Goal: Task Accomplishment & Management: Manage account settings

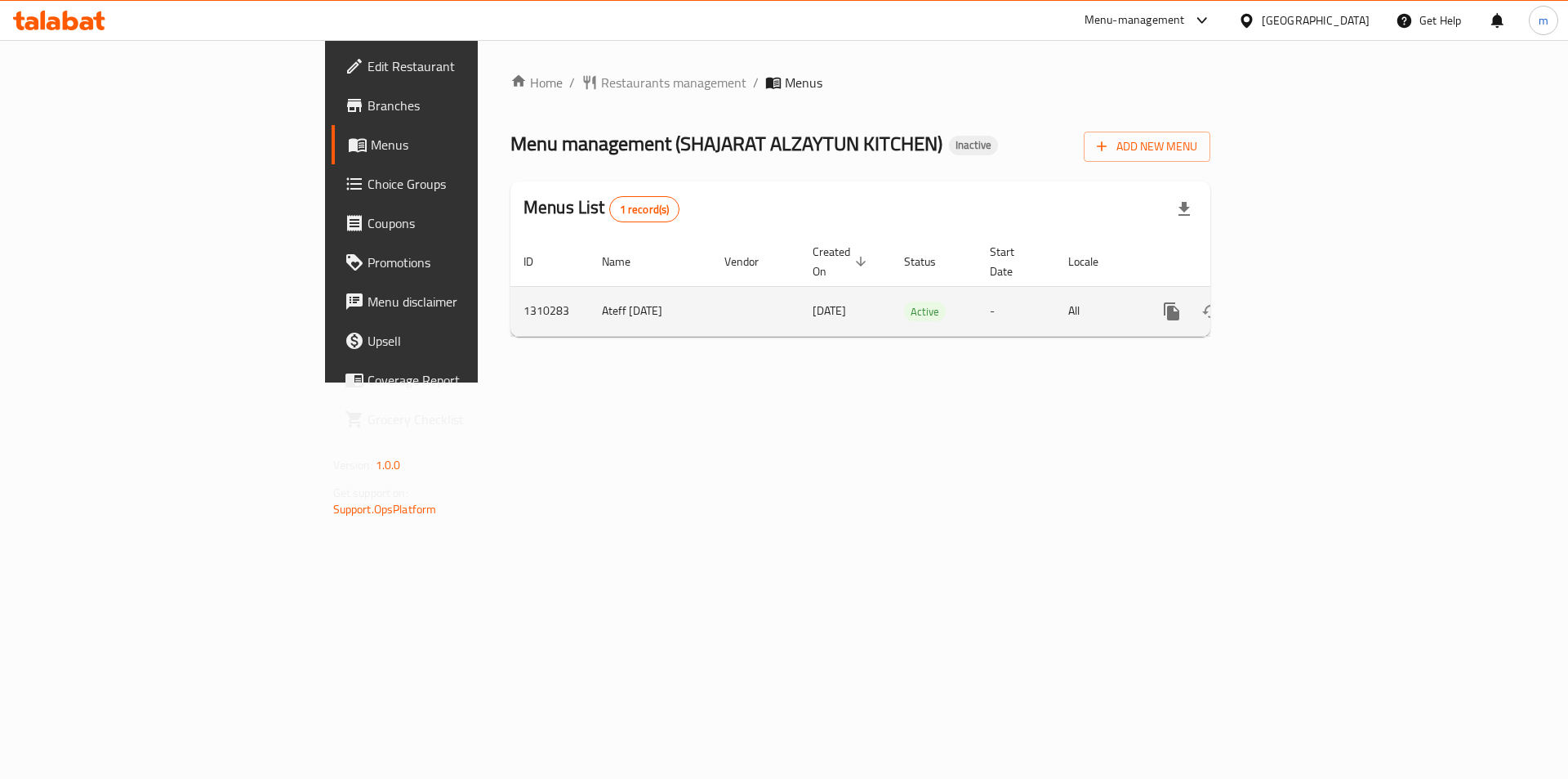
click at [1299, 301] on icon "enhanced table" at bounding box center [1290, 311] width 20 height 20
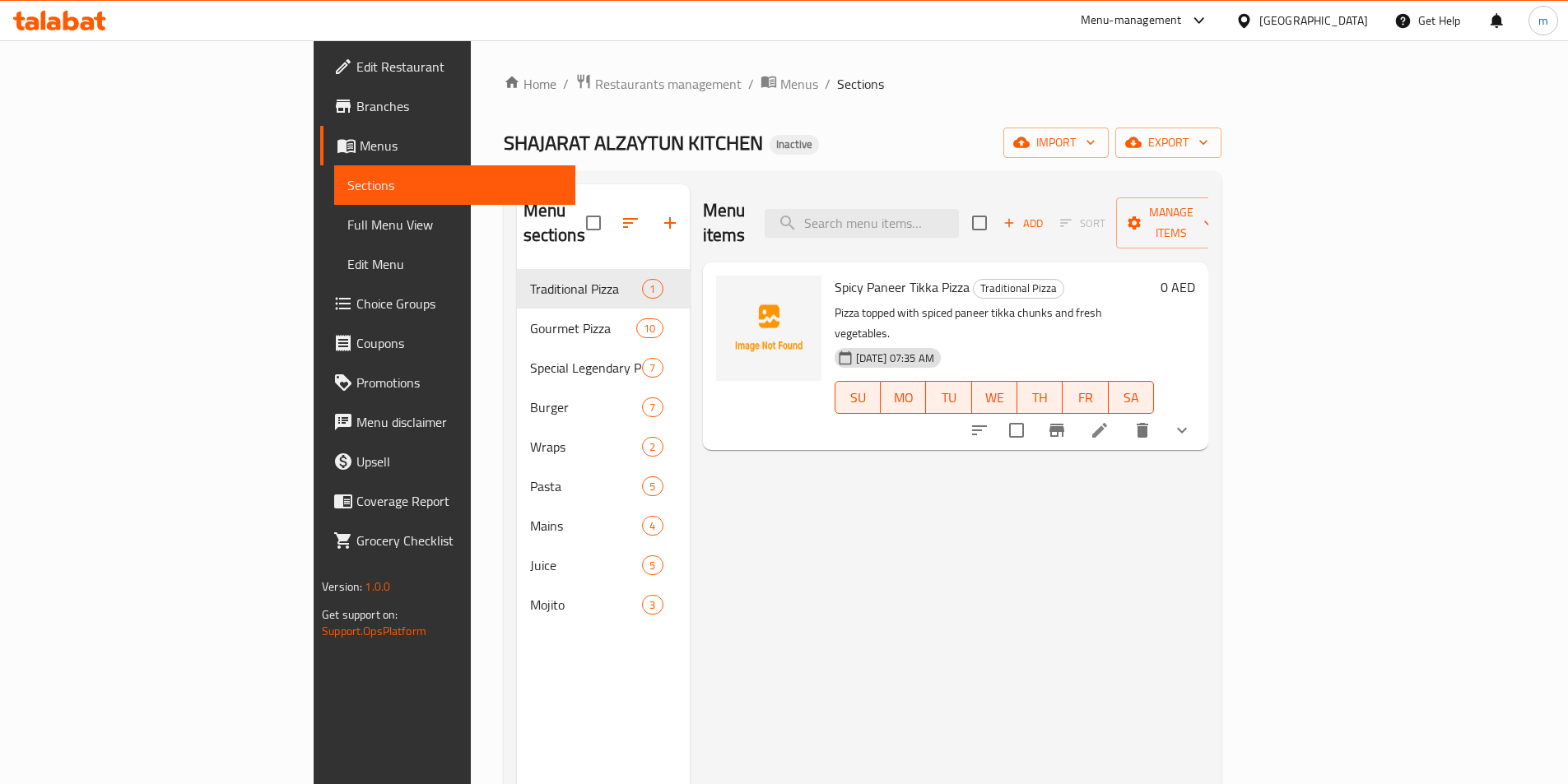
click at [708, 483] on div "Menu items Add Sort Manage items Spicy Paneer Tikka Pizza Traditional Pizza Piz…" at bounding box center [949, 576] width 518 height 784
click at [320, 121] on link "Branches" at bounding box center [447, 105] width 255 height 39
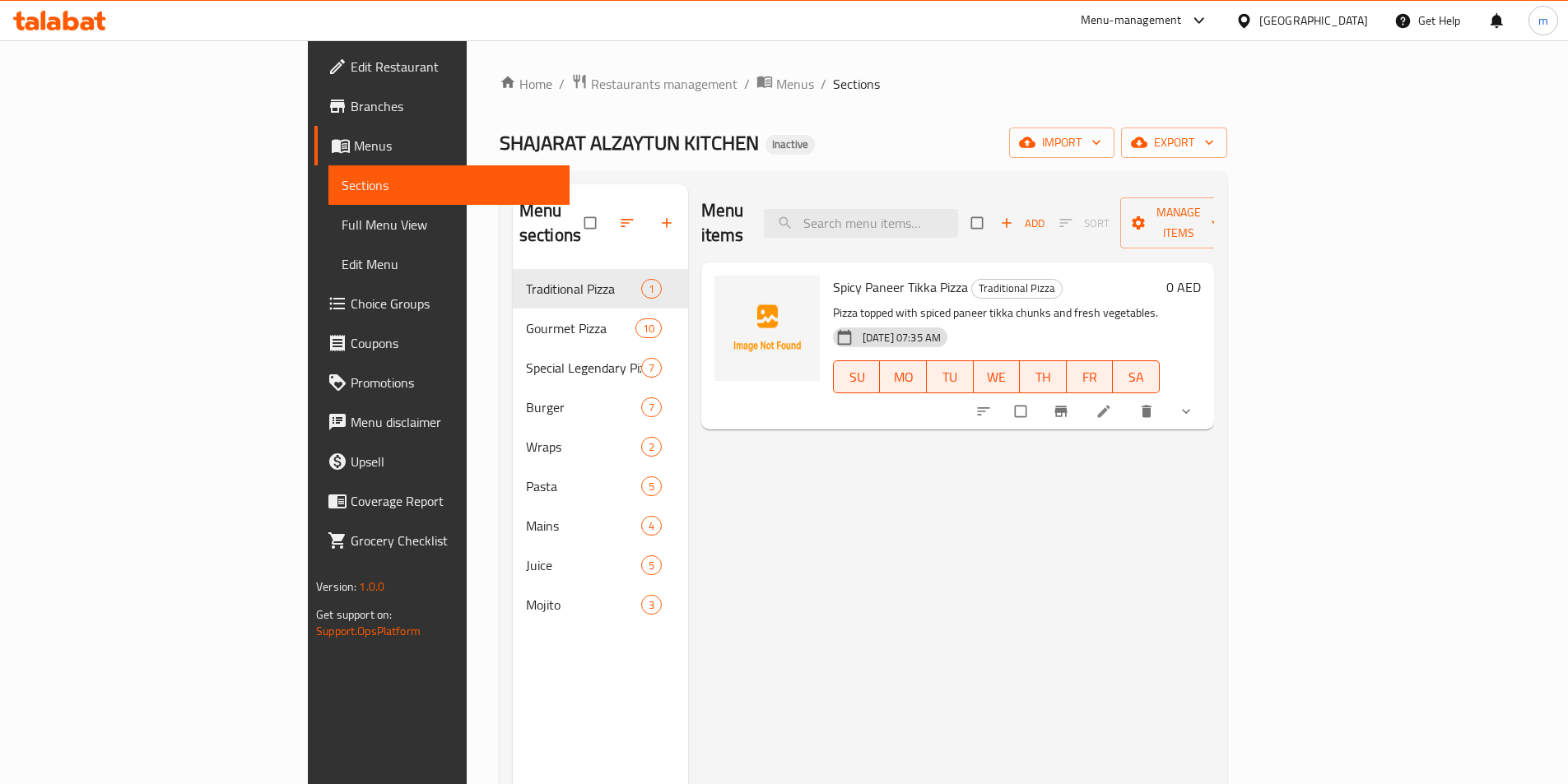
click at [351, 68] on span "Edit Restaurant" at bounding box center [454, 66] width 205 height 20
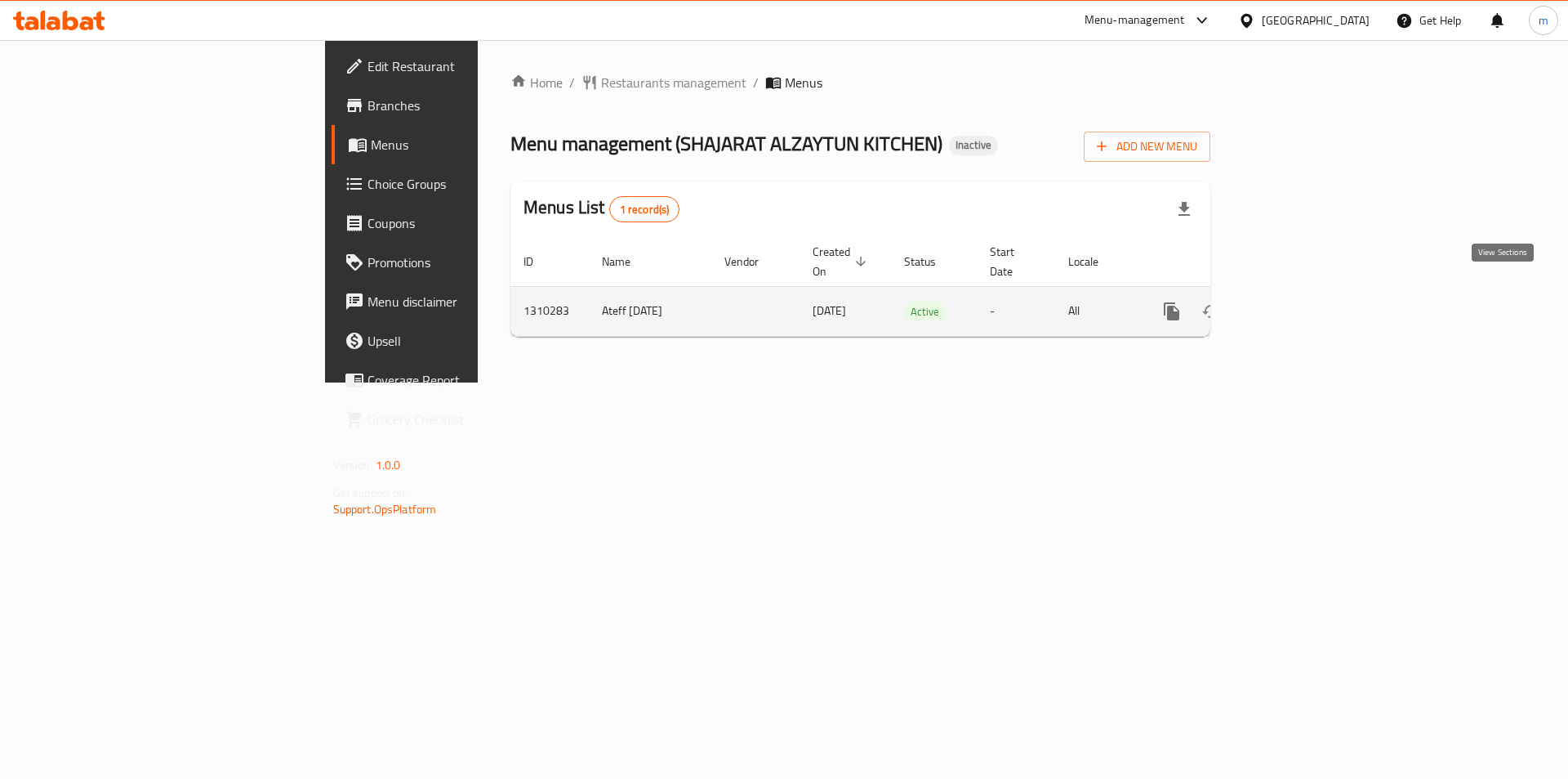
click at [1309, 292] on link "enhanced table" at bounding box center [1289, 311] width 39 height 39
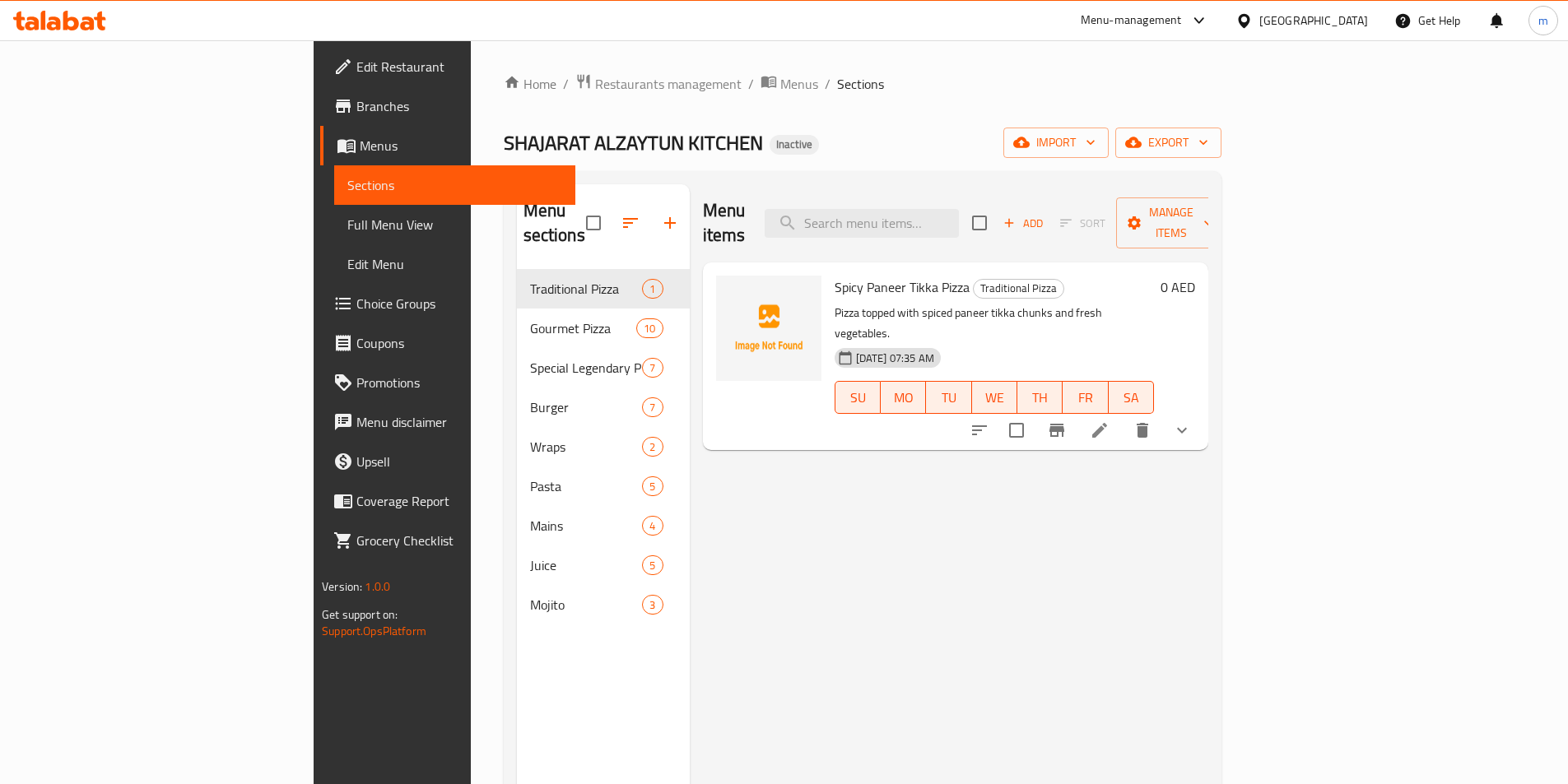
click at [690, 459] on div "Menu items Add Sort Manage items Spicy Paneer Tikka Pizza Traditional Pizza Piz…" at bounding box center [949, 576] width 518 height 784
click at [1194, 568] on div "Menu items Add Sort Manage items Spicy Paneer Tikka Pizza Traditional Pizza Piz…" at bounding box center [949, 576] width 518 height 784
click at [1095, 134] on span "import" at bounding box center [1055, 143] width 79 height 21
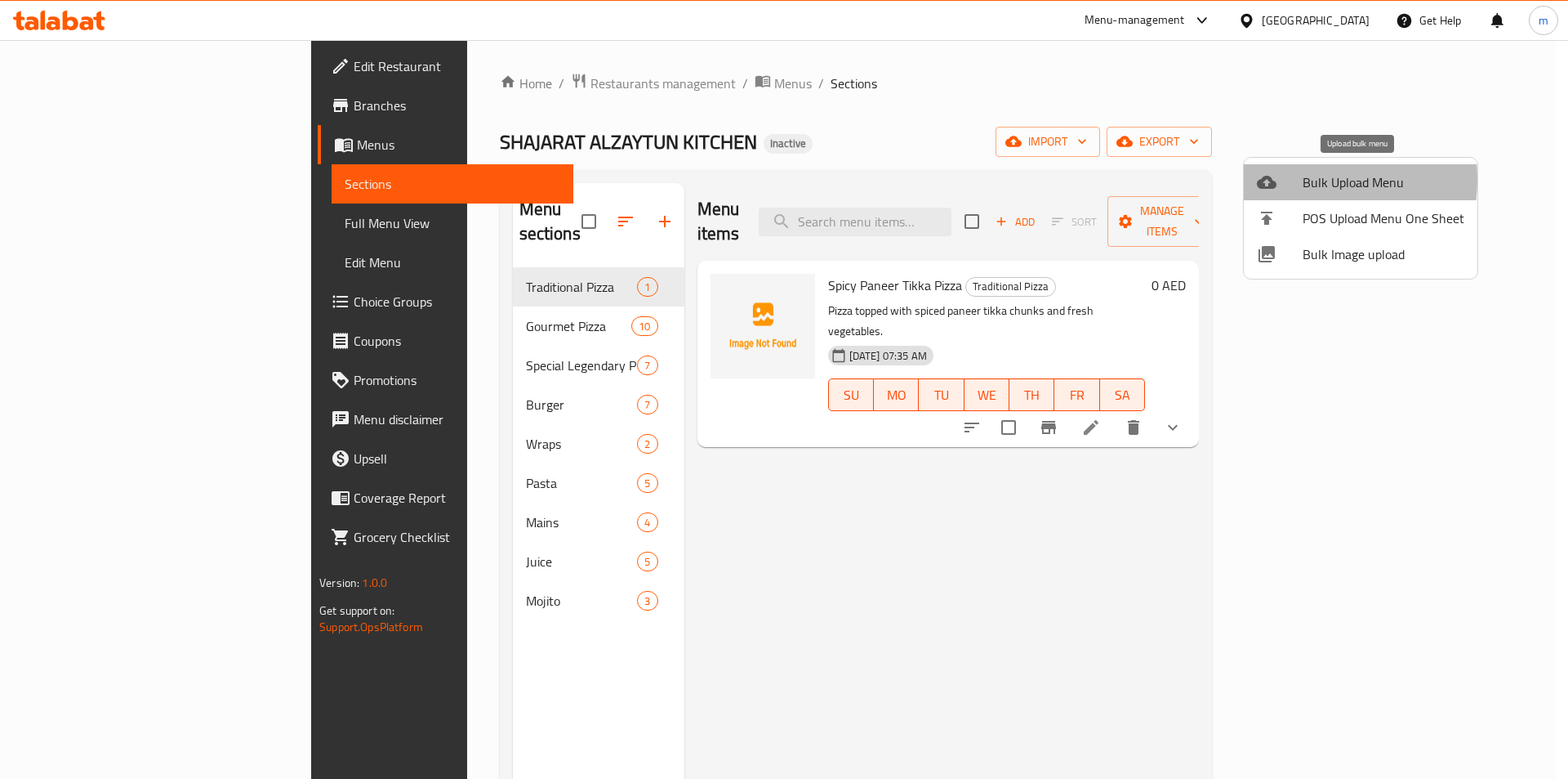
click at [1296, 180] on div at bounding box center [1279, 182] width 46 height 20
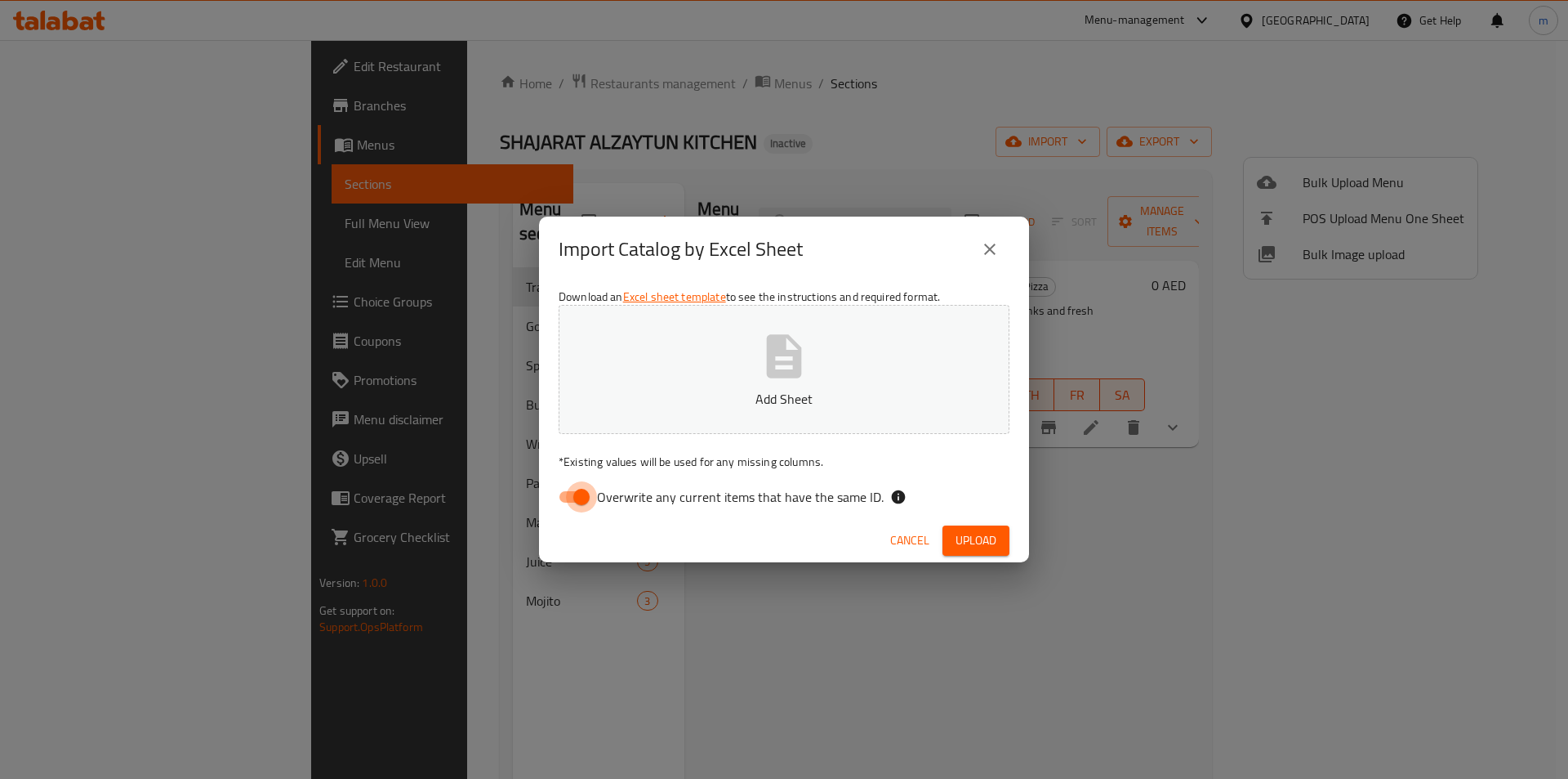
click at [562, 496] on input "Overwrite any current items that have the same ID." at bounding box center [581, 496] width 93 height 31
checkbox input "false"
click at [709, 366] on button "Add Sheet" at bounding box center [784, 369] width 451 height 129
click at [992, 548] on span "Upload" at bounding box center [975, 541] width 41 height 21
click at [982, 257] on icon "close" at bounding box center [990, 249] width 20 height 20
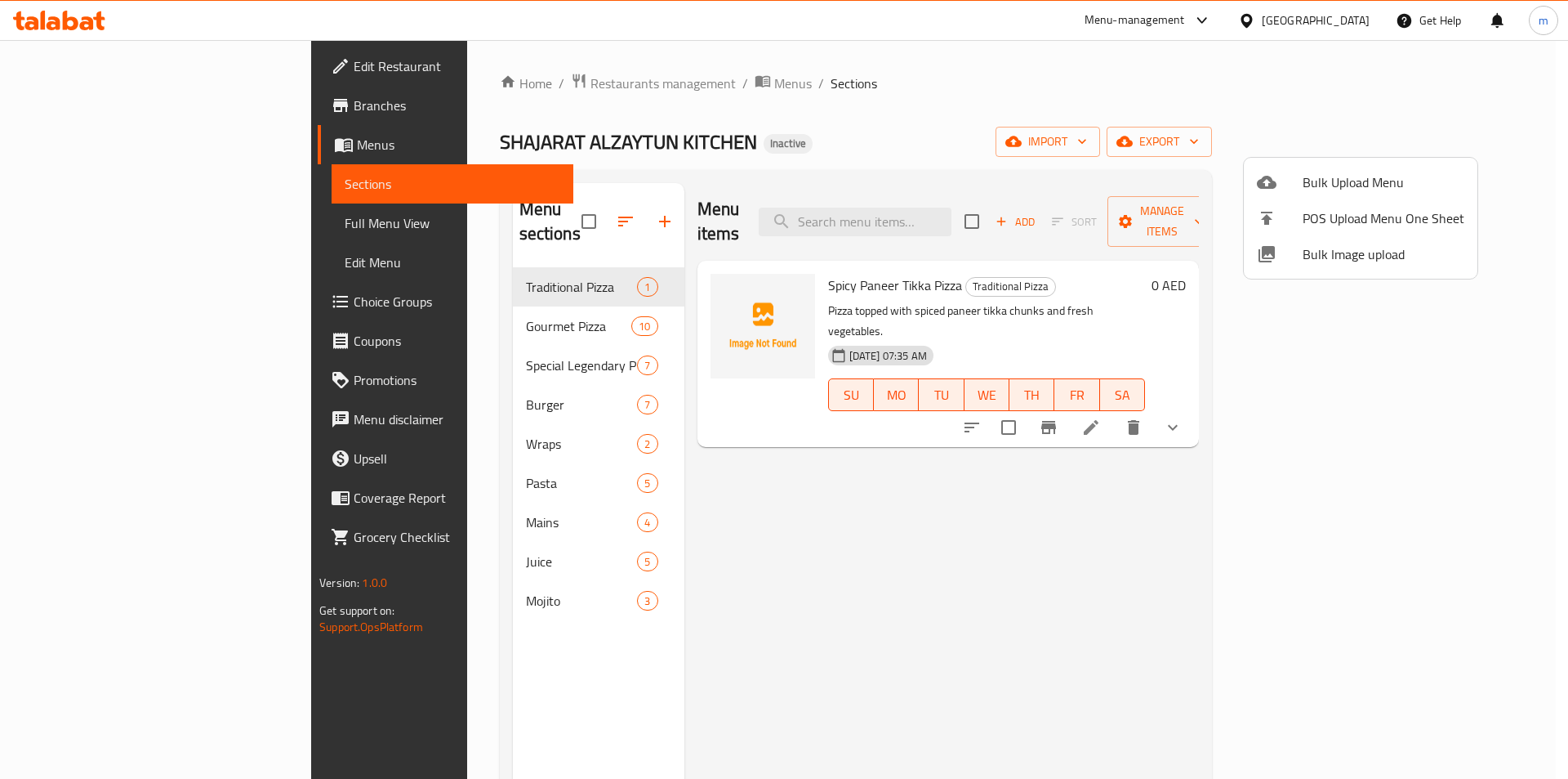
drag, startPoint x: 1179, startPoint y: 587, endPoint x: 1193, endPoint y: 586, distance: 14.0
click at [1179, 587] on div at bounding box center [784, 389] width 1568 height 779
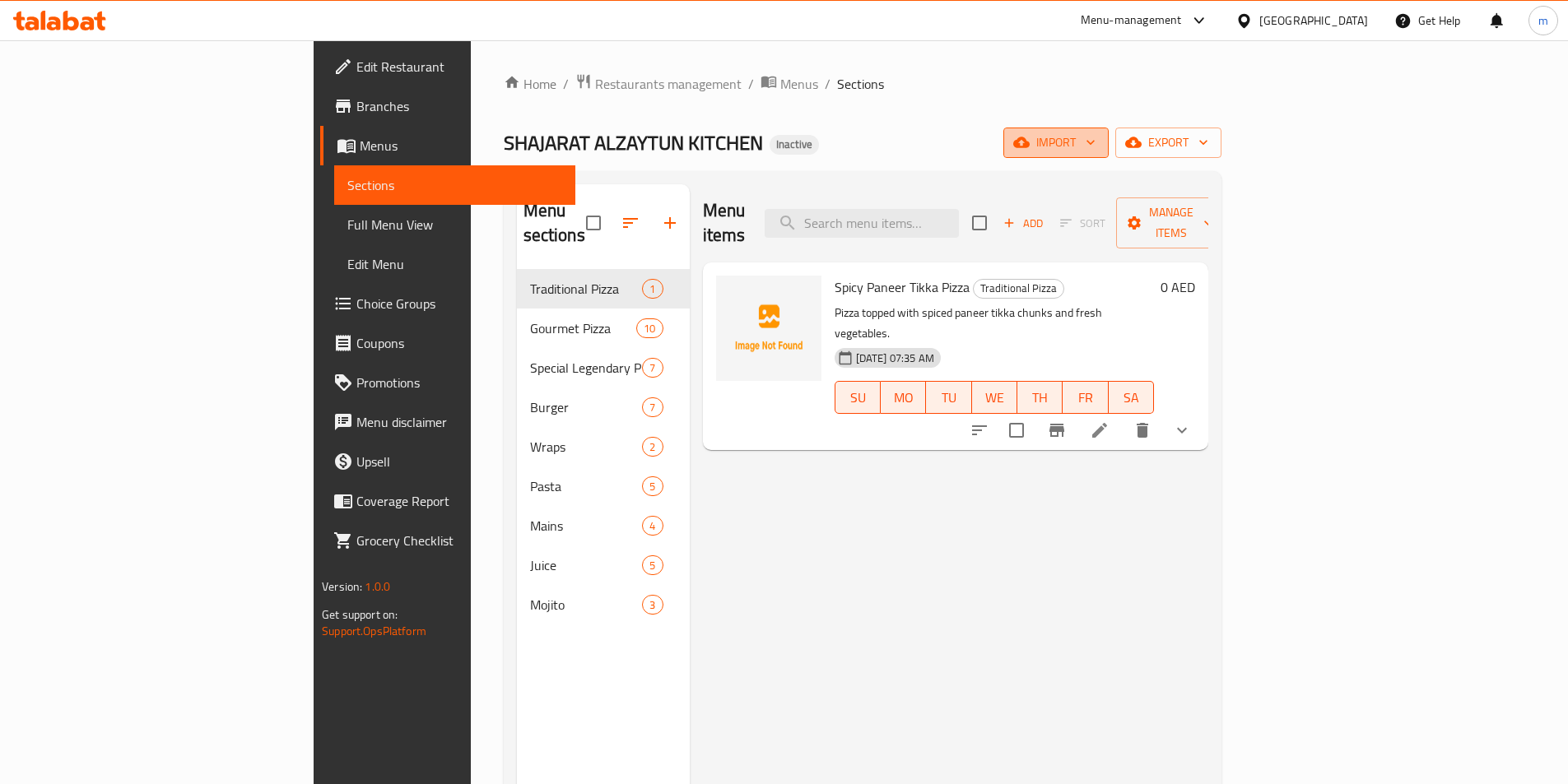
click at [1108, 137] on button "import" at bounding box center [1056, 142] width 105 height 30
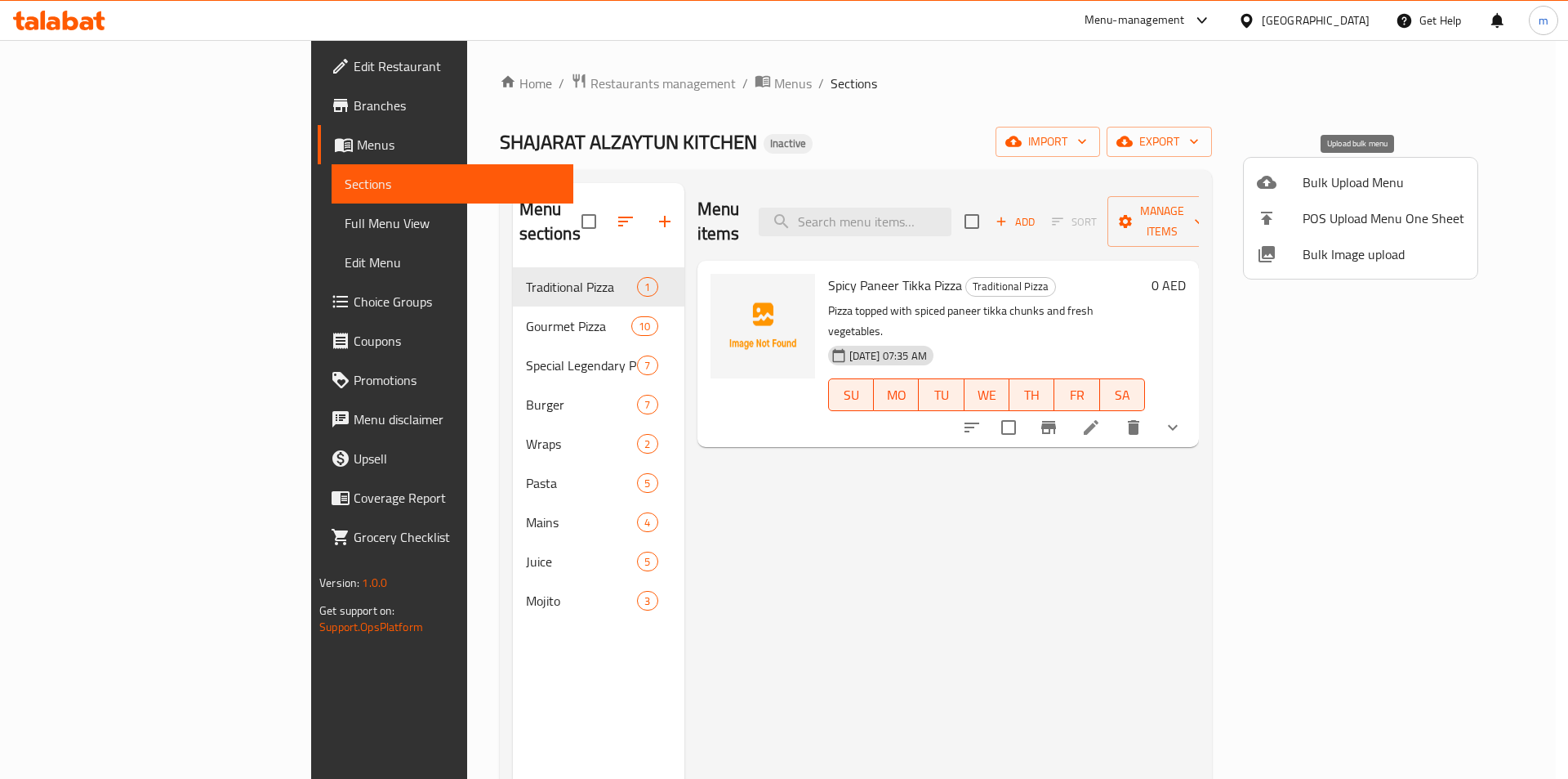
click at [1326, 170] on li "Bulk Upload Menu" at bounding box center [1360, 182] width 234 height 36
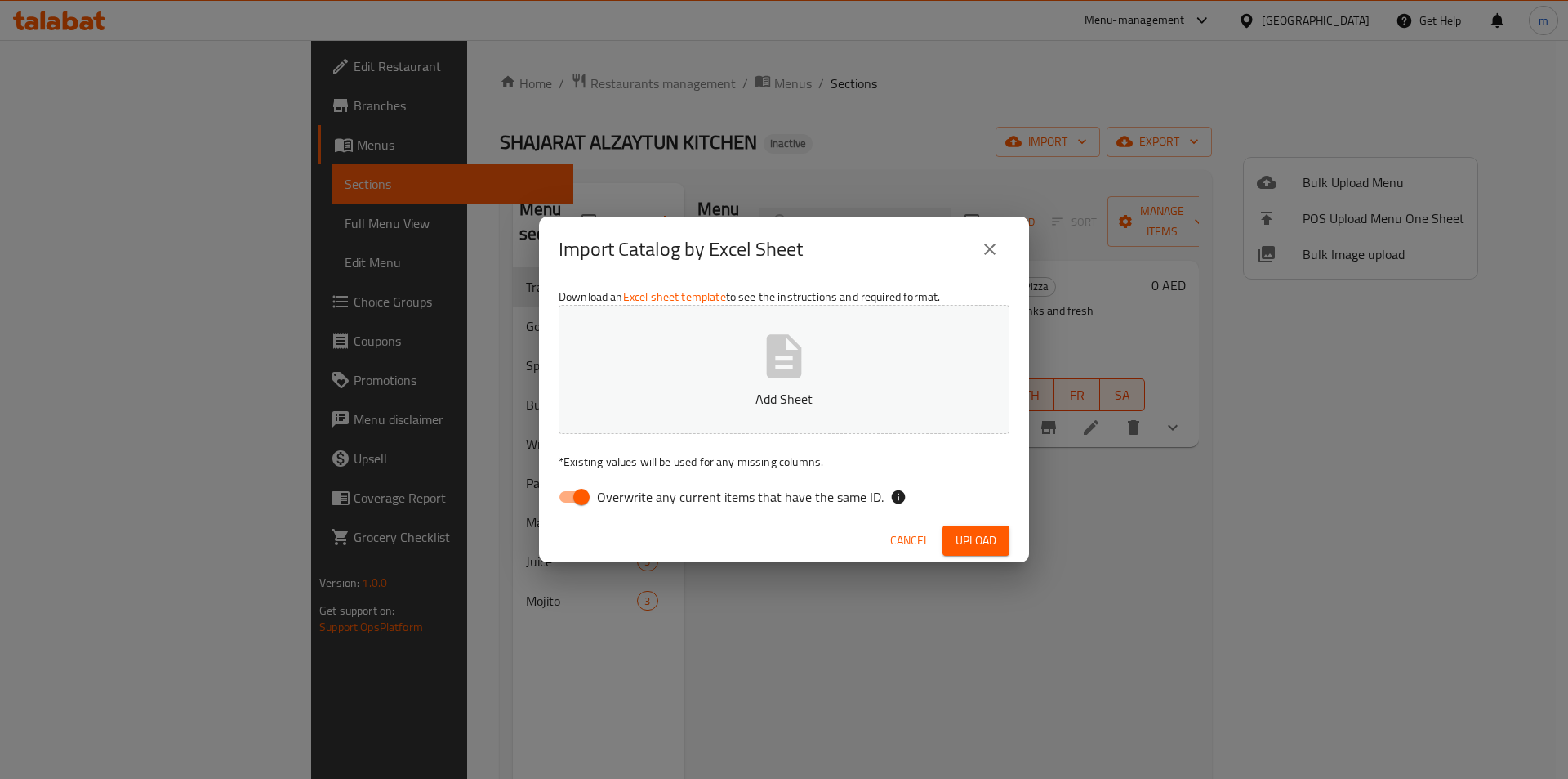
click at [614, 495] on span "Overwrite any current items that have the same ID." at bounding box center [741, 497] width 287 height 20
click at [614, 495] on input "Overwrite any current items that have the same ID." at bounding box center [581, 496] width 93 height 31
checkbox input "false"
drag, startPoint x: 1010, startPoint y: 603, endPoint x: 1039, endPoint y: 528, distance: 80.4
click at [1015, 591] on div "Import Catalog by Excel Sheet Download an Excel sheet template to see the instr…" at bounding box center [784, 389] width 1568 height 779
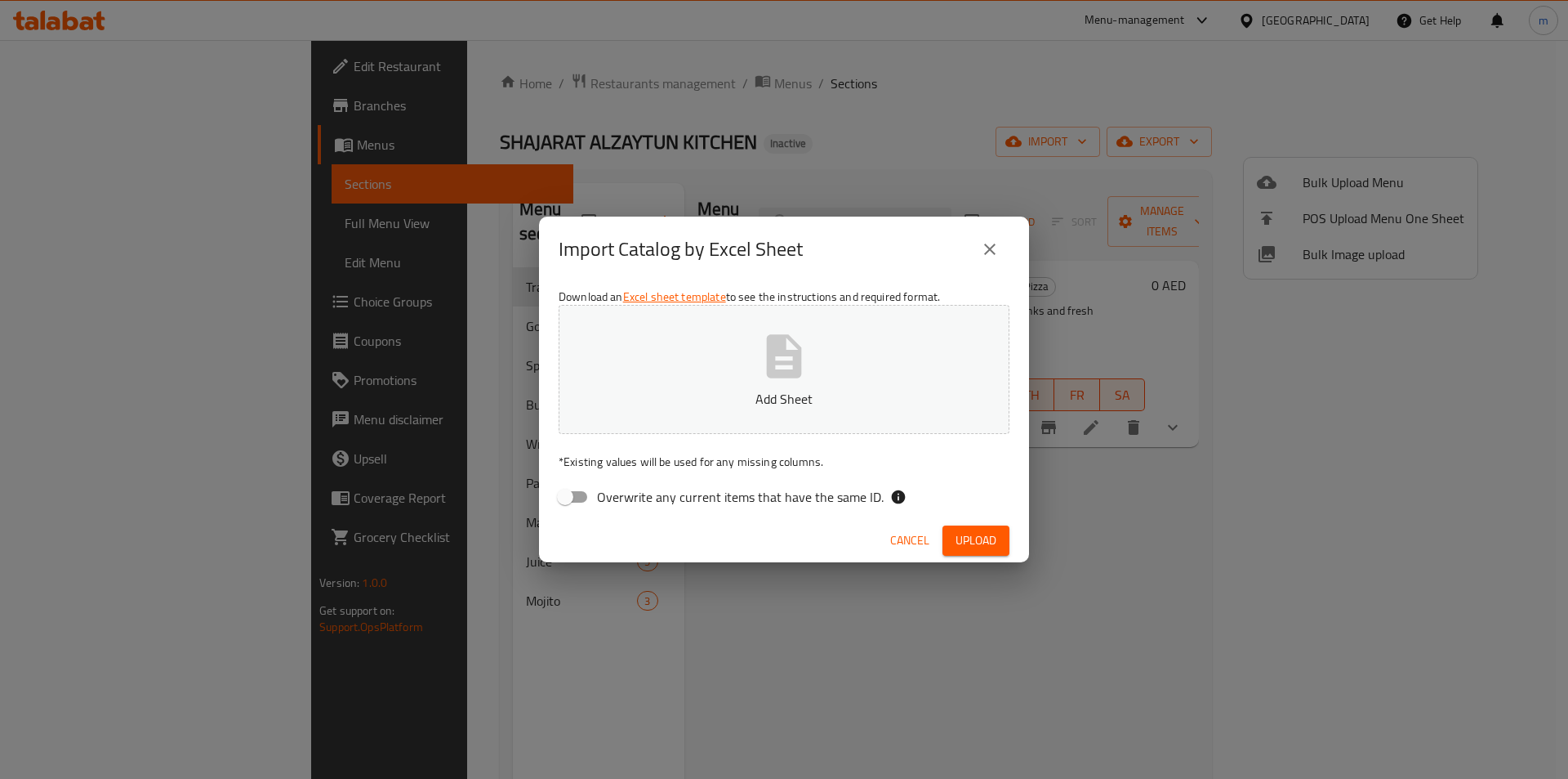
click at [990, 259] on button "close" at bounding box center [989, 248] width 39 height 39
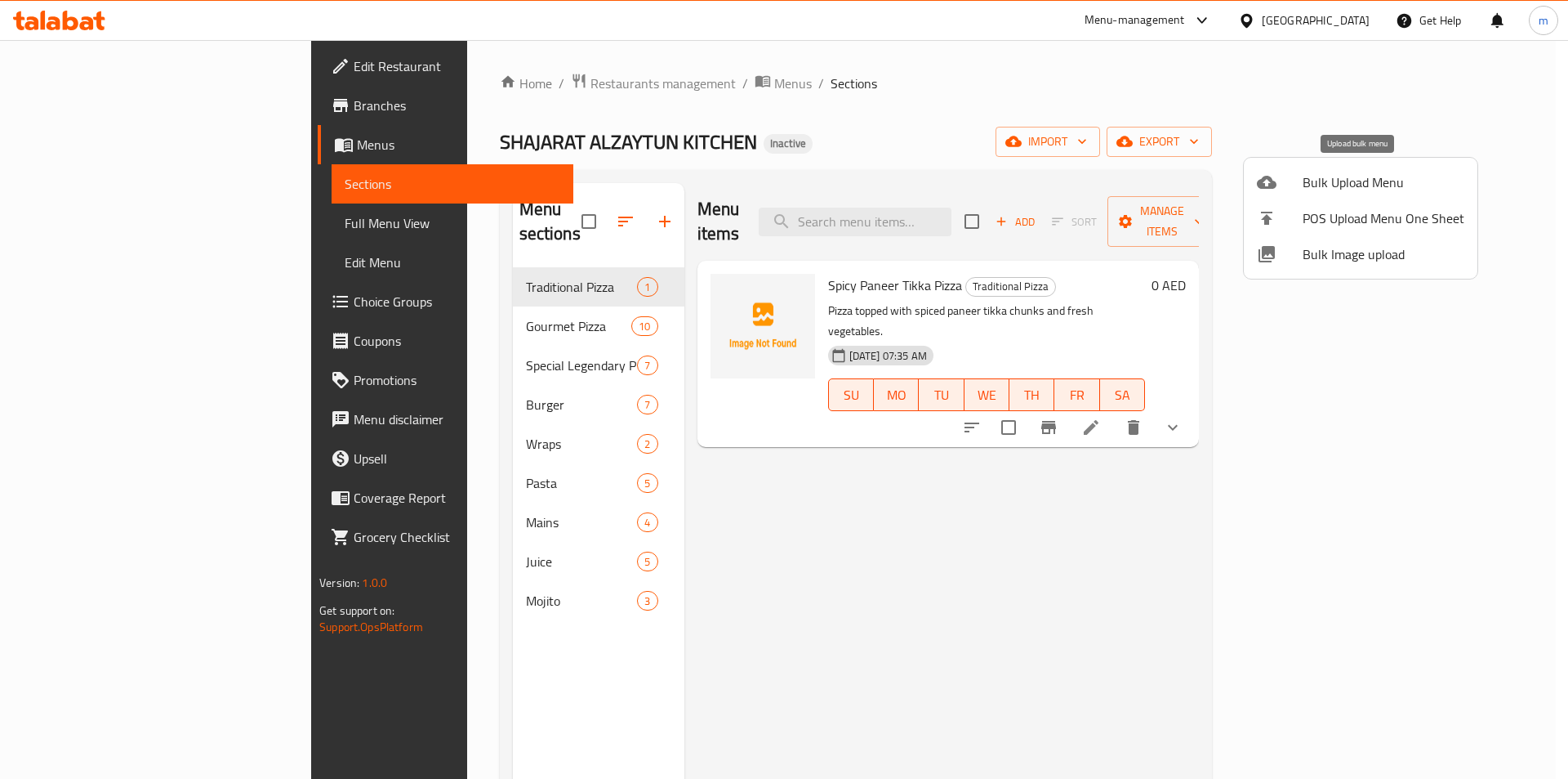
click at [1398, 185] on span "Bulk Upload Menu" at bounding box center [1383, 182] width 161 height 20
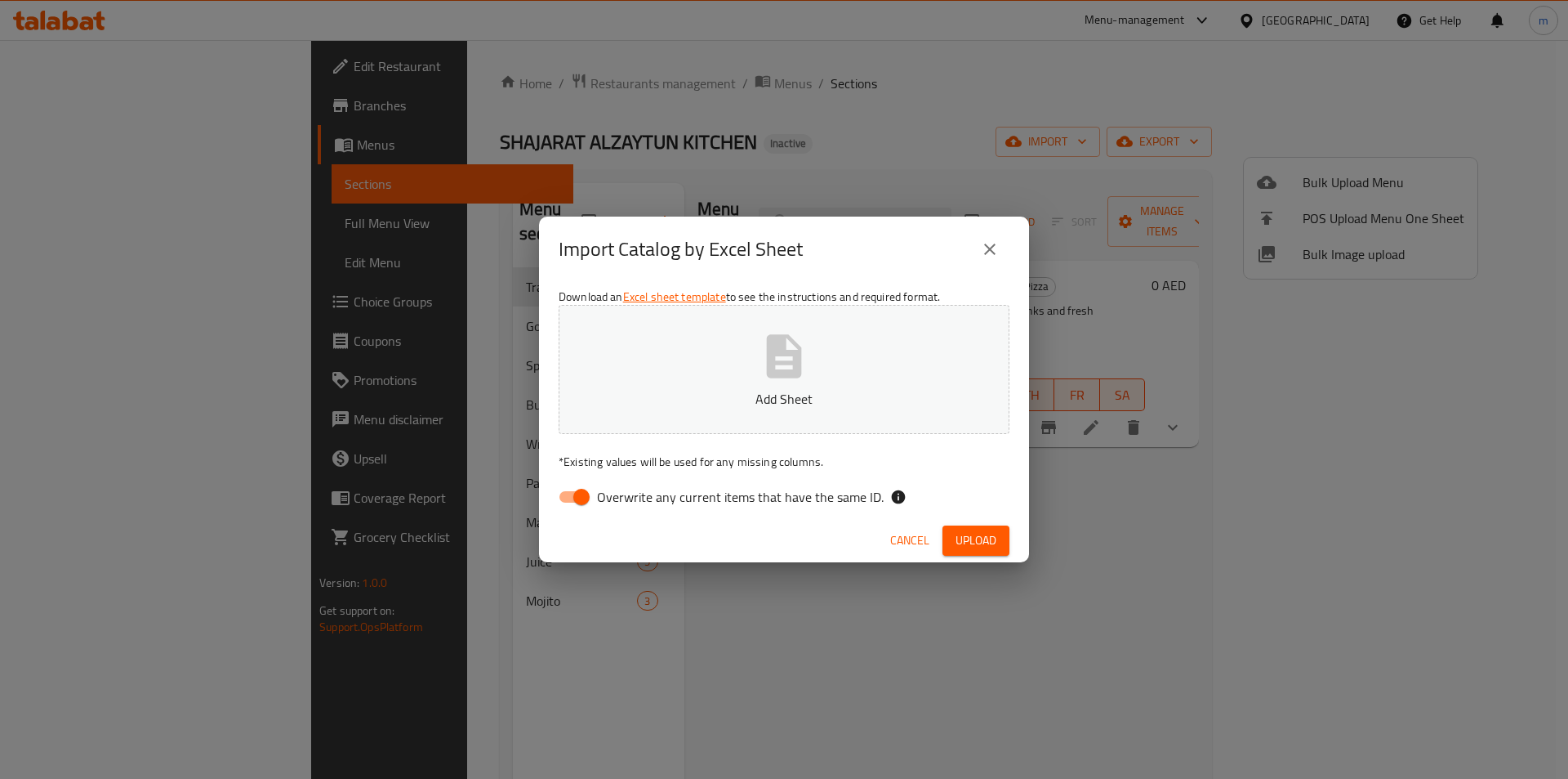
click at [579, 487] on input "Overwrite any current items that have the same ID." at bounding box center [581, 496] width 93 height 31
checkbox input "false"
click at [825, 361] on button "Add Sheet" at bounding box center [784, 369] width 451 height 129
click at [998, 535] on button "Upload" at bounding box center [976, 540] width 67 height 30
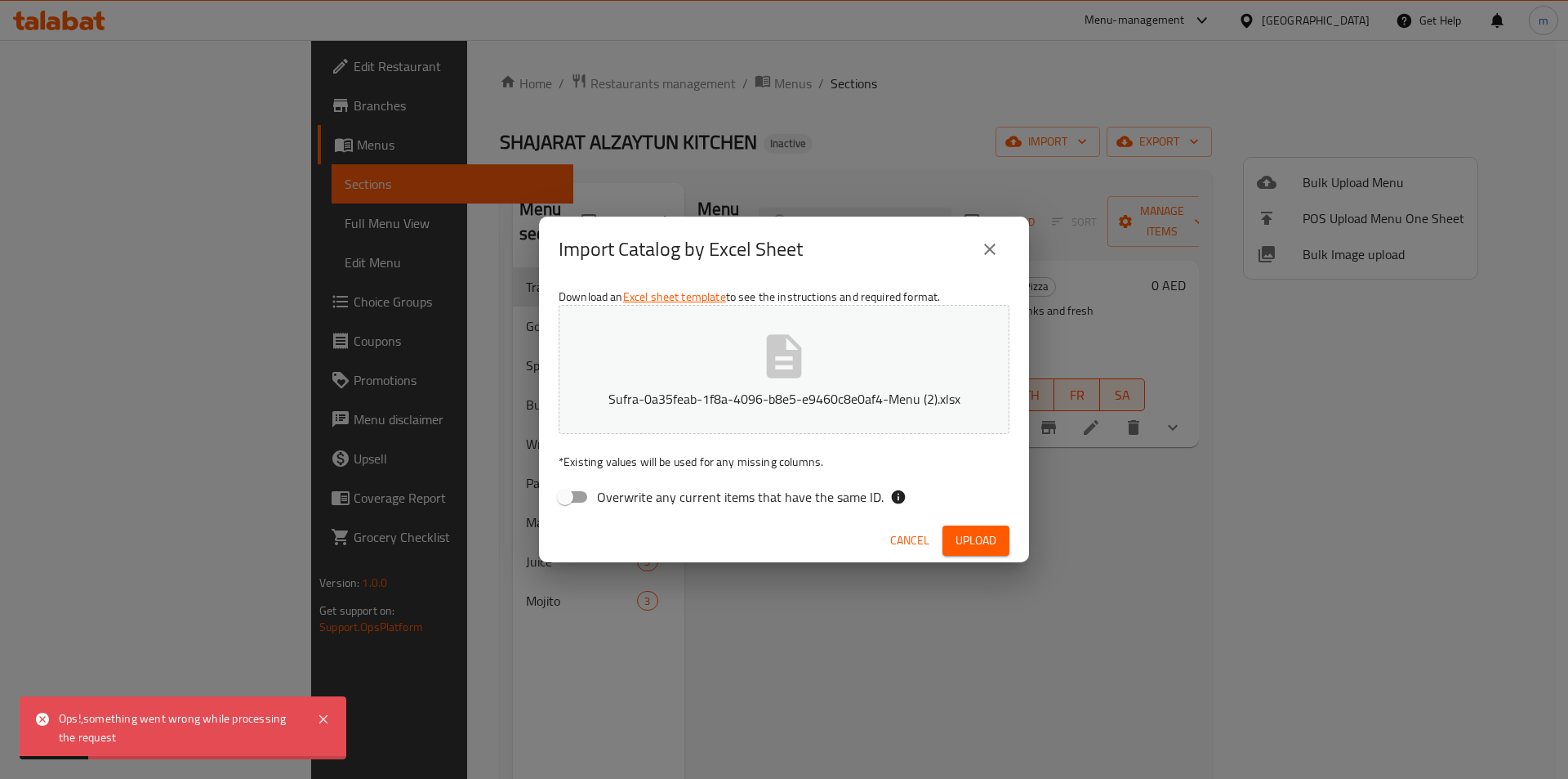
click at [1063, 627] on div "Import Catalog by Excel Sheet Download an Excel sheet template to see the instr…" at bounding box center [784, 389] width 1568 height 779
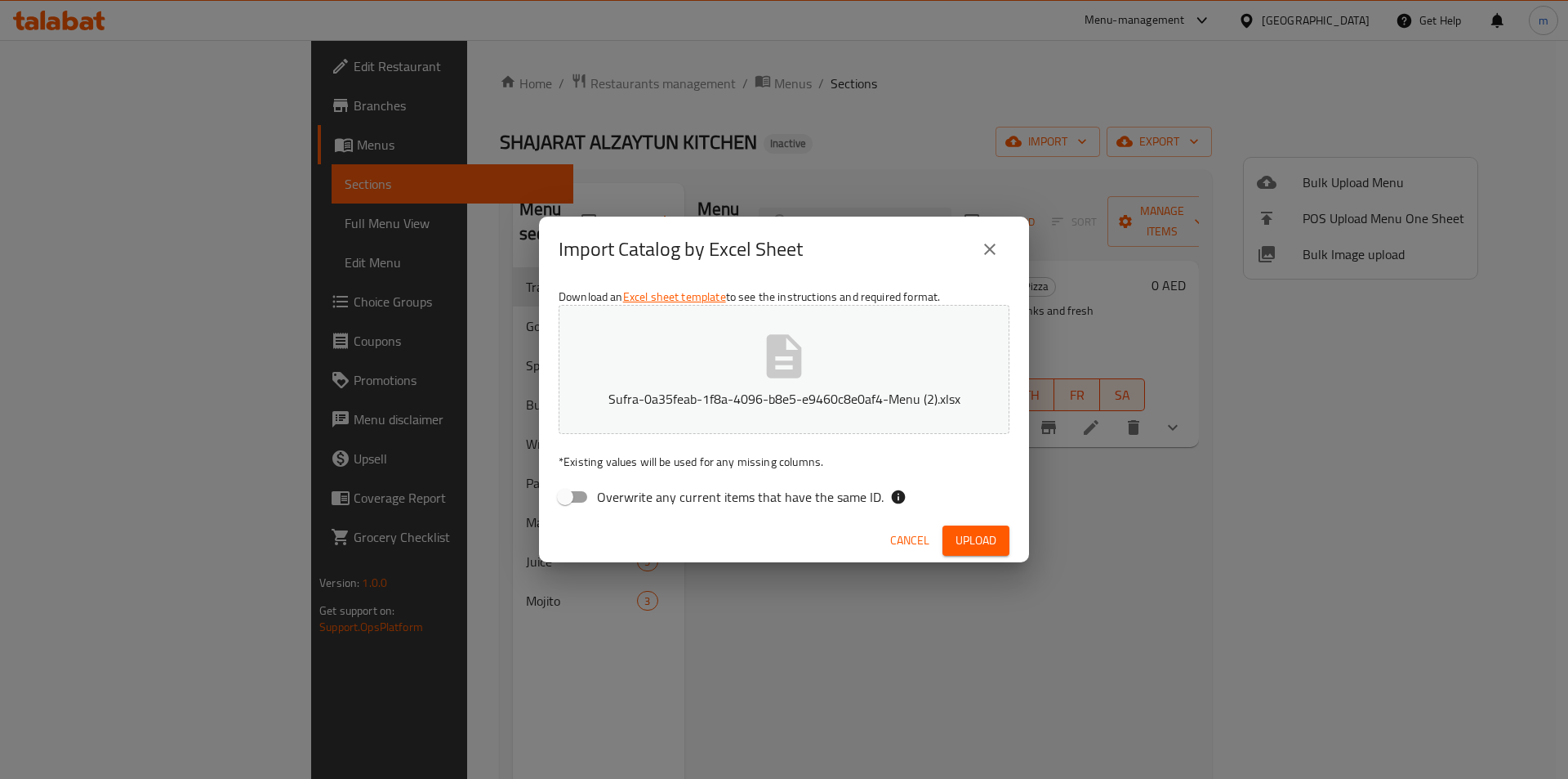
drag, startPoint x: 994, startPoint y: 254, endPoint x: 1013, endPoint y: 263, distance: 21.0
click at [994, 254] on icon "close" at bounding box center [990, 249] width 12 height 12
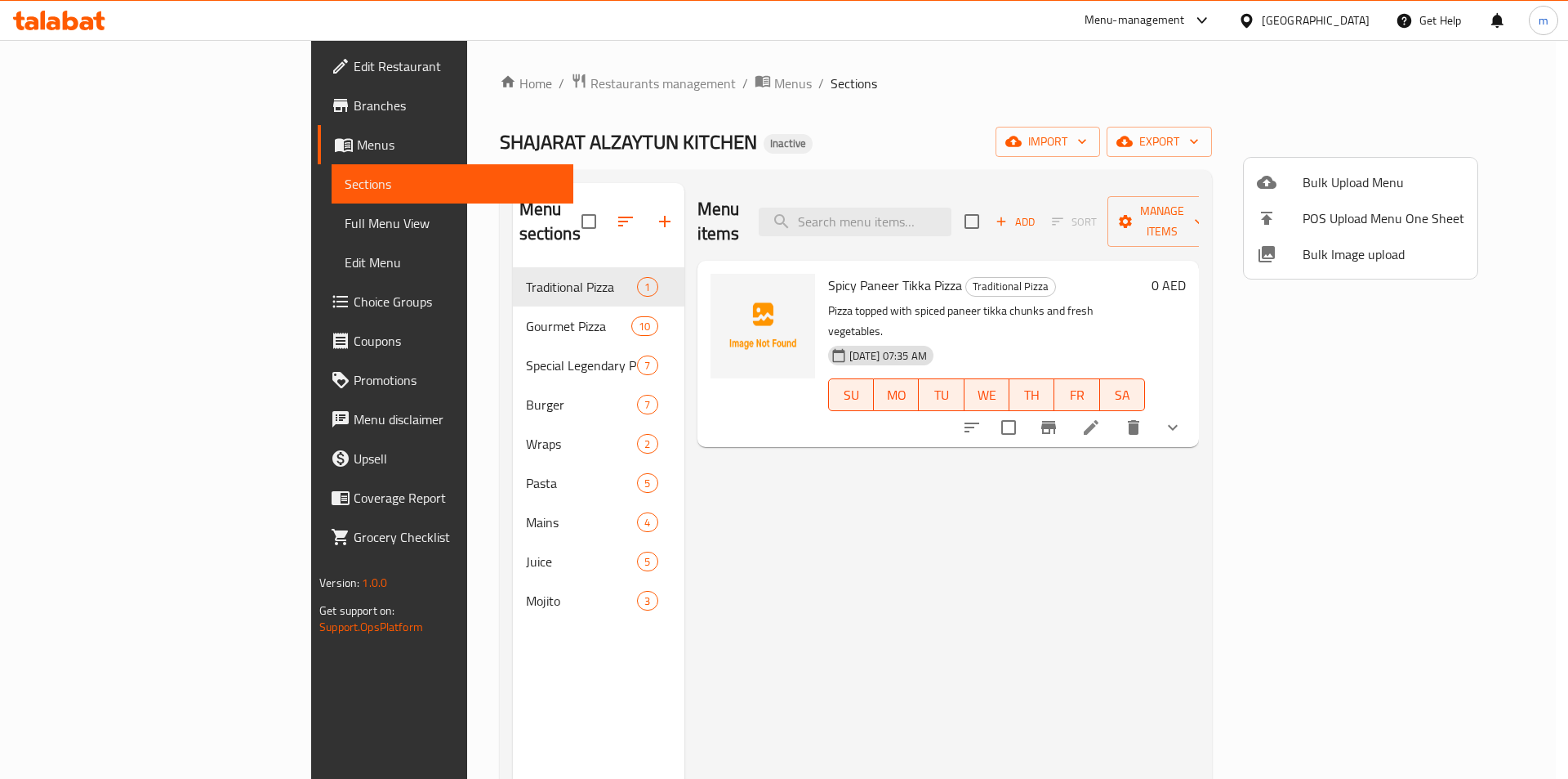
drag, startPoint x: 1228, startPoint y: 119, endPoint x: 1376, endPoint y: 157, distance: 152.8
click at [1229, 119] on div at bounding box center [784, 389] width 1568 height 779
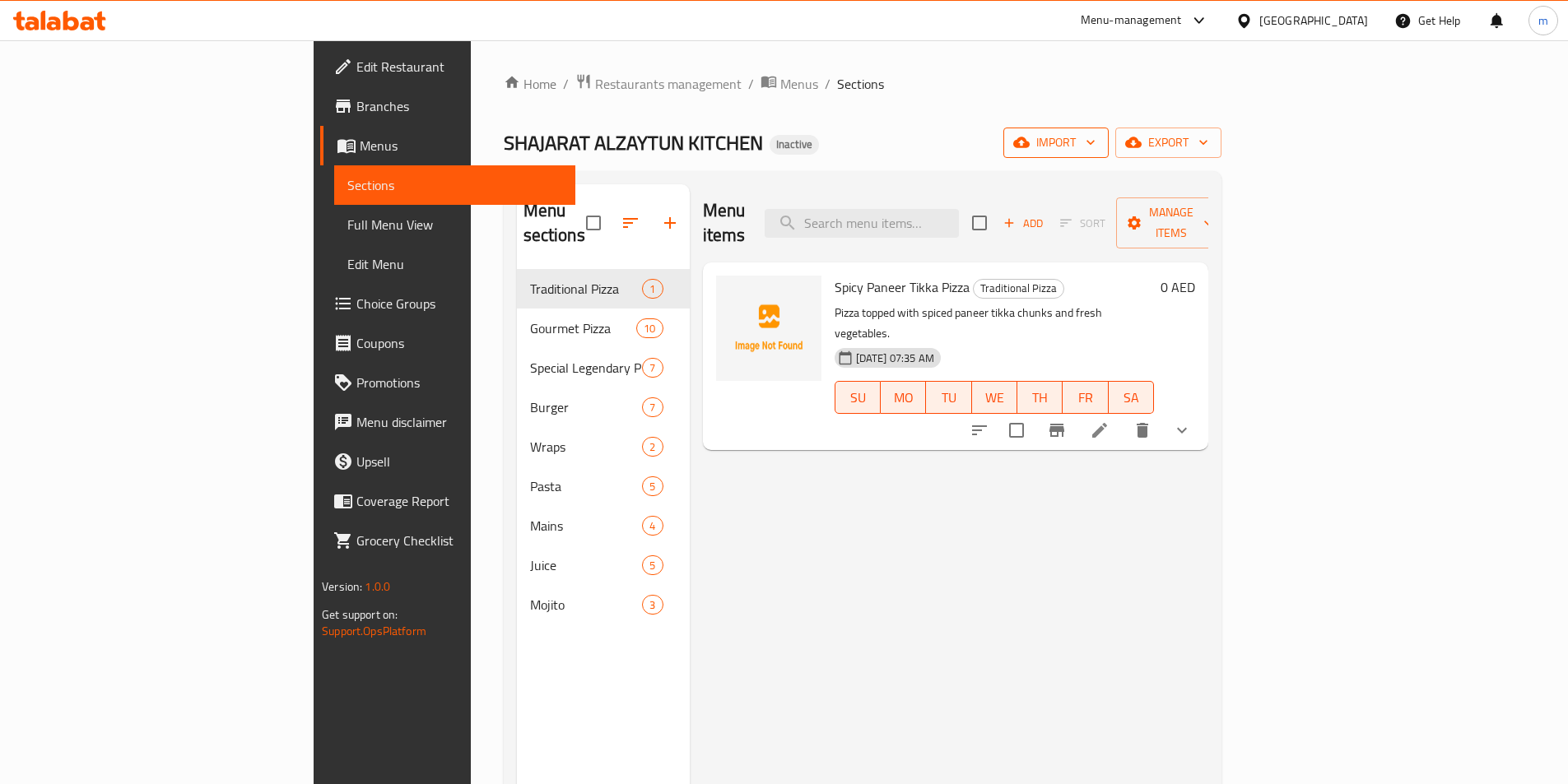
click at [1095, 150] on span "import" at bounding box center [1055, 143] width 79 height 21
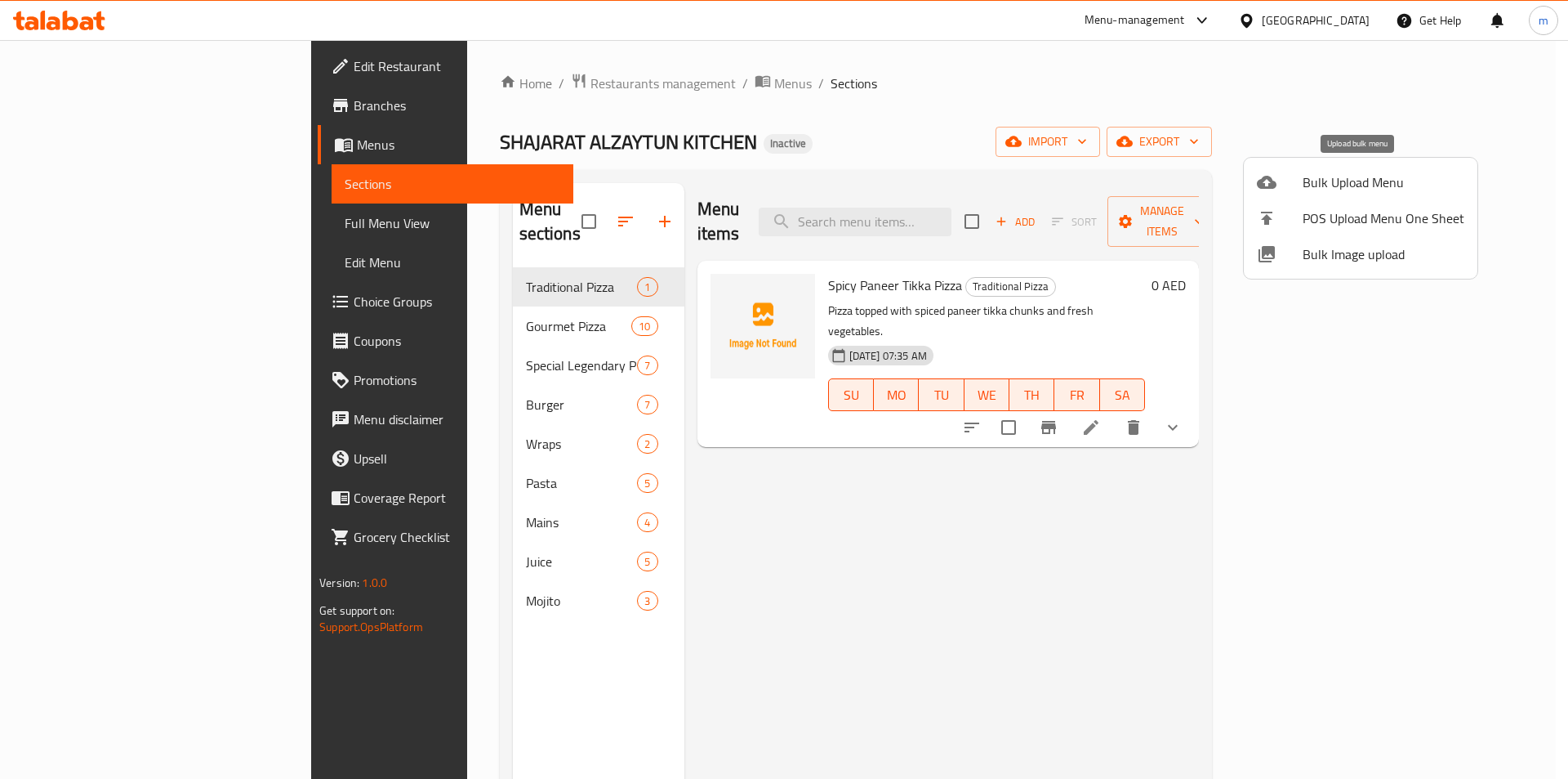
click at [1357, 180] on span "Bulk Upload Menu" at bounding box center [1383, 182] width 161 height 20
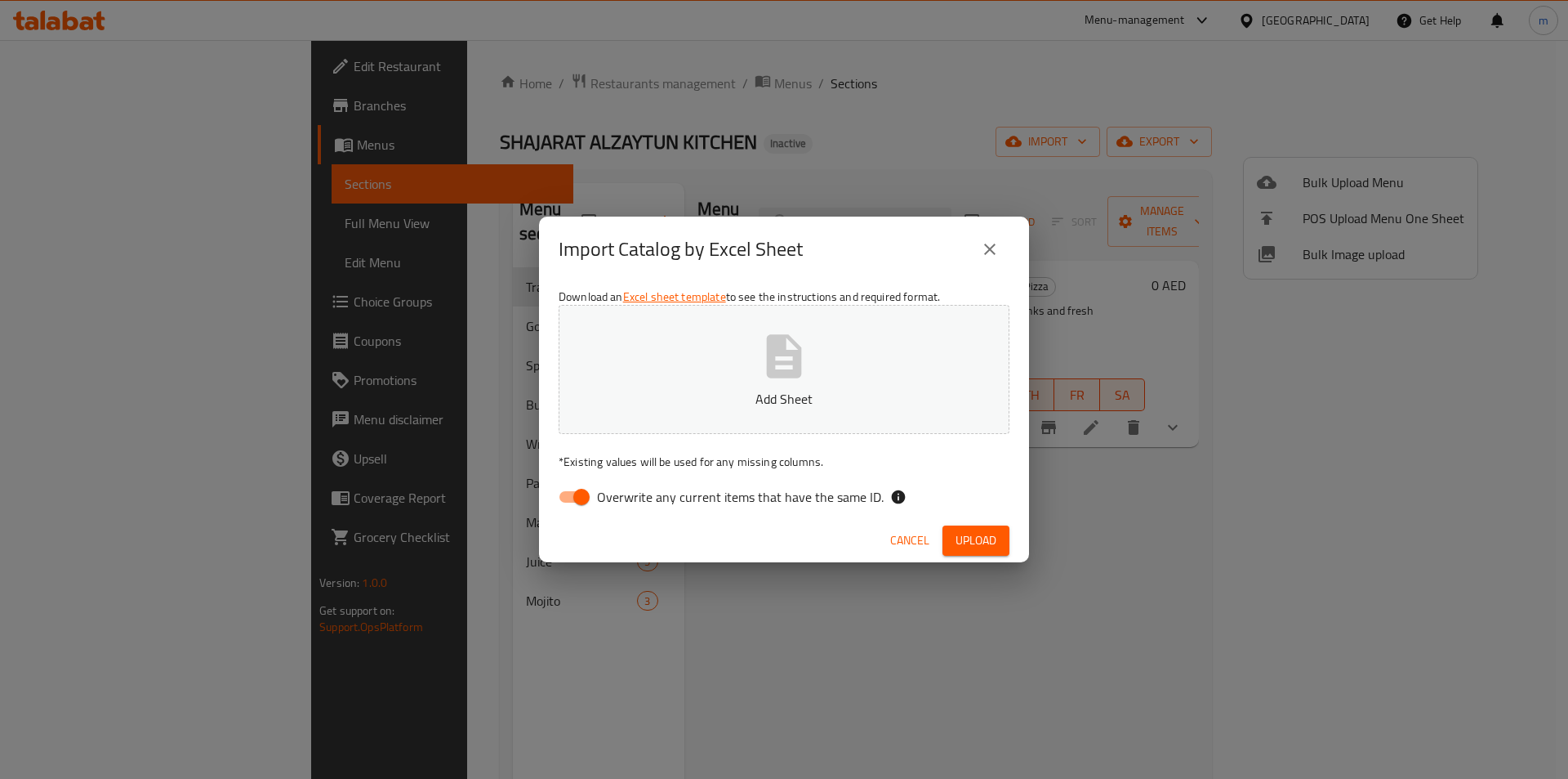
click at [629, 499] on span "Overwrite any current items that have the same ID." at bounding box center [741, 497] width 287 height 20
click at [628, 499] on input "Overwrite any current items that have the same ID." at bounding box center [581, 496] width 93 height 31
checkbox input "false"
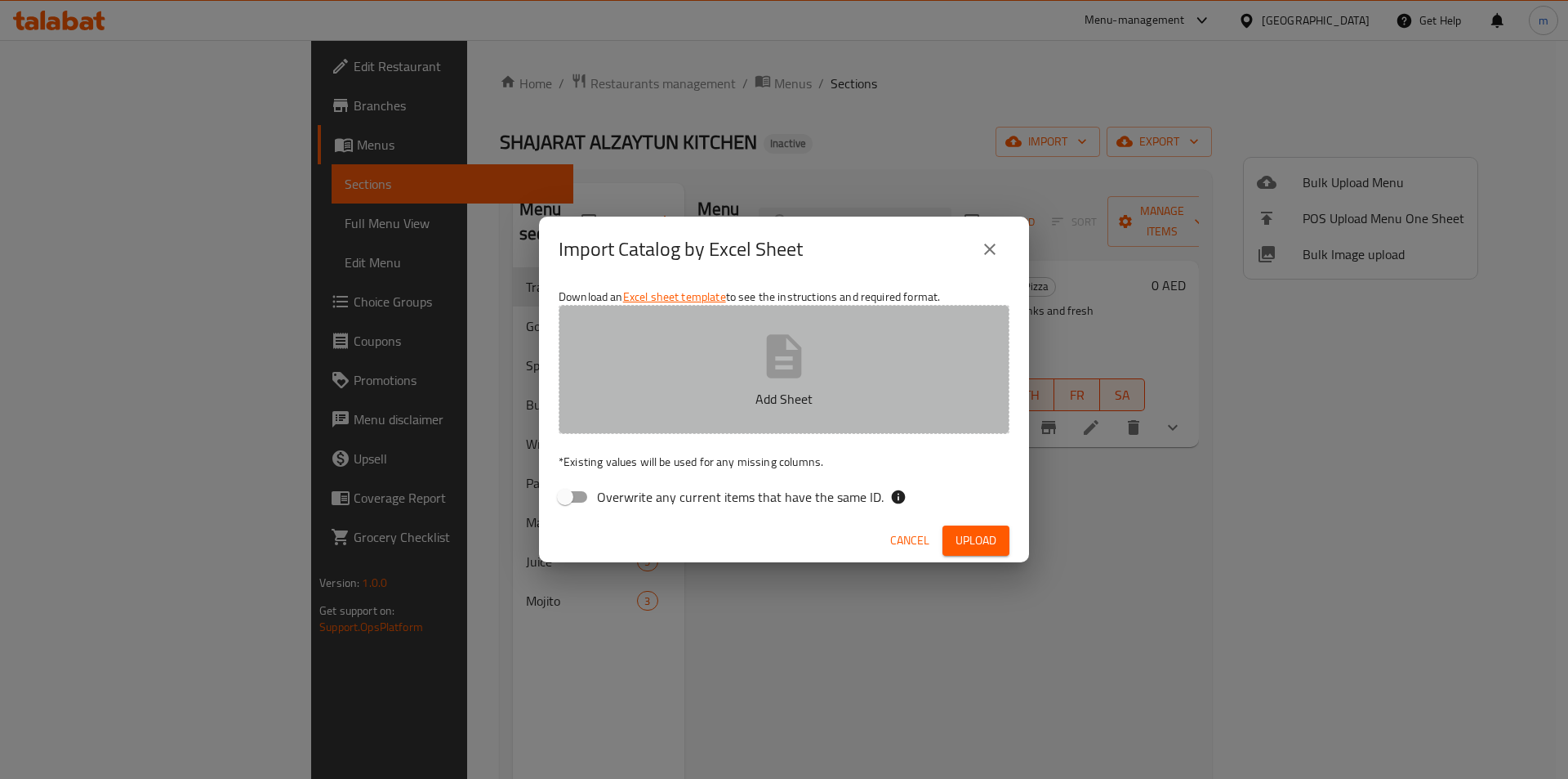
click at [742, 378] on button "Add Sheet" at bounding box center [784, 369] width 451 height 129
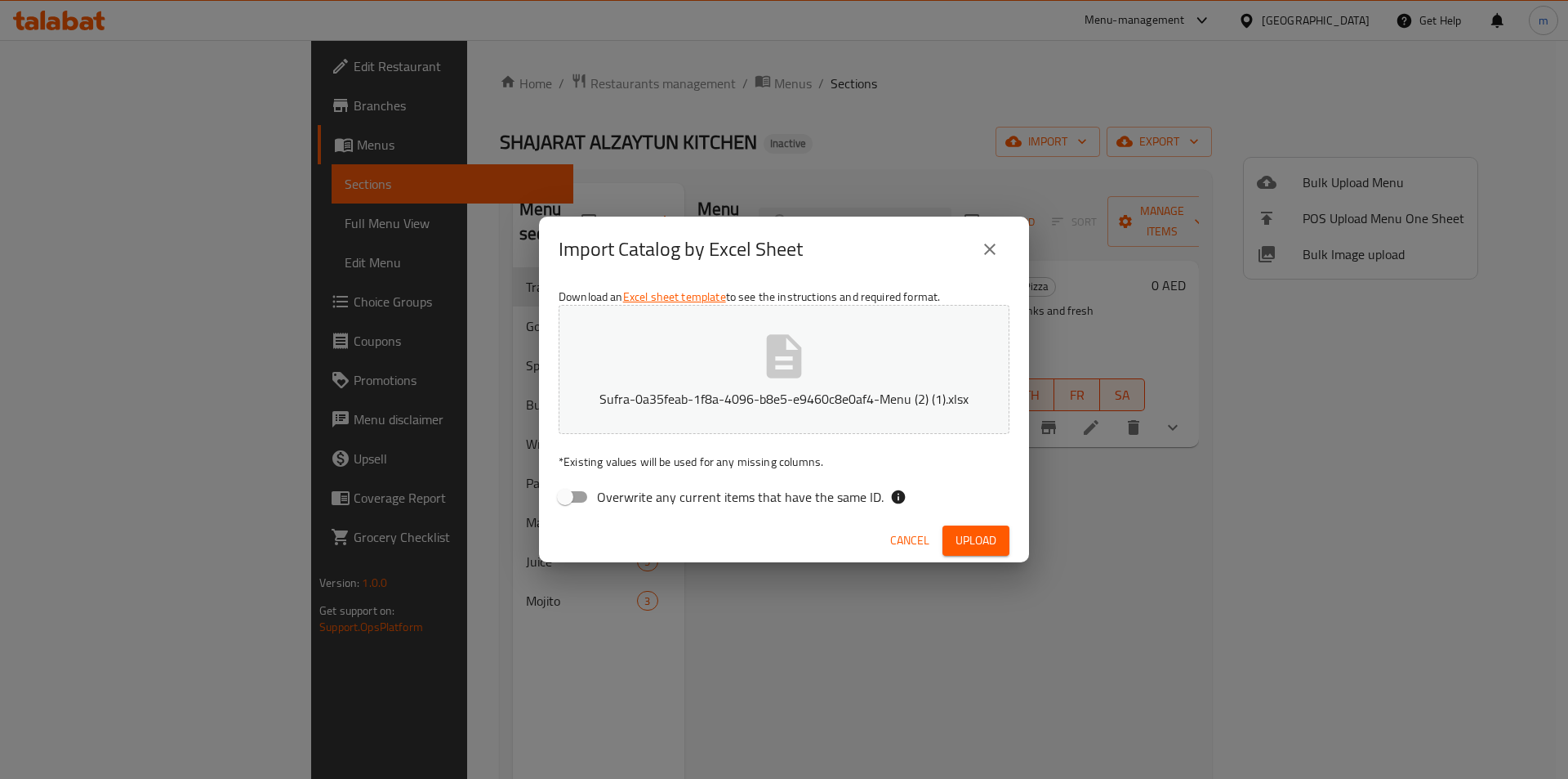
click at [982, 523] on div "Cancel Upload" at bounding box center [783, 541] width 490 height 43
click at [992, 531] on span "Upload" at bounding box center [975, 541] width 41 height 21
click at [996, 263] on button "close" at bounding box center [989, 248] width 39 height 39
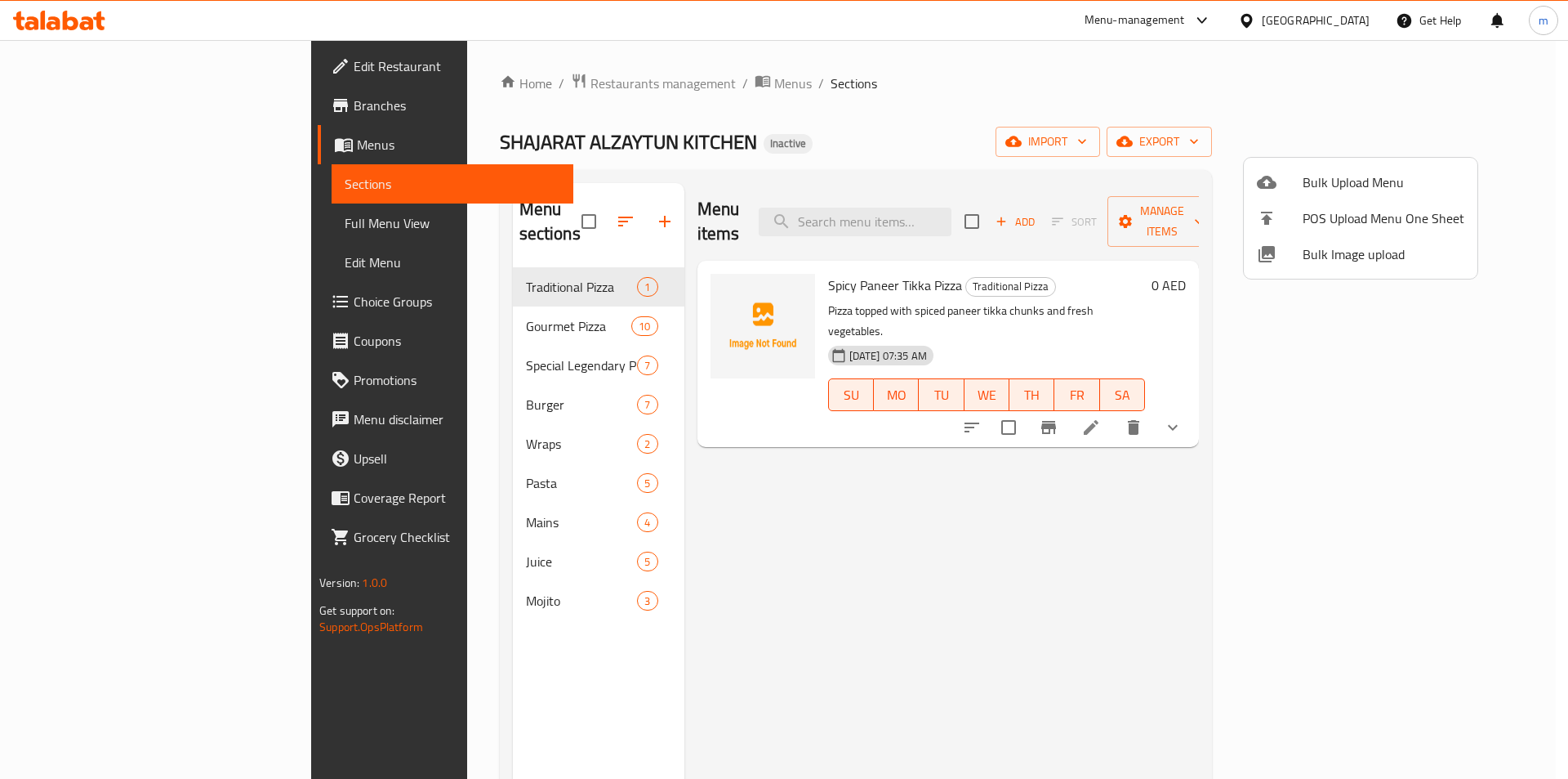
drag, startPoint x: 1122, startPoint y: 120, endPoint x: 1138, endPoint y: 130, distance: 18.9
click at [1123, 120] on div at bounding box center [784, 389] width 1568 height 779
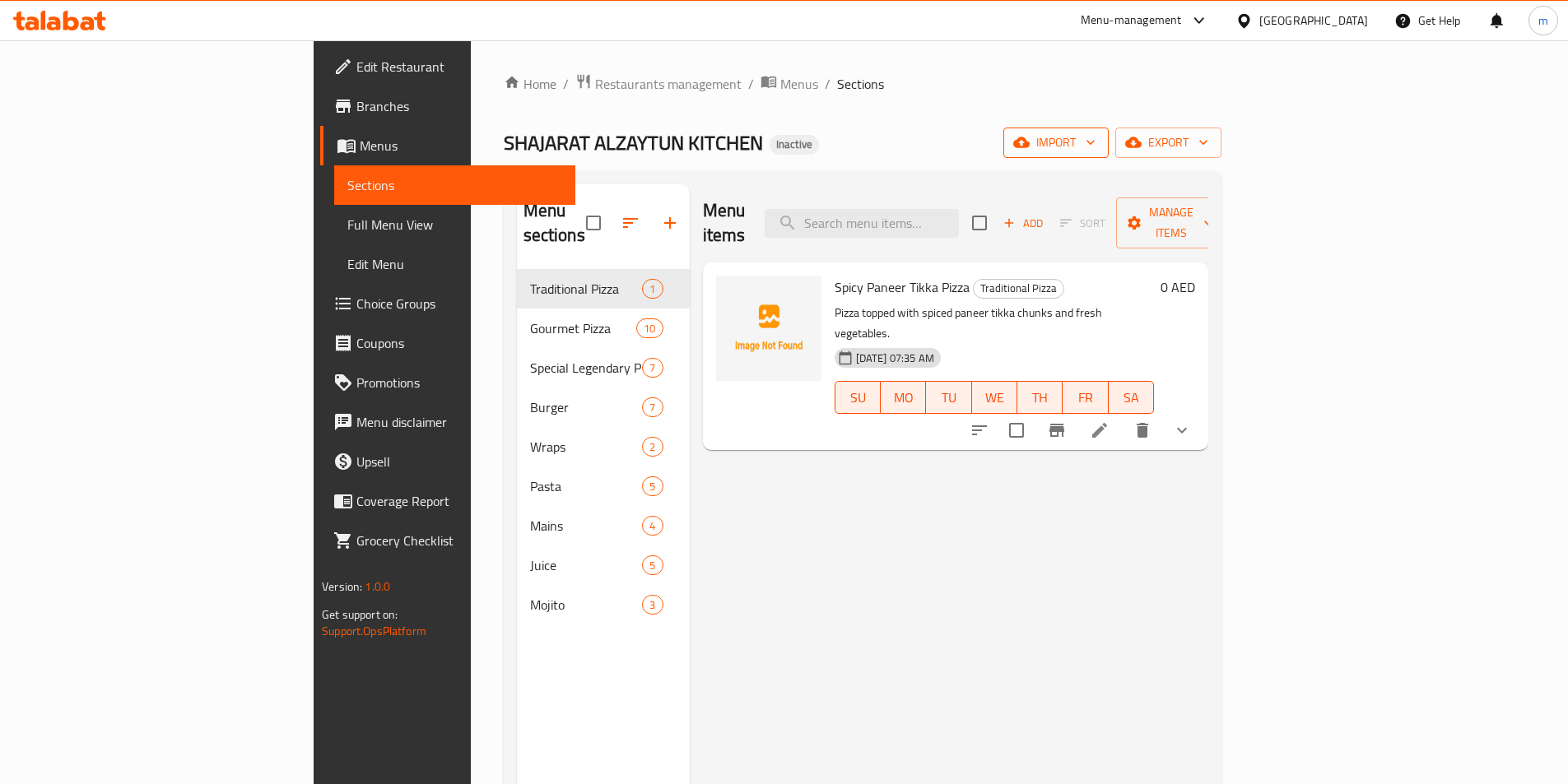
click at [1095, 152] on span "import" at bounding box center [1055, 143] width 79 height 21
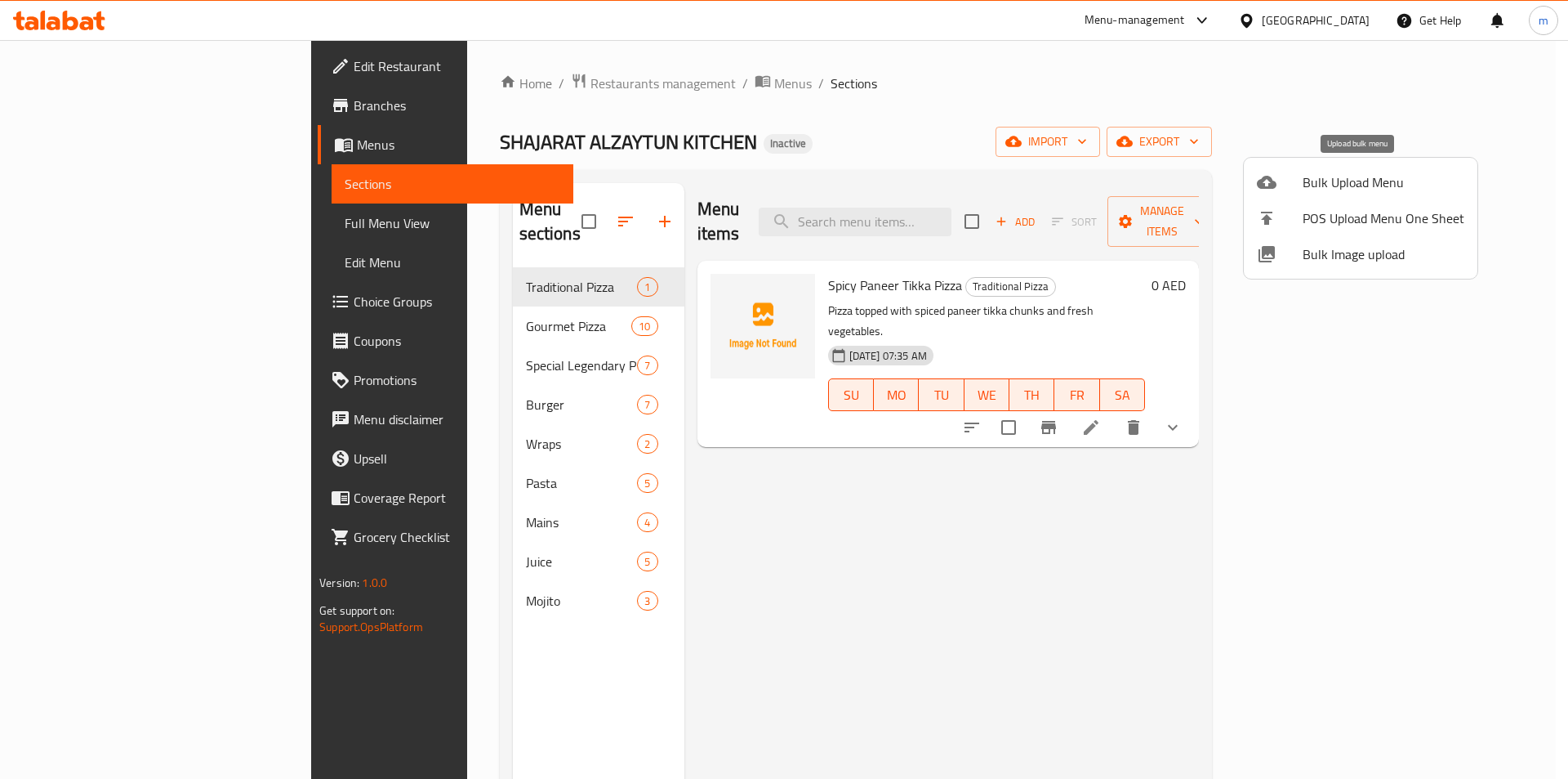
click at [1317, 179] on span "Bulk Upload Menu" at bounding box center [1383, 182] width 161 height 20
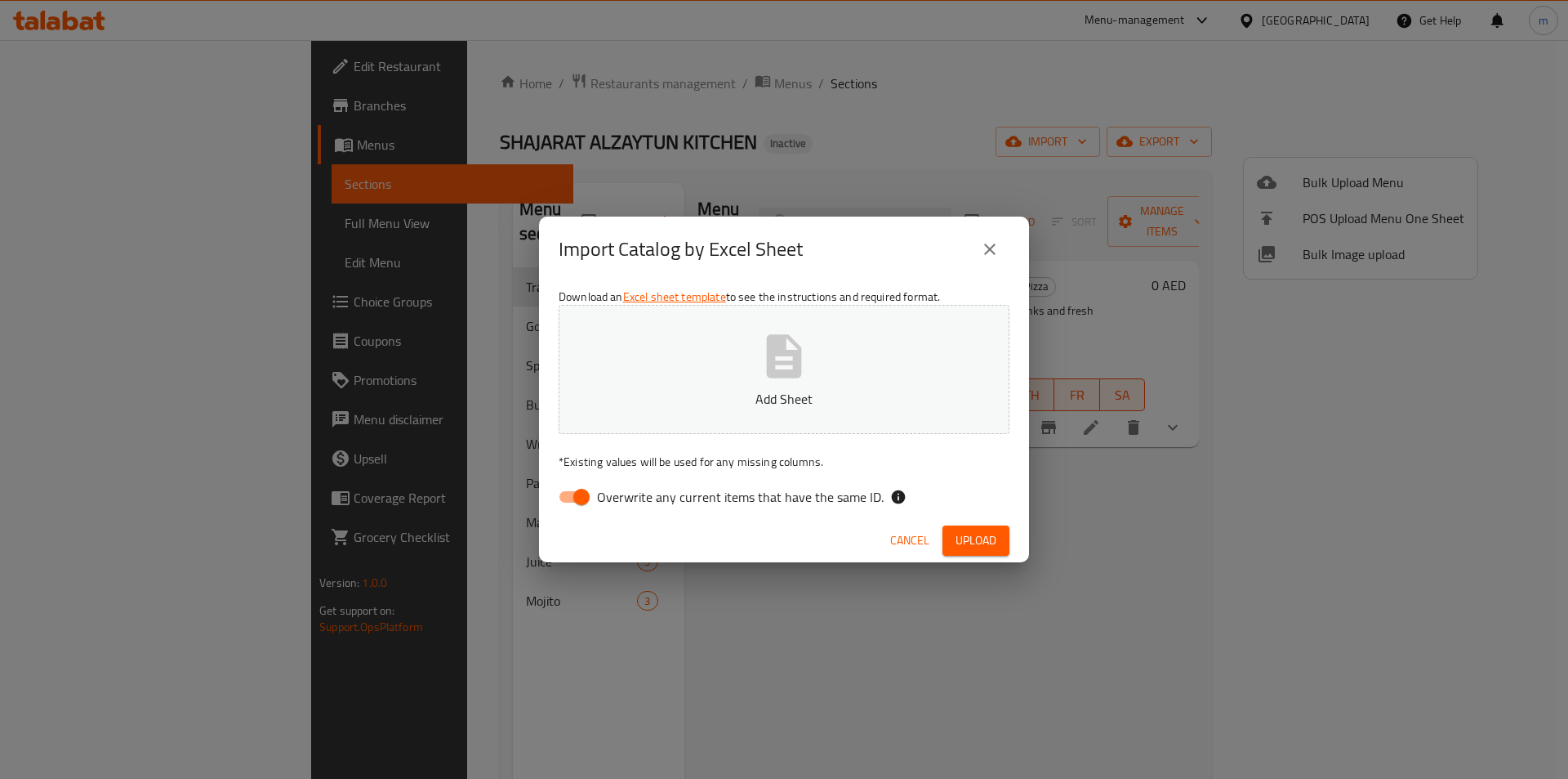
click at [623, 499] on span "Overwrite any current items that have the same ID." at bounding box center [741, 497] width 287 height 20
click at [623, 499] on input "Overwrite any current items that have the same ID." at bounding box center [581, 496] width 93 height 31
checkbox input "false"
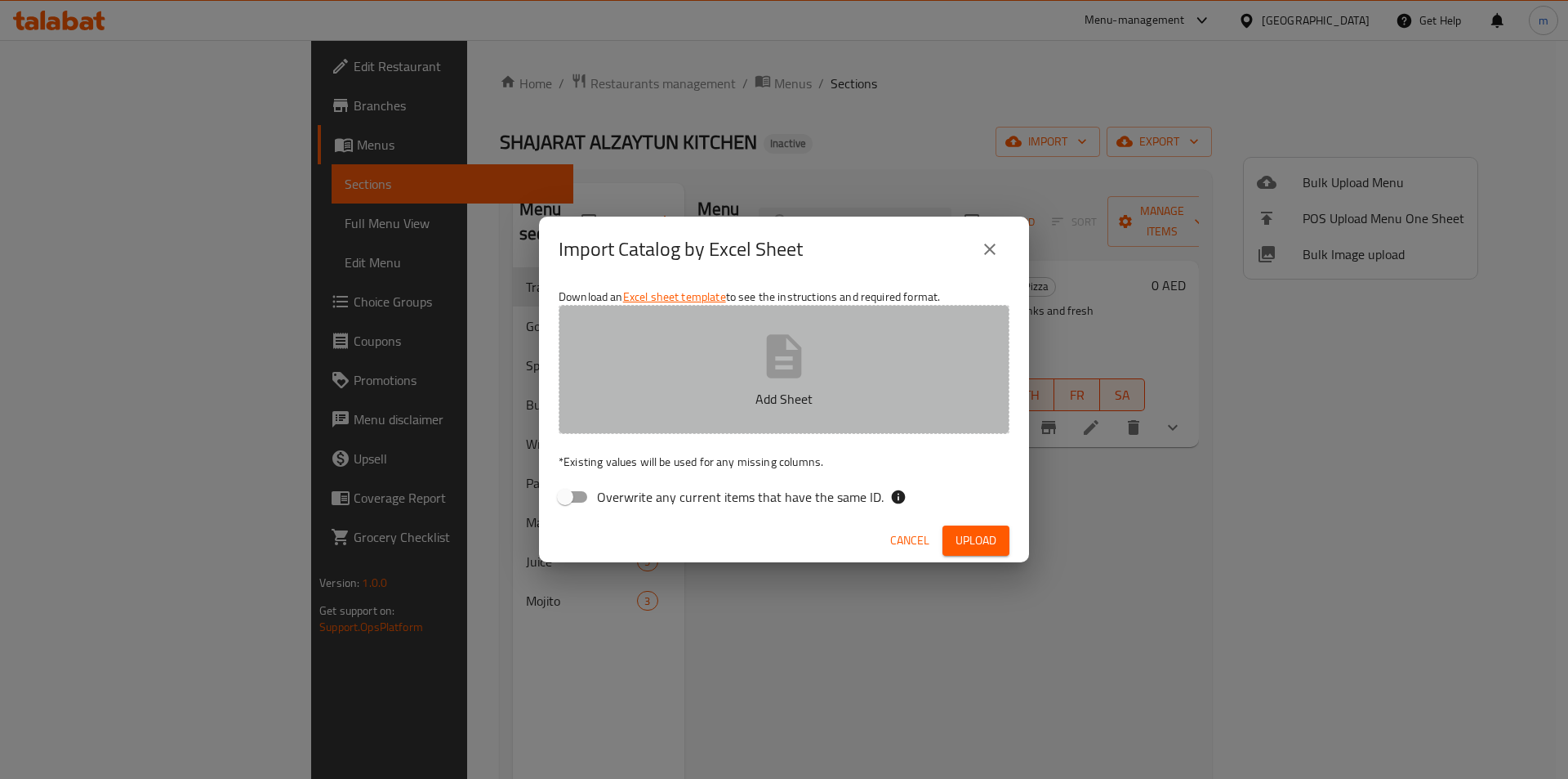
click at [731, 363] on button "Add Sheet" at bounding box center [784, 369] width 451 height 129
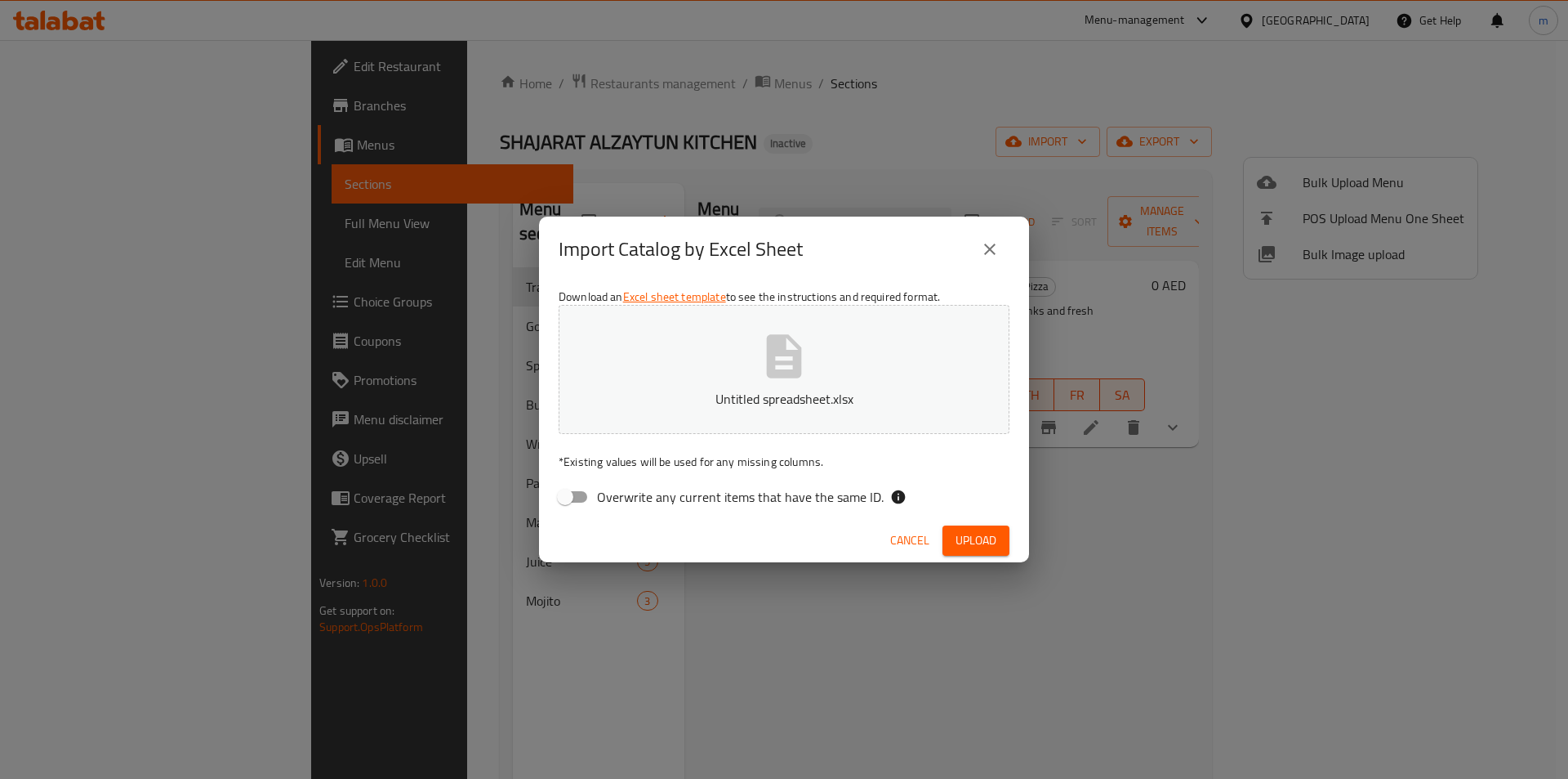
click at [957, 531] on span "Upload" at bounding box center [975, 541] width 41 height 21
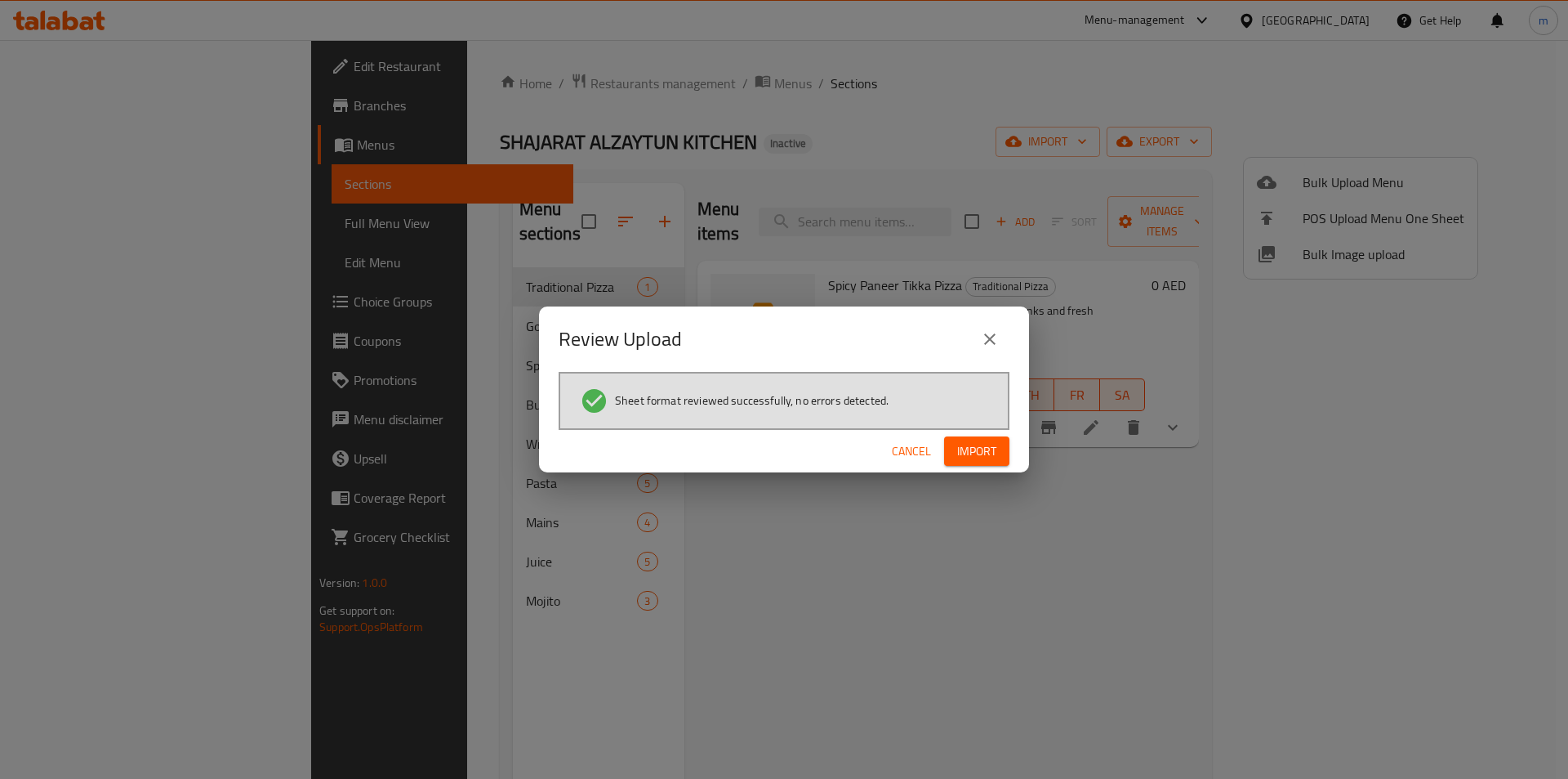
click at [962, 442] on span "Import" at bounding box center [976, 451] width 39 height 21
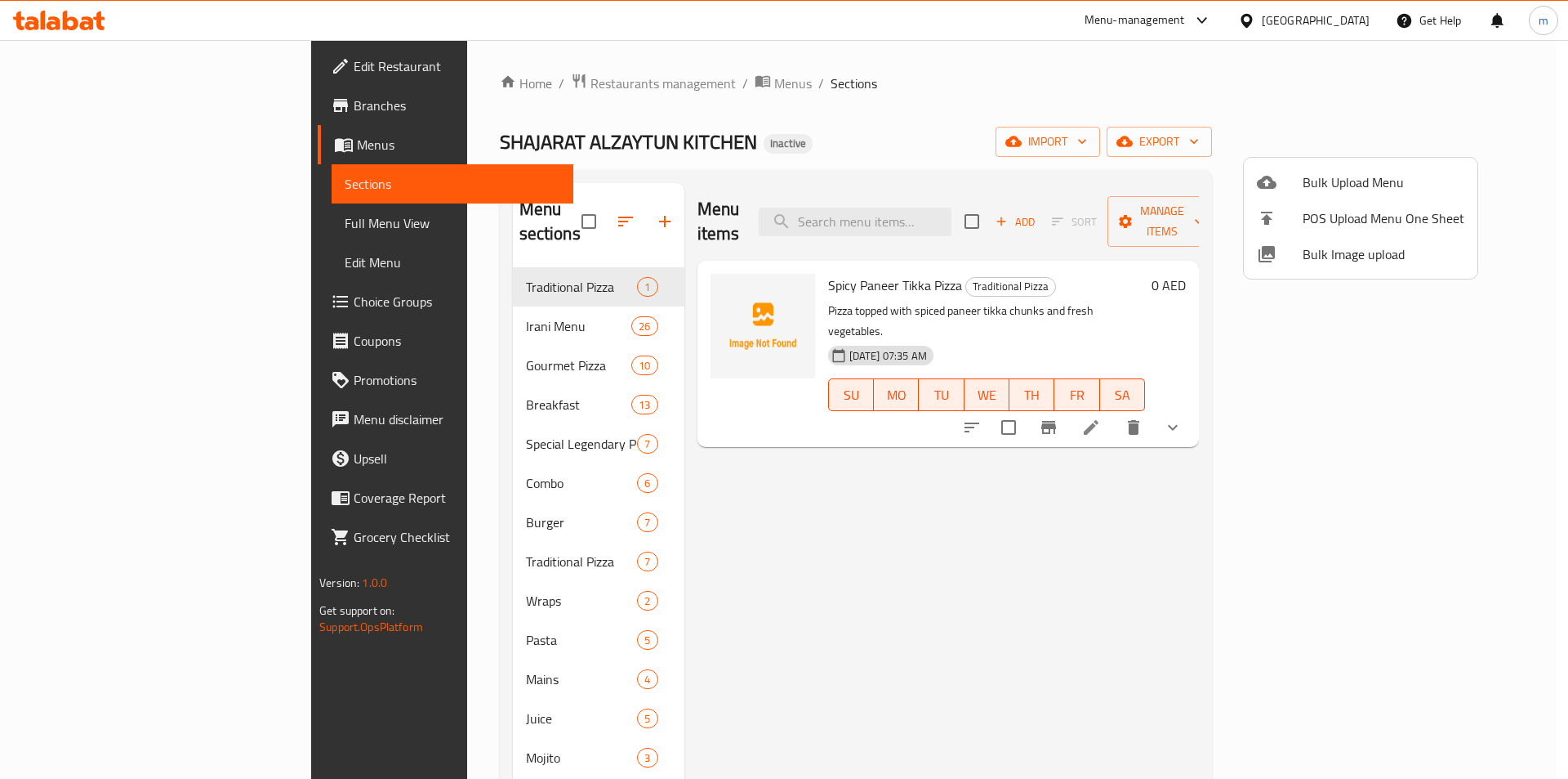
click at [116, 220] on div at bounding box center [784, 389] width 1568 height 779
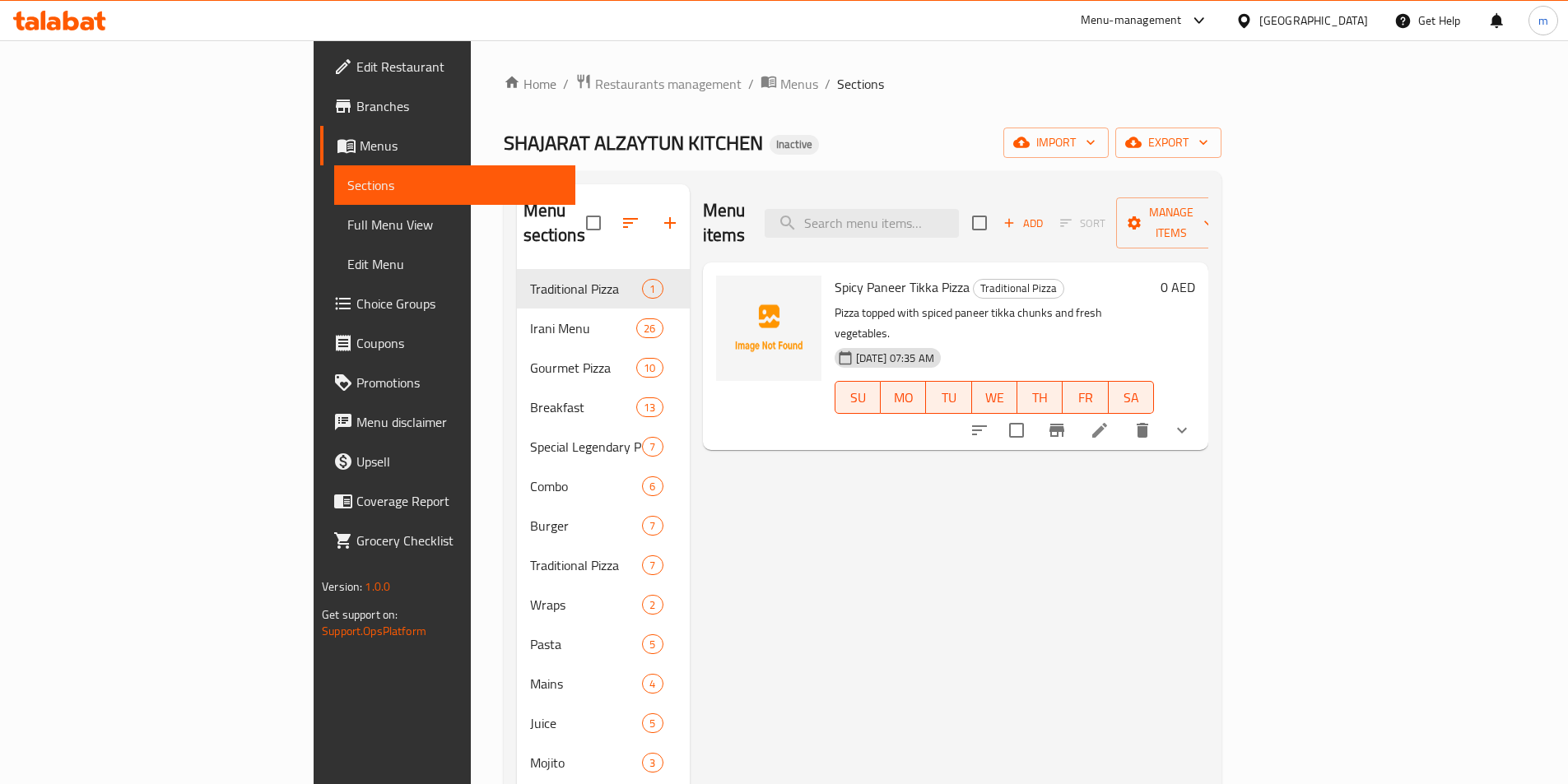
click at [690, 502] on div "Menu items Add Sort Manage items Spicy Paneer Tikka Pizza Traditional Pizza Piz…" at bounding box center [949, 576] width 518 height 784
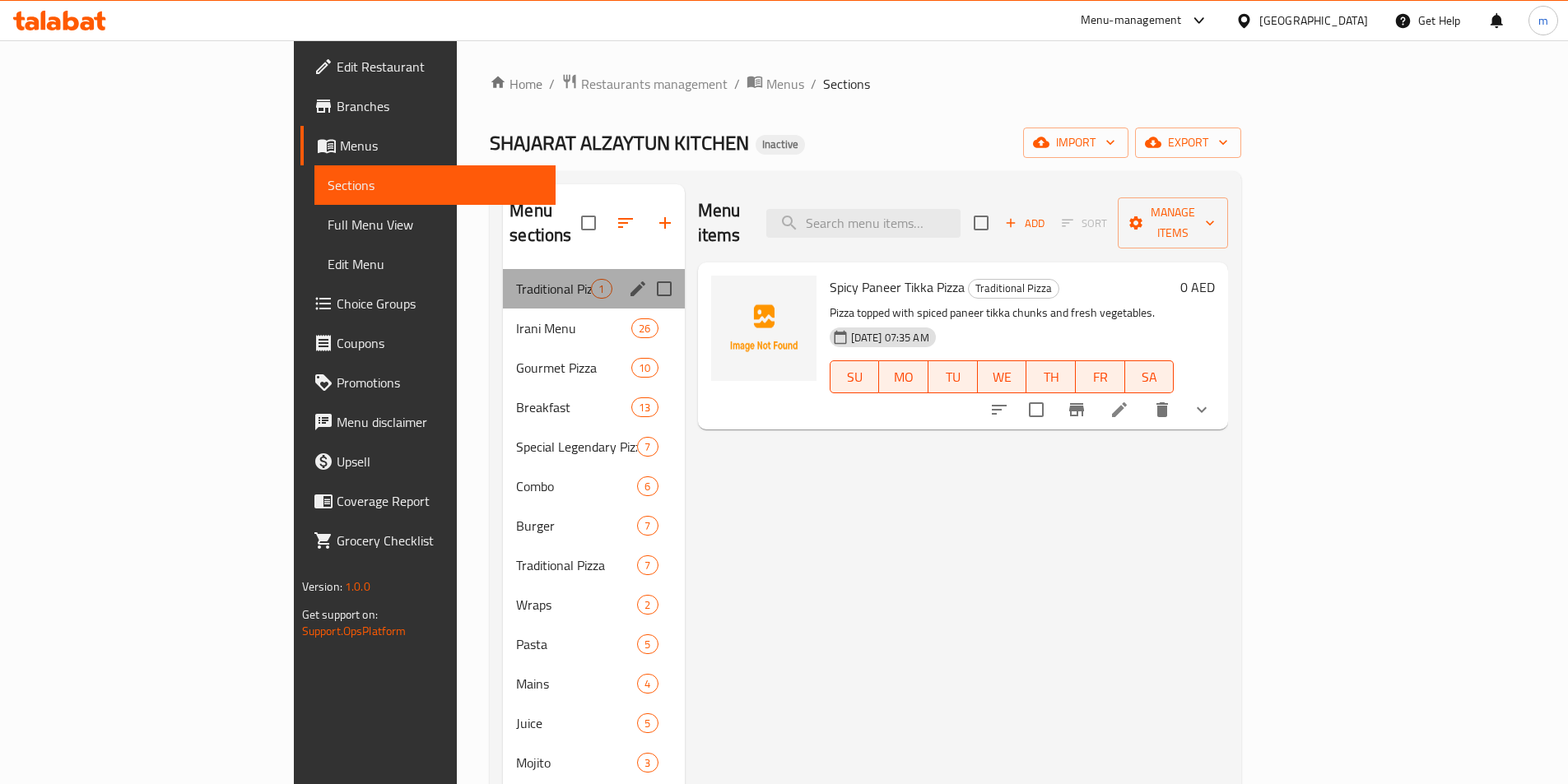
click at [503, 277] on div "Traditional Pizza 1" at bounding box center [593, 288] width 181 height 39
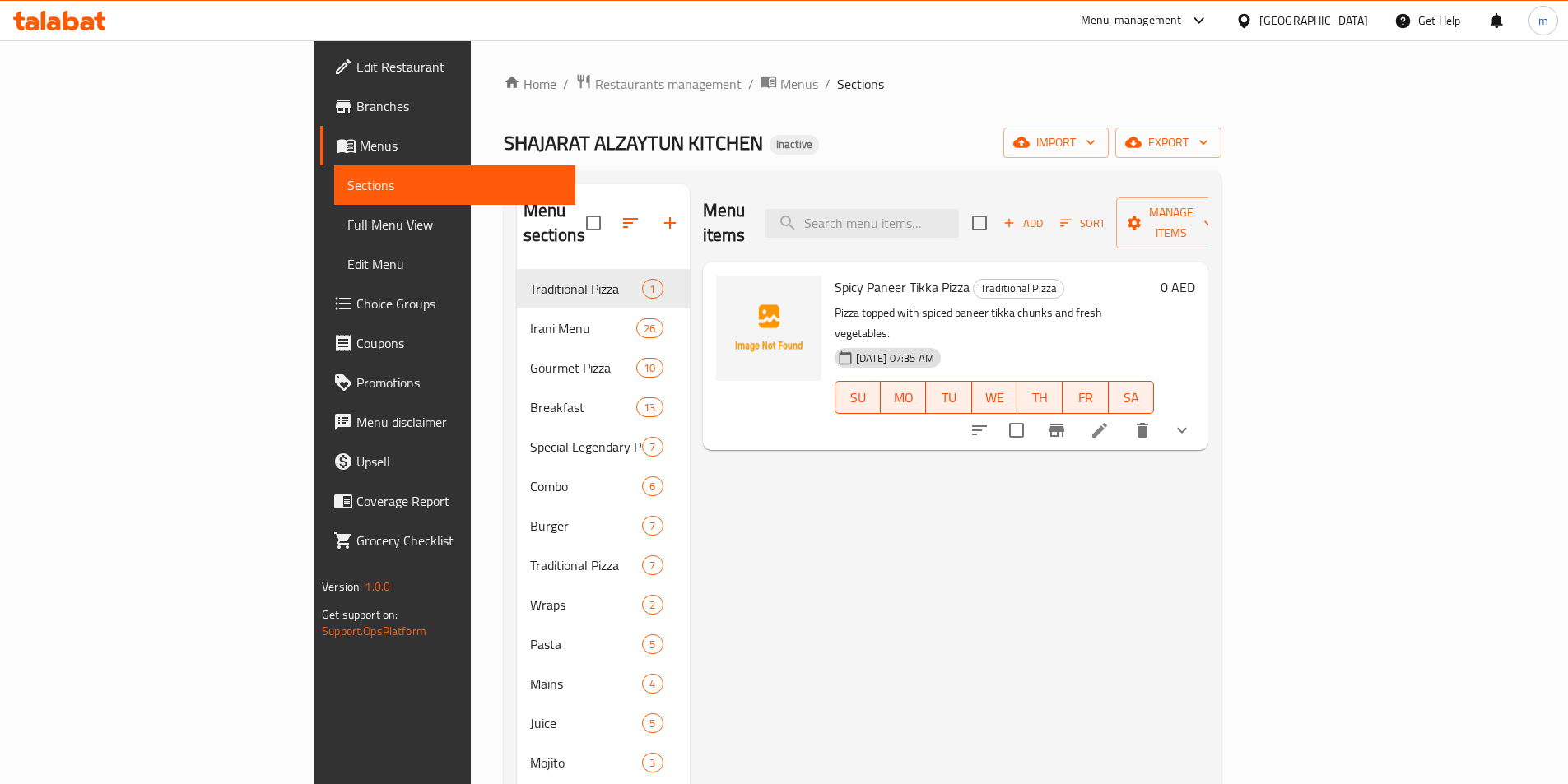
click at [1093, 469] on div "Menu items Add Sort Manage items Spicy Paneer Tikka Pizza Traditional Pizza Piz…" at bounding box center [949, 576] width 518 height 784
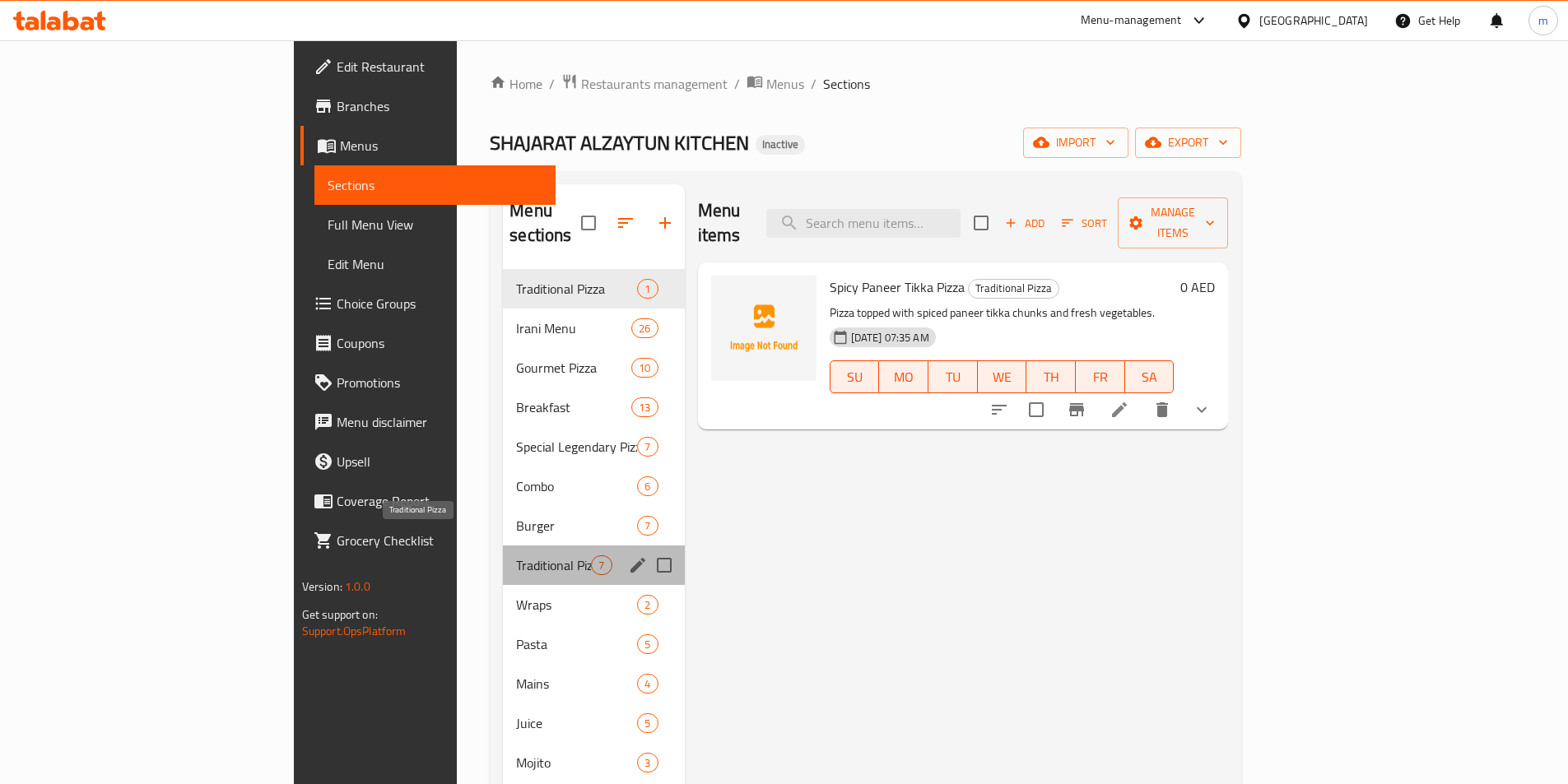
click at [516, 555] on span "Traditional Pizza" at bounding box center [554, 565] width 75 height 20
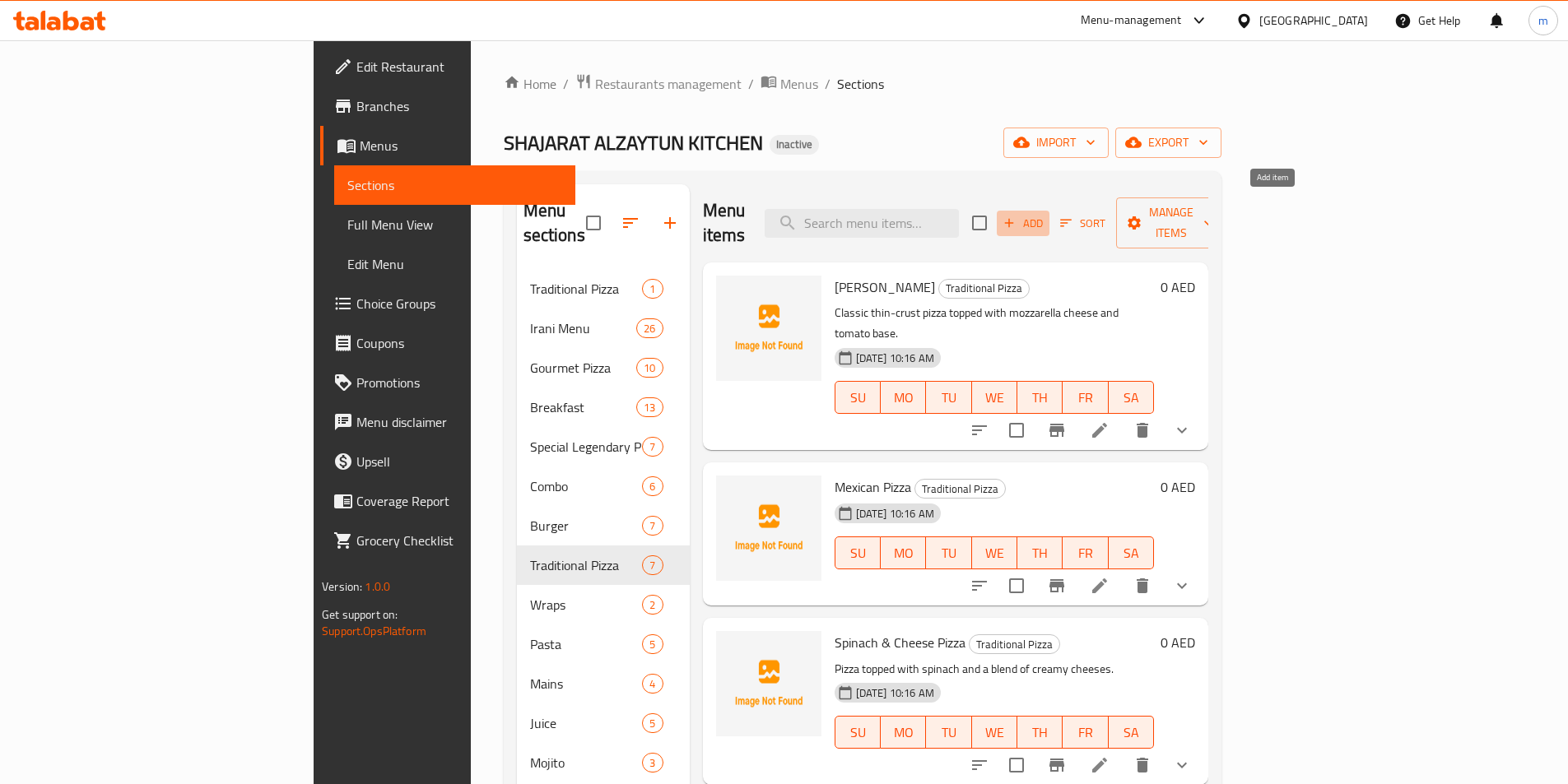
click at [1045, 213] on span "Add" at bounding box center [1023, 223] width 45 height 19
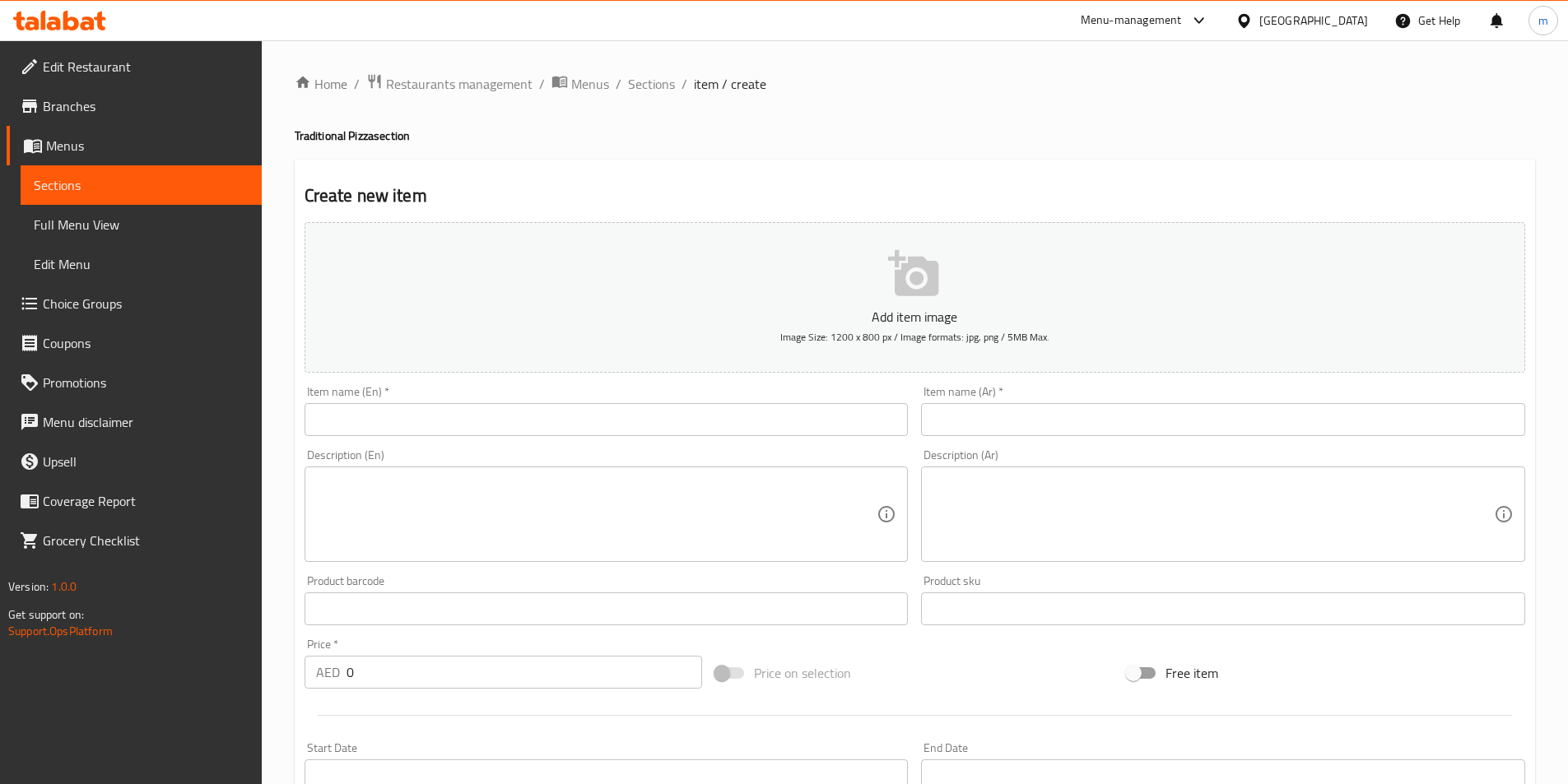
click at [1117, 407] on input "text" at bounding box center [1223, 420] width 604 height 33
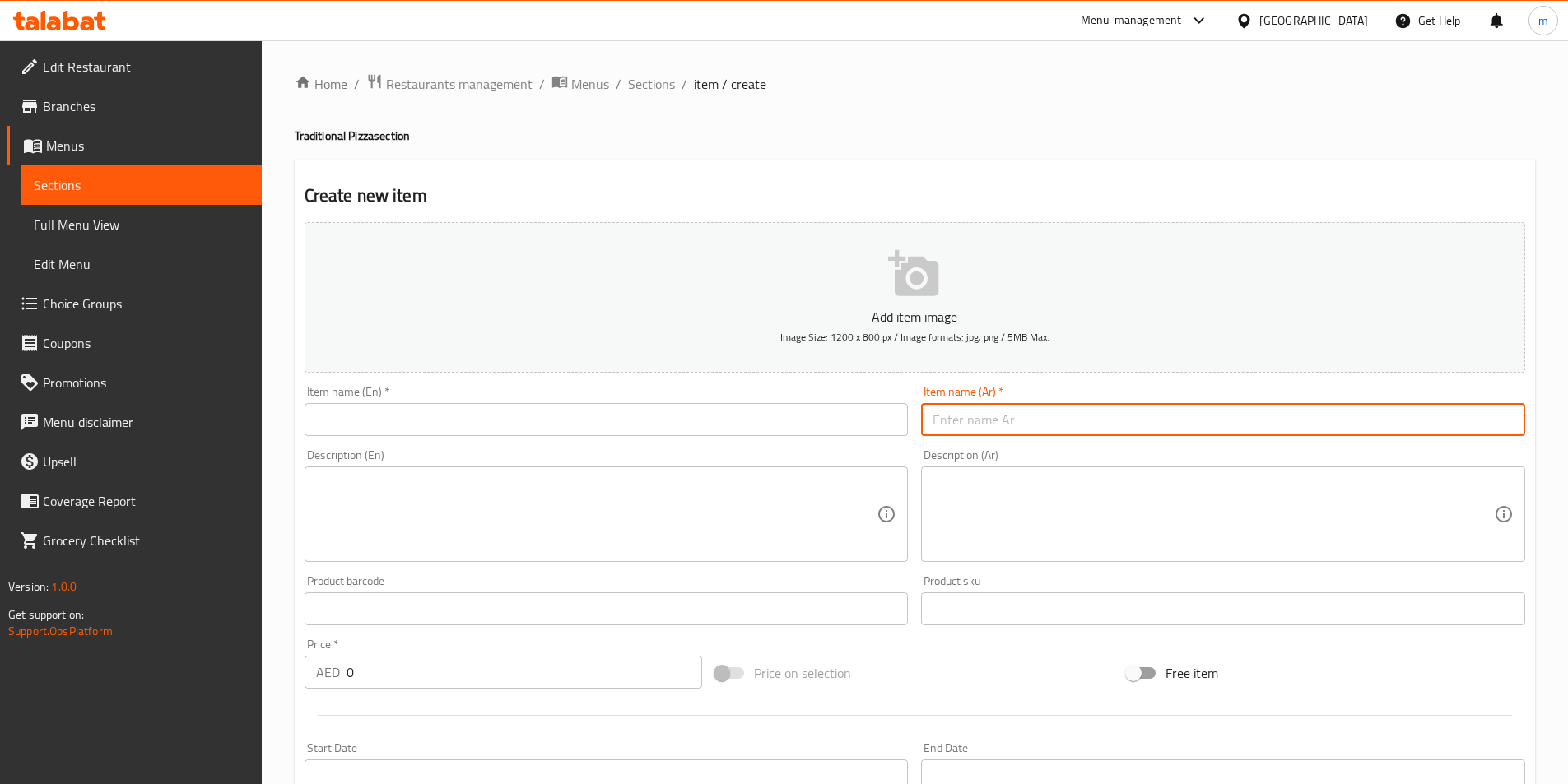
paste input "بيتزا بانير حارة تكا"
type input "بيتزا بانير حارة تكا"
click at [821, 411] on input "text" at bounding box center [606, 420] width 604 height 33
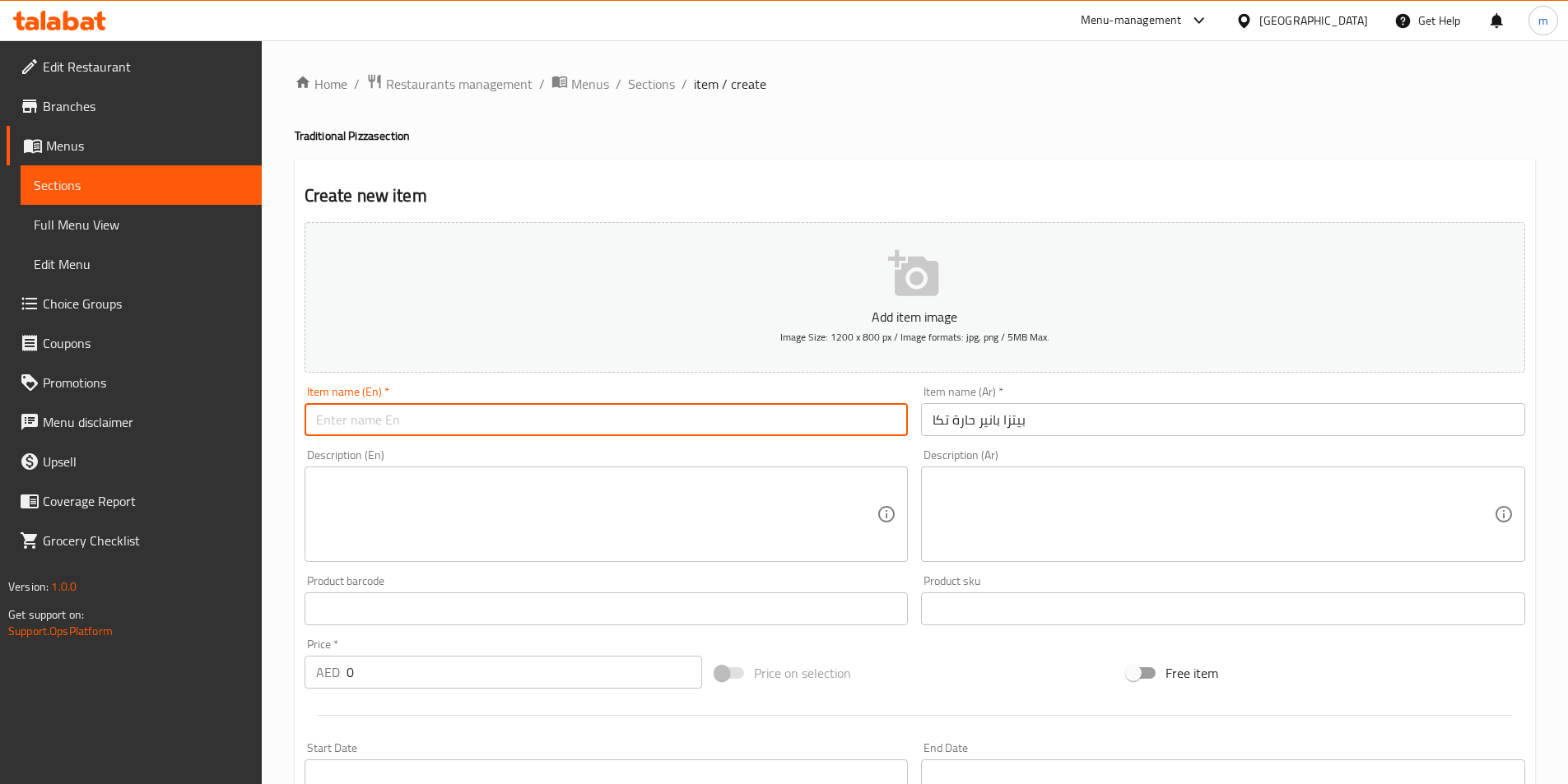
paste input "Spicy Paneer Tikka Pizza"
type input "Spicy Paneer Tikka Pizza"
click at [1026, 490] on textarea at bounding box center [1213, 514] width 561 height 78
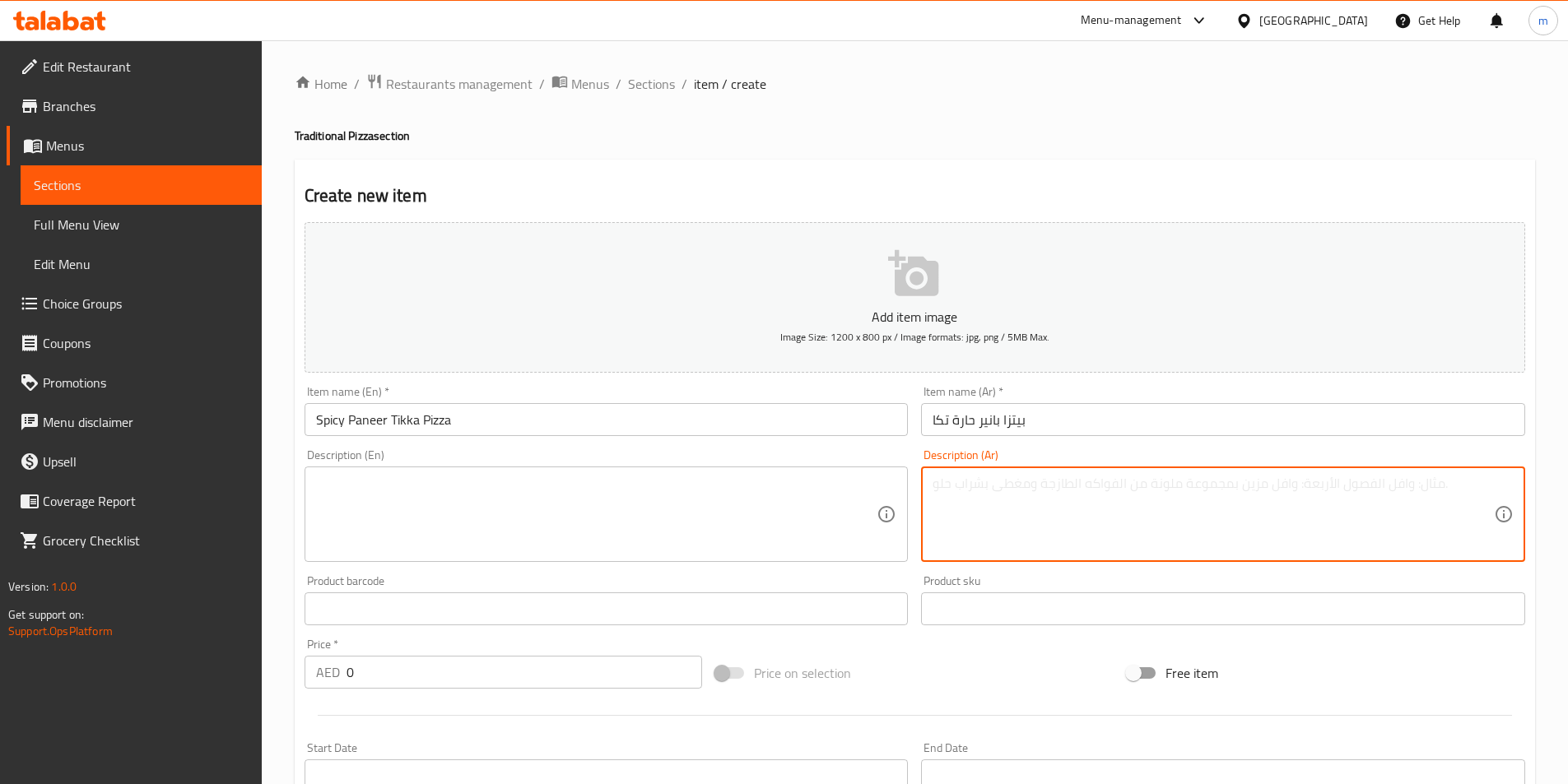
paste textarea "بيتزا مغطاة بقطع من بانير تكا المتبلة والخضروات الطازجة."
type textarea "بيتزا مغطاة بقطع من بانير تكا المتبلة والخضروات الطازجة."
click at [718, 482] on textarea at bounding box center [596, 514] width 561 height 78
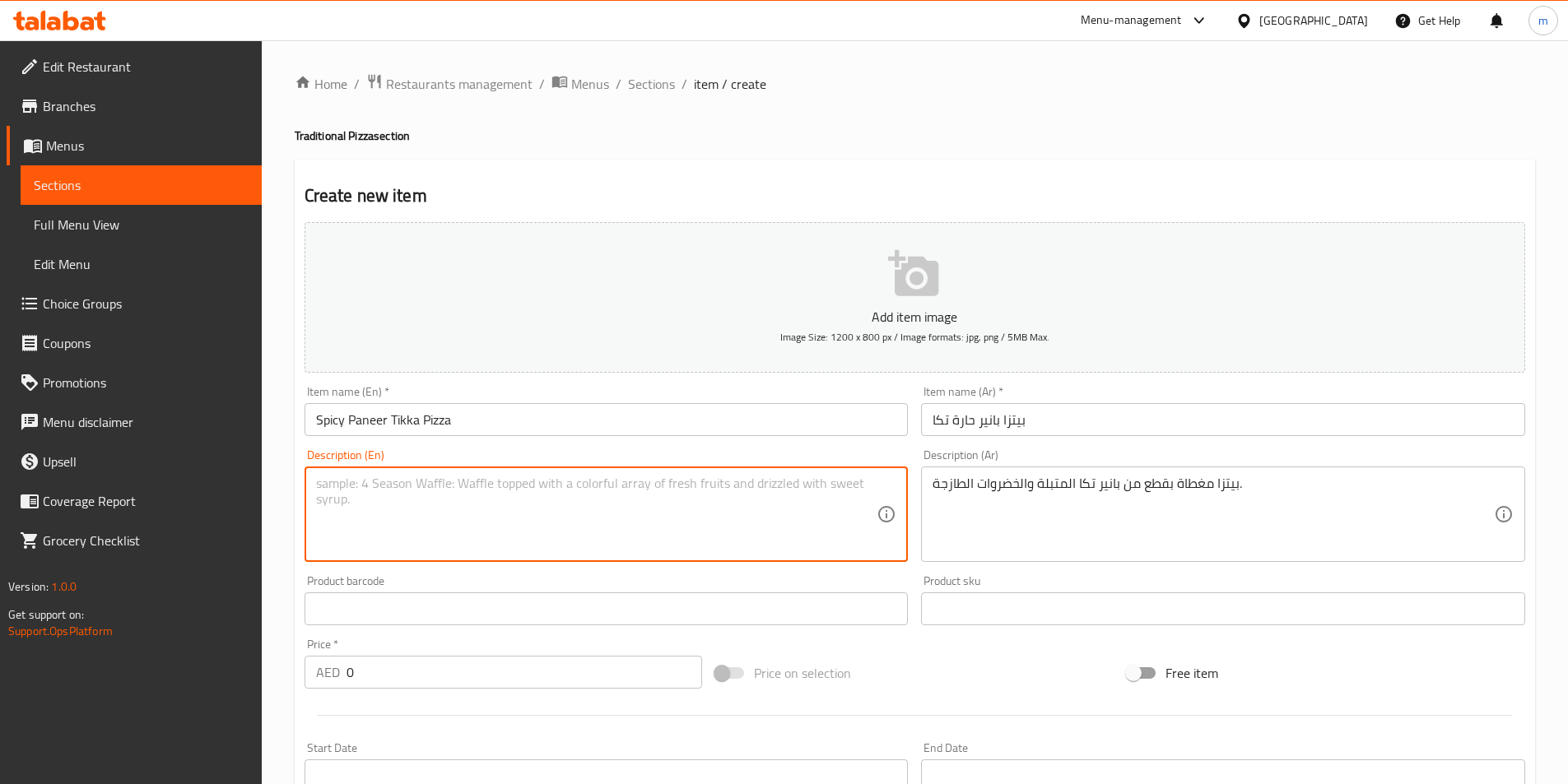
paste textarea "Pizza topped with spiced paneer tikka chunks and fresh vegetables."
type textarea "Pizza topped with spiced paneer tikka chunks and fresh vegetables."
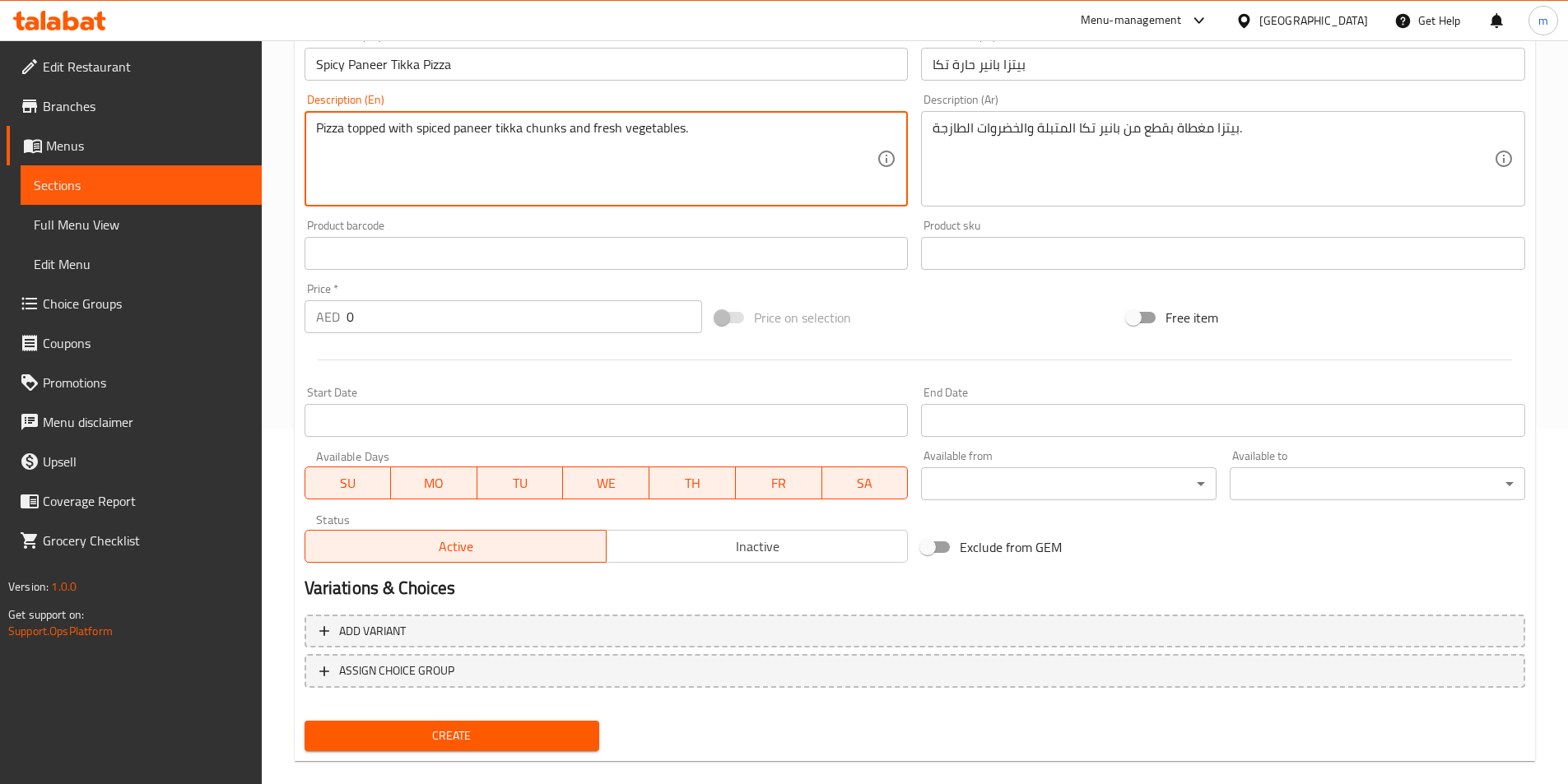
scroll to position [378, 0]
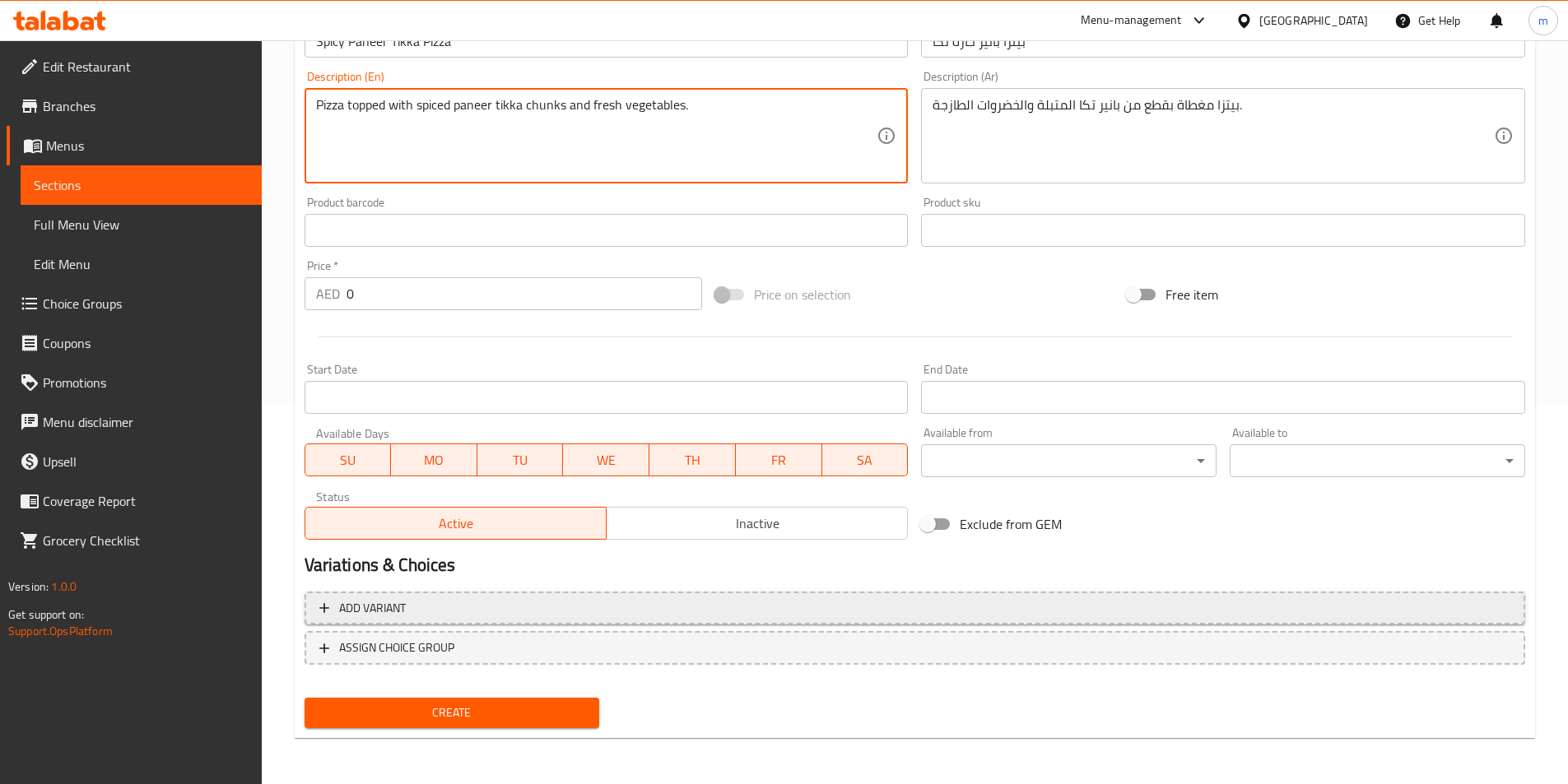
click at [543, 621] on button "Add variant" at bounding box center [914, 608] width 1221 height 34
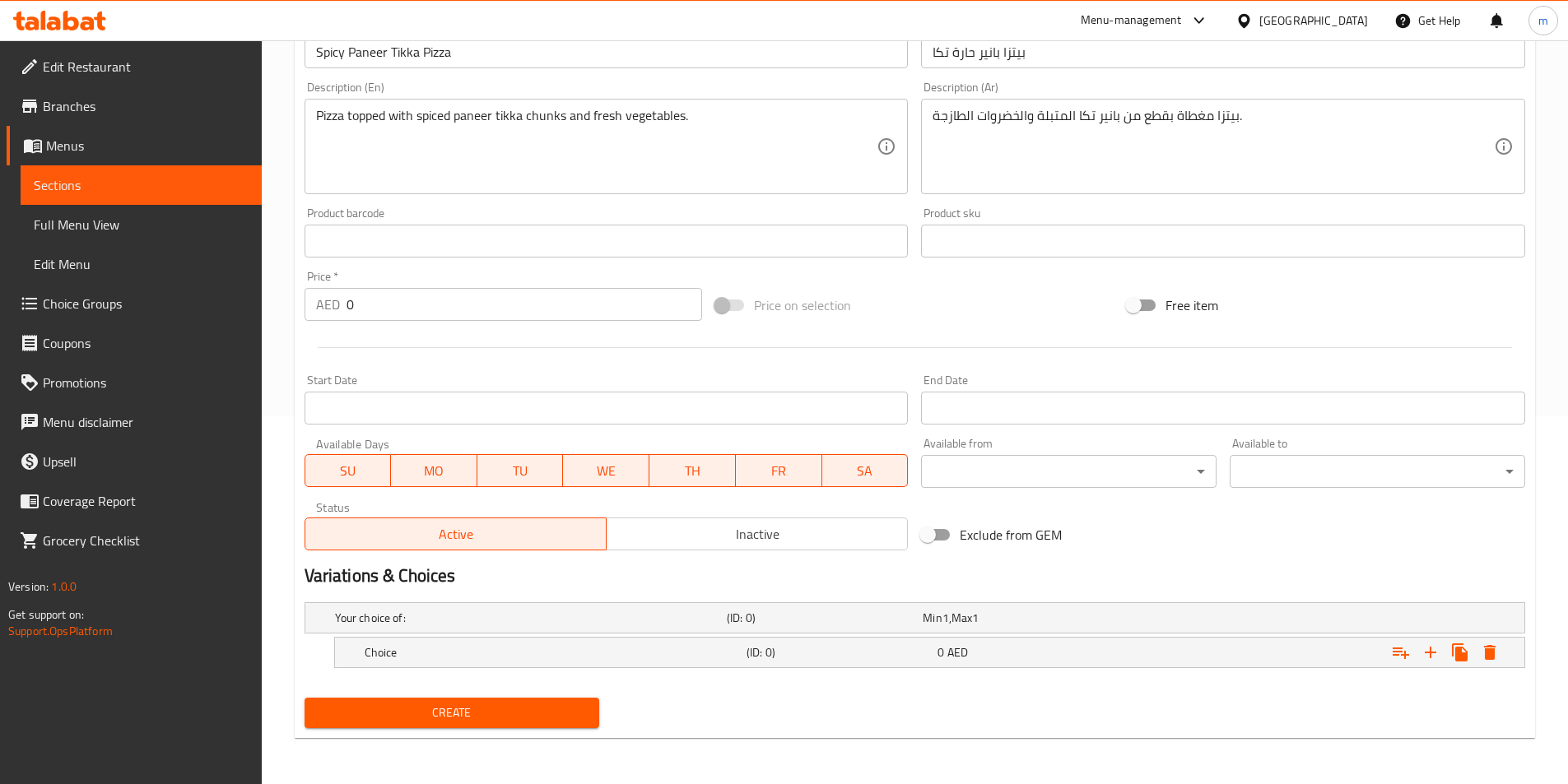
scroll to position [368, 0]
click at [1422, 651] on icon "Expand" at bounding box center [1431, 652] width 20 height 20
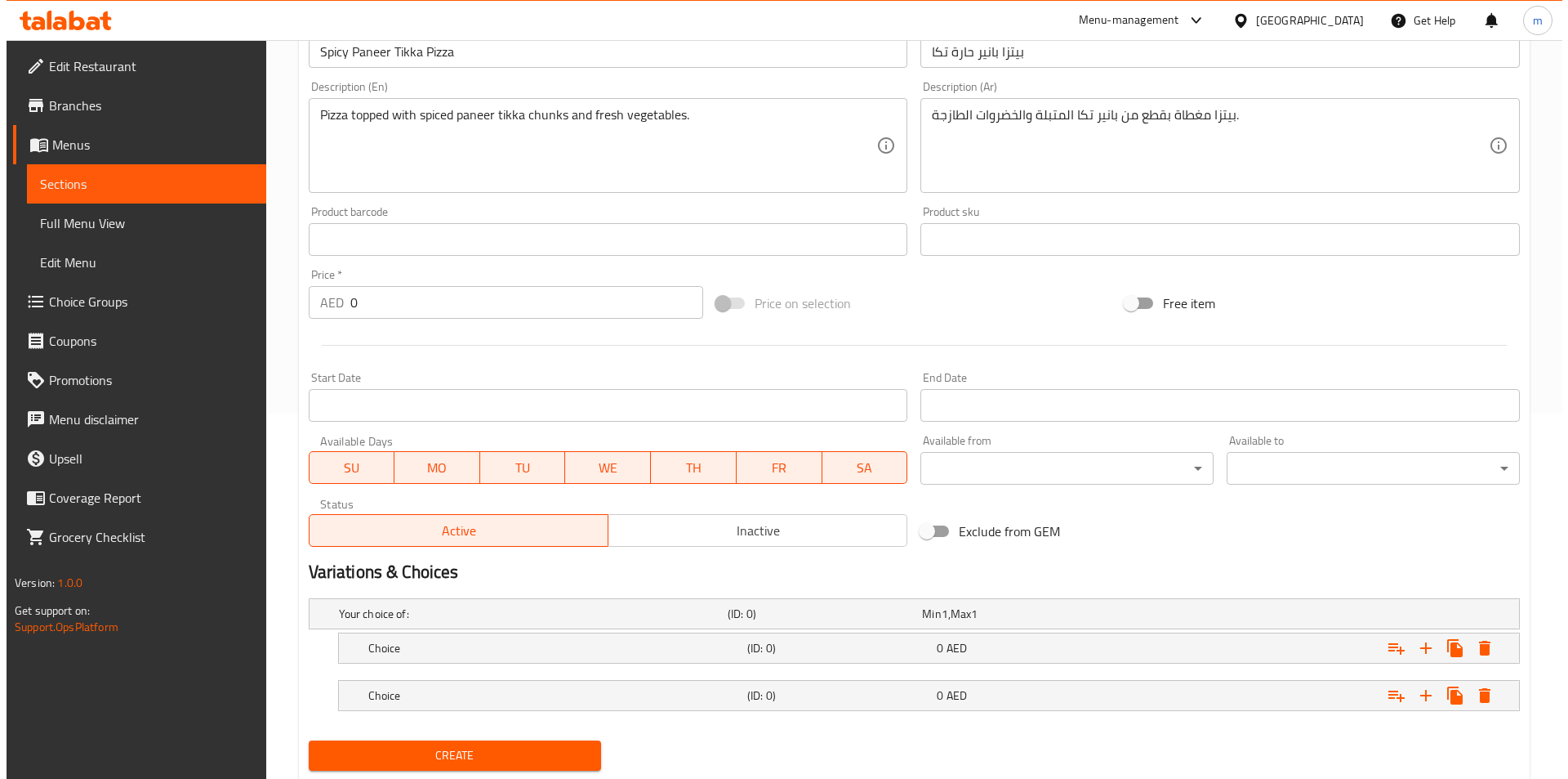
scroll to position [413, 0]
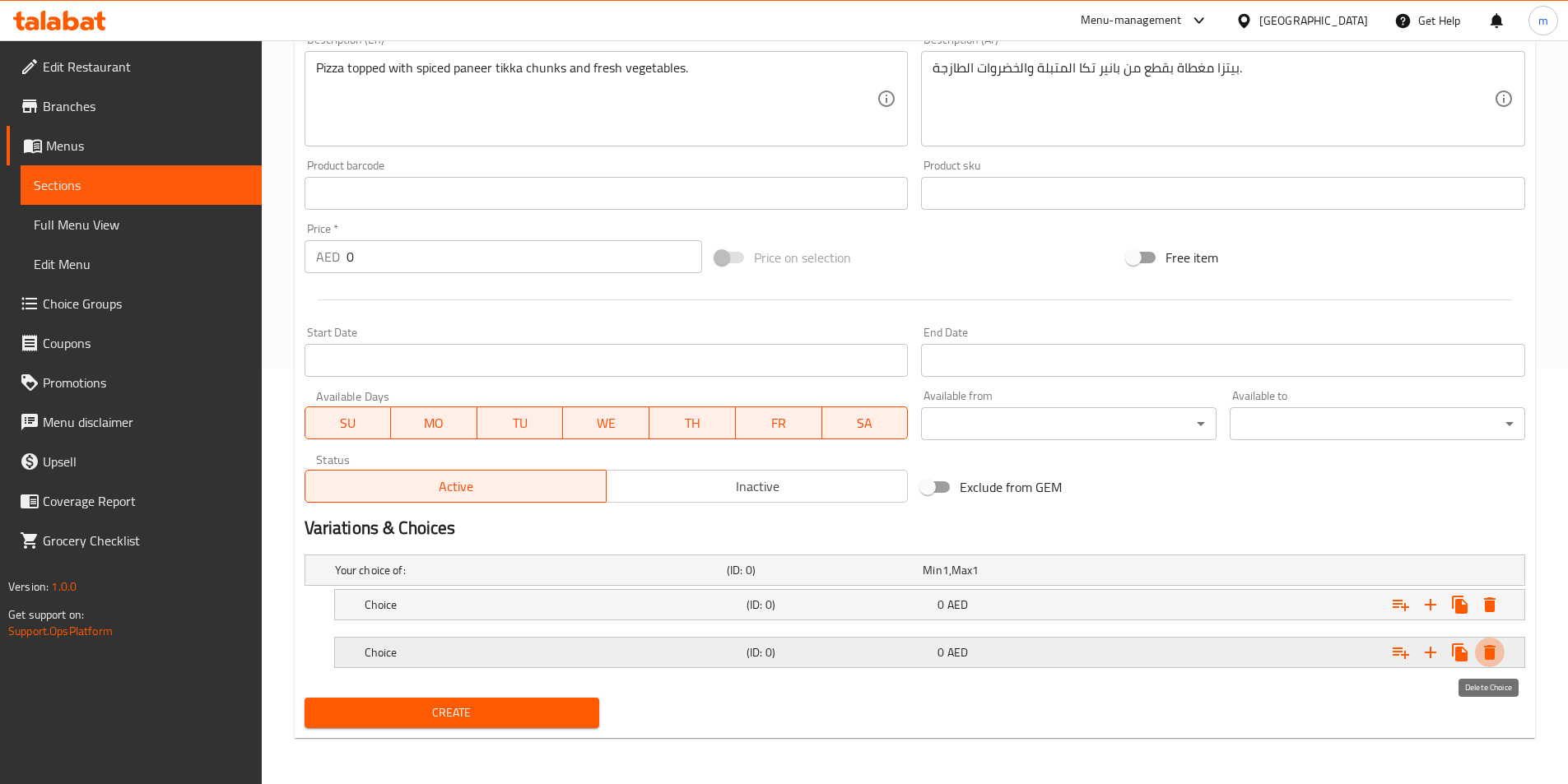
click at [1483, 655] on icon "Expand" at bounding box center [1490, 652] width 20 height 20
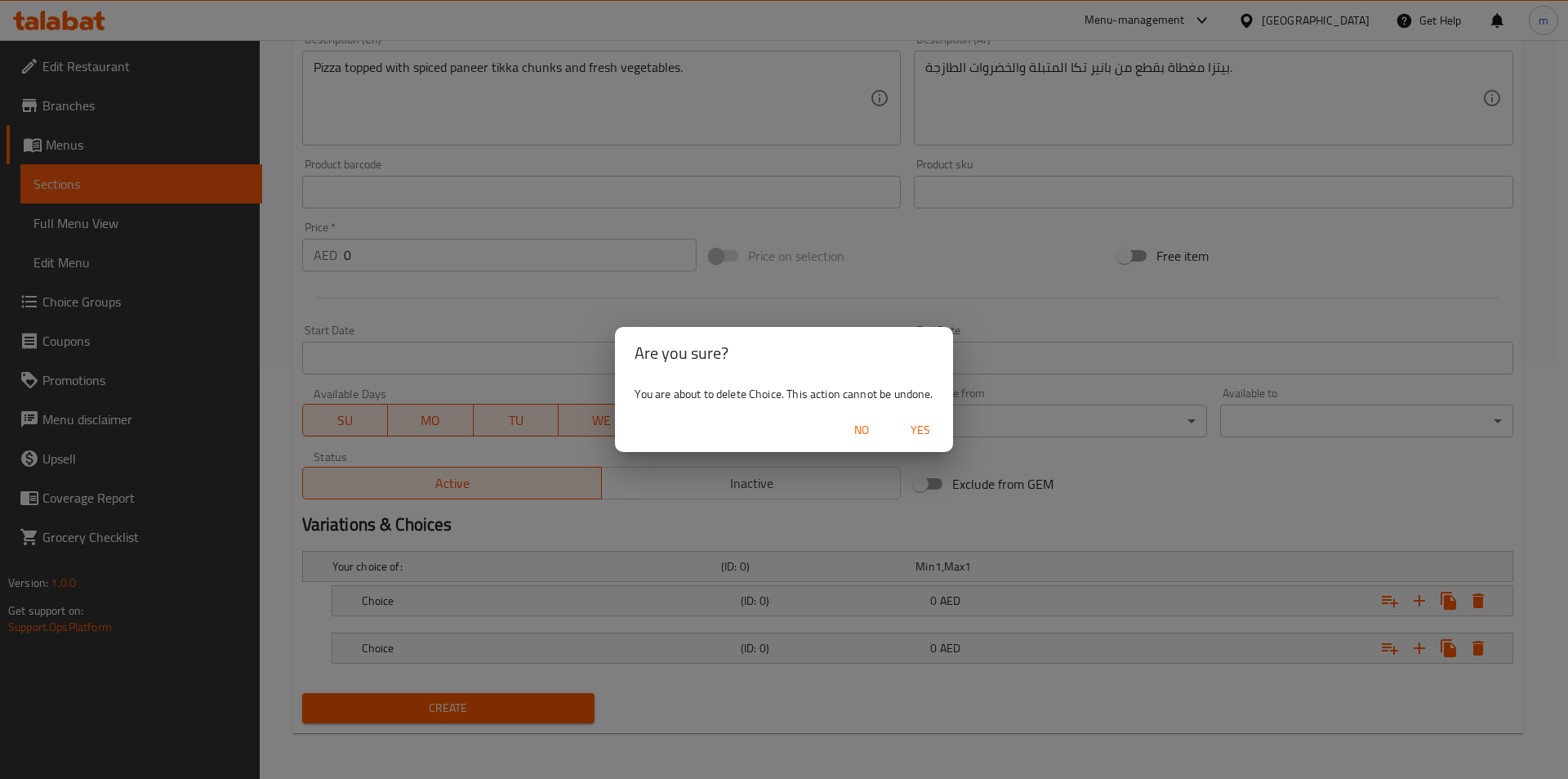
click at [924, 427] on span "Yes" at bounding box center [920, 430] width 39 height 21
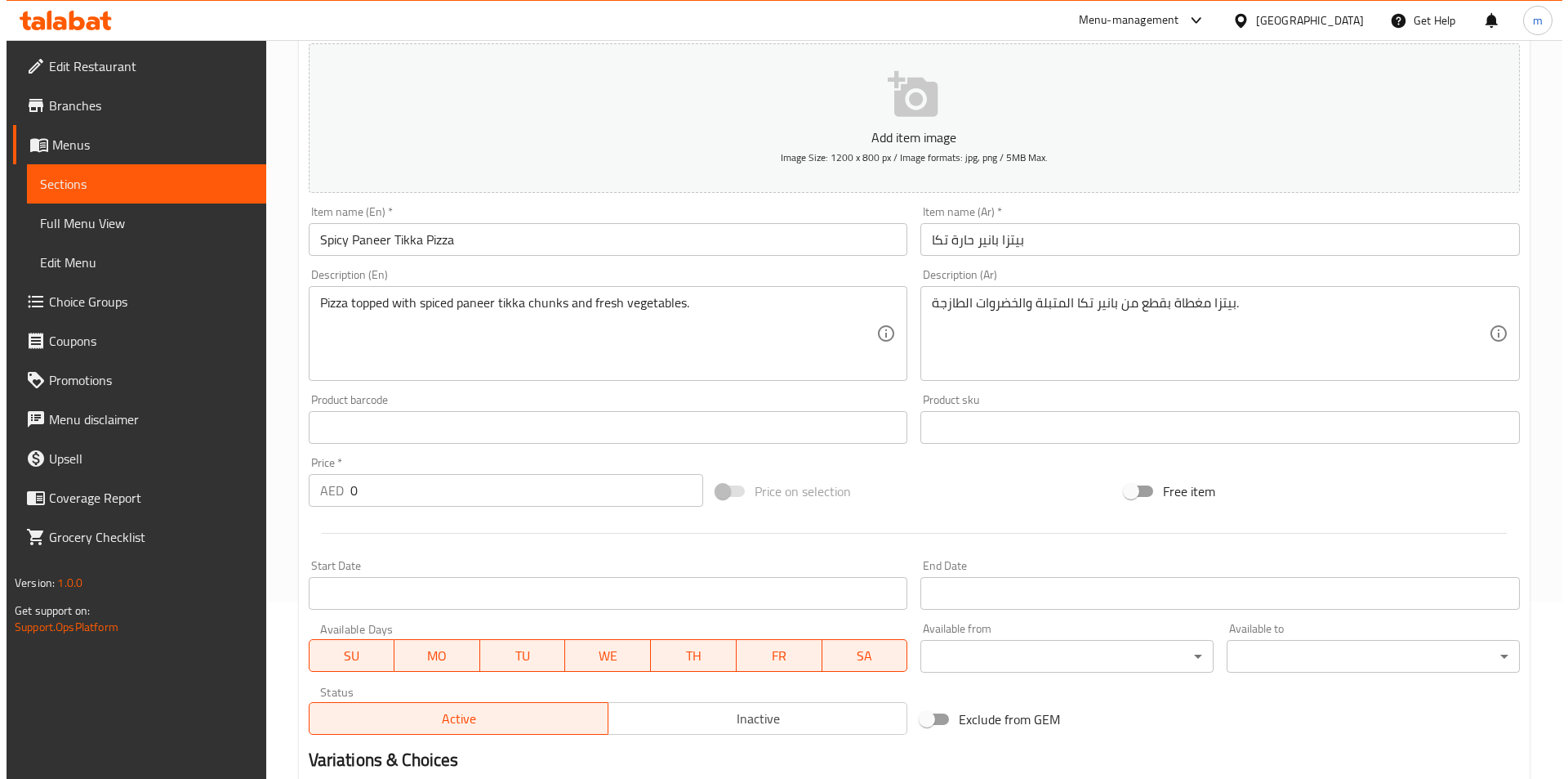
scroll to position [120, 0]
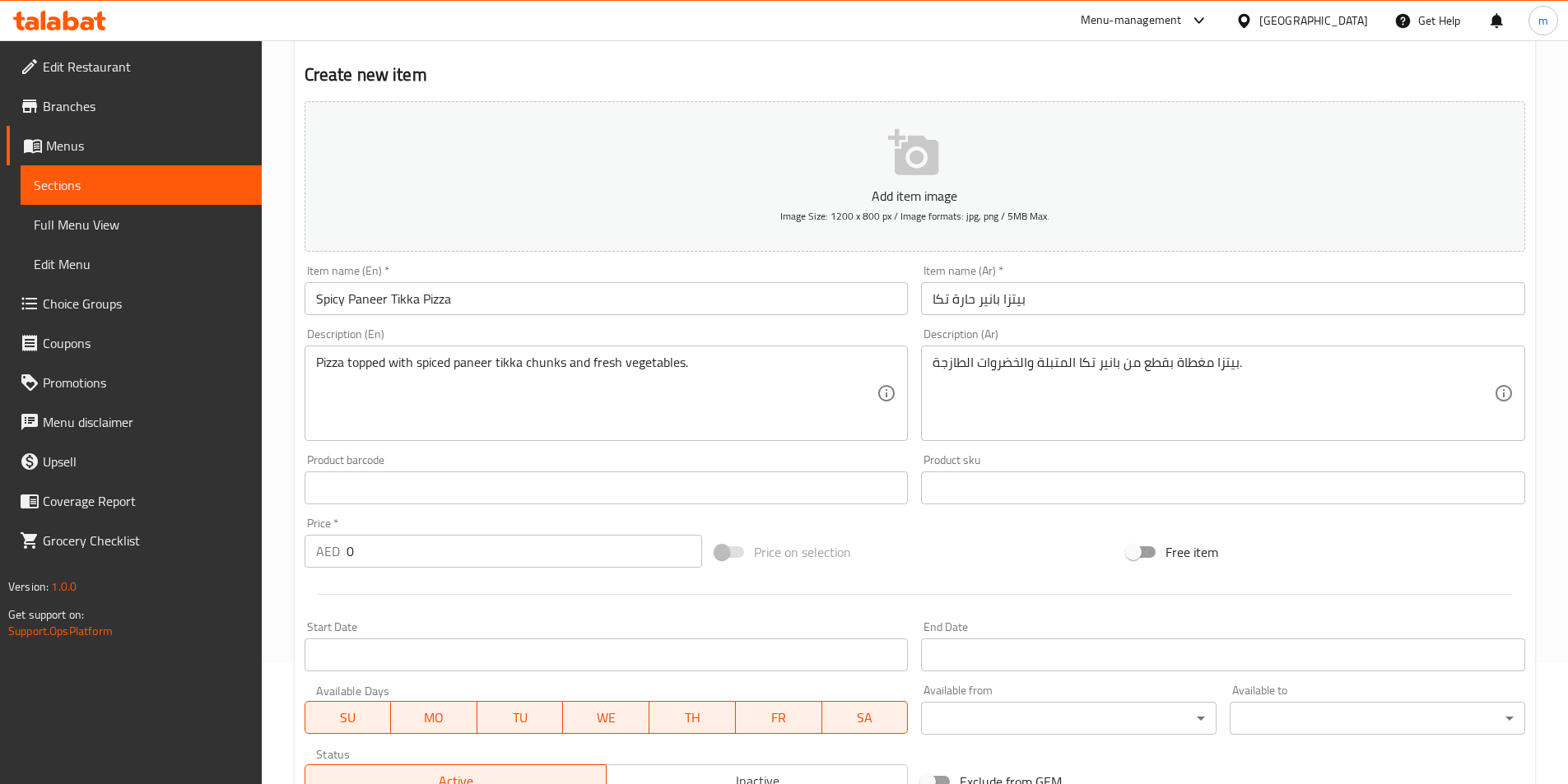
click at [95, 187] on span "Sections" at bounding box center [141, 185] width 215 height 20
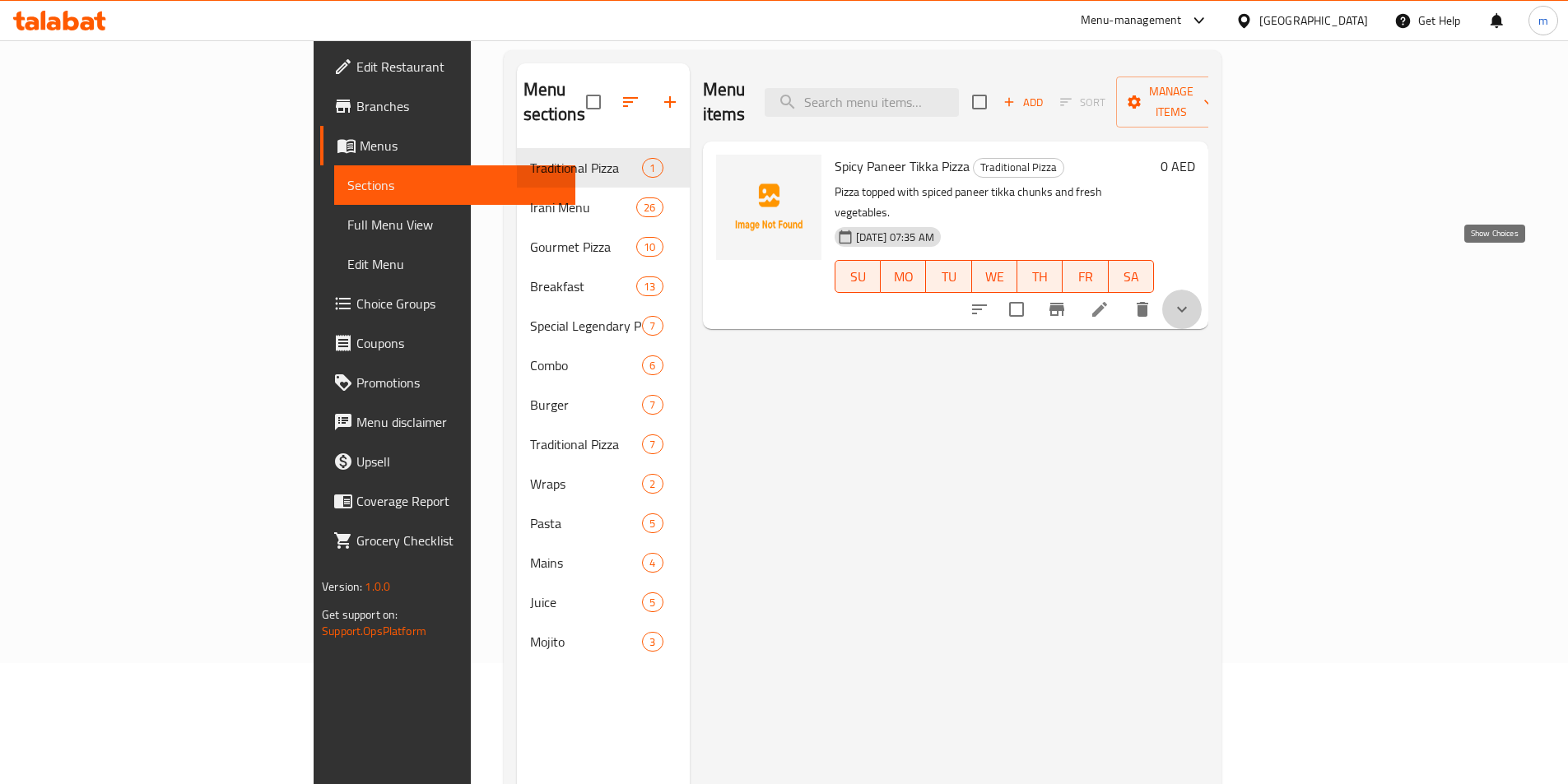
click at [1192, 300] on icon "show more" at bounding box center [1182, 310] width 20 height 20
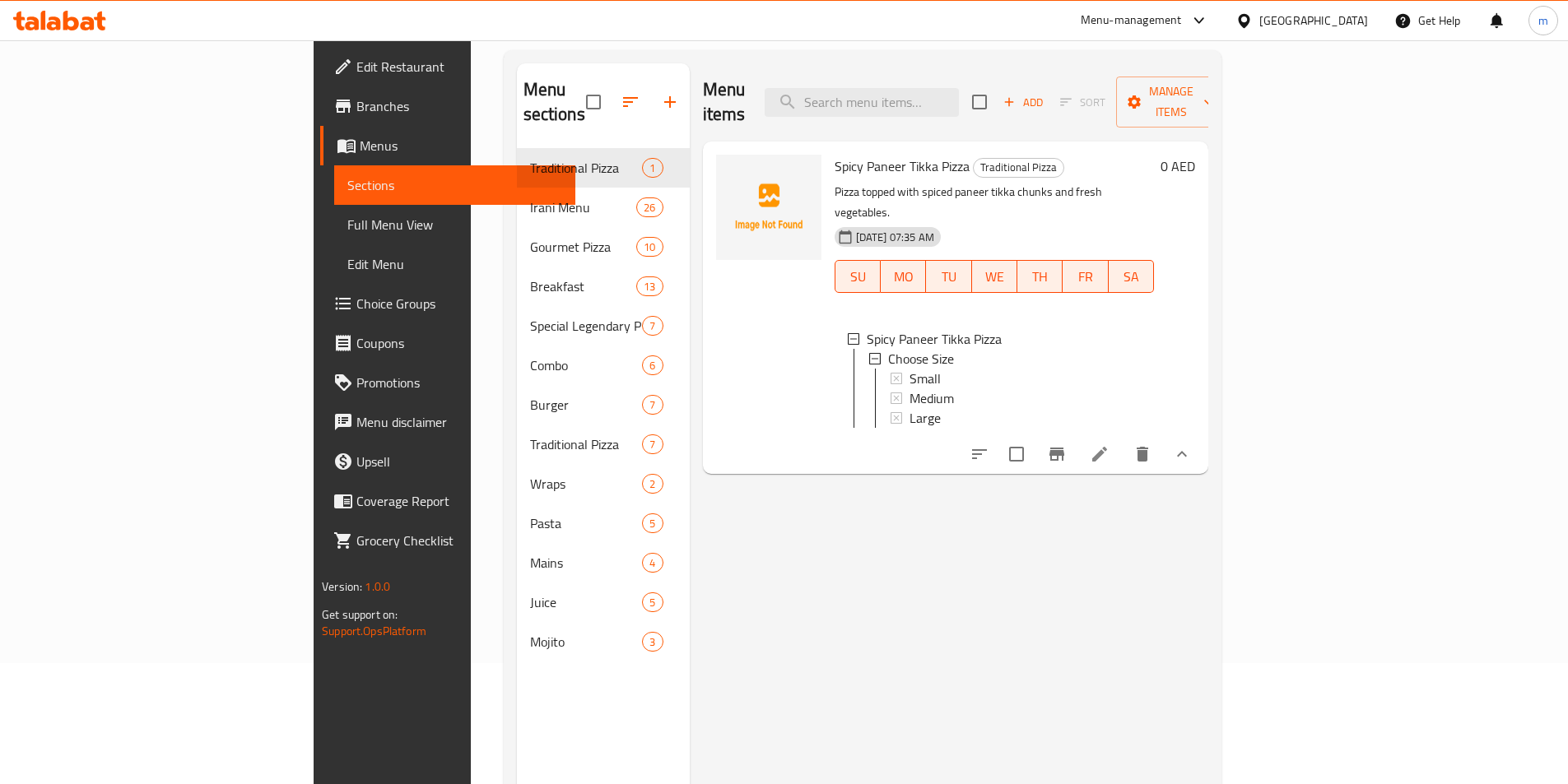
click at [1192, 444] on icon "show more" at bounding box center [1182, 454] width 20 height 20
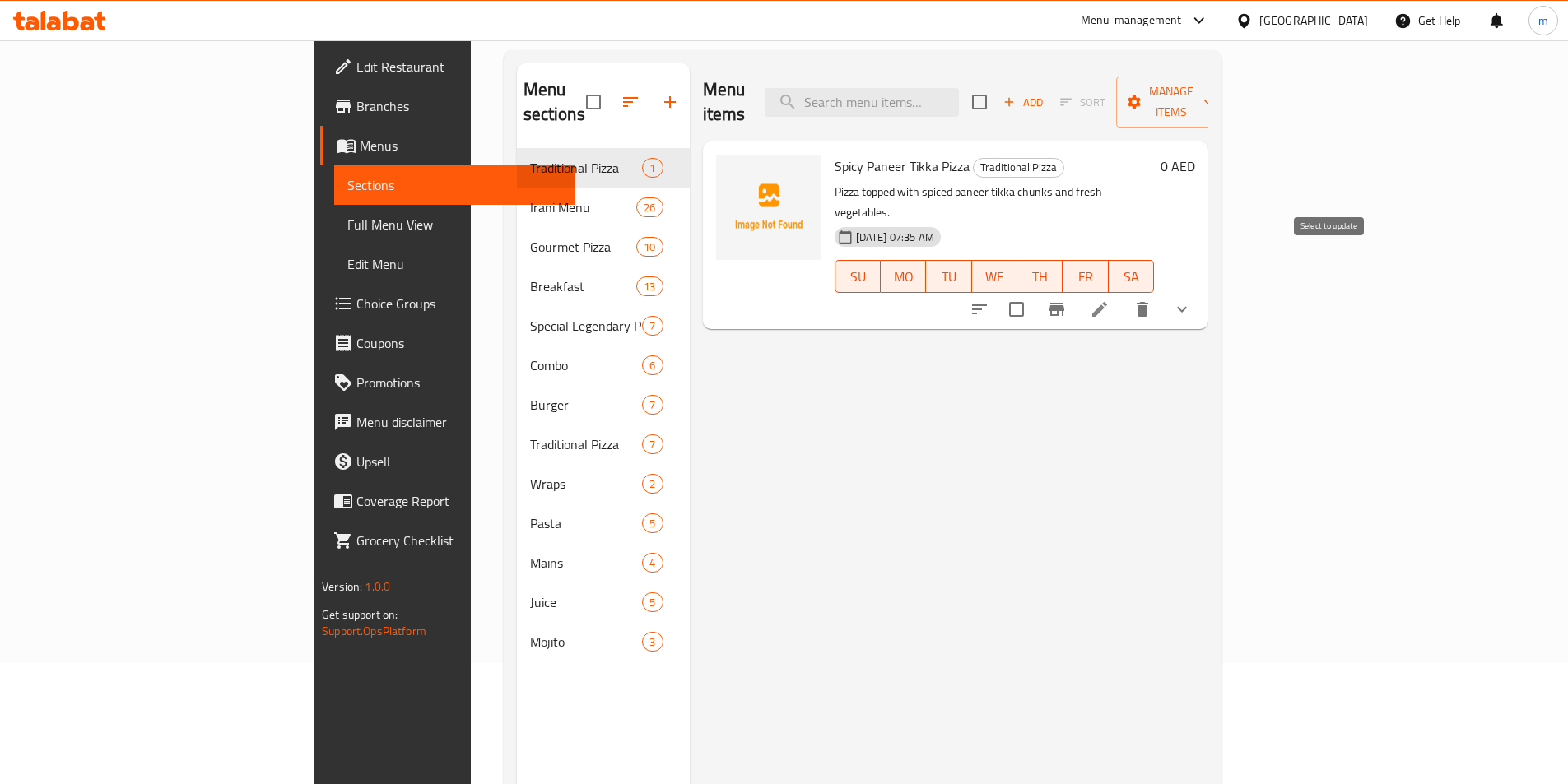
click at [1034, 292] on input "checkbox" at bounding box center [1016, 309] width 35 height 35
checkbox input "true"
click at [1213, 87] on span "Manage items" at bounding box center [1171, 102] width 84 height 41
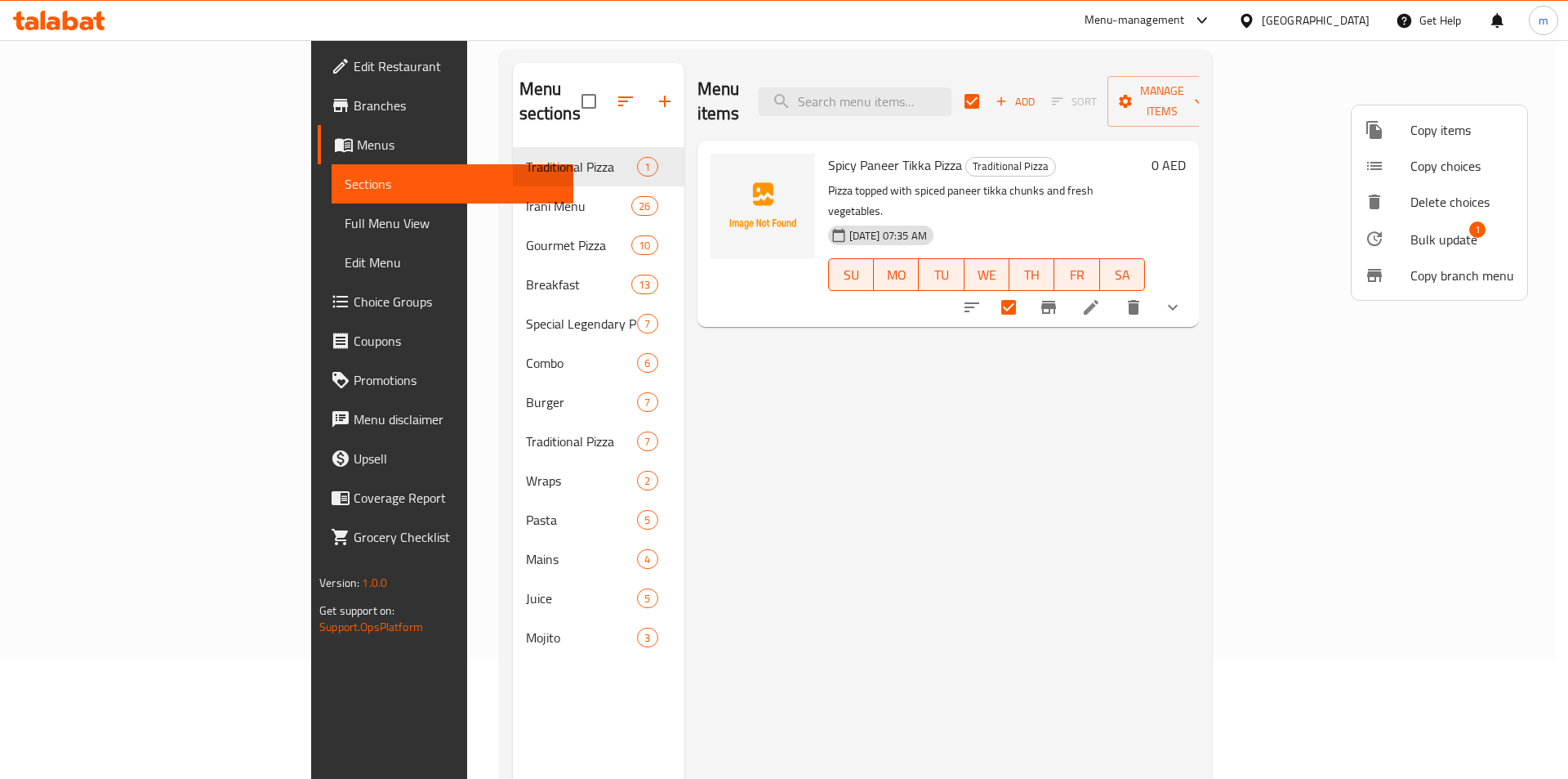
click at [1414, 143] on li "Copy items" at bounding box center [1439, 130] width 176 height 36
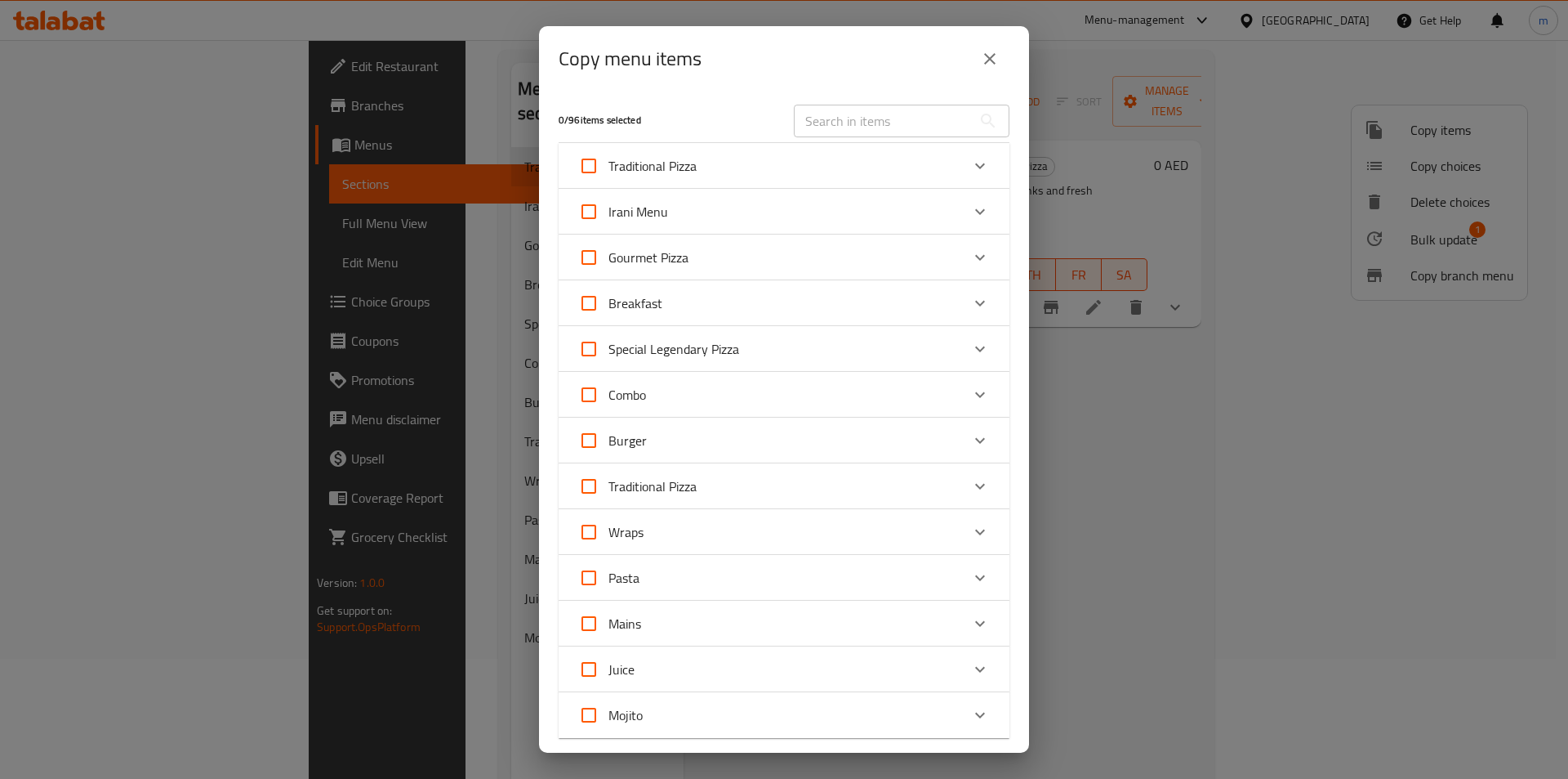
click at [832, 163] on div "Traditional Pizza" at bounding box center [770, 165] width 383 height 39
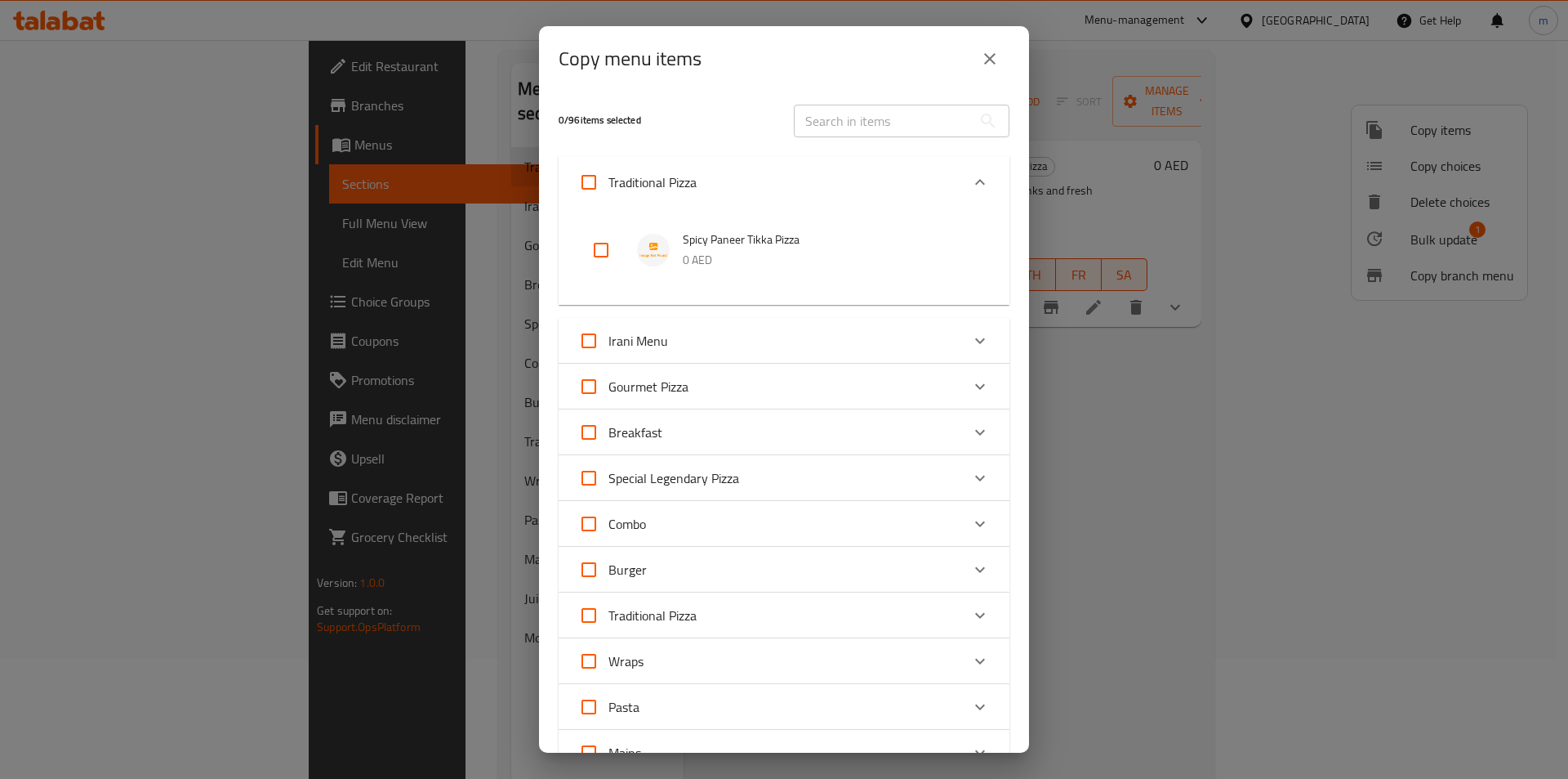
click at [588, 251] on input "checkbox" at bounding box center [601, 249] width 39 height 39
checkbox input "true"
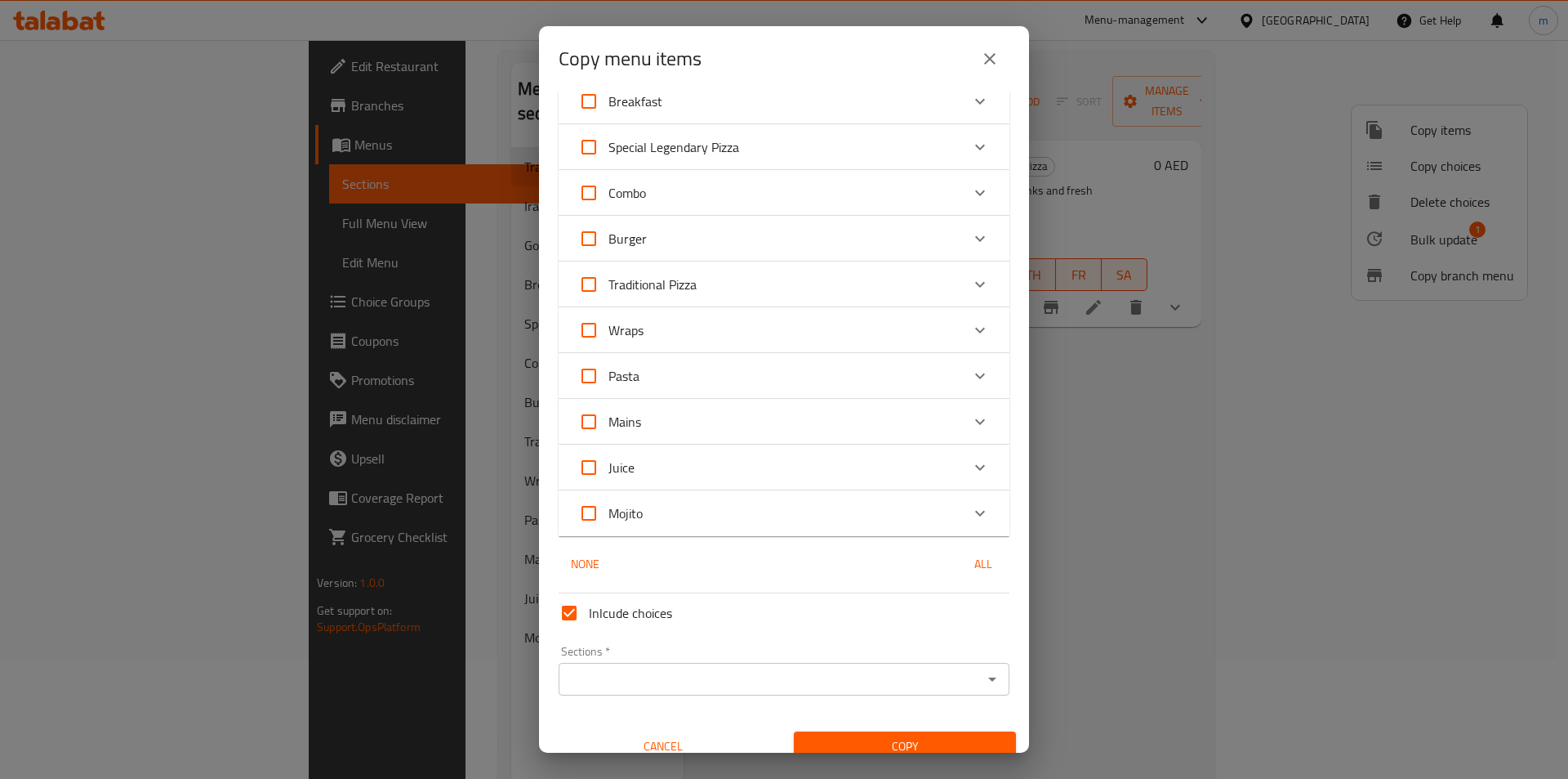
scroll to position [349, 0]
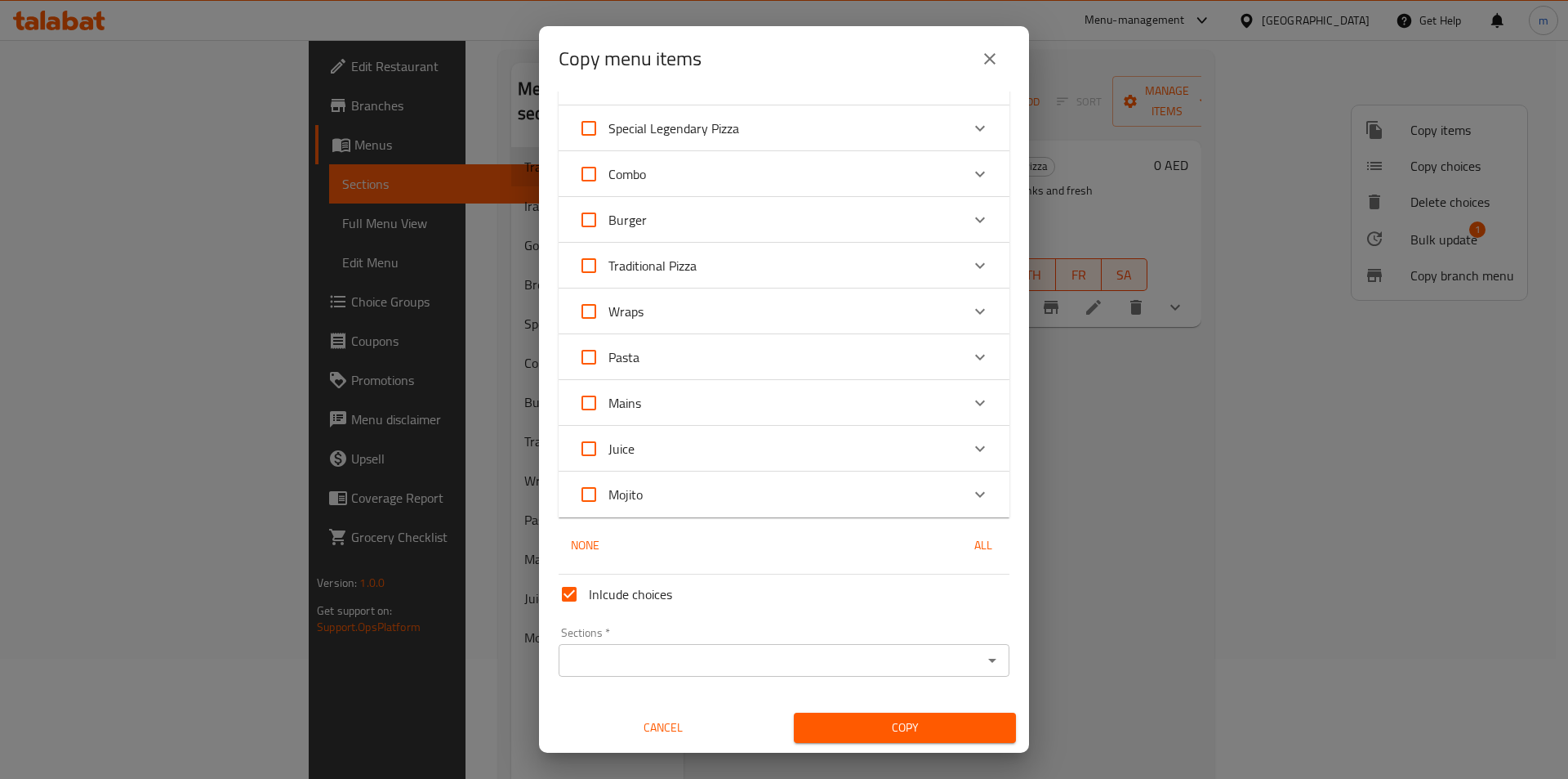
click at [803, 642] on div "Sections   * Sections *" at bounding box center [784, 651] width 451 height 50
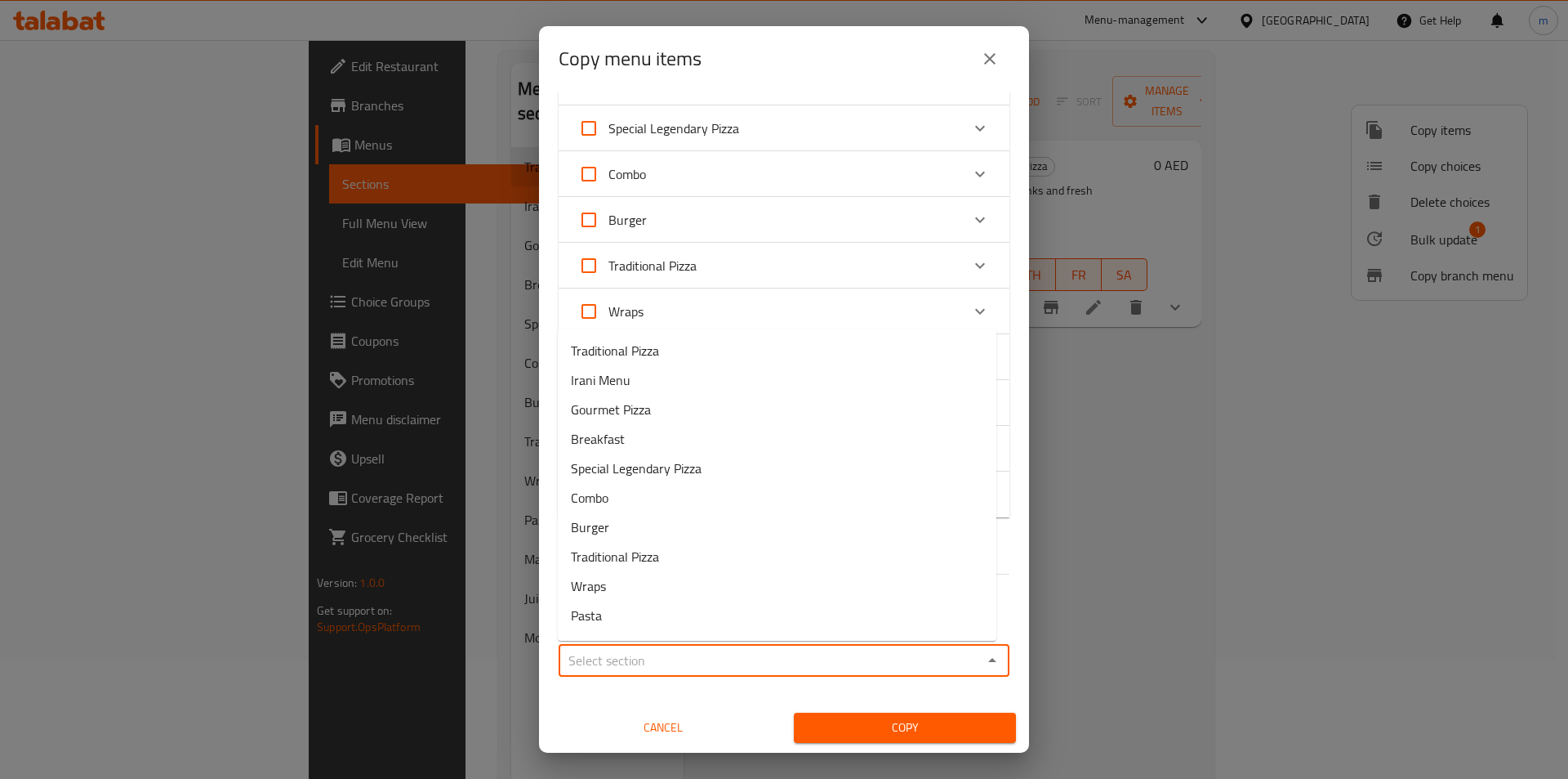
click at [806, 653] on input "Sections   *" at bounding box center [770, 660] width 414 height 23
click at [982, 654] on icon "Close" at bounding box center [992, 661] width 20 height 20
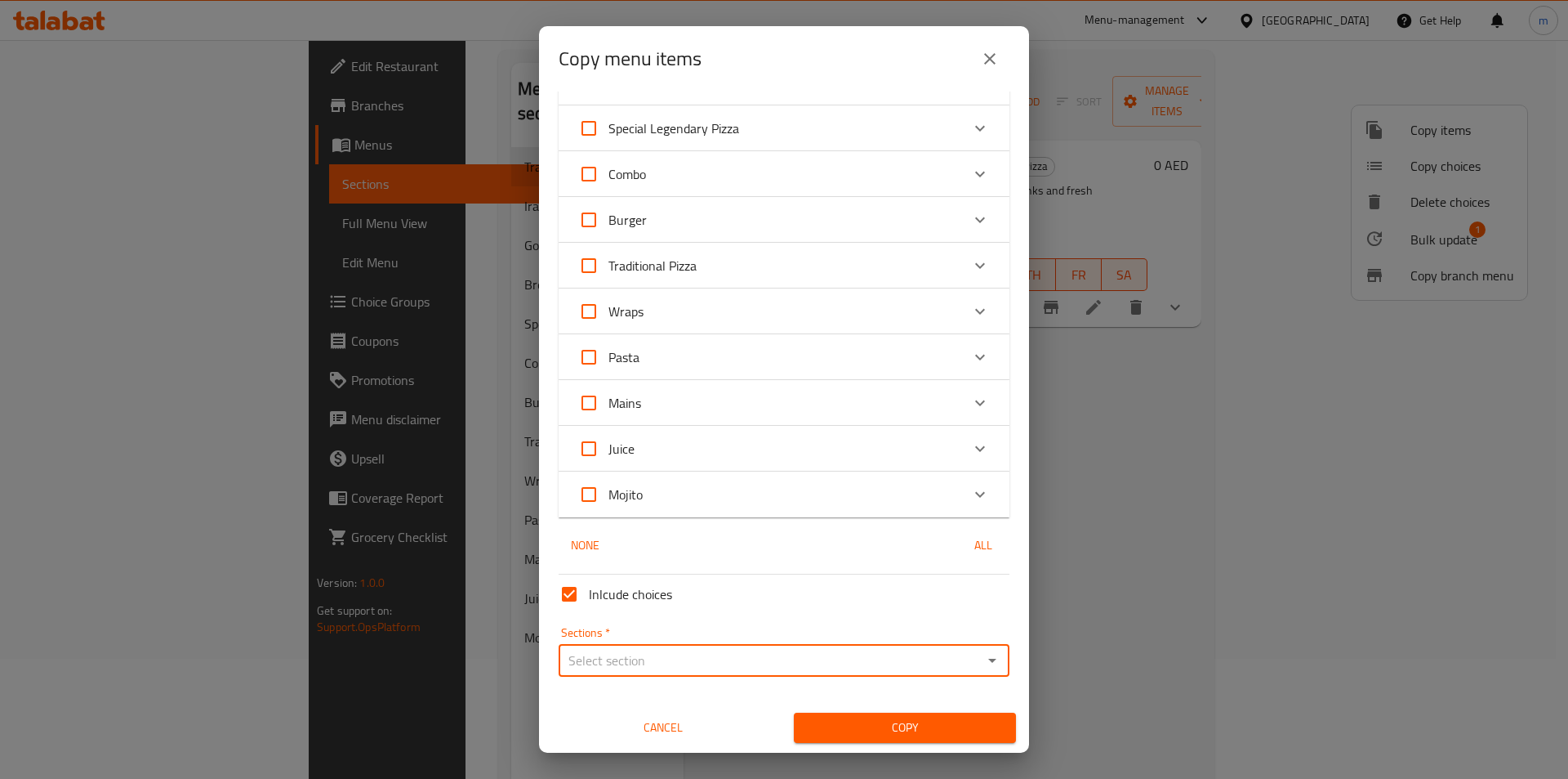
click at [982, 656] on icon "Open" at bounding box center [992, 661] width 20 height 20
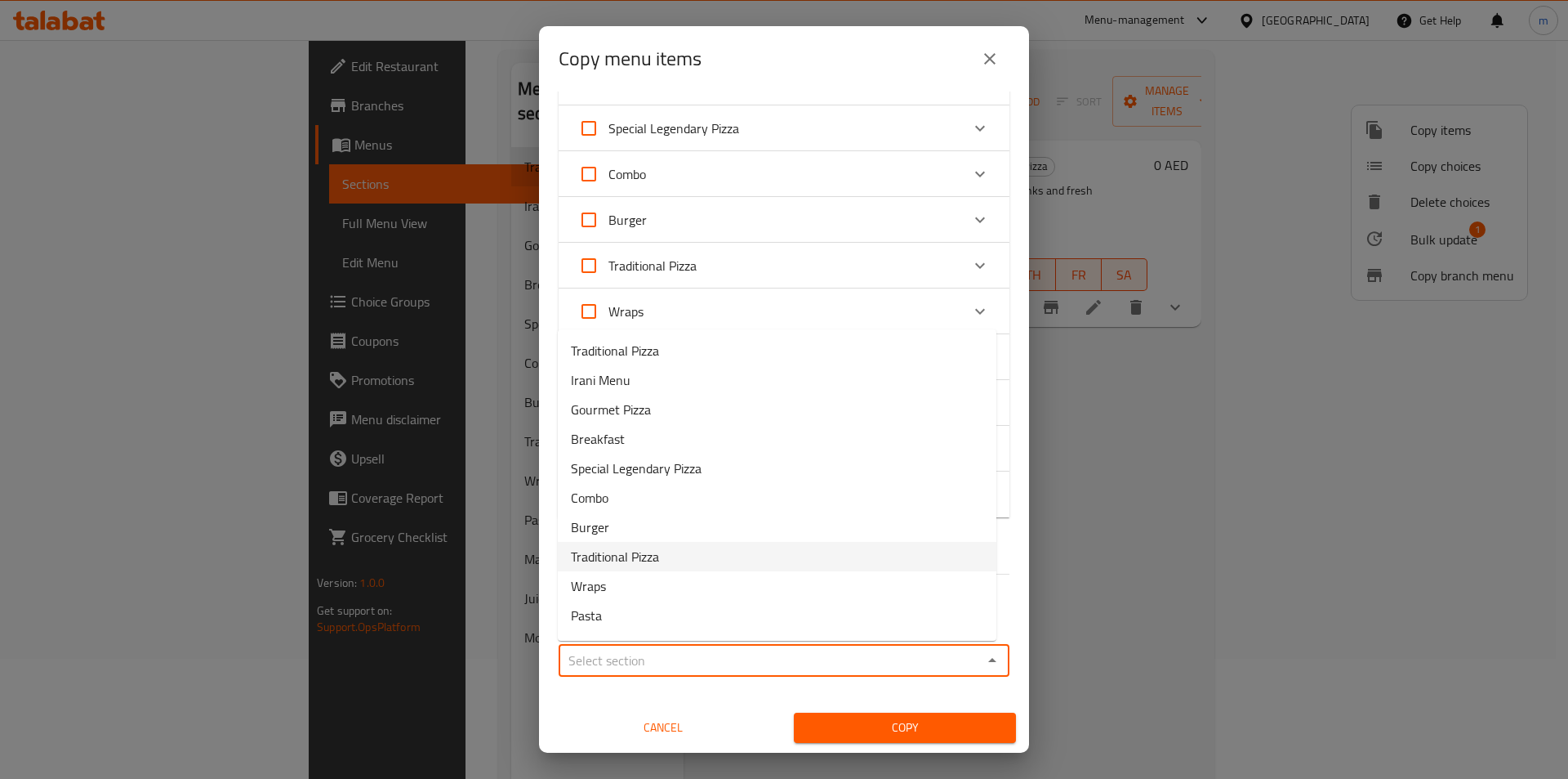
click at [854, 552] on li "Traditional Pizza" at bounding box center [777, 556] width 438 height 30
type input "Traditional Pizza"
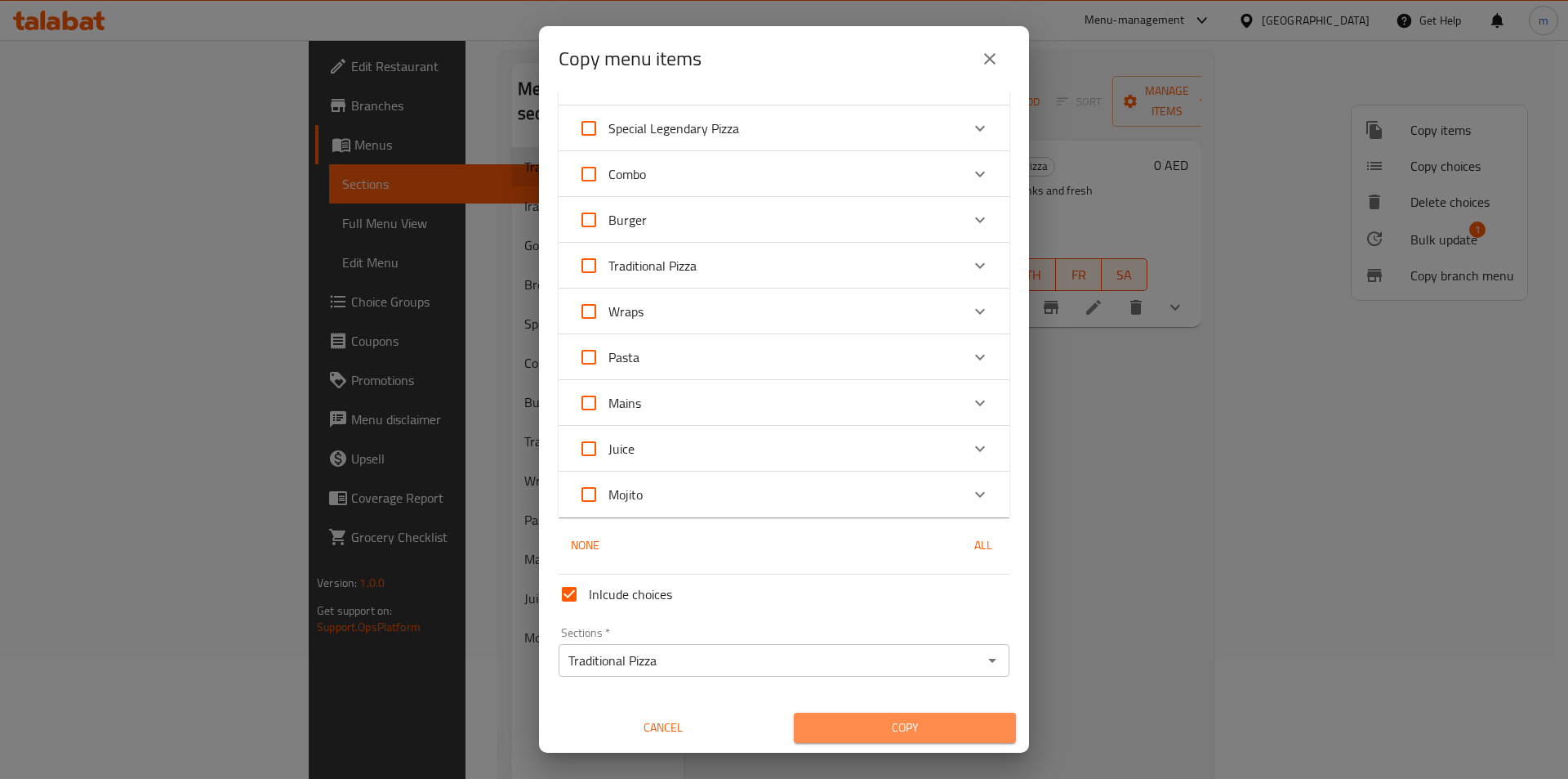
click at [910, 726] on span "Copy" at bounding box center [904, 728] width 196 height 21
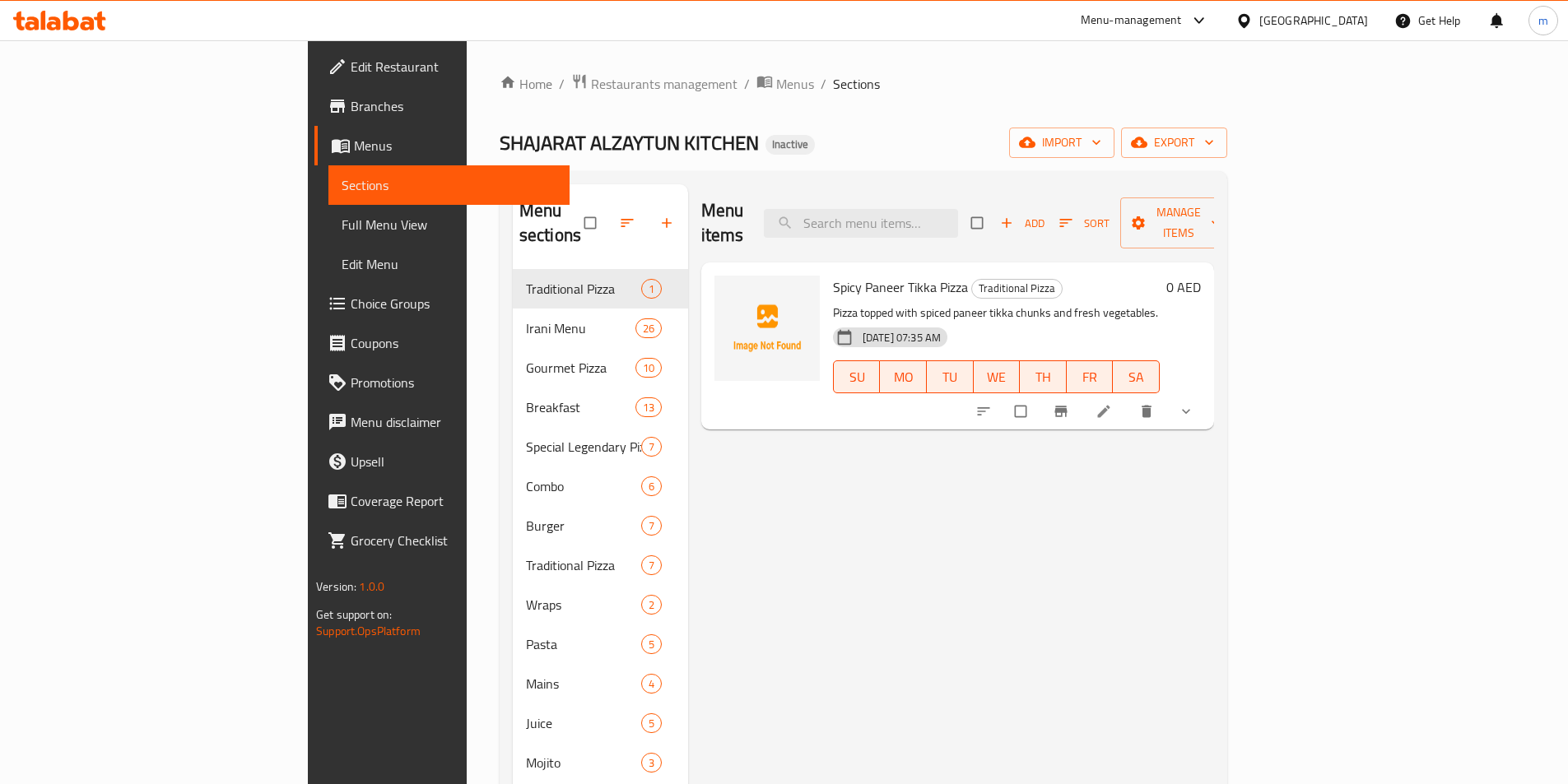
click at [328, 213] on link "Full Menu View" at bounding box center [448, 223] width 241 height 39
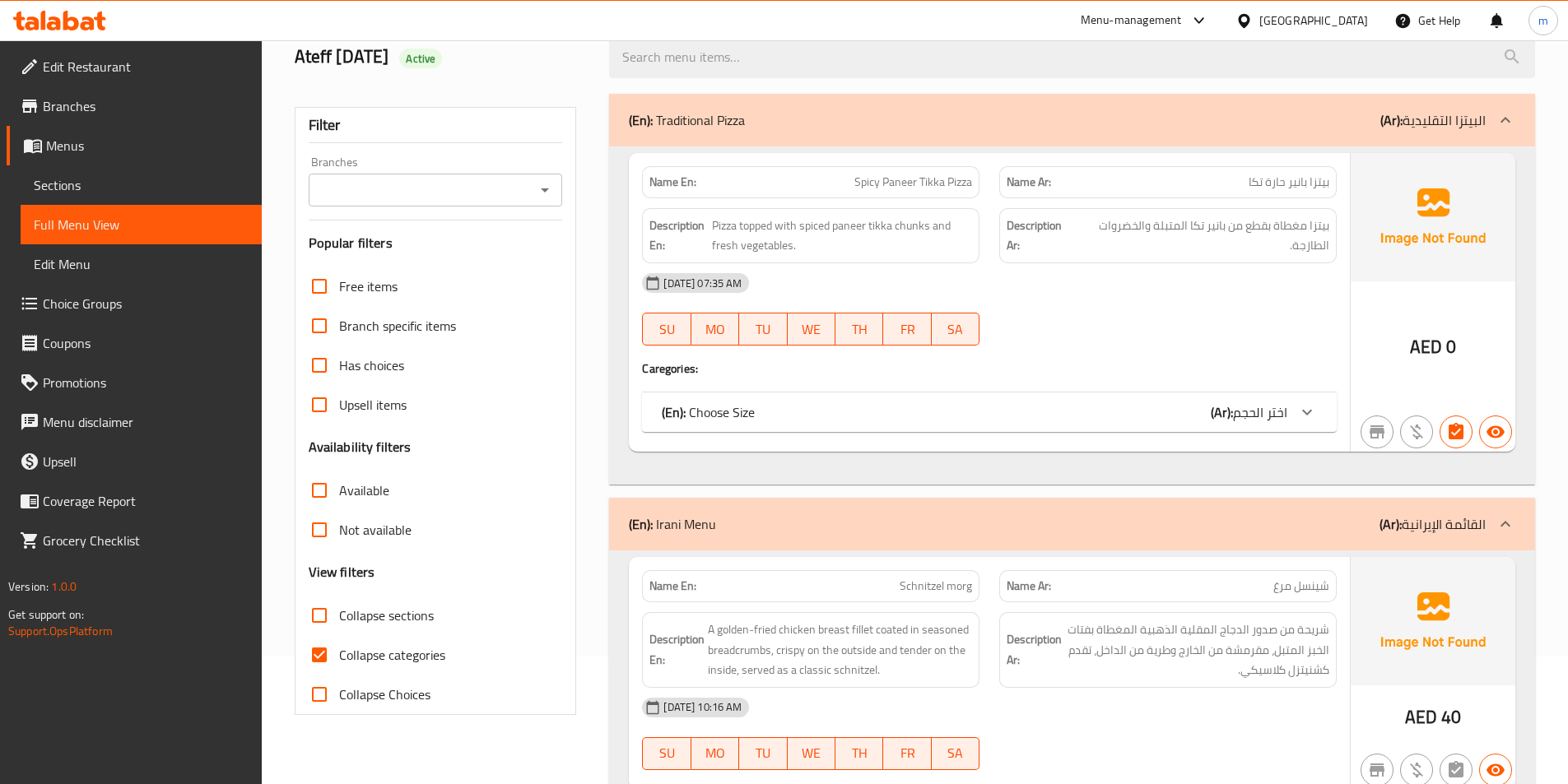
scroll to position [164, 0]
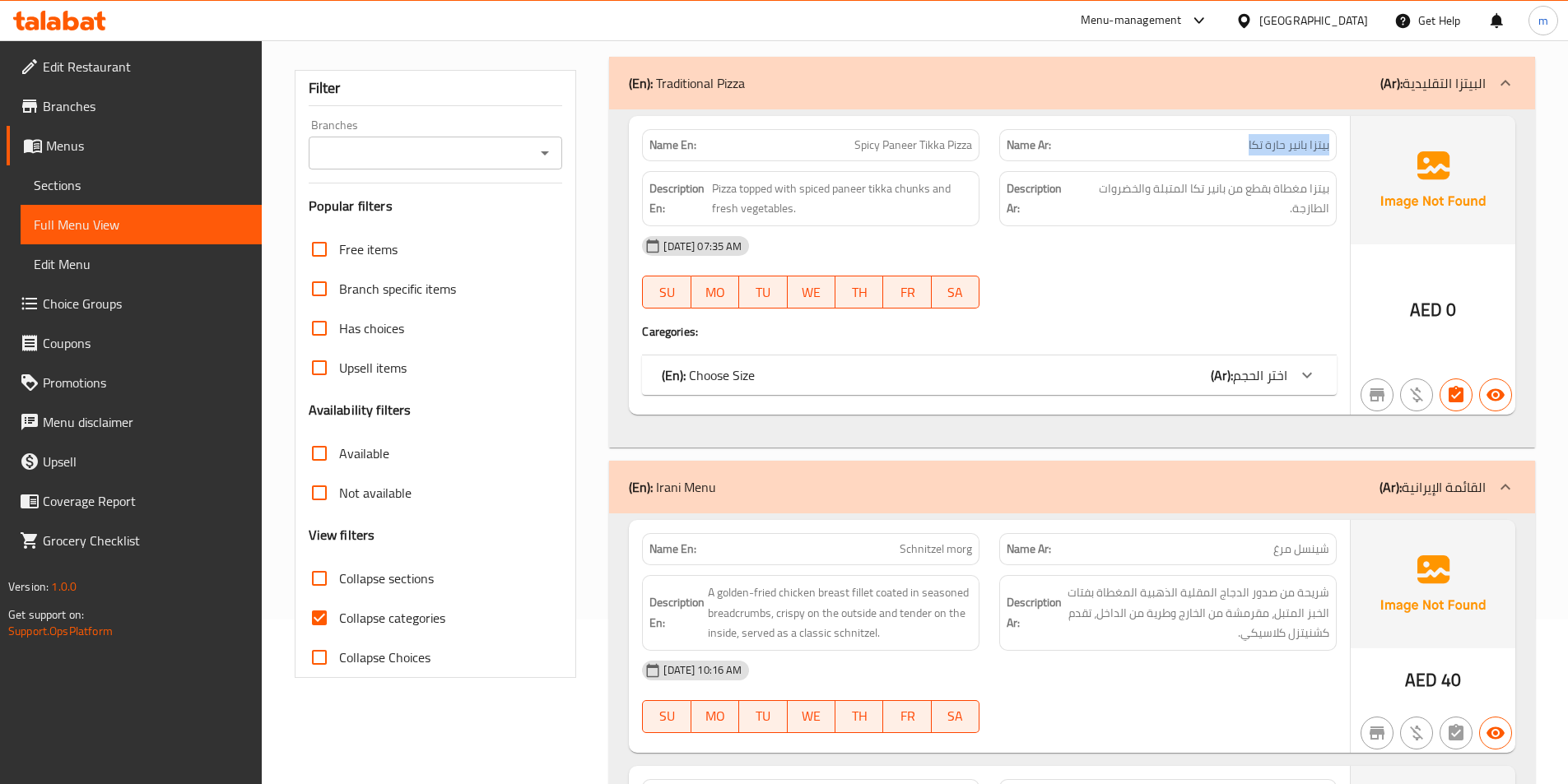
drag, startPoint x: 1227, startPoint y: 148, endPoint x: 1333, endPoint y: 149, distance: 106.0
click at [1333, 149] on div "Name Ar: بيتزا بانير حارة تكا" at bounding box center [1167, 144] width 337 height 32
copy span "بيتزا بانير حارة تكا"
drag, startPoint x: 850, startPoint y: 151, endPoint x: 1004, endPoint y: 146, distance: 154.1
click at [1004, 146] on div "Name En: Spicy Paneer Tikka Pizza Name Ar: بيتزا بانير حارة تكا" at bounding box center [989, 144] width 714 height 52
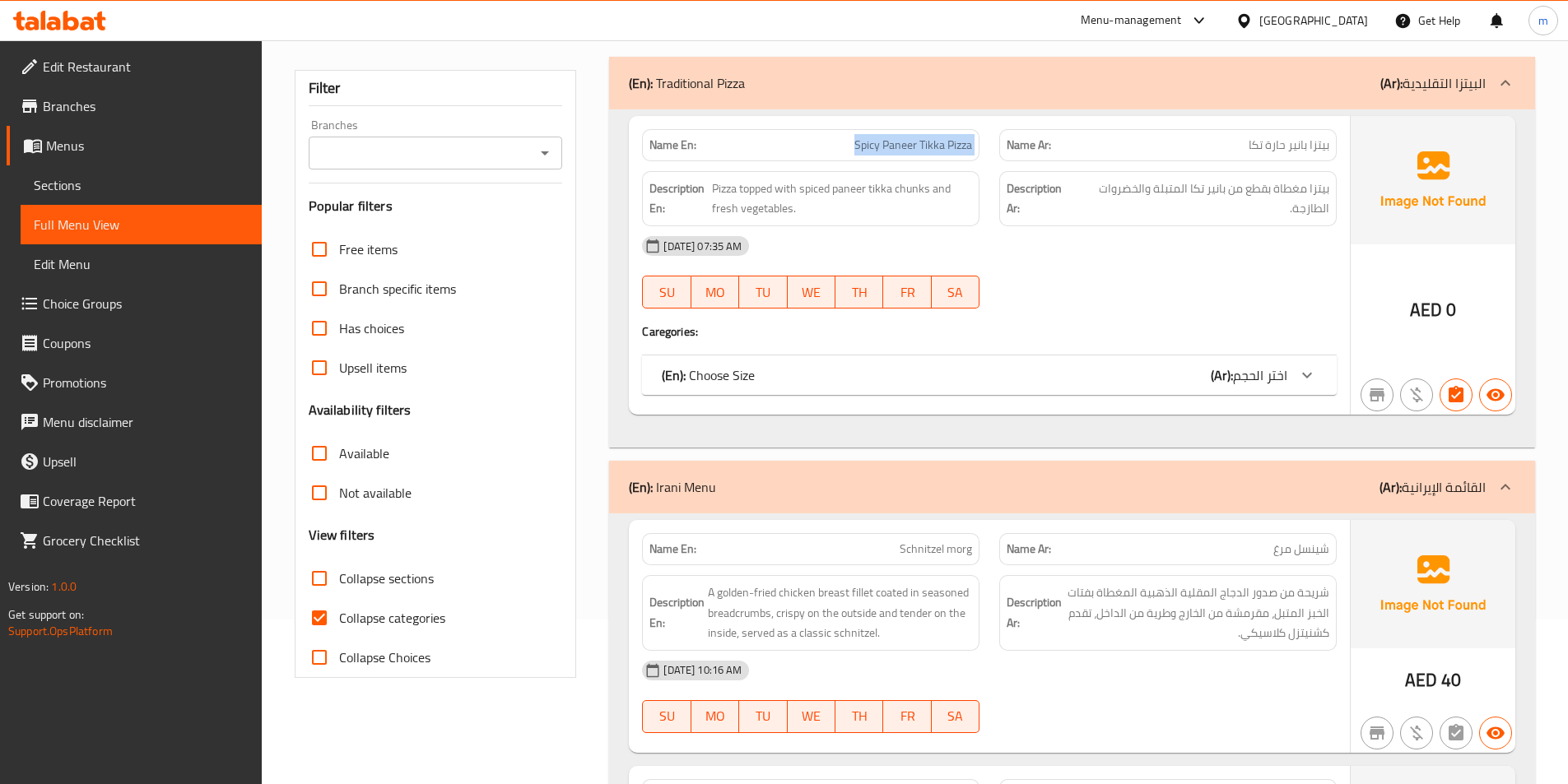
copy span "Spicy Paneer Tikka Pizza"
click at [1107, 184] on span "بيتزا مغطاة بقطع من بانير تكا المتبلة والخضروات الطازجة." at bounding box center [1202, 198] width 254 height 40
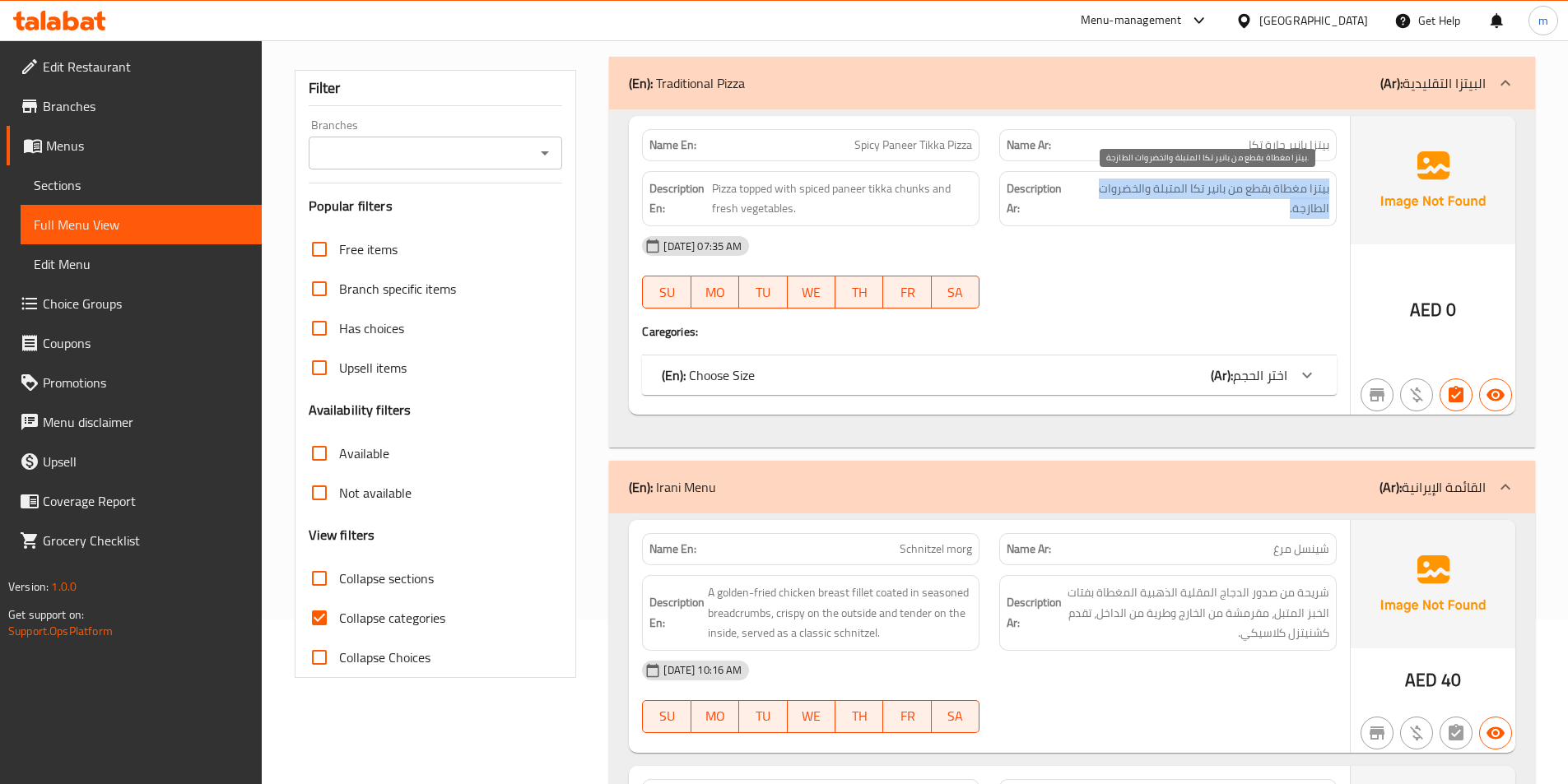
click at [1107, 184] on span "بيتزا مغطاة بقطع من بانير تكا المتبلة والخضروات الطازجة." at bounding box center [1202, 198] width 254 height 40
copy div "بيتزا مغطاة بقطع من بانير تكا المتبلة والخضروات الطازجة."
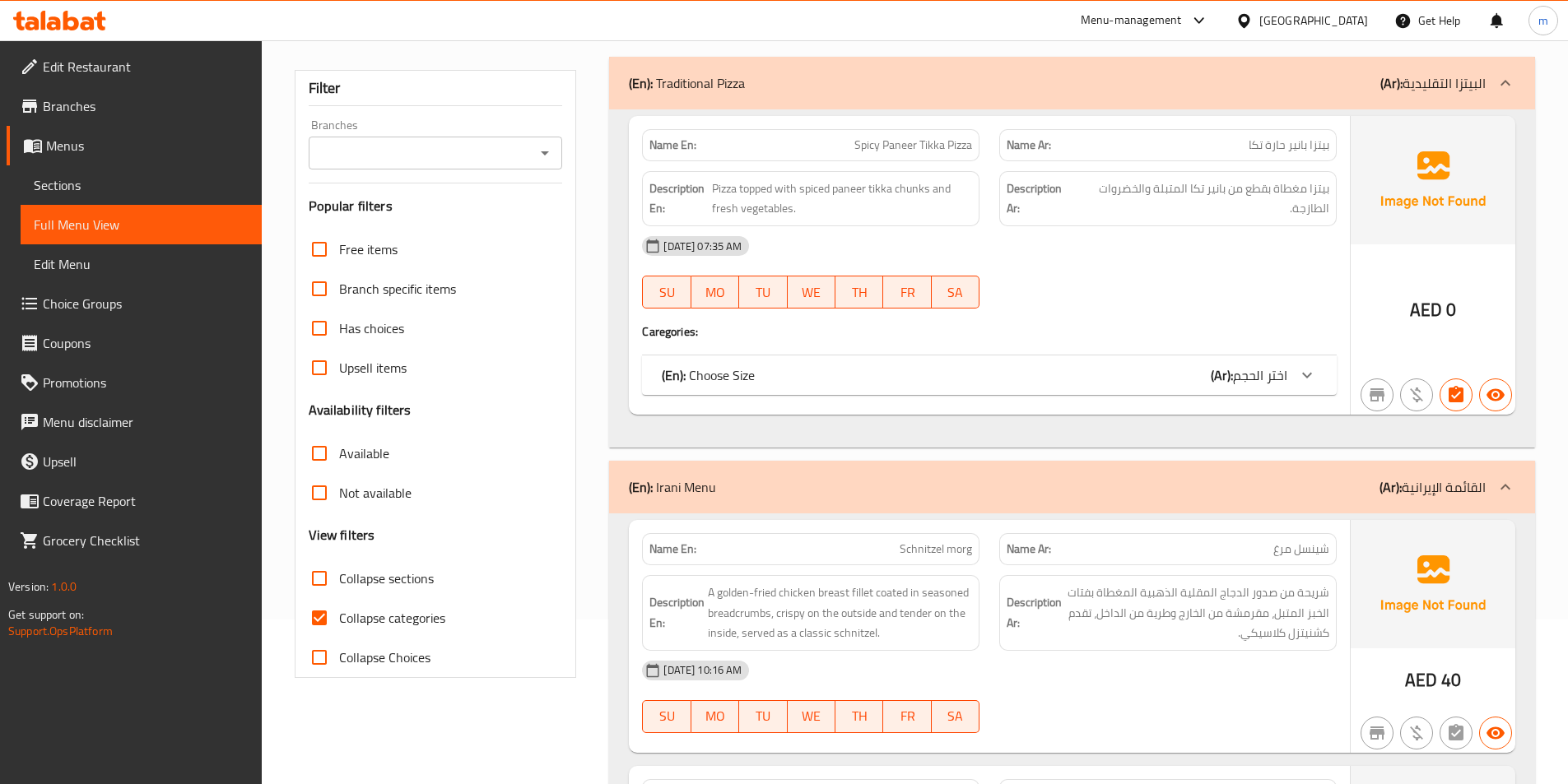
click at [930, 208] on span "Pizza topped with spiced paneer tikka chunks and fresh vegetables." at bounding box center [842, 198] width 260 height 40
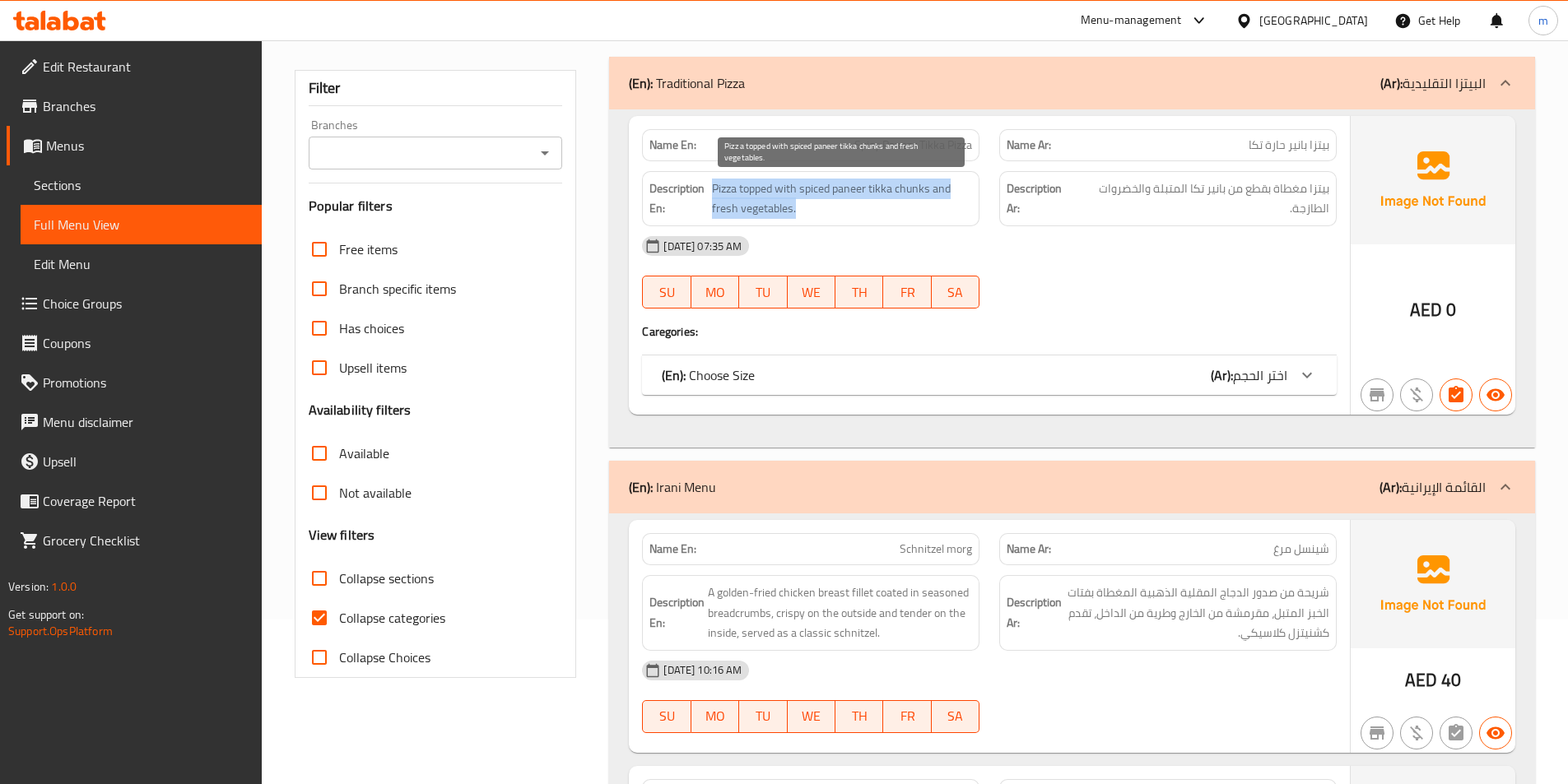
click at [930, 208] on span "Pizza topped with spiced paneer tikka chunks and fresh vegetables." at bounding box center [842, 198] width 260 height 40
copy span "Pizza topped with spiced paneer tikka chunks and fresh vegetables."
click at [1240, 373] on span "اختر الحجم" at bounding box center [1260, 374] width 55 height 25
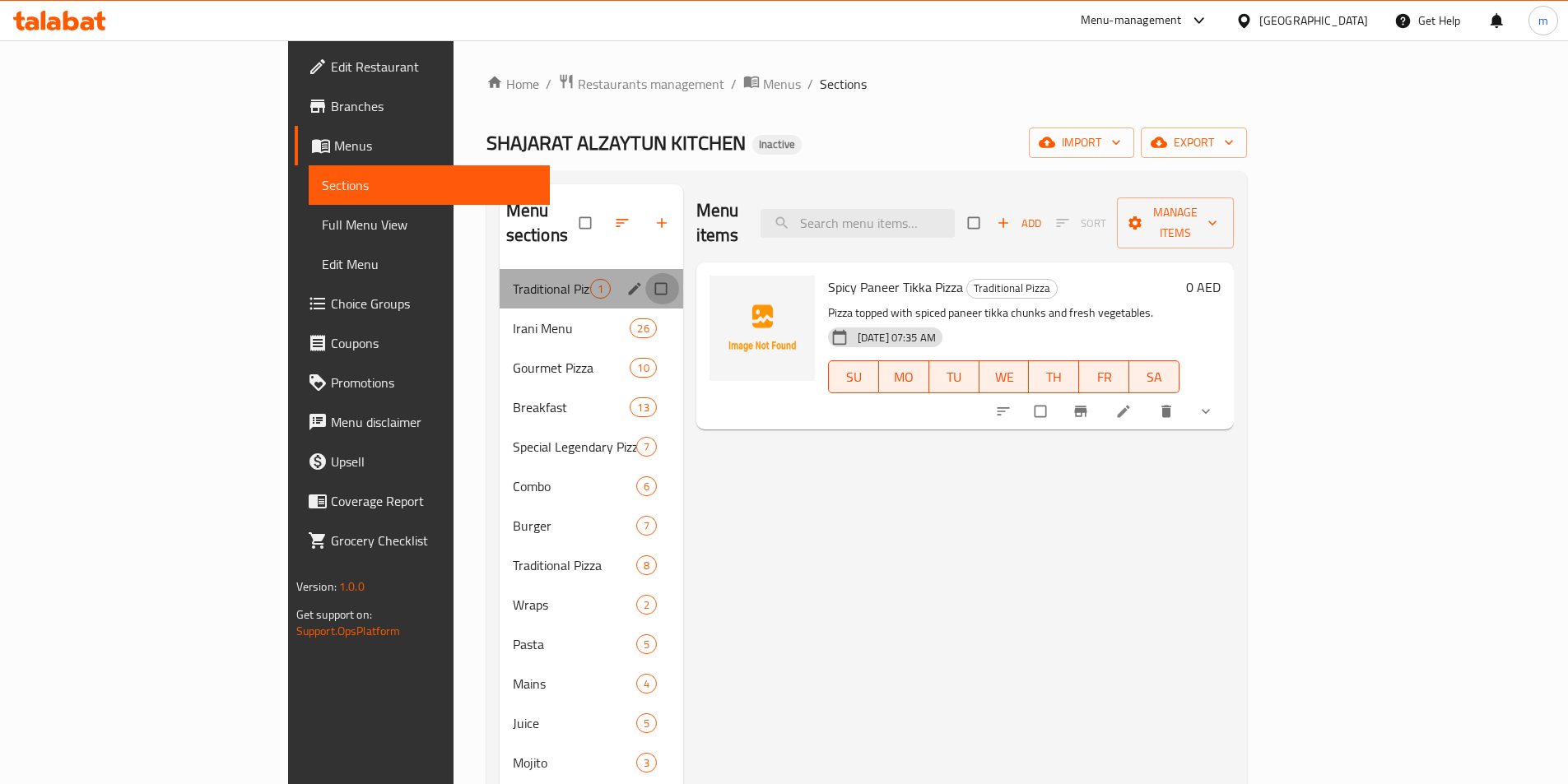
click at [645, 273] on input "Menu sections" at bounding box center [663, 289] width 35 height 31
checkbox input "true"
click at [603, 214] on icon "button" at bounding box center [611, 223] width 16 height 16
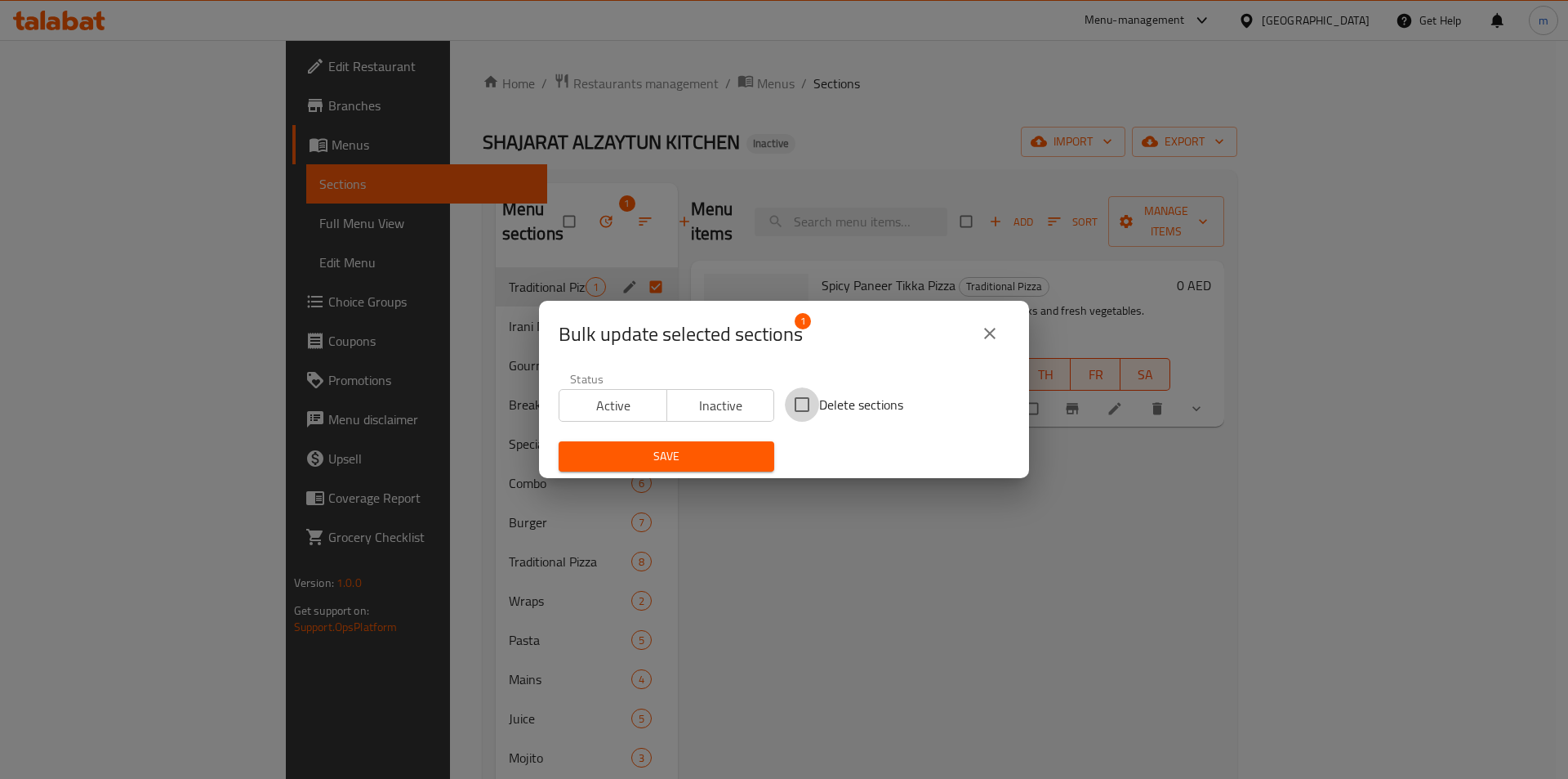
click at [796, 395] on input "Delete sections" at bounding box center [802, 404] width 34 height 34
checkbox input "true"
click at [734, 447] on span "Save" at bounding box center [667, 456] width 189 height 21
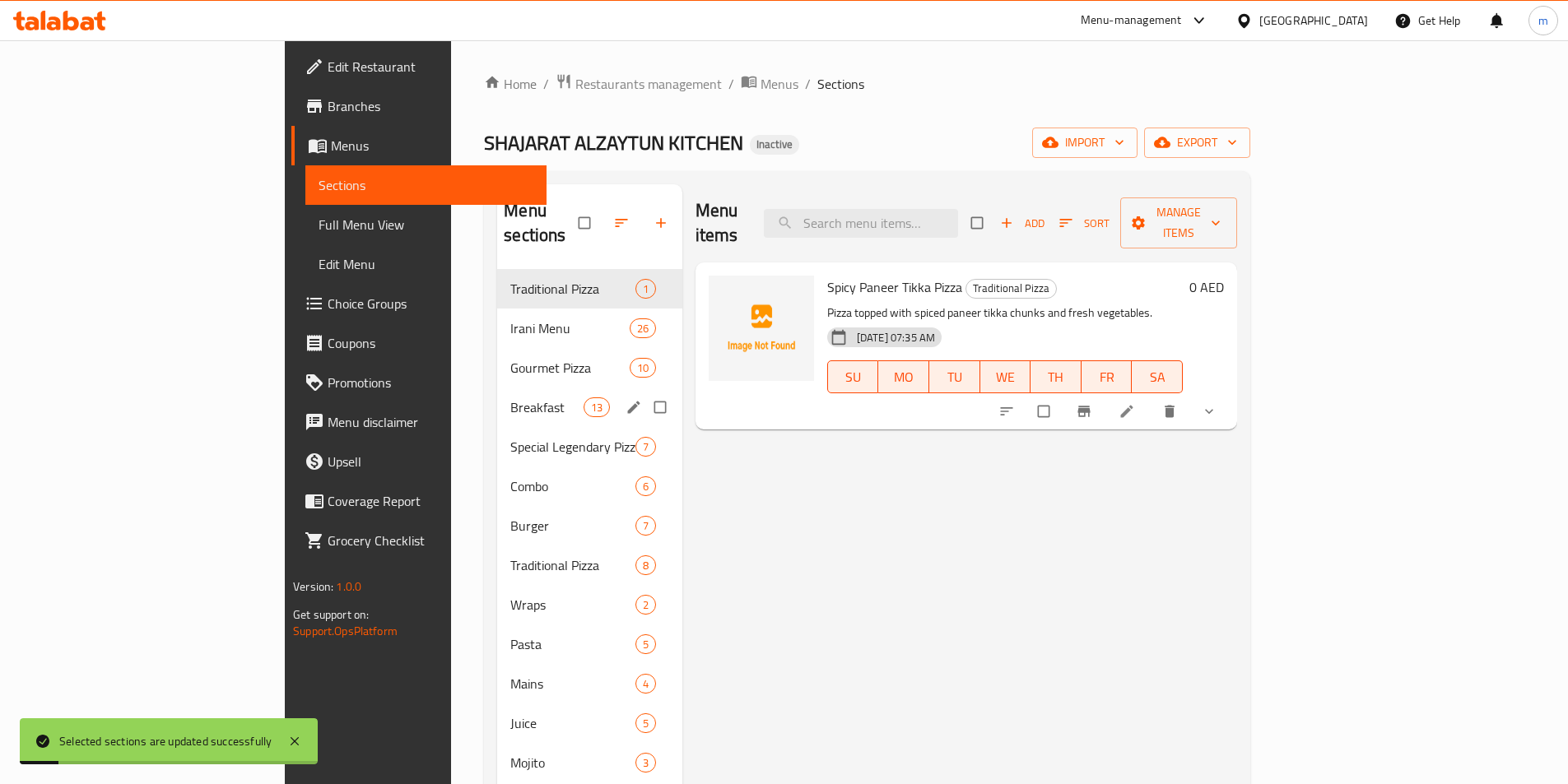
click at [510, 397] on span "Breakfast" at bounding box center [546, 407] width 73 height 20
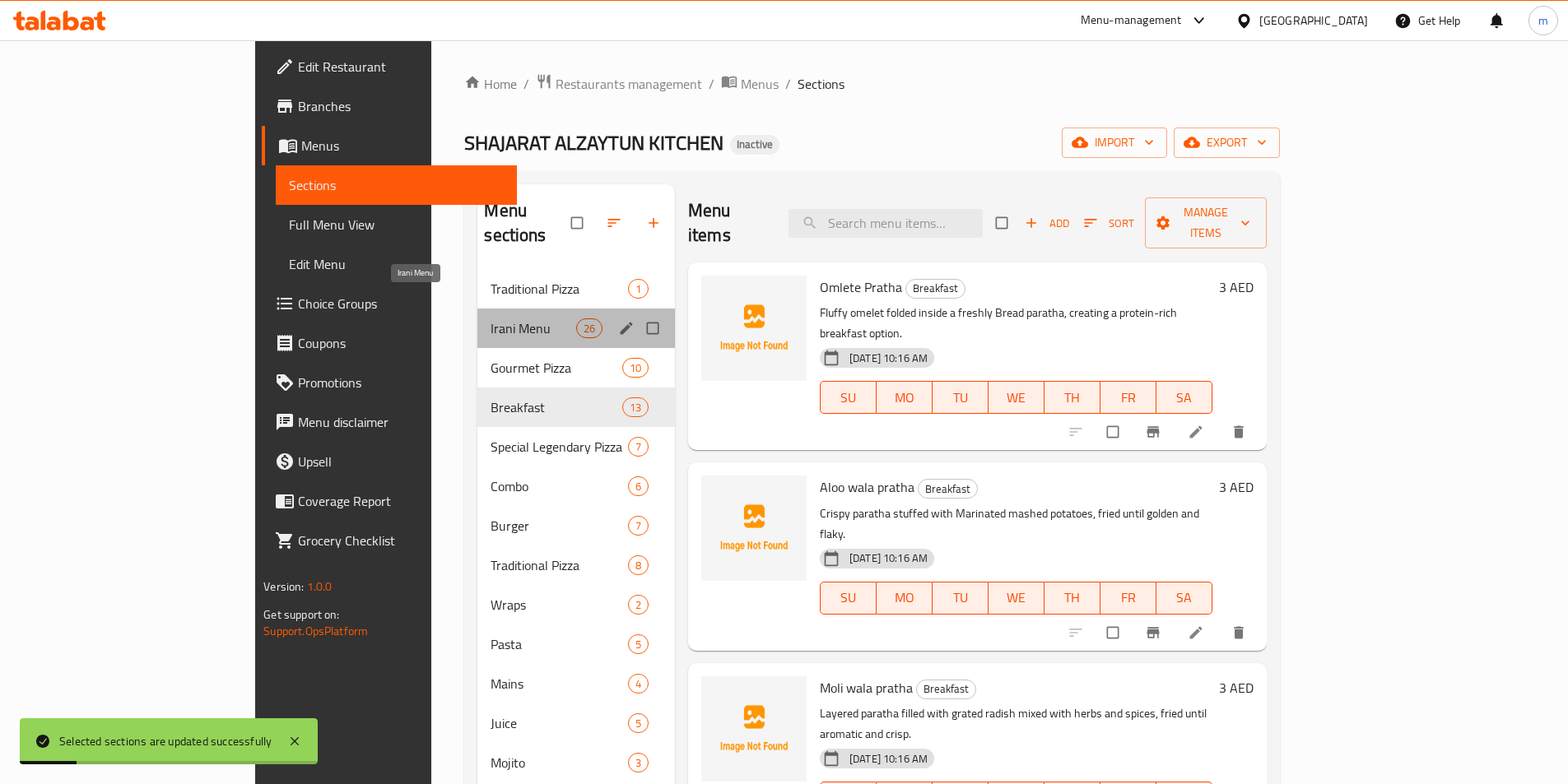
click at [491, 318] on span "Irani Menu" at bounding box center [533, 328] width 85 height 20
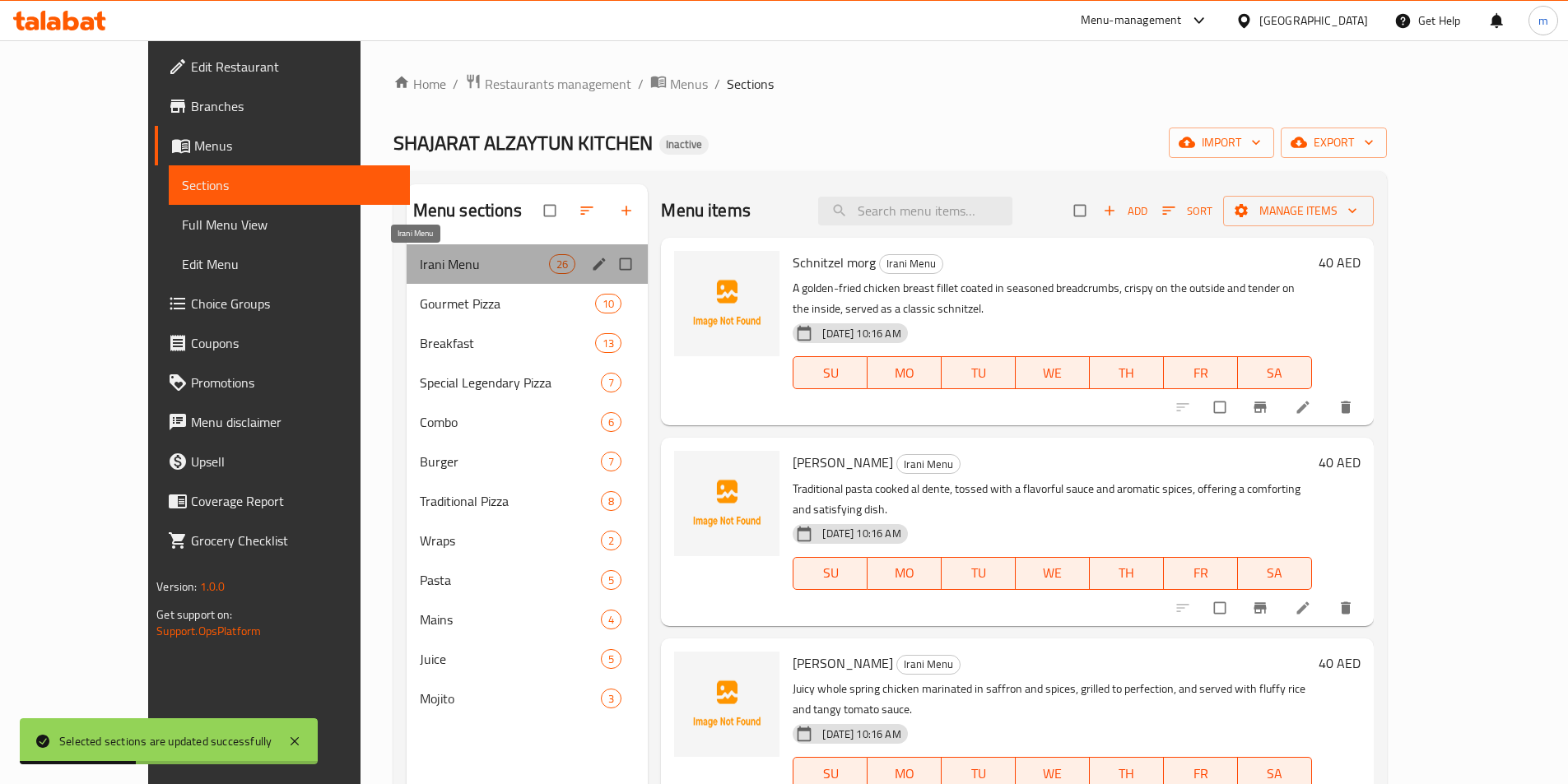
click at [420, 267] on span "Irani Menu" at bounding box center [484, 264] width 129 height 20
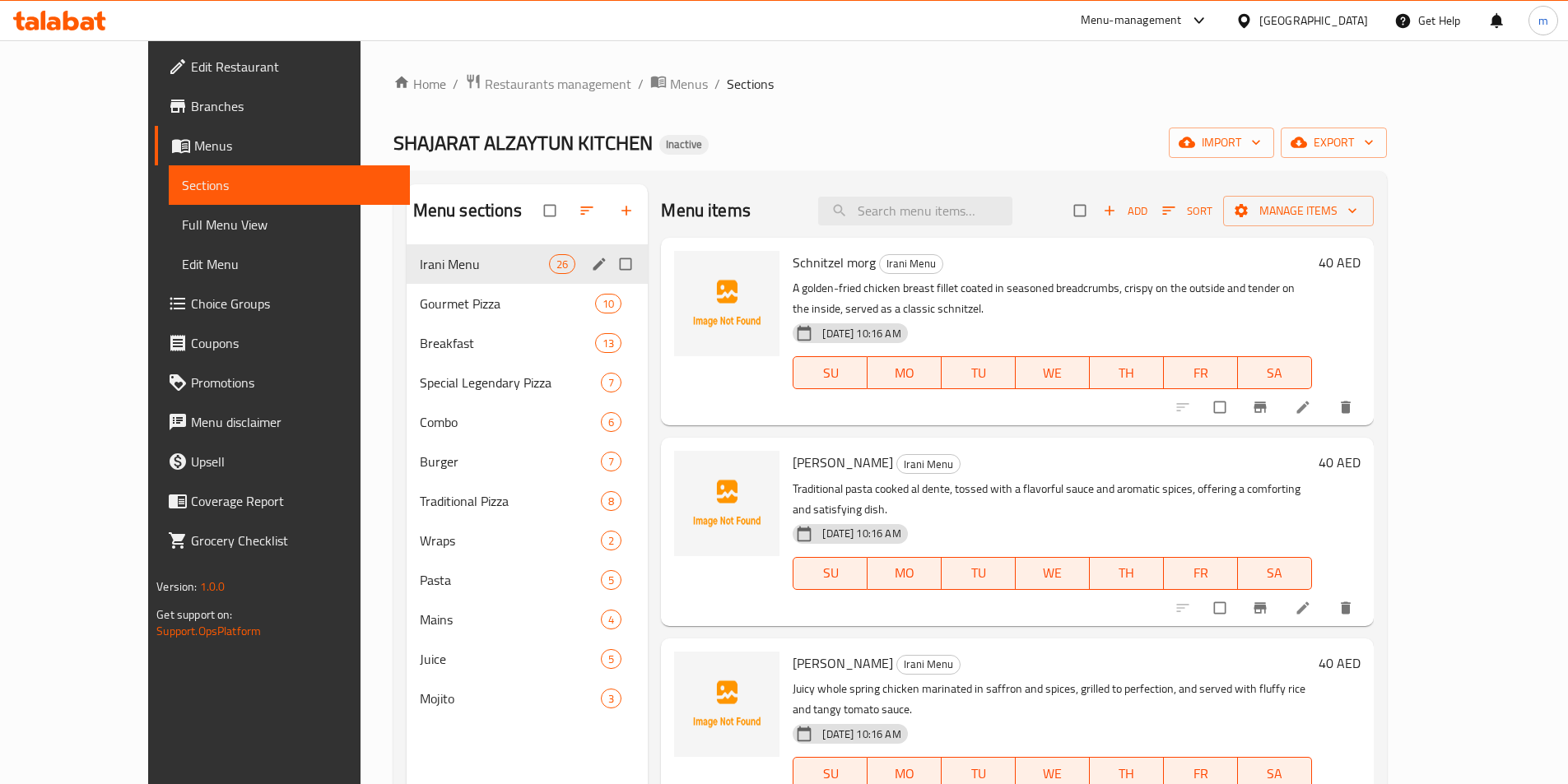
click at [454, 274] on div "Irani Menu 26" at bounding box center [527, 263] width 242 height 39
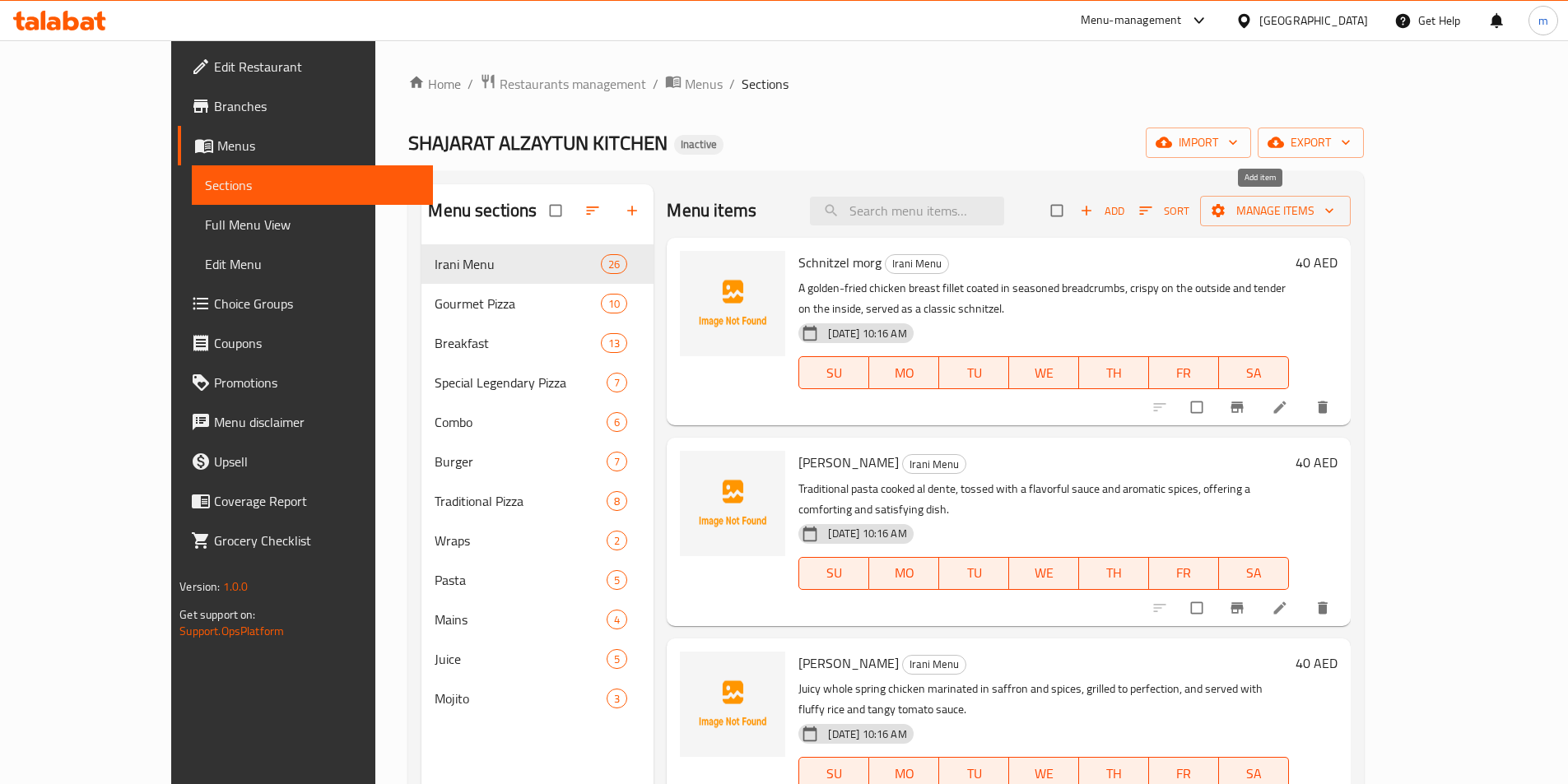
click at [1094, 207] on icon "button" at bounding box center [1086, 211] width 16 height 16
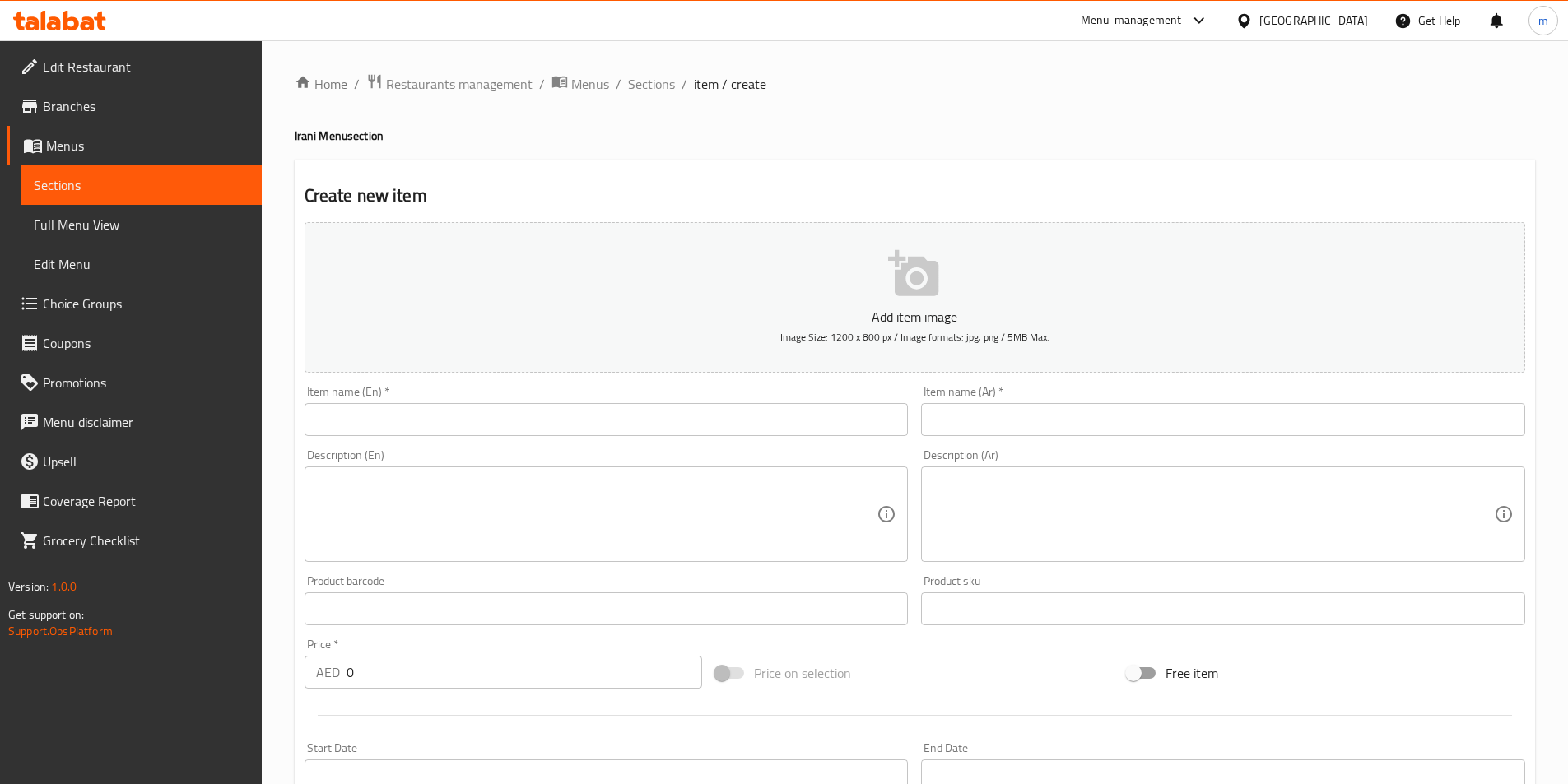
click at [784, 415] on input "text" at bounding box center [606, 420] width 604 height 33
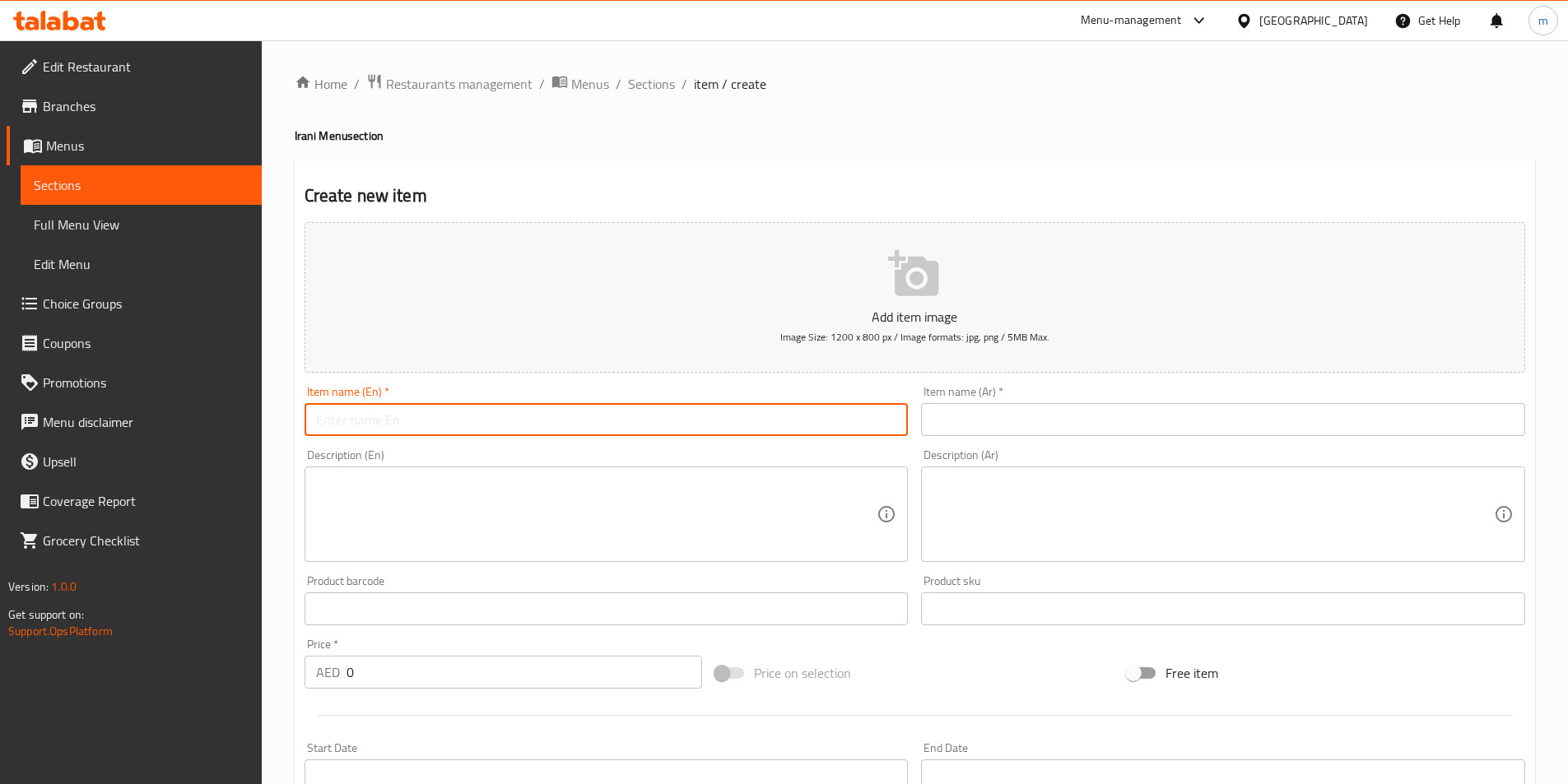
paste input "Meat with pilaf"
type input "Meat with pilaf"
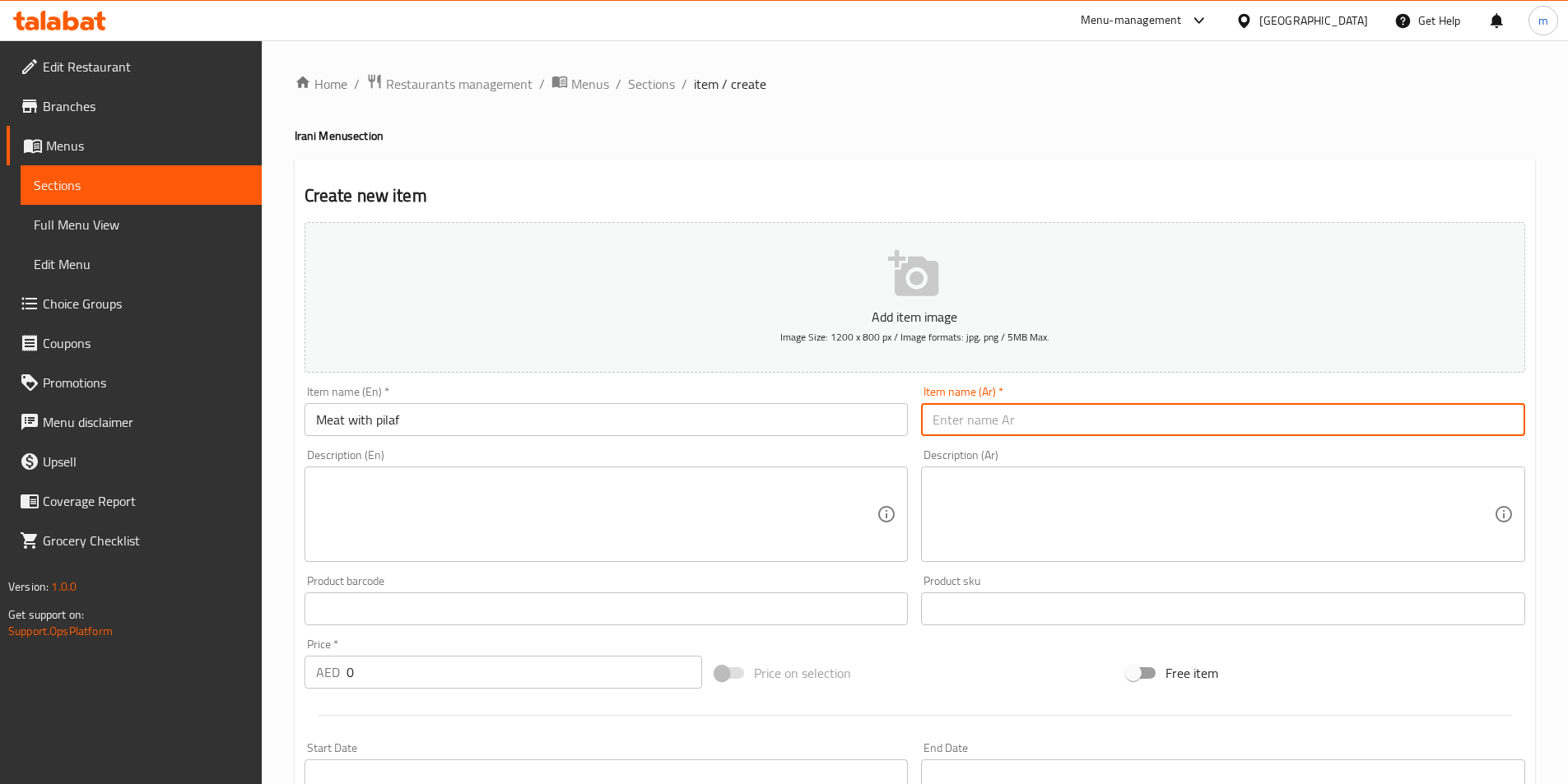
click at [1077, 407] on input "text" at bounding box center [1223, 420] width 604 height 33
paste input "لحم مع پیلاف"
type input "لحم مع پیلاف"
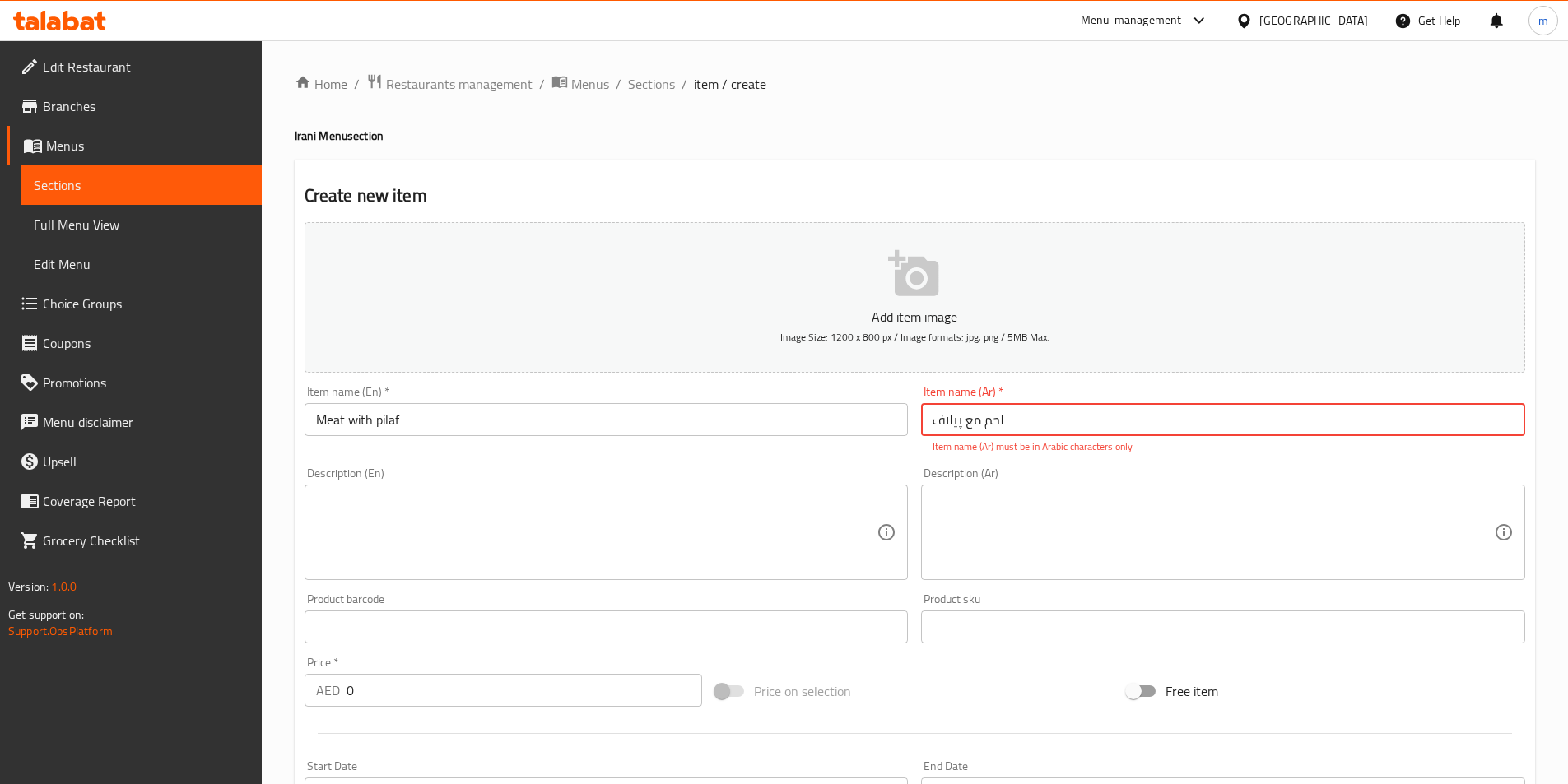
click at [1188, 500] on textarea at bounding box center [1213, 532] width 561 height 78
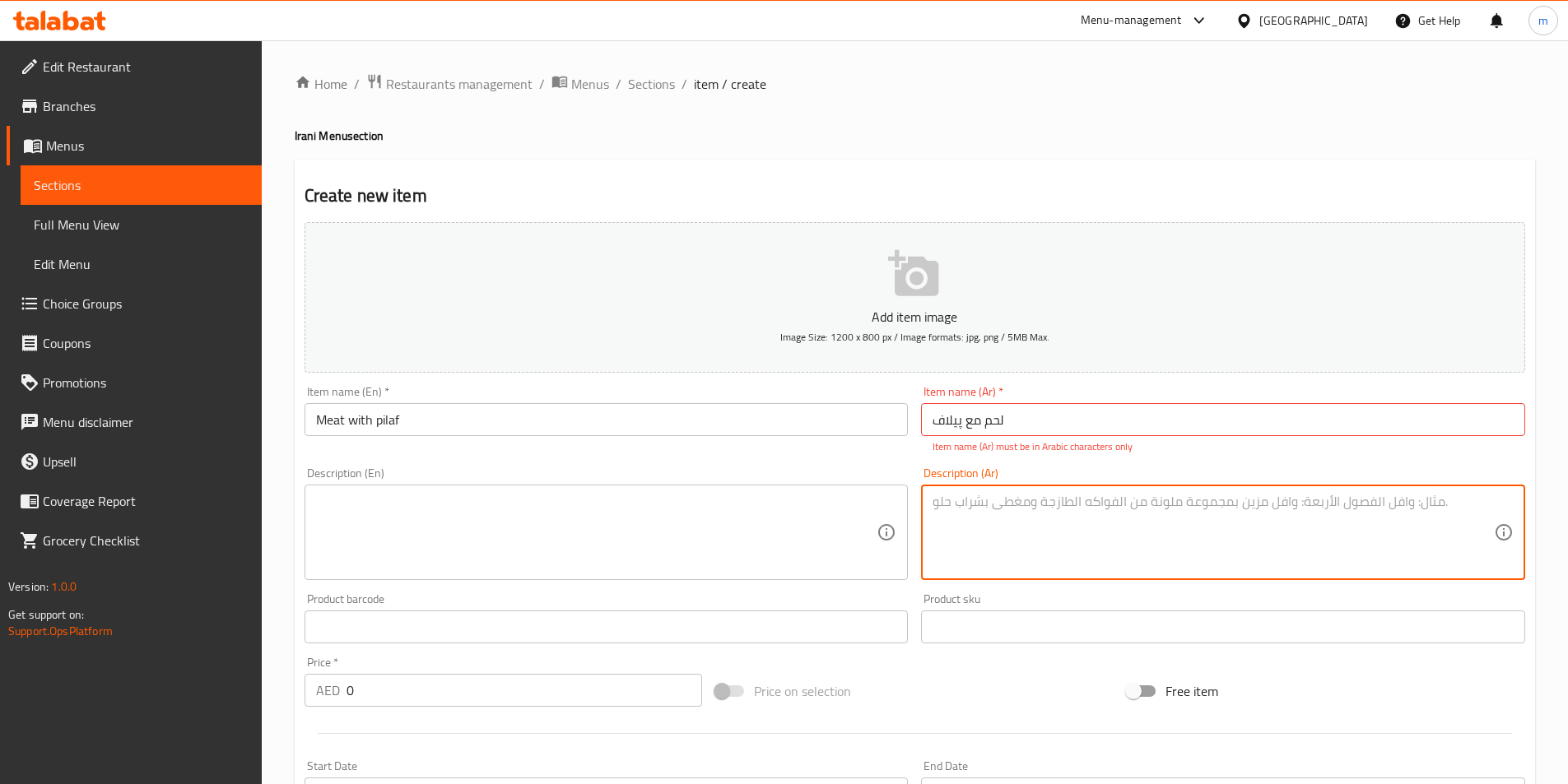
paste textarea "أرز بيلاف مطهو على البخار يقدم مع قطع لحم جوسي مطهوة ببطء في مرق تقليدي."
type textarea "أرز بيلاف مطهو على البخار يقدم مع قطع لحم جوسي مطهوة ببطء في مرق تقليدي."
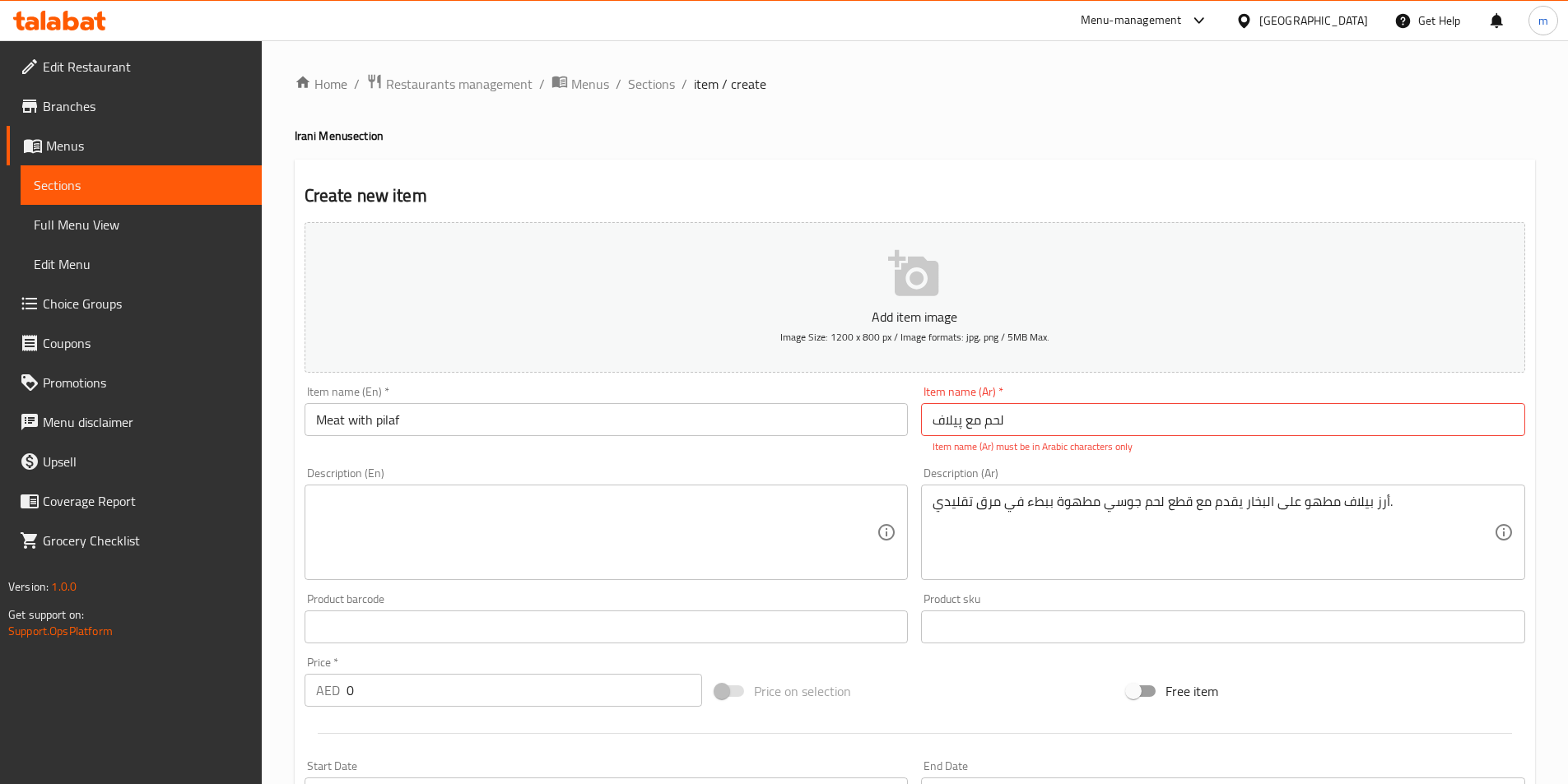
click at [855, 509] on textarea at bounding box center [596, 532] width 561 height 78
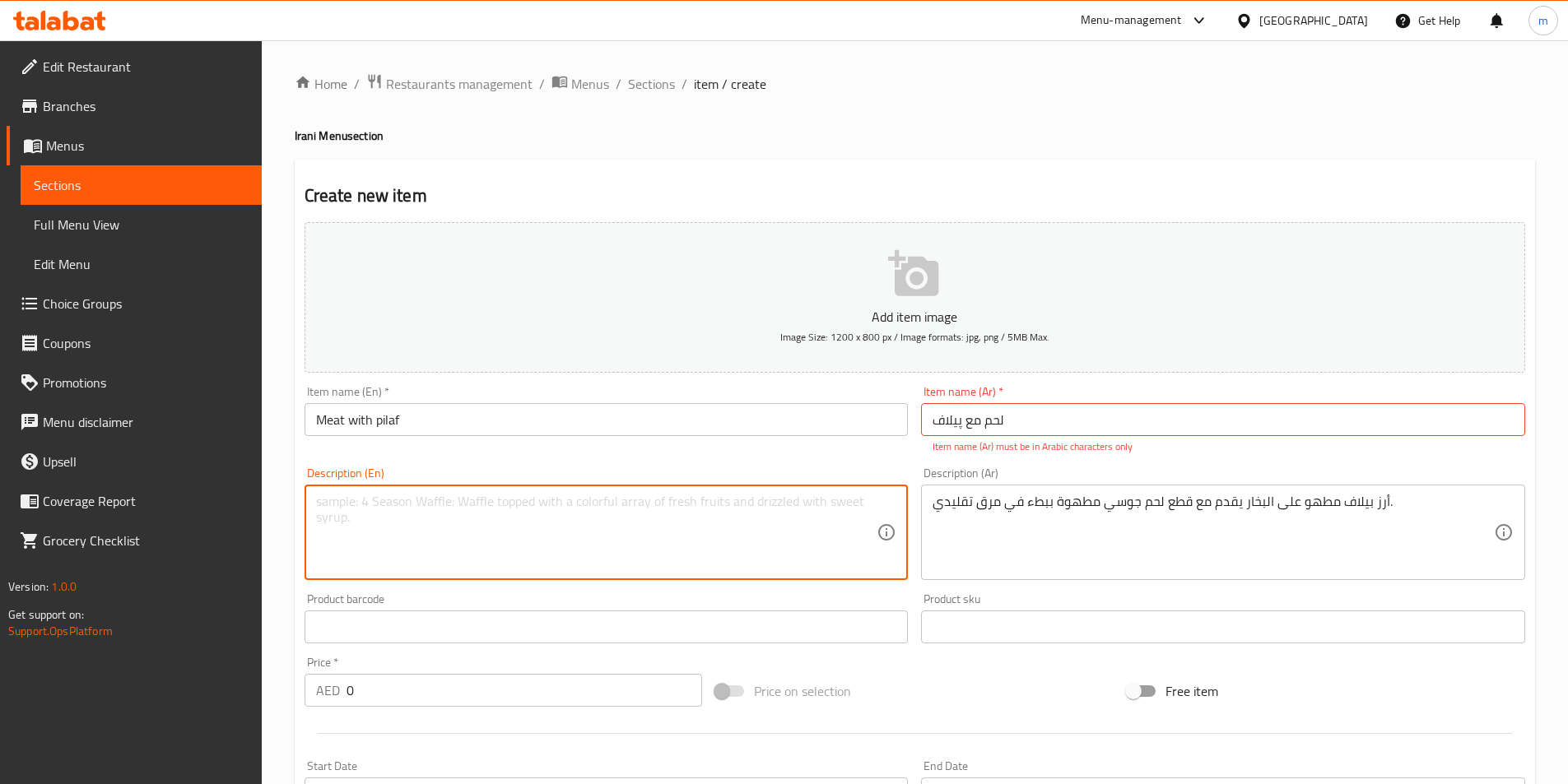
paste textarea "Fragrant pilaf paired with braised meat pieces cooked in a rich stock, a hearty…"
type textarea "Fragrant pilaf paired with braised meat pieces cooked in a rich stock, a hearty…"
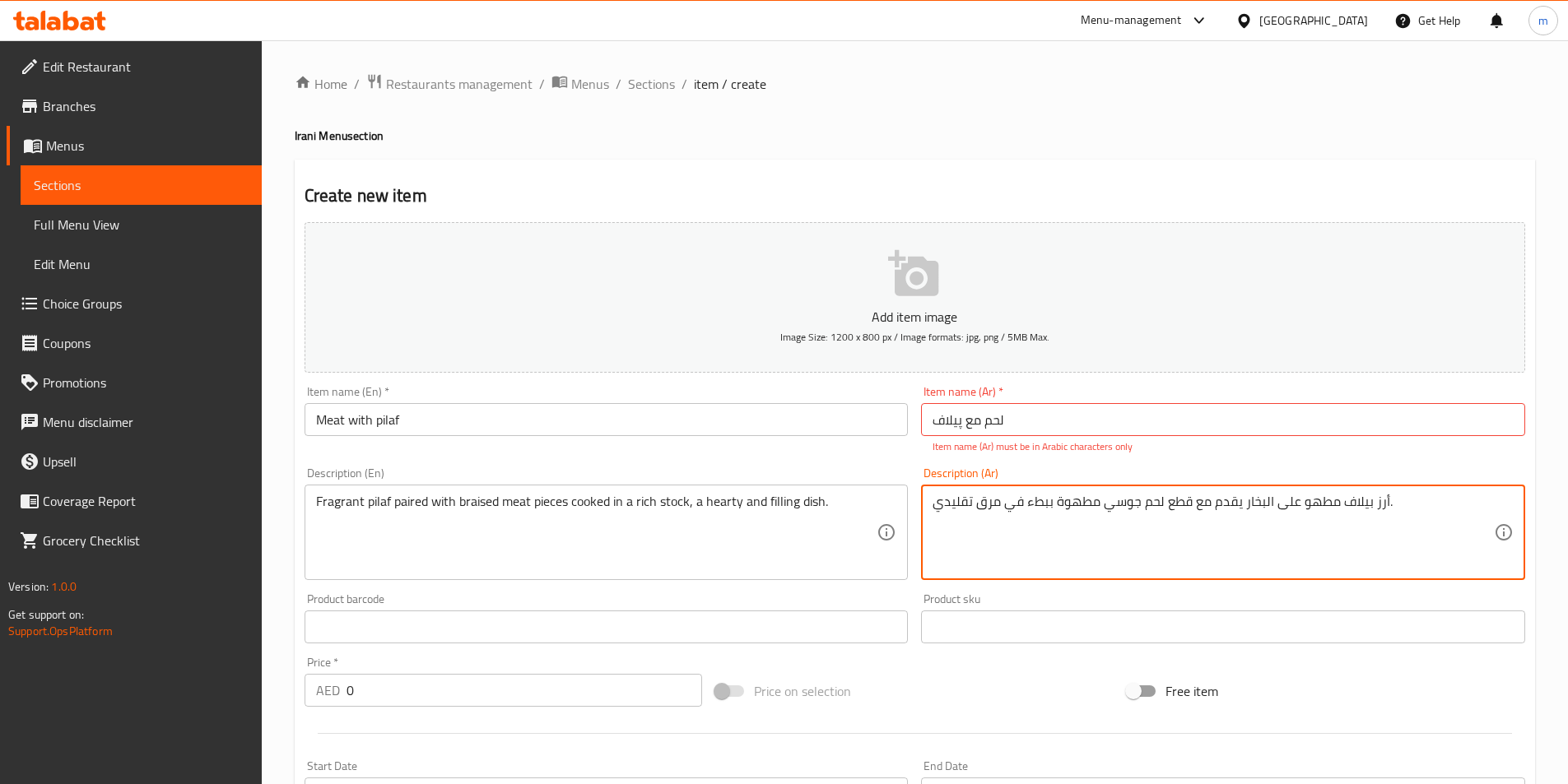
click at [989, 525] on textarea "أرز بيلاف مطهو على البخار يقدم مع قطع لحم جوسي مطهوة ببطء في مرق تقليدي." at bounding box center [1213, 532] width 561 height 78
paste textarea "بق أرز بسمتي عطري يقترن بقطع من اللحم المطهوة في مرق غني، وهو طبق دسم ومملوء."
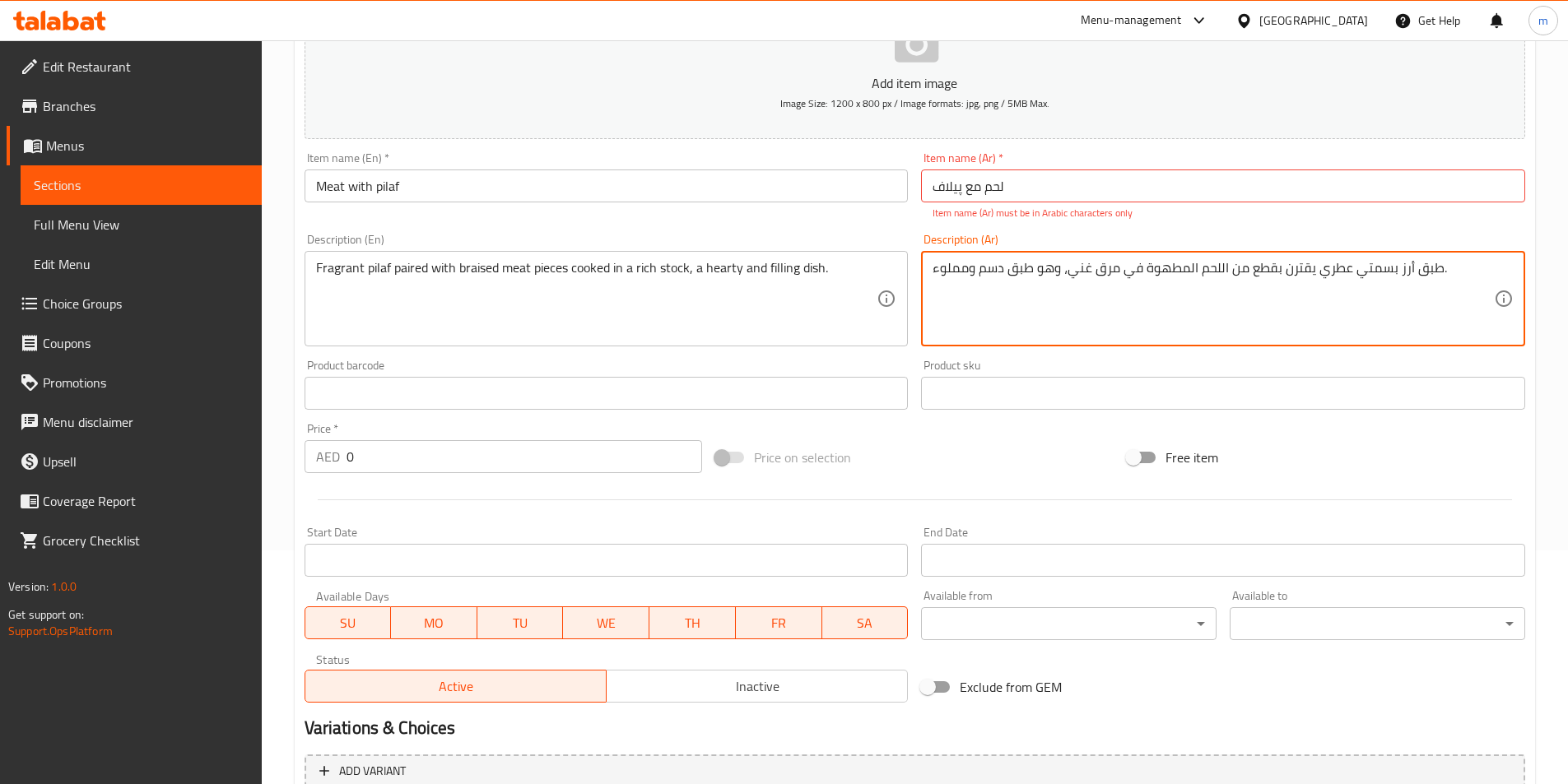
scroll to position [329, 0]
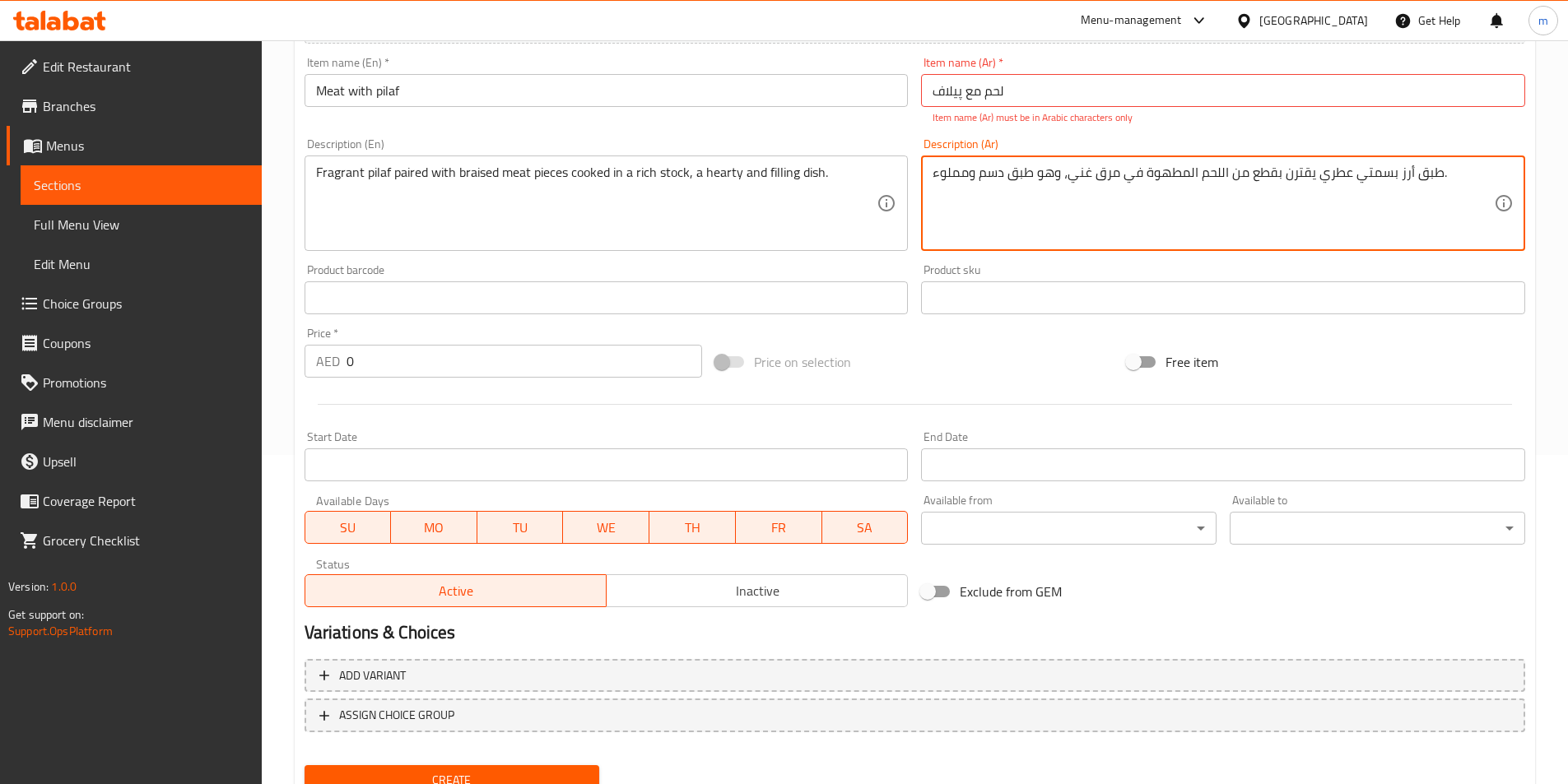
type textarea "طبق أرز بسمتي عطري يقترن بقطع من اللحم المطهوة في مرق غني، وهو طبق دسم ومملوء."
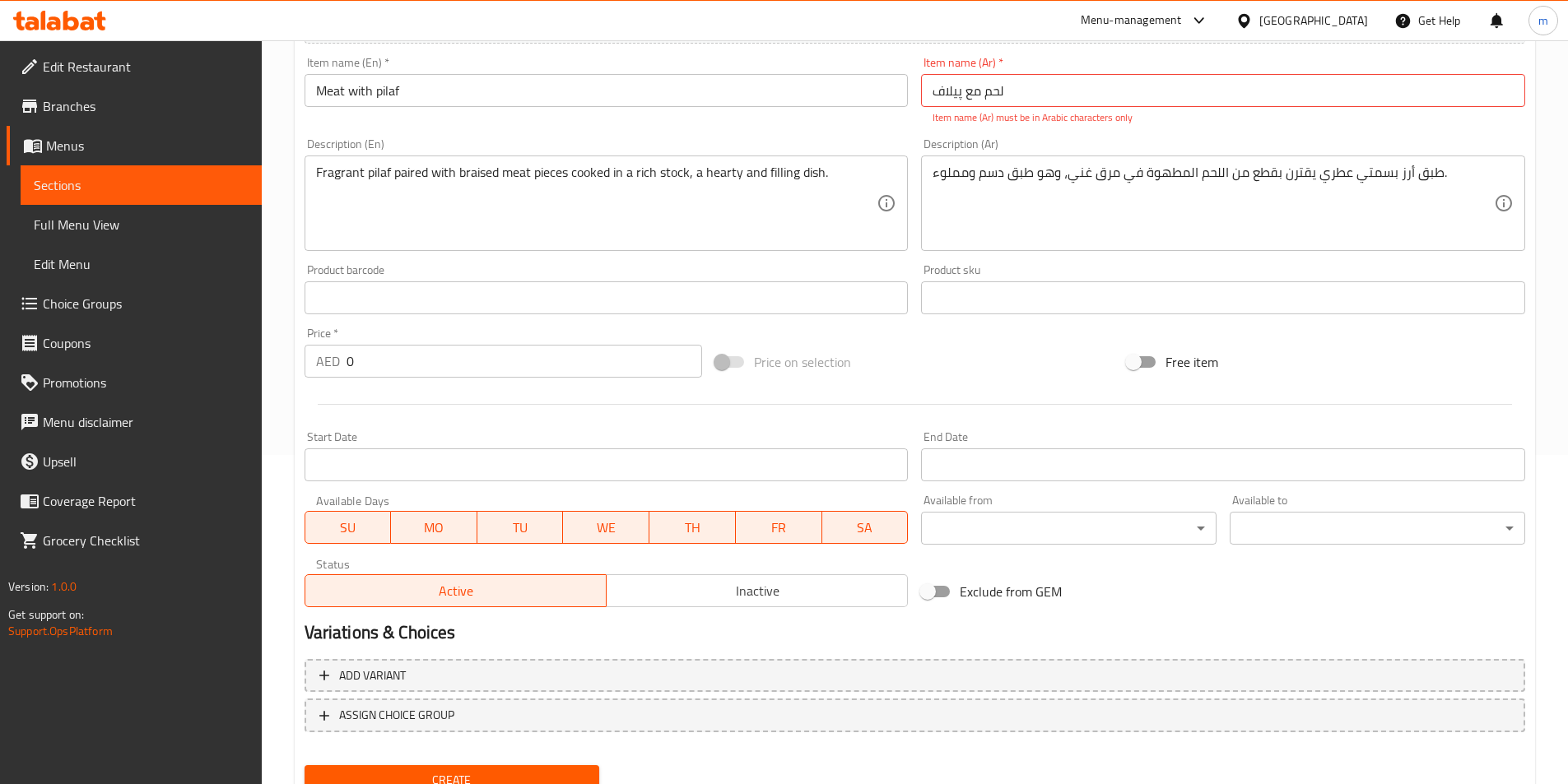
click at [434, 353] on input "0" at bounding box center [524, 361] width 356 height 33
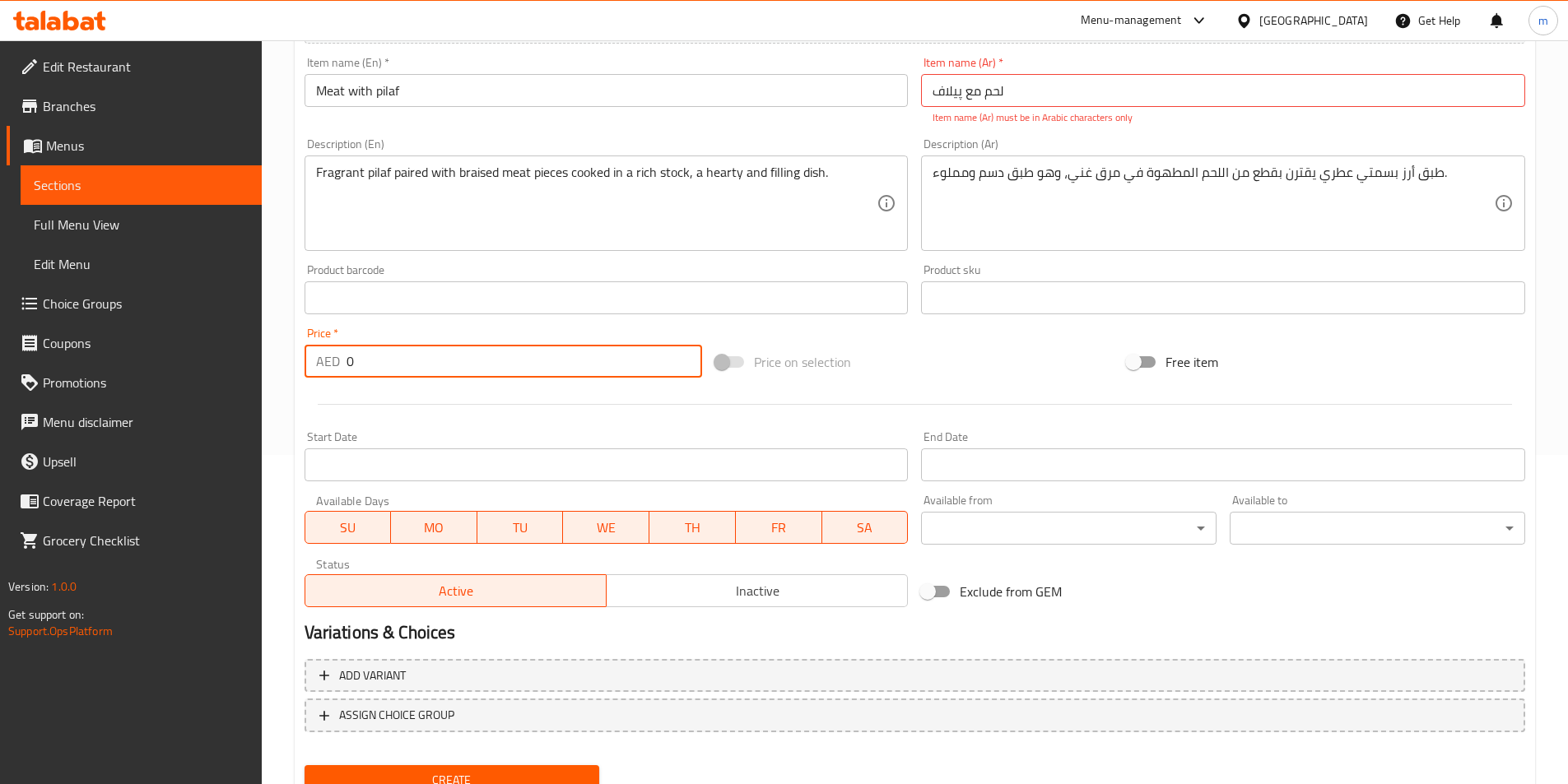
click at [434, 353] on input "0" at bounding box center [524, 361] width 356 height 33
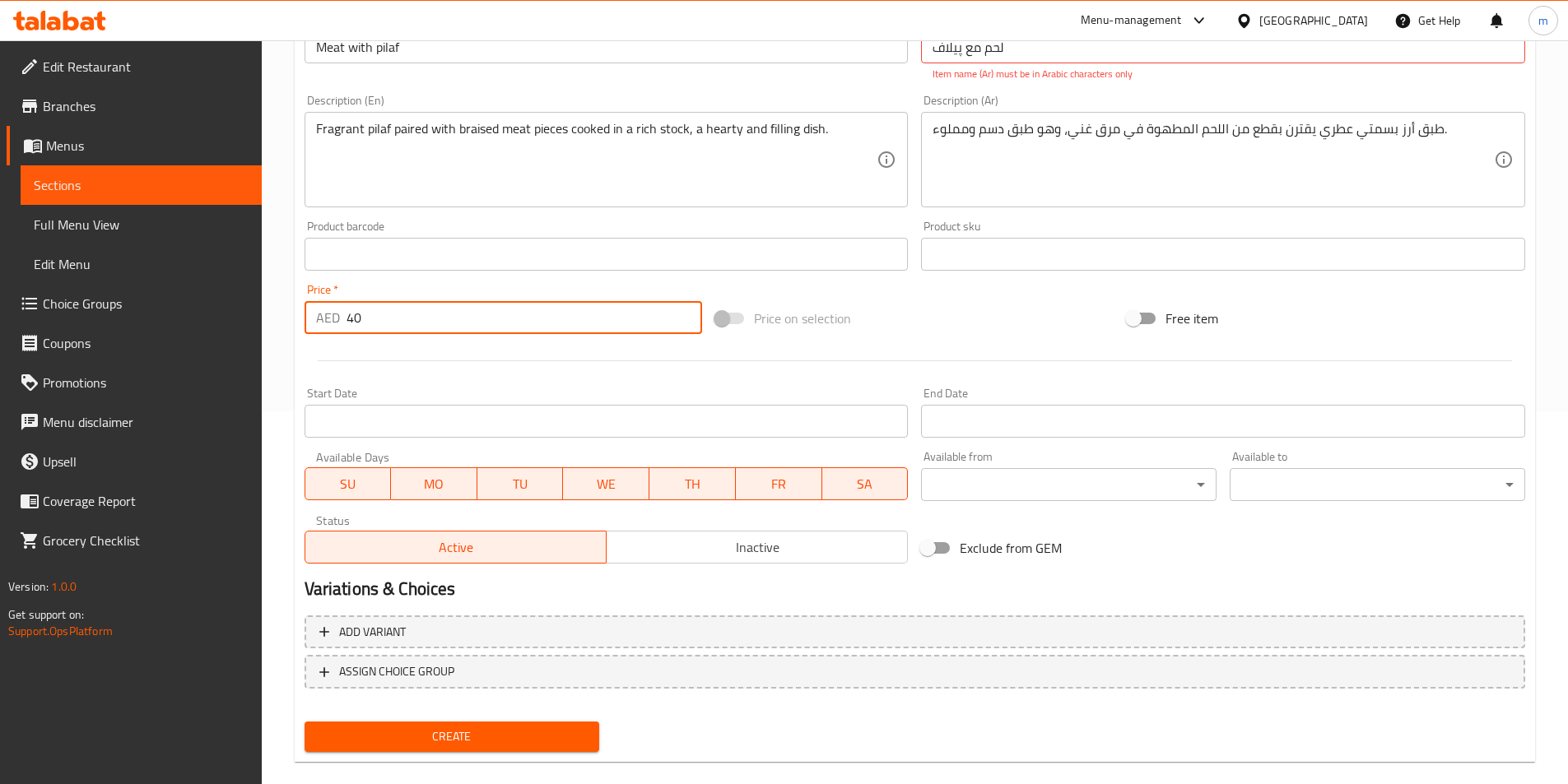
scroll to position [396, 0]
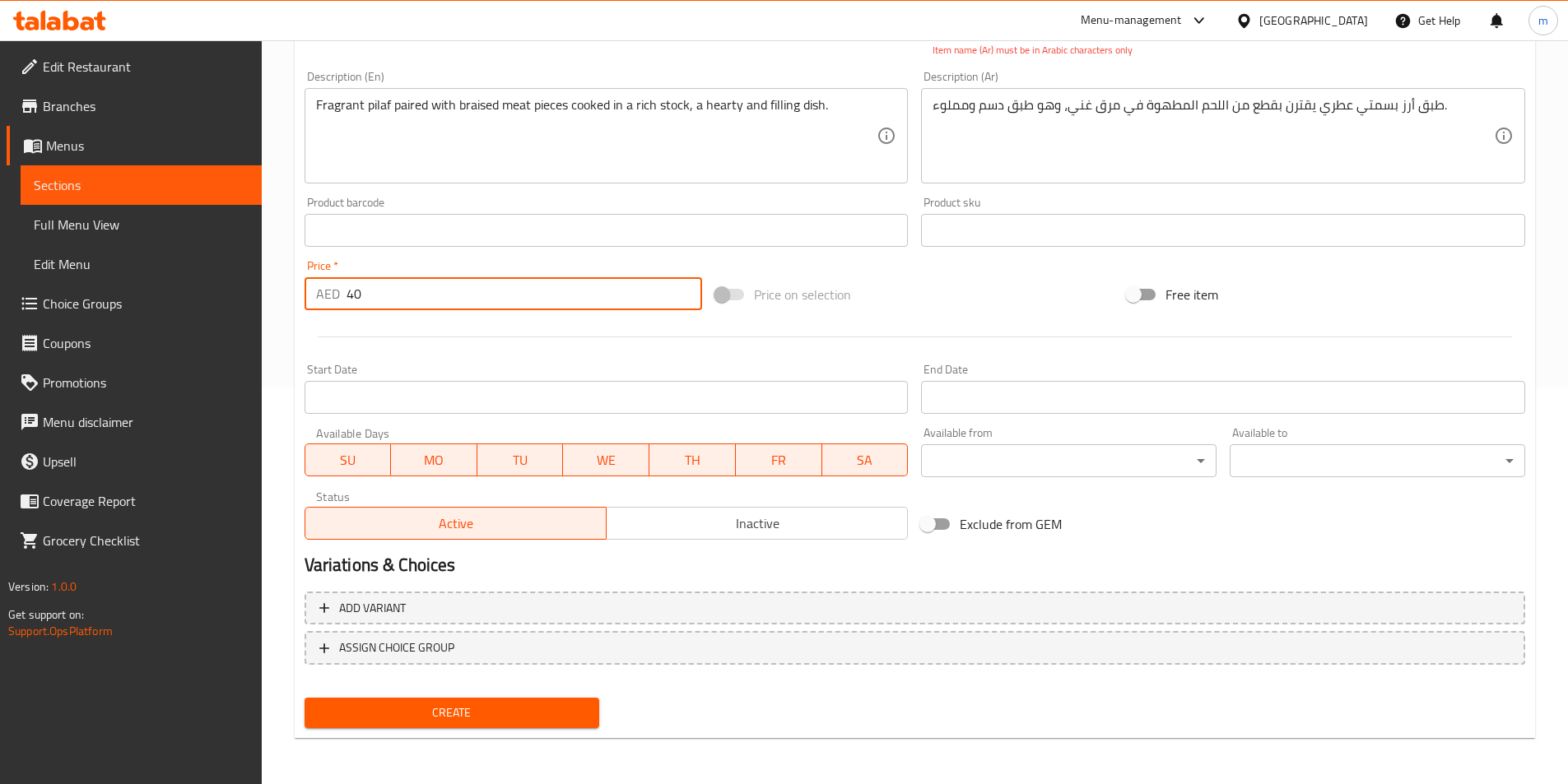
type input "40"
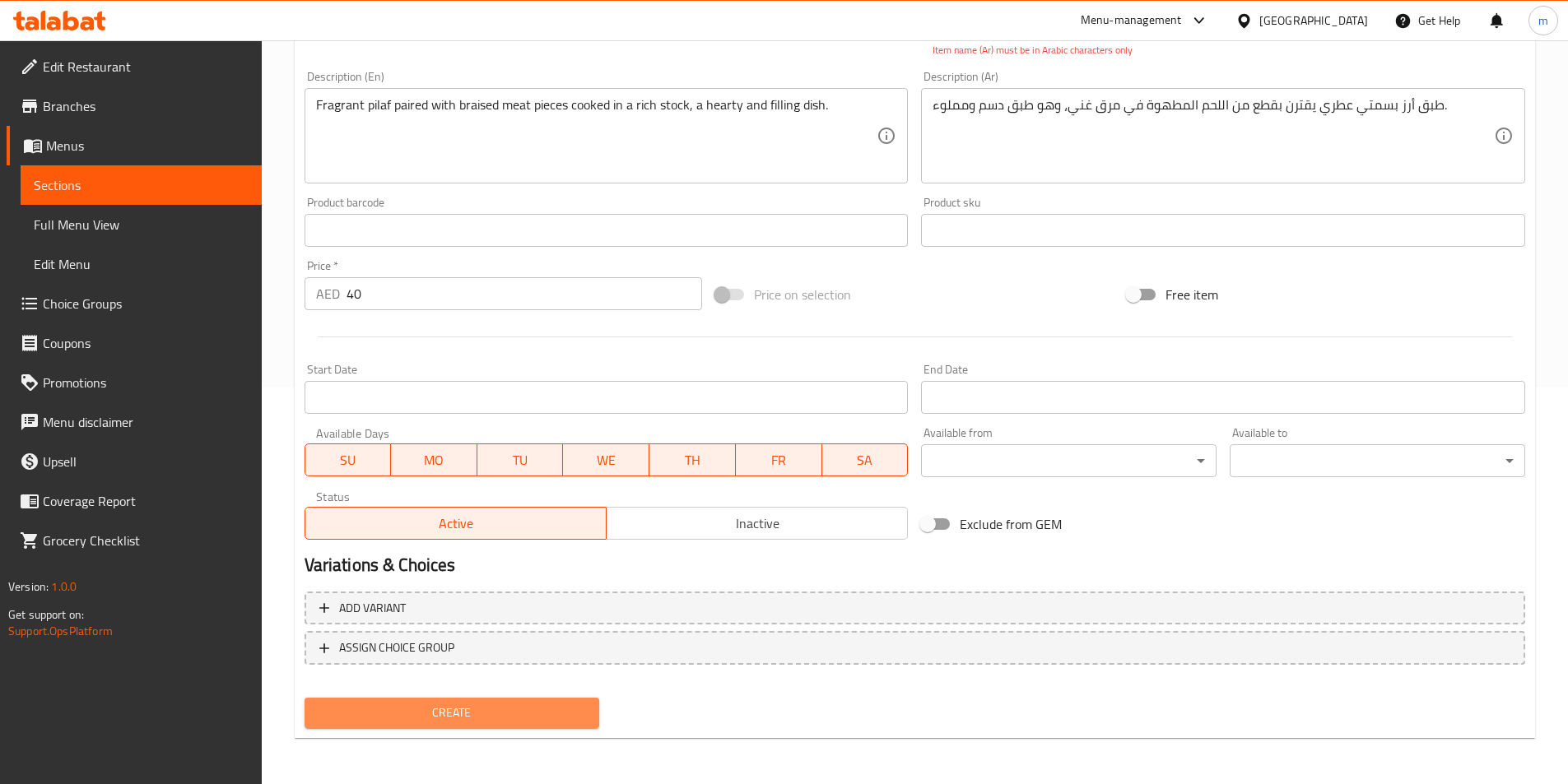
click at [529, 709] on span "Create" at bounding box center [452, 712] width 269 height 21
click at [561, 710] on span "Create" at bounding box center [452, 712] width 269 height 21
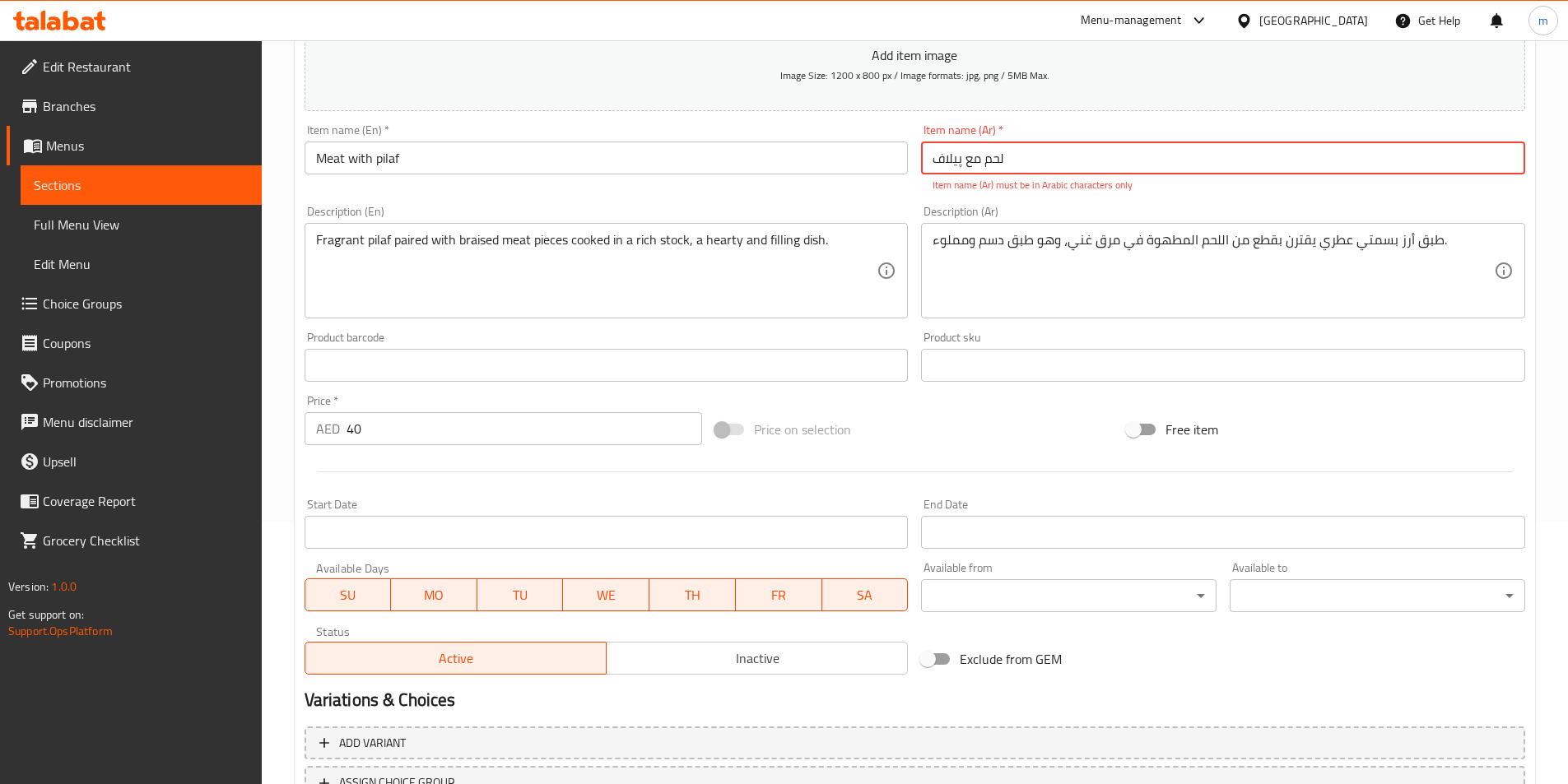
scroll to position [232, 0]
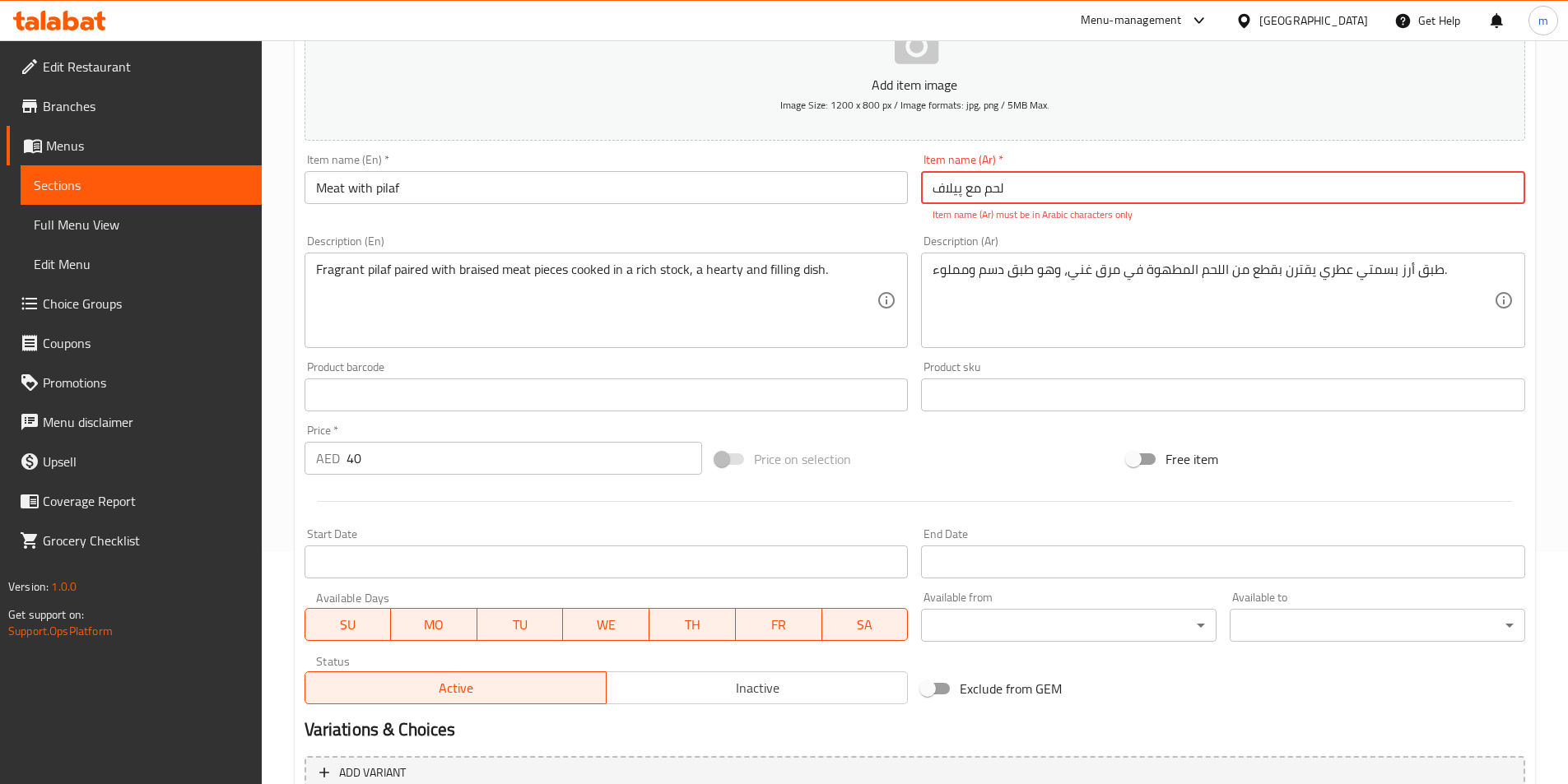
click at [1084, 188] on input "لحم مع پیلاف" at bounding box center [1223, 187] width 604 height 33
click at [1214, 178] on input "لحم مع پیلاف" at bounding box center [1223, 187] width 604 height 33
paste input "جوسي"
click at [1470, 188] on input "لحم مع پیلاف جوسي" at bounding box center [1223, 187] width 604 height 33
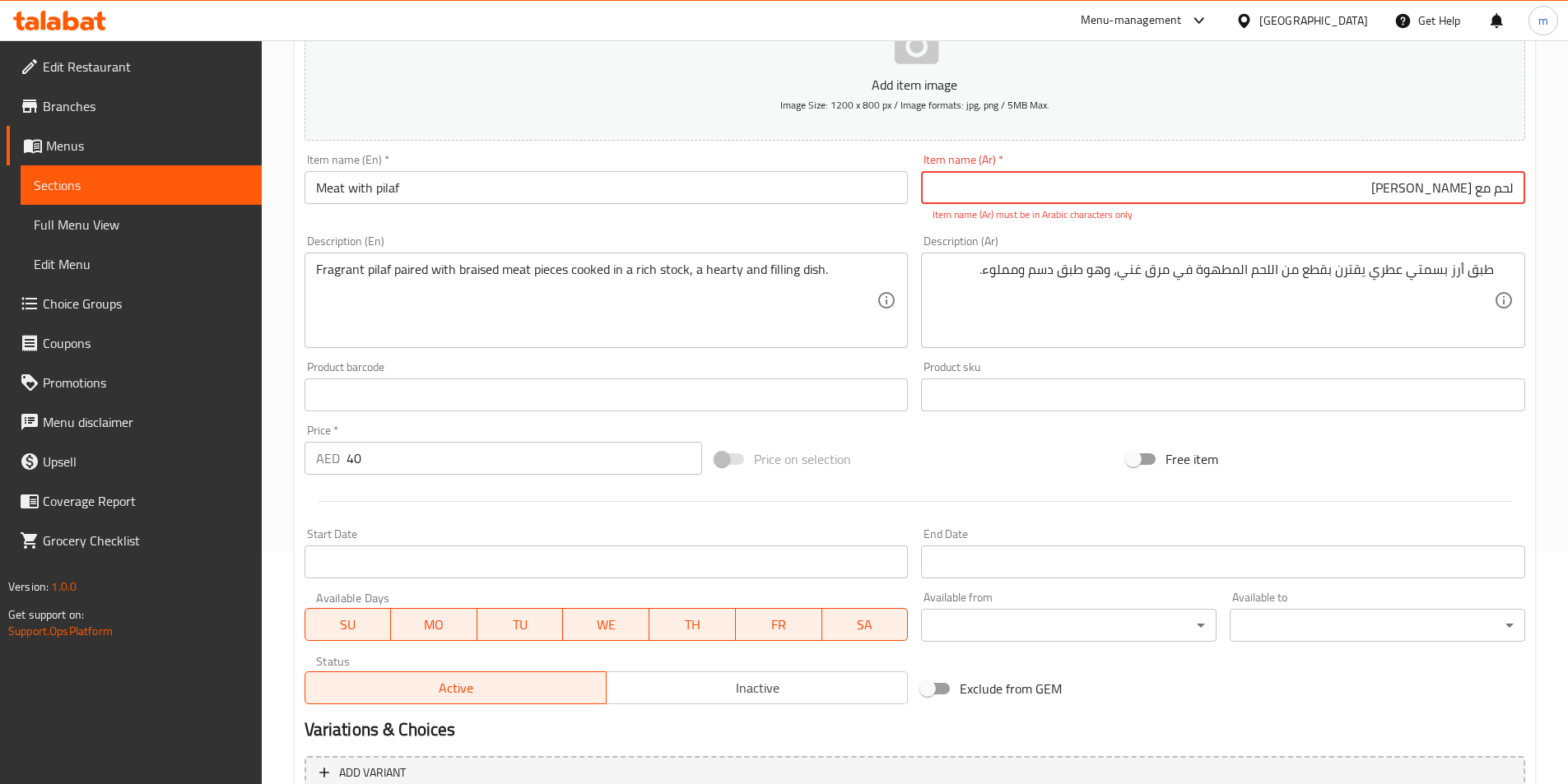
click at [1447, 225] on div "Item name (Ar)   * لحم مع بیلاف جوسي Item name (Ar) * Item name (Ar) must be in…" at bounding box center [1223, 188] width 617 height 82
click at [1376, 199] on input "لحم مع بیلاف جوسي" at bounding box center [1223, 187] width 604 height 33
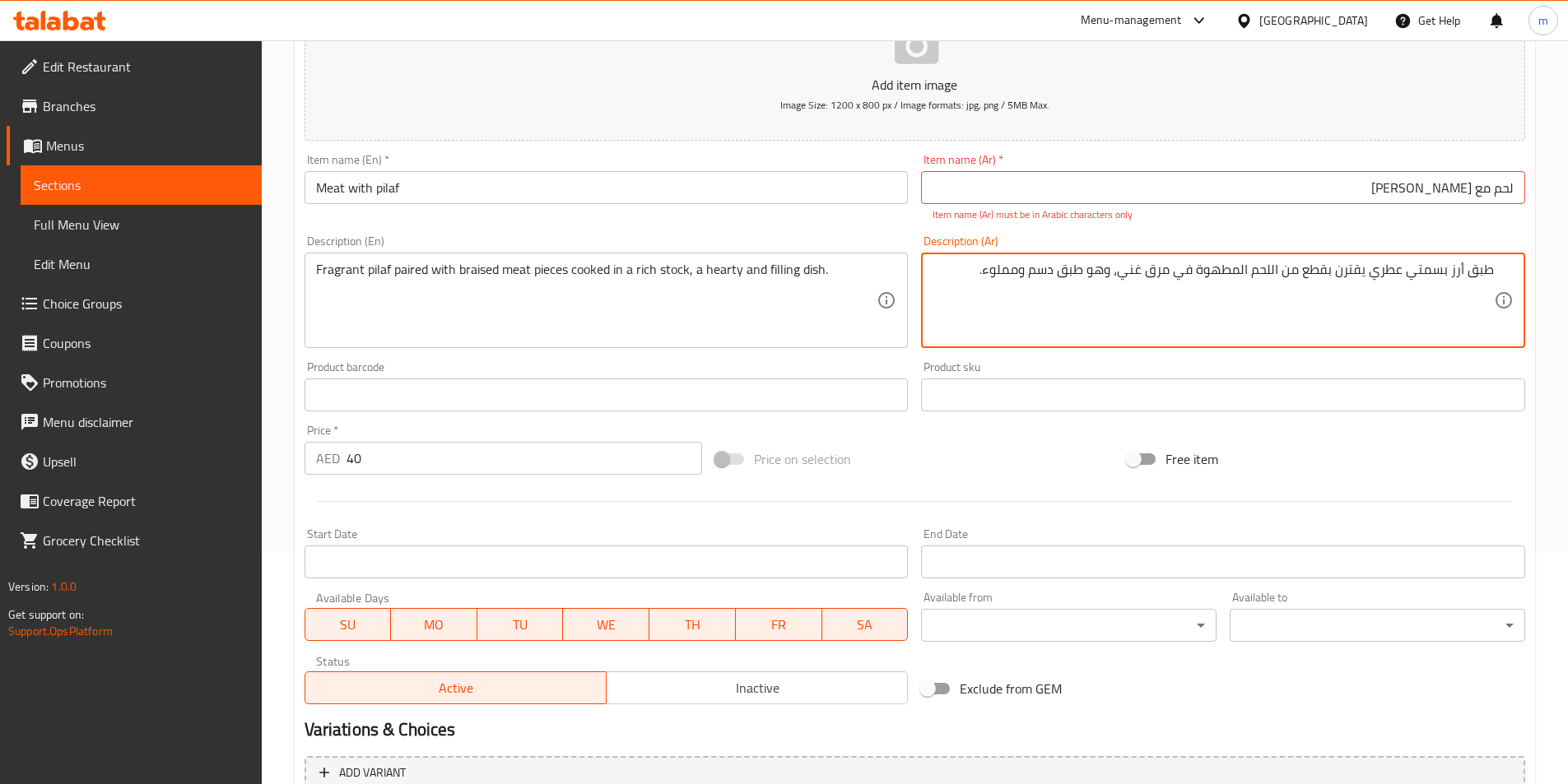
drag, startPoint x: 1032, startPoint y: 273, endPoint x: 1055, endPoint y: 278, distance: 23.5
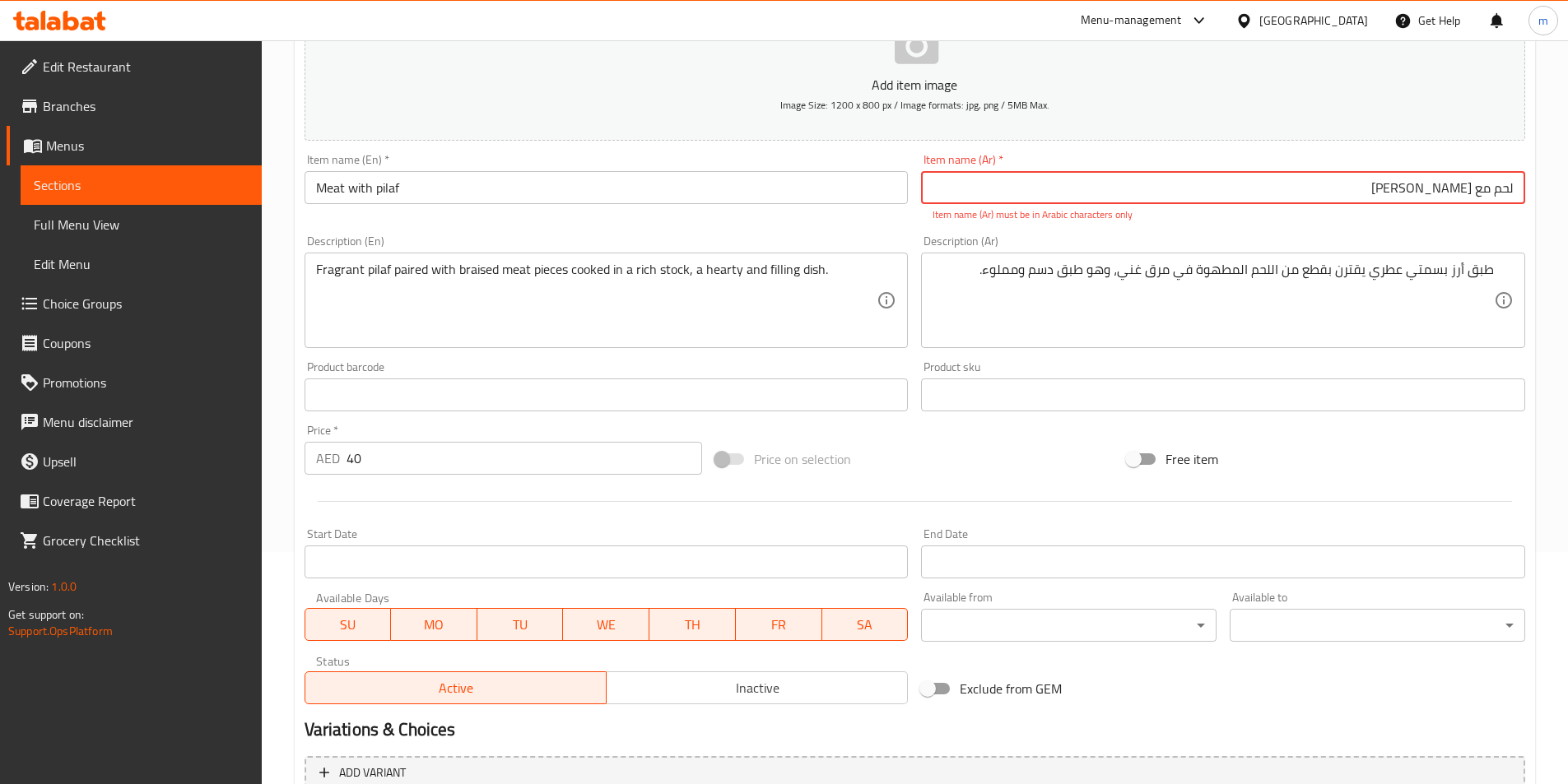
drag, startPoint x: 1386, startPoint y: 182, endPoint x: 1437, endPoint y: 195, distance: 52.6
click at [1437, 195] on input "لحم مع بیلاف جوسي" at bounding box center [1223, 187] width 604 height 33
paste input "سم"
type input "لحم مع بیلاف دسم"
click at [1344, 228] on div "Item name (Ar)   * لحم مع بیلاف دسم Item name (Ar) * Item name (Ar) must be in …" at bounding box center [1223, 188] width 617 height 82
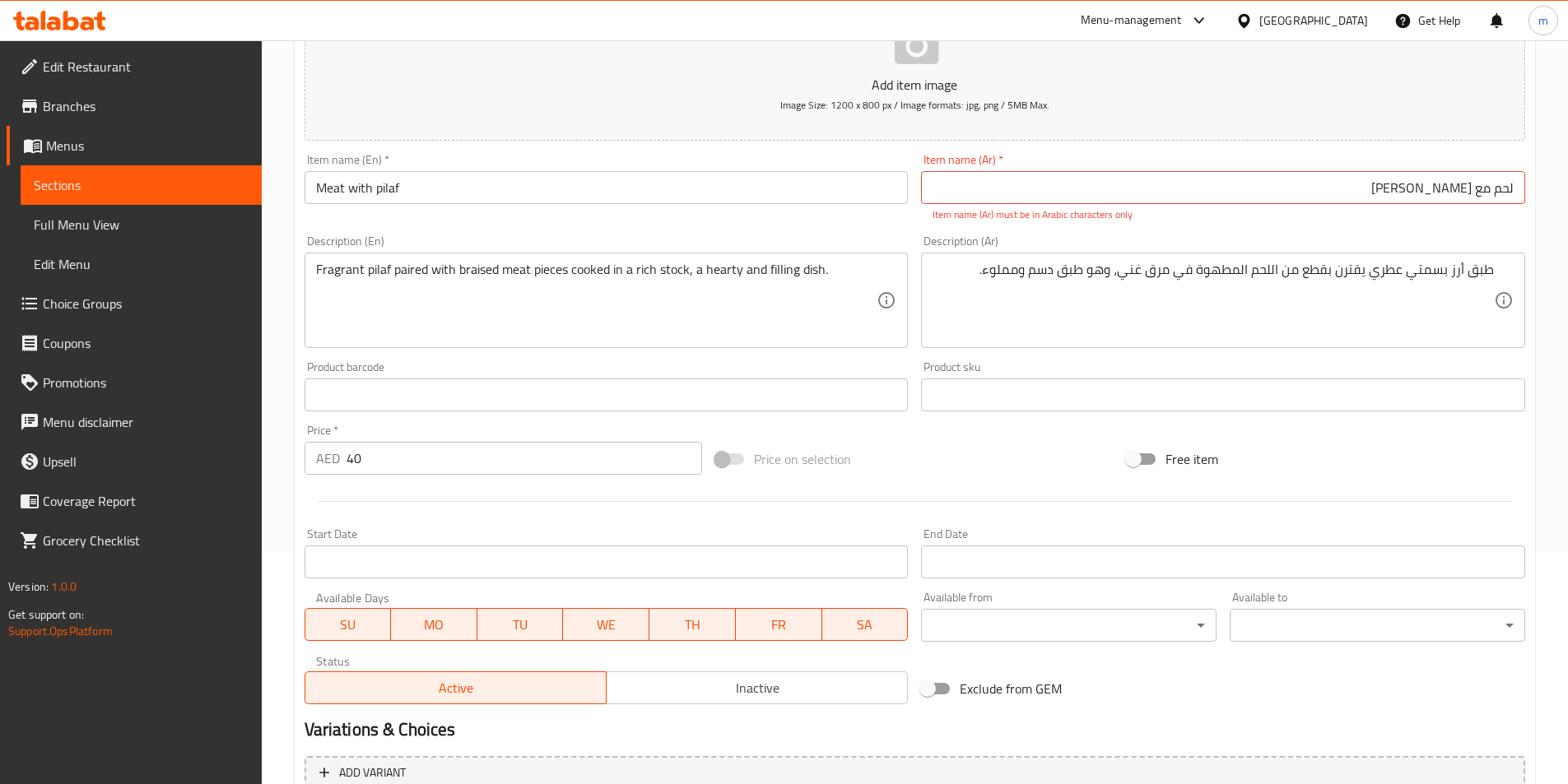
click at [1063, 183] on input "لحم مع بیلاف دسم" at bounding box center [1223, 187] width 604 height 33
click at [1104, 222] on p "Item name (Ar) must be in Arabic characters only" at bounding box center [1223, 214] width 581 height 15
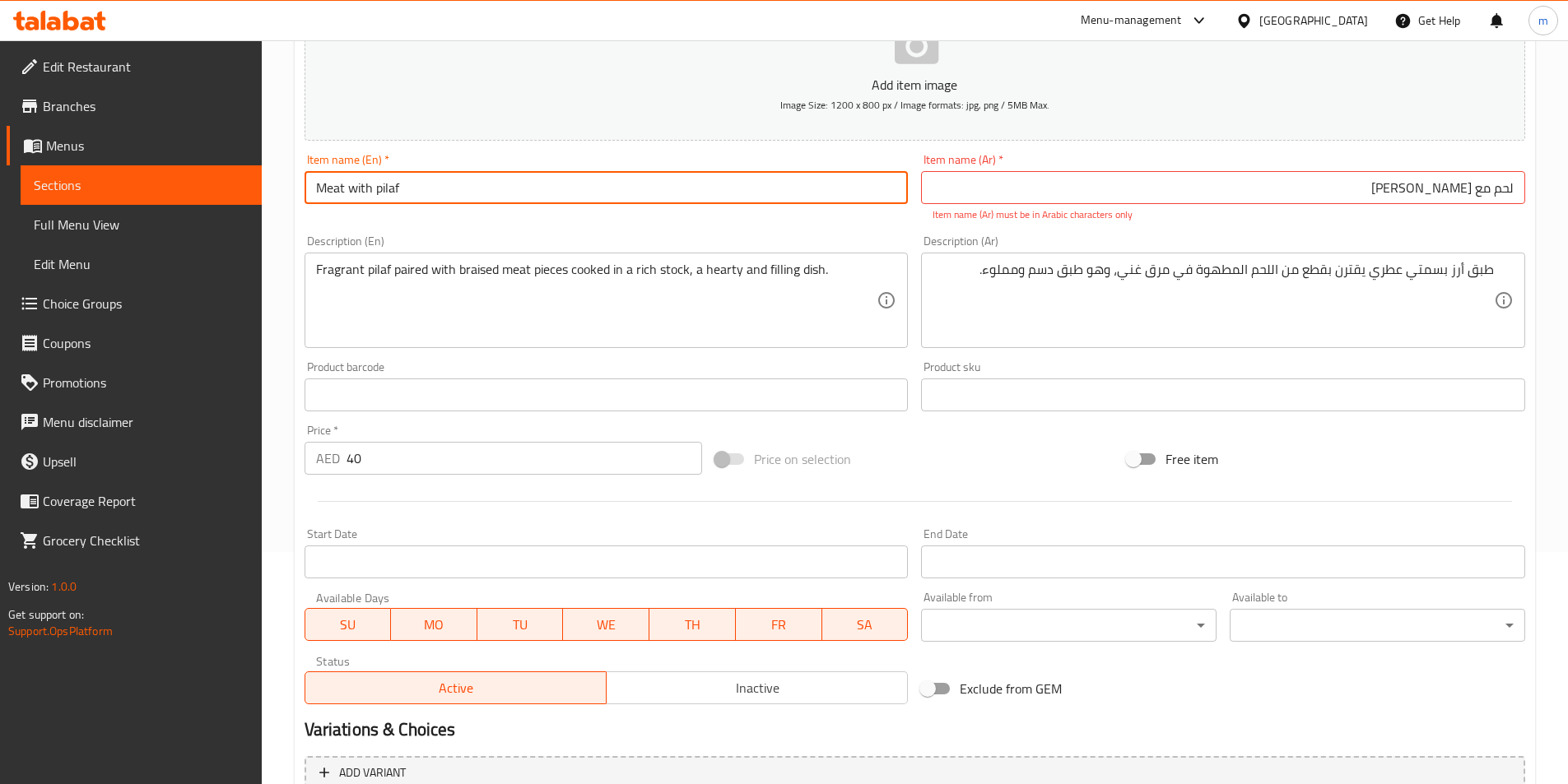
click at [838, 201] on input "Meat with pilaf" at bounding box center [606, 187] width 604 height 33
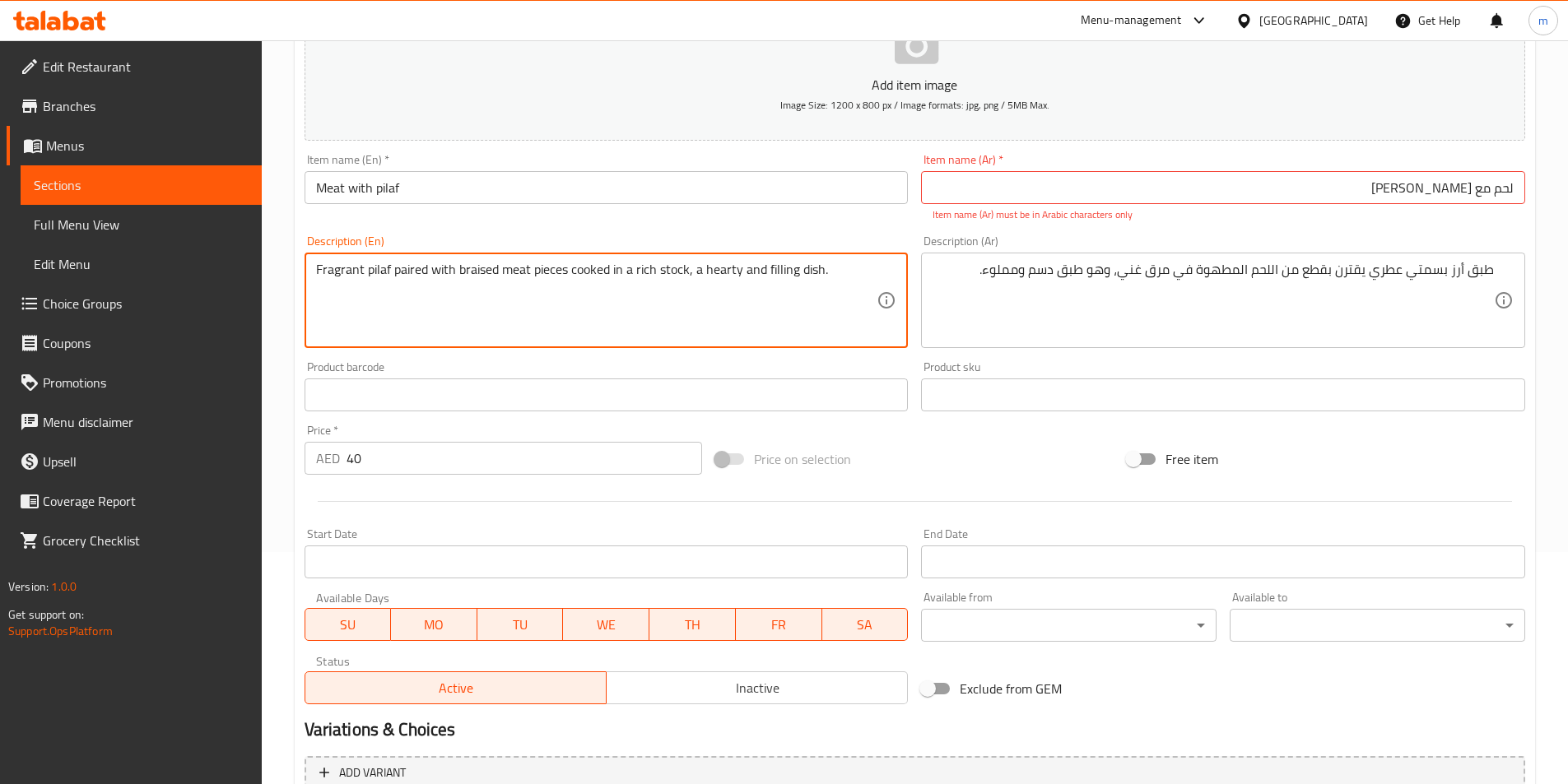
drag, startPoint x: 703, startPoint y: 270, endPoint x: 737, endPoint y: 278, distance: 34.9
click at [511, 191] on input "Meat with pilaf" at bounding box center [606, 187] width 604 height 33
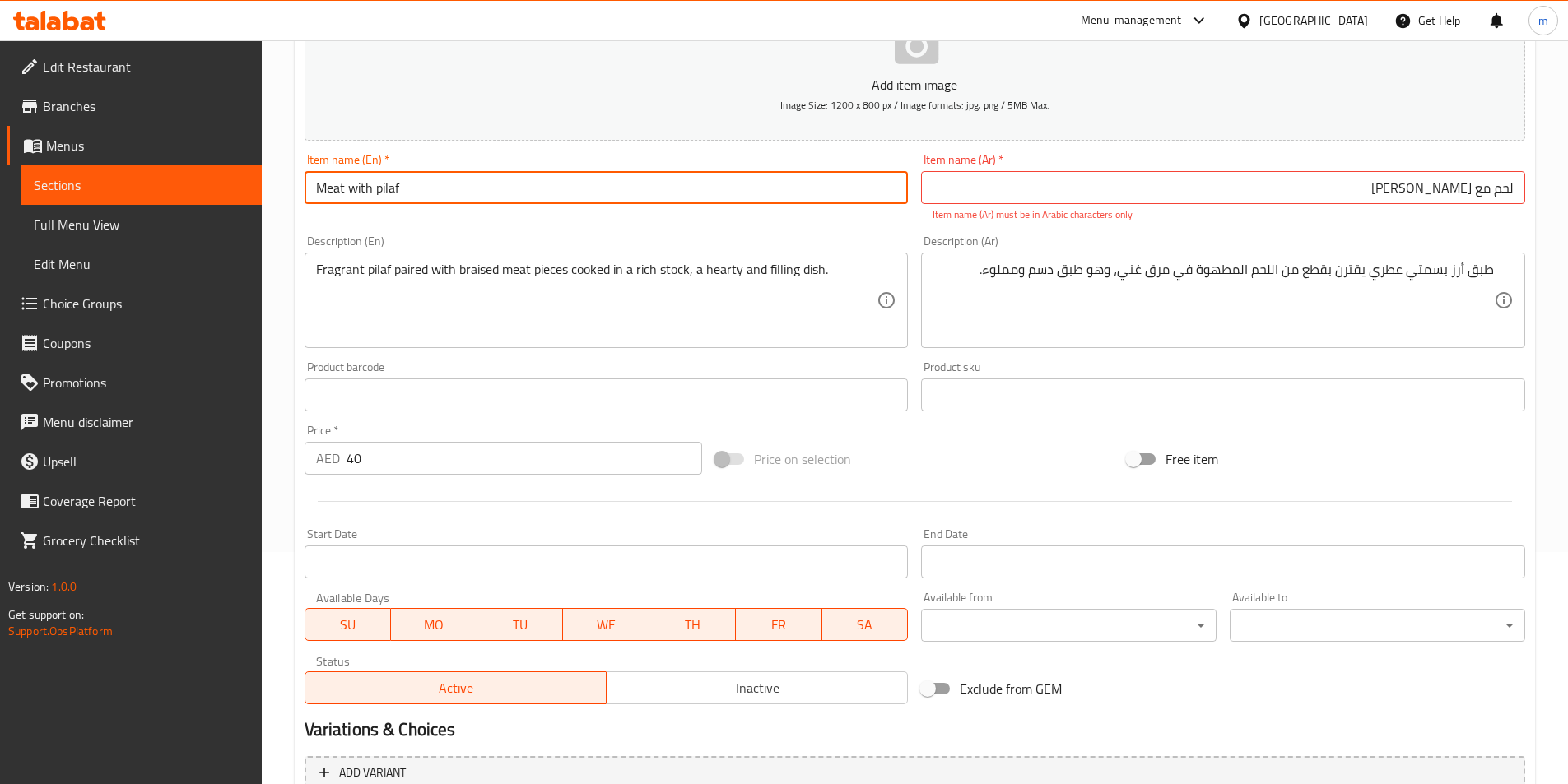
paste input "hearty"
type input "Meat with pilaf hearty"
click at [546, 219] on div "Item name (En)   * Meat with pilaf hearty Item name (En) *" at bounding box center [606, 188] width 617 height 82
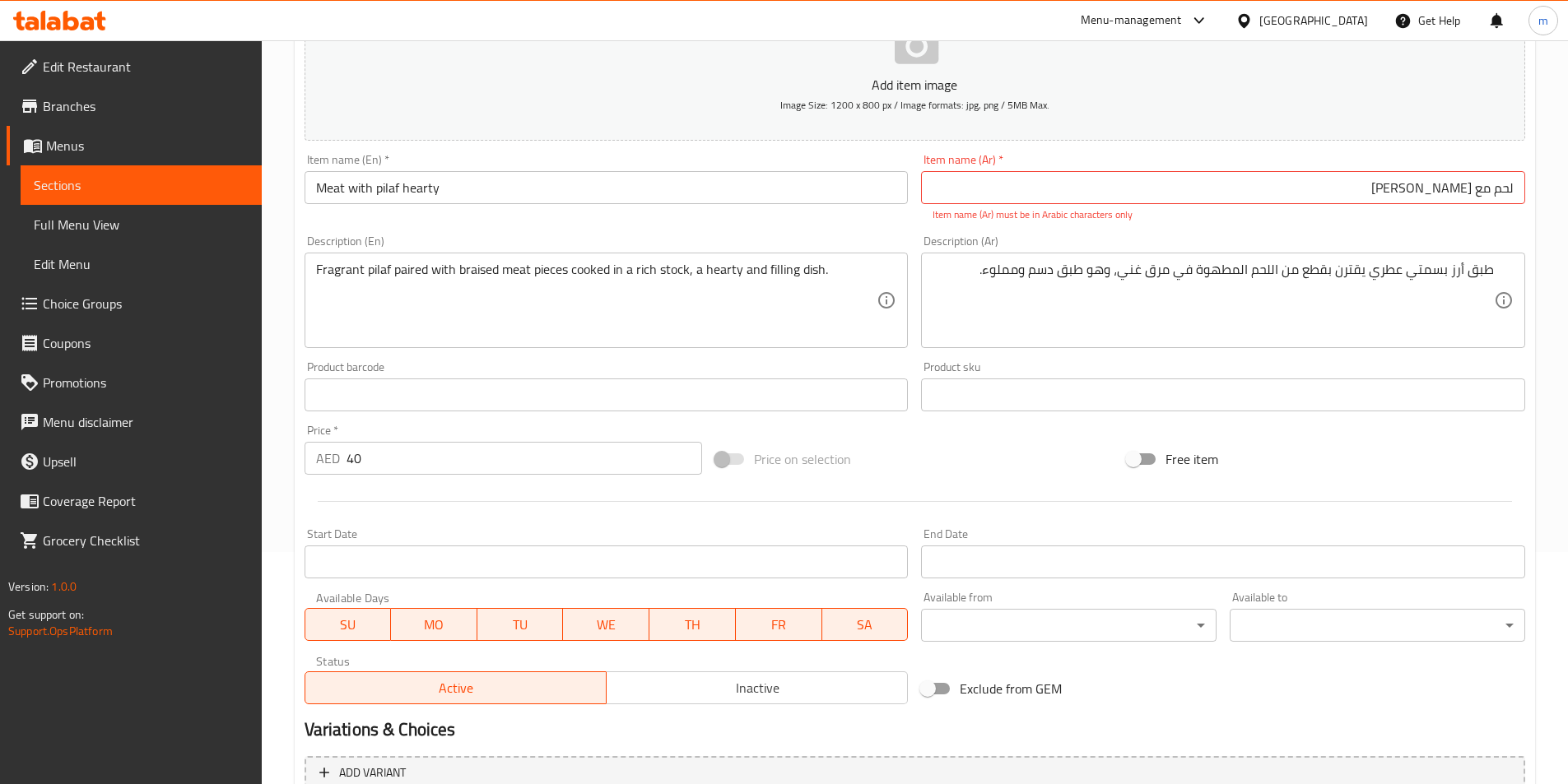
scroll to position [396, 0]
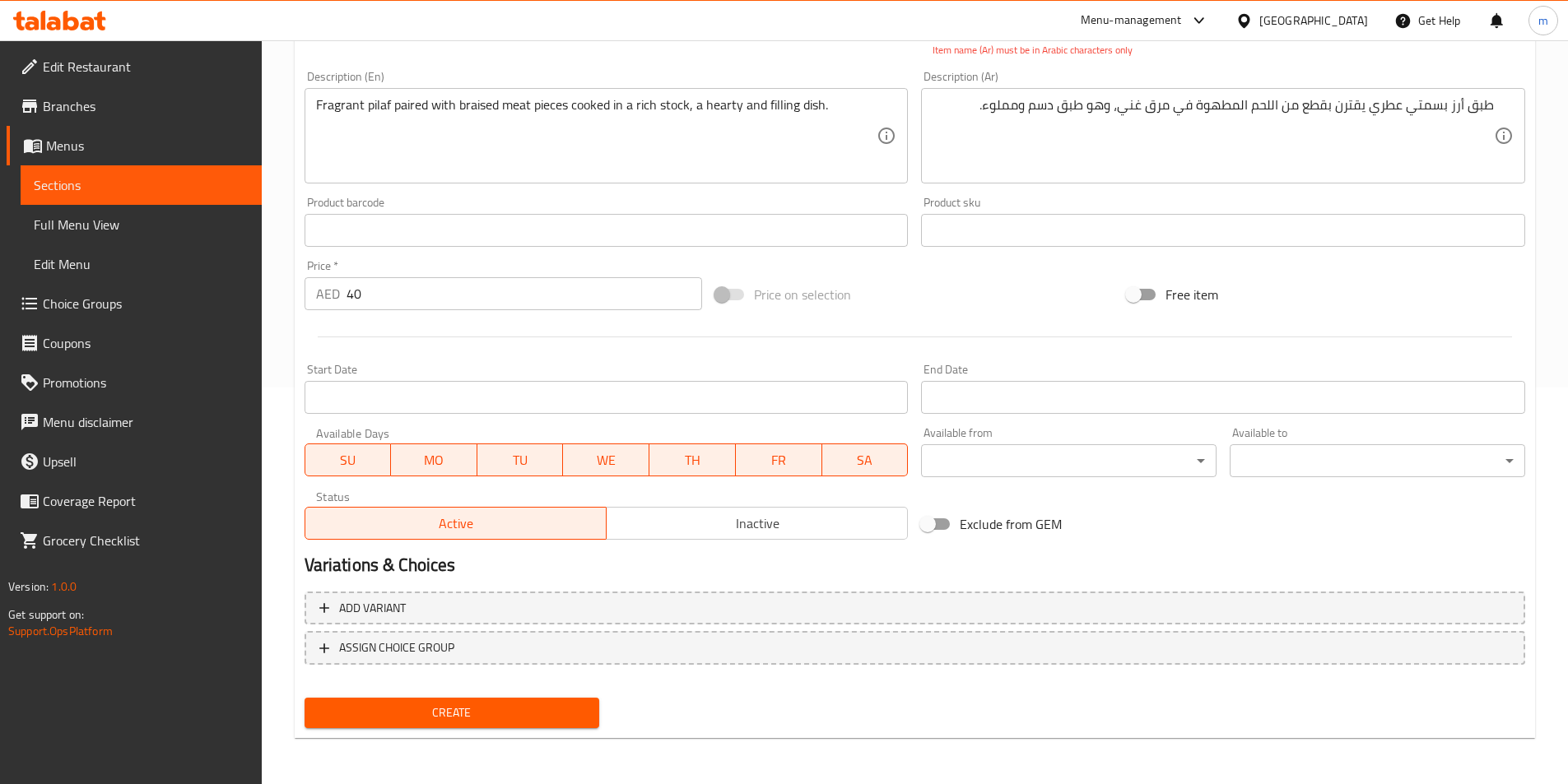
click at [550, 701] on button "Create" at bounding box center [452, 712] width 295 height 30
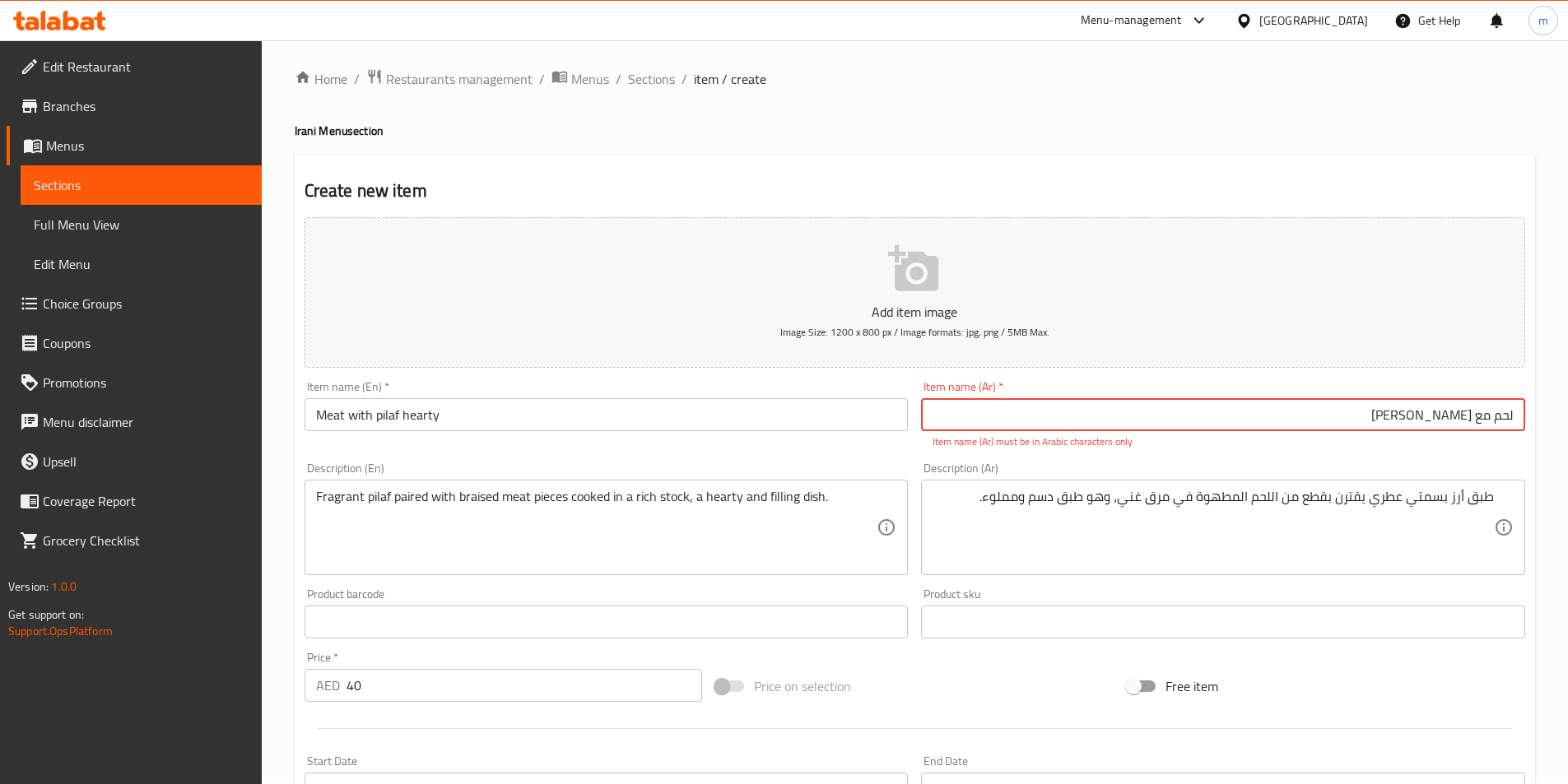
scroll to position [0, 0]
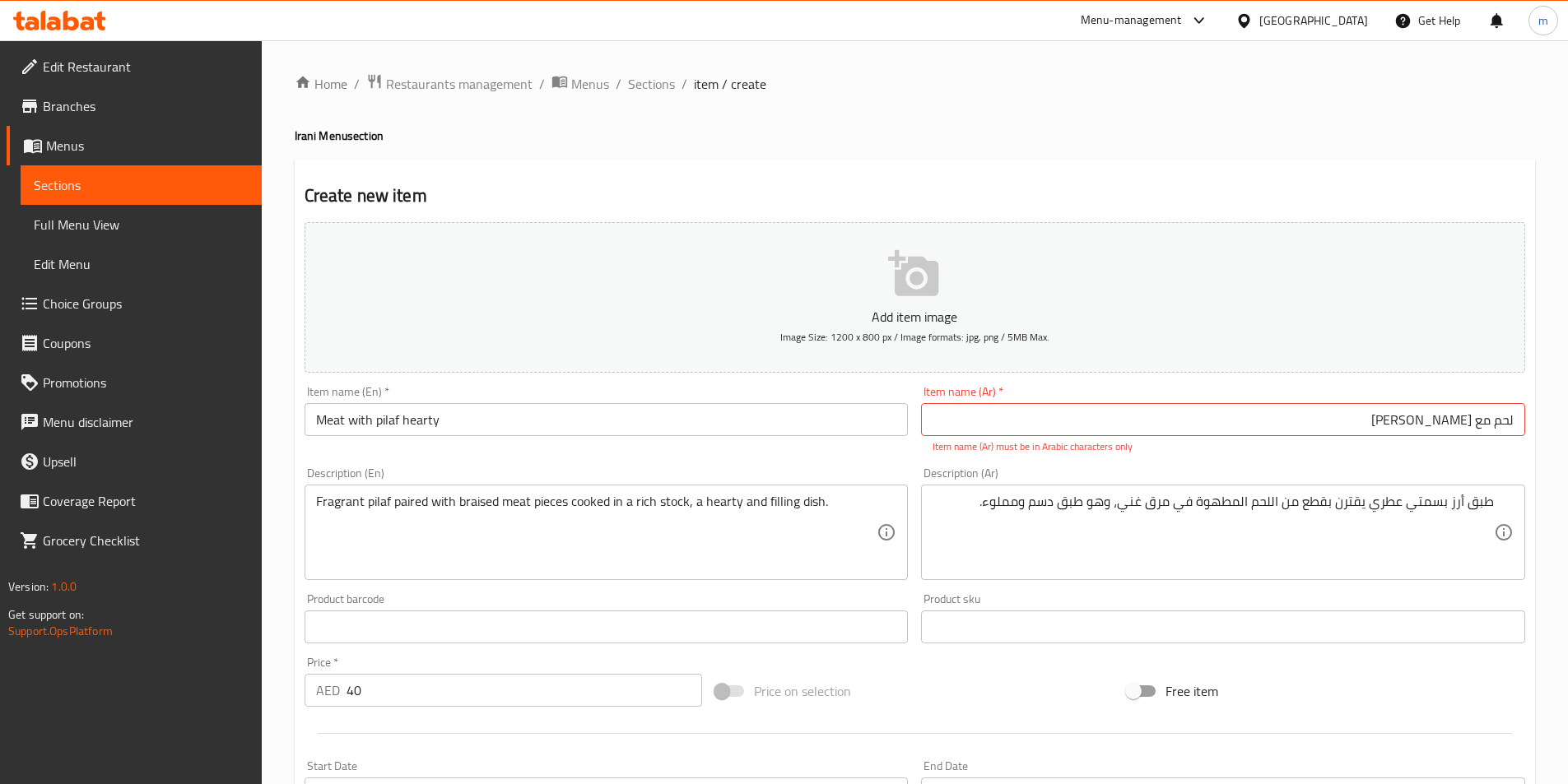
click at [933, 382] on div "Item name (Ar)   * لحم مع بیلاف دسم Item name (Ar) * Item name (Ar) must be in …" at bounding box center [1223, 420] width 617 height 82
drag, startPoint x: 1337, startPoint y: 426, endPoint x: 1523, endPoint y: 440, distance: 186.5
click at [1523, 440] on div "Item name (Ar)   * لحم مع بیلاف دسم Item name (Ar) * Item name (Ar) must be in …" at bounding box center [1223, 420] width 604 height 68
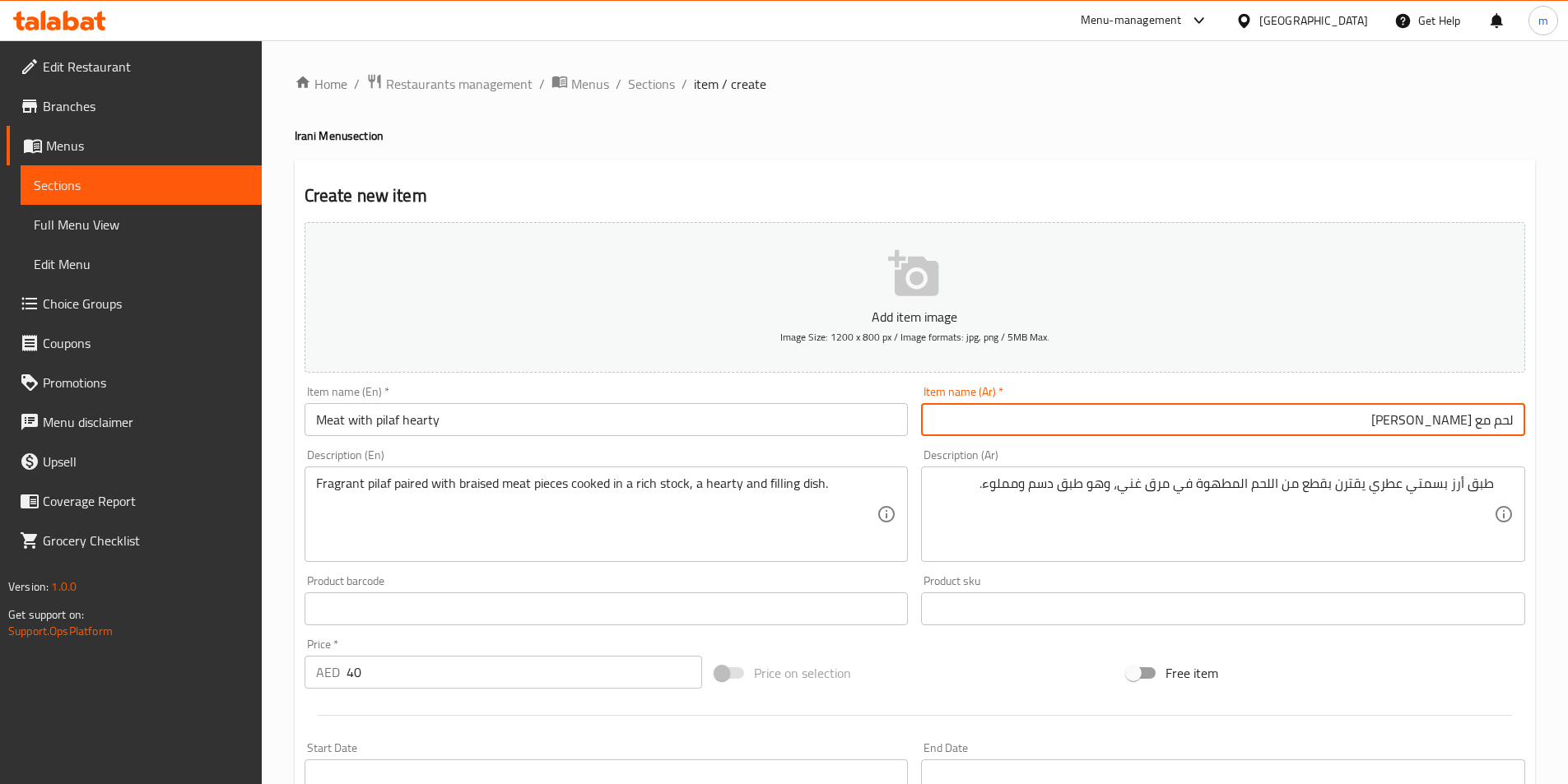
type input "لحم مع بيلاف دسم"
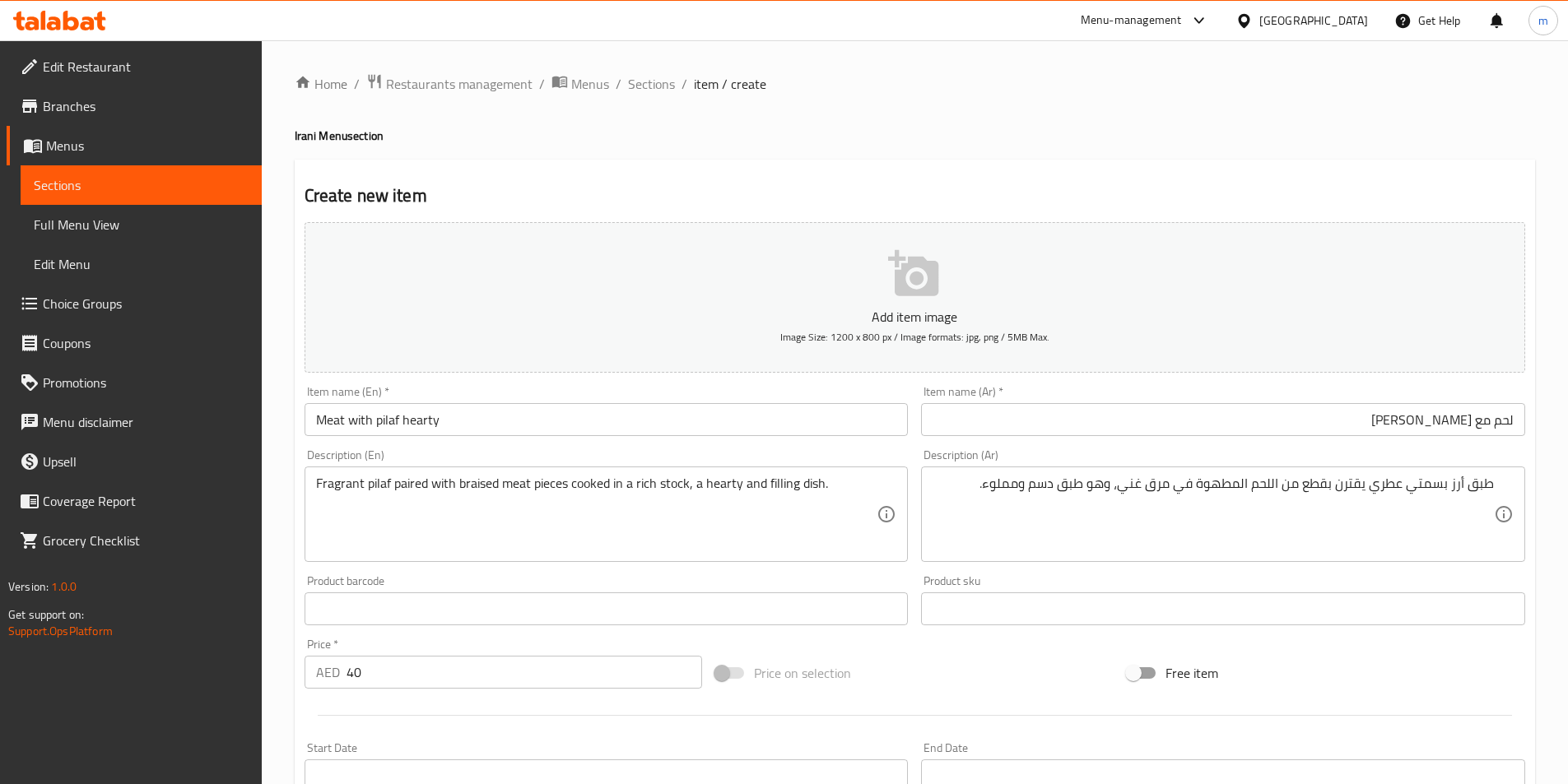
click at [1386, 144] on h4 "Irani Menu section" at bounding box center [914, 135] width 1240 height 16
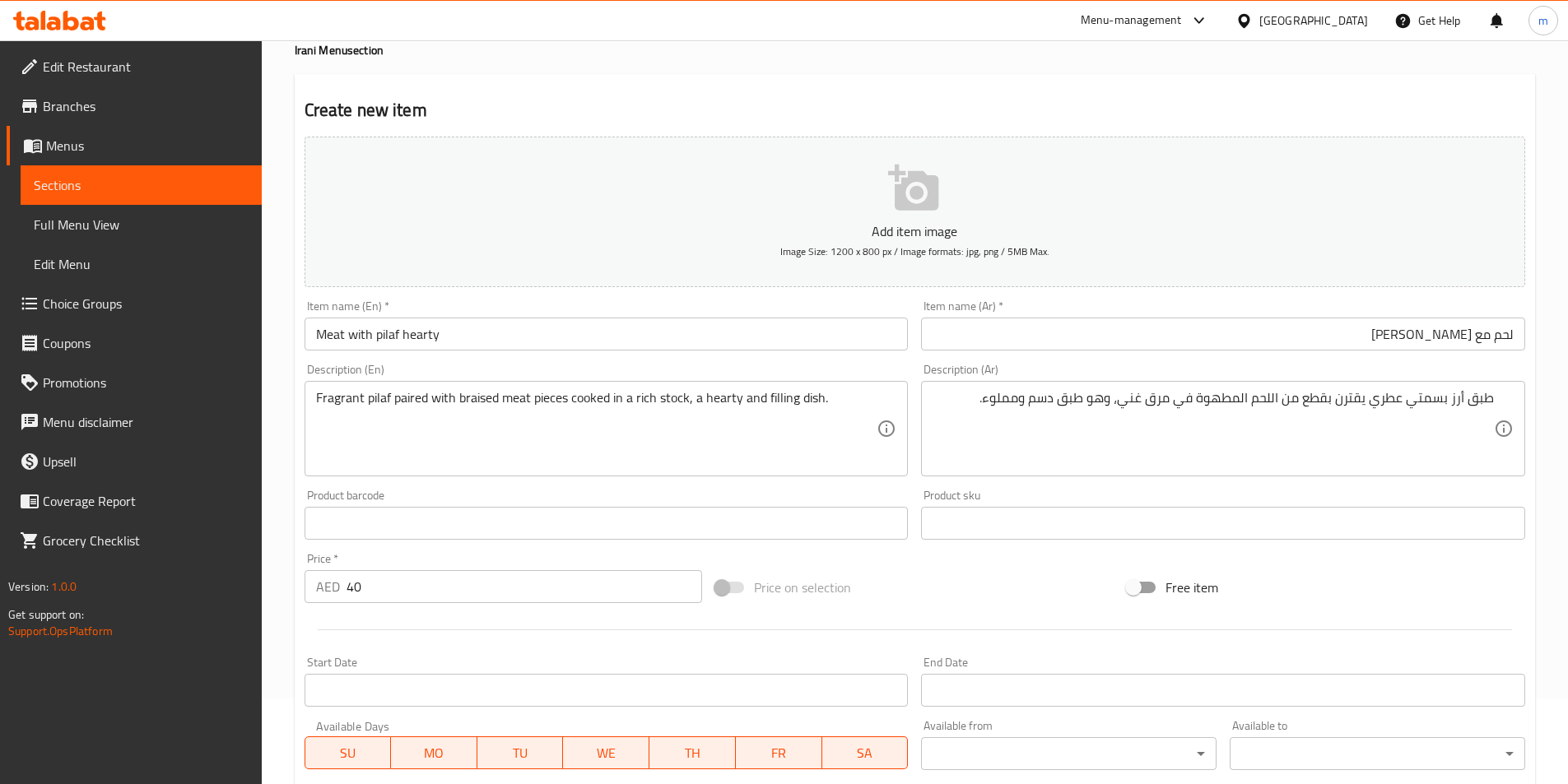
scroll to position [378, 0]
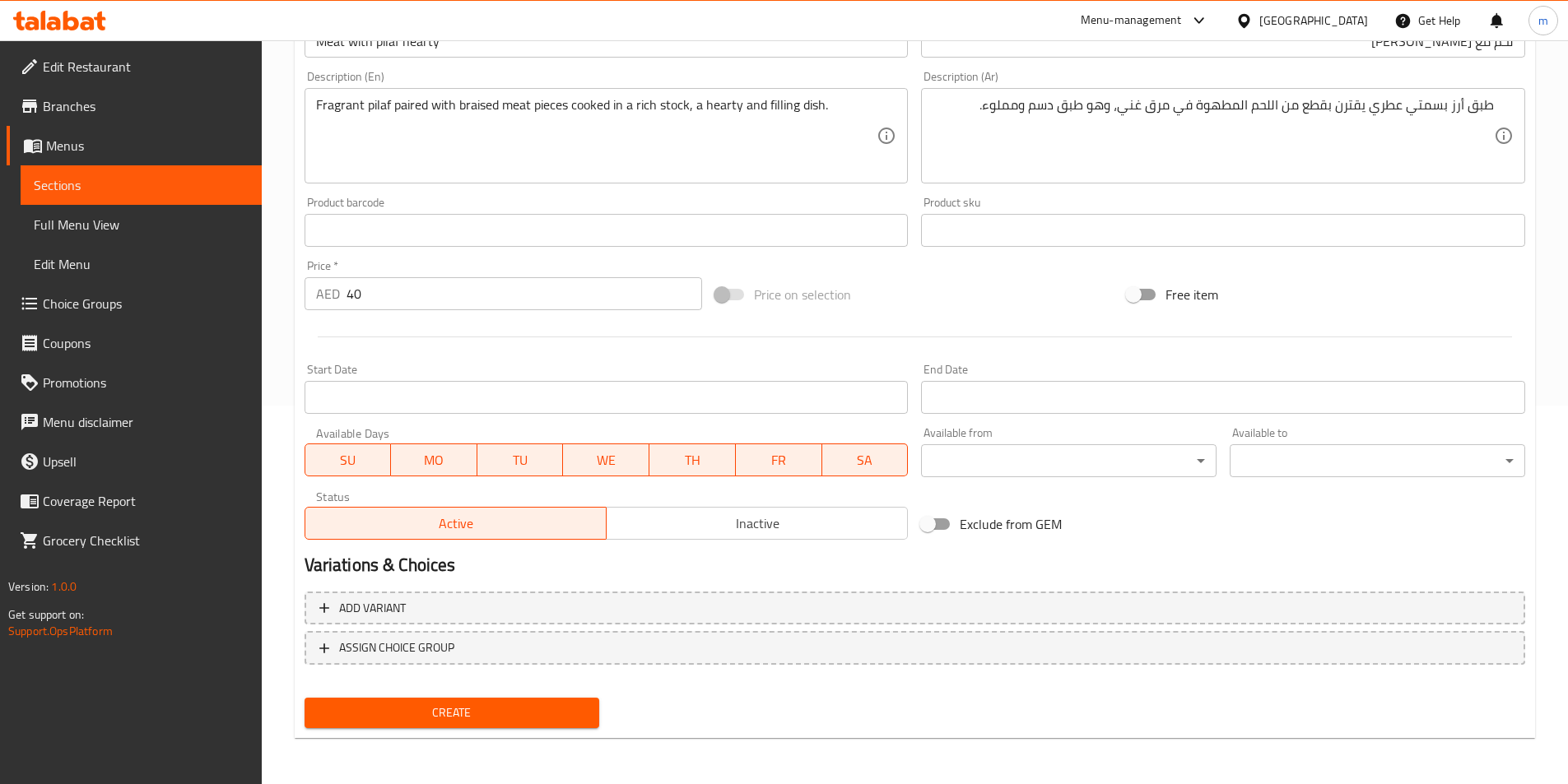
click at [526, 710] on span "Create" at bounding box center [452, 712] width 269 height 21
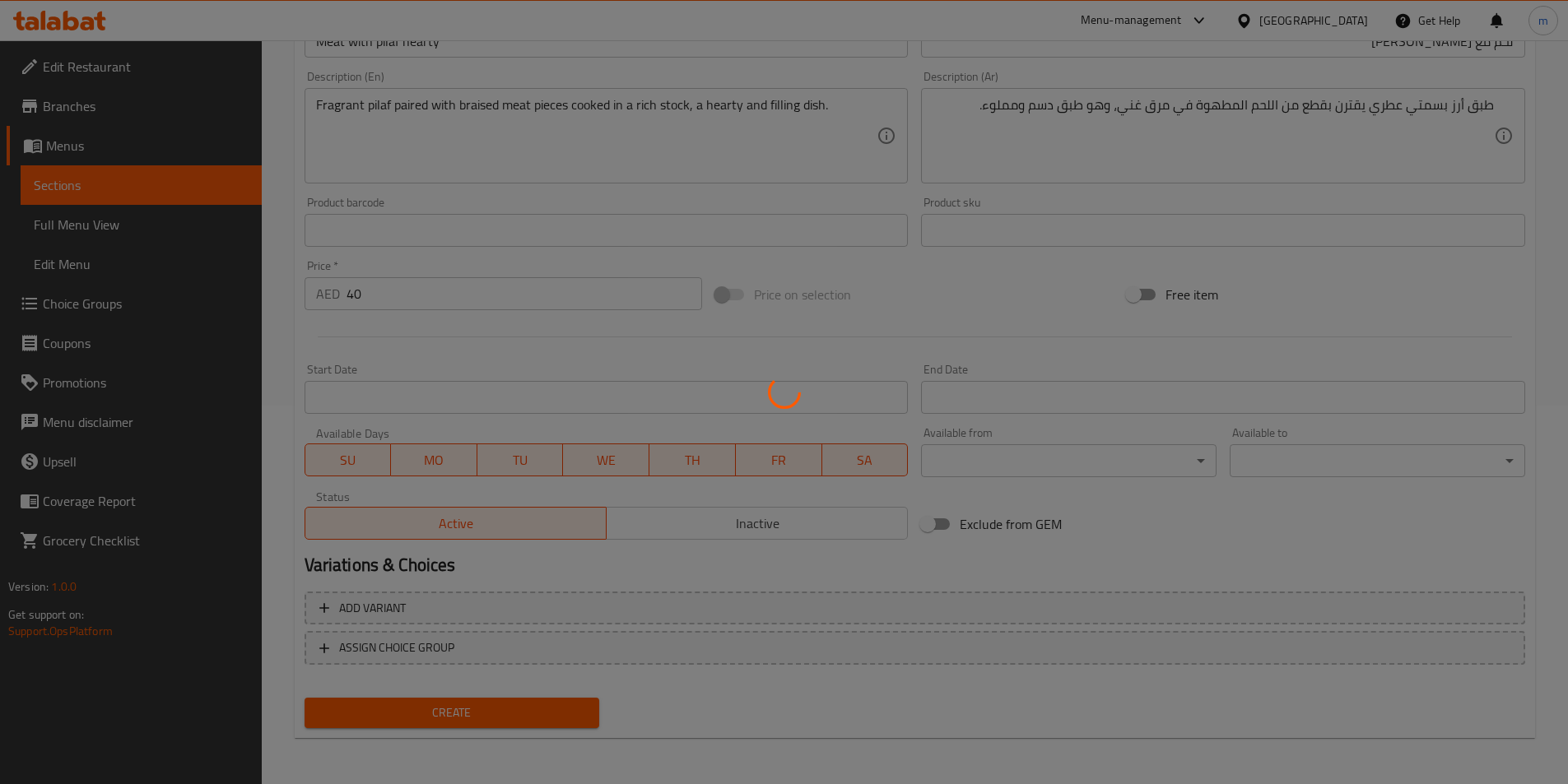
type input "0"
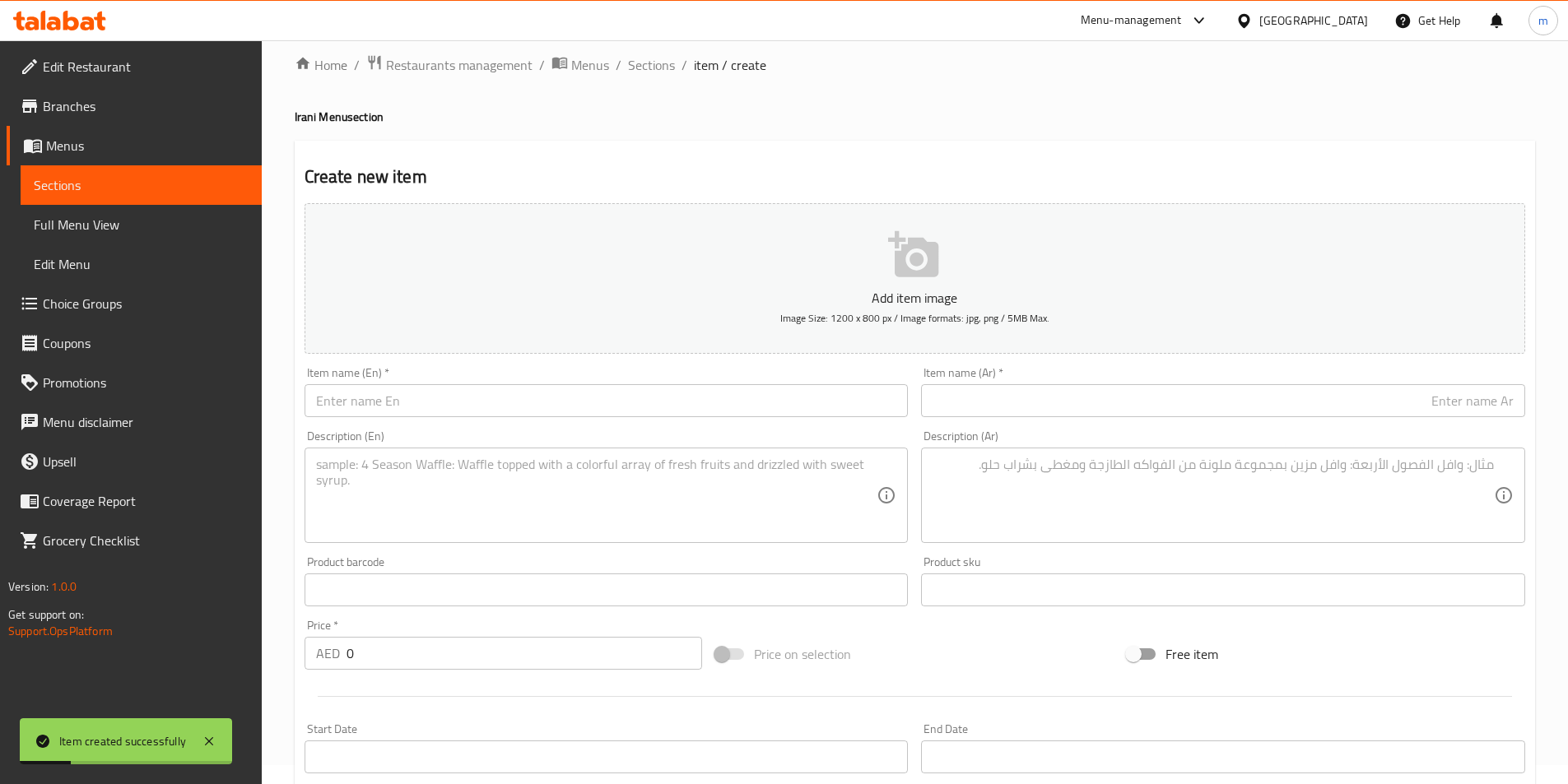
scroll to position [0, 0]
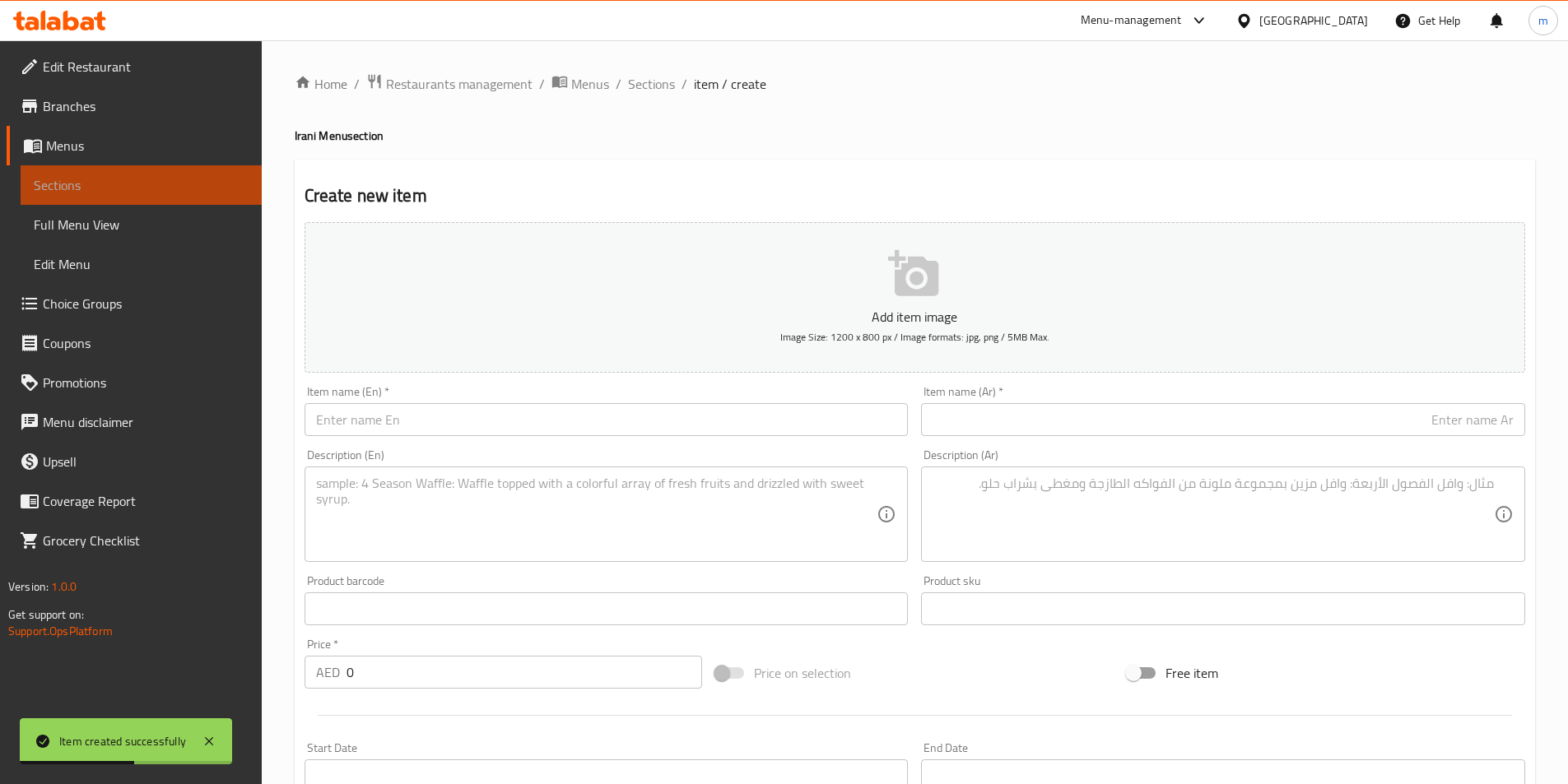
click at [148, 183] on span "Sections" at bounding box center [141, 185] width 215 height 20
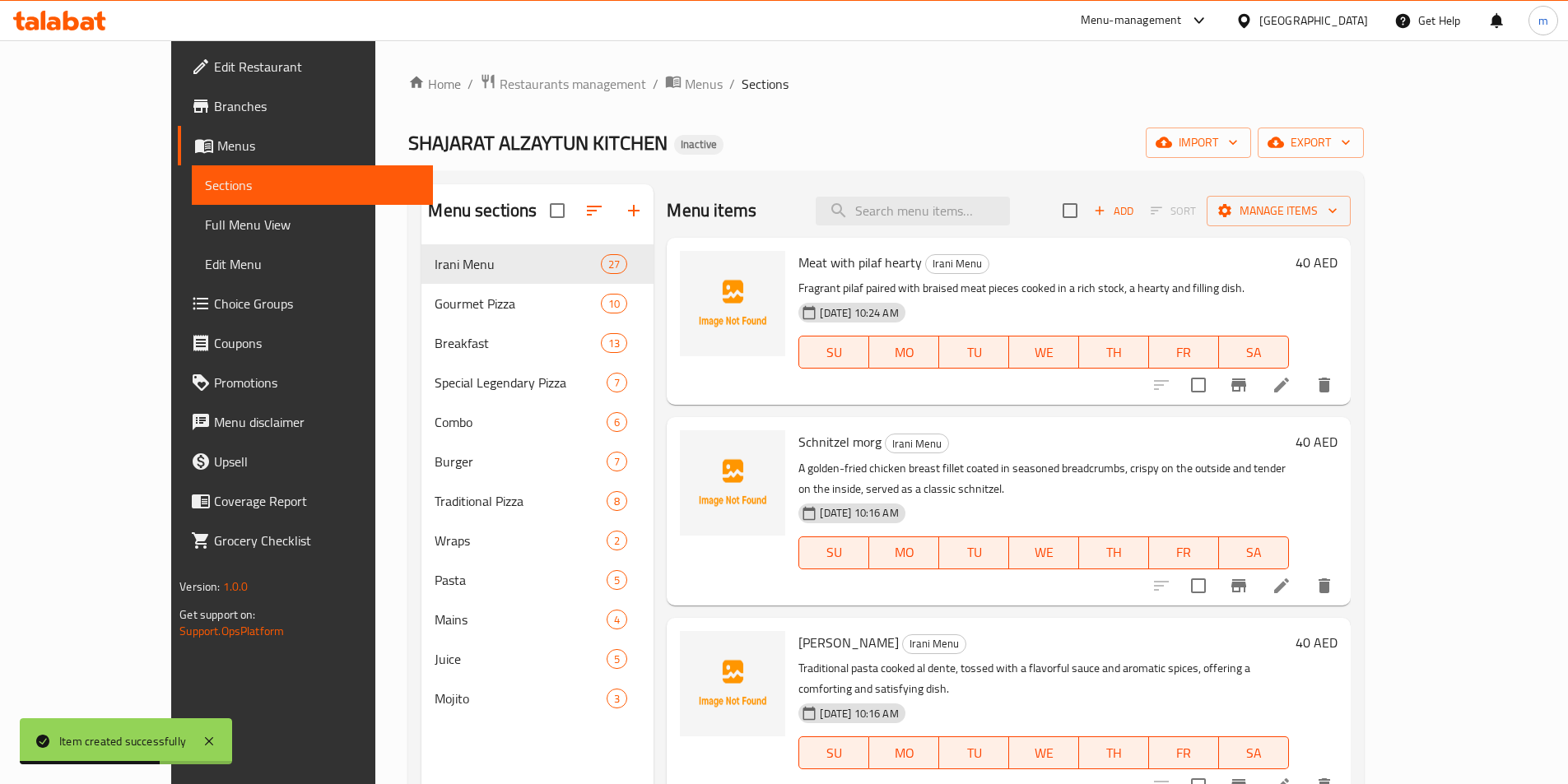
click at [1189, 111] on div "Home / Restaurants management / Menus / Sections SHAJARAT ALZAYTUN KITCHEN Inac…" at bounding box center [885, 527] width 954 height 908
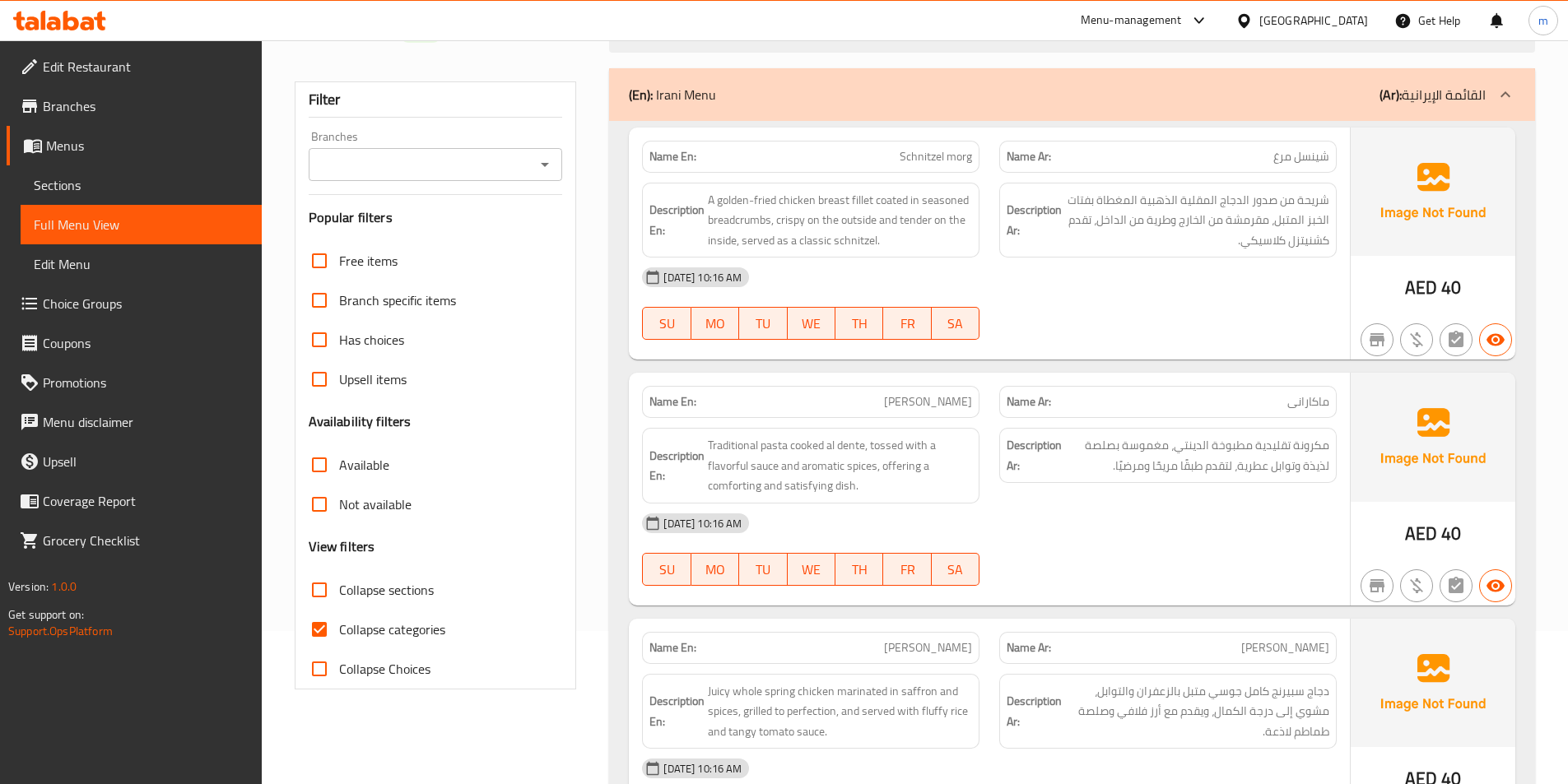
scroll to position [164, 0]
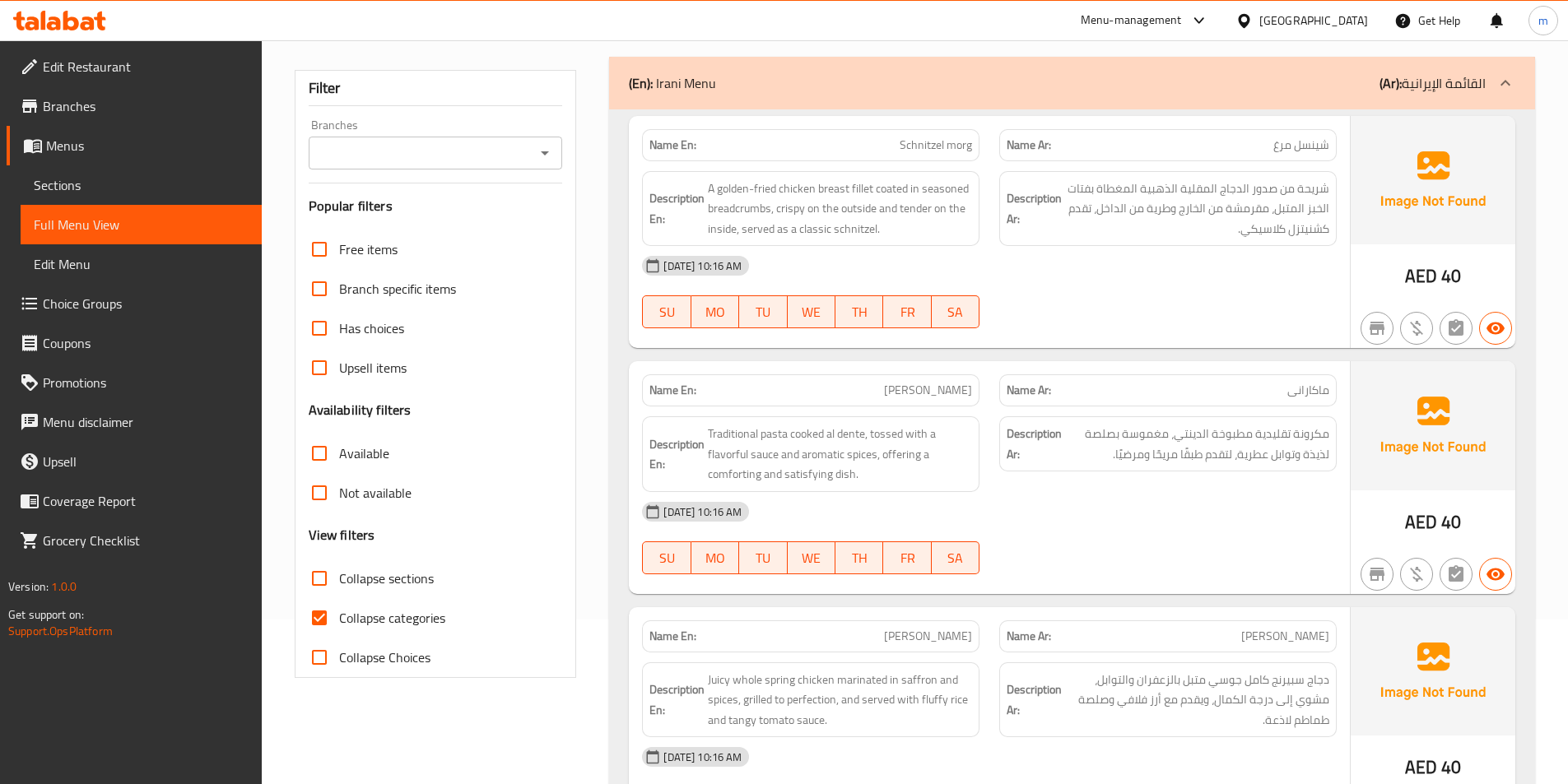
click at [1102, 301] on div "08-09-2025 10:16 AM SU MO TU WE TH FR SA" at bounding box center [989, 292] width 714 height 92
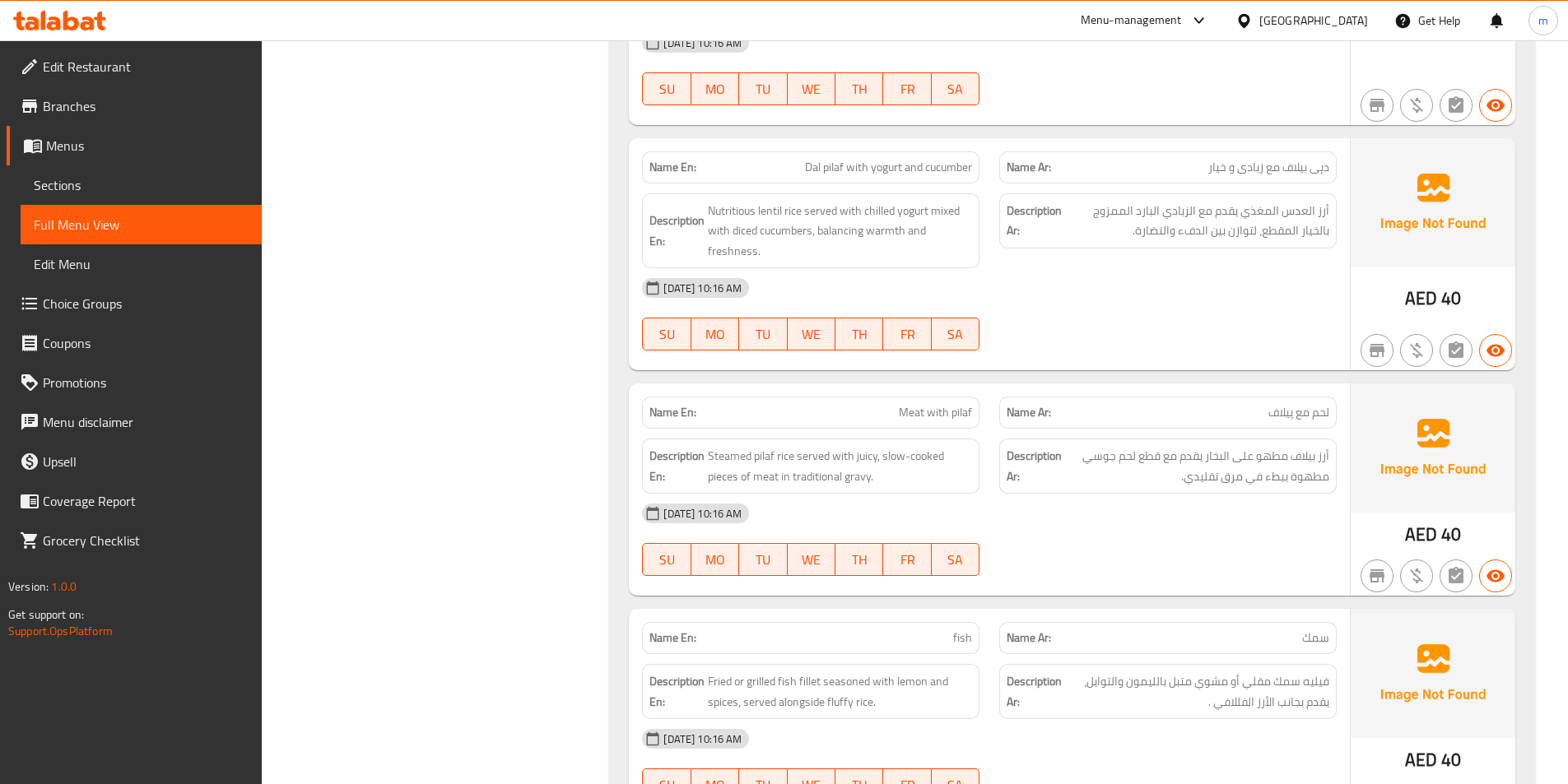
click at [1190, 403] on p "Name Ar: لحم مع پیلاف" at bounding box center [1167, 412] width 323 height 17
click at [1276, 403] on span "لحم مع پیلاف" at bounding box center [1298, 412] width 61 height 17
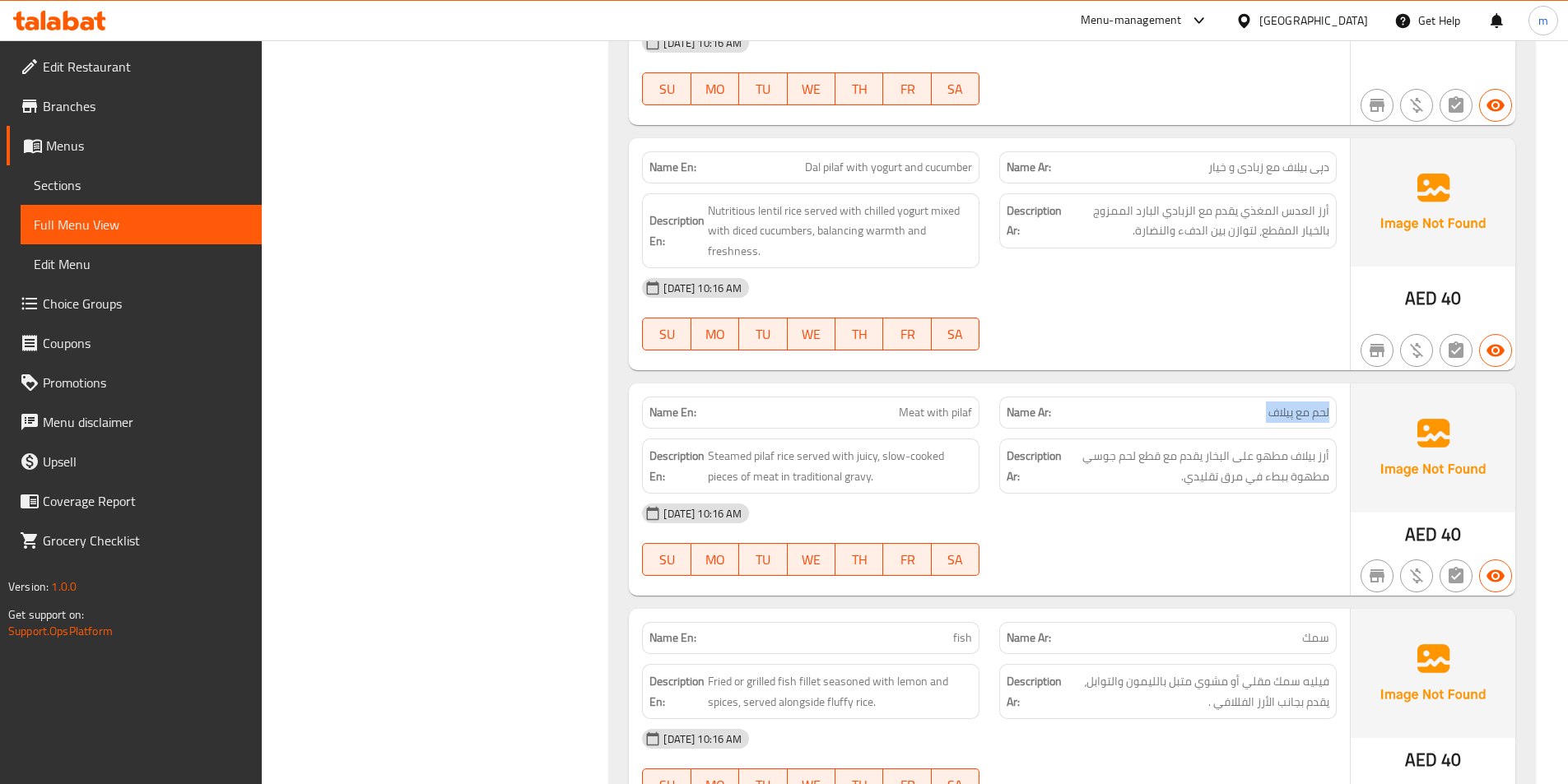
copy span "لحم مع پیلاف"
click at [1251, 448] on span "أرز بيلاف مطهو على البخار يقدم مع قطع لحم جوسي مطهوة ببطء في مرق تقليدي." at bounding box center [1196, 466] width 265 height 40
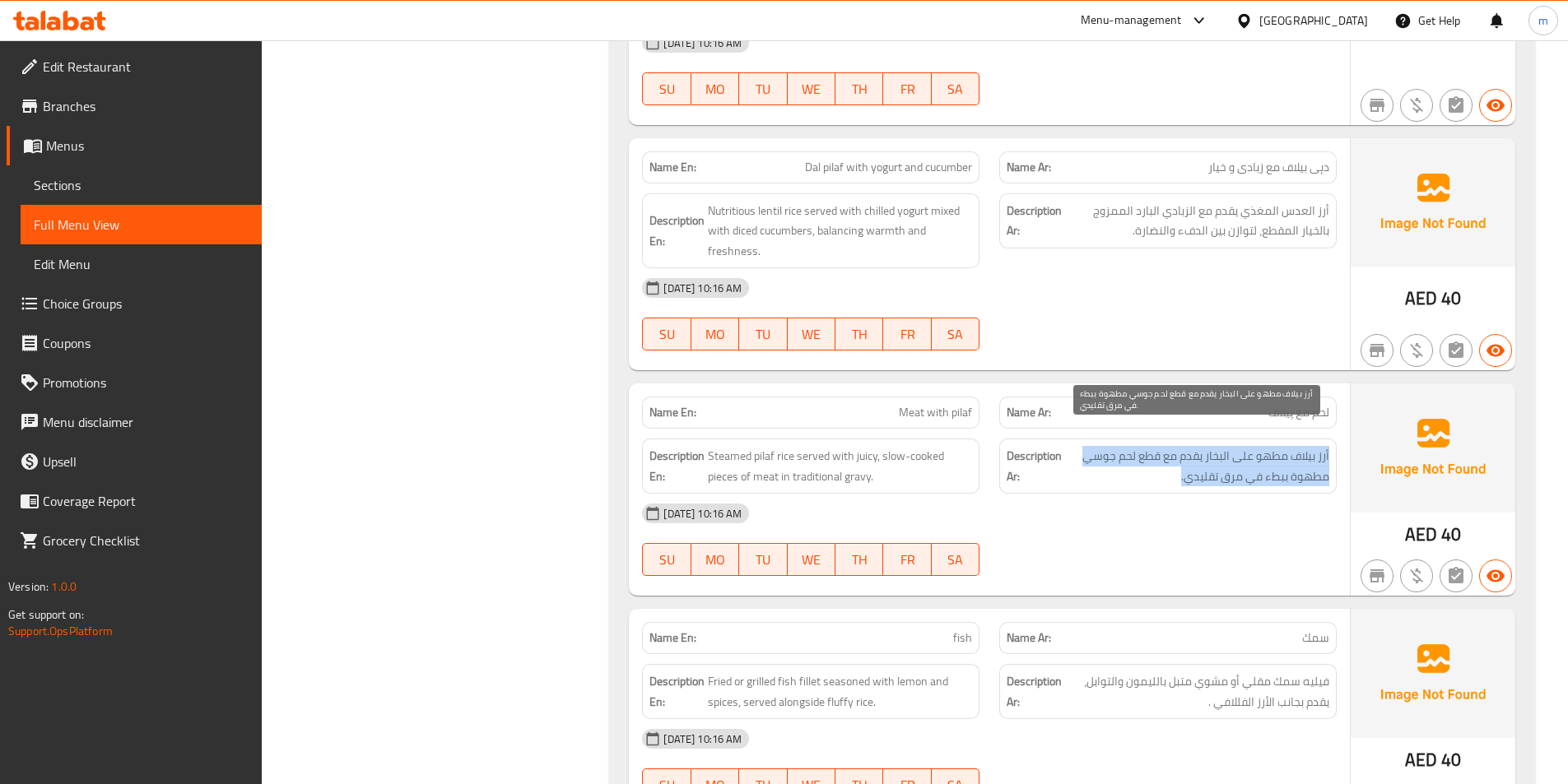
click at [1251, 448] on span "أرز بيلاف مطهو على البخار يقدم مع قطع لحم جوسي مطهوة ببطء في مرق تقليدي." at bounding box center [1196, 466] width 265 height 40
copy div "أرز بيلاف مطهو على البخار يقدم مع قطع لحم جوسي مطهوة ببطء في مرق تقليدي."
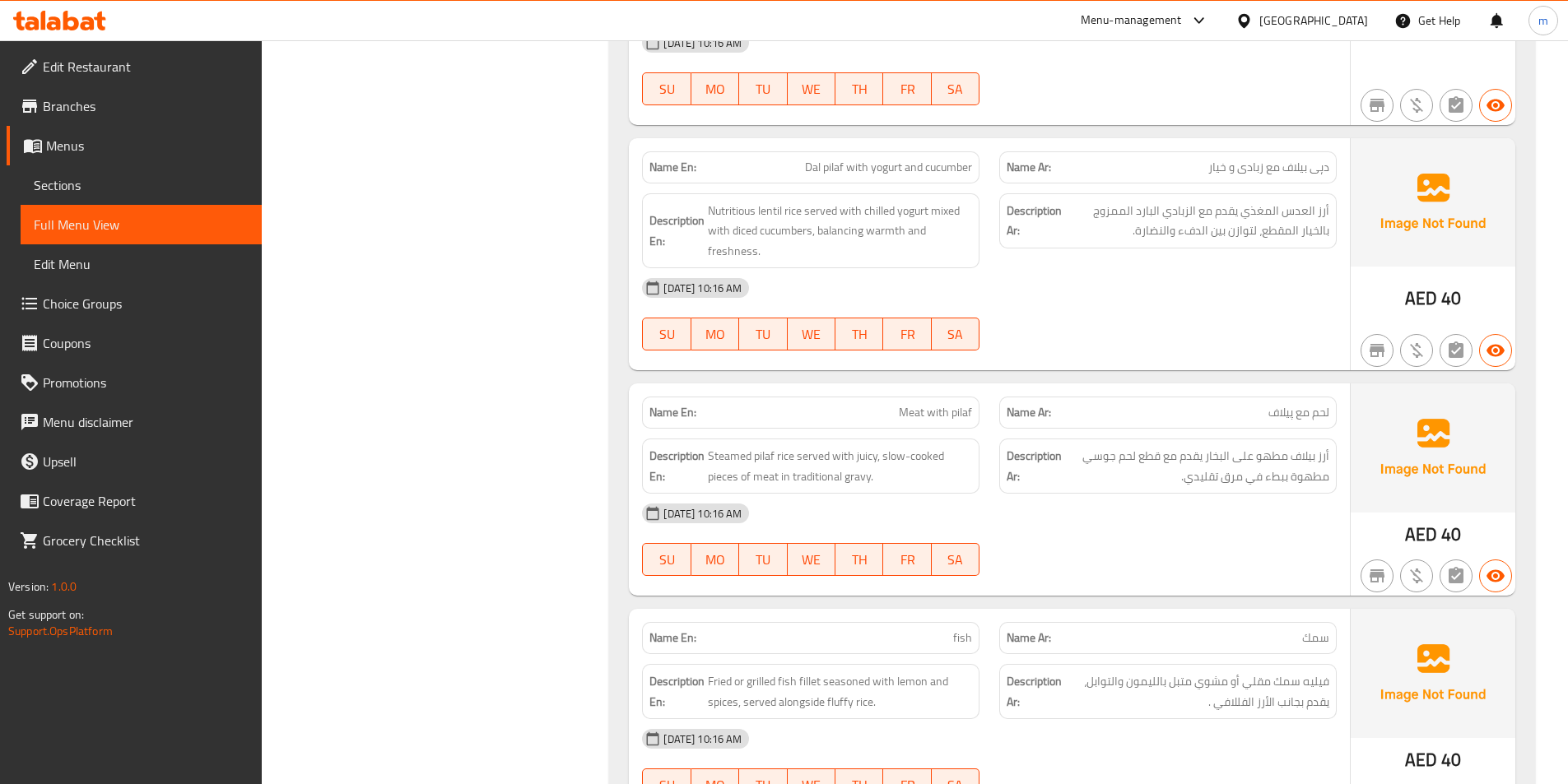
click at [897, 446] on span "Steamed pilaf rice served with juicy, slow-cooked pieces of meat in traditional…" at bounding box center [840, 466] width 265 height 40
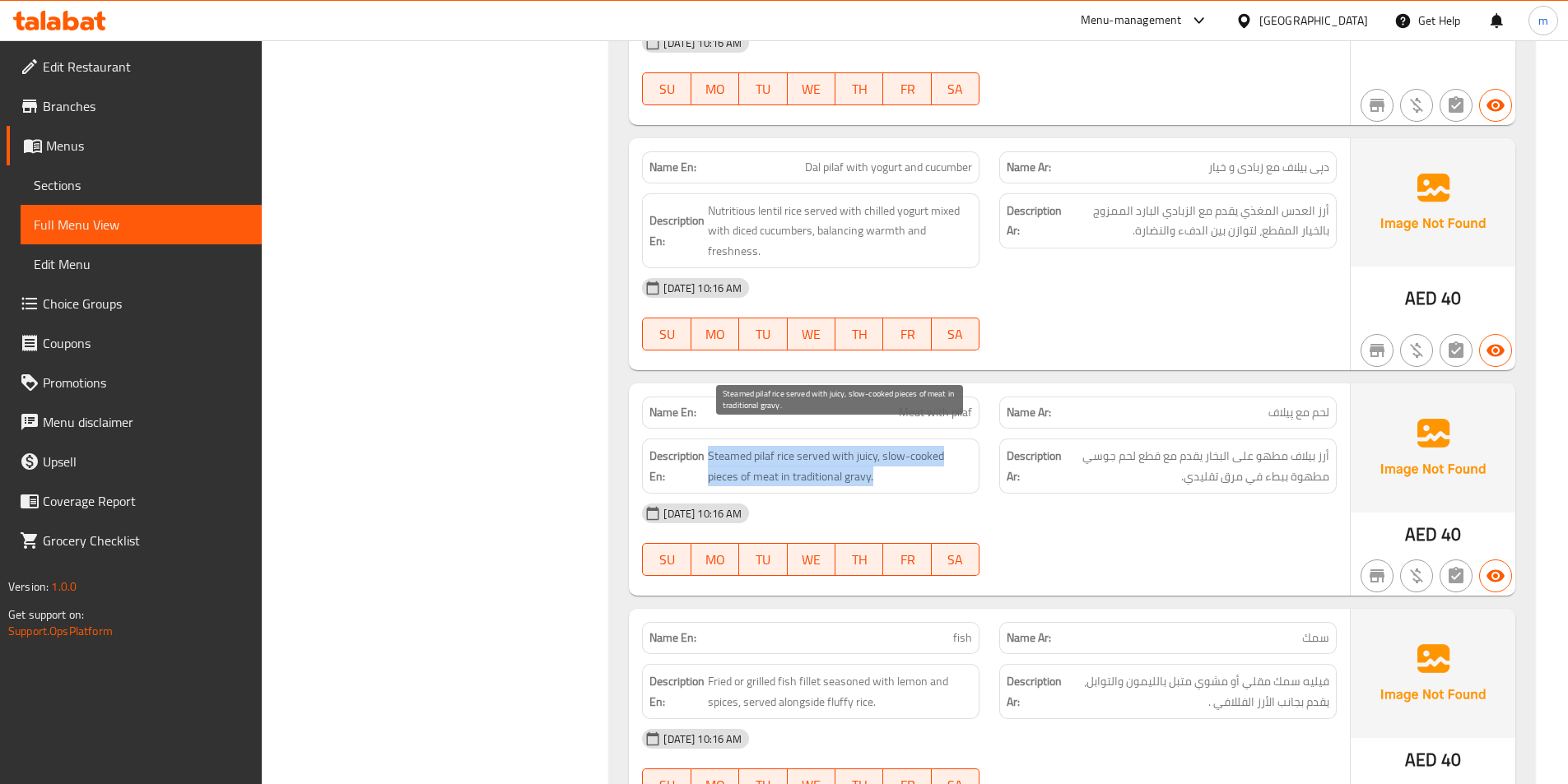
click at [897, 446] on span "Steamed pilaf rice served with juicy, slow-cooked pieces of meat in traditional…" at bounding box center [840, 466] width 265 height 40
copy span "Steamed pilaf rice served with juicy, slow-cooked pieces of meat in traditional…"
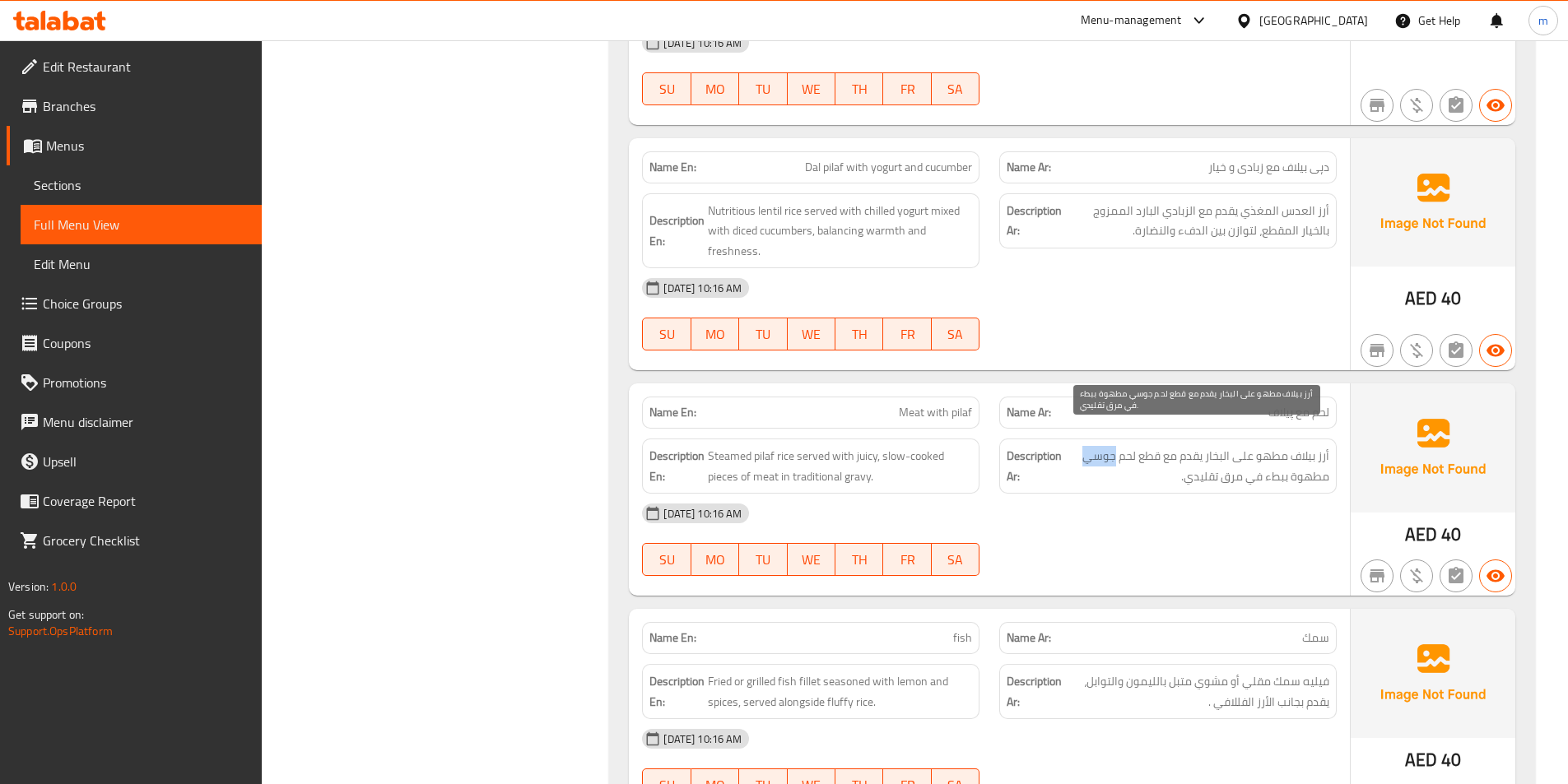
drag, startPoint x: 1081, startPoint y: 439, endPoint x: 1111, endPoint y: 445, distance: 30.6
click at [1111, 446] on span "أرز بيلاف مطهو على البخار يقدم مع قطع لحم جوسي مطهوة ببطء في مرق تقليدي." at bounding box center [1196, 466] width 265 height 40
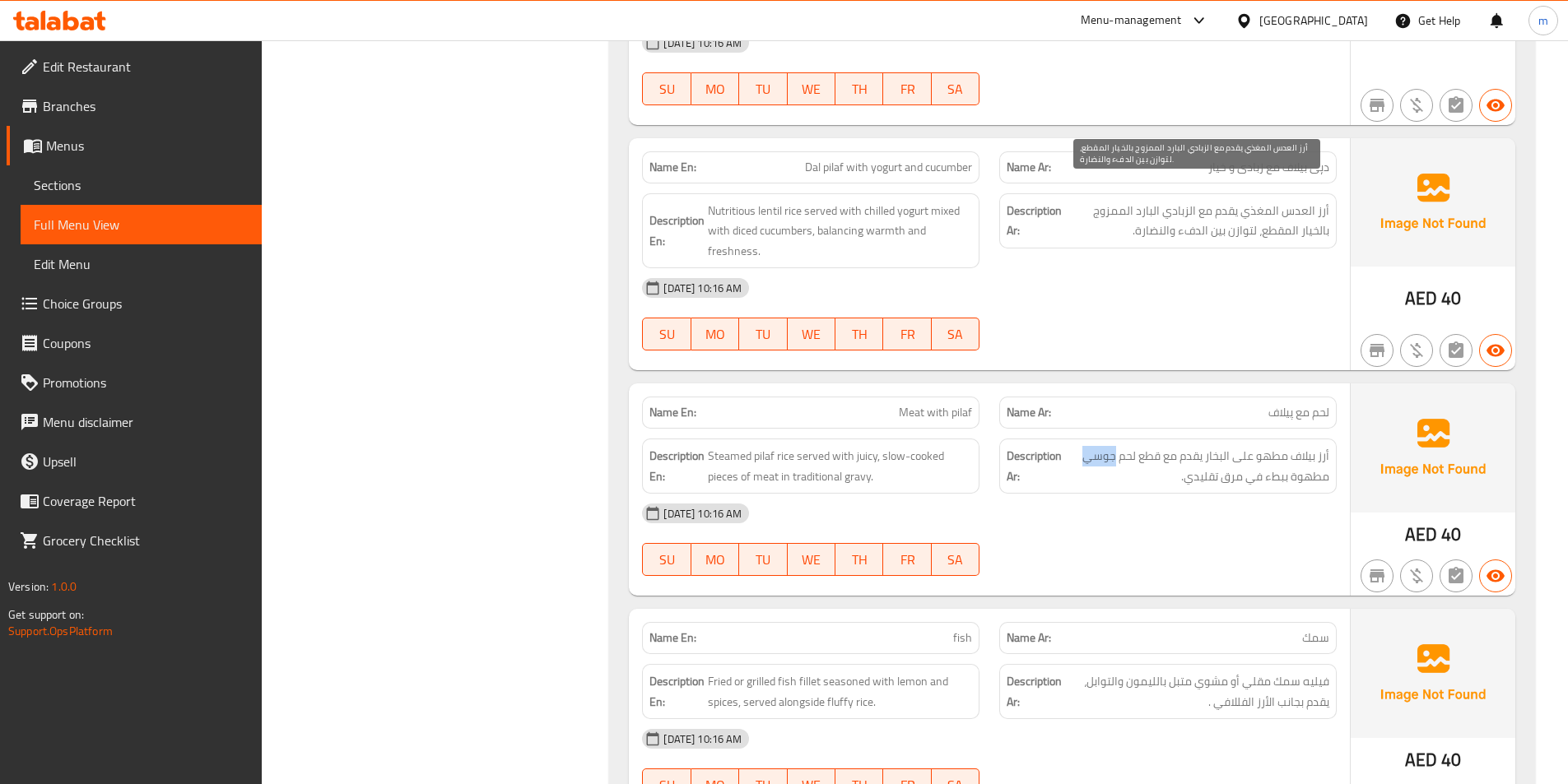
copy span "جوسي"
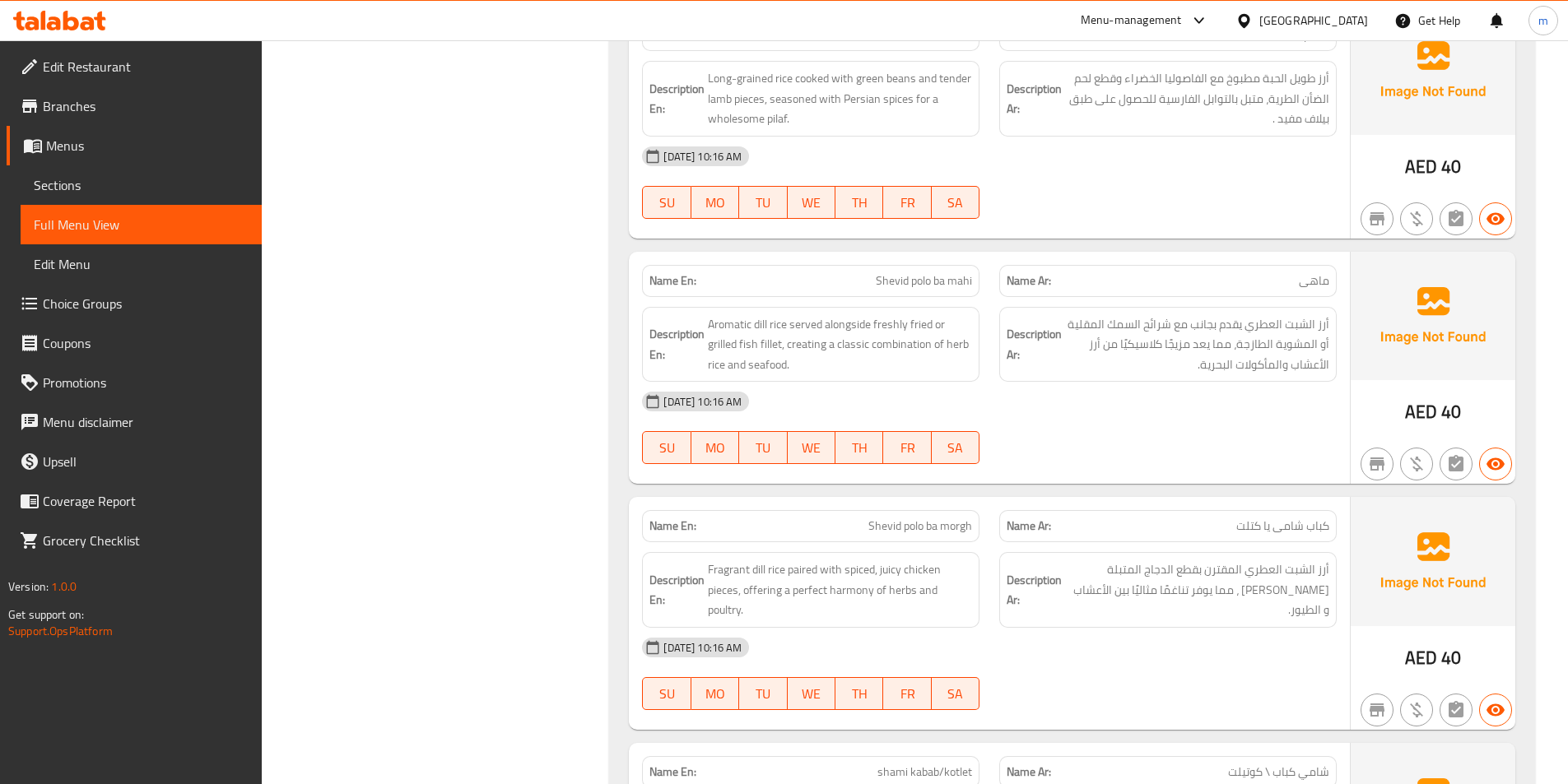
scroll to position [1745, 0]
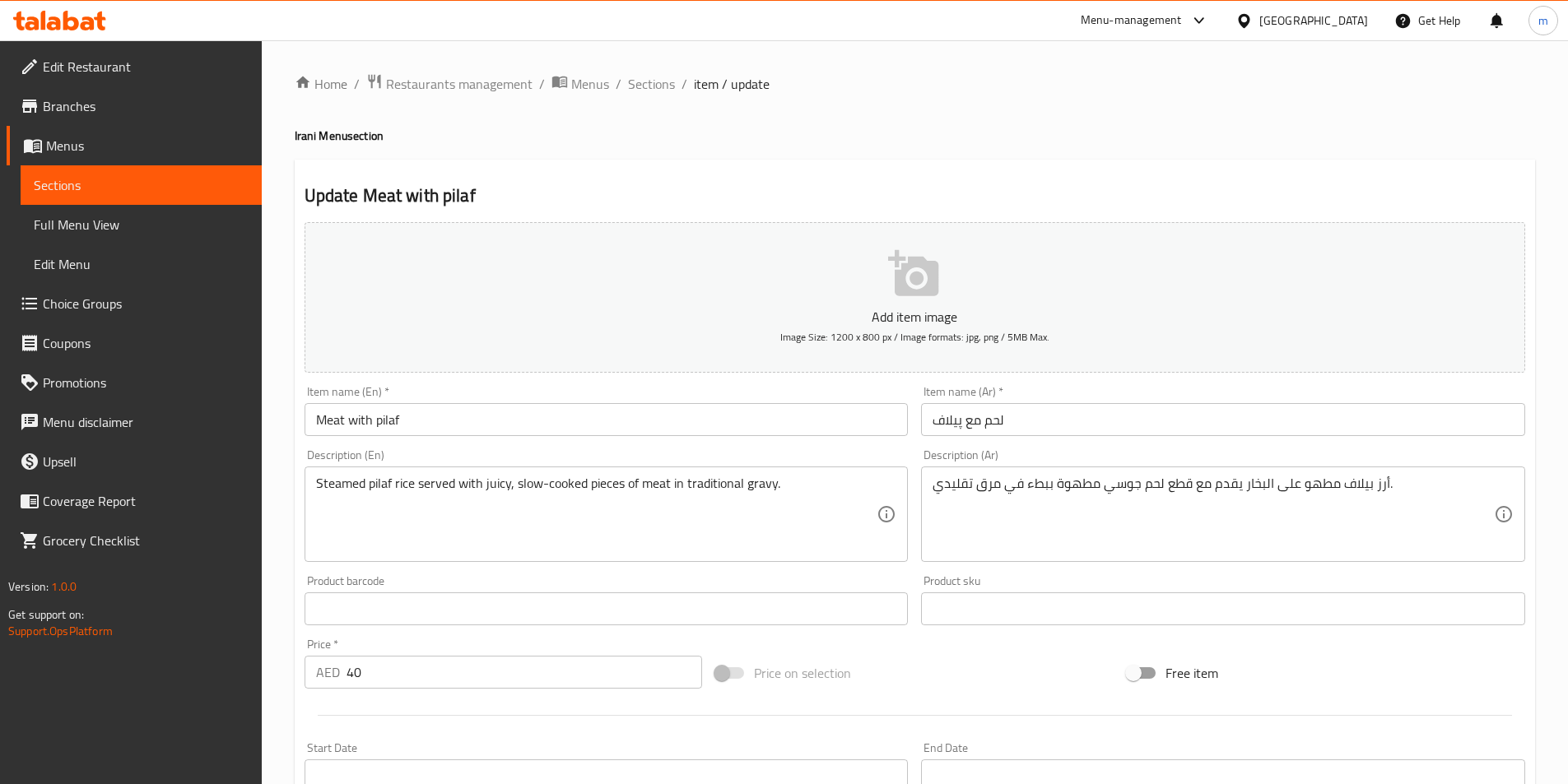
click at [1203, 434] on input "لحم مع پیلاف" at bounding box center [1223, 420] width 604 height 33
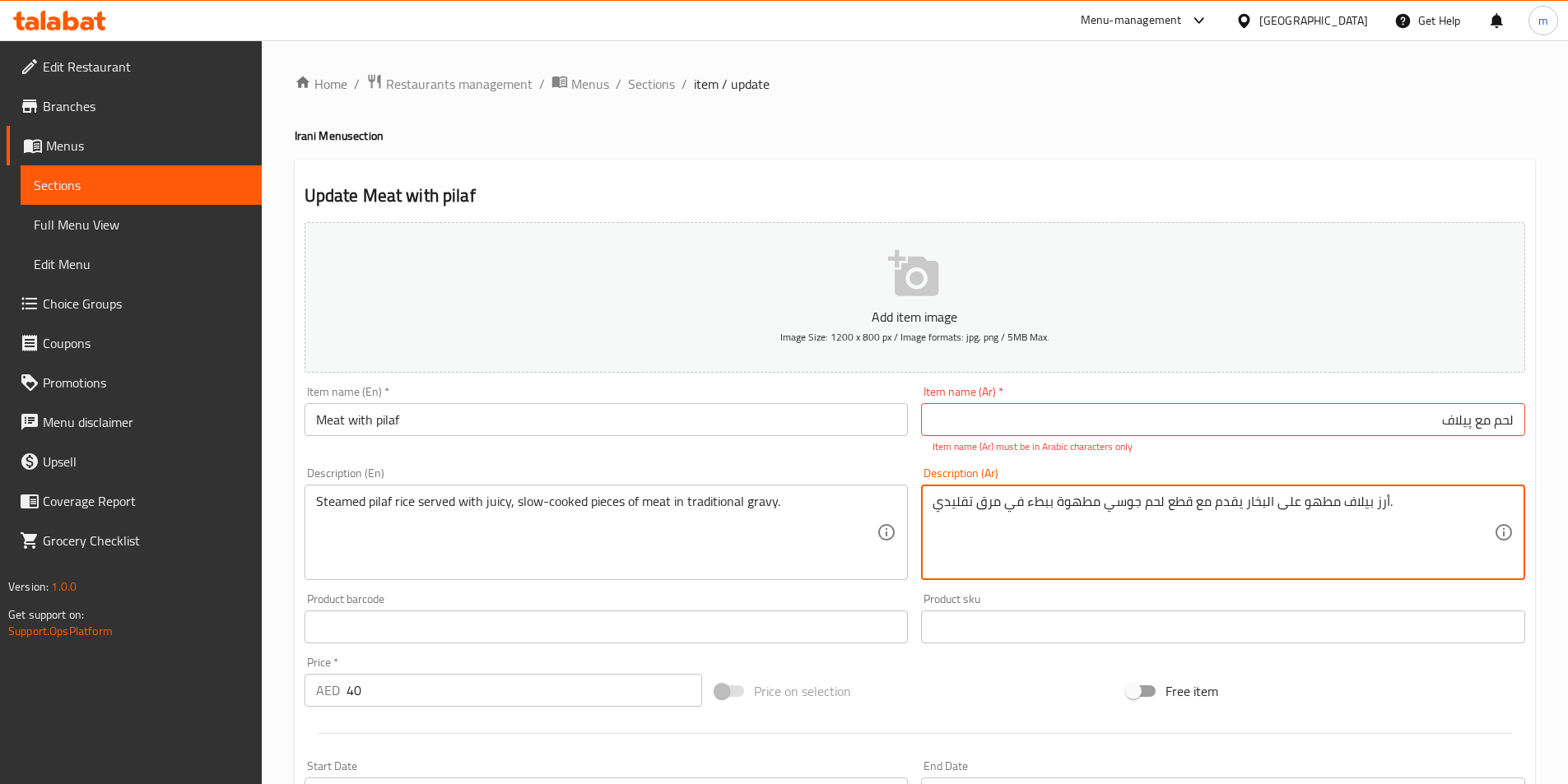
drag, startPoint x: 1389, startPoint y: 491, endPoint x: 1011, endPoint y: 517, distance: 378.9
drag, startPoint x: 1215, startPoint y: 508, endPoint x: 1243, endPoint y: 510, distance: 28.1
click at [1243, 510] on textarea "أرز بيلاف مطهو على البخار يقدم مع قطع لحم جوسي مطهوة ببطء في مرق تقليدي." at bounding box center [1213, 532] width 561 height 78
drag, startPoint x: 1248, startPoint y: 501, endPoint x: 1215, endPoint y: 504, distance: 33.1
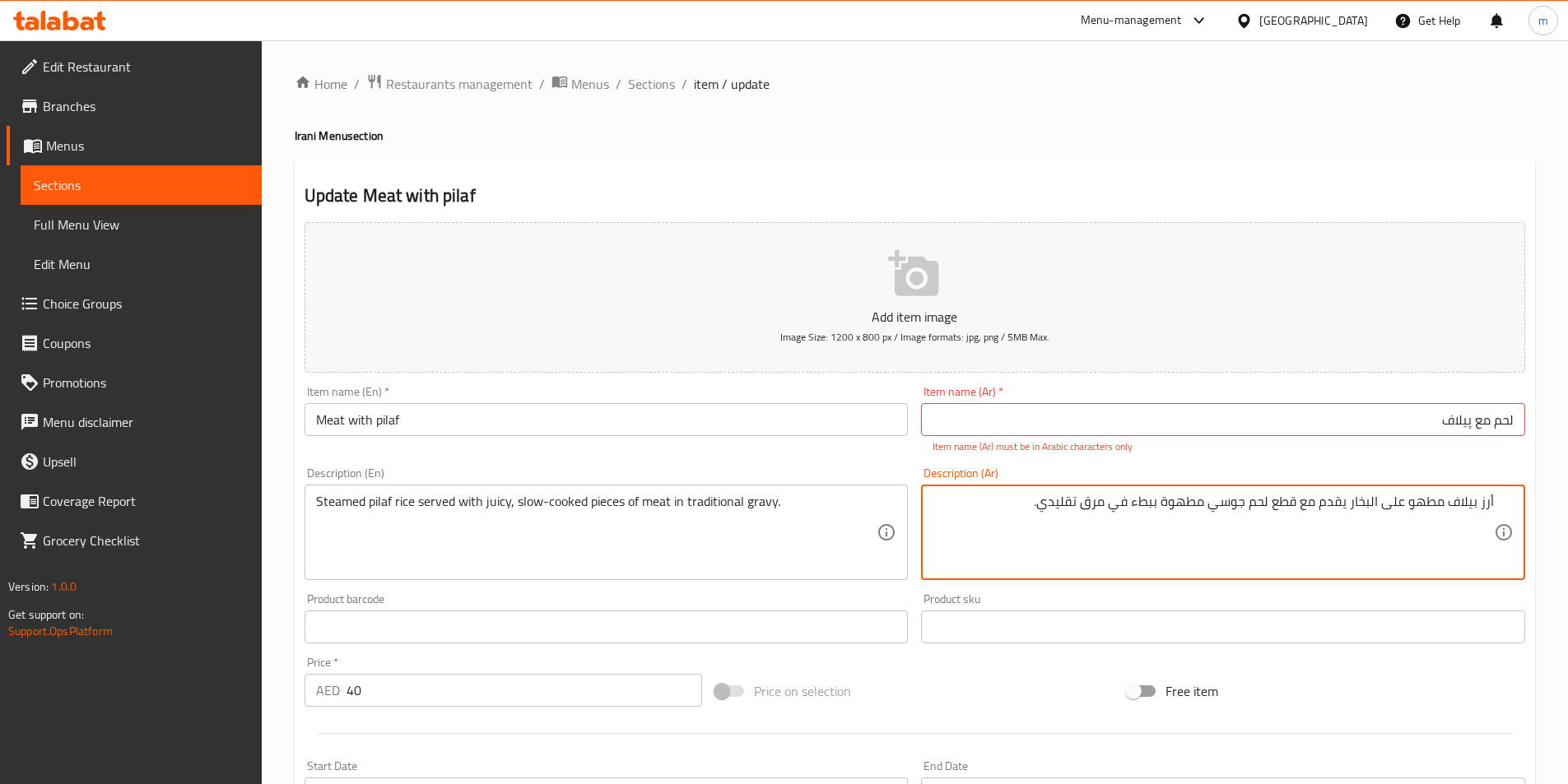
click at [1215, 504] on textarea "أرز بيلاف مطهو على البخار يقدم مع قطع لحم جوسي مطهوة ببطء في مرق تقليدي." at bounding box center [1213, 532] width 561 height 78
click at [1377, 422] on input "لحم مع پیلاف" at bounding box center [1223, 420] width 604 height 33
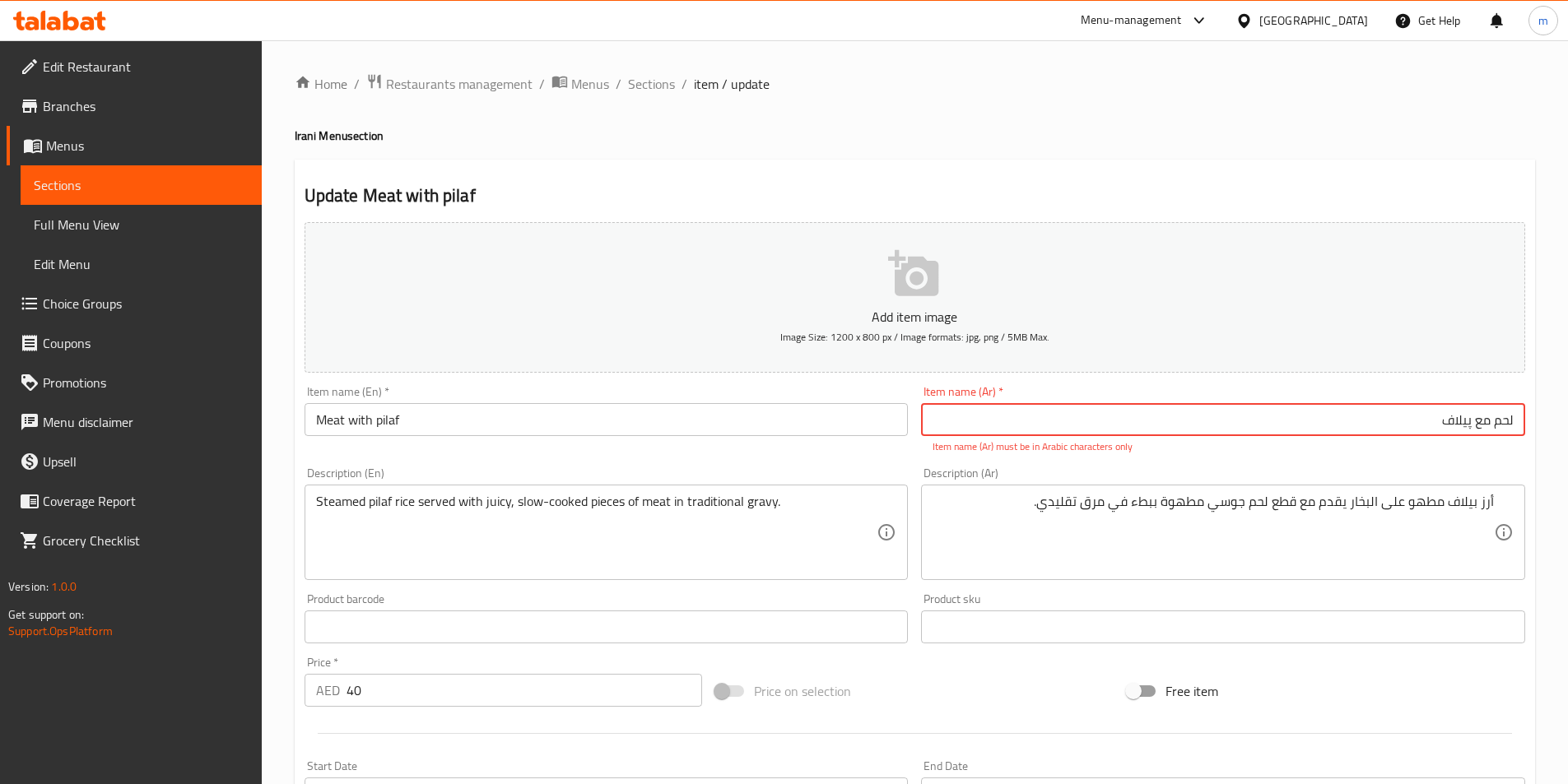
paste input "جوسي"
type input "لحم مع پیلاف جوسي"
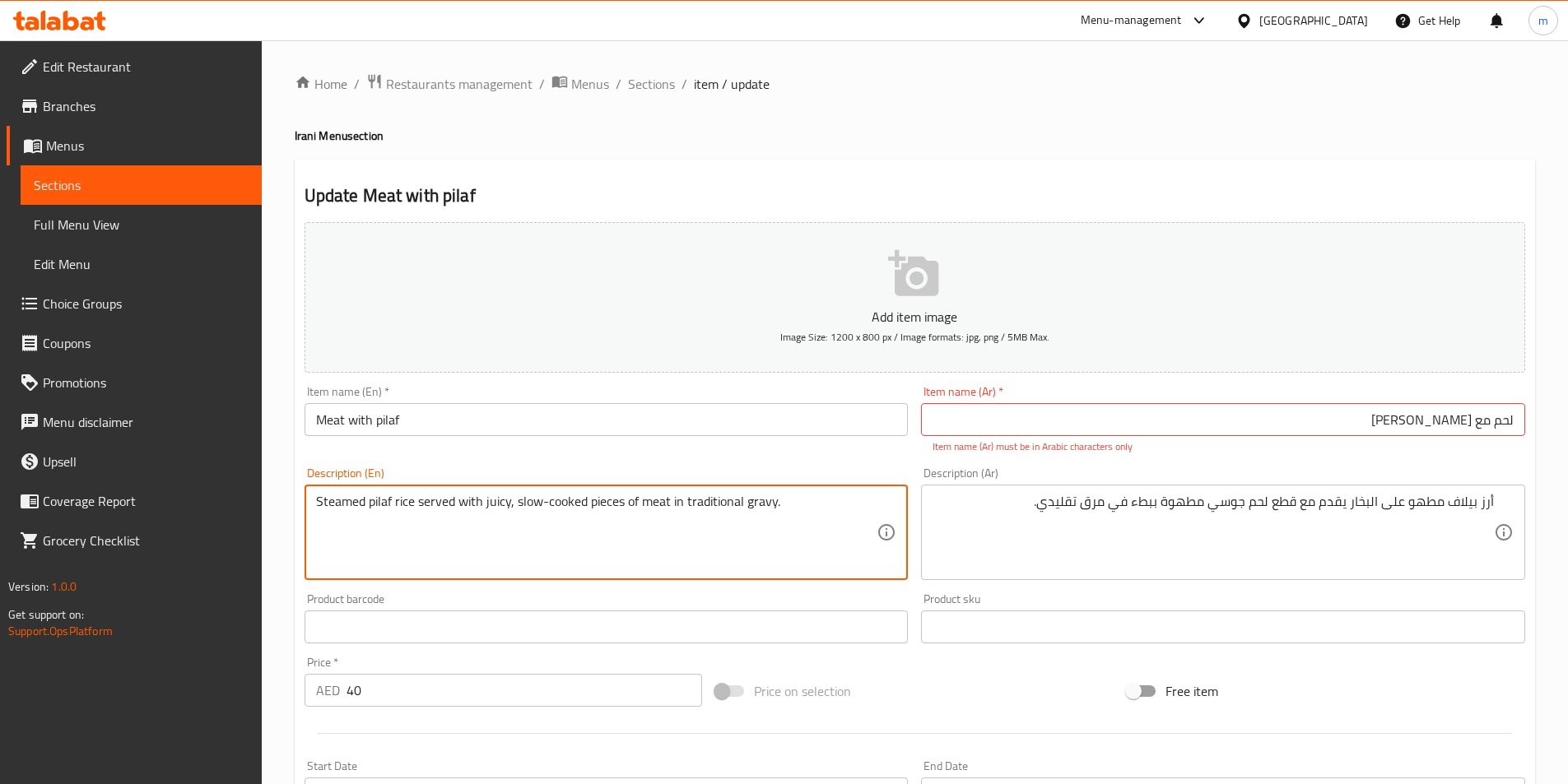
drag, startPoint x: 483, startPoint y: 499, endPoint x: 509, endPoint y: 521, distance: 34.1
click at [509, 521] on textarea "Steamed pilaf rice served with juicy, slow-cooked pieces of meat in traditional…" at bounding box center [596, 532] width 561 height 78
click at [506, 507] on textarea "Steamed pilaf rice served with juicy, slow-cooked pieces of meat in traditional…" at bounding box center [596, 532] width 561 height 78
drag, startPoint x: 484, startPoint y: 502, endPoint x: 508, endPoint y: 523, distance: 31.9
click at [508, 523] on textarea "Steamed pilaf rice served with juicy, slow-cooked pieces of meat in traditional…" at bounding box center [596, 532] width 561 height 78
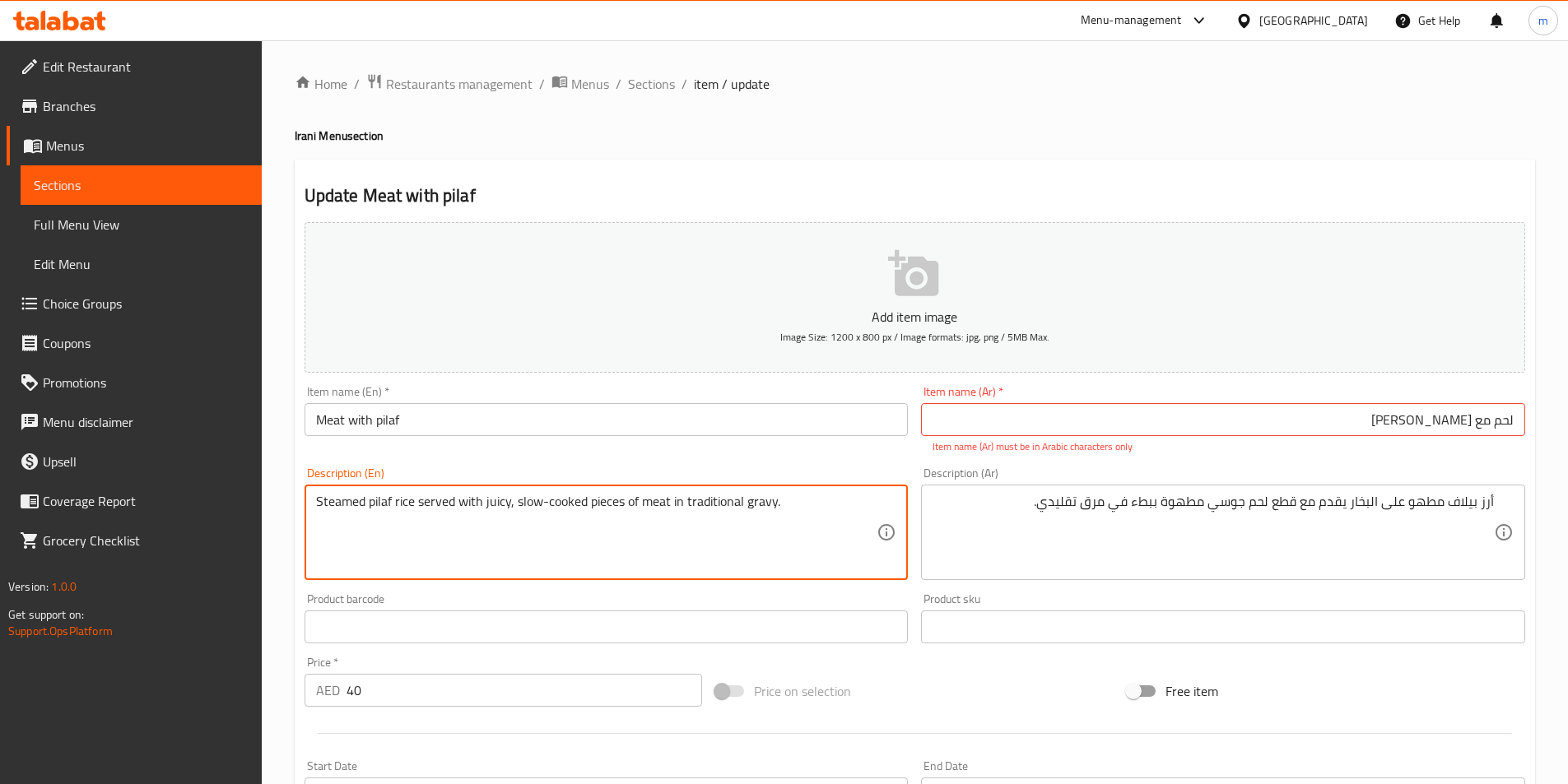
click at [456, 418] on input "Meat with pilaf" at bounding box center [606, 420] width 604 height 33
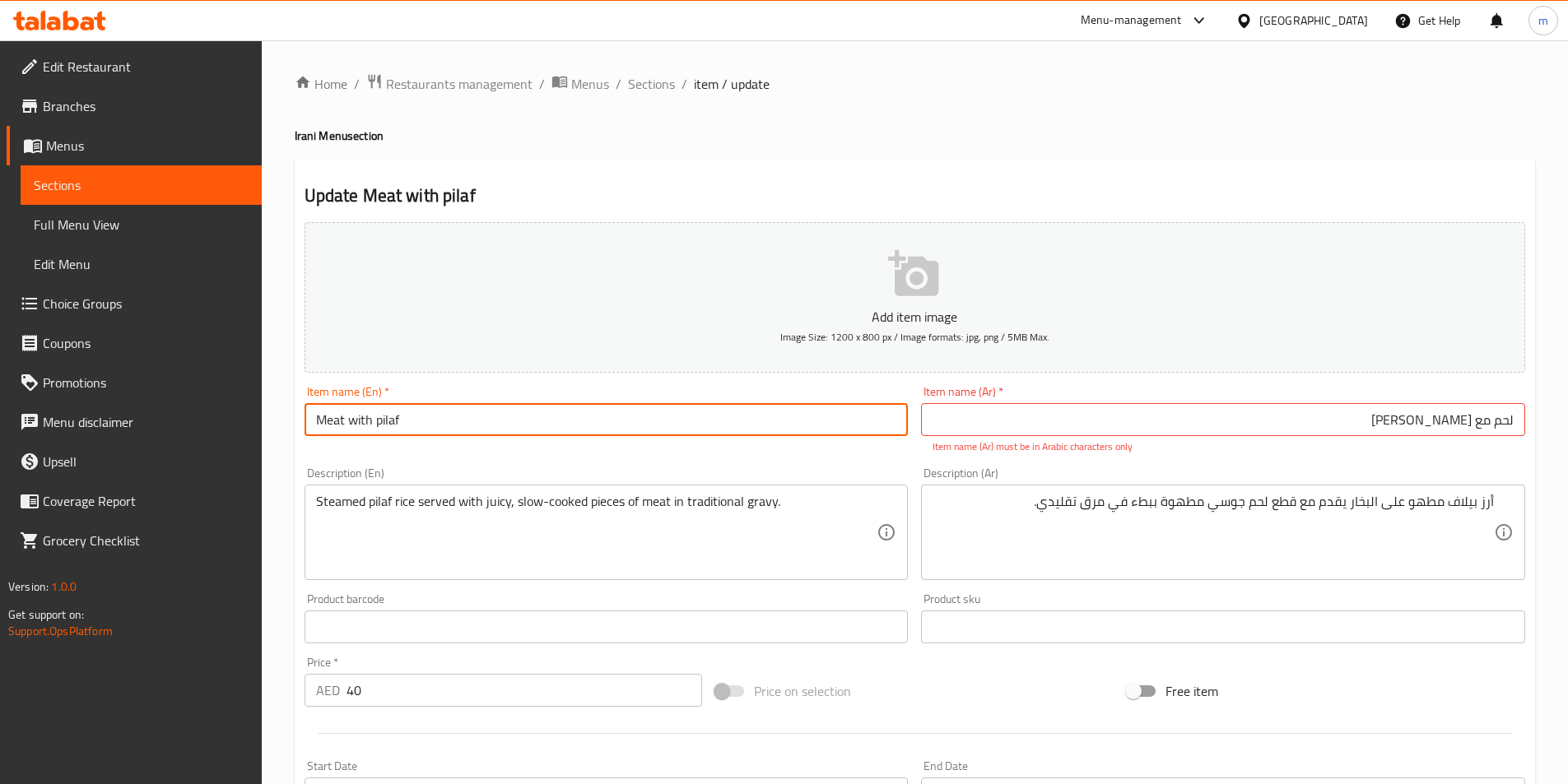
paste input "juicy"
type input "Meat with pilaf juicy"
click at [532, 469] on div "Description (En) Steamed pilaf rice served with juicy, slow-cooked pieces of me…" at bounding box center [606, 523] width 604 height 113
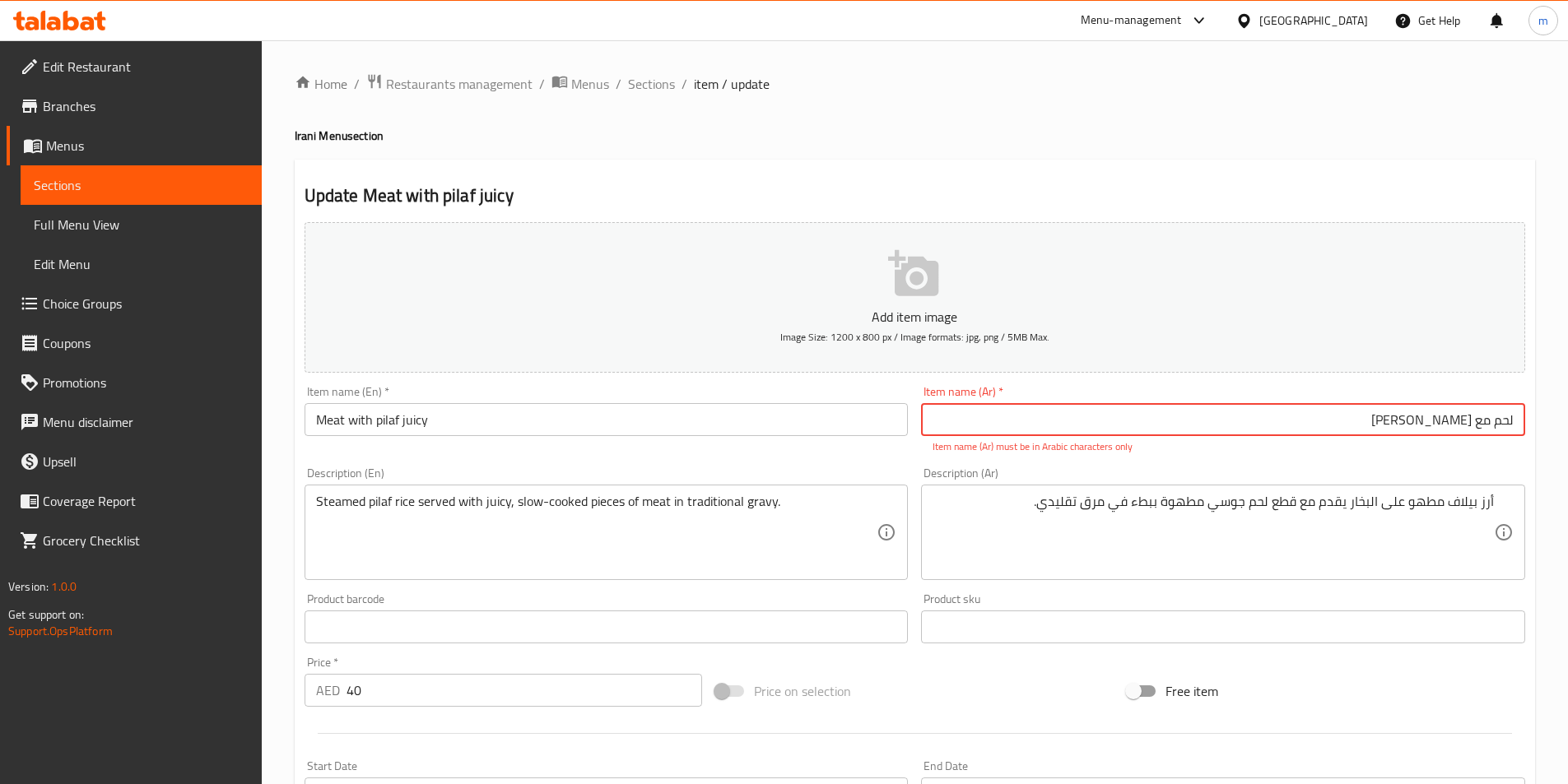
drag, startPoint x: 1443, startPoint y: 424, endPoint x: 1471, endPoint y: 432, distance: 29.1
click at [1471, 432] on input "لحم مع پیلاف جوسي" at bounding box center [1223, 420] width 604 height 33
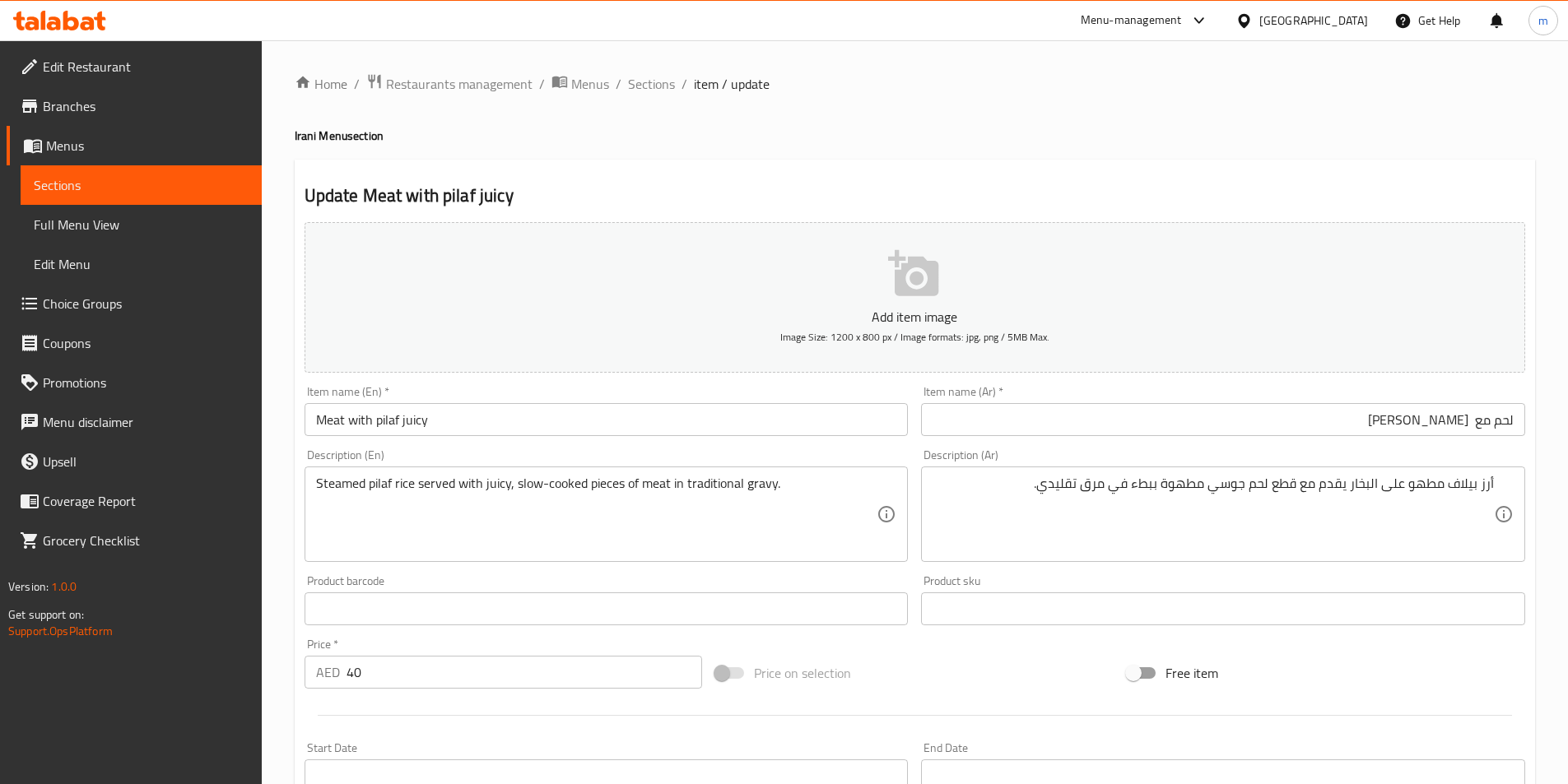
click at [1475, 420] on input "لحم مع جوسي" at bounding box center [1223, 420] width 604 height 33
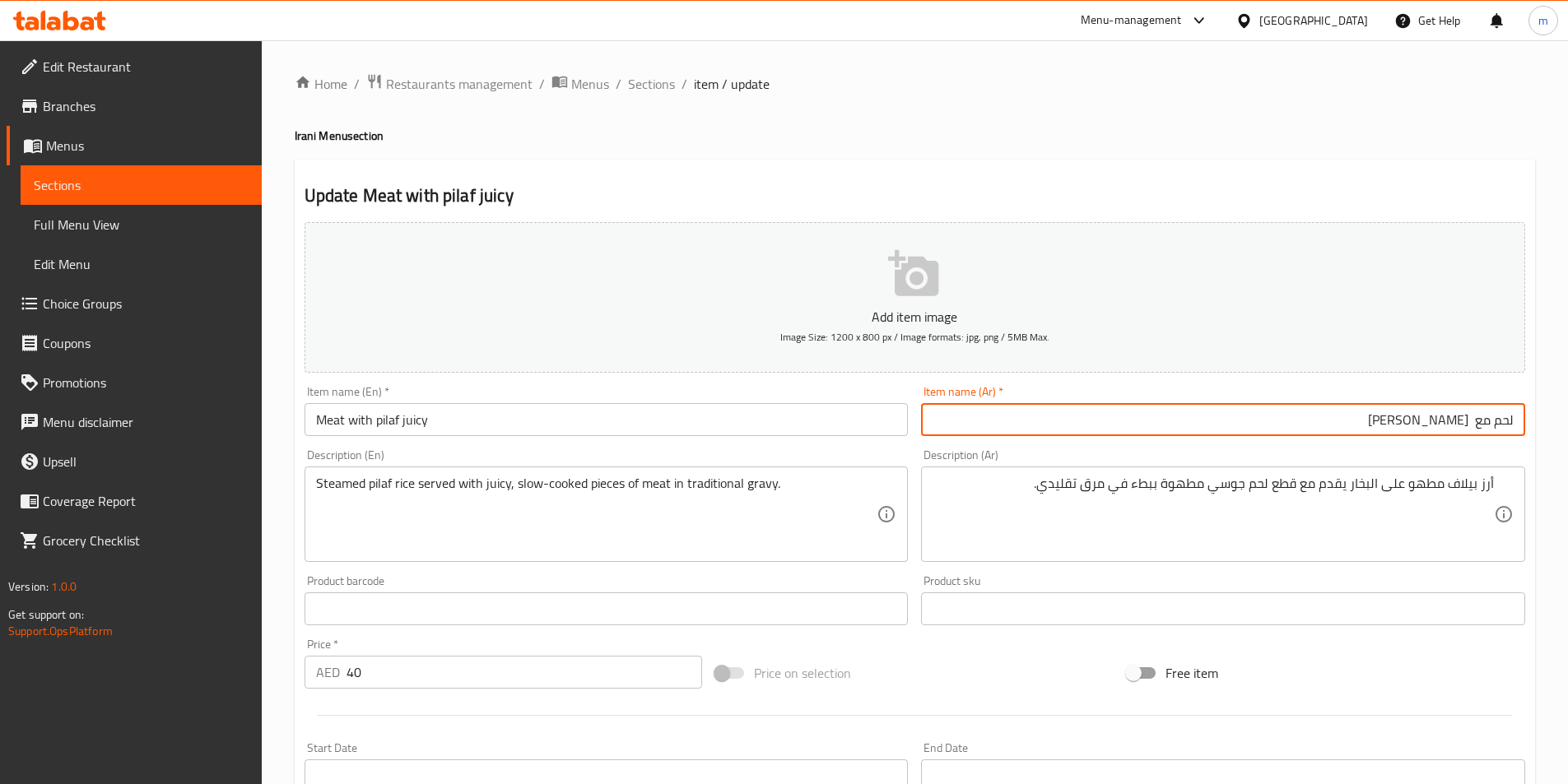
click at [1469, 423] on input "لحم مع جوسي" at bounding box center [1223, 420] width 604 height 33
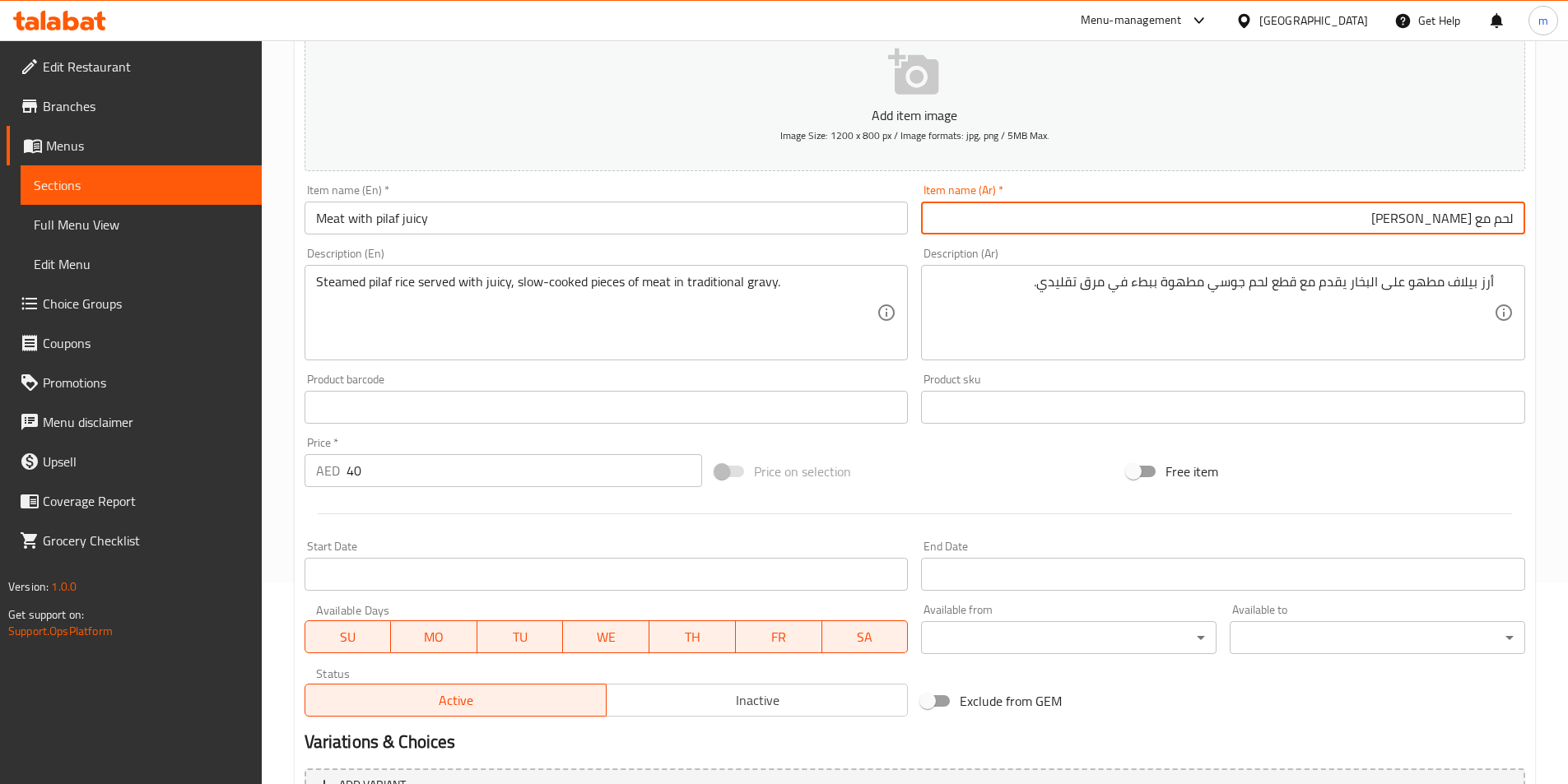
scroll to position [378, 0]
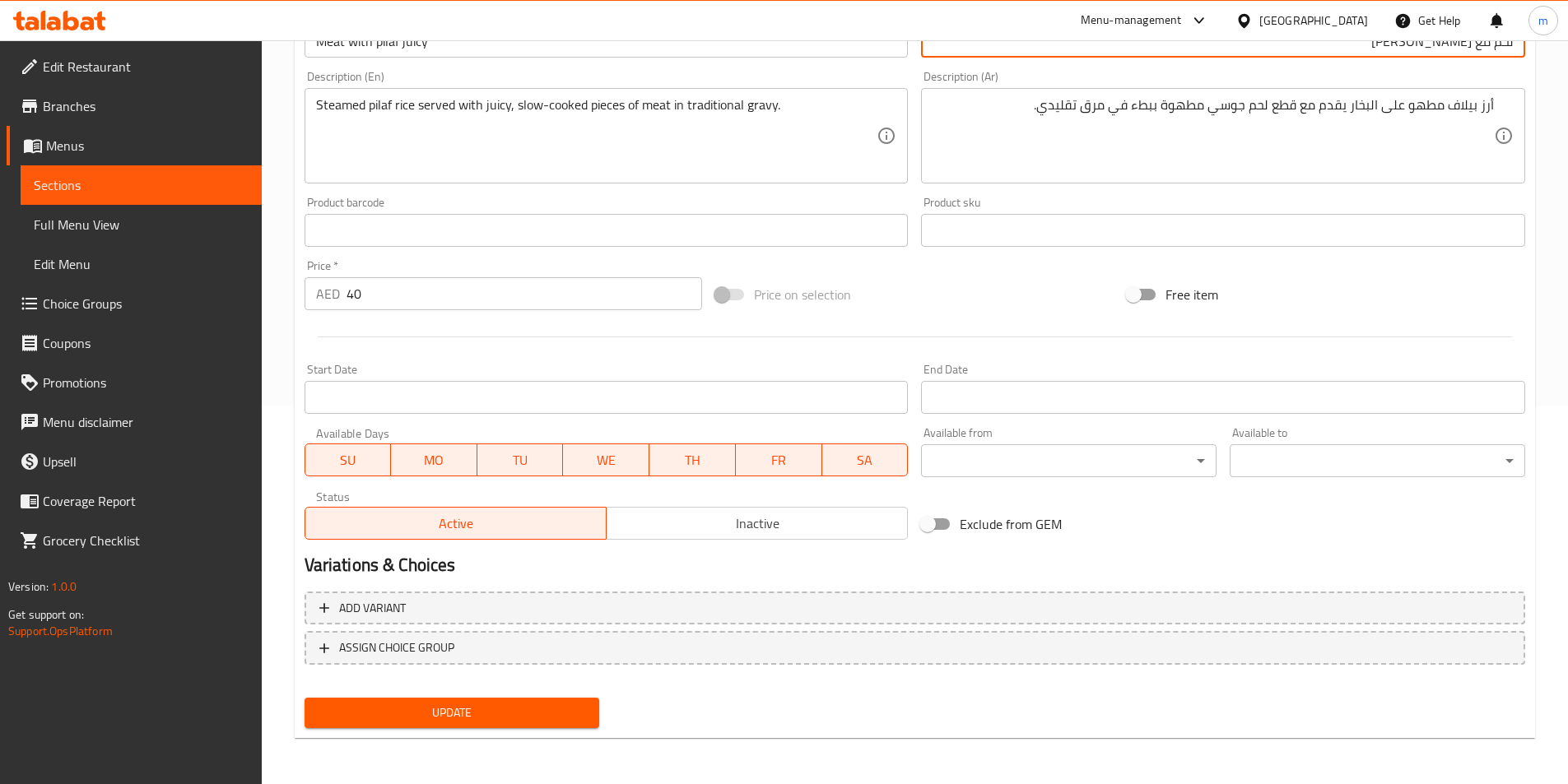
type input "لحم مع [PERSON_NAME]"
click at [534, 702] on span "Update" at bounding box center [452, 712] width 269 height 21
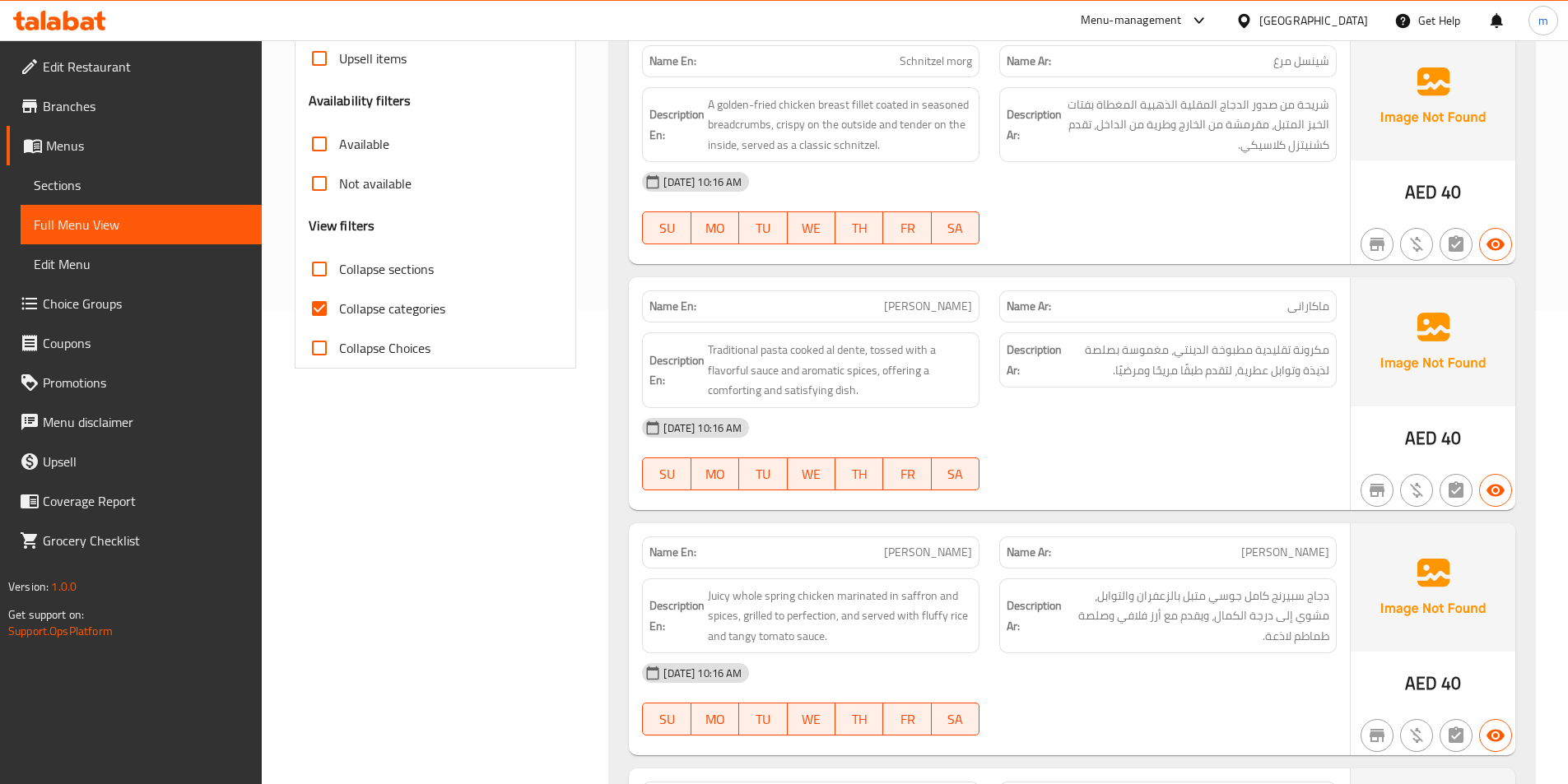
scroll to position [658, 0]
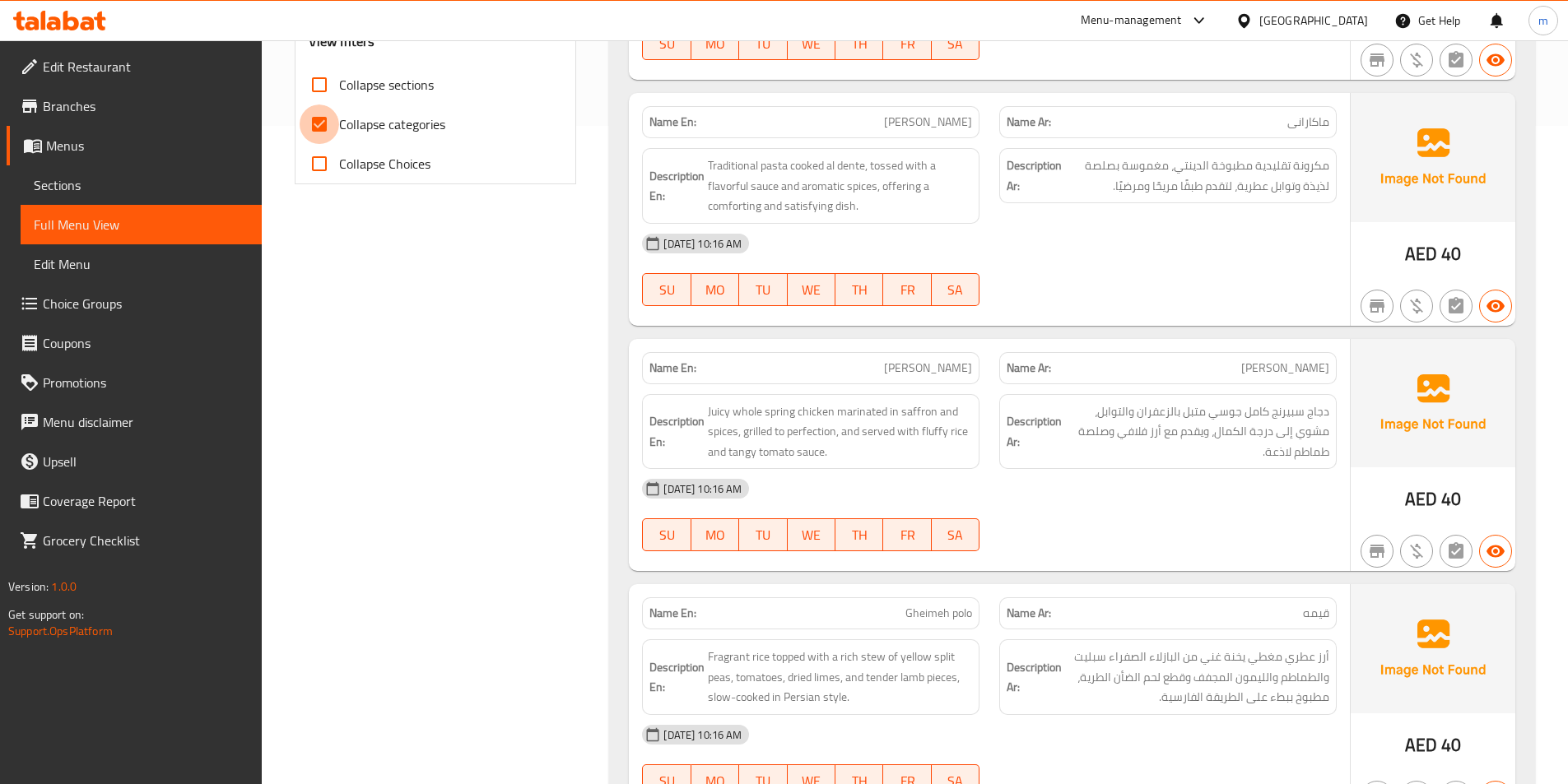
click at [319, 127] on input "Collapse categories" at bounding box center [319, 124] width 39 height 39
checkbox input "false"
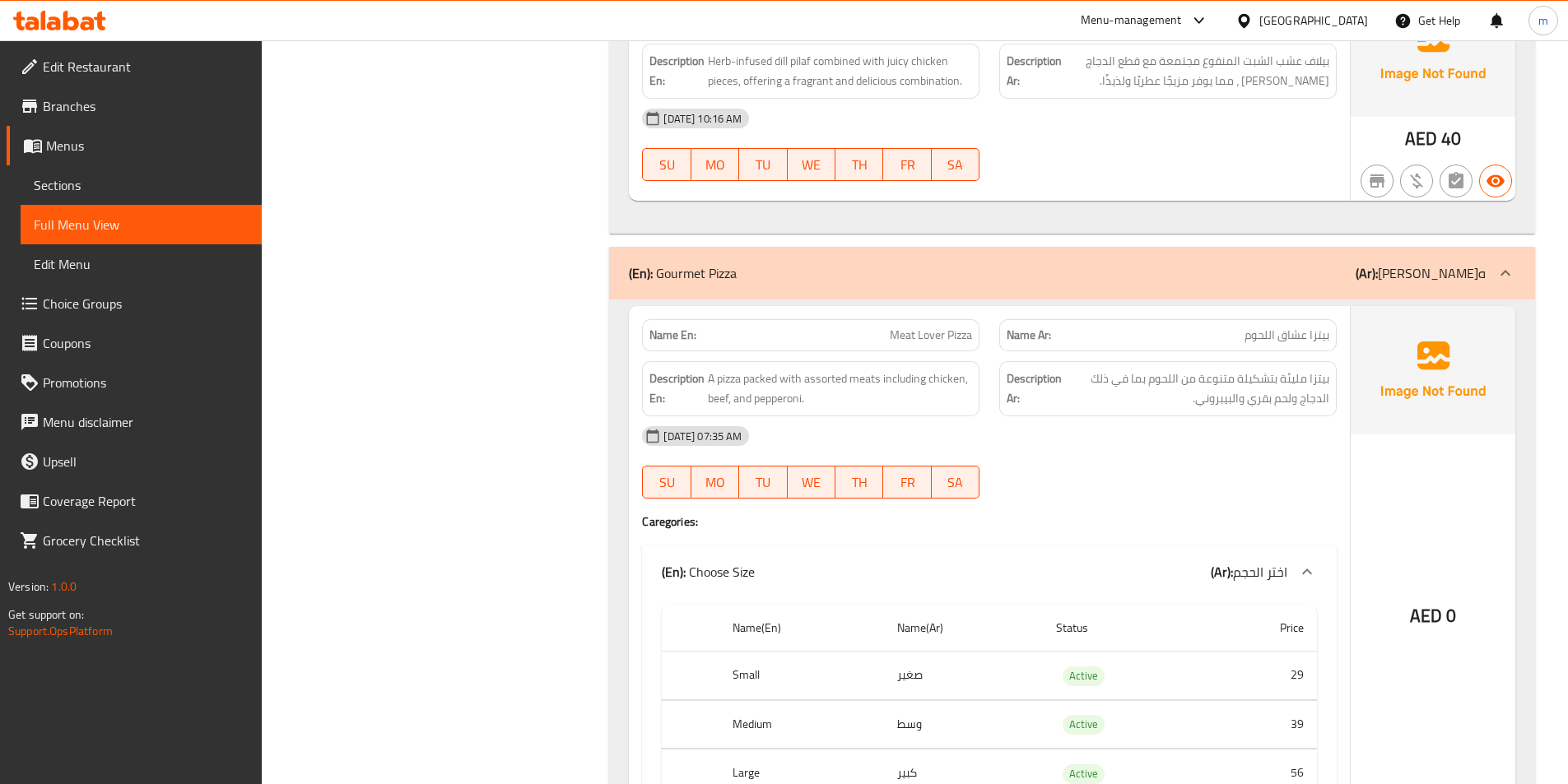
scroll to position [6250, 0]
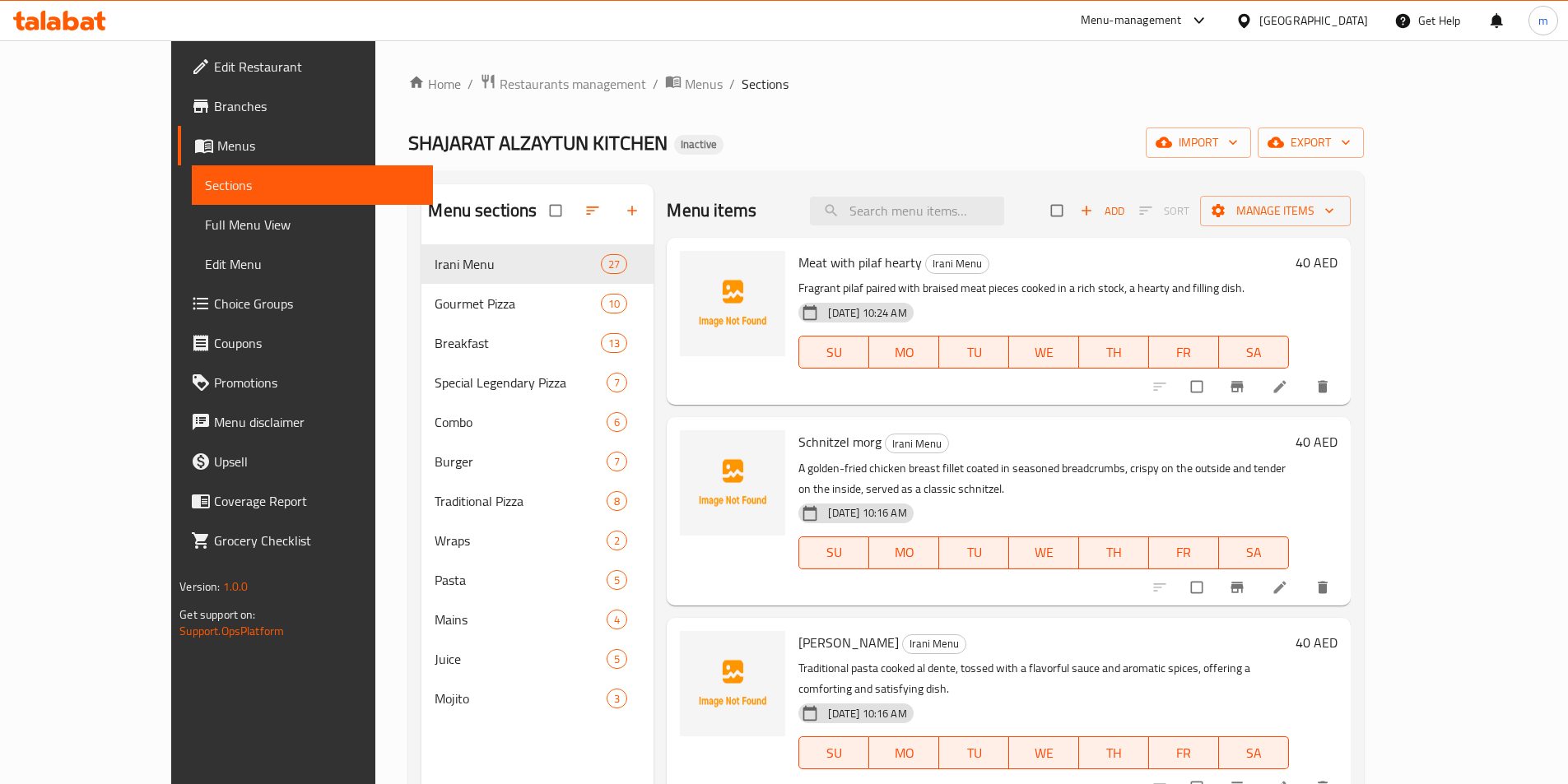
click at [700, 117] on div "Home / Restaurants management / Menus / Sections SHAJARAT ALZAYTUN KITCHEN Inac…" at bounding box center [885, 527] width 954 height 908
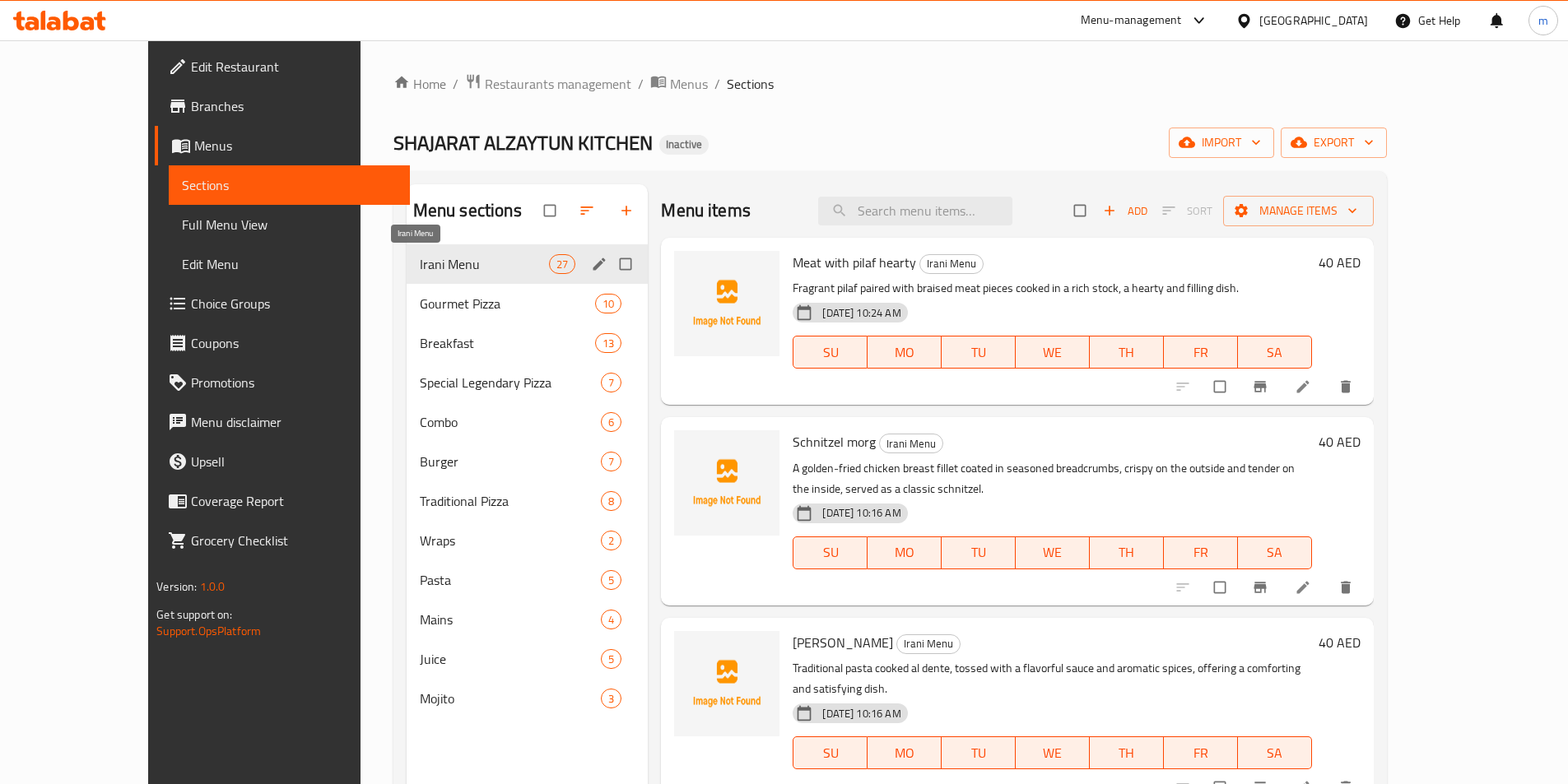
click at [476, 261] on span "Irani Menu" at bounding box center [484, 264] width 129 height 20
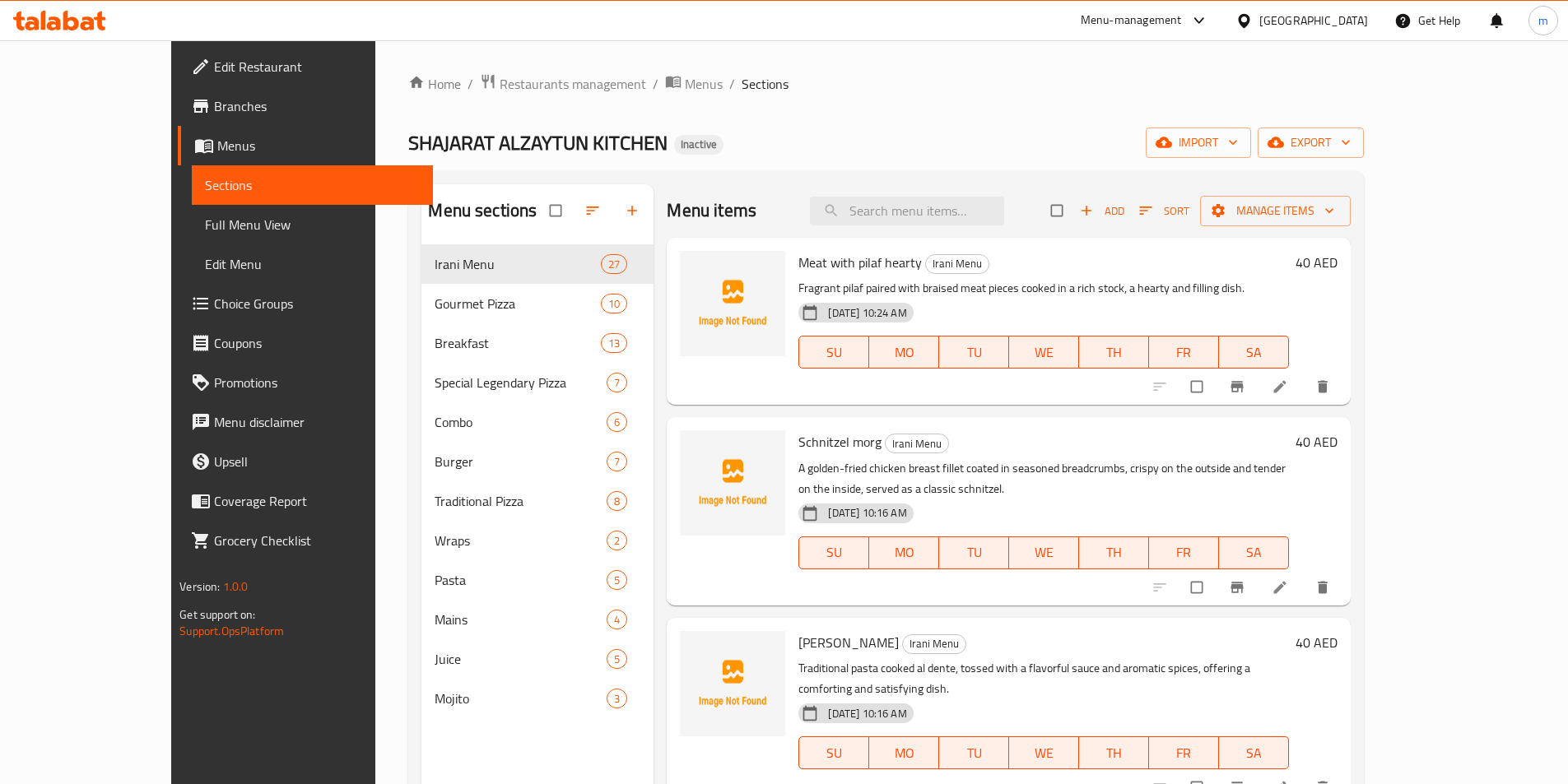
click at [970, 130] on div "SHAJARAT ALZAYTUN KITCHEN Inactive import export" at bounding box center [885, 142] width 954 height 30
click at [963, 211] on input "search" at bounding box center [907, 211] width 195 height 29
paste input "Shevid polo ba mahi"
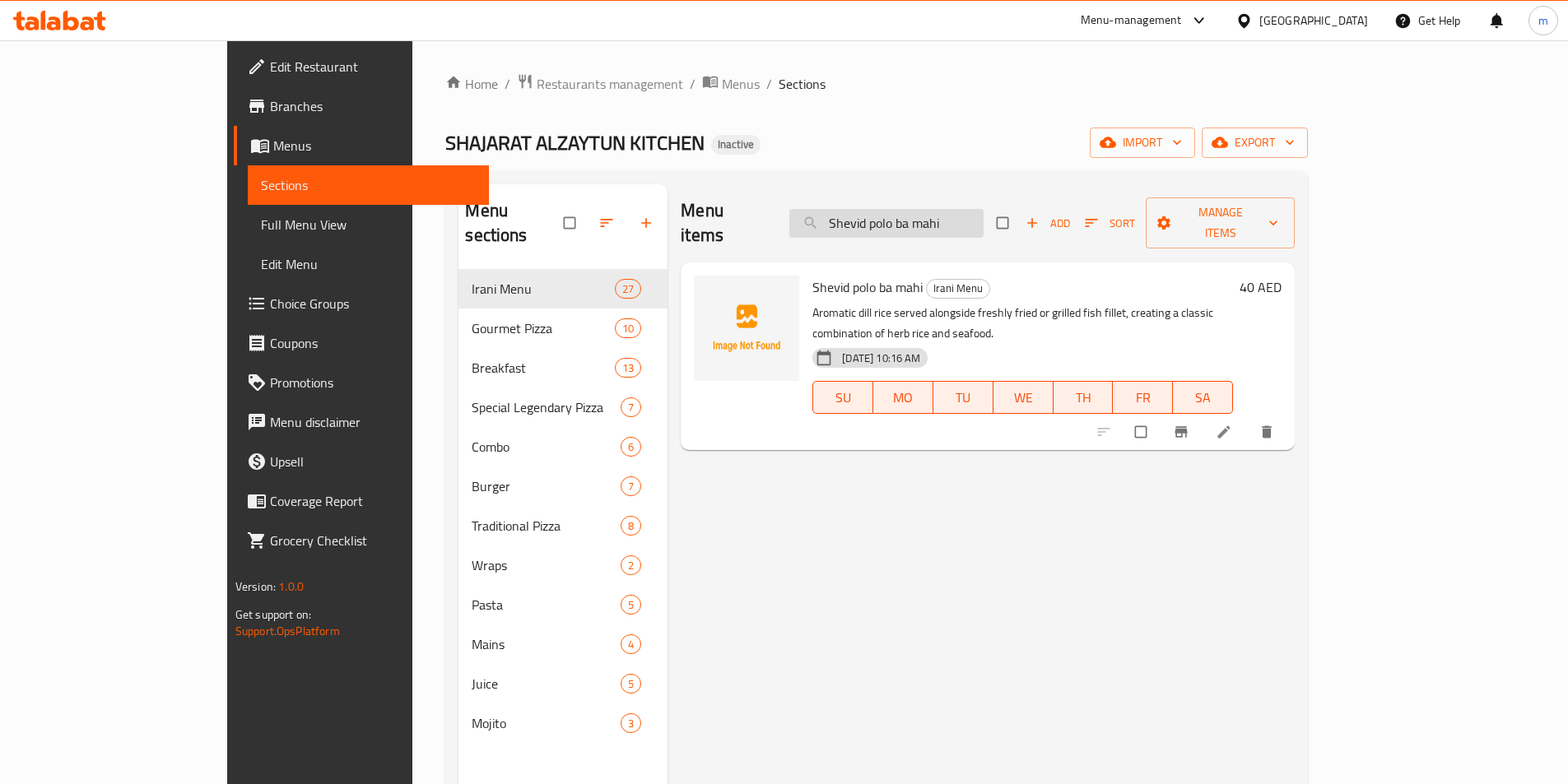
click at [984, 209] on input "Shevid polo ba mahi" at bounding box center [886, 223] width 195 height 29
paste input "shami kabab/kotlet"
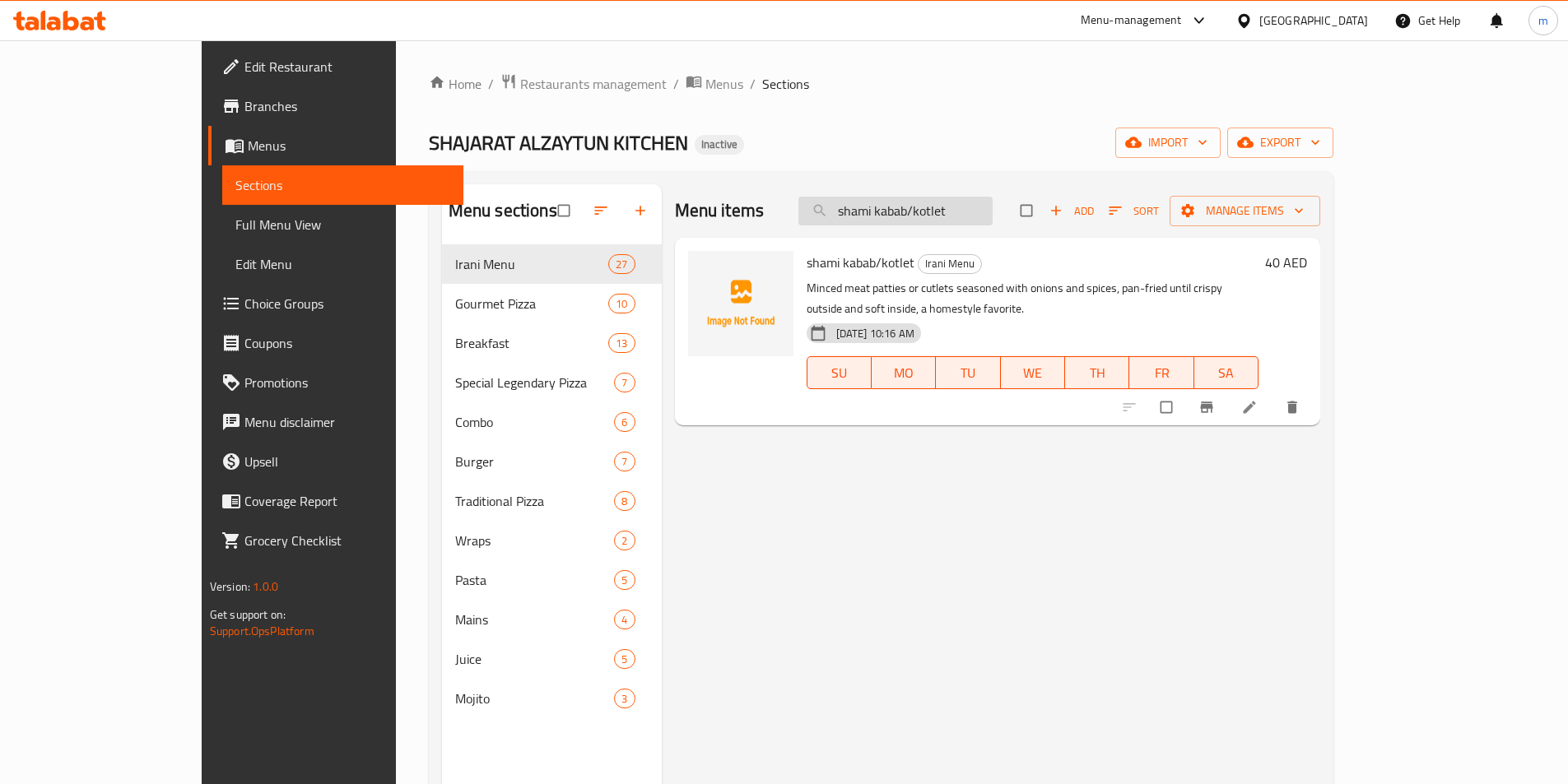
click at [974, 206] on input "shami kabab/kotlet" at bounding box center [895, 211] width 195 height 29
paste input "fish"
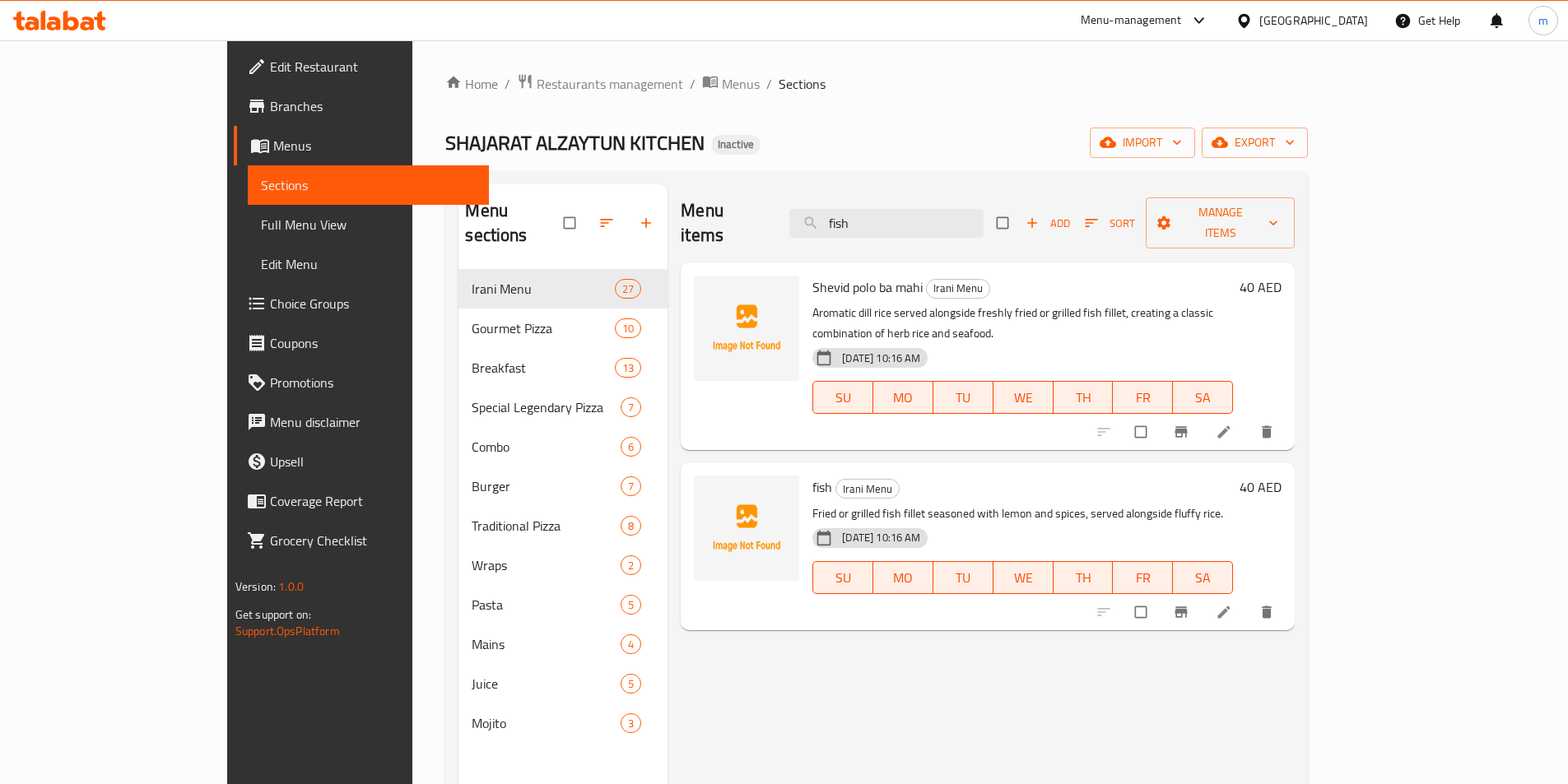
type input "fish"
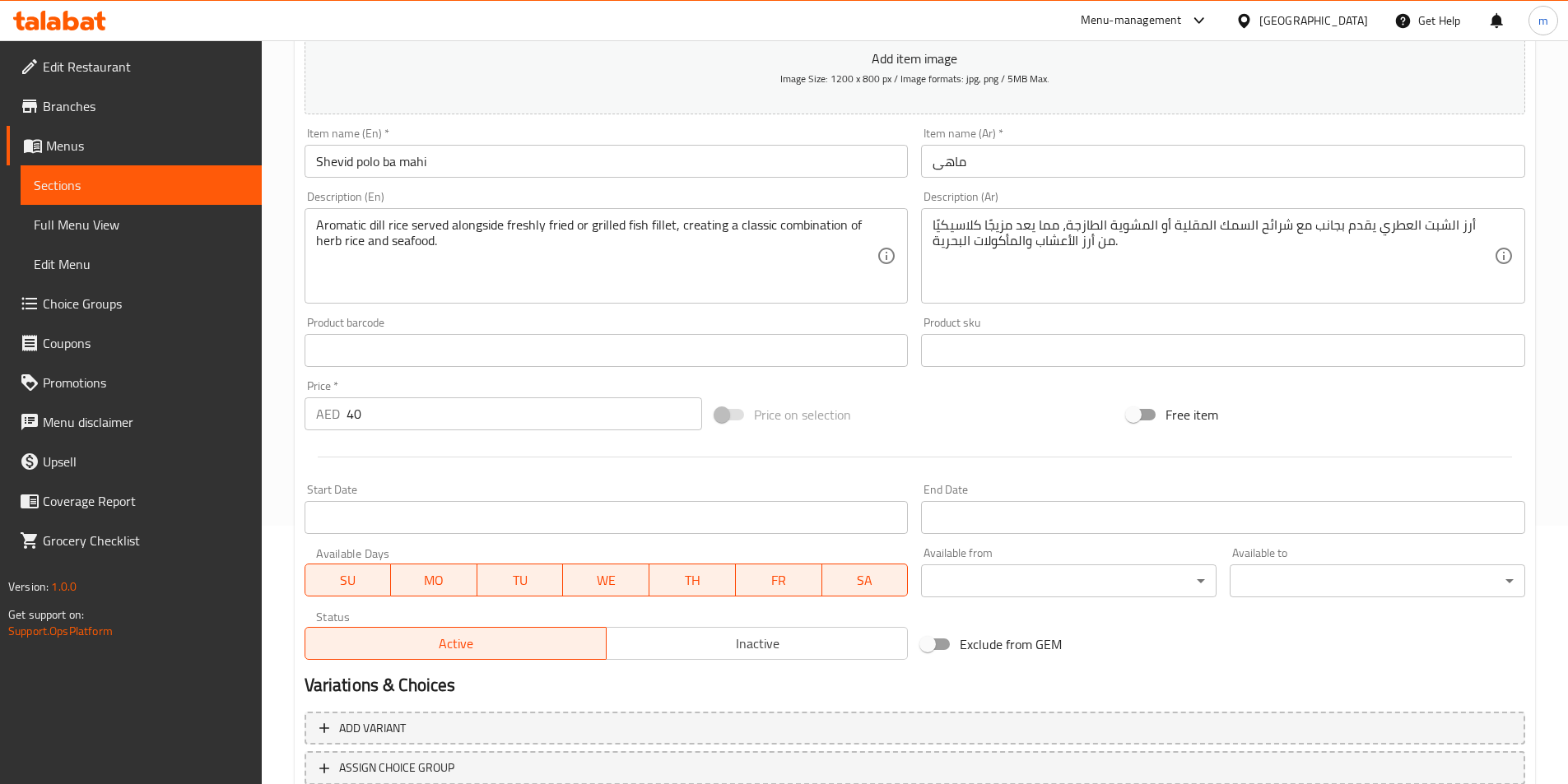
scroll to position [296, 0]
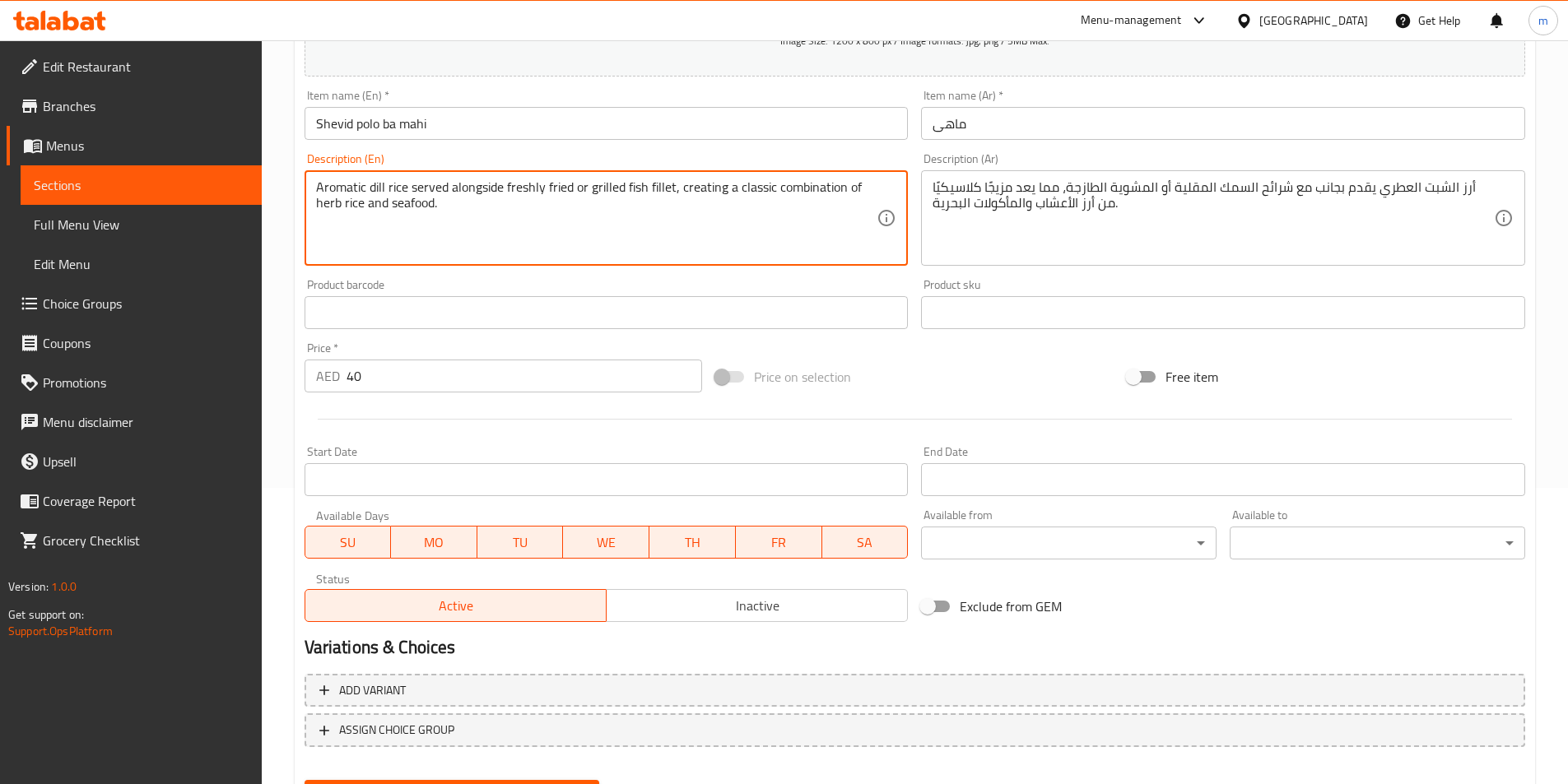
drag, startPoint x: 587, startPoint y: 186, endPoint x: 645, endPoint y: 192, distance: 58.3
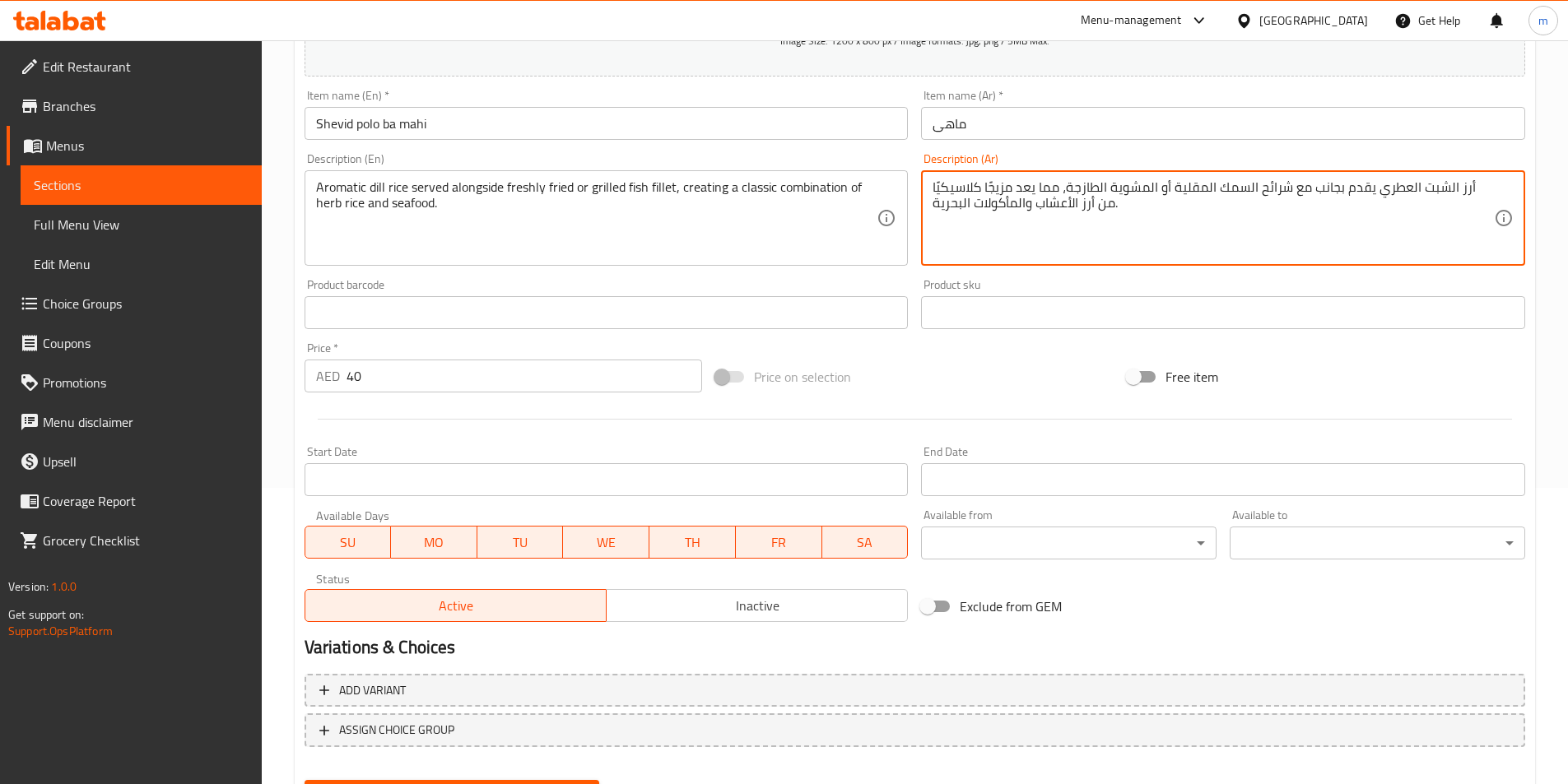
drag, startPoint x: 1190, startPoint y: 189, endPoint x: 1264, endPoint y: 195, distance: 74.2
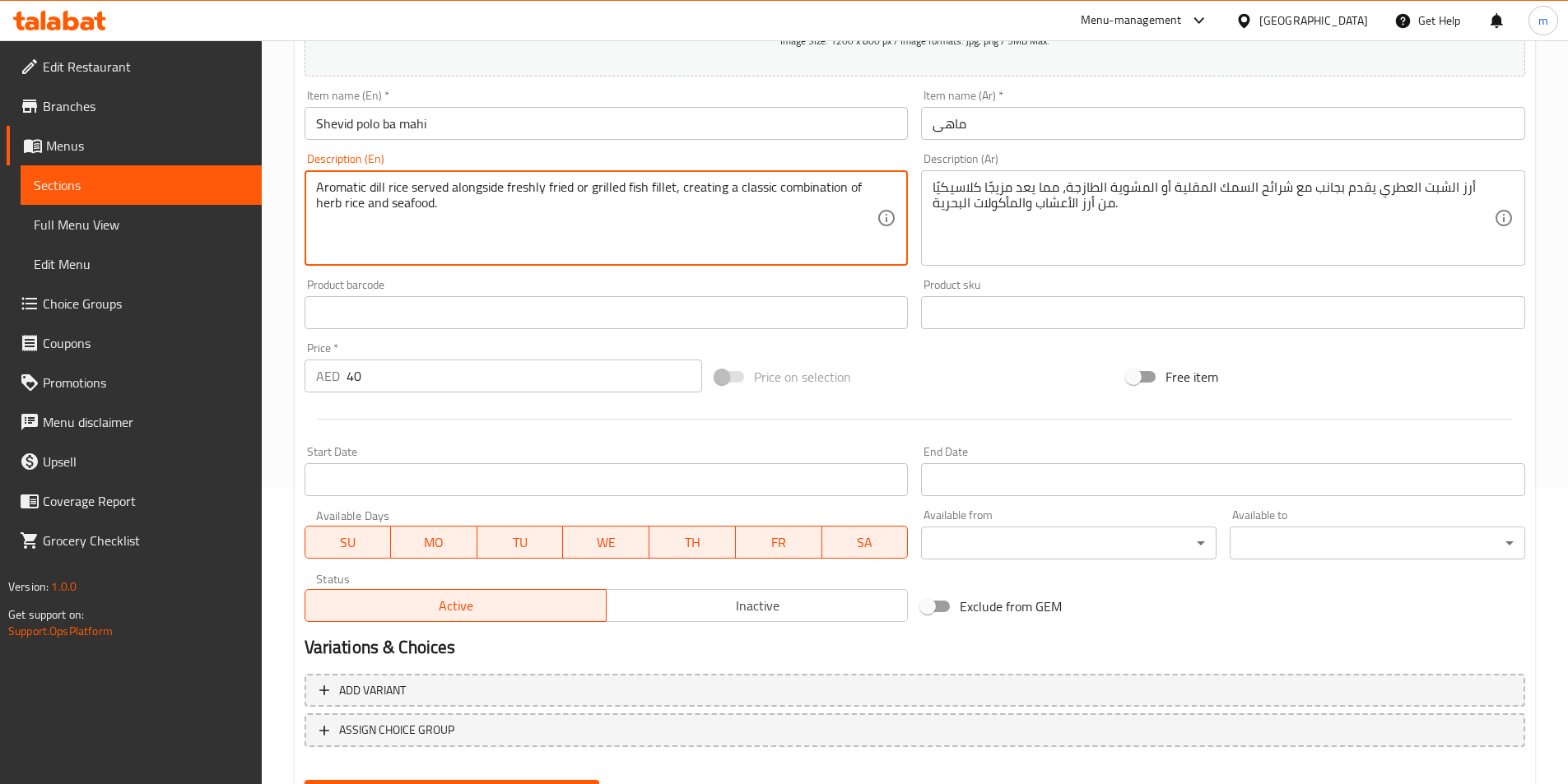
drag, startPoint x: 626, startPoint y: 190, endPoint x: 672, endPoint y: 198, distance: 46.7
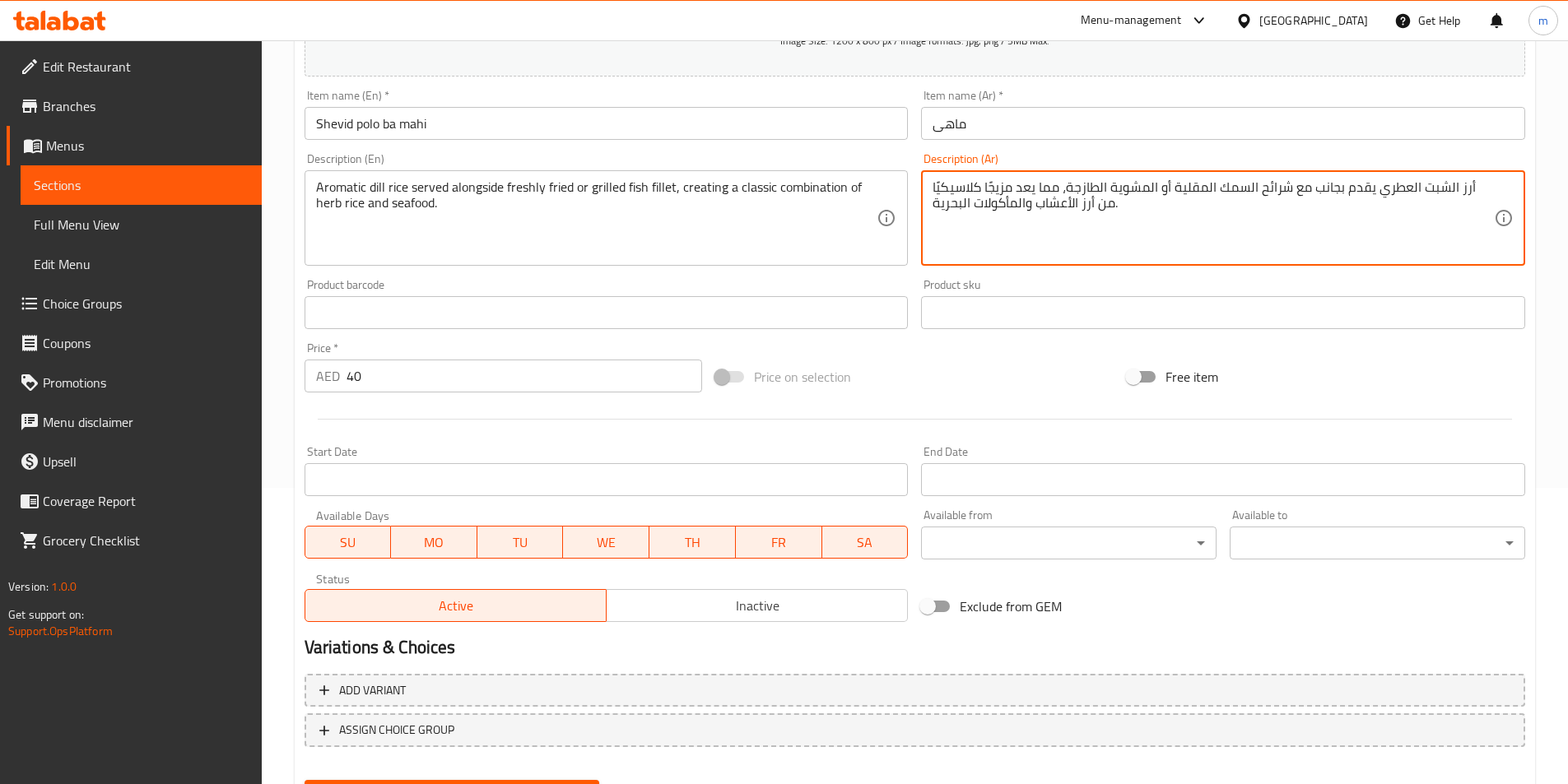
drag, startPoint x: 1198, startPoint y: 193, endPoint x: 1273, endPoint y: 191, distance: 75.0
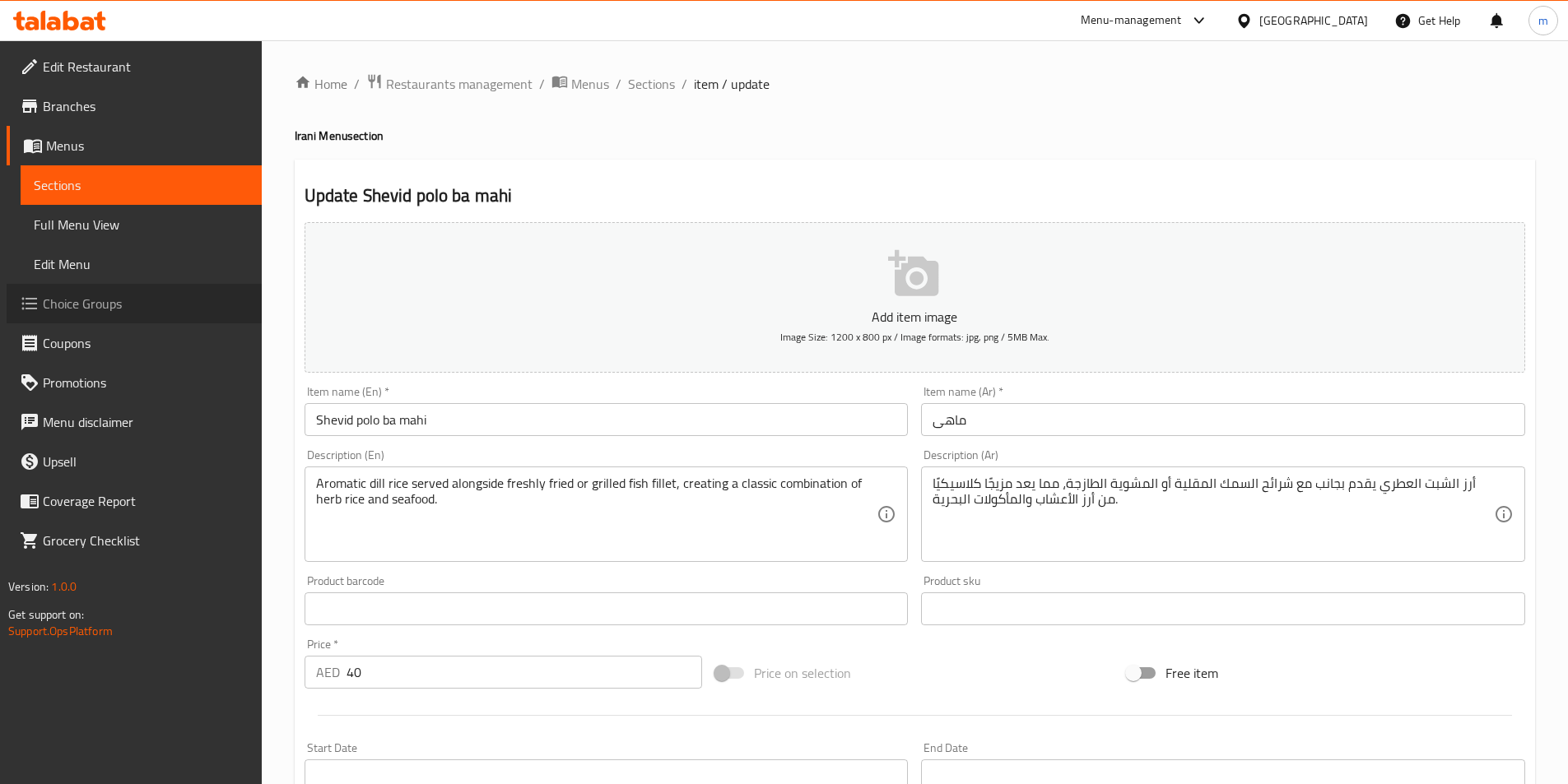
click at [129, 300] on span "Choice Groups" at bounding box center [145, 303] width 205 height 20
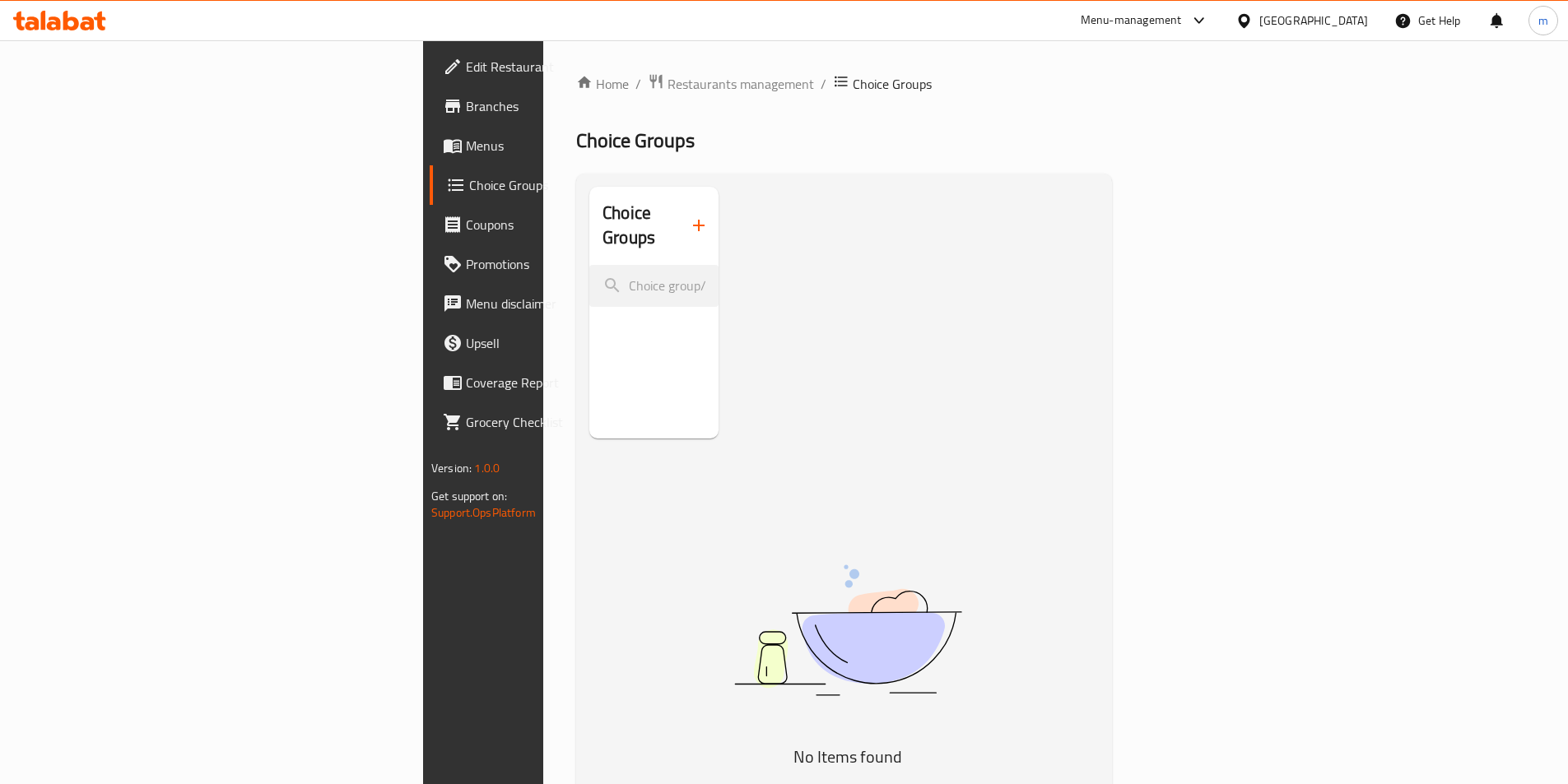
click at [689, 222] on icon "button" at bounding box center [699, 225] width 20 height 20
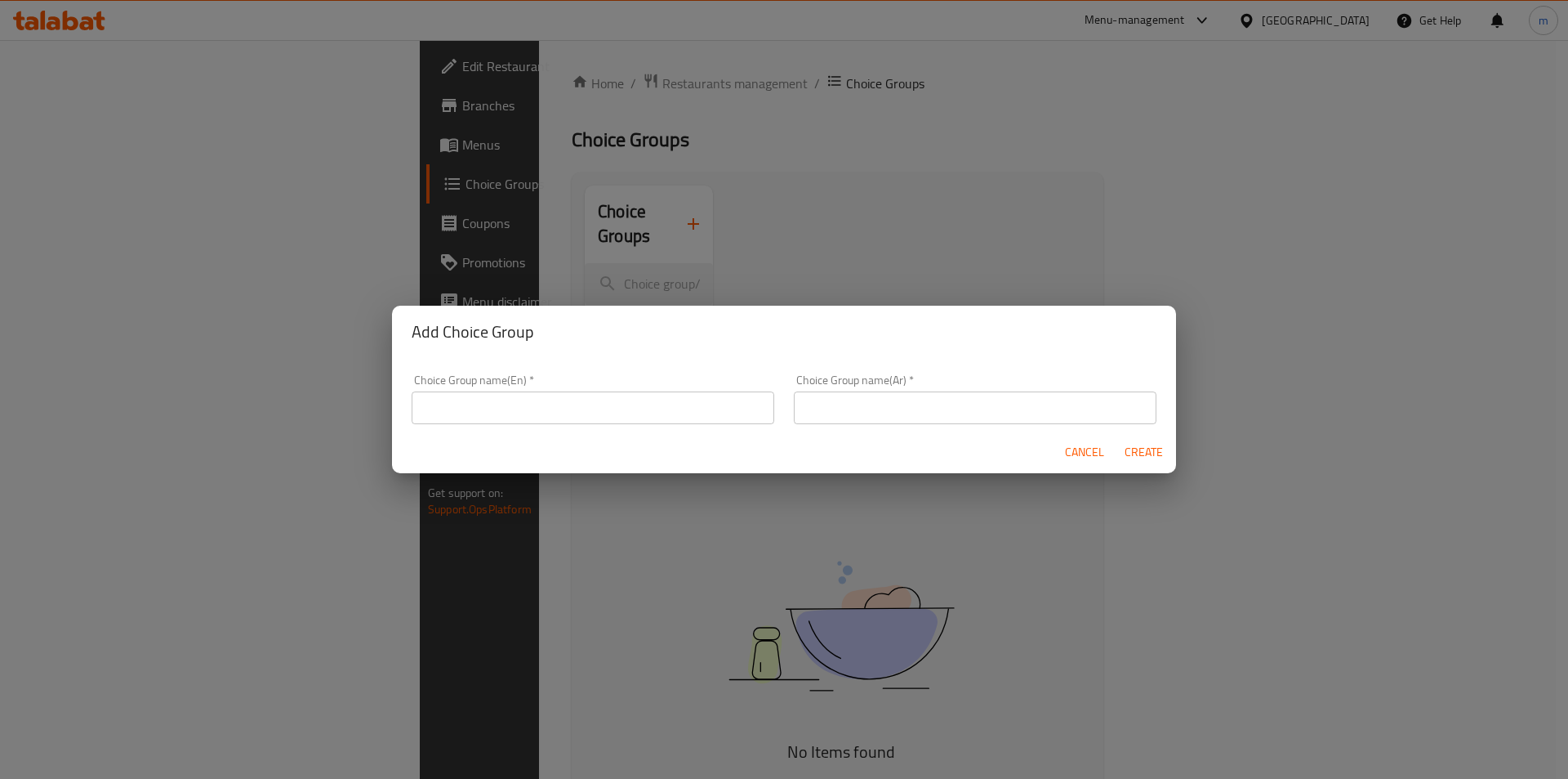
drag, startPoint x: 609, startPoint y: 383, endPoint x: 612, endPoint y: 394, distance: 11.4
click at [611, 387] on div "Choice Group name(En)   * Choice Group name(En) *" at bounding box center [593, 399] width 363 height 50
click at [617, 408] on input "text" at bounding box center [593, 408] width 363 height 32
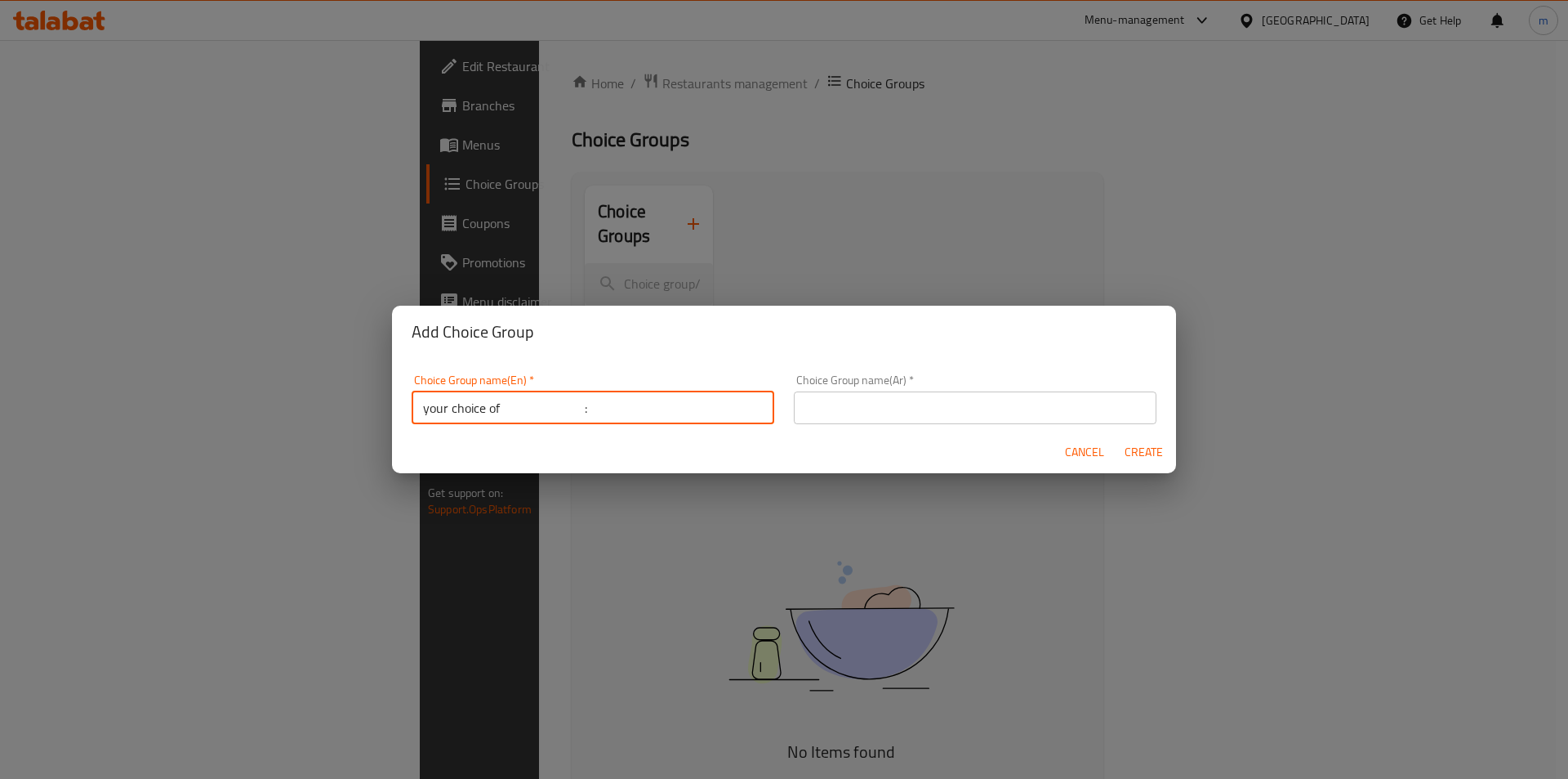
click at [567, 408] on input "your choice of :" at bounding box center [593, 408] width 363 height 32
type input "your choice of:"
click at [929, 393] on input "text" at bounding box center [975, 408] width 363 height 32
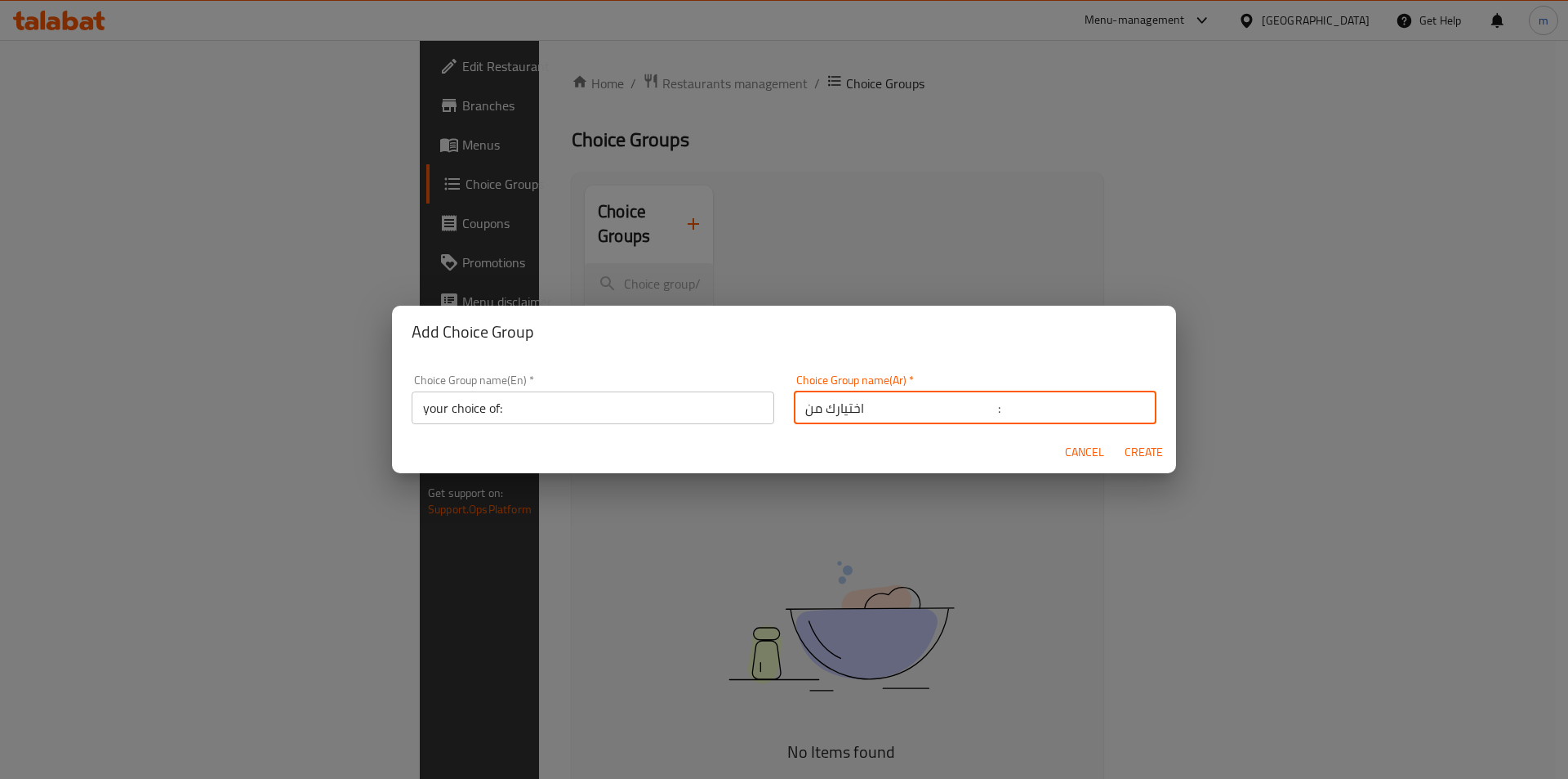
click at [970, 413] on input "اختيارك من :" at bounding box center [975, 408] width 363 height 32
click at [964, 413] on input "اختيارك من:" at bounding box center [975, 408] width 363 height 32
click at [962, 414] on input "اختيارك من:" at bounding box center [975, 408] width 363 height 32
click at [1075, 403] on input "اختيارك من:" at bounding box center [975, 408] width 363 height 32
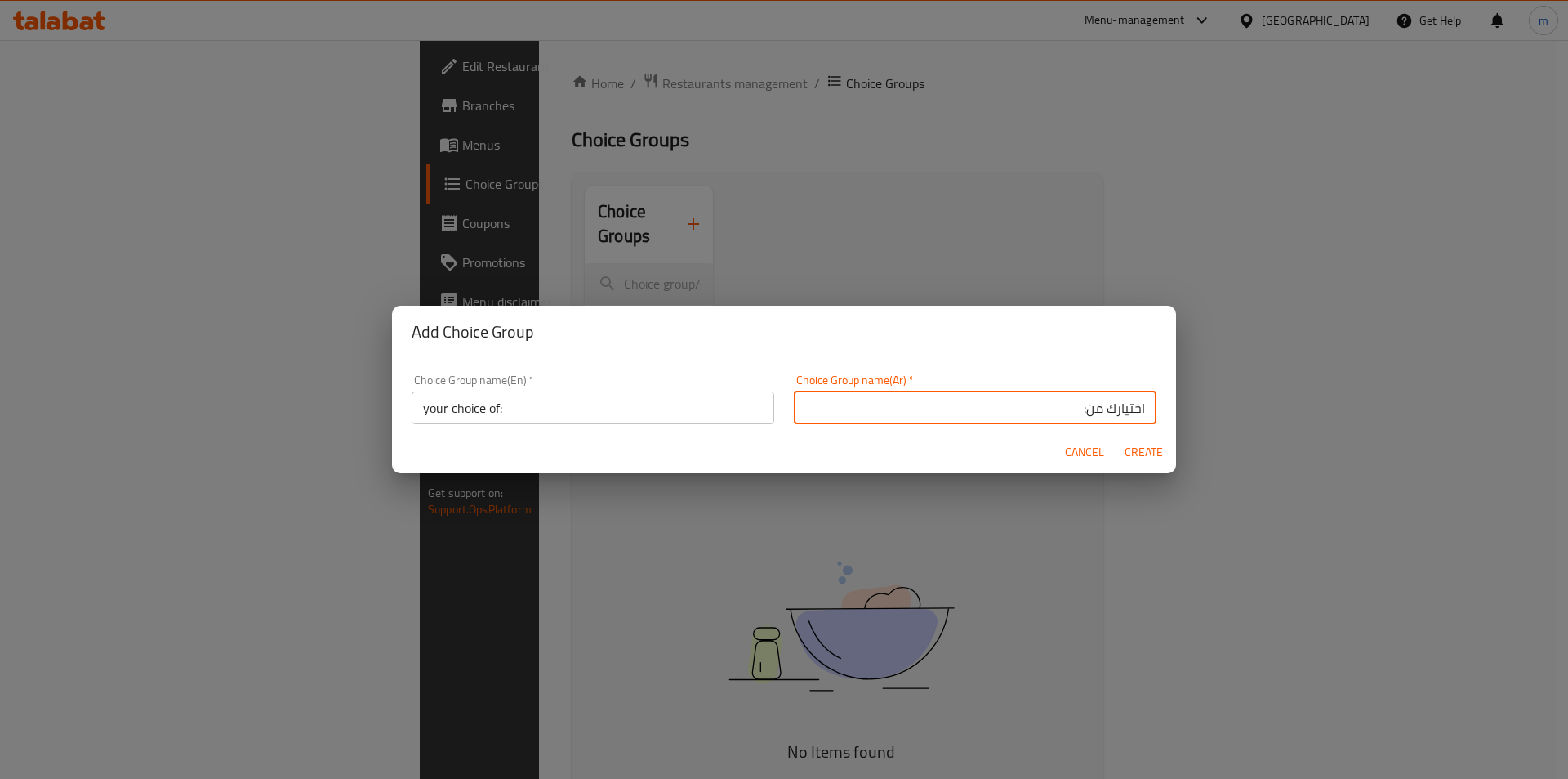
type input "اختيارك من:"
click at [1139, 453] on span "Create" at bounding box center [1143, 452] width 39 height 21
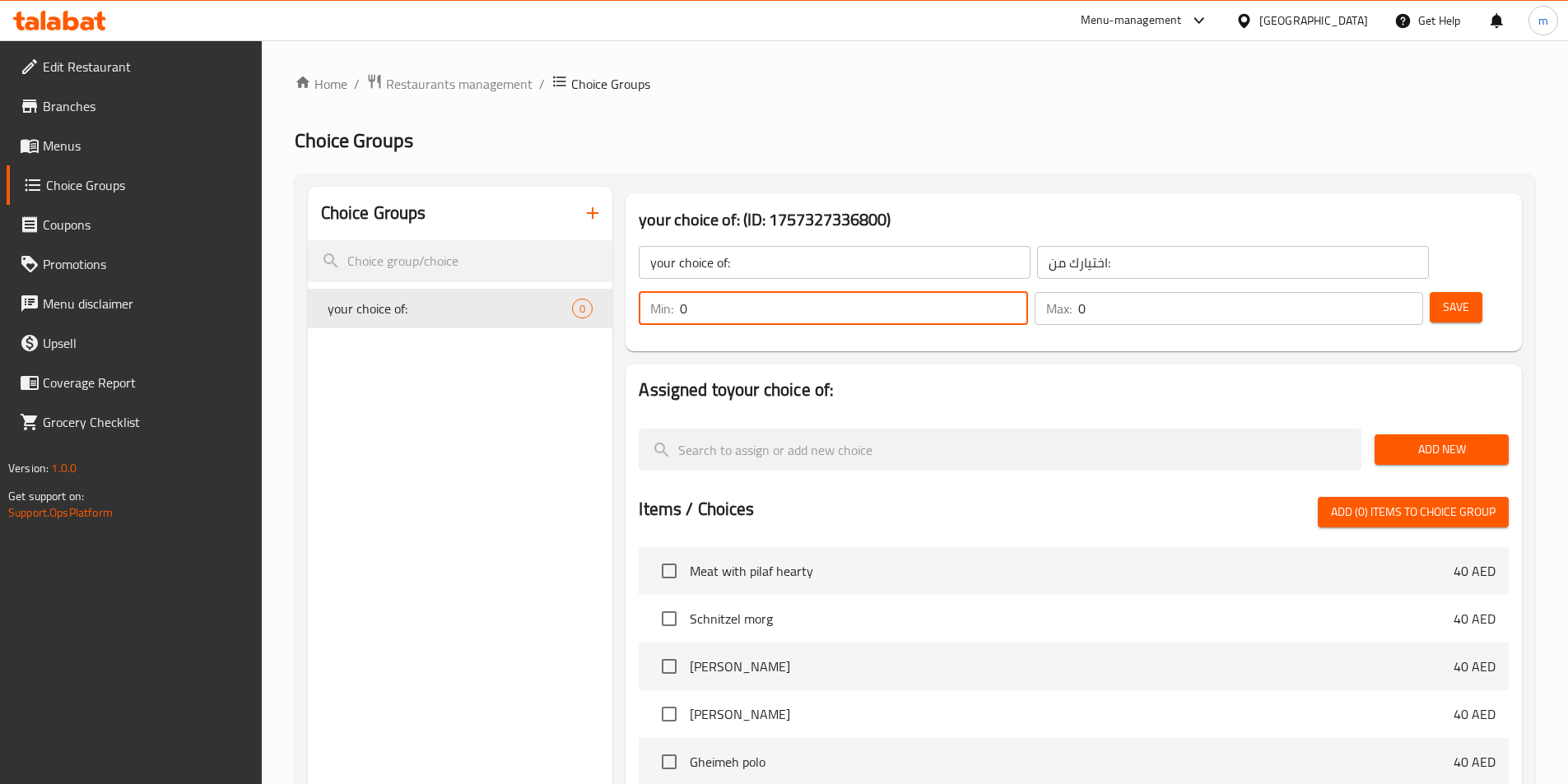
drag, startPoint x: 1276, startPoint y: 264, endPoint x: 1264, endPoint y: 262, distance: 12.2
click at [1027, 292] on input "0" at bounding box center [854, 308] width 347 height 33
type input "1"
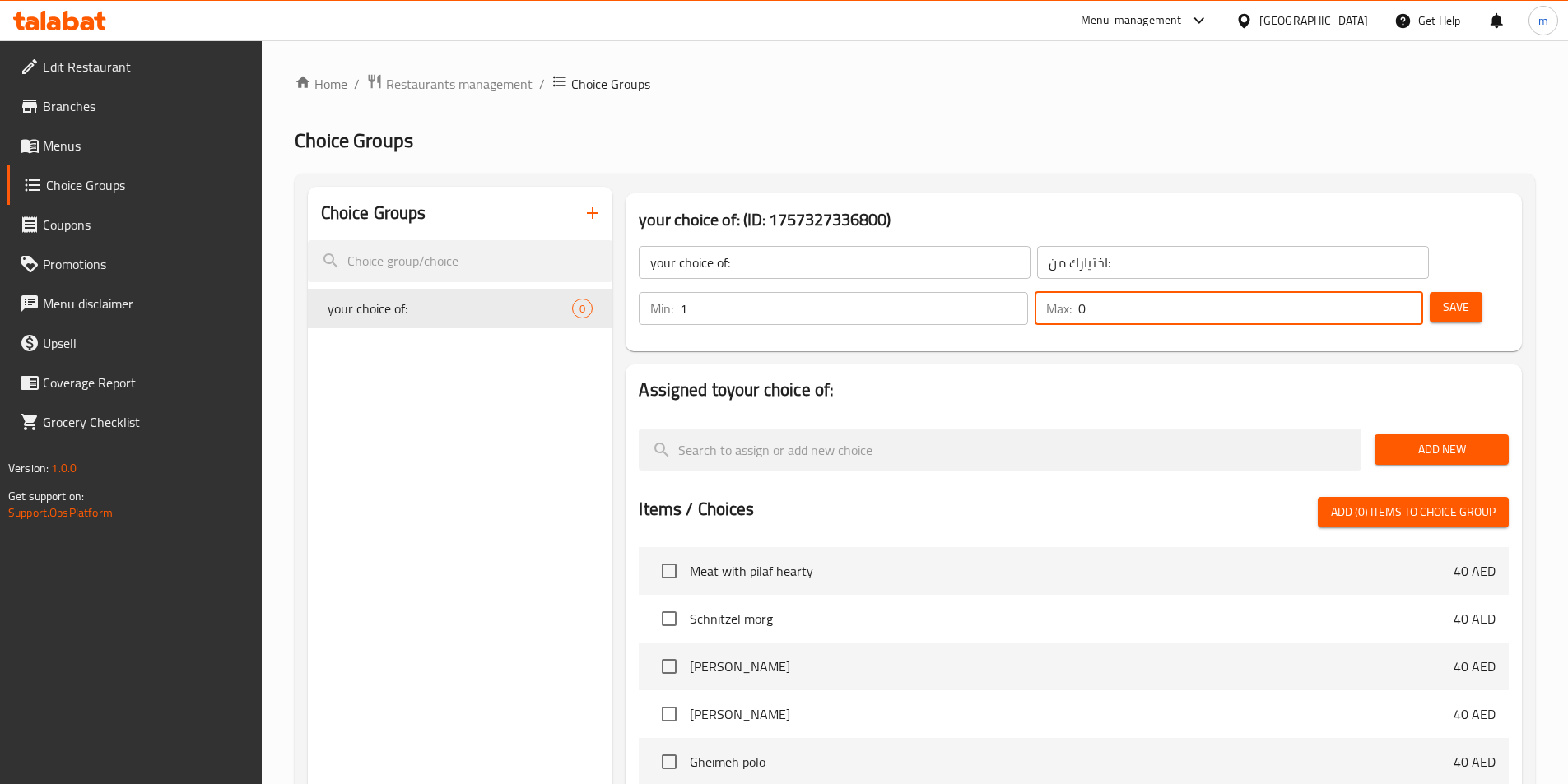
drag, startPoint x: 1361, startPoint y: 256, endPoint x: 1346, endPoint y: 254, distance: 15.1
click at [1346, 292] on div "Max: 0 ​" at bounding box center [1228, 308] width 388 height 33
type input "1"
click at [1294, 304] on div "your choice of: (ID: 1757327336800) your choice of: ​ اختيارك من: ​ Min: 1 ​ Ma…" at bounding box center [1074, 273] width 896 height 158
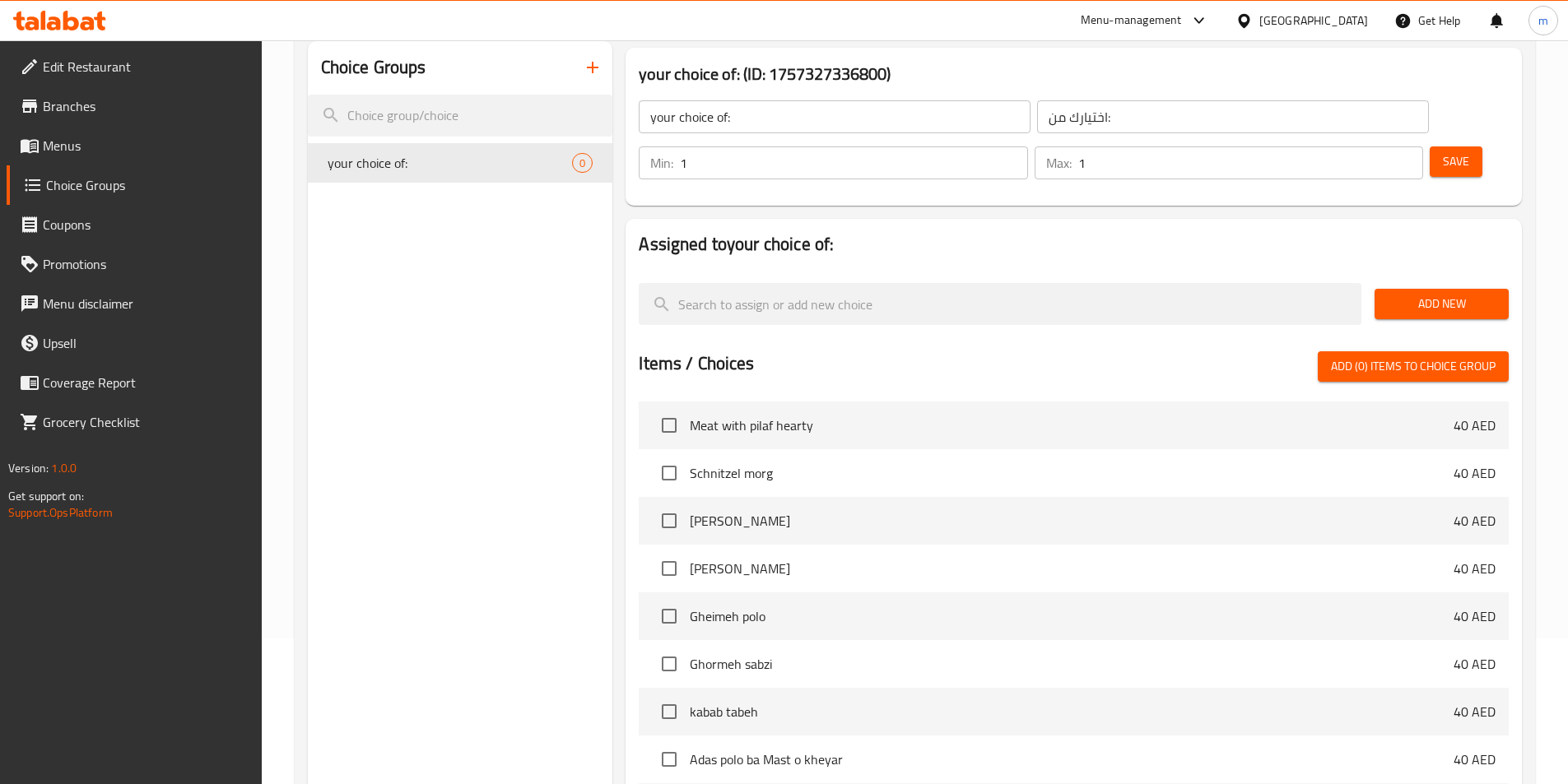
scroll to position [164, 0]
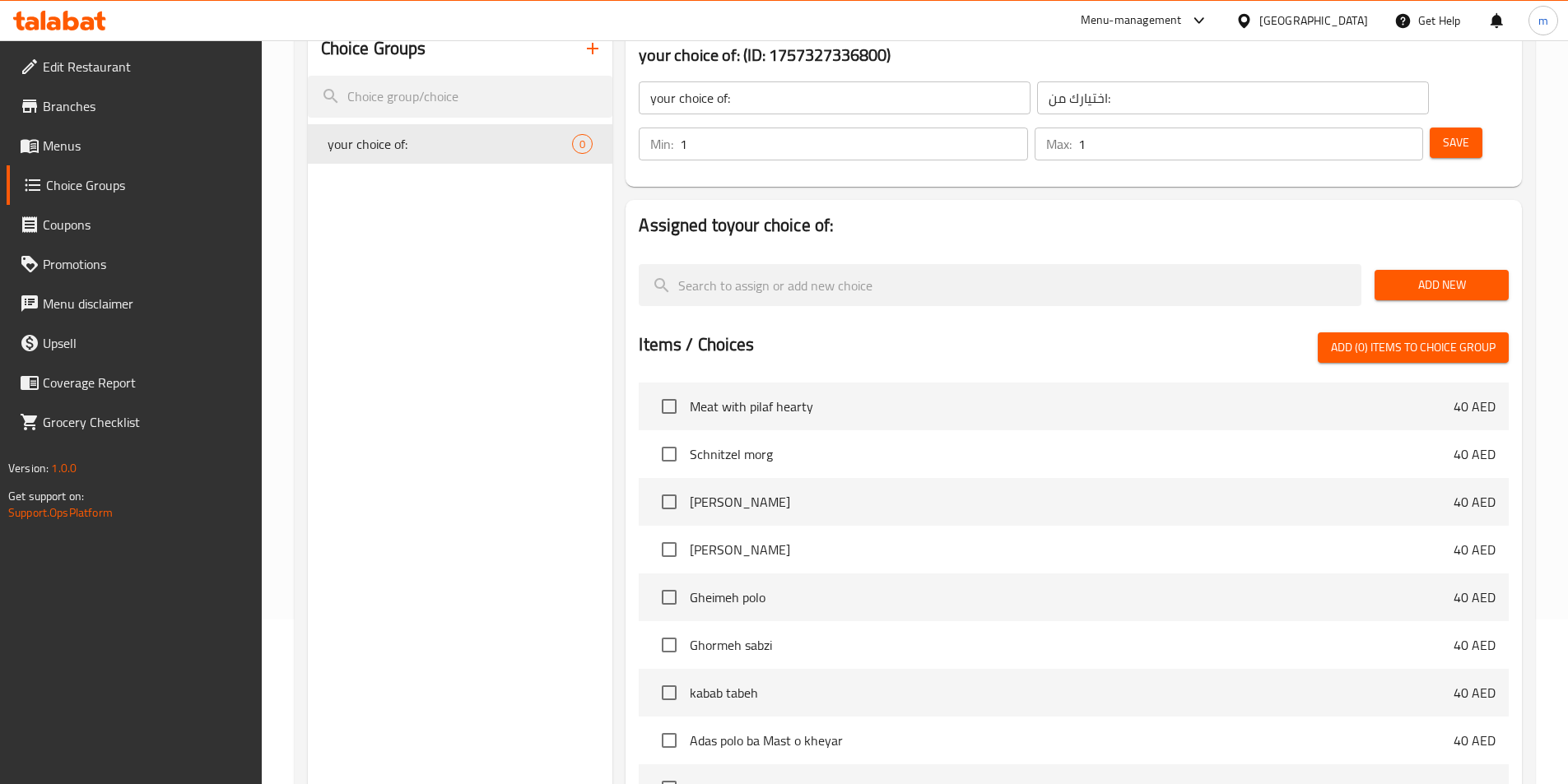
click at [1436, 274] on span "Add New" at bounding box center [1441, 284] width 108 height 21
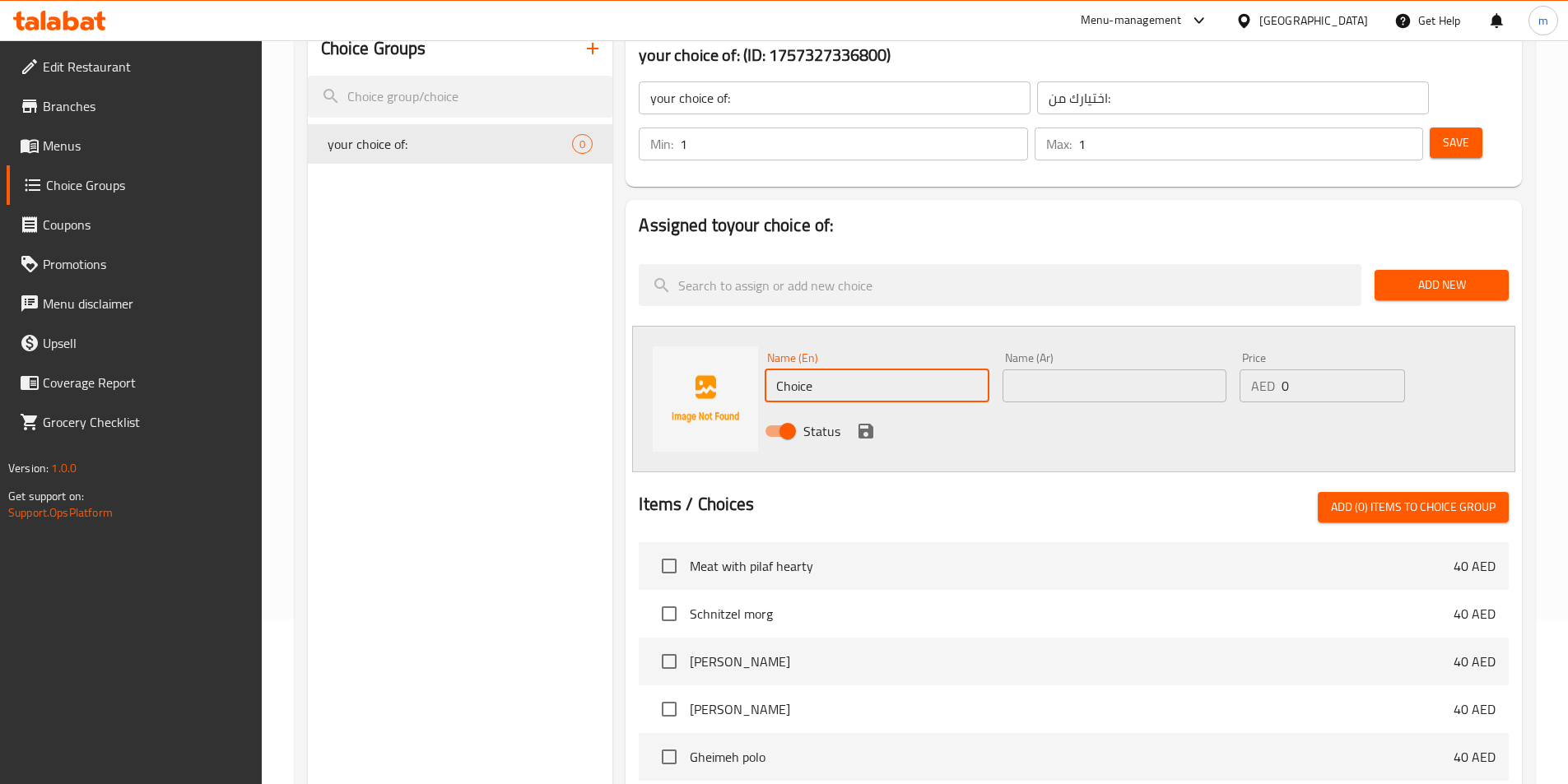
drag, startPoint x: 934, startPoint y: 345, endPoint x: 764, endPoint y: 348, distance: 170.0
click at [764, 369] on input "Choice" at bounding box center [876, 385] width 224 height 33
click at [963, 369] on input "Choice" at bounding box center [876, 385] width 224 height 33
paste input "grilled fish"
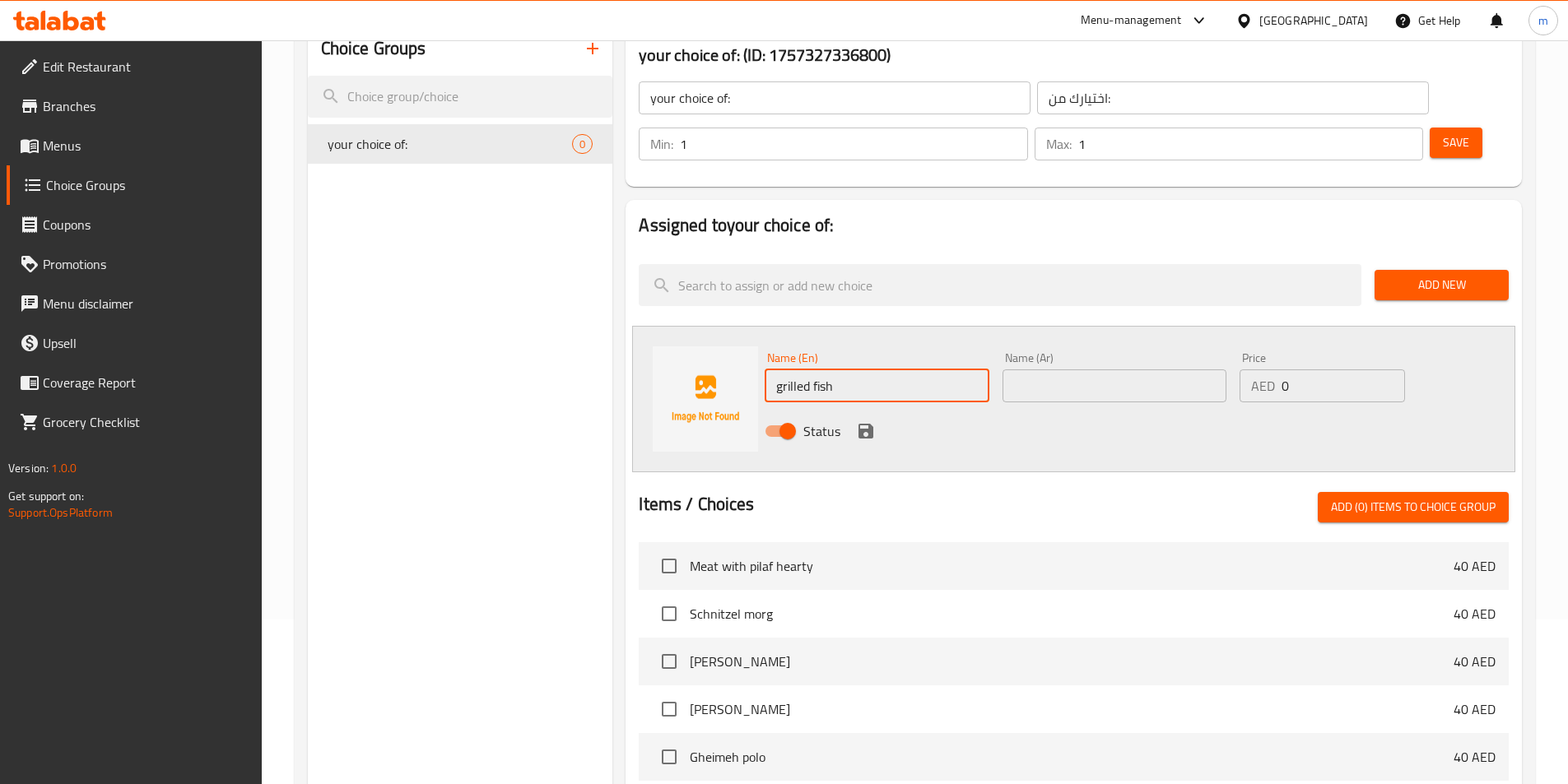
type input "grilled fish"
click at [1030, 369] on input "text" at bounding box center [1114, 385] width 224 height 33
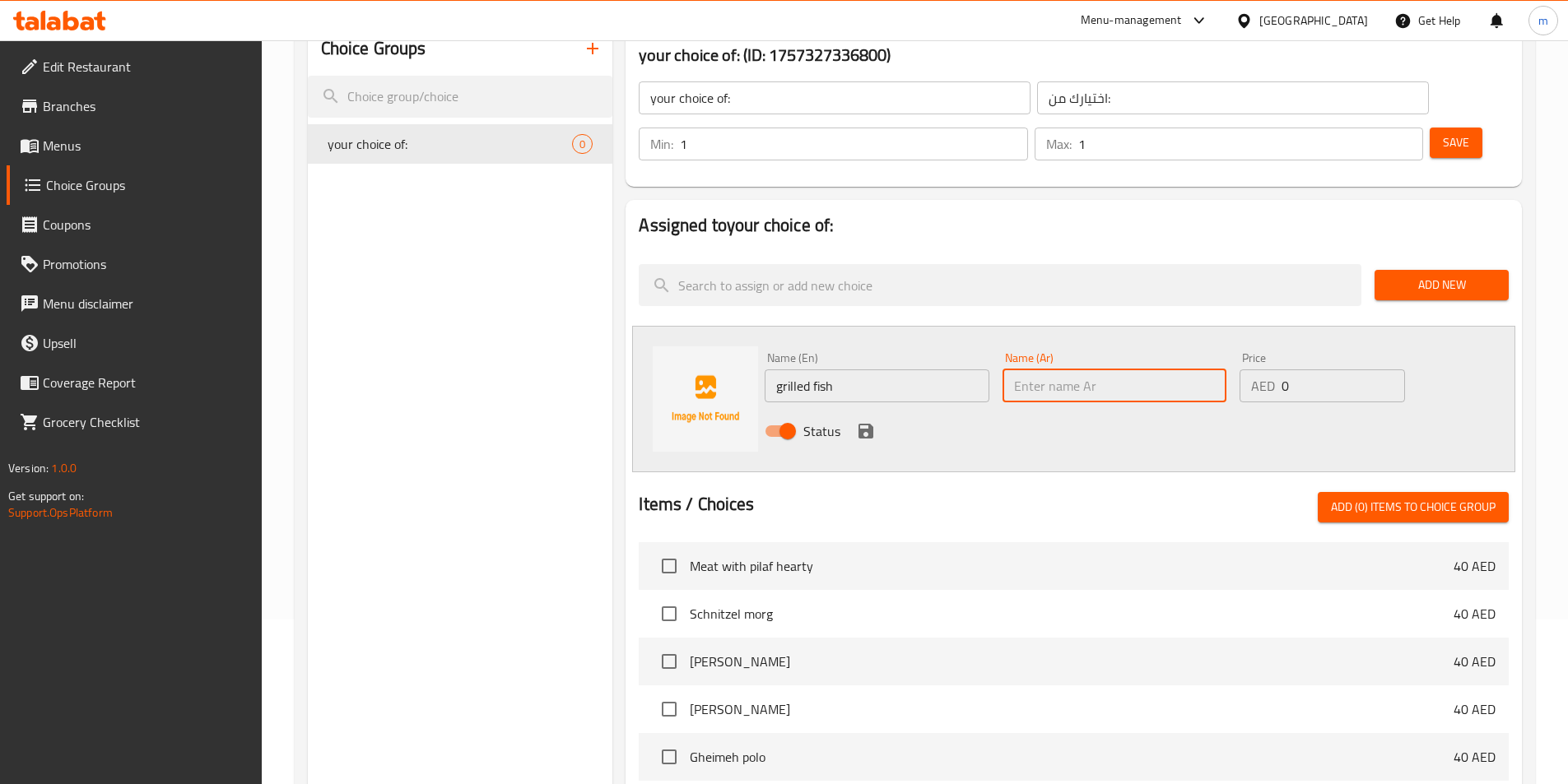
paste input "سمك مشوي"
type input "سمك مشوي"
click at [1235, 409] on div "Status" at bounding box center [1114, 431] width 713 height 45
click at [867, 423] on icon "save" at bounding box center [865, 431] width 15 height 15
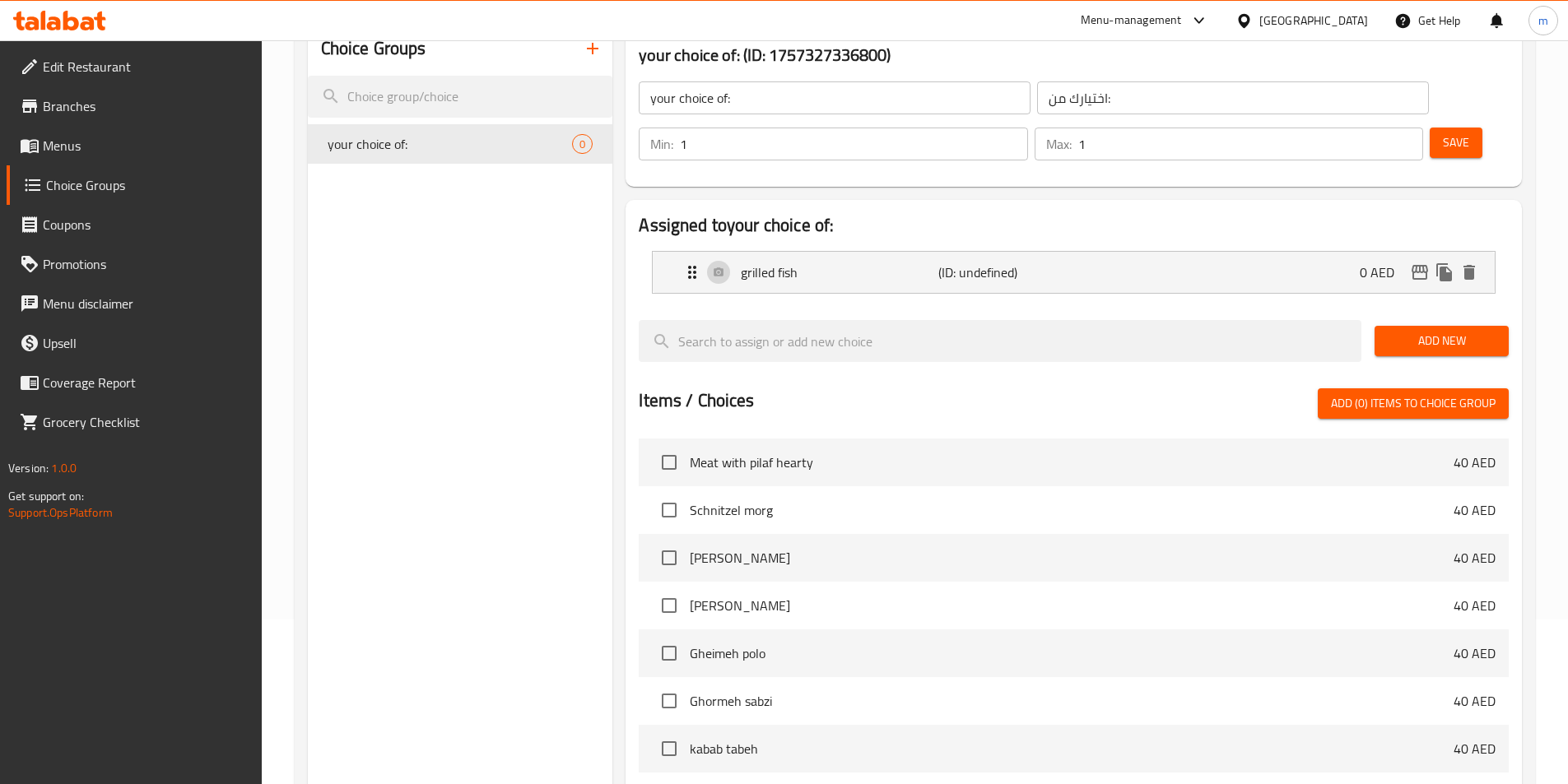
click at [1396, 331] on span "Add New" at bounding box center [1441, 341] width 108 height 21
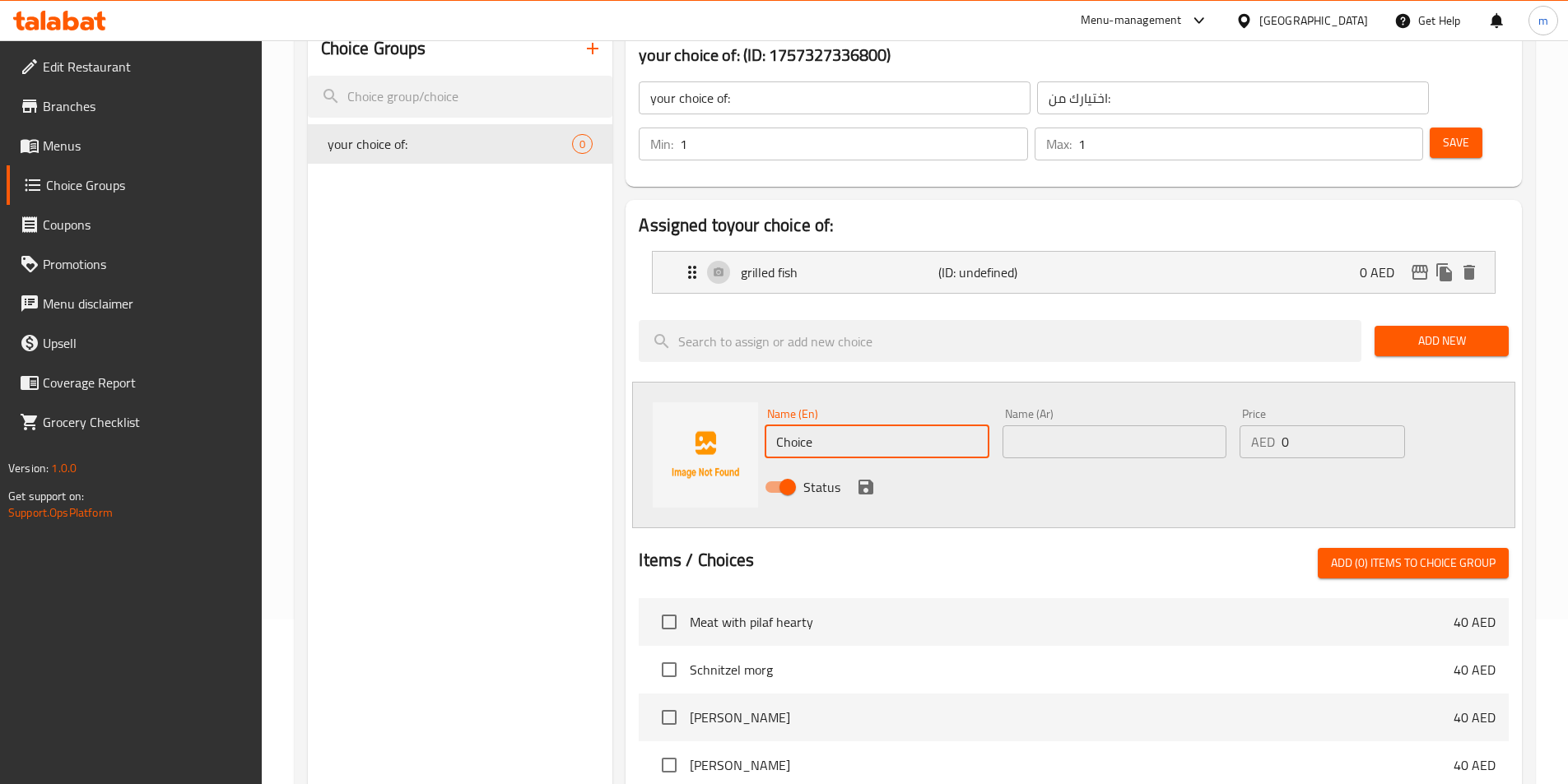
click at [924, 425] on input "Choice" at bounding box center [876, 442] width 224 height 33
paste input "fried fish"
type input "fried fish"
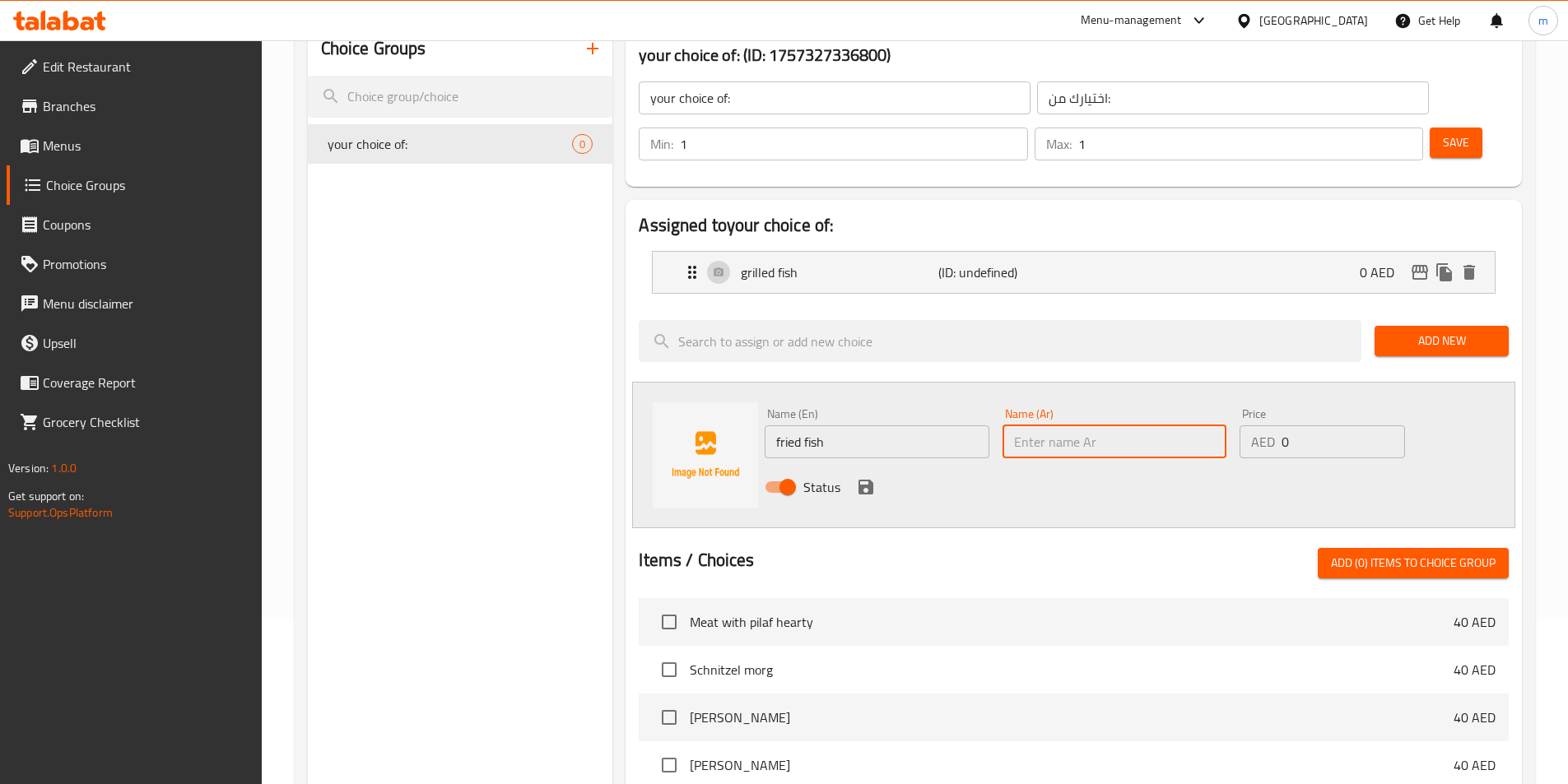
click at [1023, 425] on input "text" at bounding box center [1114, 442] width 224 height 33
paste input "السمك المقلي"
click at [1087, 252] on div "grilled fish (ID: undefined) 0 AED" at bounding box center [1078, 272] width 793 height 41
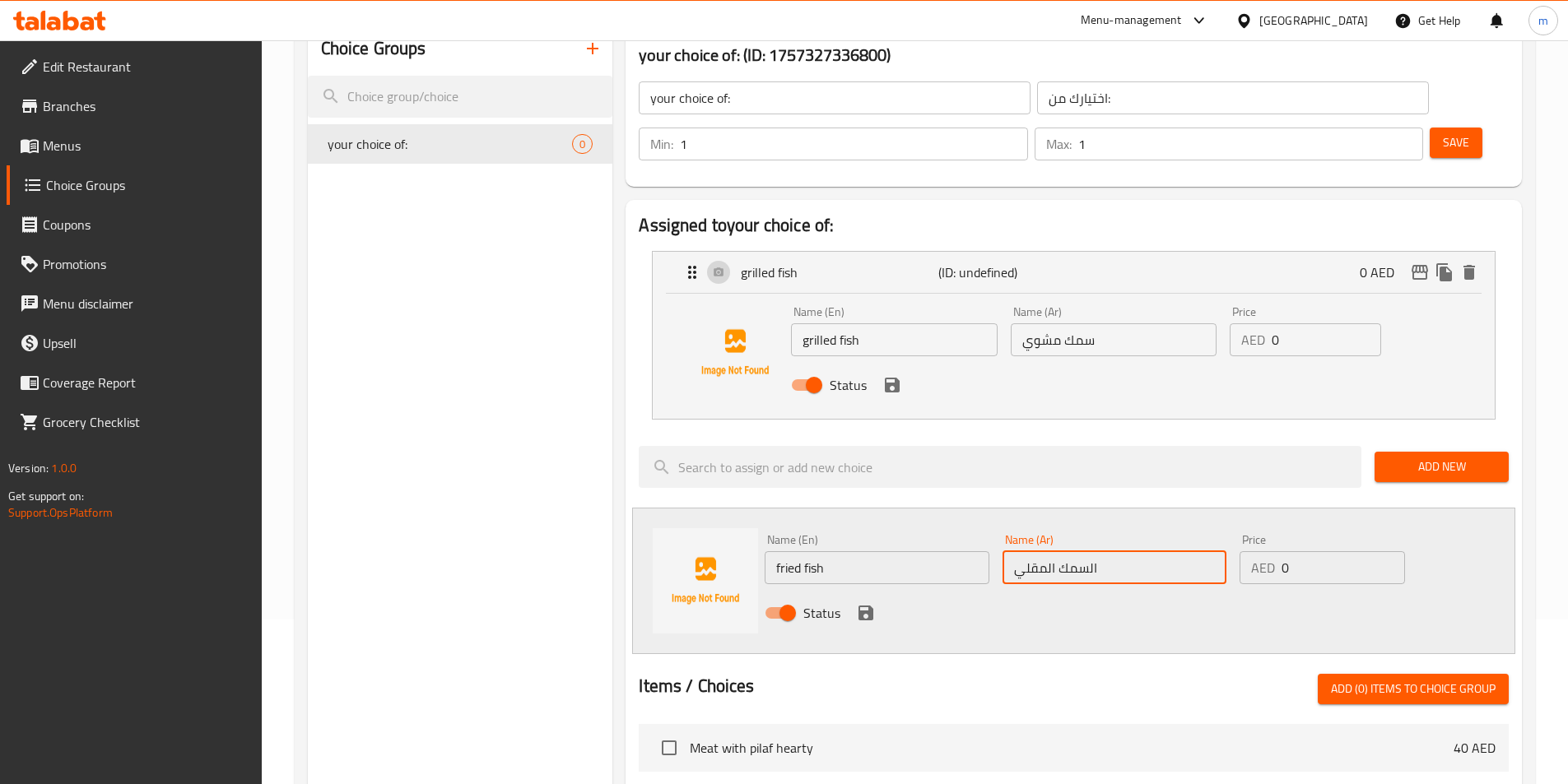
drag, startPoint x: 1110, startPoint y: 524, endPoint x: 1088, endPoint y: 519, distance: 22.6
click at [1088, 551] on input "السمك المقلي" at bounding box center [1114, 568] width 224 height 33
drag, startPoint x: 1045, startPoint y: 517, endPoint x: 1058, endPoint y: 521, distance: 13.6
click at [1058, 551] on input "سمك المقلي" at bounding box center [1114, 568] width 224 height 33
type input "سمك مقلي"
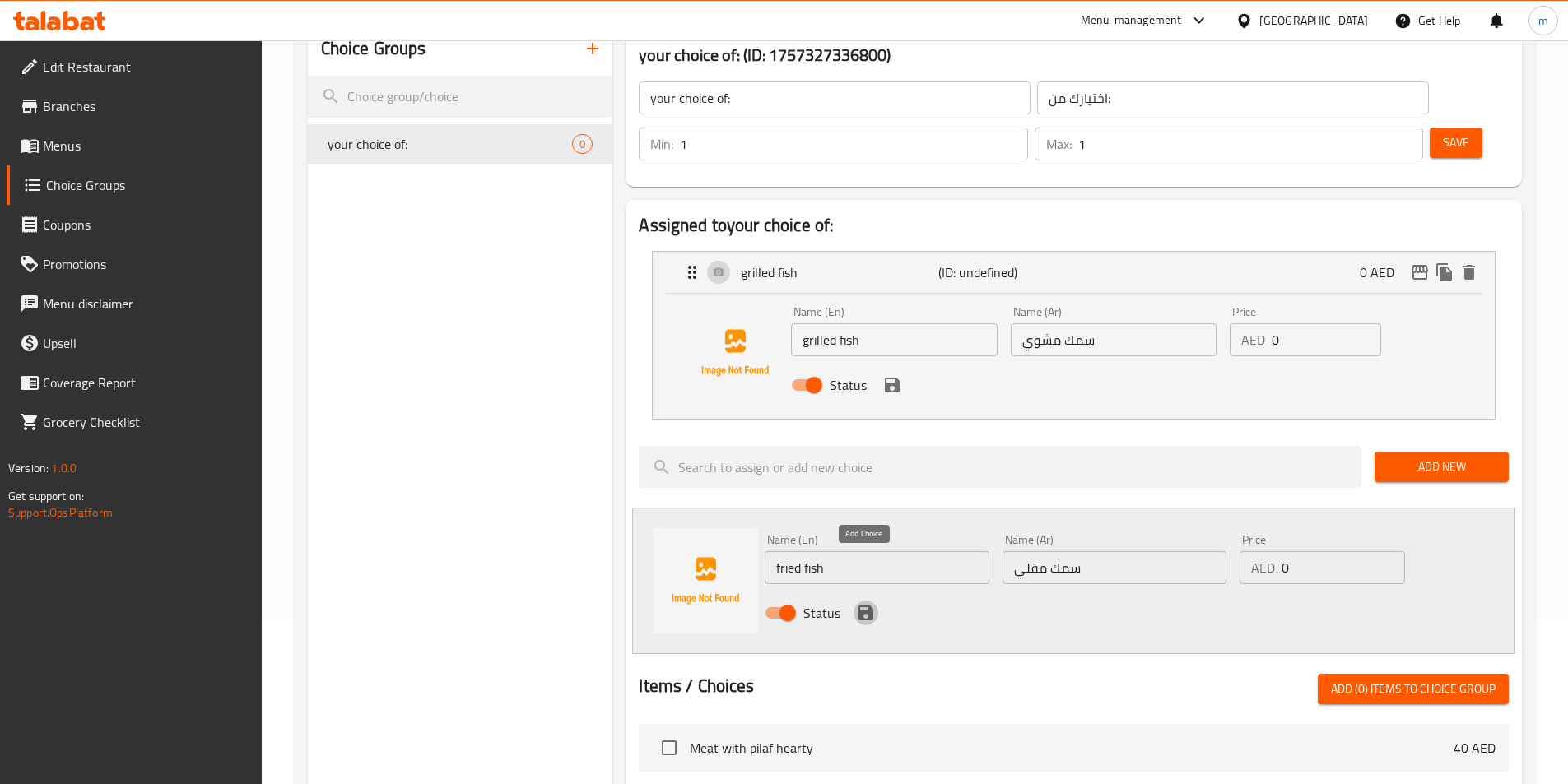
click at [864, 603] on icon "save" at bounding box center [866, 613] width 20 height 20
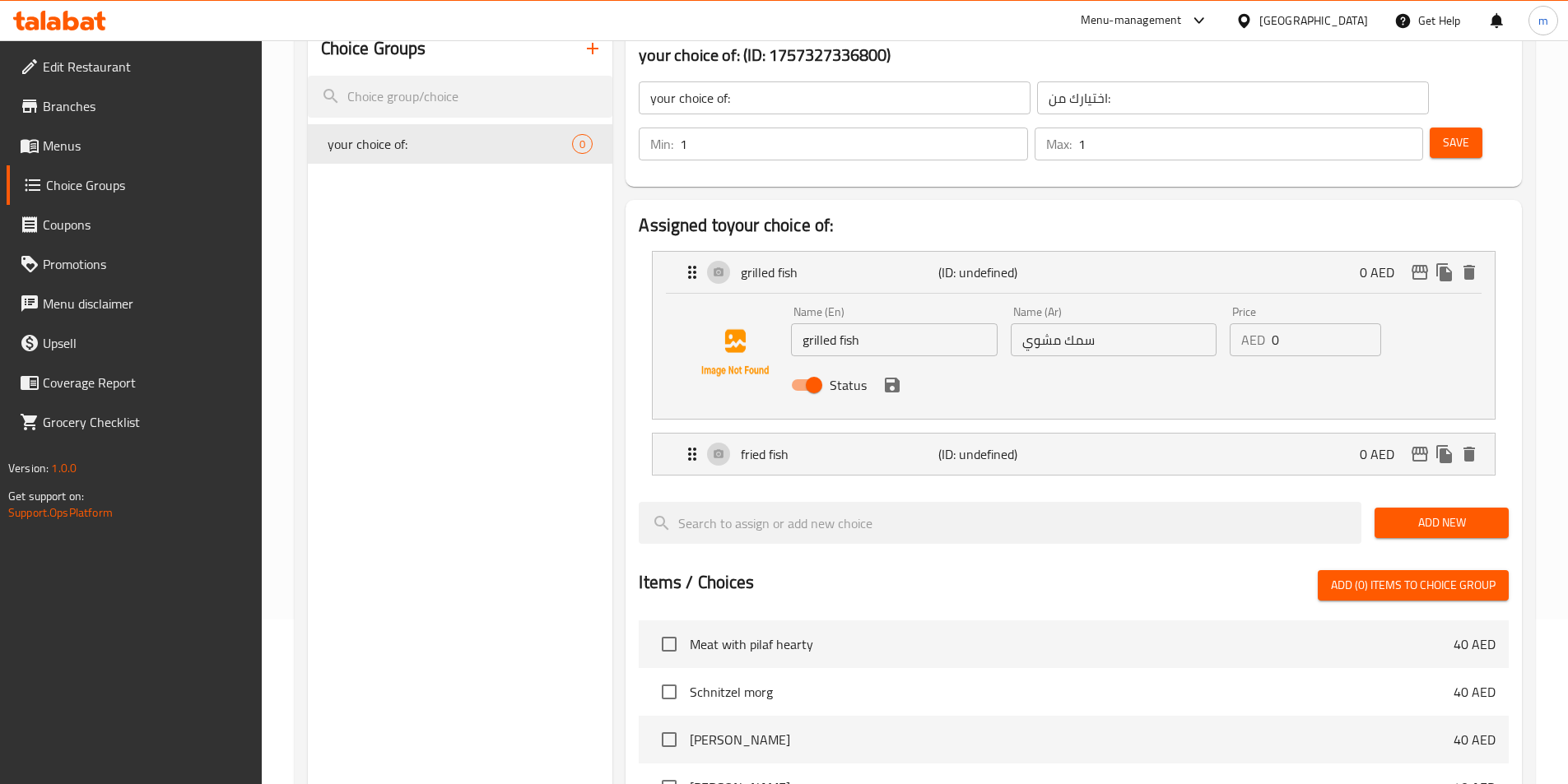
click at [902, 362] on div "Status" at bounding box center [1113, 384] width 657 height 45
click at [899, 362] on div "Status" at bounding box center [1113, 384] width 657 height 45
click at [896, 362] on div "Status" at bounding box center [1113, 384] width 657 height 45
click at [898, 375] on icon "save" at bounding box center [892, 385] width 20 height 20
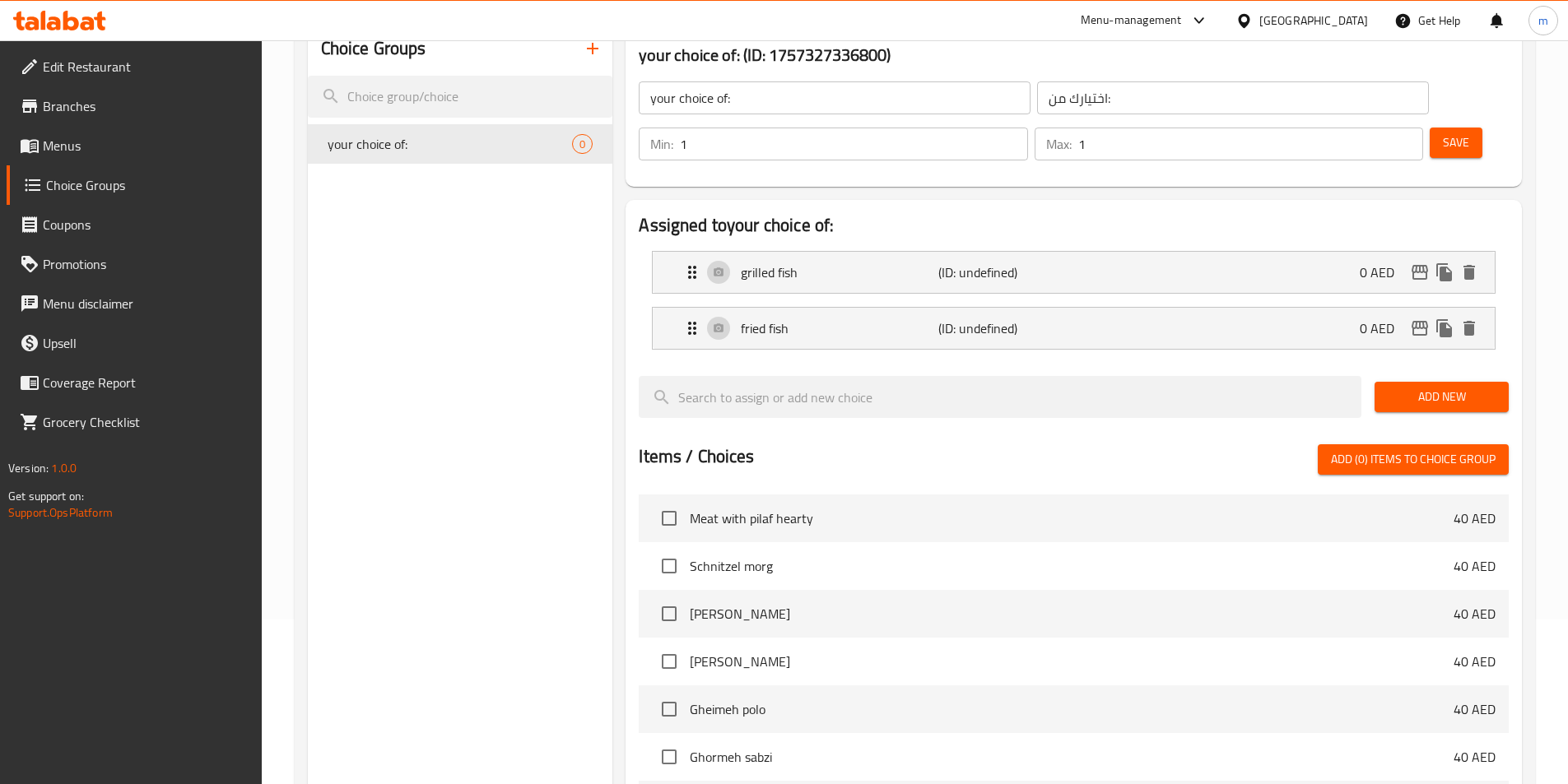
click at [1429, 127] on button "Save" at bounding box center [1455, 142] width 53 height 30
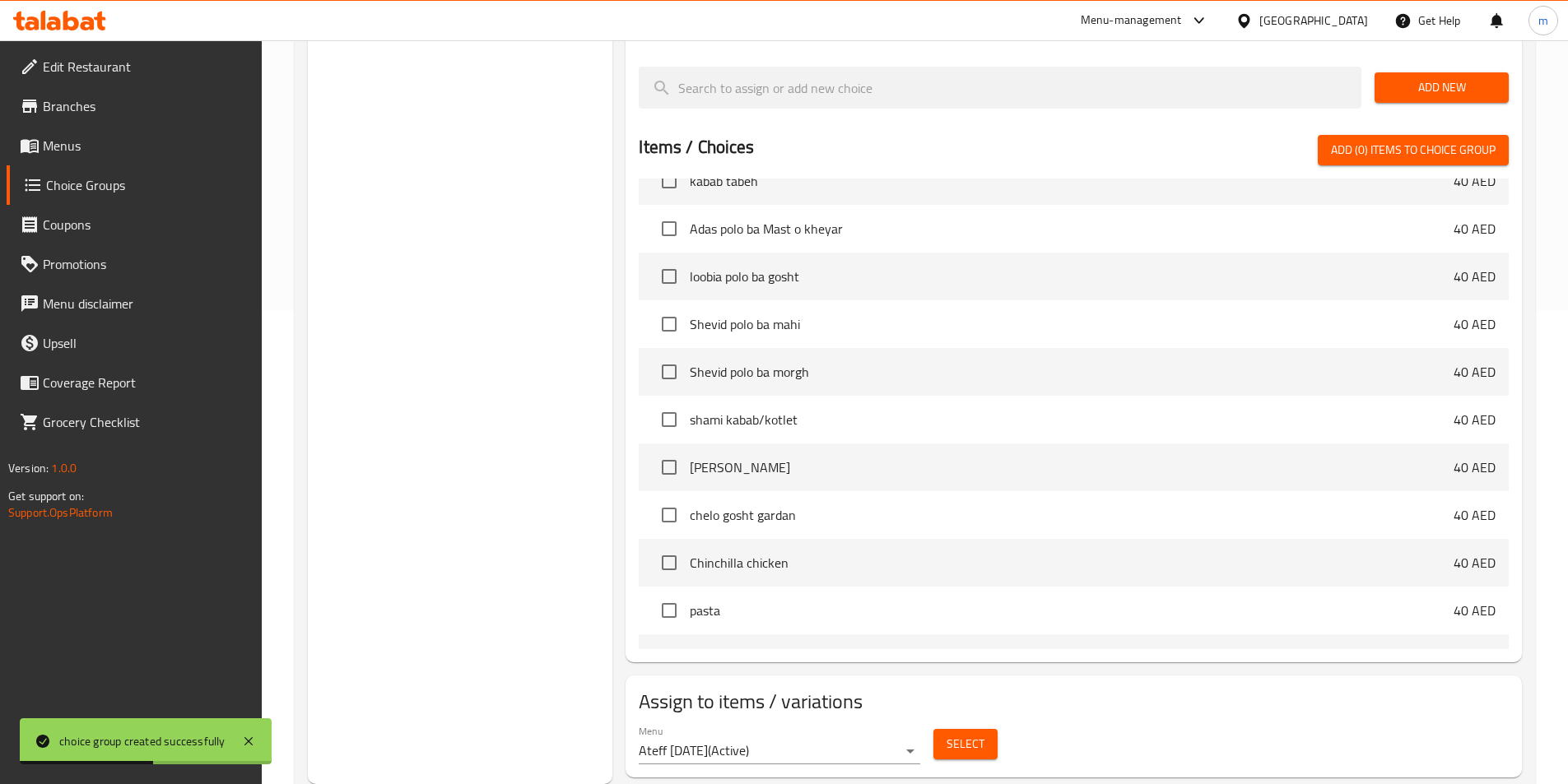
scroll to position [329, 0]
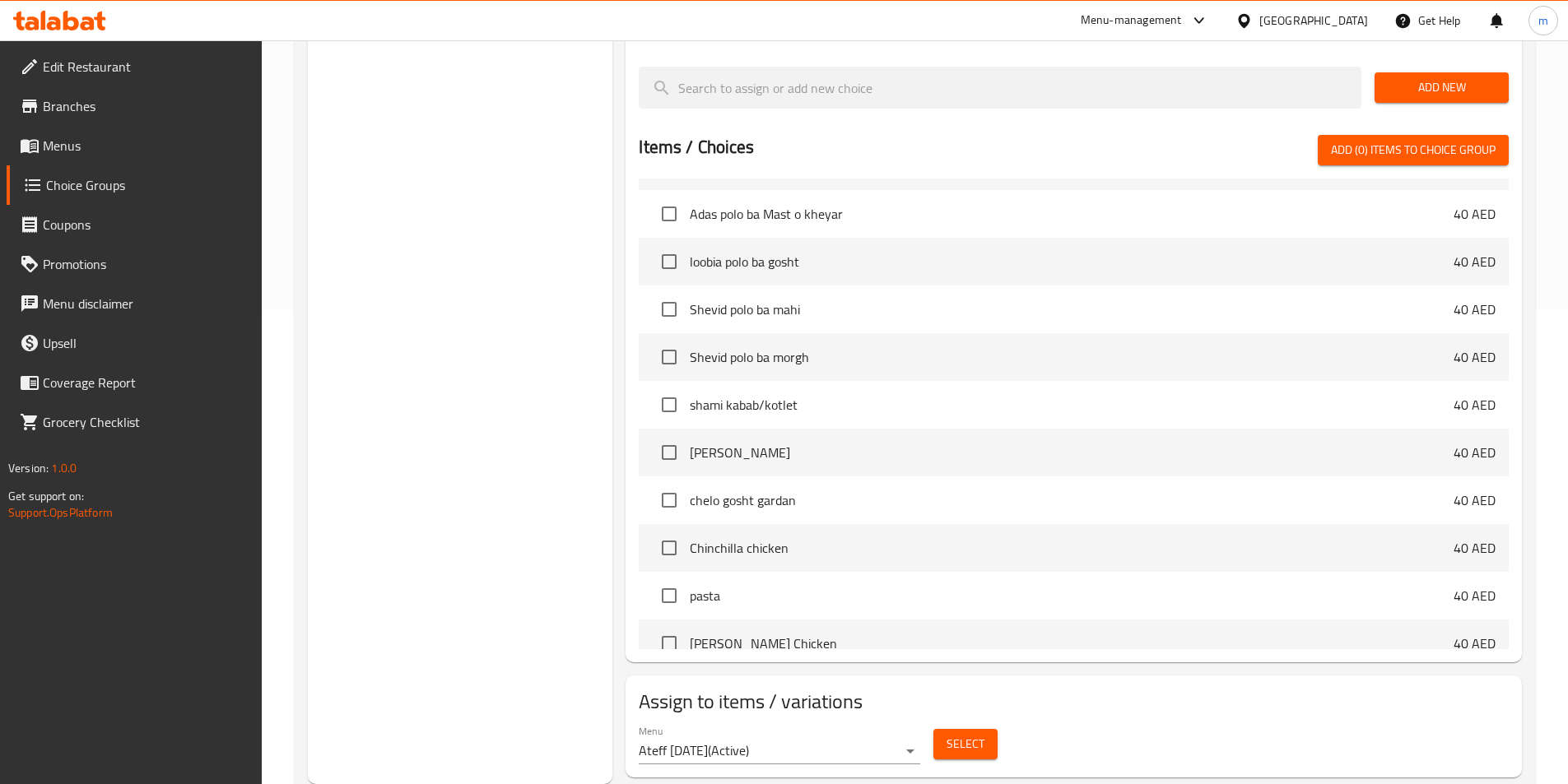
click at [395, 328] on div "Choice Groups your choice of: 2" at bounding box center [461, 248] width 305 height 1071
click at [681, 292] on input "checkbox" at bounding box center [669, 309] width 35 height 35
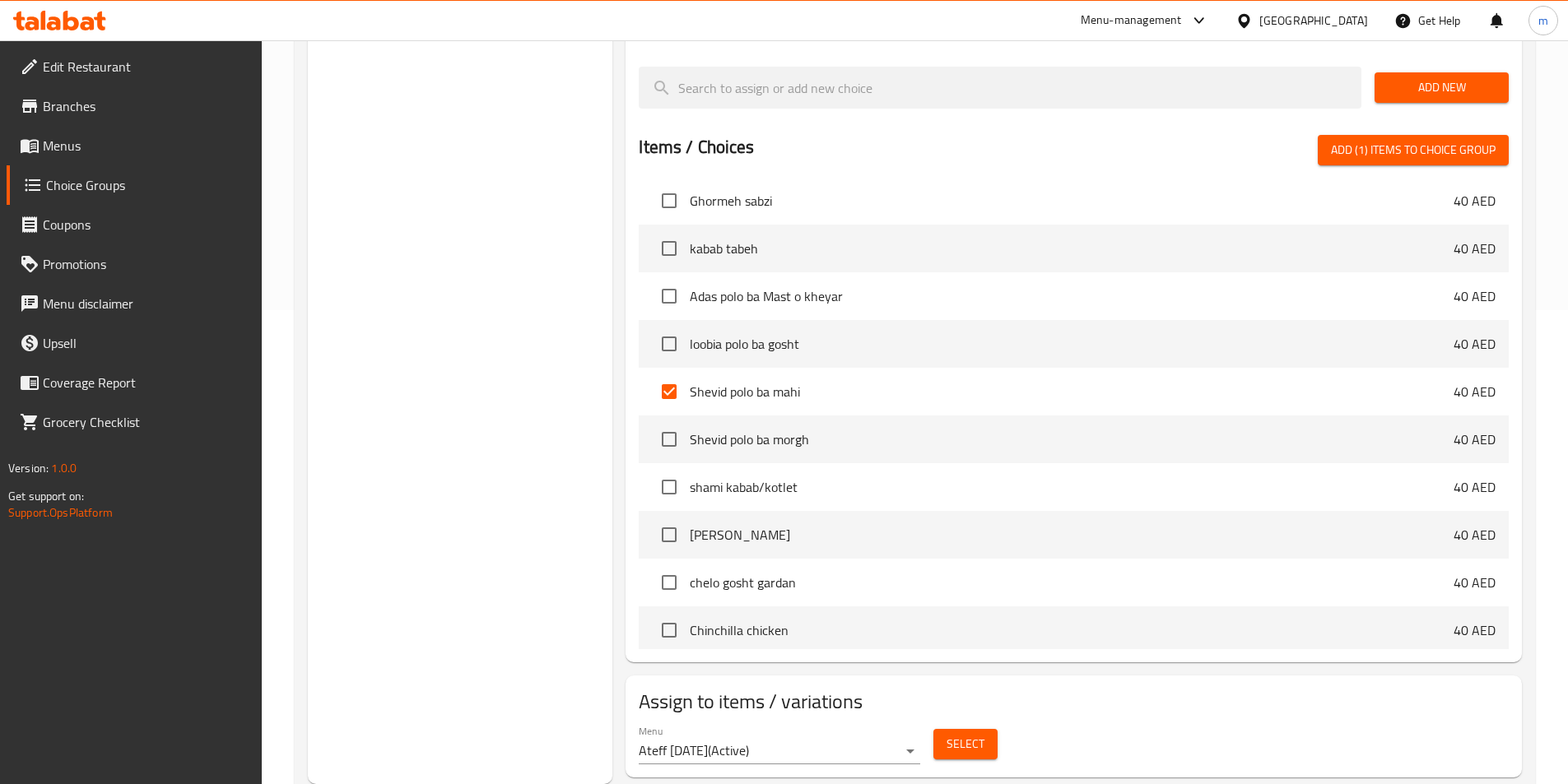
scroll to position [392, 0]
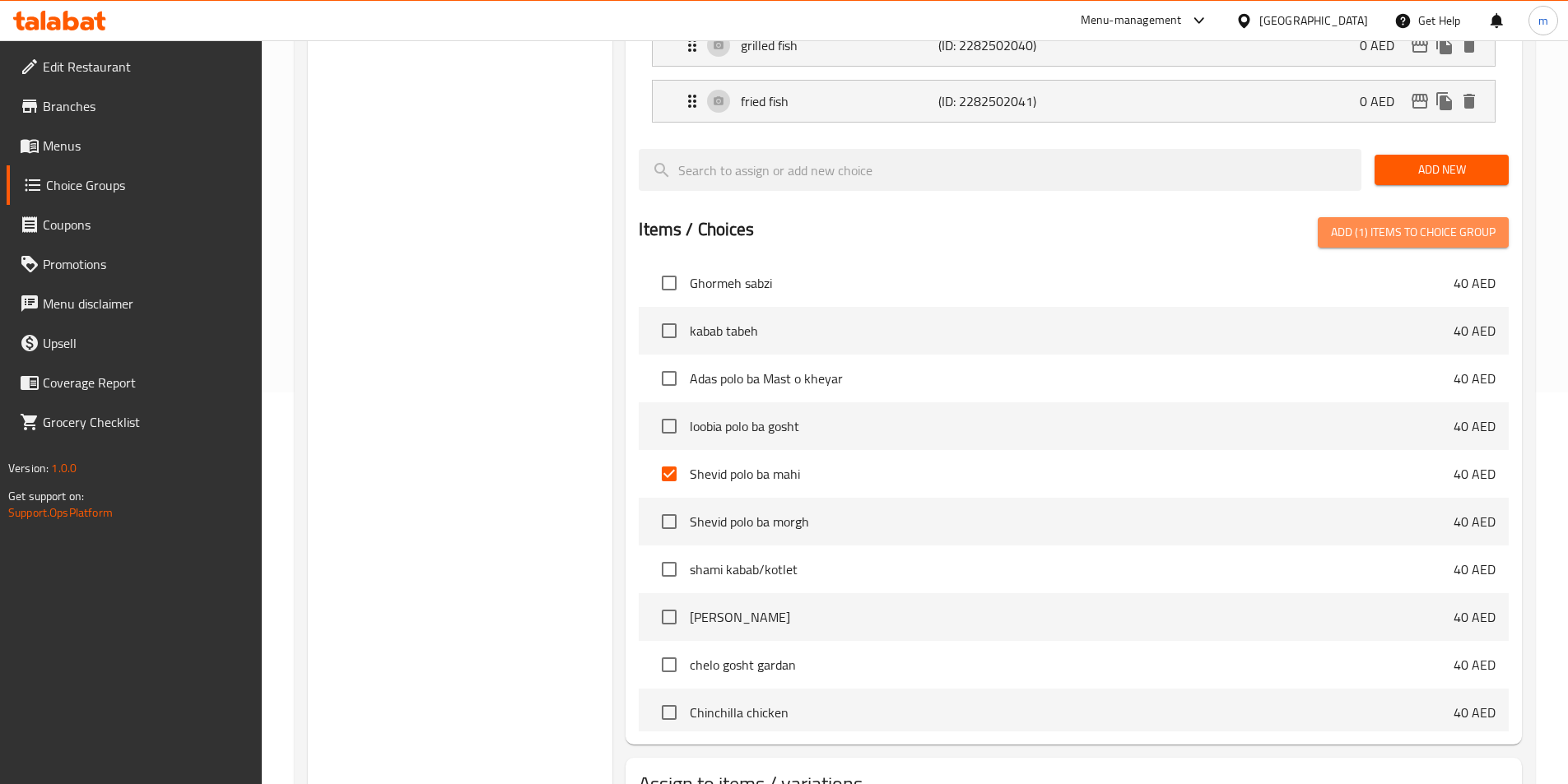
click at [1471, 222] on span "Add (1) items to choice group" at bounding box center [1413, 232] width 165 height 21
checkbox input "false"
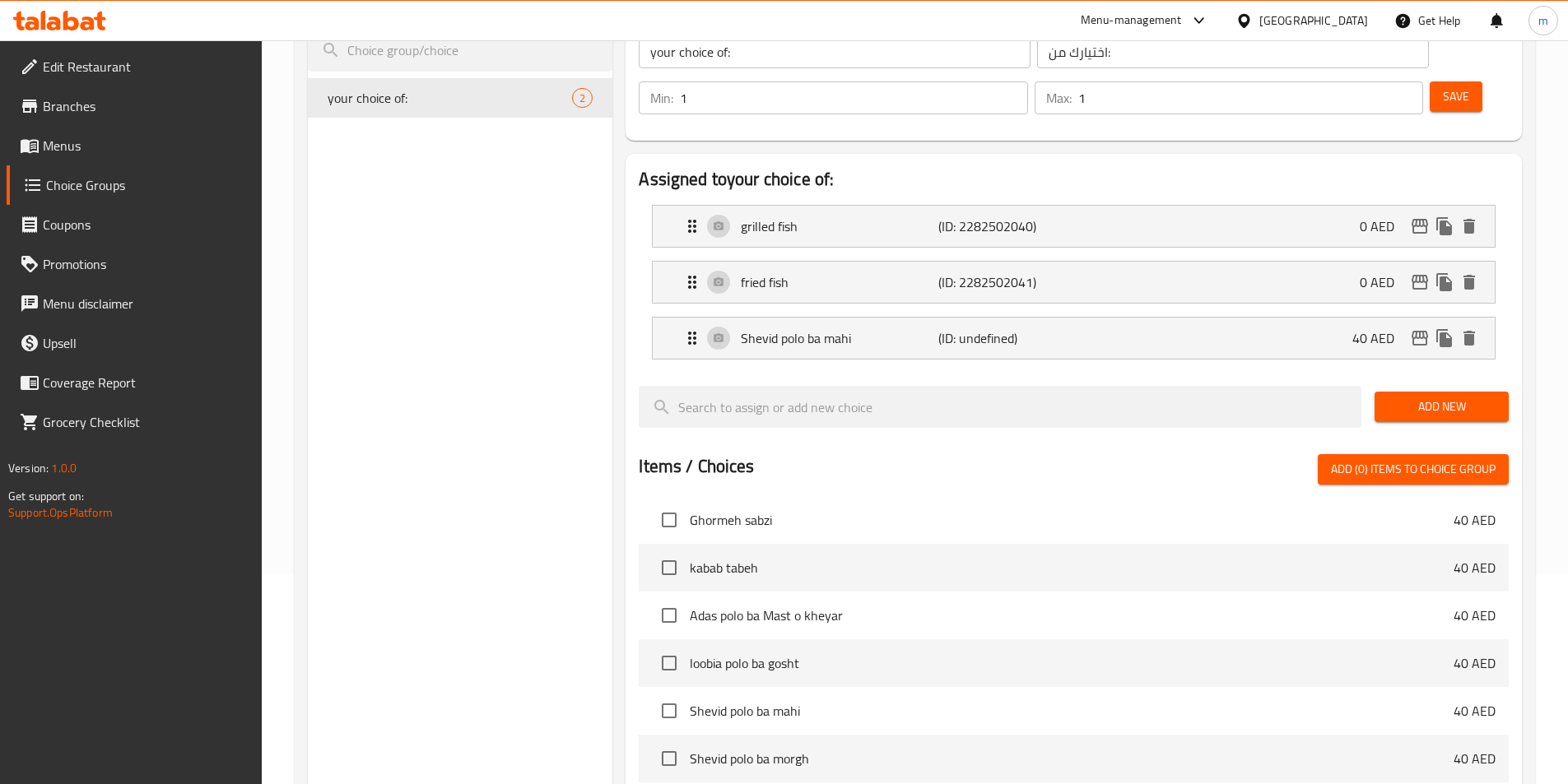
scroll to position [201, 0]
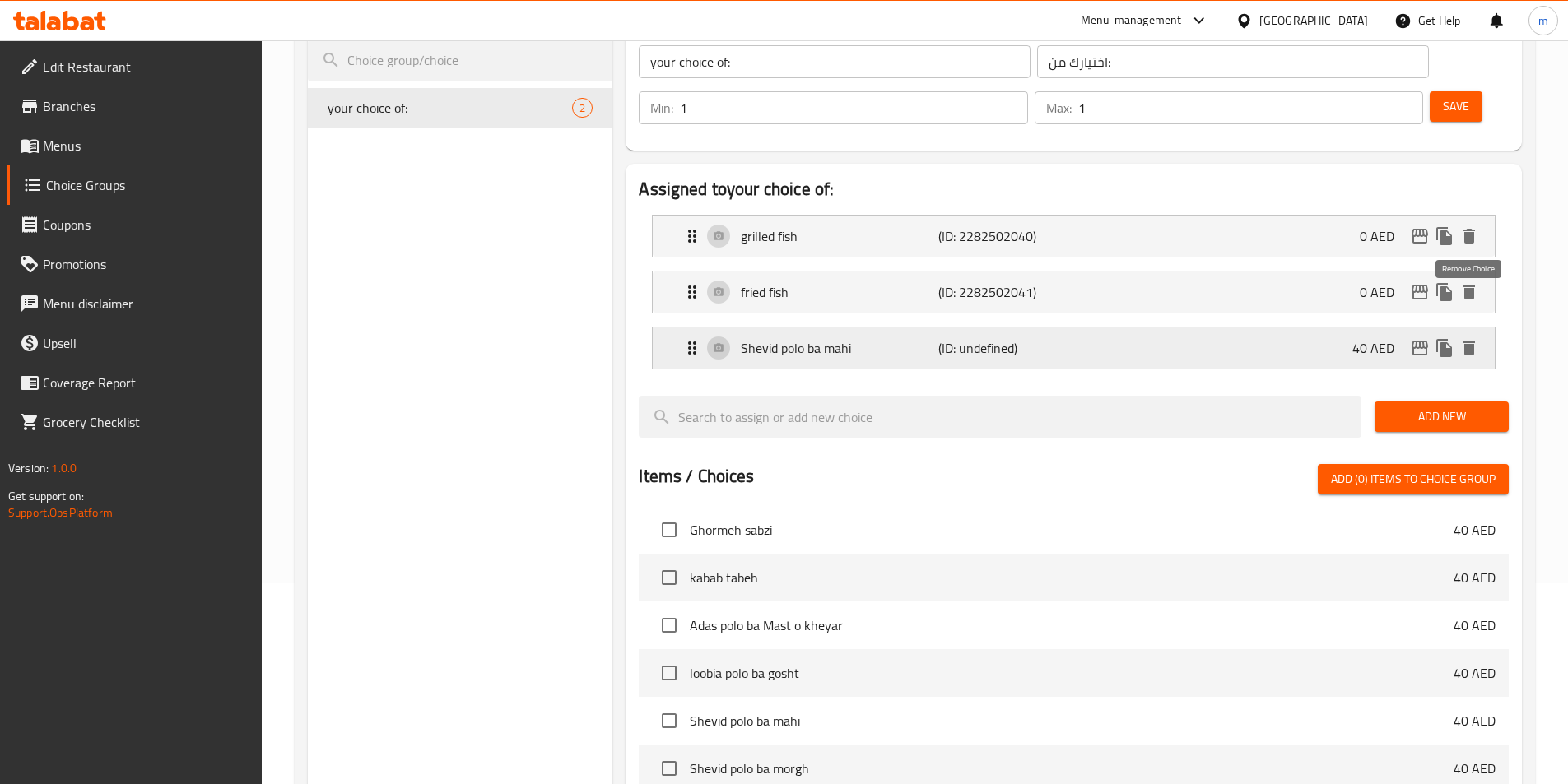
click at [1467, 341] on icon "delete" at bounding box center [1469, 348] width 12 height 15
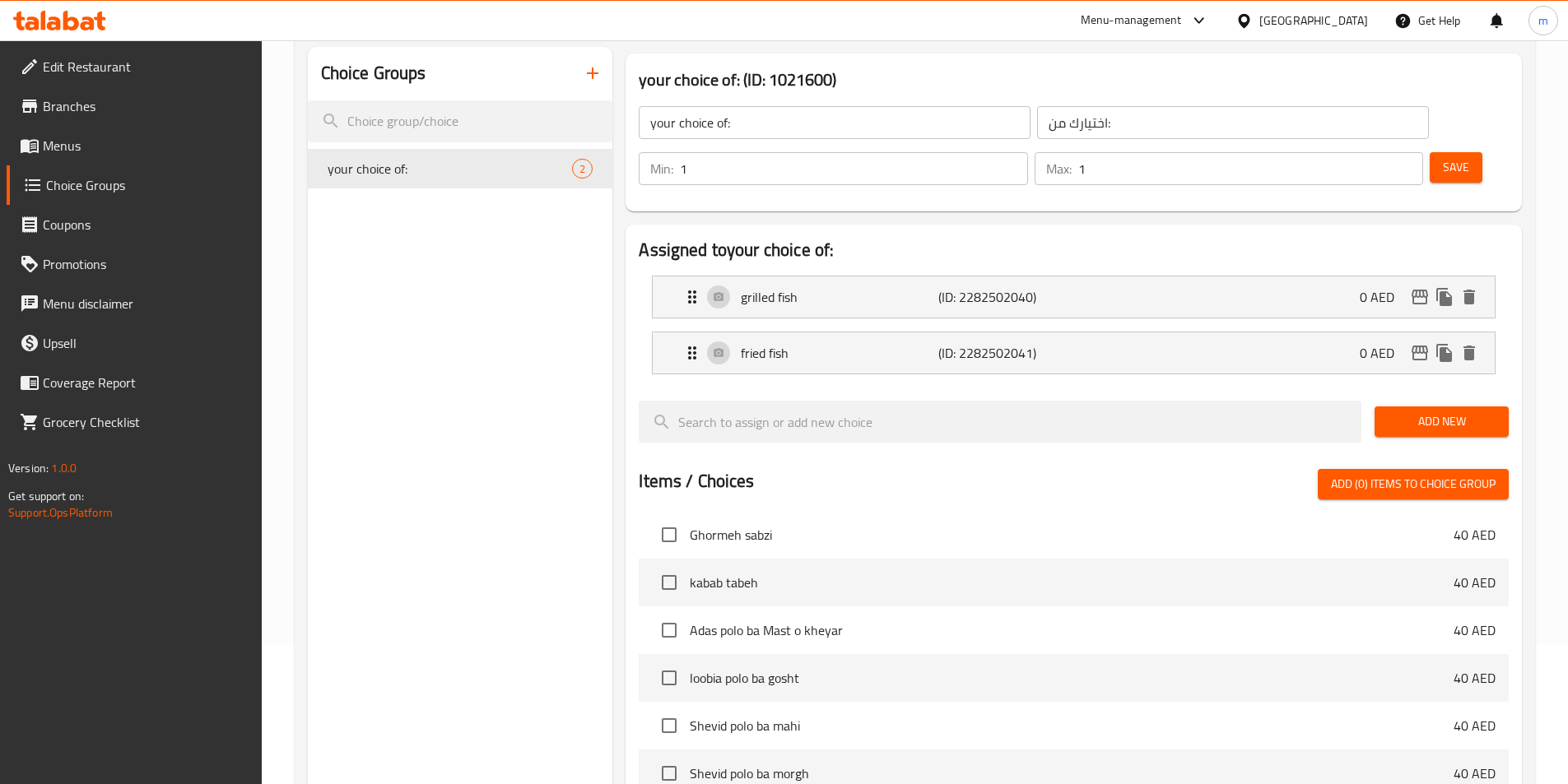
scroll to position [164, 0]
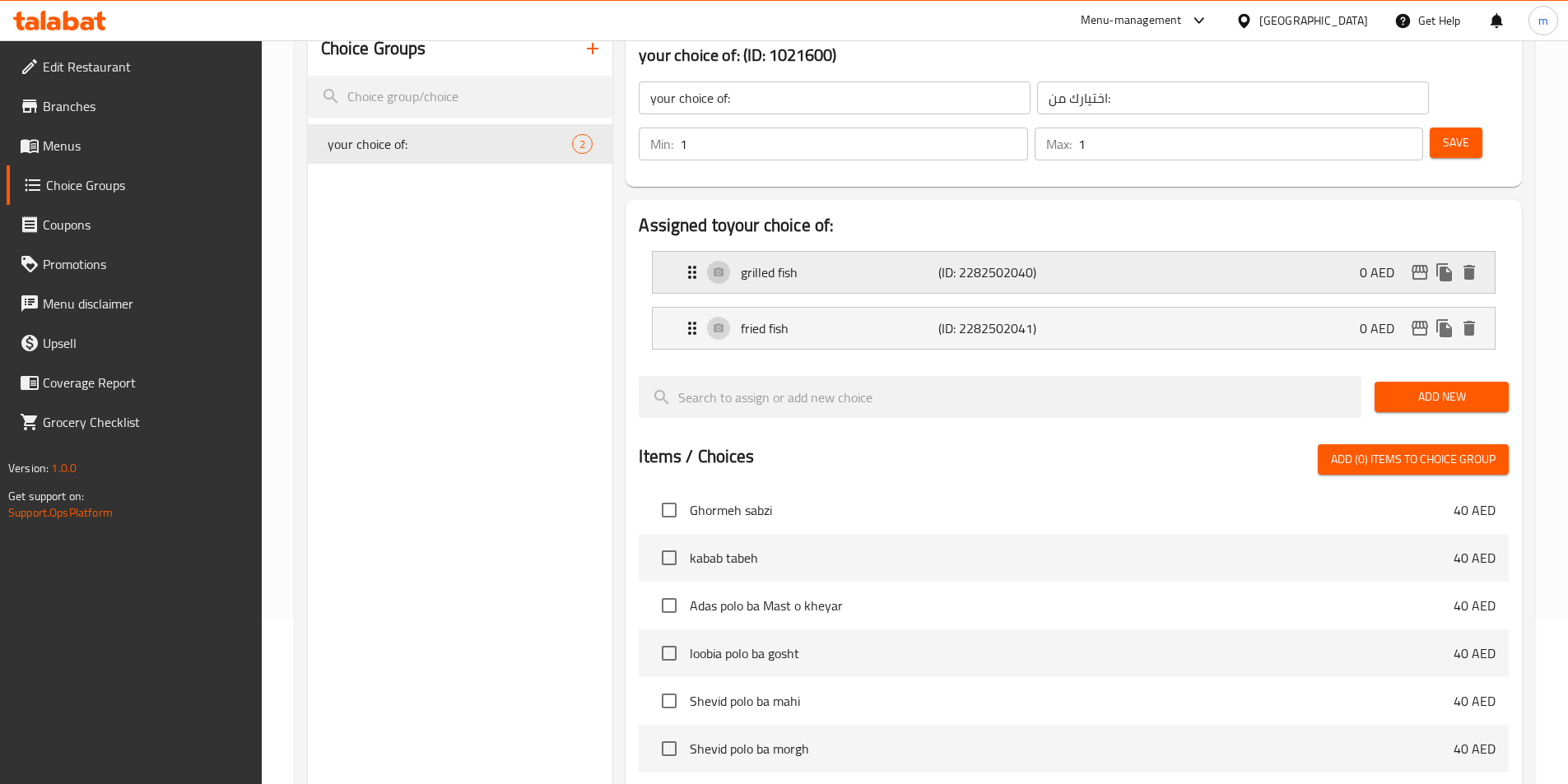
click at [971, 263] on p "(ID: 2282502040)" at bounding box center [1004, 273] width 132 height 20
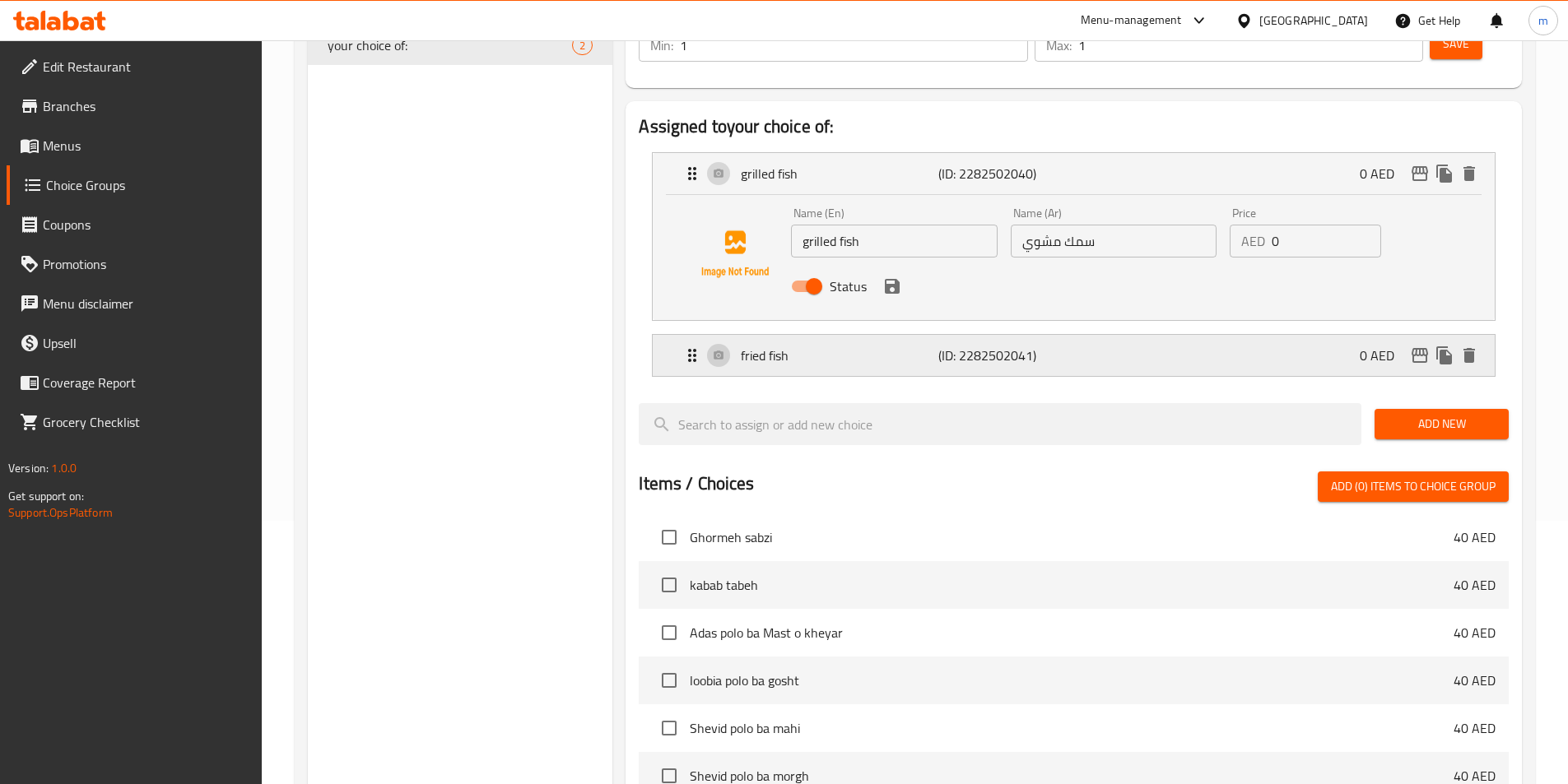
scroll to position [291, 0]
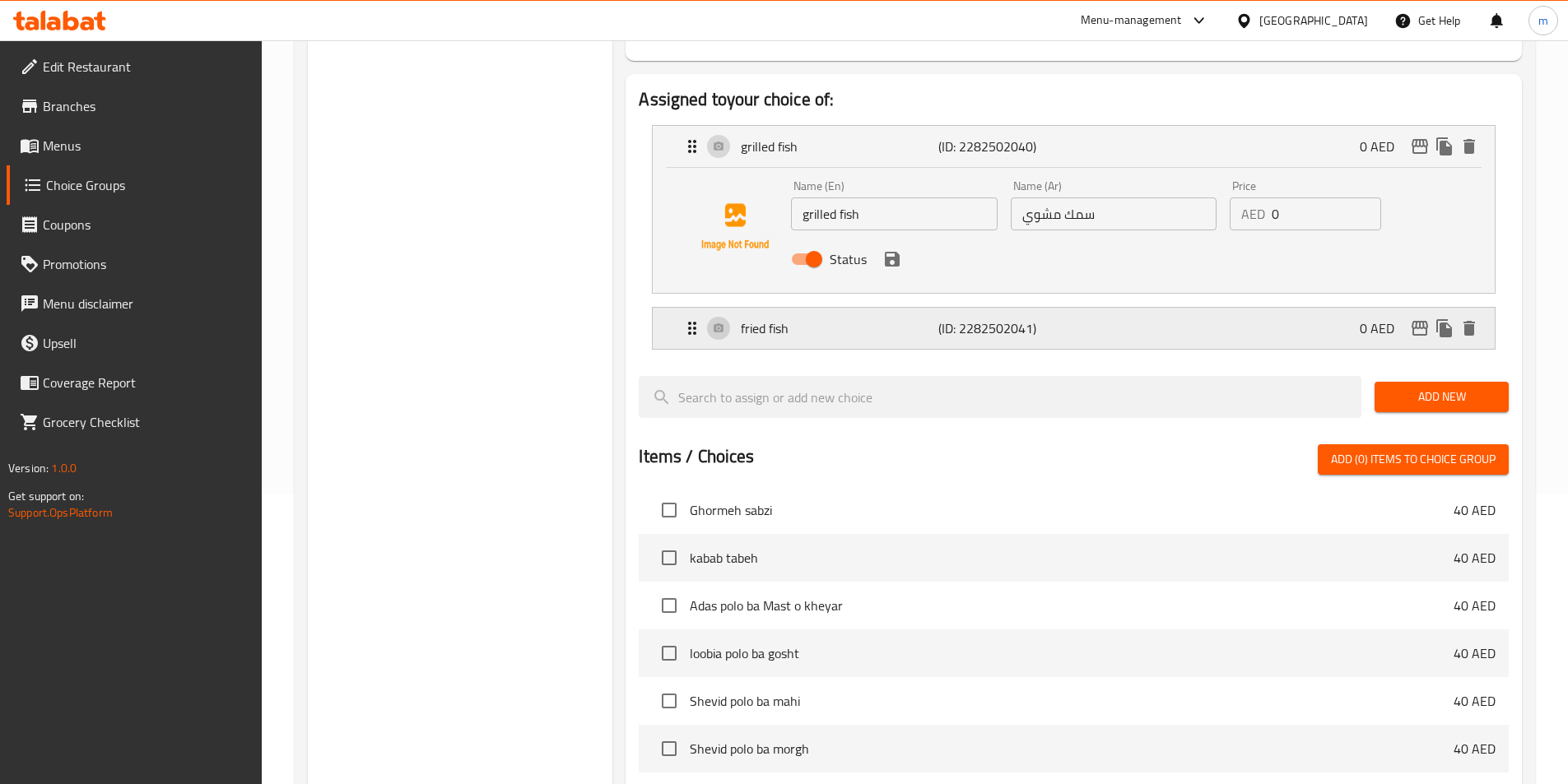
click at [1076, 308] on div "fried fish (ID: 2282502041) 0 AED" at bounding box center [1078, 328] width 793 height 41
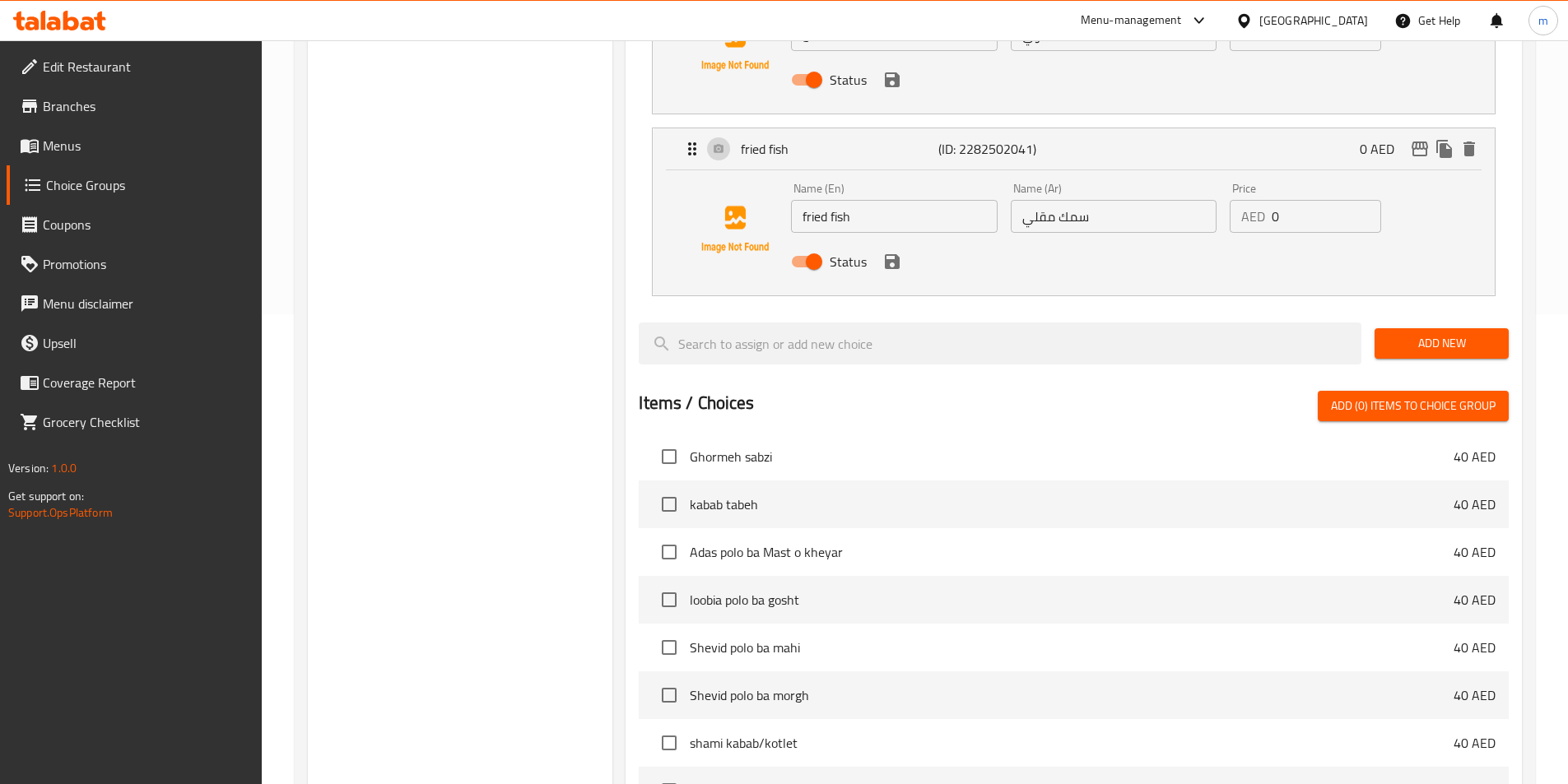
scroll to position [663, 0]
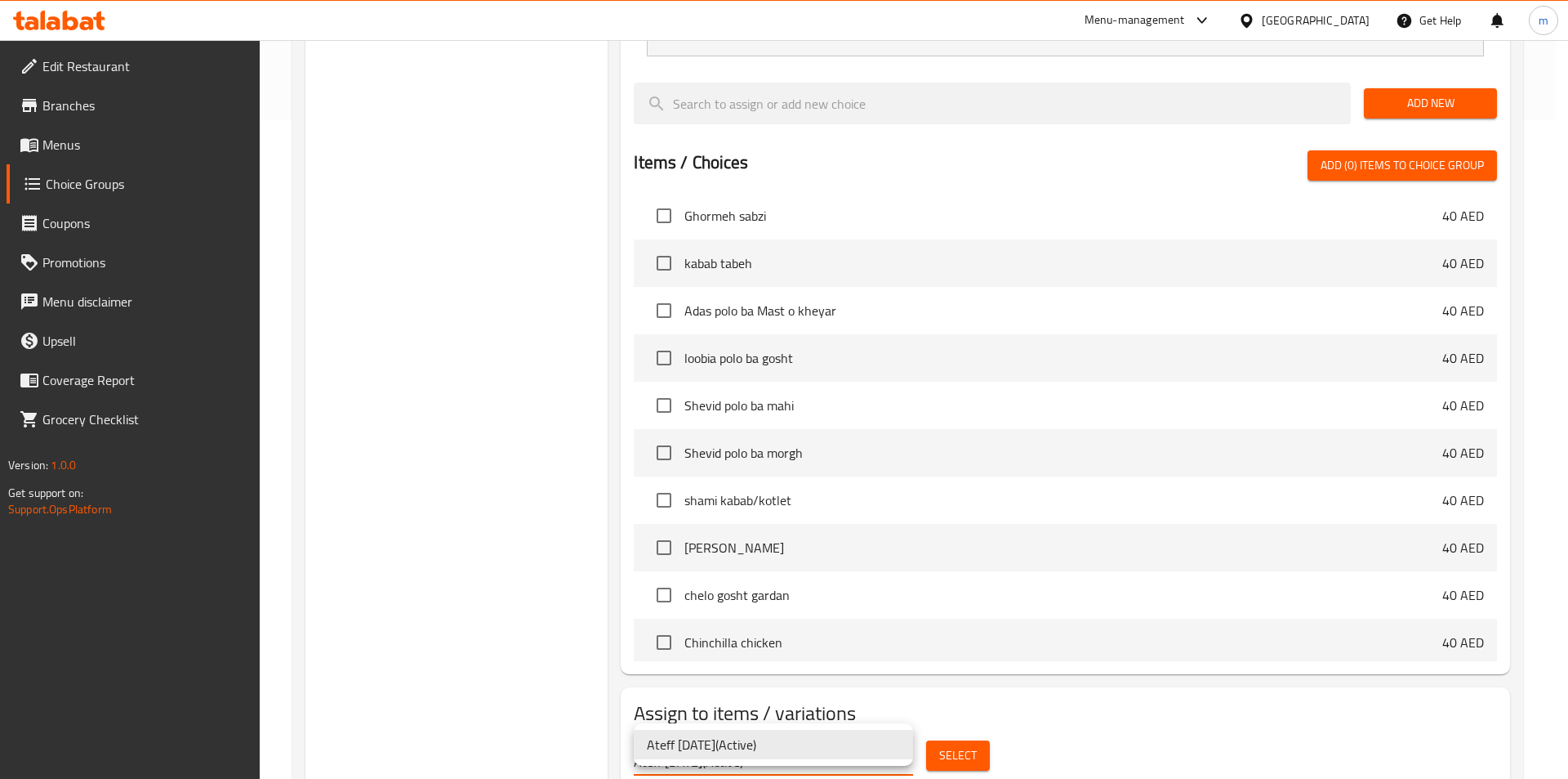
click at [791, 736] on li "Ateff 8/9/2025 ( Active )" at bounding box center [774, 744] width 280 height 30
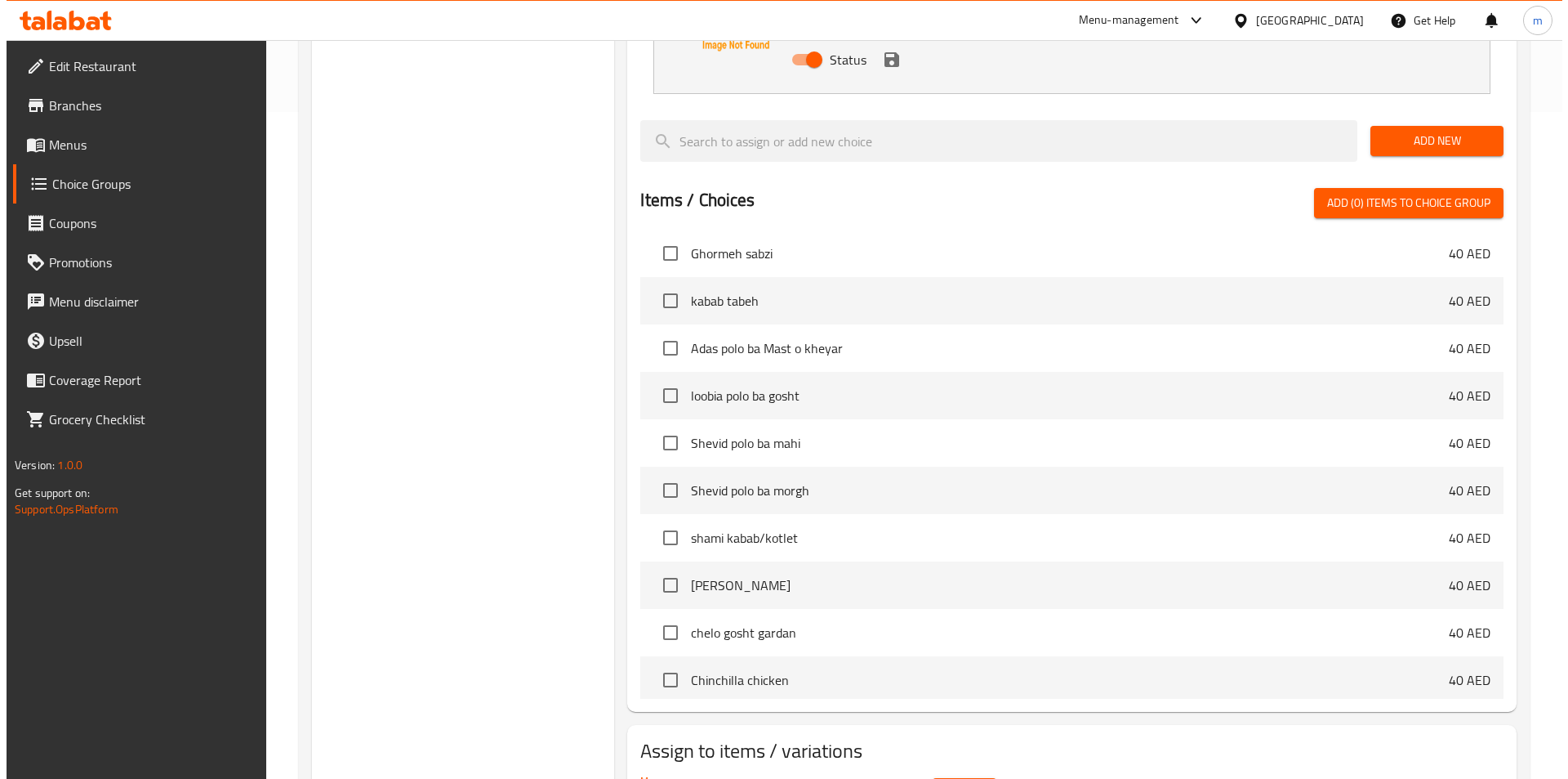
scroll to position [720, 0]
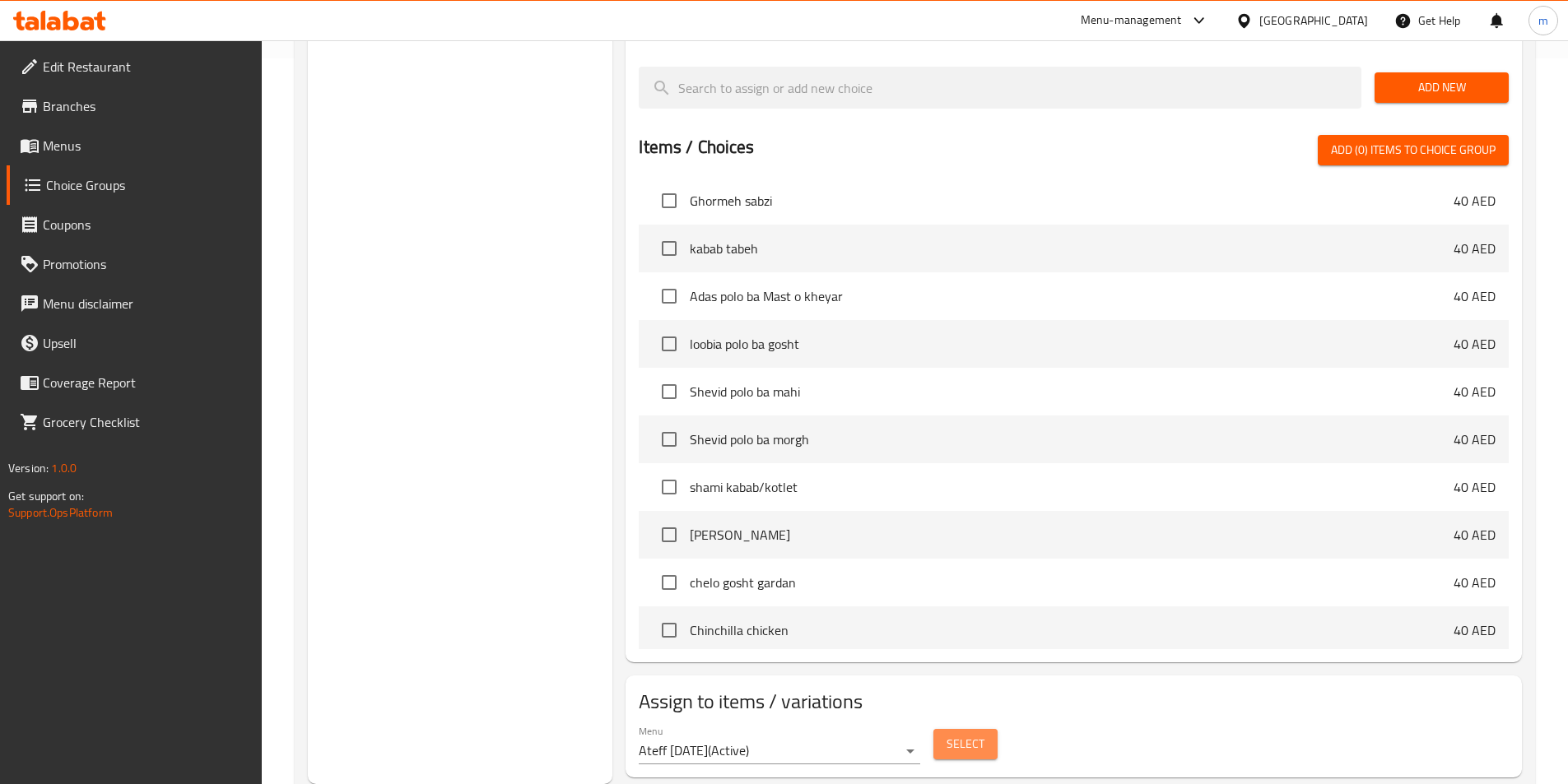
click at [958, 729] on button "Select" at bounding box center [965, 743] width 65 height 30
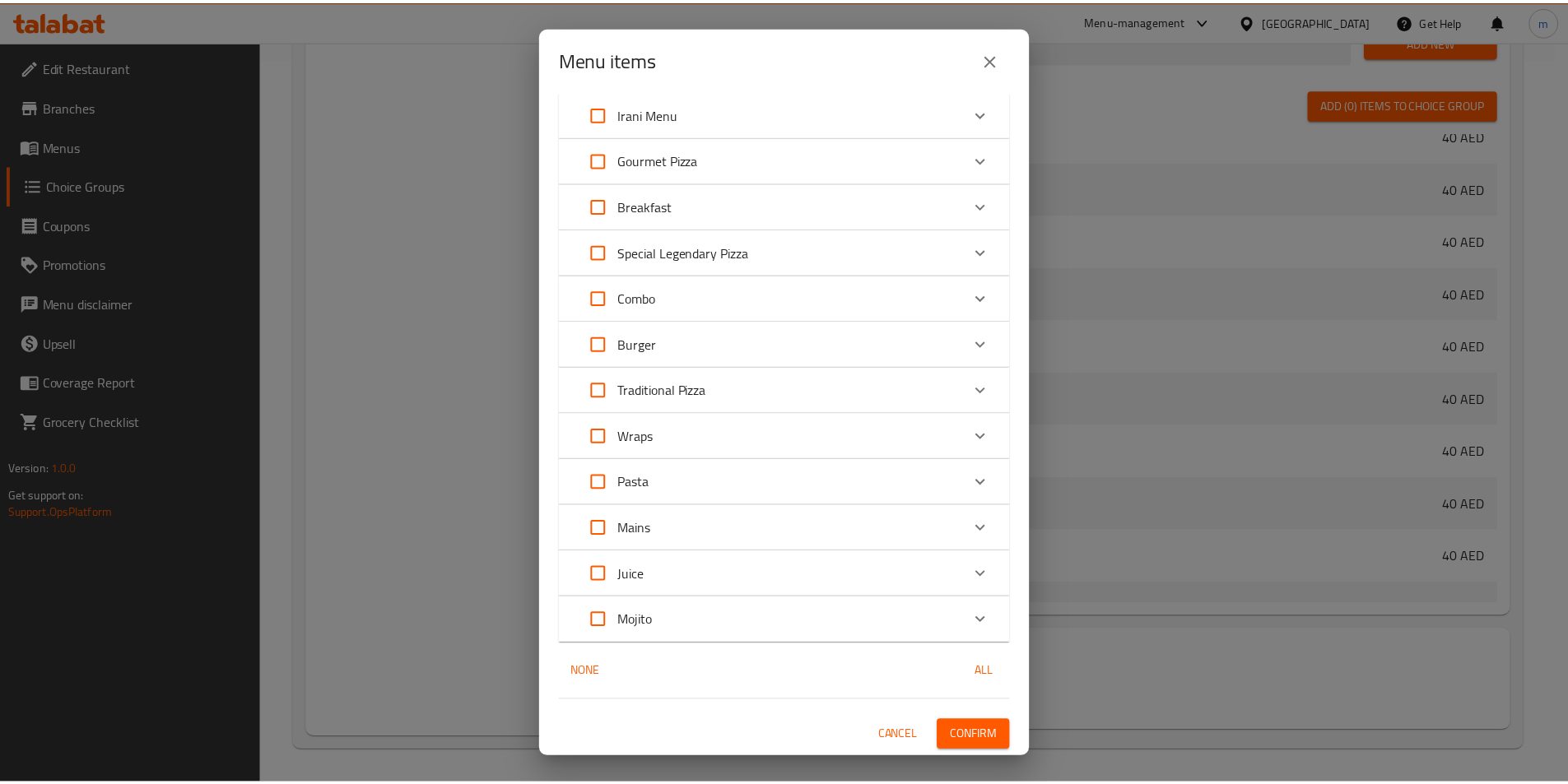
scroll to position [0, 0]
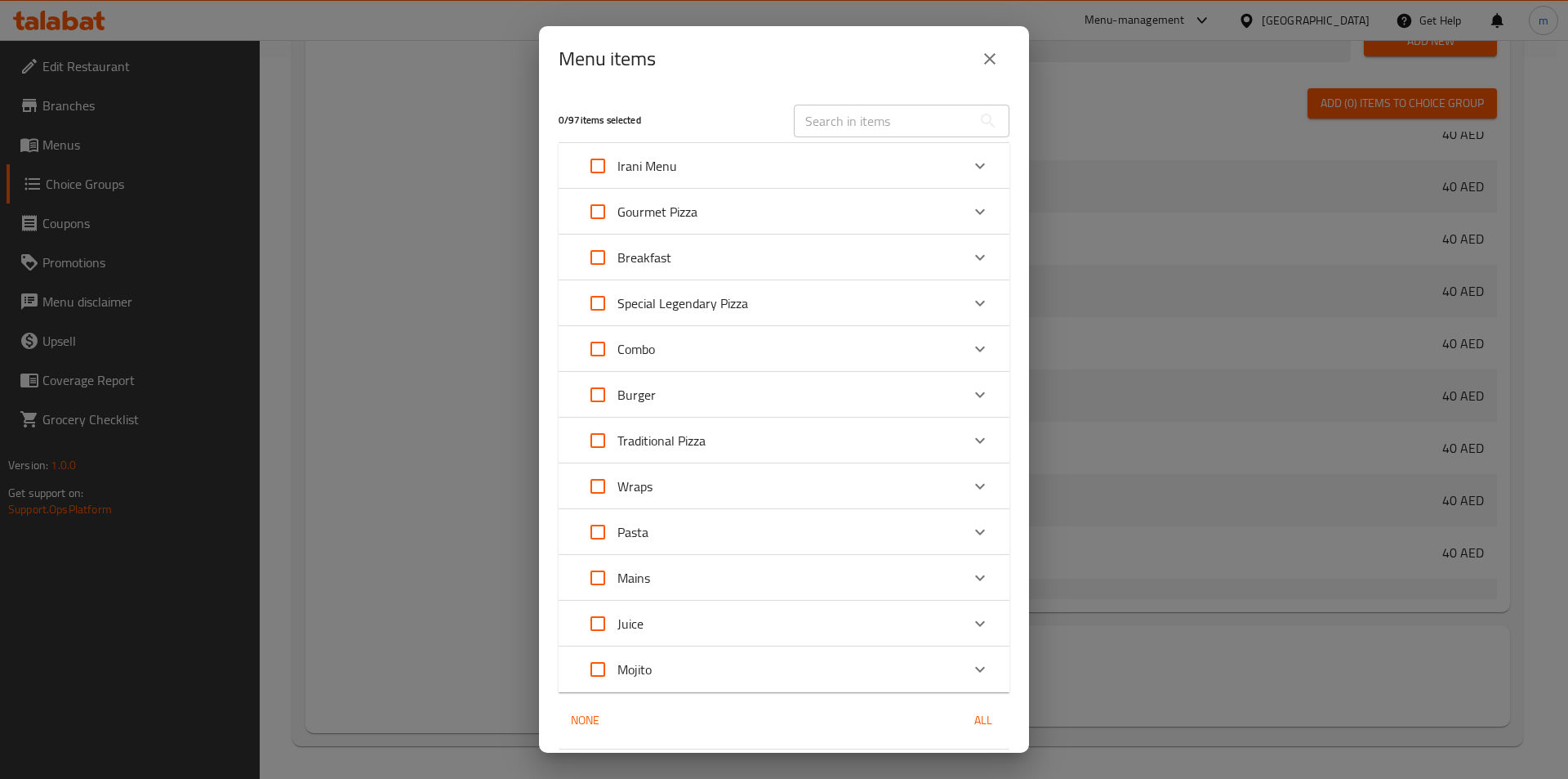
click at [894, 111] on input "text" at bounding box center [882, 121] width 178 height 32
paste input "Shevid polo ba mahi"
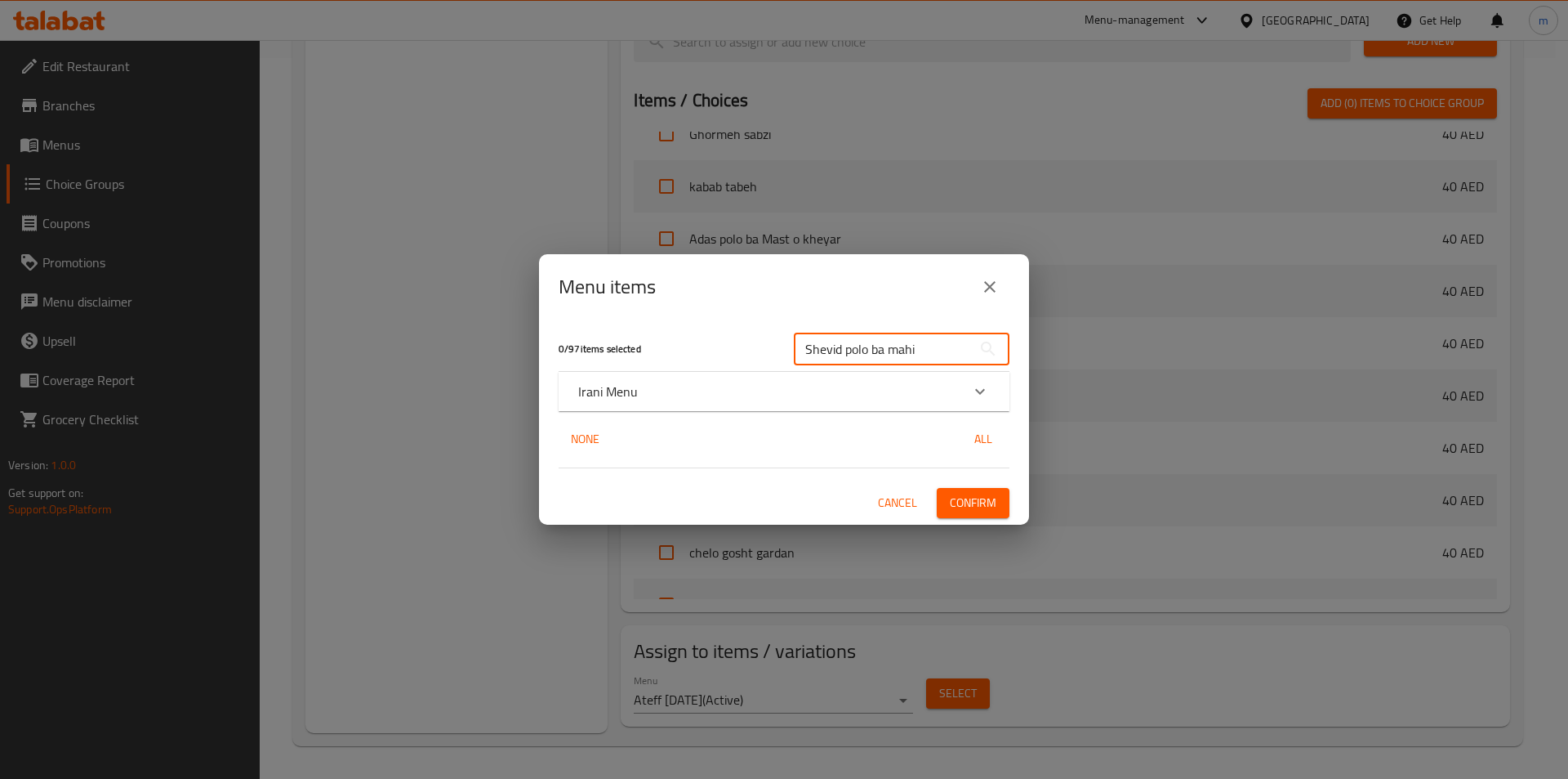
type input "Shevid polo ba mahi"
click at [893, 398] on div "Irani Menu" at bounding box center [770, 392] width 383 height 20
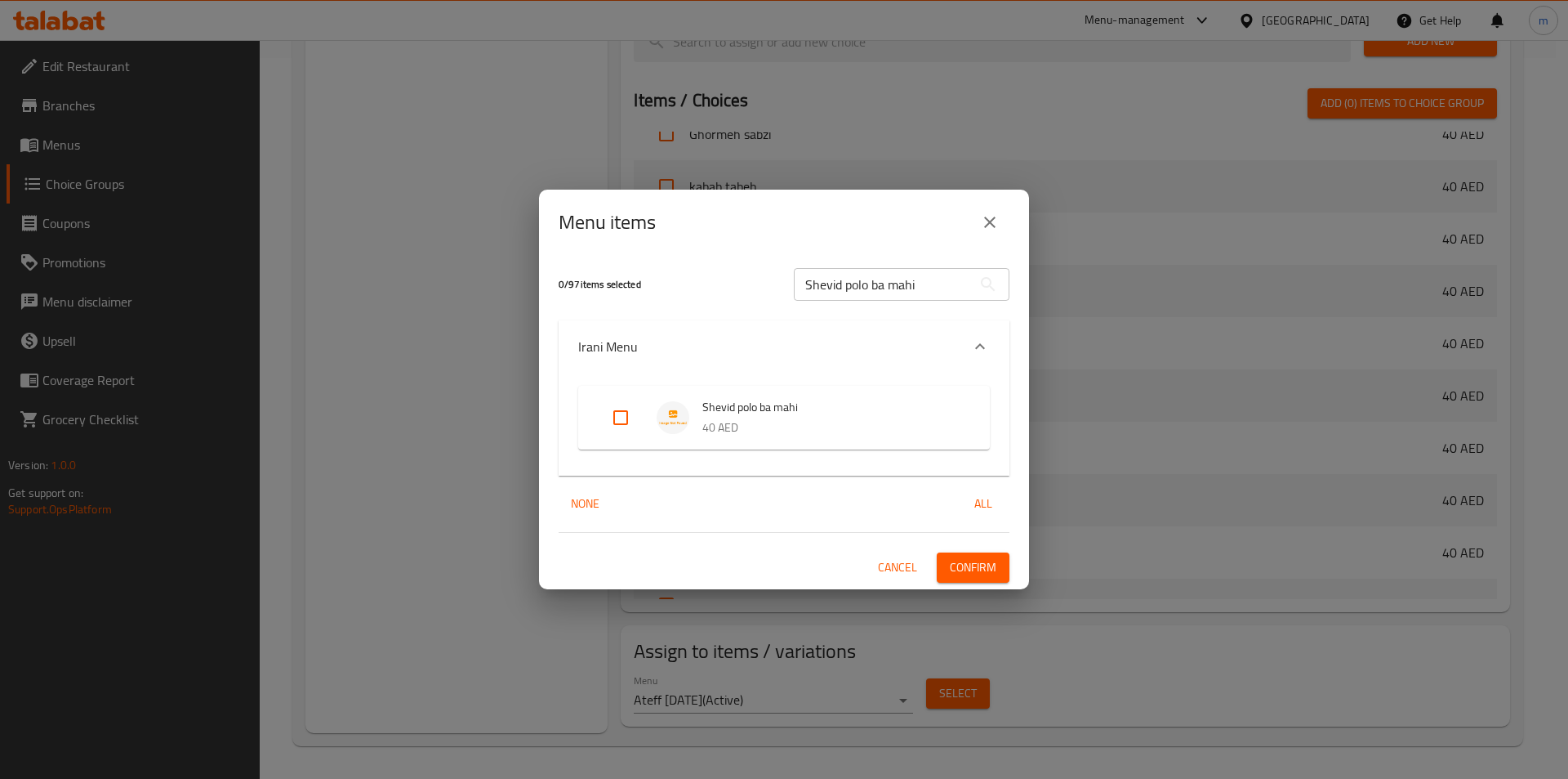
click at [620, 419] on input "Expand" at bounding box center [620, 417] width 39 height 39
checkbox input "true"
click at [980, 571] on span "Confirm" at bounding box center [973, 567] width 47 height 21
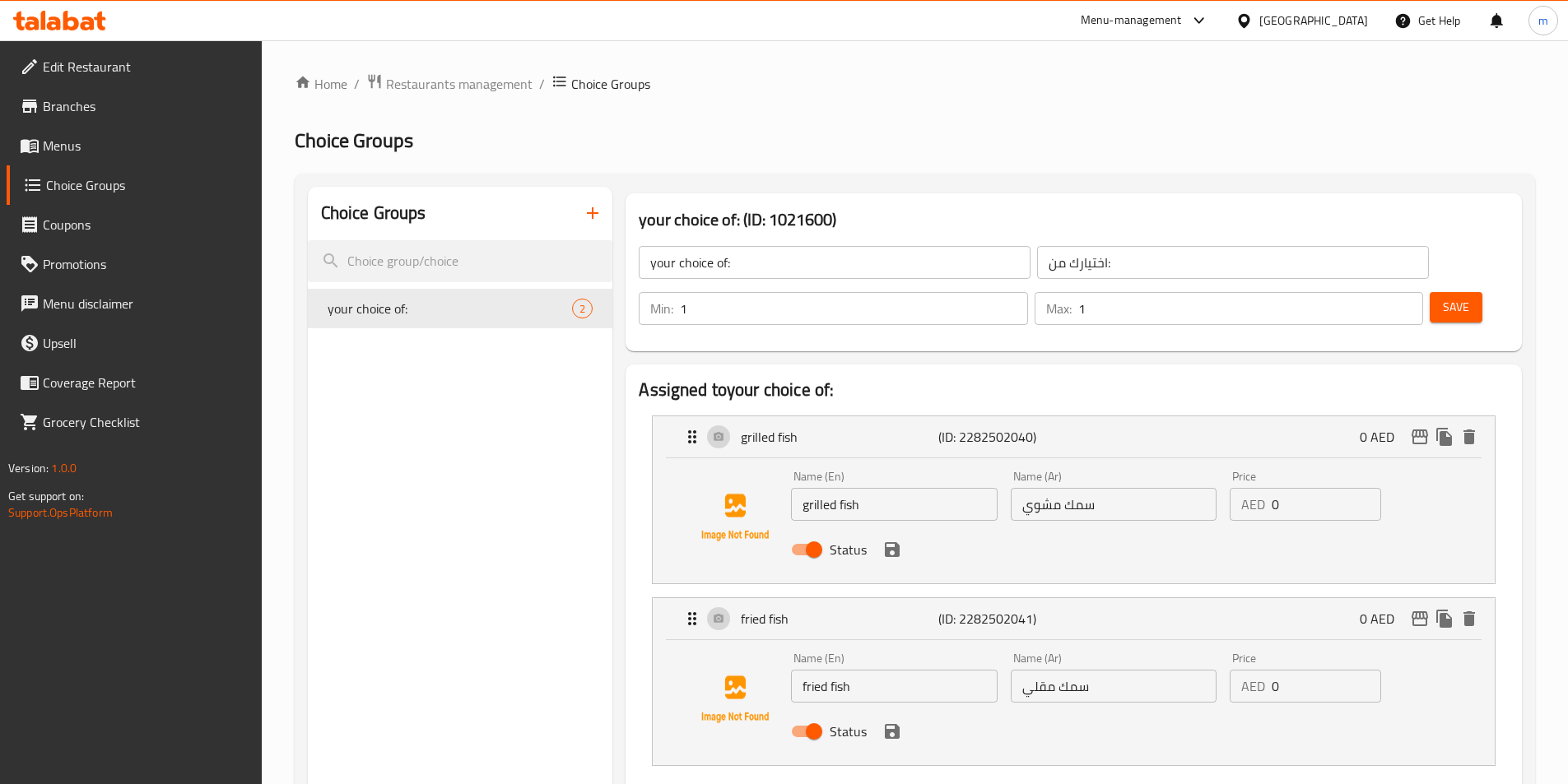
click at [585, 218] on icon "button" at bounding box center [593, 213] width 20 height 20
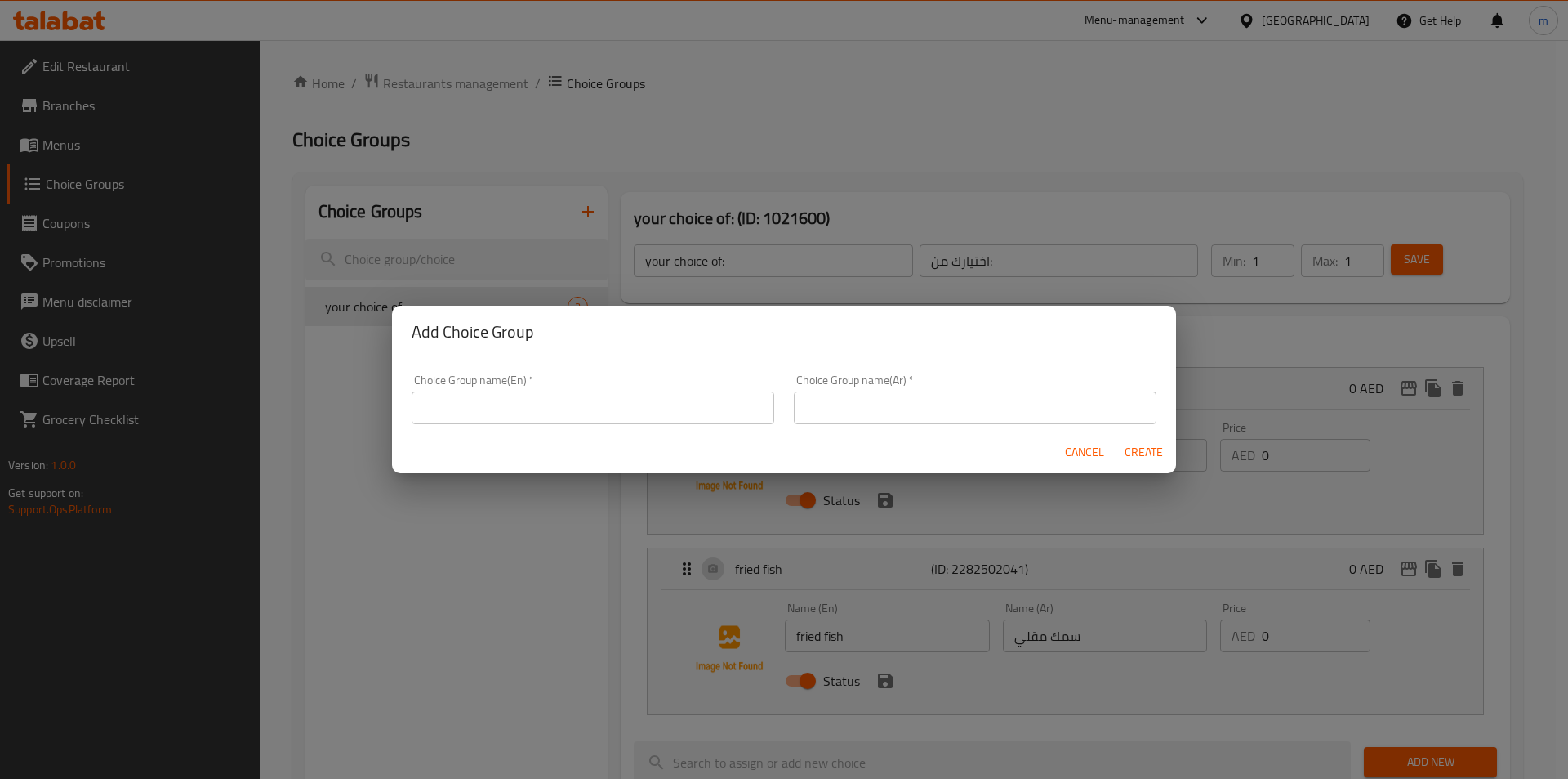
click at [677, 396] on input "text" at bounding box center [593, 408] width 363 height 32
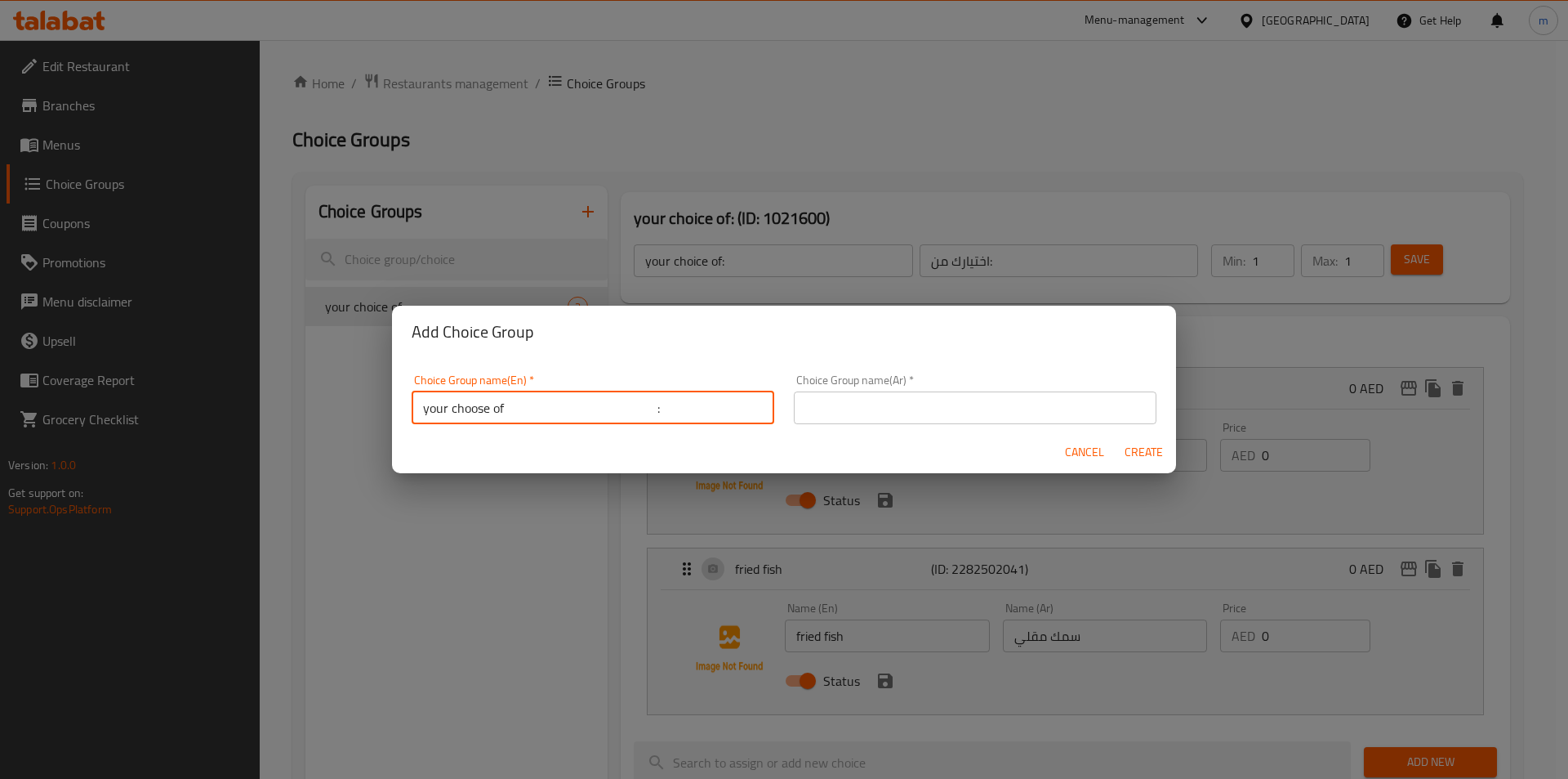
click at [613, 410] on input "your choose of :" at bounding box center [593, 408] width 363 height 32
type input "your choose of:"
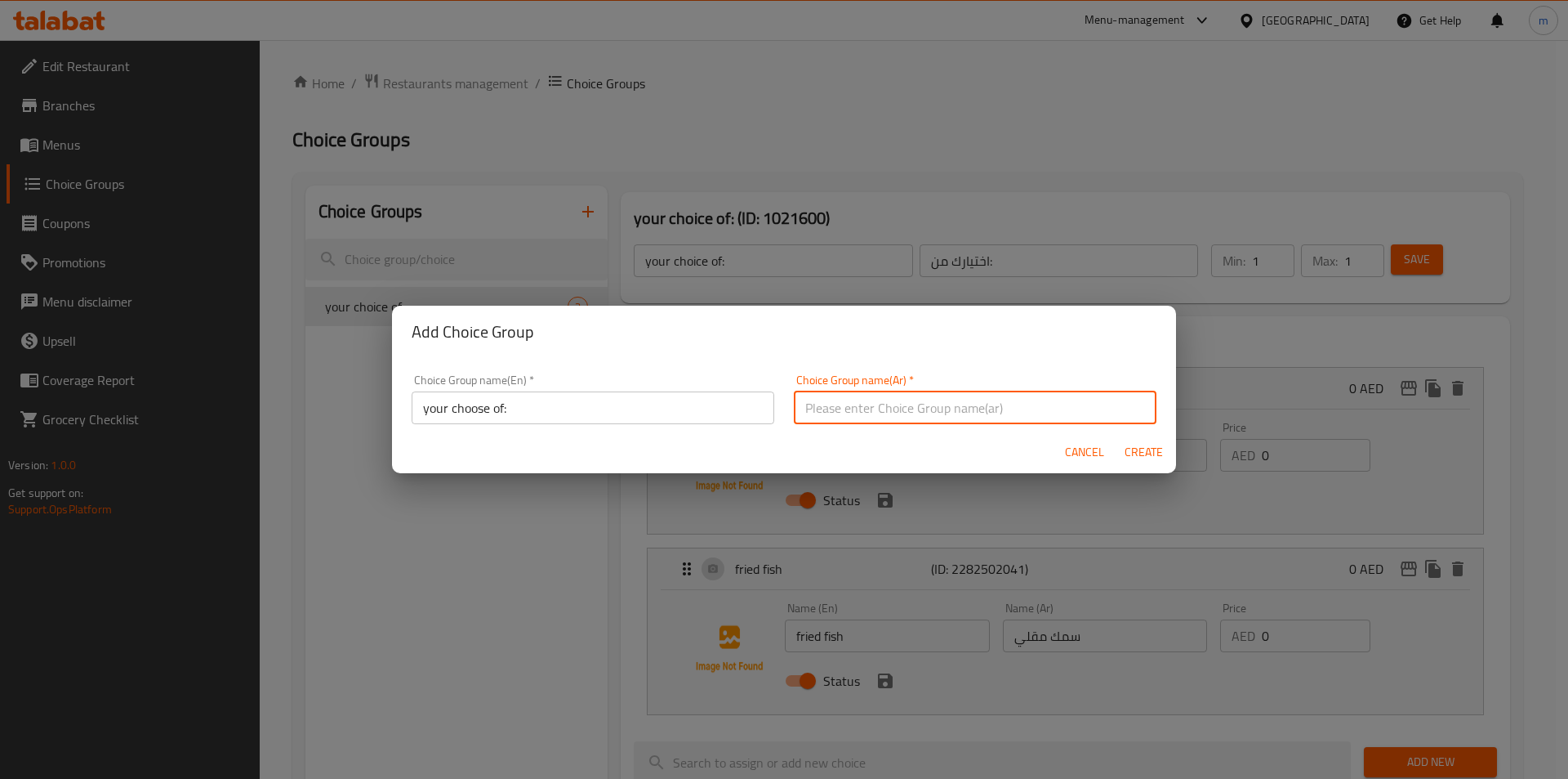
click at [927, 410] on input "text" at bounding box center [975, 408] width 363 height 32
click at [913, 410] on input "اختيارك من :" at bounding box center [975, 408] width 363 height 32
type input "اختيارك من:"
click at [1138, 455] on span "Create" at bounding box center [1143, 452] width 39 height 21
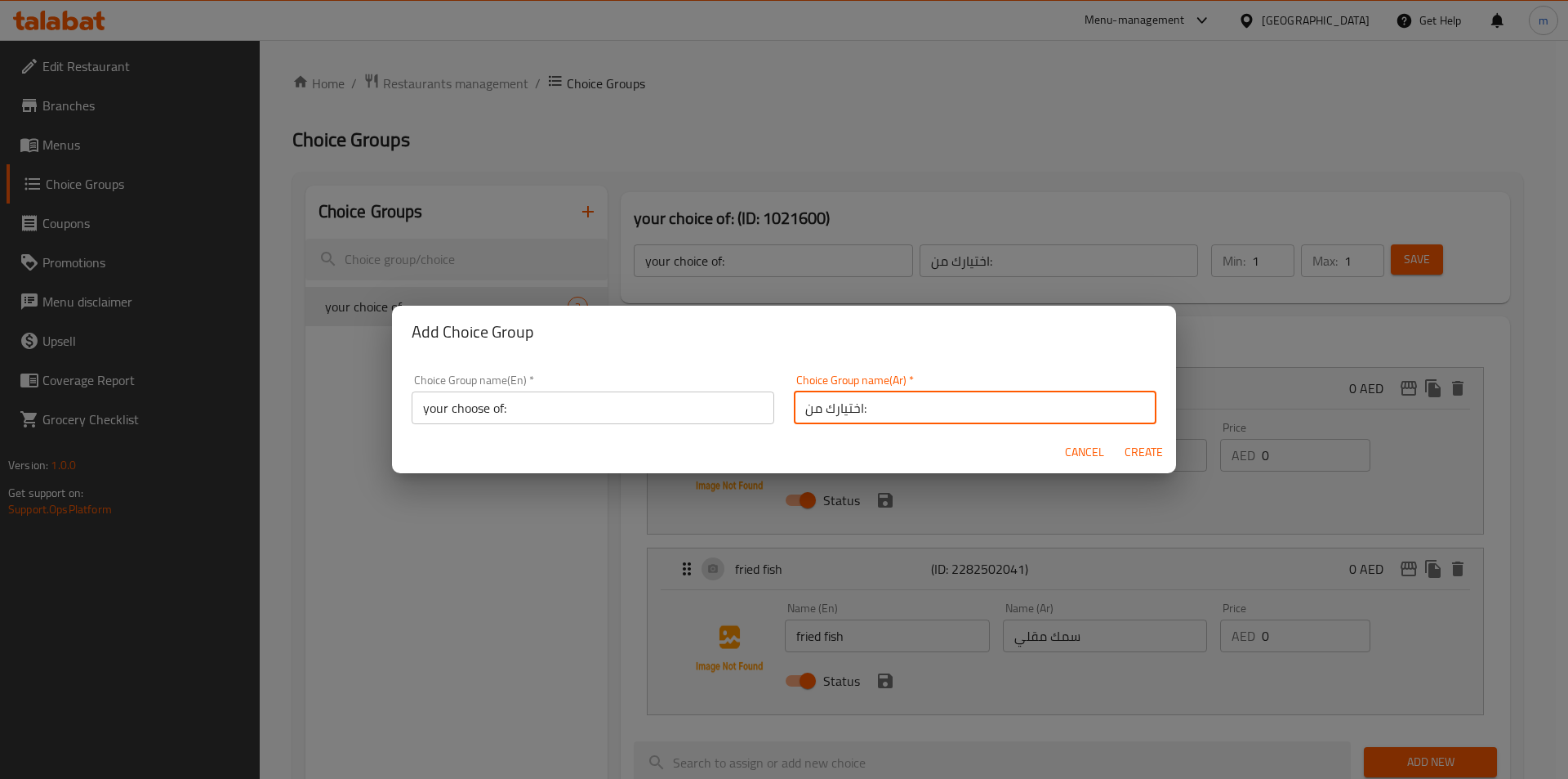
type input "your choose of:"
type input "0"
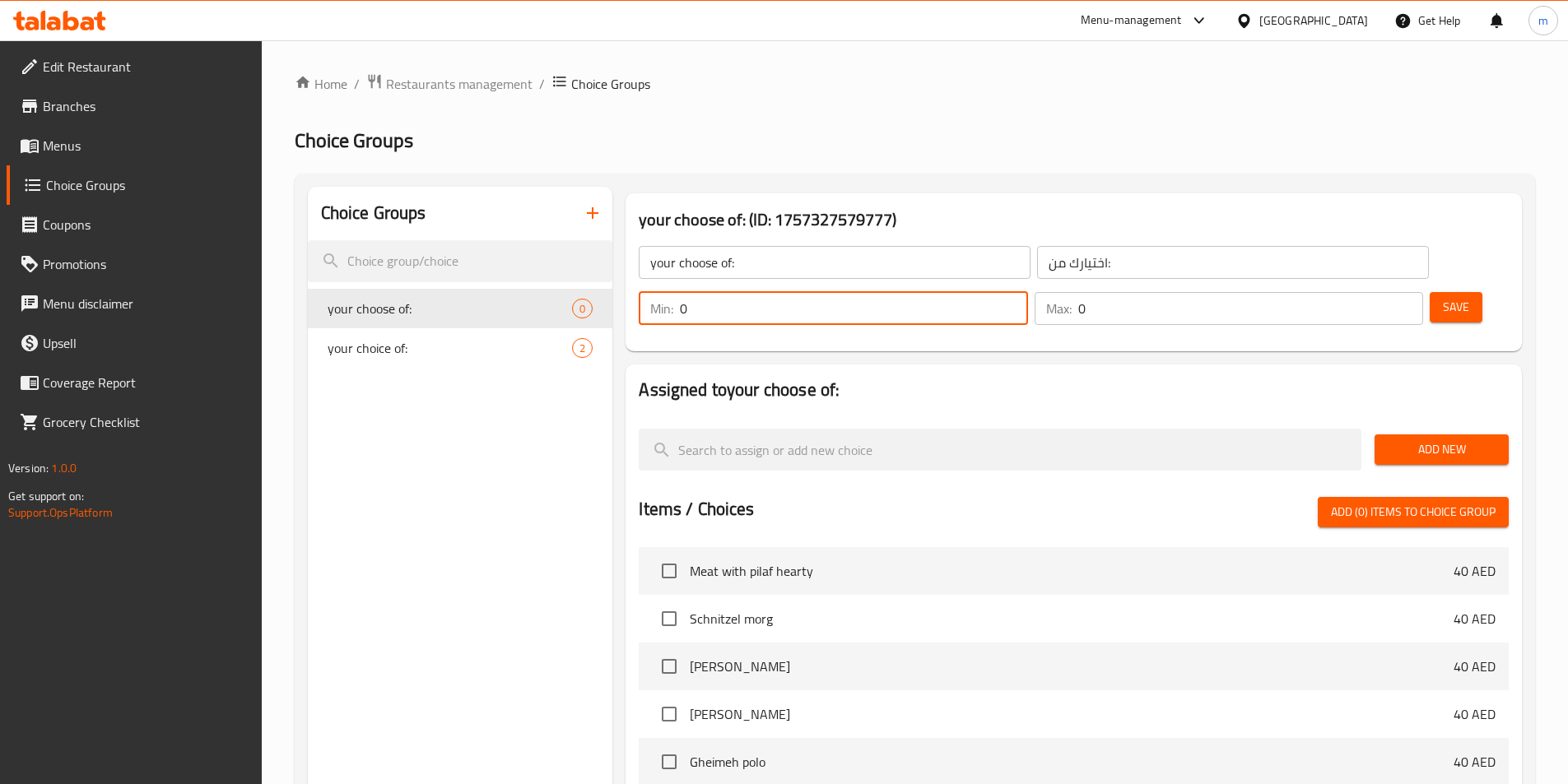
drag, startPoint x: 1288, startPoint y: 274, endPoint x: 1240, endPoint y: 282, distance: 48.7
click at [1030, 289] on div "Min: 0 ​" at bounding box center [833, 308] width 395 height 39
type input "1"
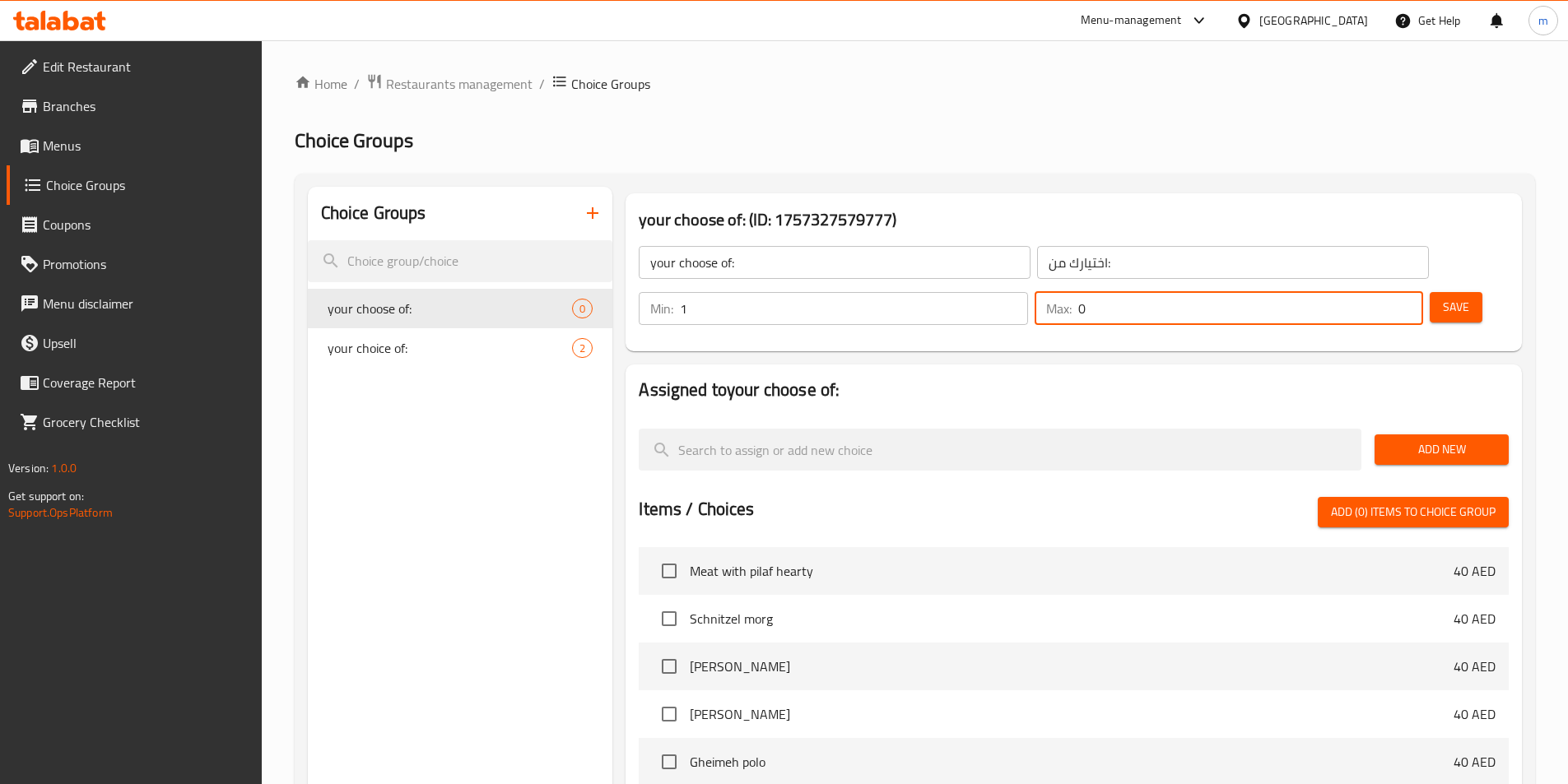
drag, startPoint x: 1373, startPoint y: 267, endPoint x: 1320, endPoint y: 277, distance: 53.9
click at [1320, 292] on input "0" at bounding box center [1250, 308] width 345 height 33
type input "1"
click at [1306, 378] on h2 "Assigned to your choose of:" at bounding box center [1074, 390] width 870 height 25
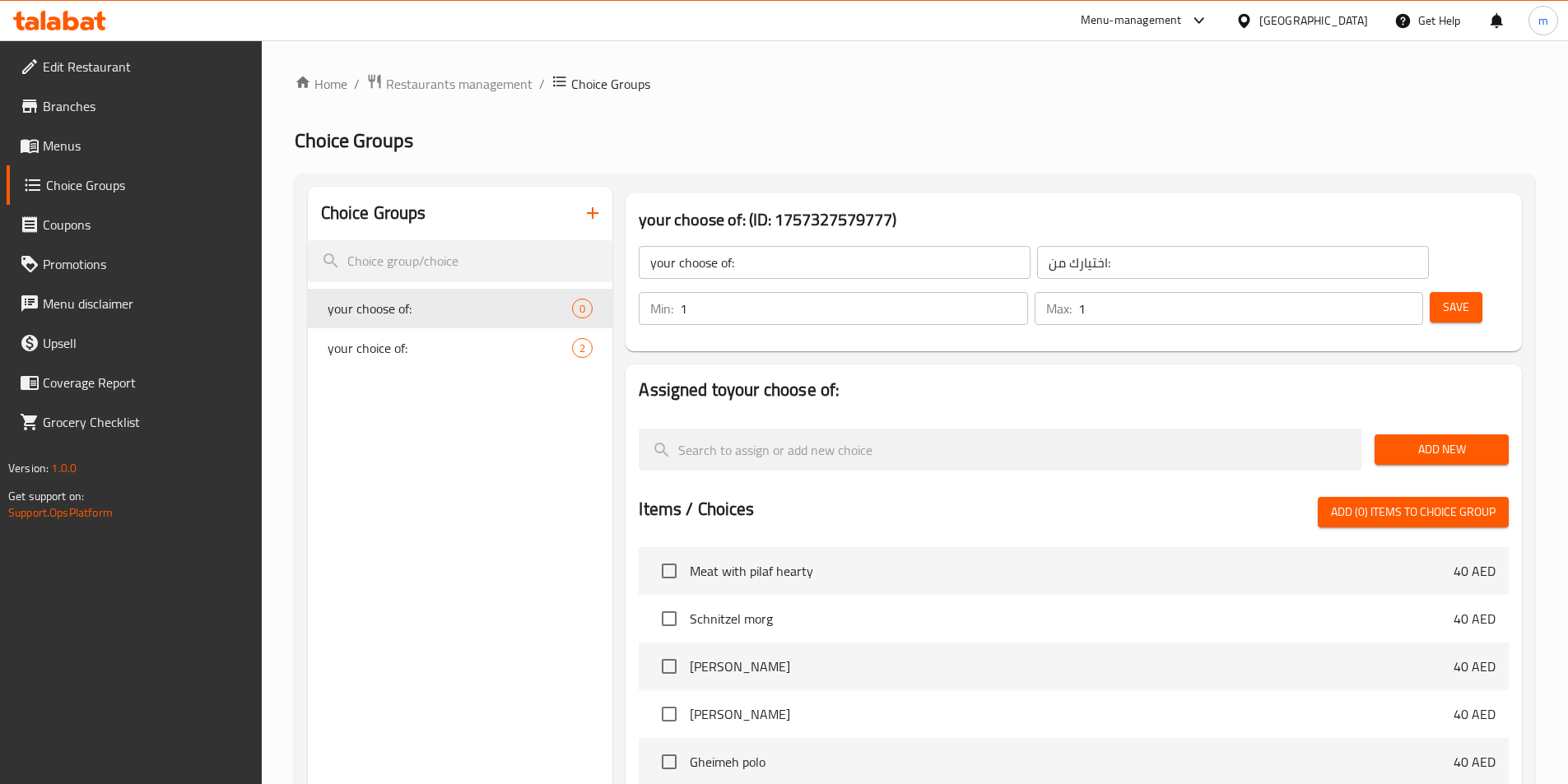
click at [1443, 297] on span "Save" at bounding box center [1455, 307] width 26 height 21
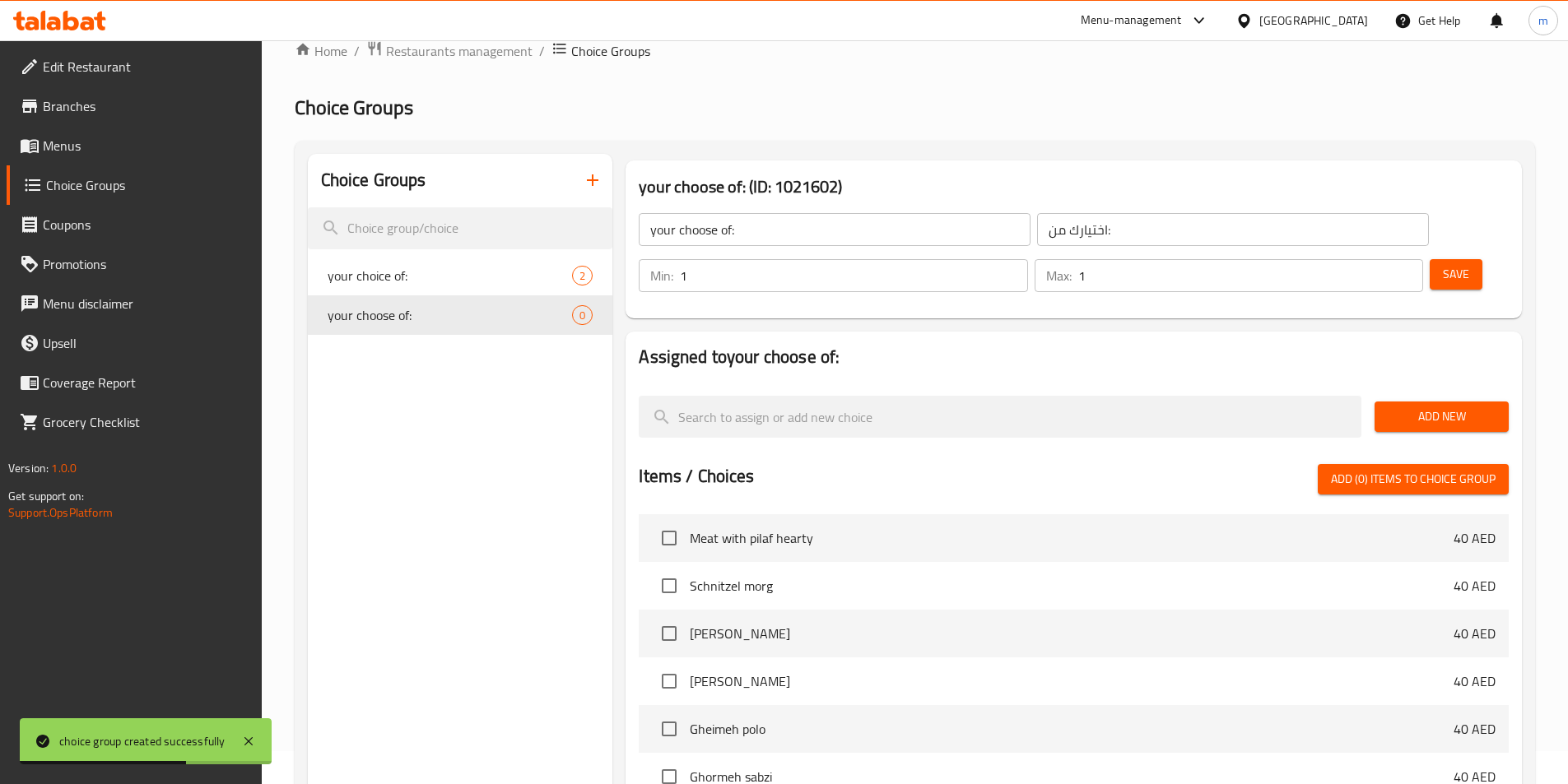
click at [1480, 406] on span "Add New" at bounding box center [1441, 416] width 108 height 21
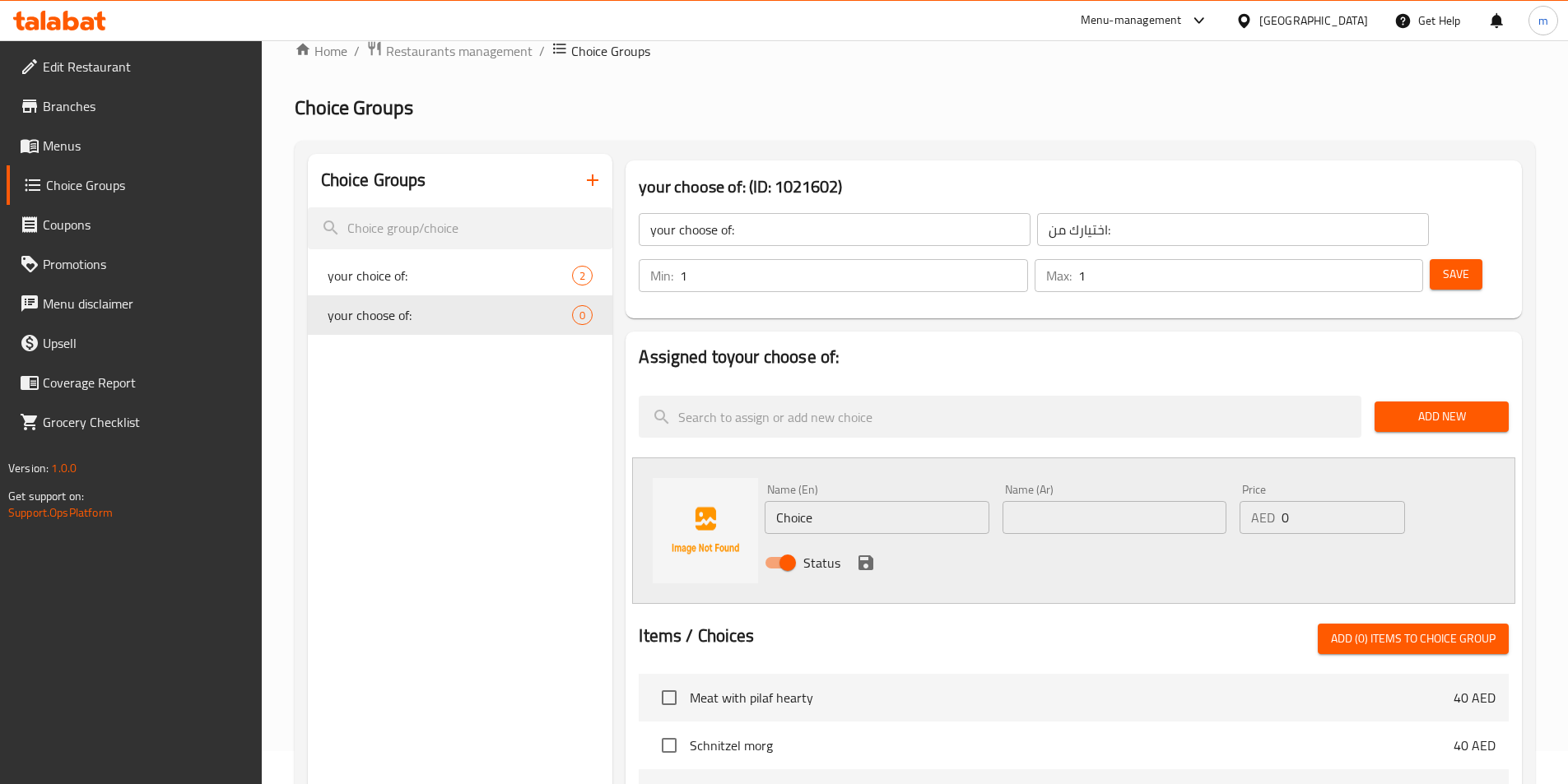
click at [879, 501] on input "Choice" at bounding box center [876, 517] width 224 height 33
paste input "meat patties"
click at [876, 501] on input "meat patties" at bounding box center [876, 517] width 224 height 33
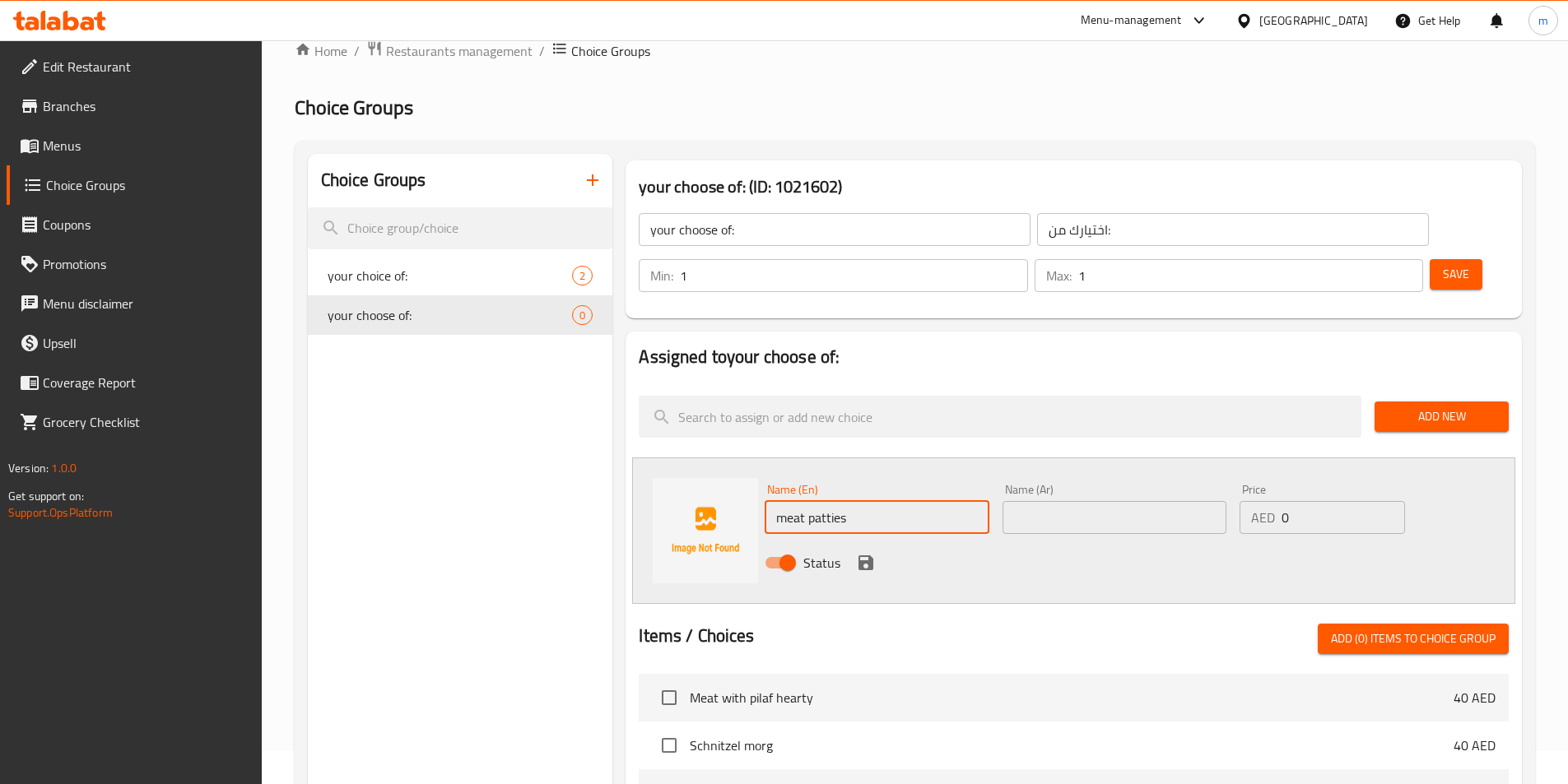
click at [876, 501] on input "meat patties" at bounding box center [876, 517] width 224 height 33
paste input "Minced meat"
type input "Minced meat"
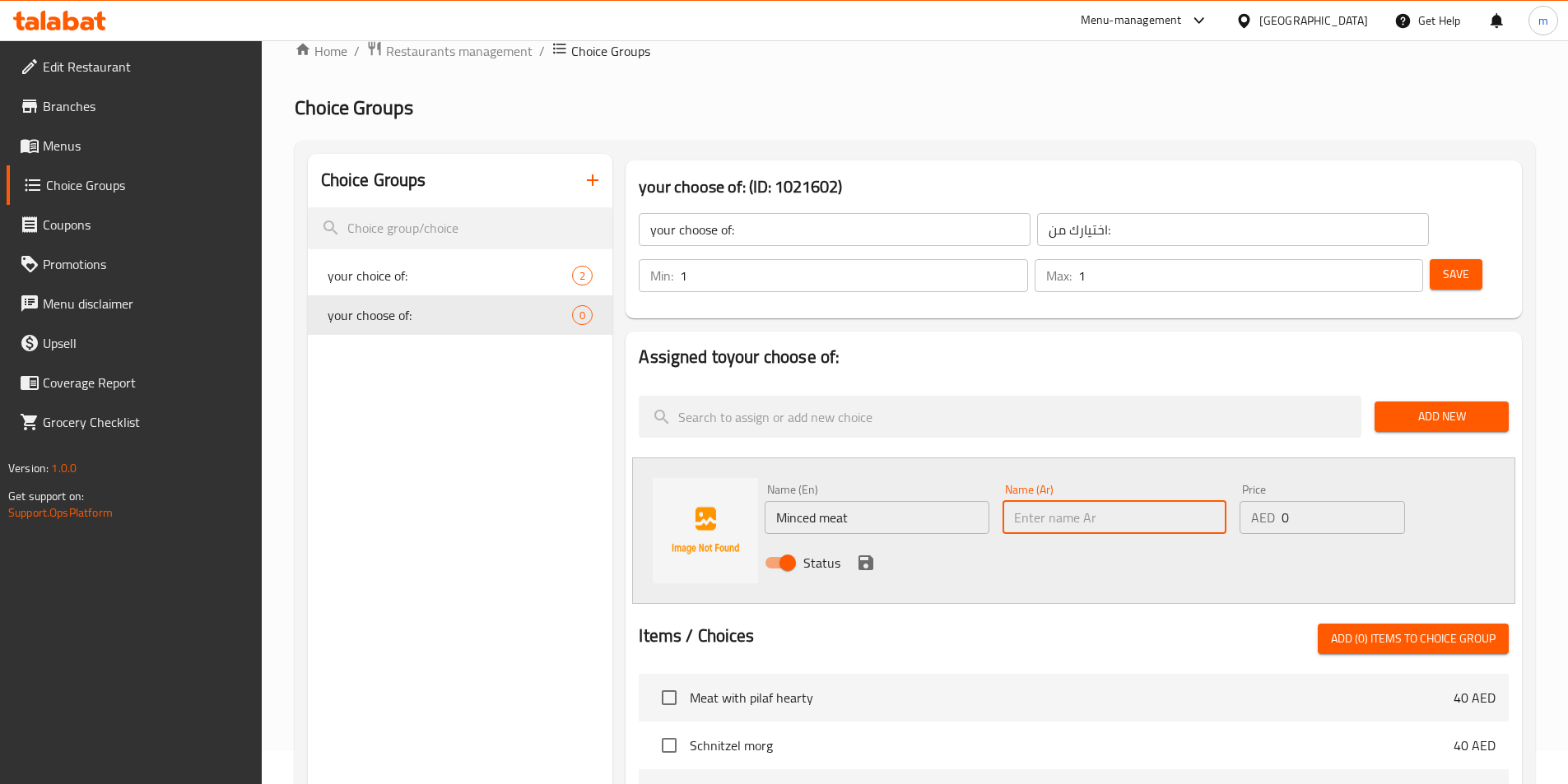
click at [1047, 501] on input "text" at bounding box center [1114, 517] width 224 height 33
paste input "لحم مفروم"
type input "لحم مفروم"
click at [868, 555] on icon "save" at bounding box center [865, 562] width 15 height 15
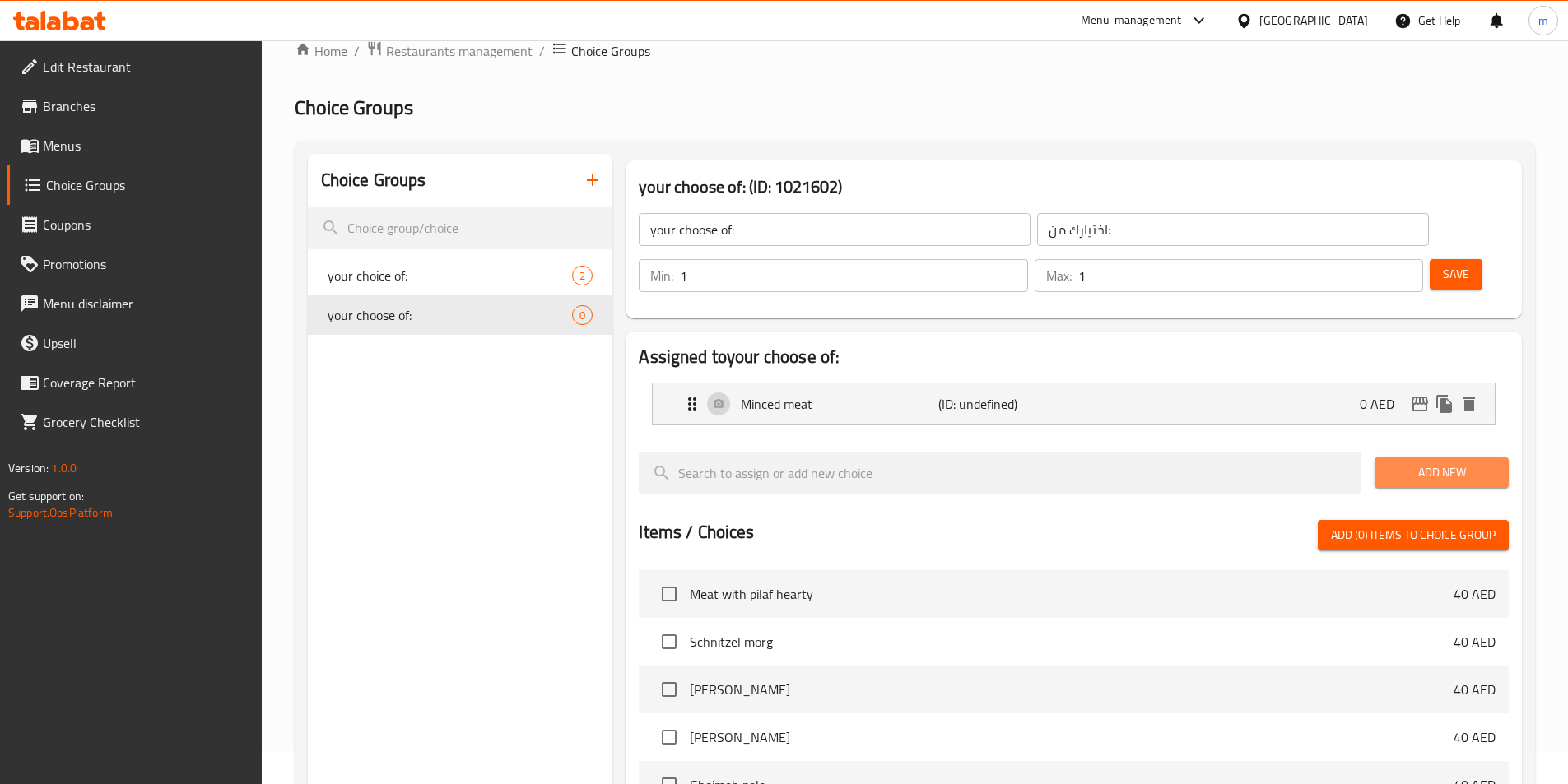
click at [1389, 462] on span "Add New" at bounding box center [1441, 472] width 108 height 21
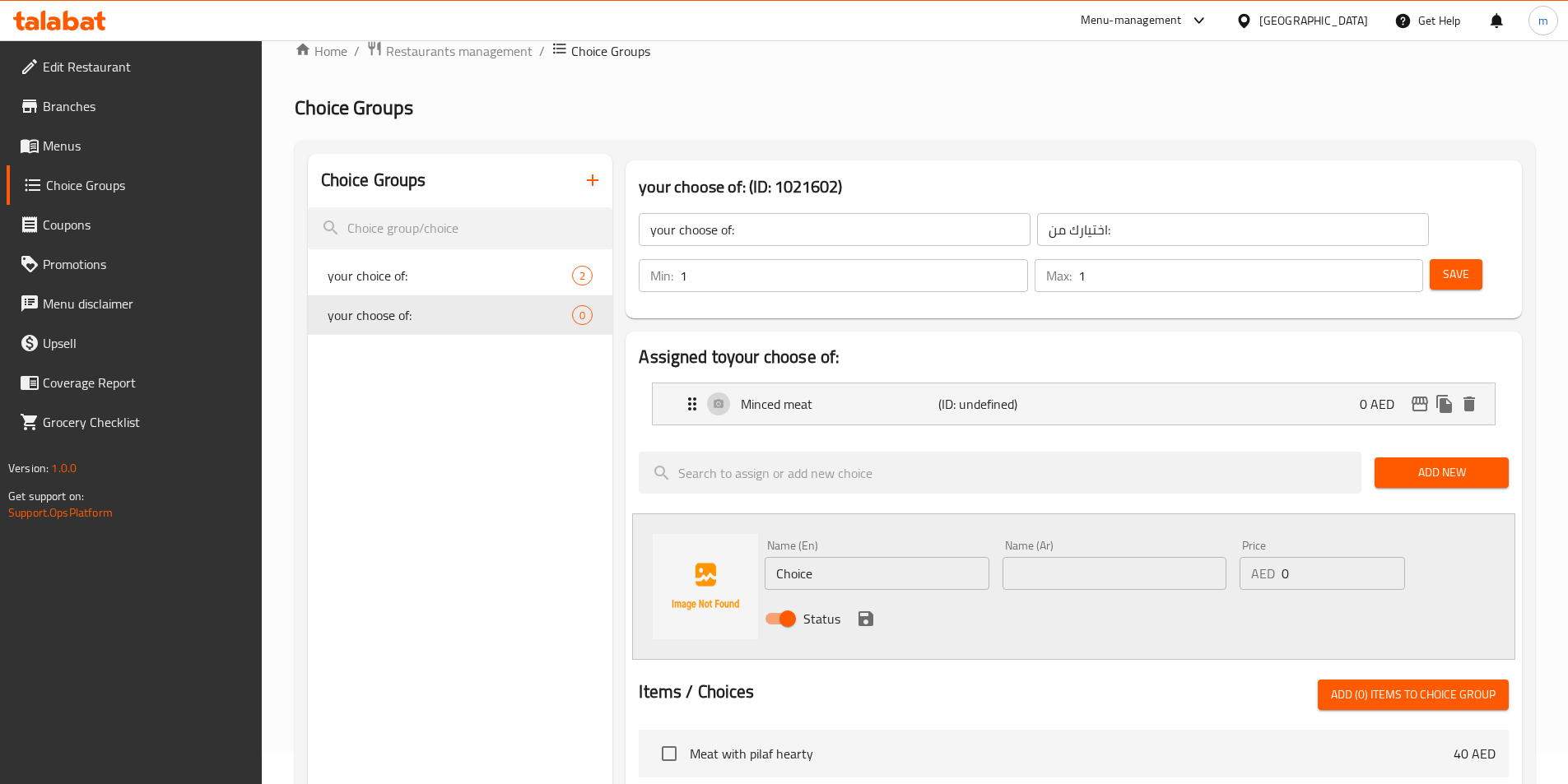
click at [912, 557] on input "Choice" at bounding box center [876, 573] width 224 height 33
paste input "Minced meat"
drag, startPoint x: 816, startPoint y: 525, endPoint x: 766, endPoint y: 516, distance: 50.8
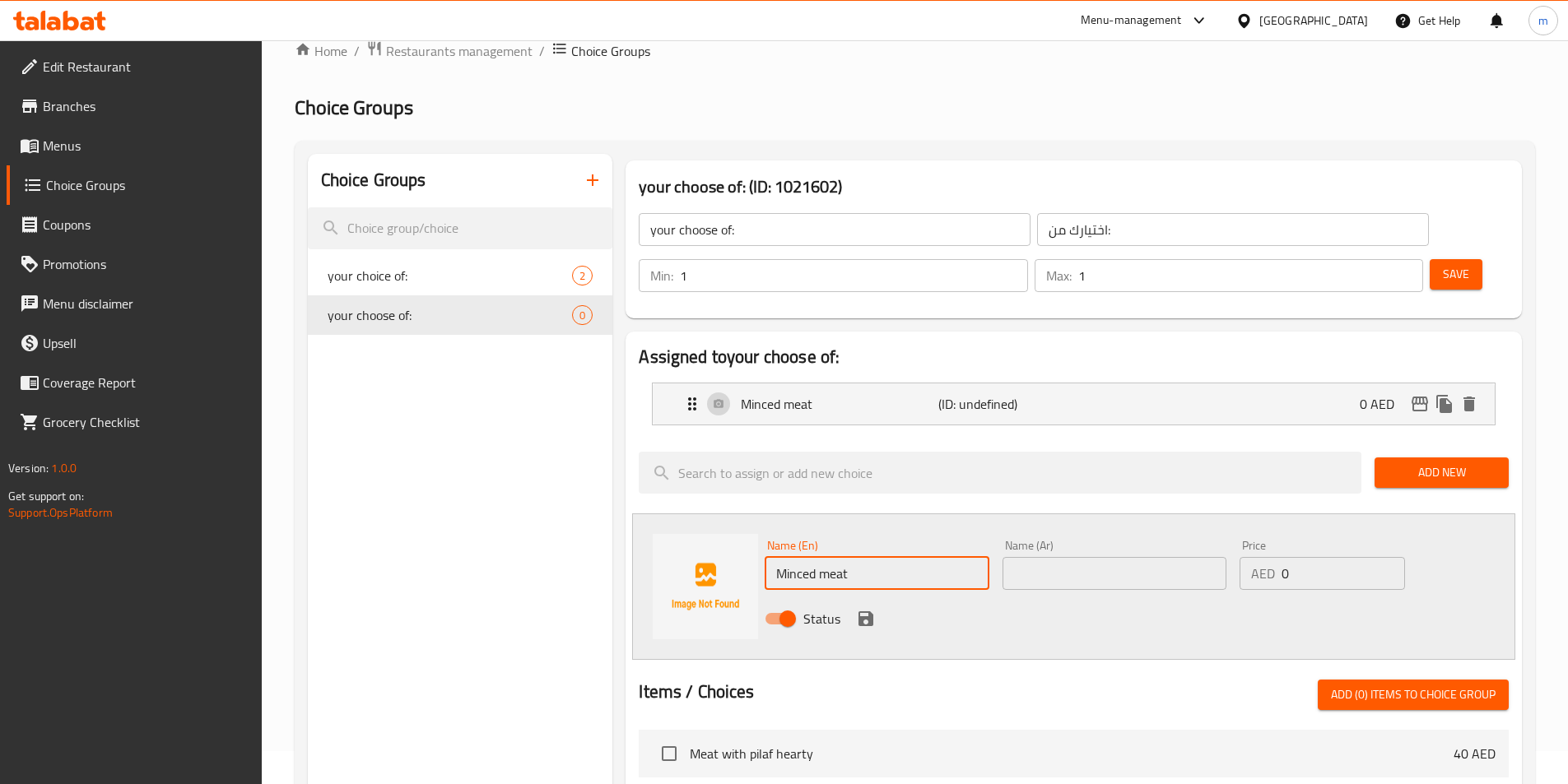
click at [766, 557] on input "Minced meat" at bounding box center [876, 573] width 224 height 33
click at [775, 557] on input "meat" at bounding box center [876, 573] width 224 height 33
paste input "cutlets"
type input "cutlets meat"
click at [1066, 557] on input "text" at bounding box center [1114, 573] width 224 height 33
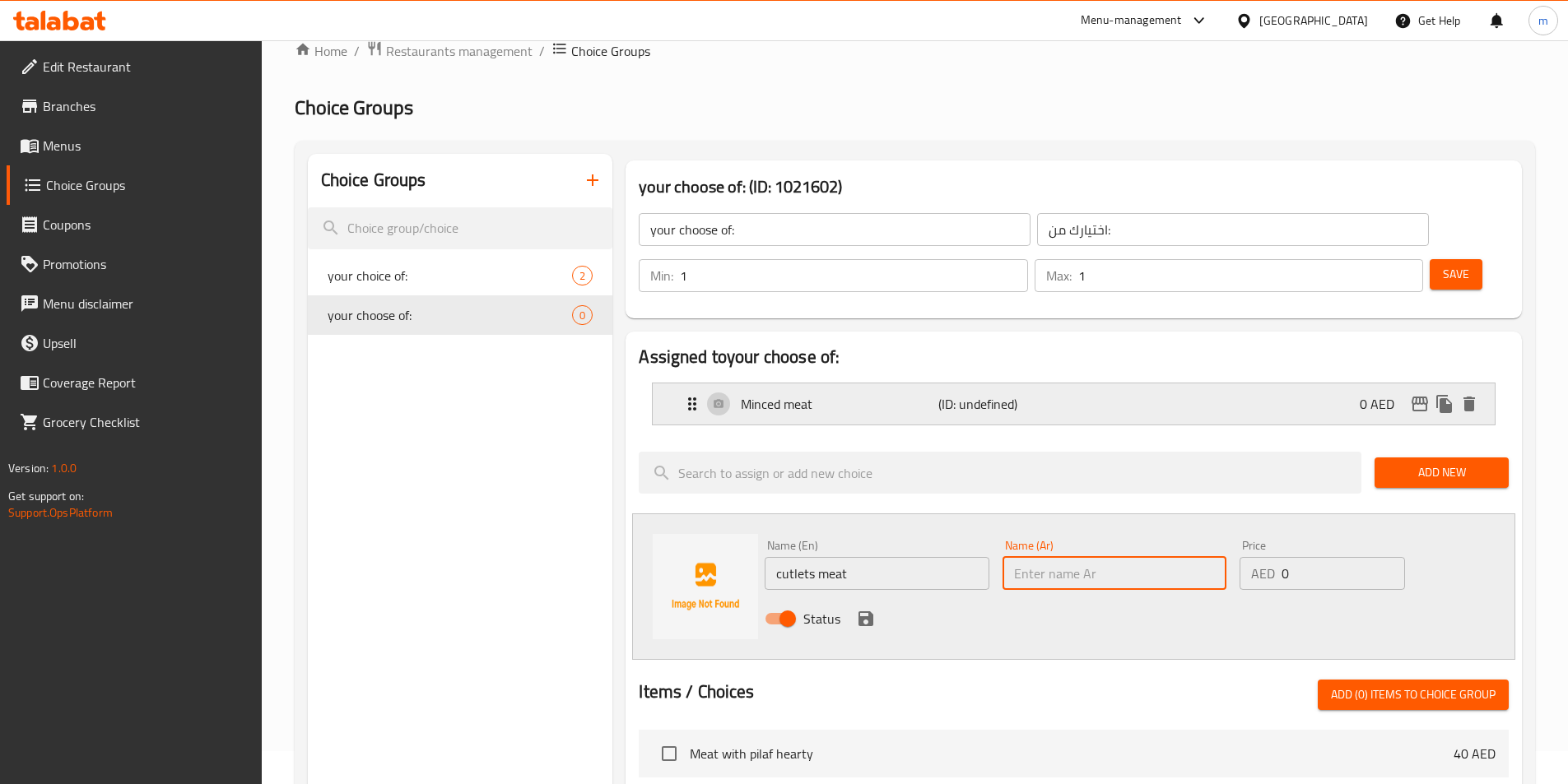
click at [1038, 394] on p "(ID: undefined)" at bounding box center [1004, 404] width 132 height 20
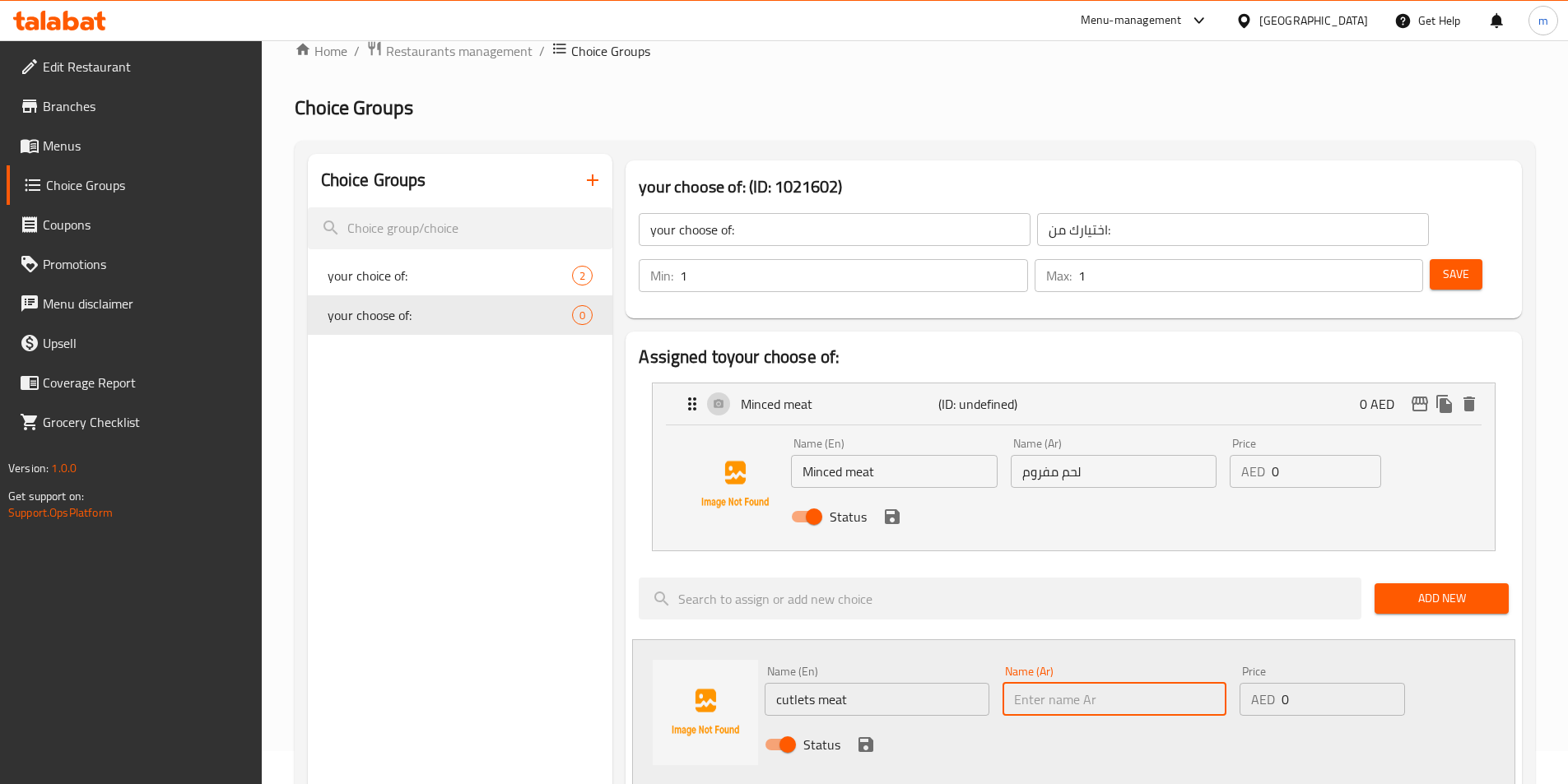
click at [1039, 682] on input "text" at bounding box center [1114, 699] width 224 height 33
type input "لحم شرحات"
click at [858, 722] on div "Status" at bounding box center [1114, 744] width 713 height 45
click at [861, 737] on icon "save" at bounding box center [865, 744] width 15 height 15
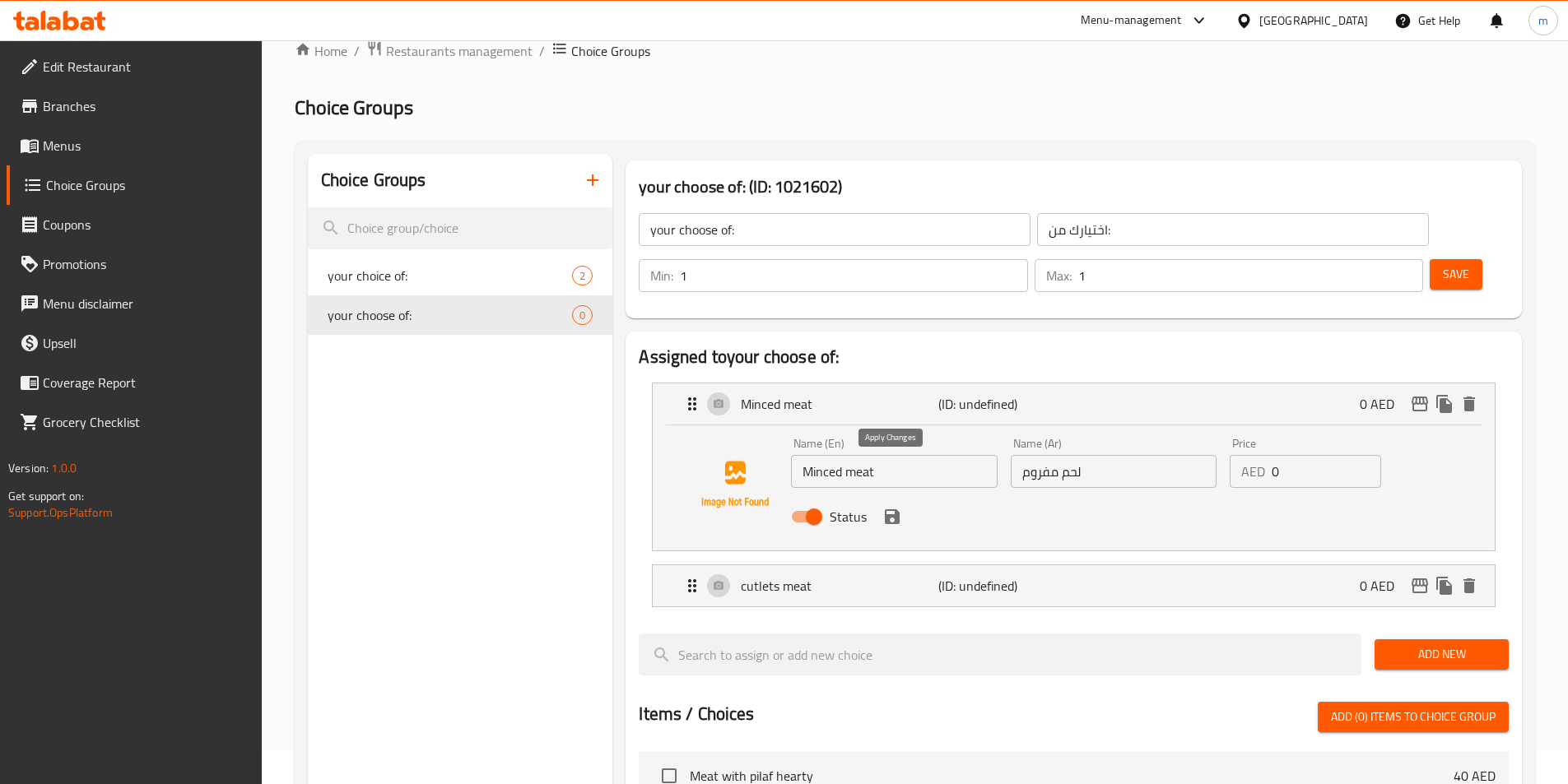
click at [888, 509] on icon "save" at bounding box center [892, 516] width 15 height 15
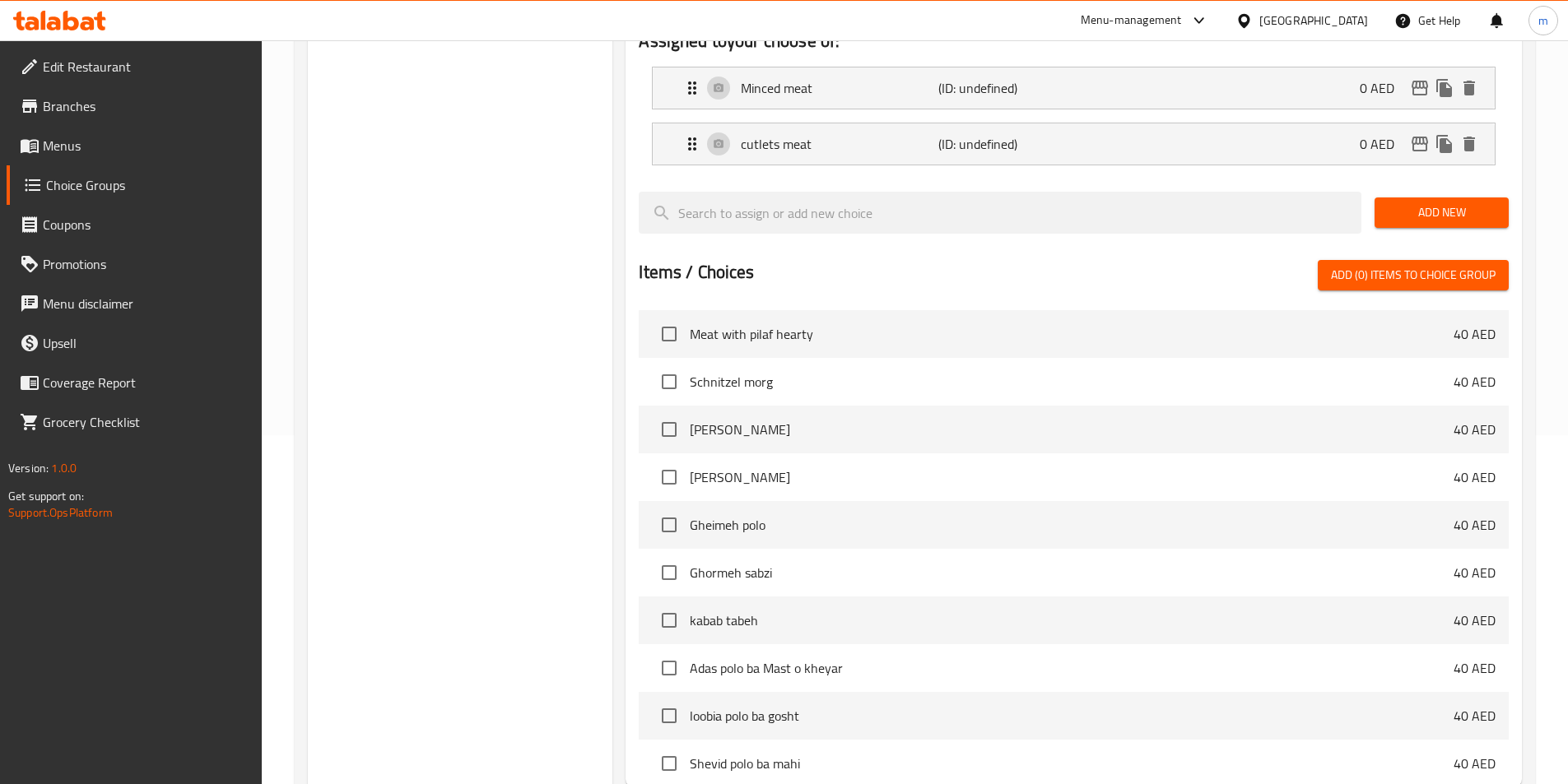
scroll to position [444, 0]
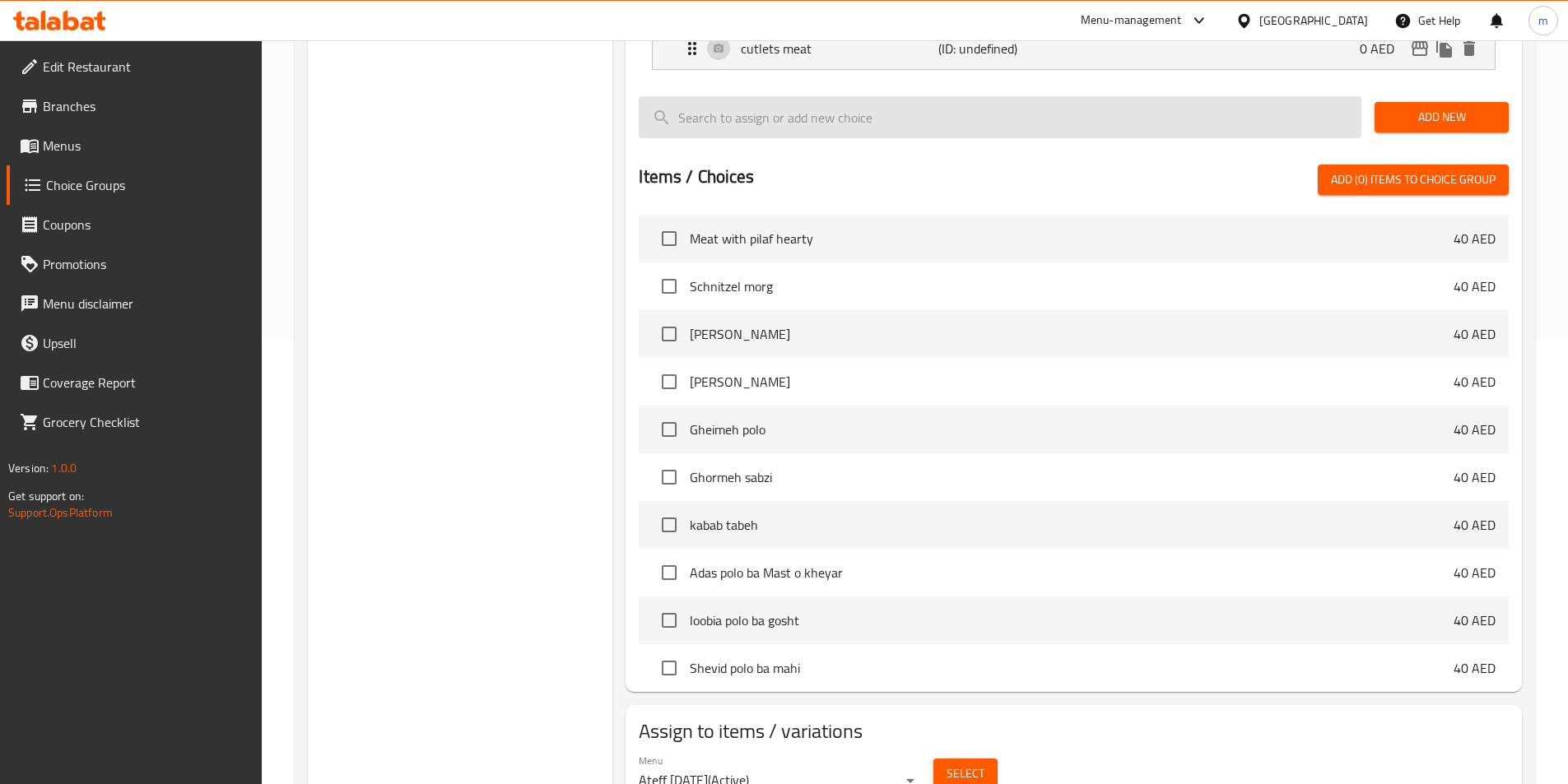
click at [778, 96] on input "search" at bounding box center [1000, 117] width 723 height 42
paste input "shami kabab/kotlet"
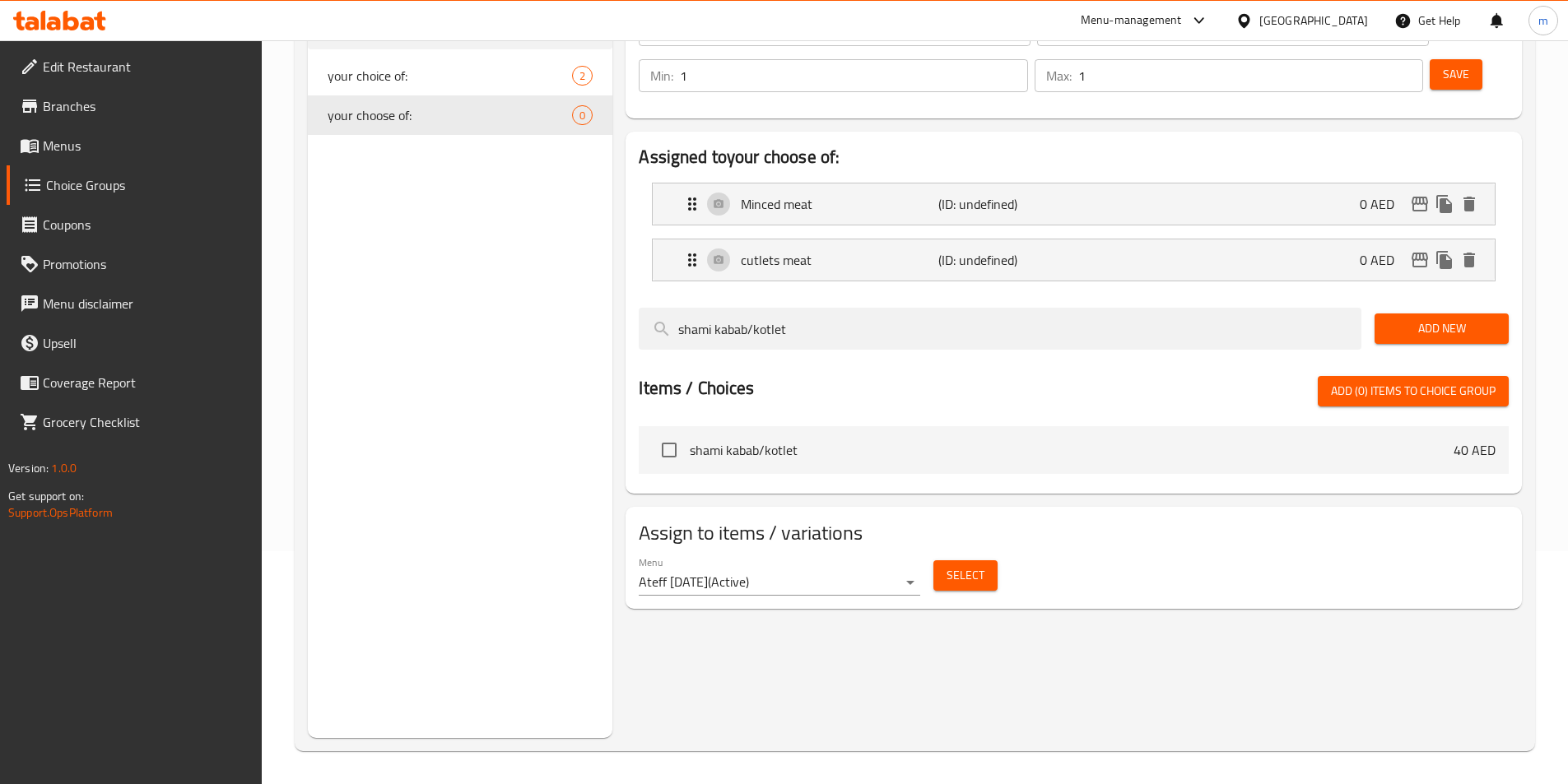
scroll to position [233, 0]
type input "shami kabab/kotlet"
click at [940, 561] on button "Select" at bounding box center [965, 575] width 65 height 30
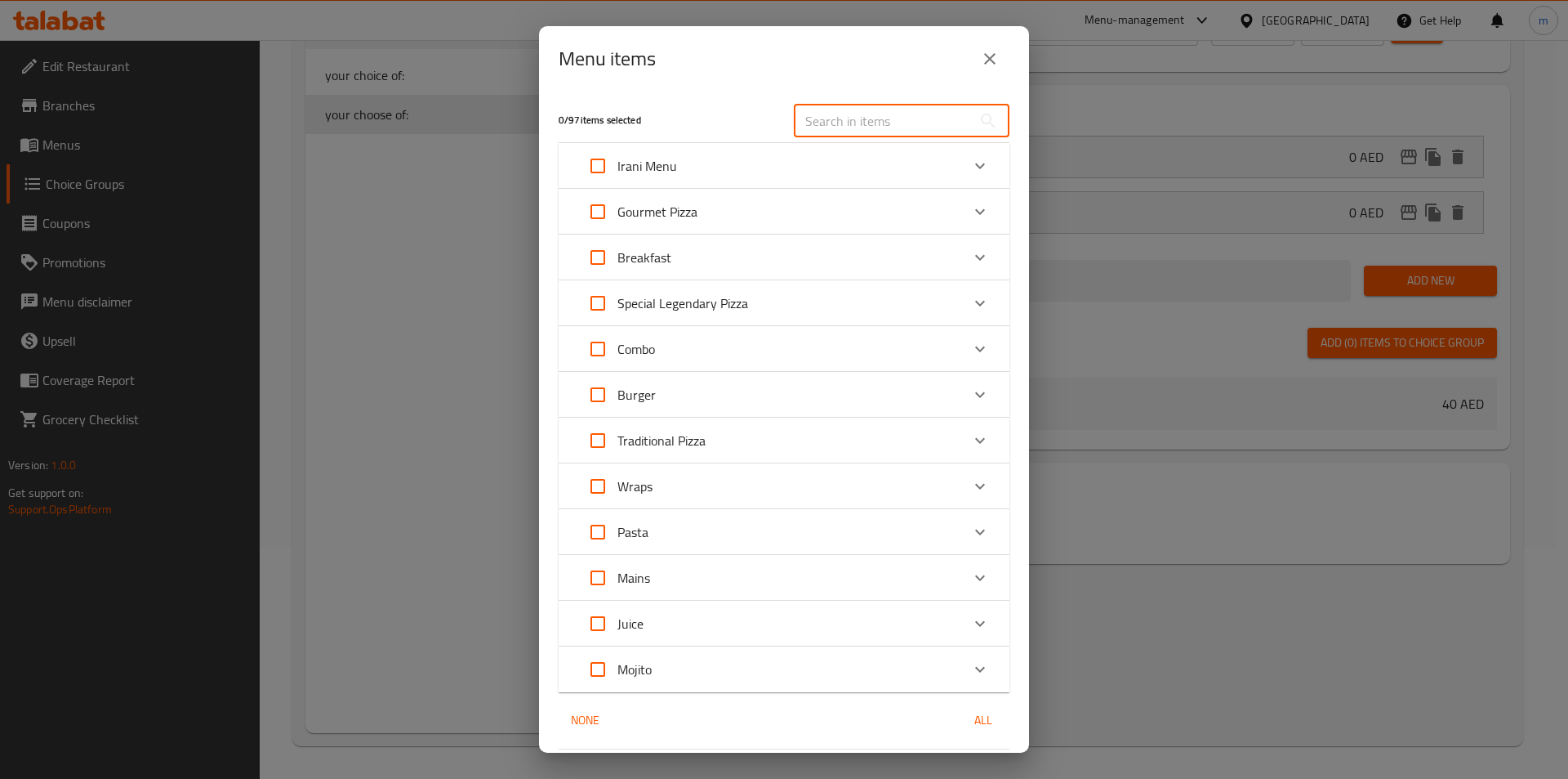
click at [832, 116] on input "text" at bounding box center [882, 121] width 178 height 32
paste input "shami kabab/kotlet"
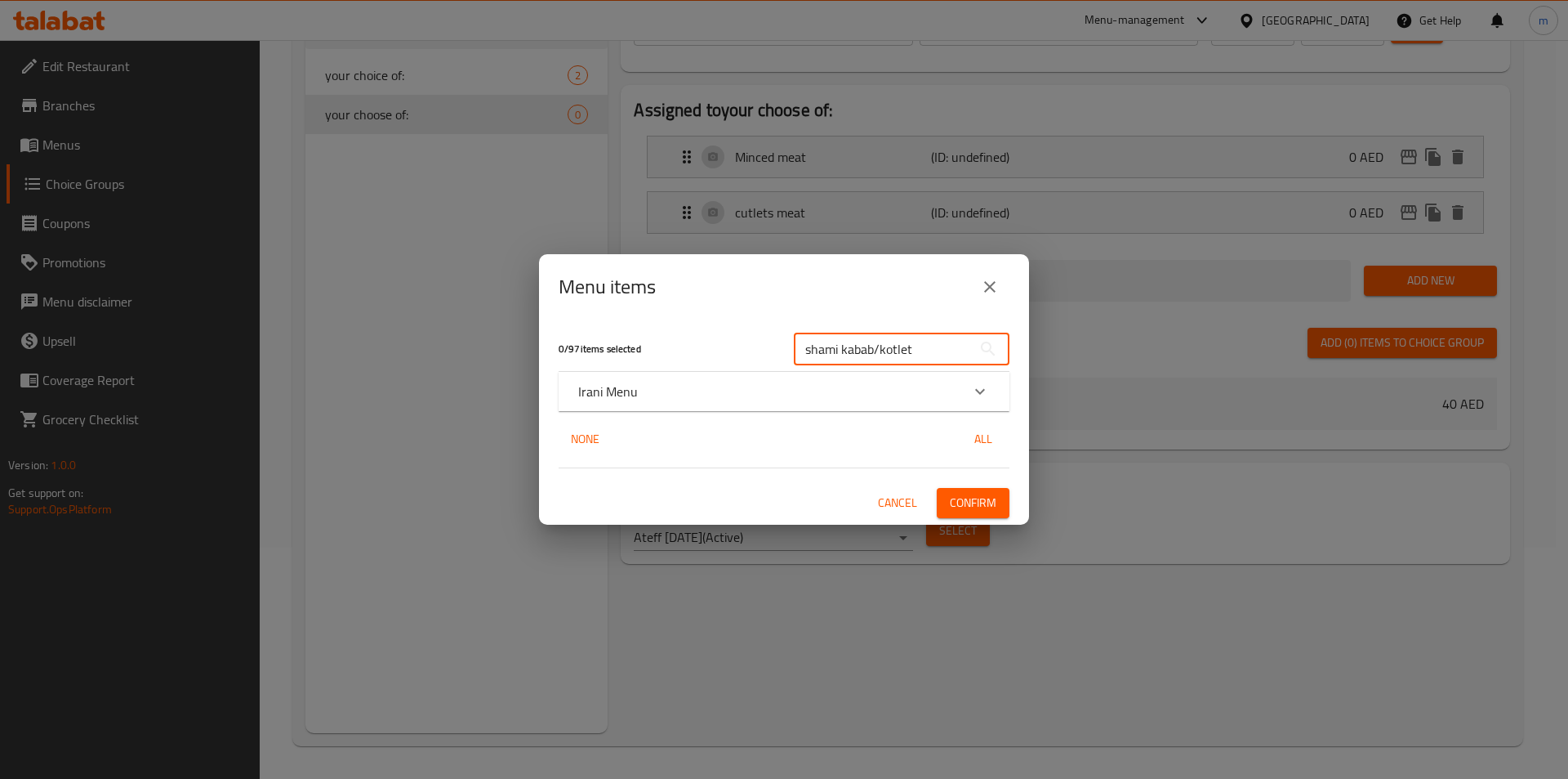
type input "shami kabab/kotlet"
click at [711, 429] on div "None All" at bounding box center [784, 439] width 451 height 30
click at [781, 399] on div "Irani Menu" at bounding box center [770, 392] width 383 height 20
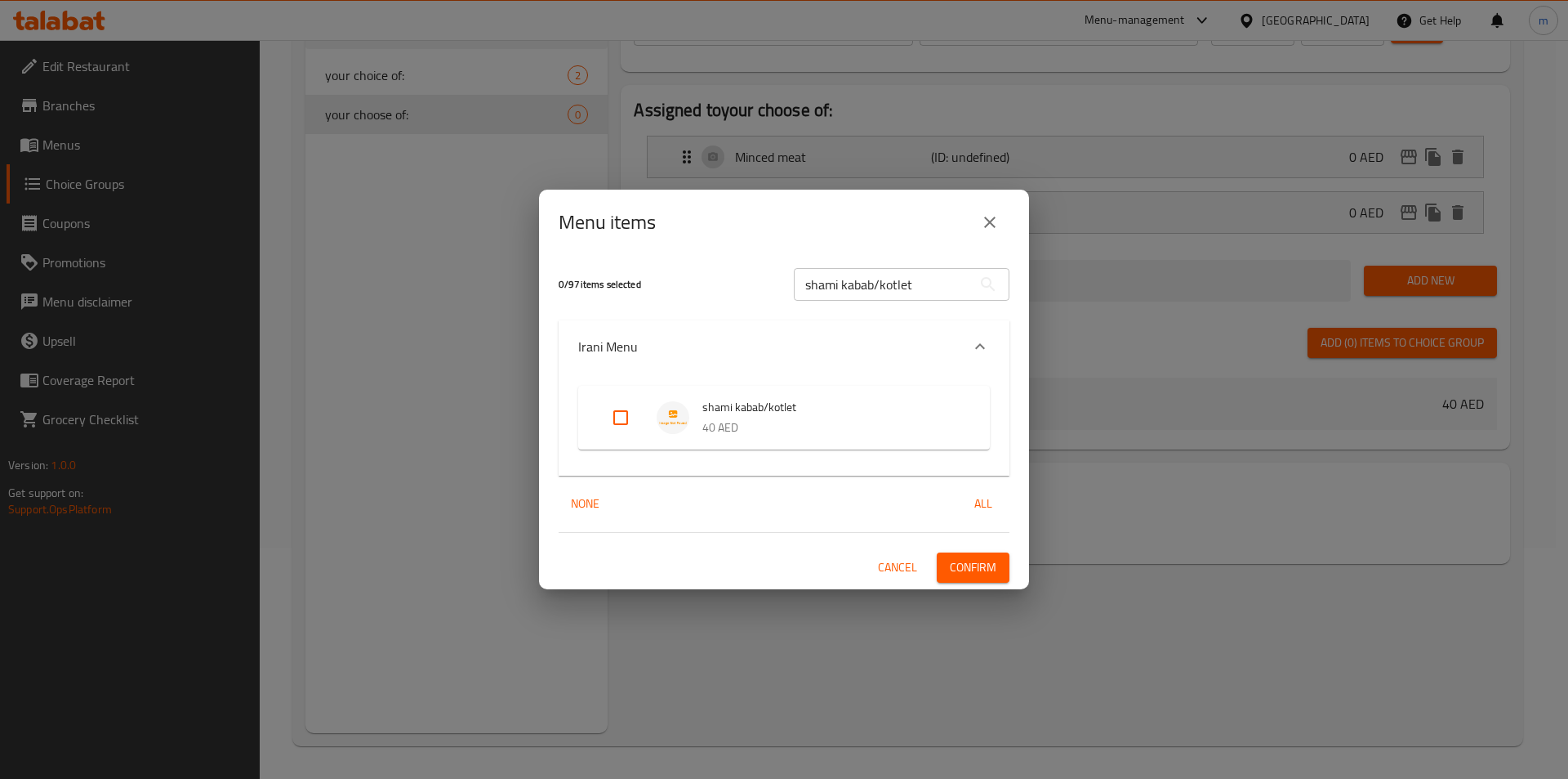
click at [756, 418] on p "40 AED" at bounding box center [830, 428] width 254 height 21
click at [620, 419] on input "Expand" at bounding box center [620, 417] width 39 height 39
checkbox input "true"
click at [983, 568] on span "Confirm" at bounding box center [973, 567] width 47 height 21
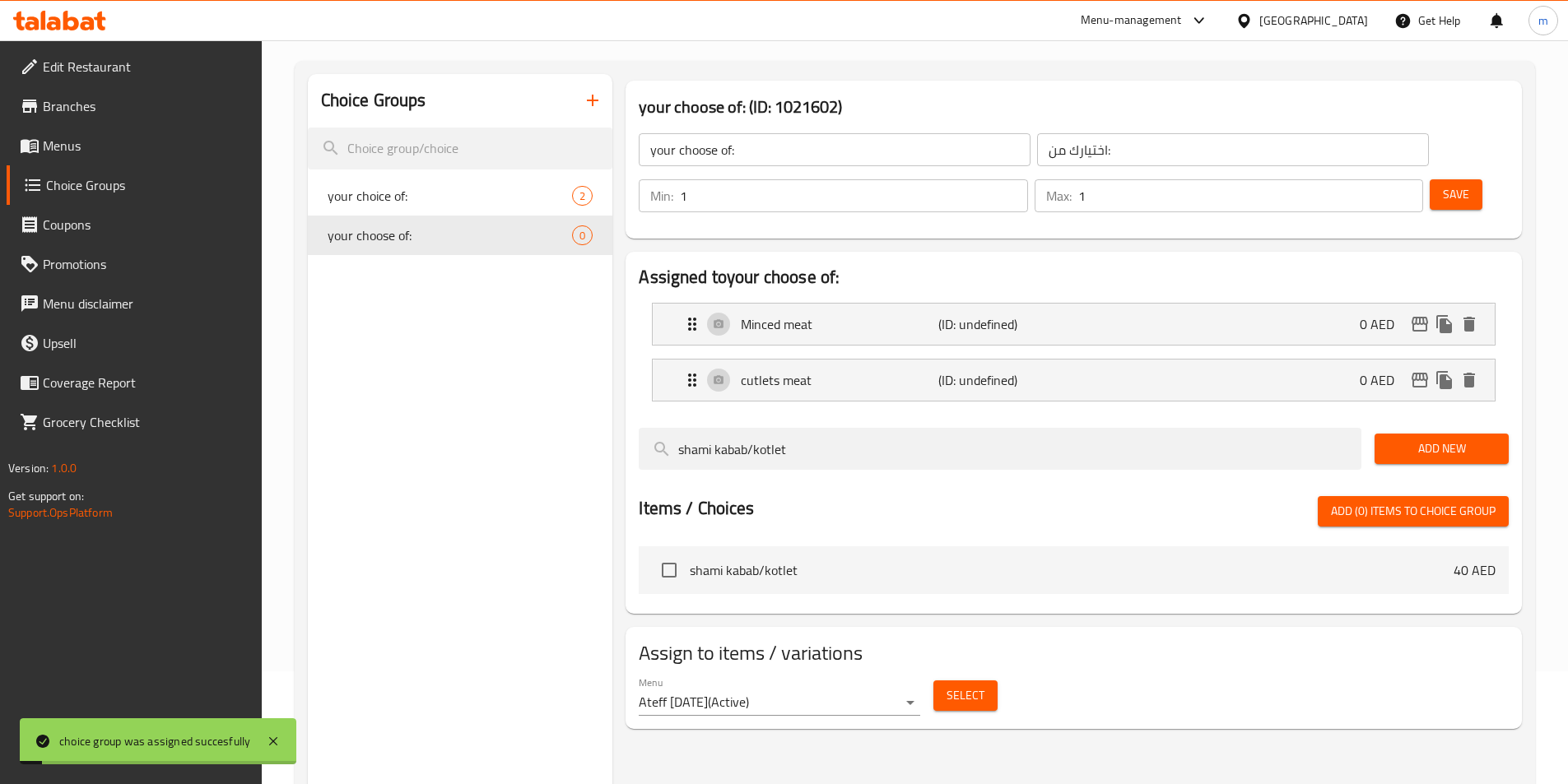
scroll to position [0, 0]
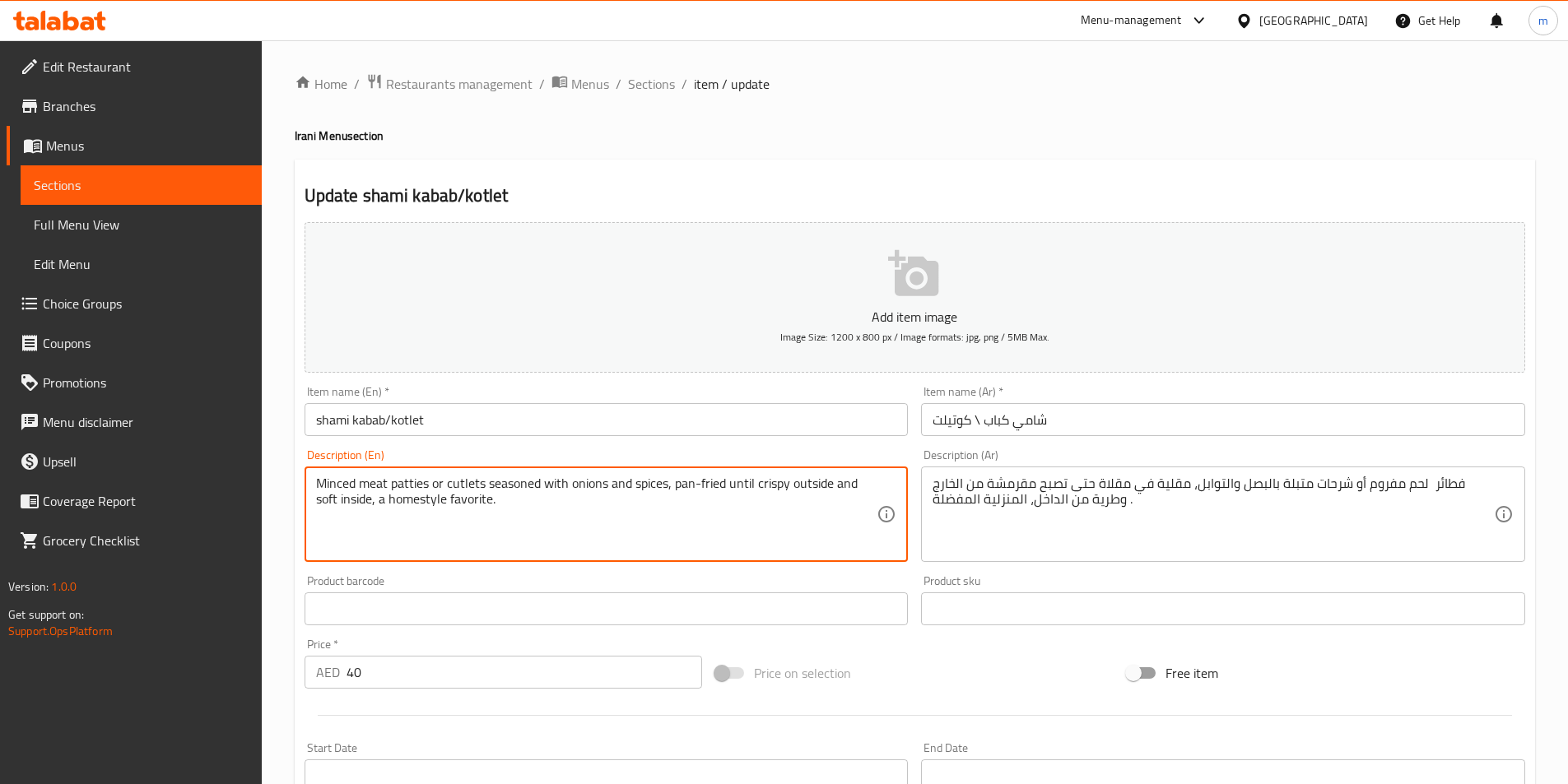
drag, startPoint x: 361, startPoint y: 489, endPoint x: 428, endPoint y: 491, distance: 67.0
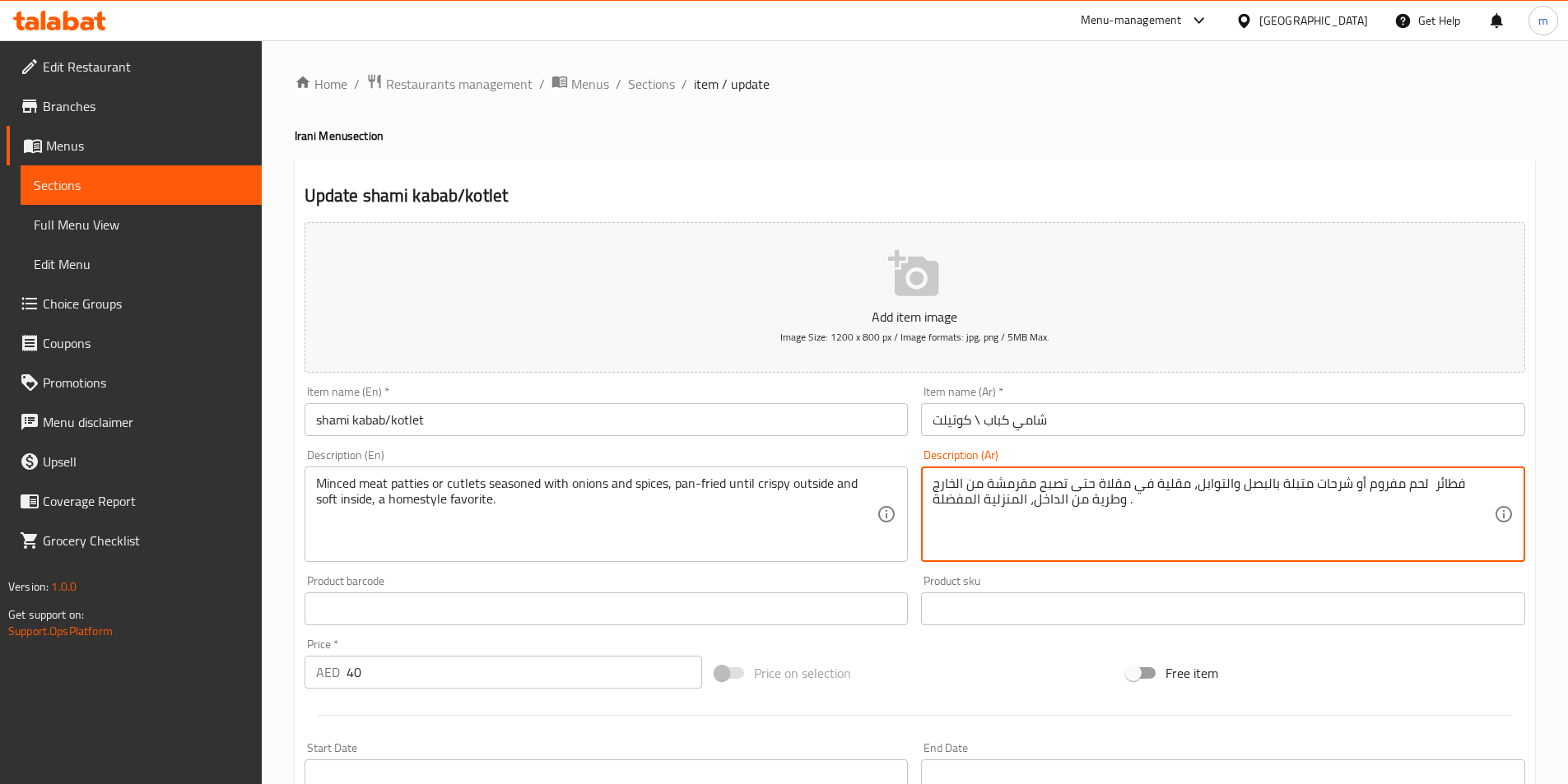
drag, startPoint x: 1362, startPoint y: 482, endPoint x: 1419, endPoint y: 494, distance: 58.2
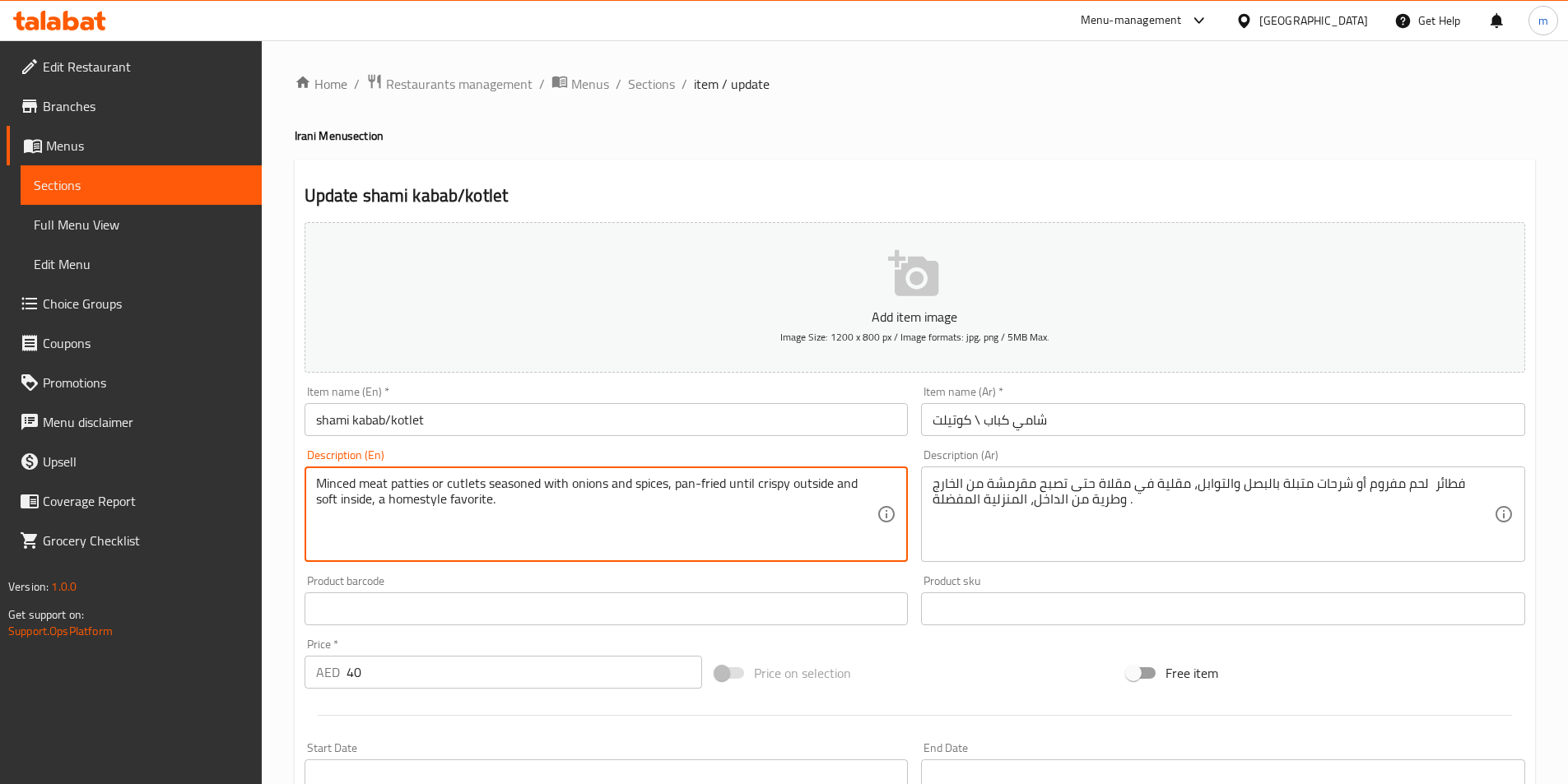
drag, startPoint x: 316, startPoint y: 484, endPoint x: 388, endPoint y: 487, distance: 72.1
click at [388, 487] on textarea "Minced meat patties or cutlets seasoned with onions and spices, pan-fried until…" at bounding box center [596, 514] width 561 height 78
drag, startPoint x: 450, startPoint y: 483, endPoint x: 468, endPoint y: 485, distance: 18.1
click at [474, 487] on textarea "Minced meat patties or cutlets seasoned with onions and spices, pan-fried until…" at bounding box center [596, 514] width 561 height 78
drag, startPoint x: 447, startPoint y: 480, endPoint x: 483, endPoint y: 488, distance: 36.9
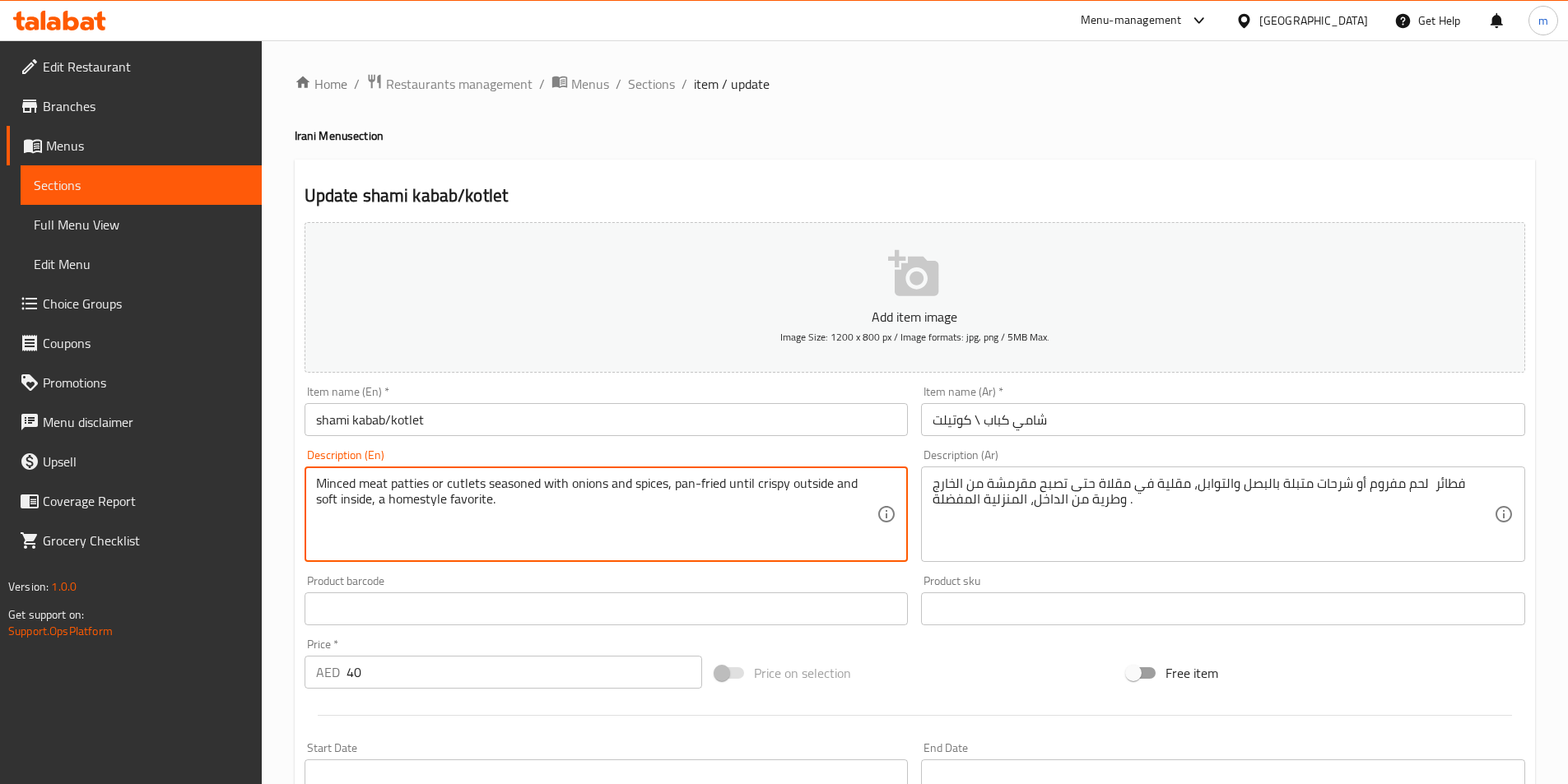
click at [483, 488] on textarea "Minced meat patties or cutlets seasoned with onions and spices, pan-fried until…" at bounding box center [596, 514] width 561 height 78
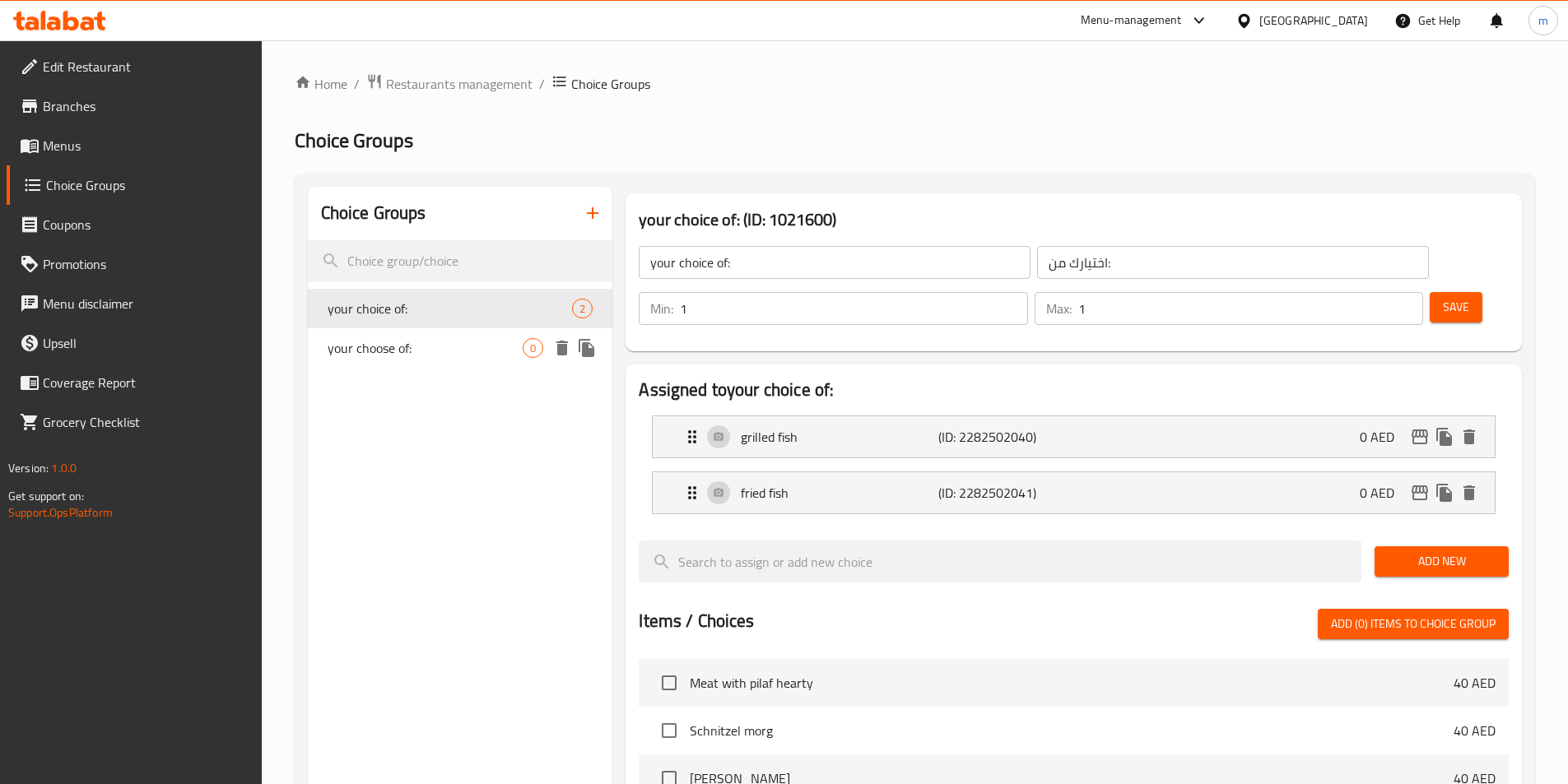
click at [450, 348] on span "your choose of:" at bounding box center [424, 348] width 195 height 20
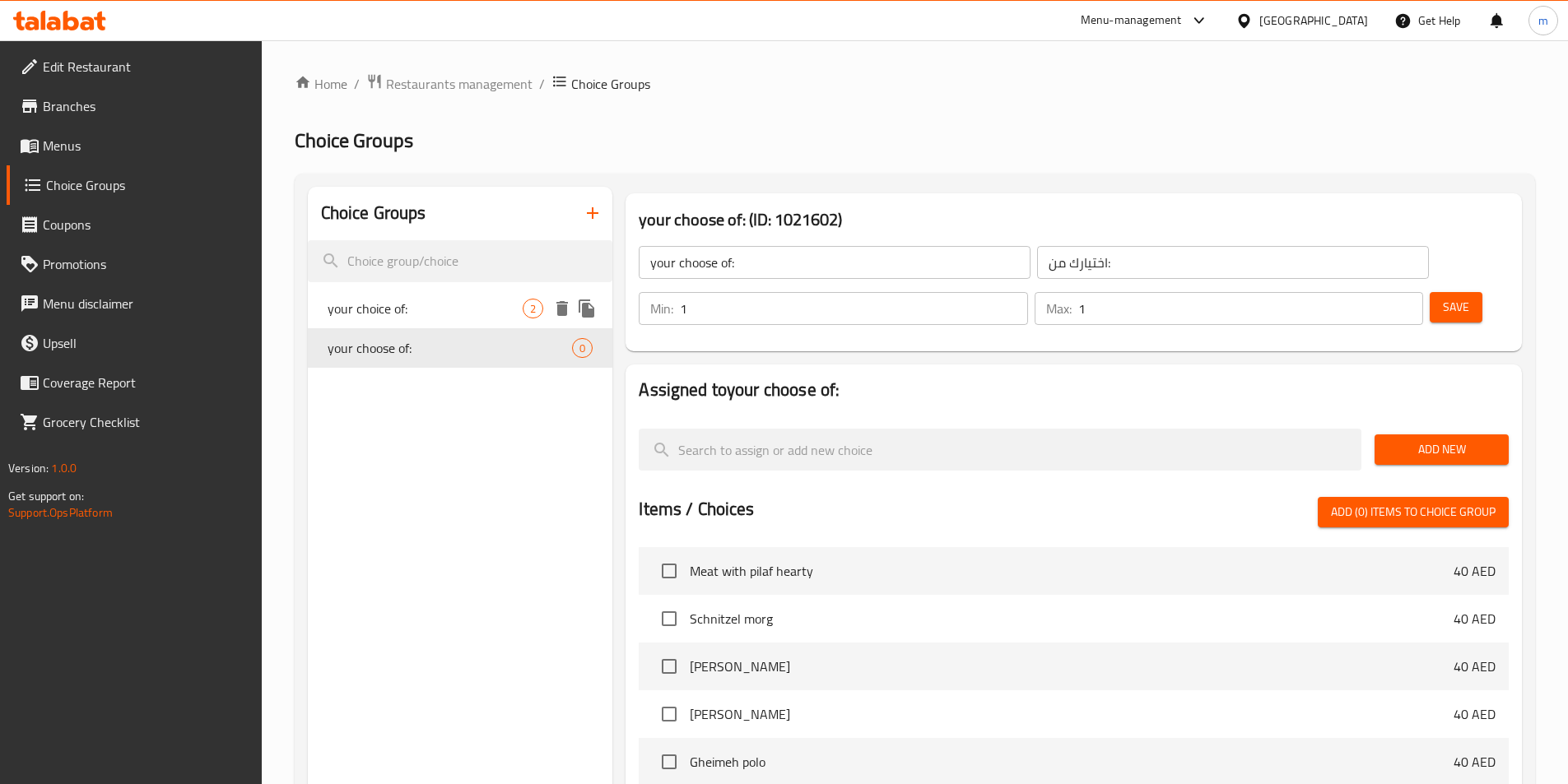
click at [451, 308] on span "your choice of:" at bounding box center [424, 309] width 195 height 20
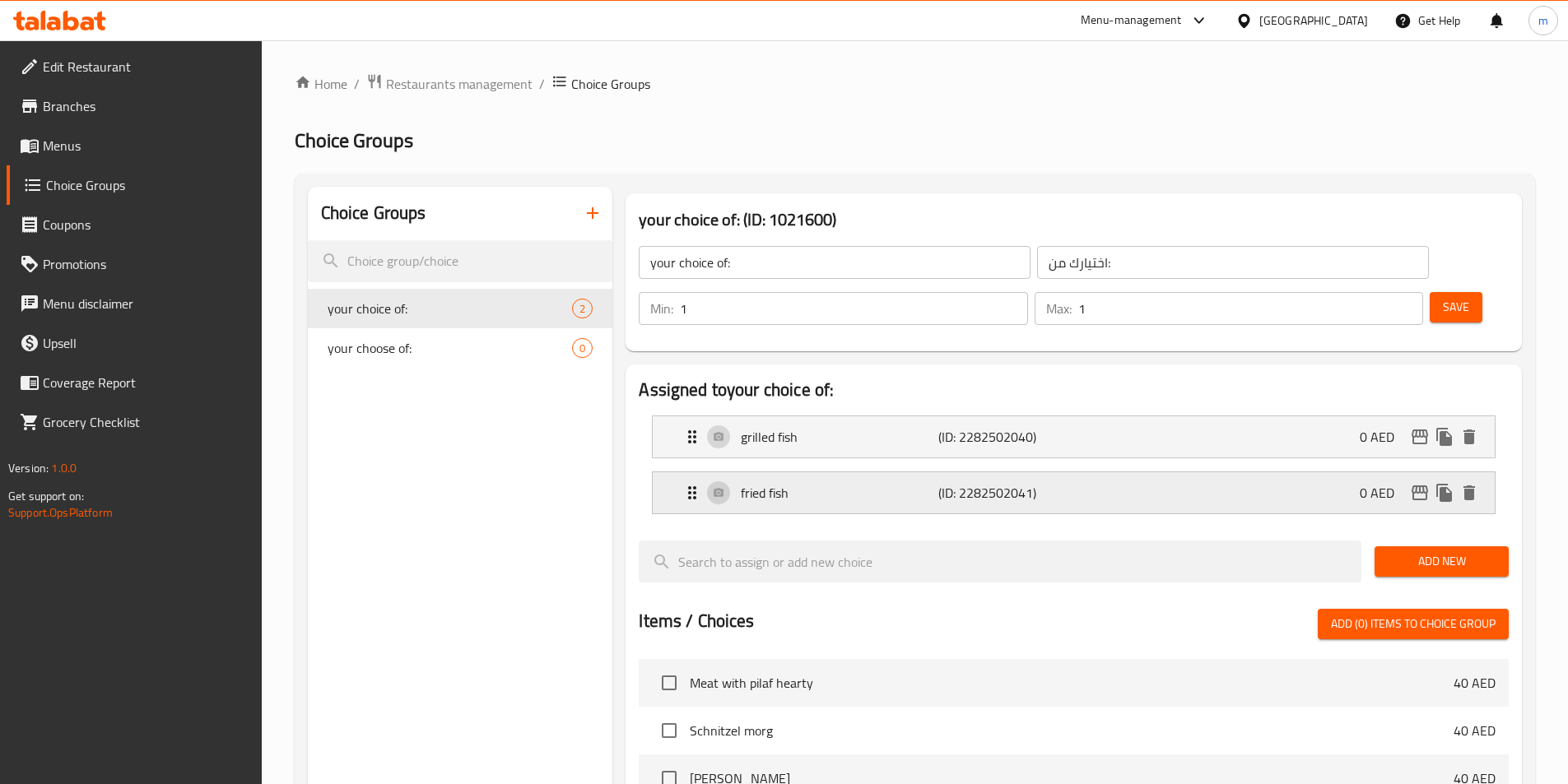
click at [951, 472] on div "fried fish (ID: 2282502041) 0 AED" at bounding box center [1078, 492] width 793 height 41
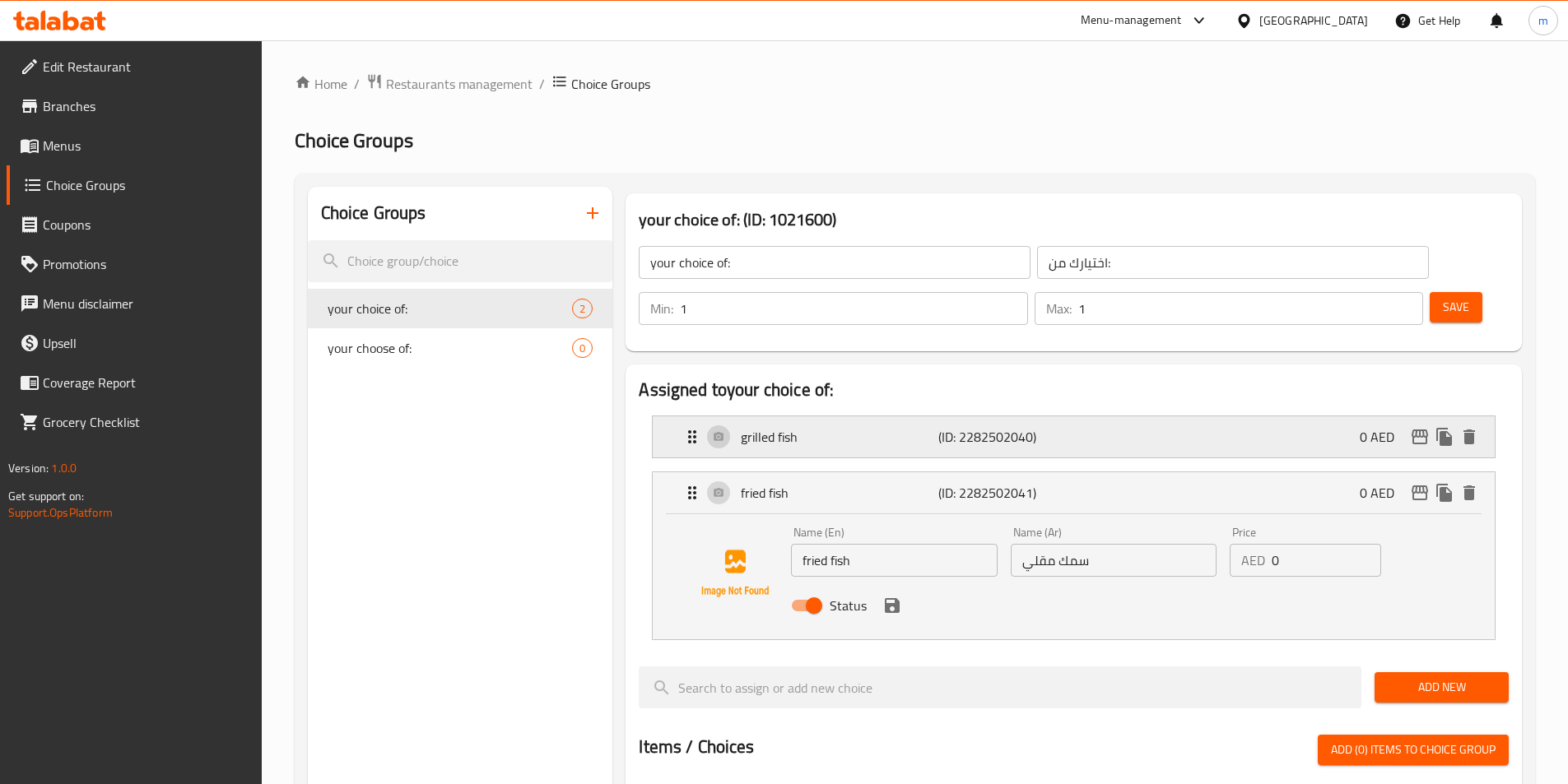
click at [965, 427] on p "(ID: 2282502040)" at bounding box center [1004, 437] width 132 height 20
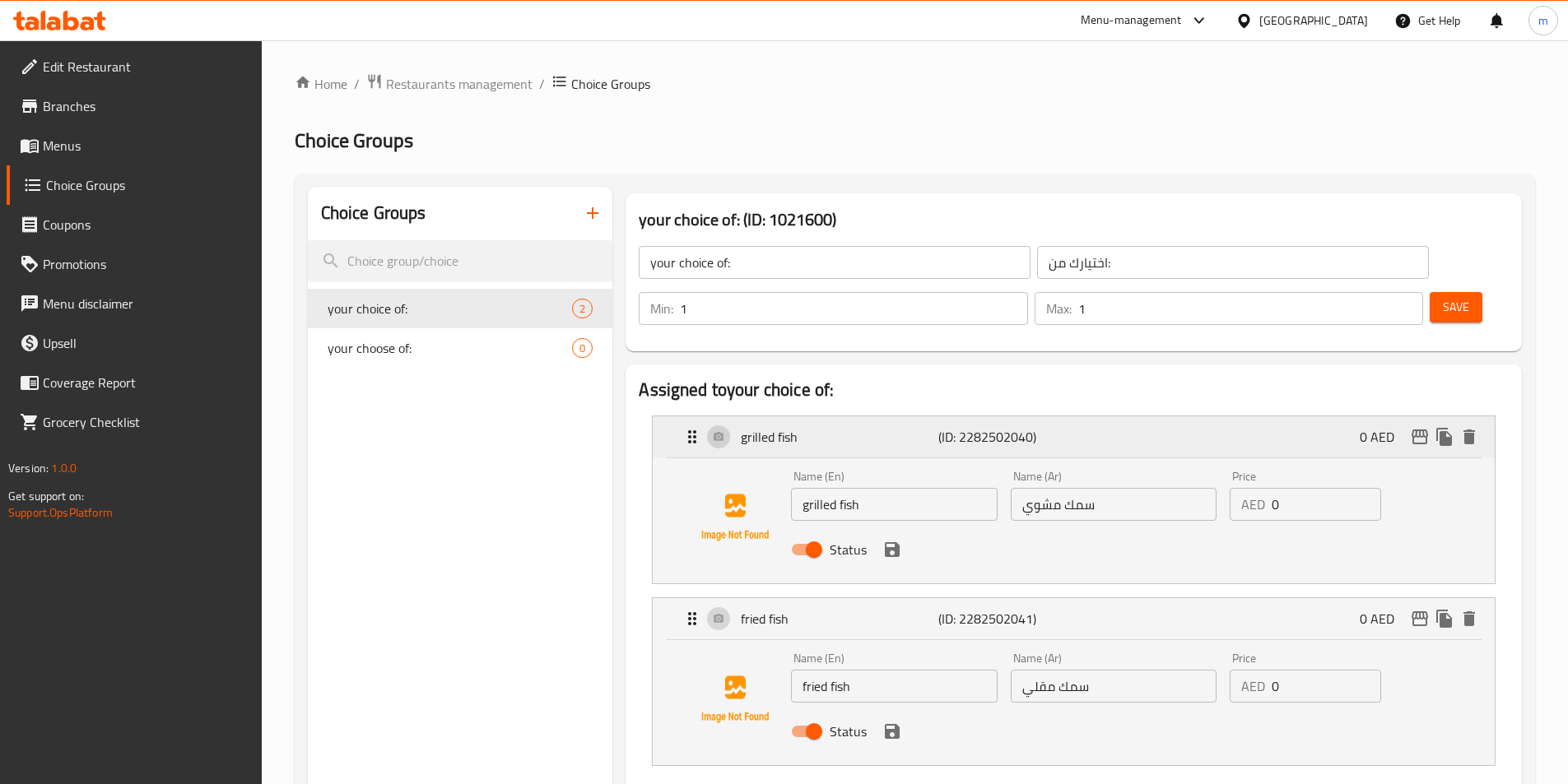
click at [1000, 416] on div "grilled fish (ID: 2282502040) 0 AED" at bounding box center [1078, 436] width 793 height 41
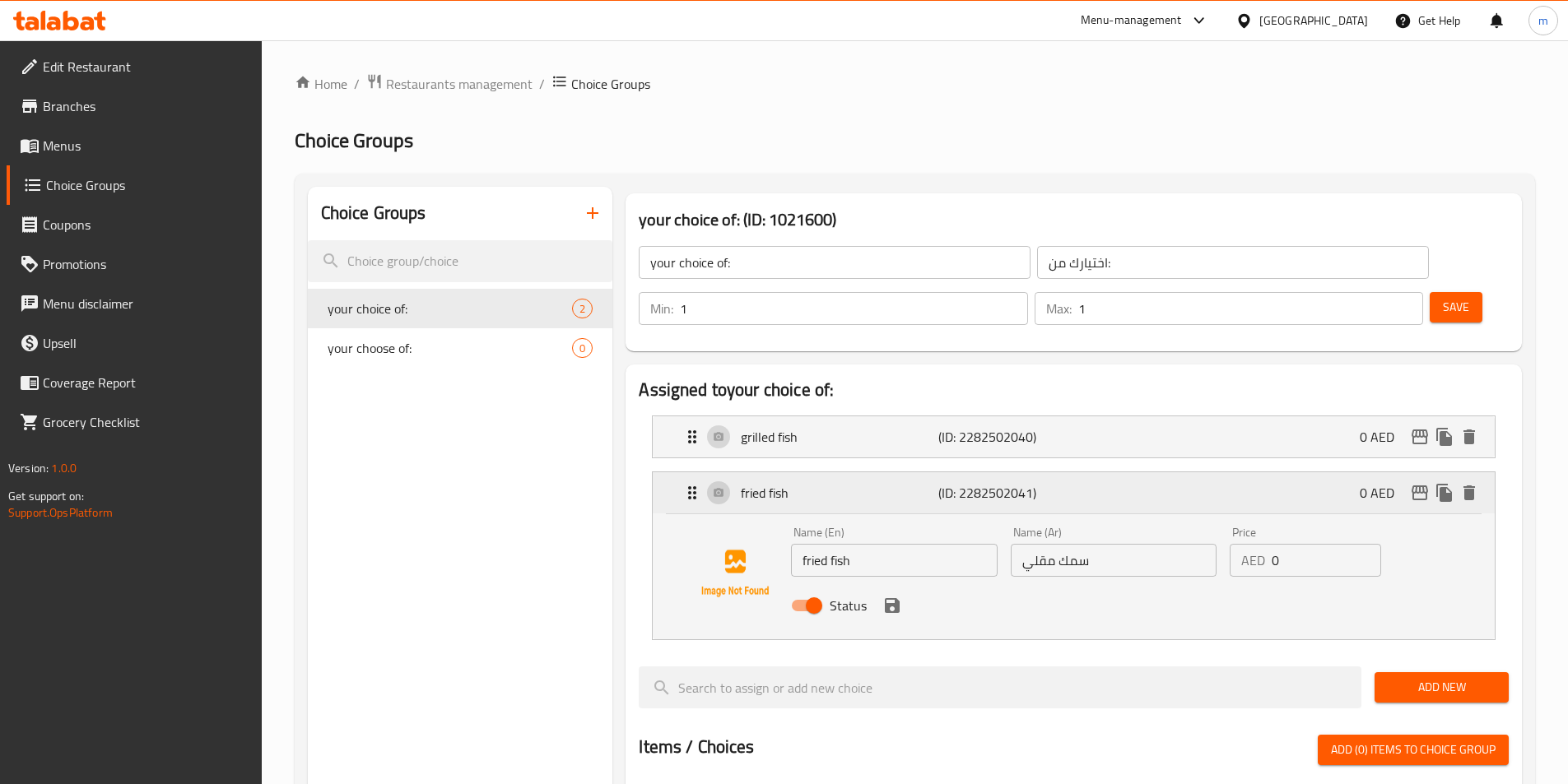
click at [1026, 482] on p "(ID: 2282502041)" at bounding box center [1004, 492] width 132 height 20
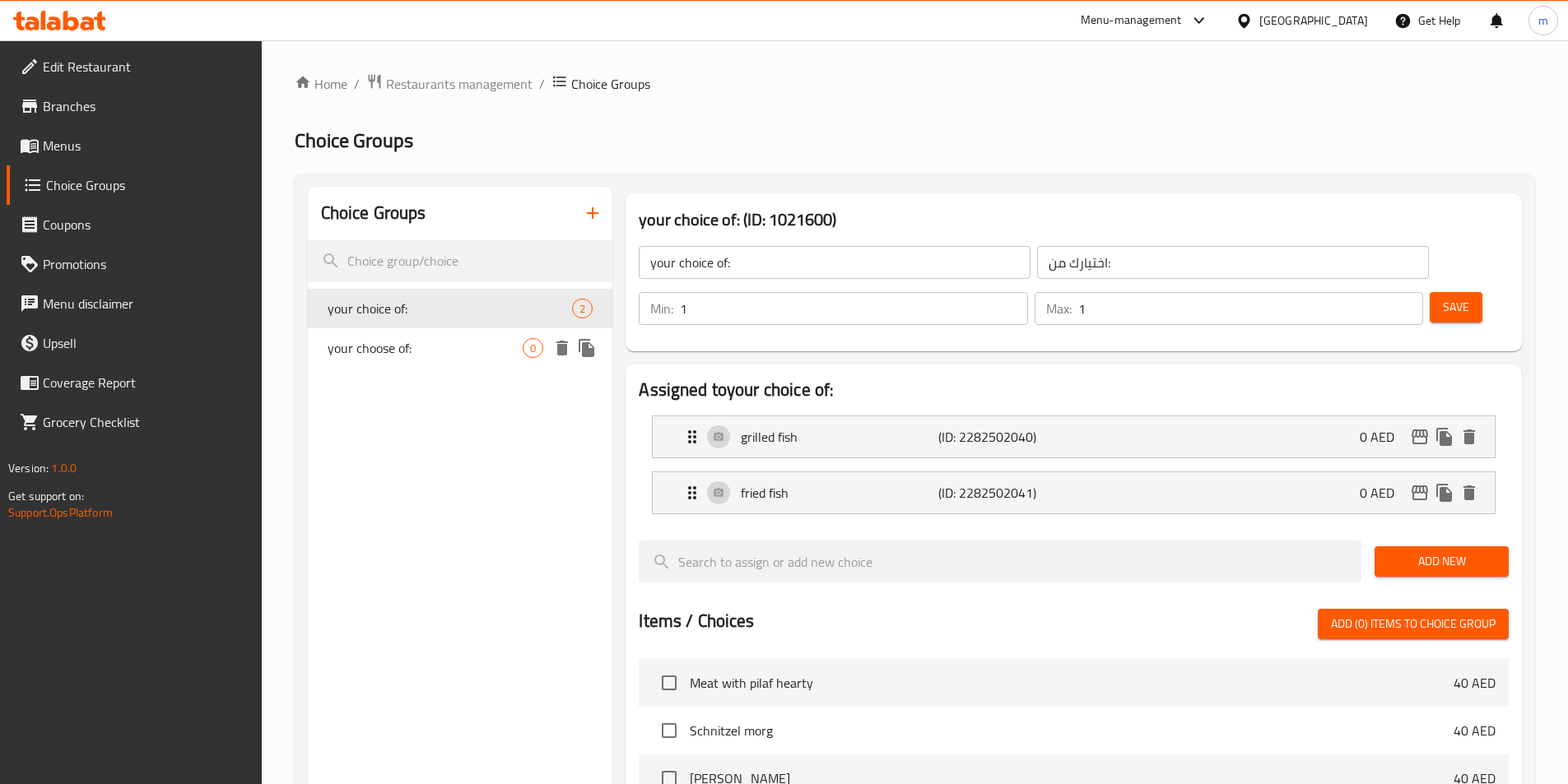
click at [510, 341] on span "your choose of:" at bounding box center [424, 348] width 195 height 20
type input "your choose of:"
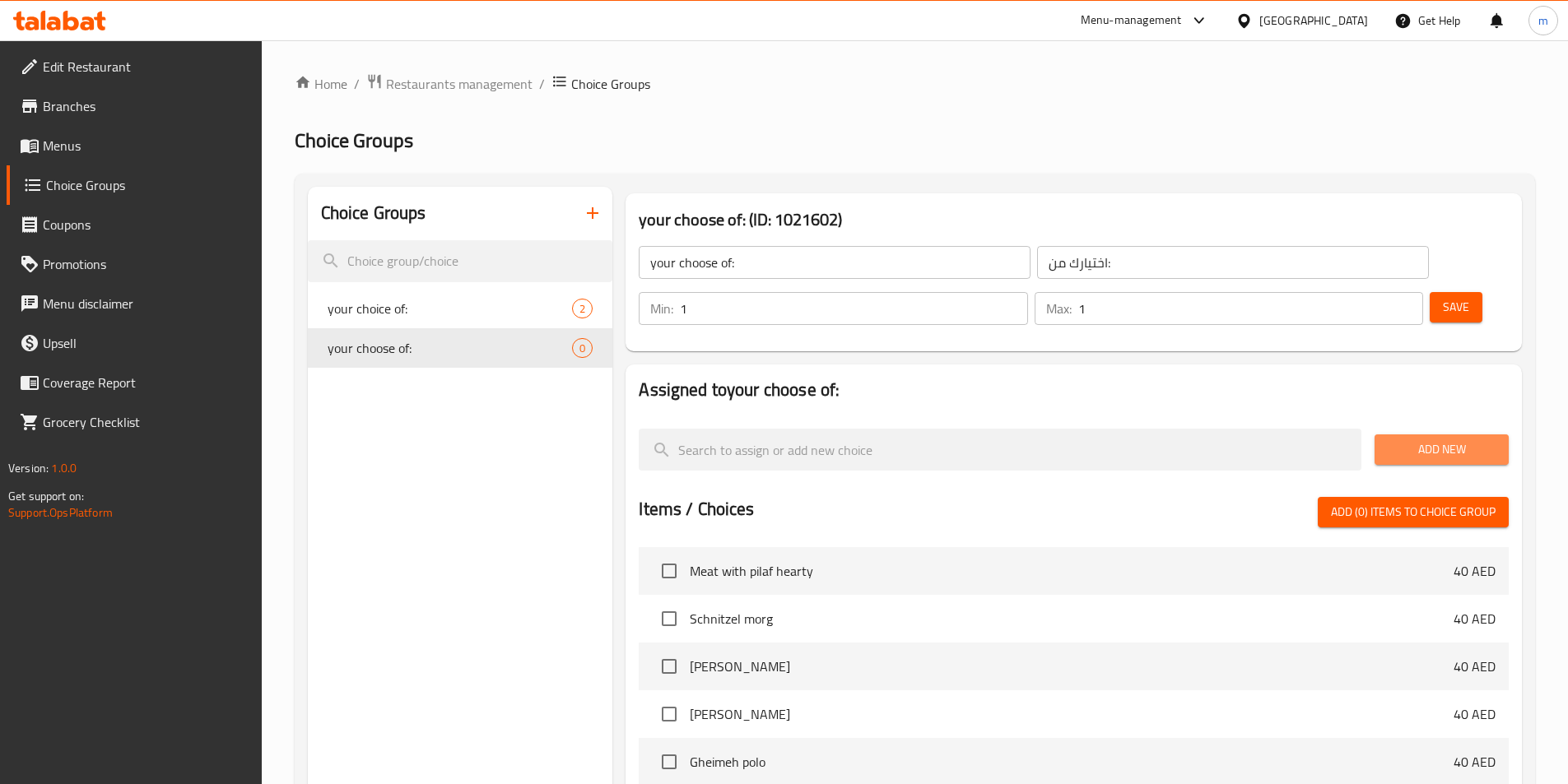
click at [1412, 439] on span "Add New" at bounding box center [1441, 449] width 108 height 21
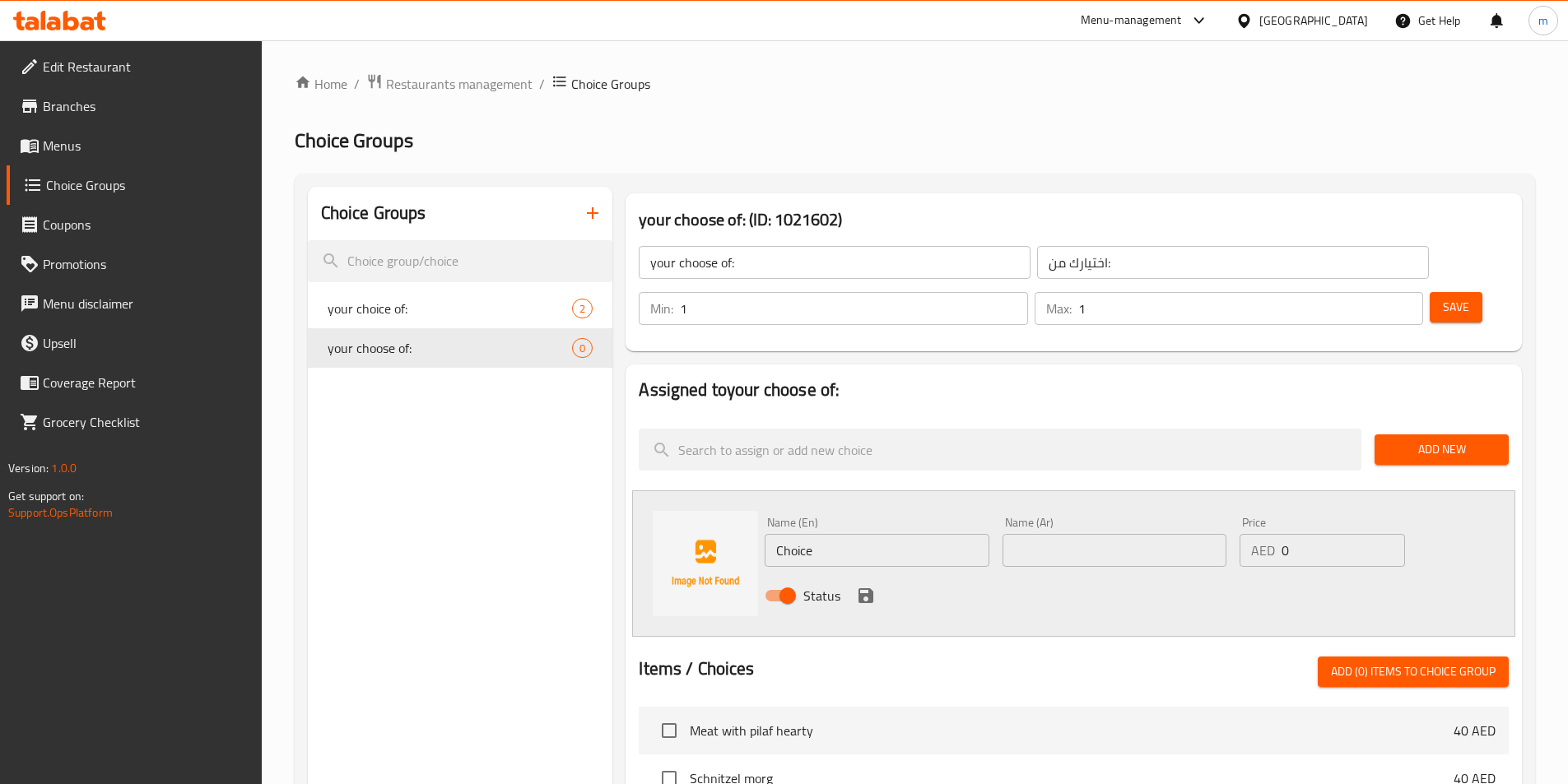
click at [923, 534] on input "Choice" at bounding box center [876, 551] width 224 height 33
paste input "لحم مفروم"
click at [883, 534] on input "لحم مفروم" at bounding box center [876, 551] width 224 height 33
click at [882, 534] on input "لحم مفروم" at bounding box center [876, 551] width 224 height 33
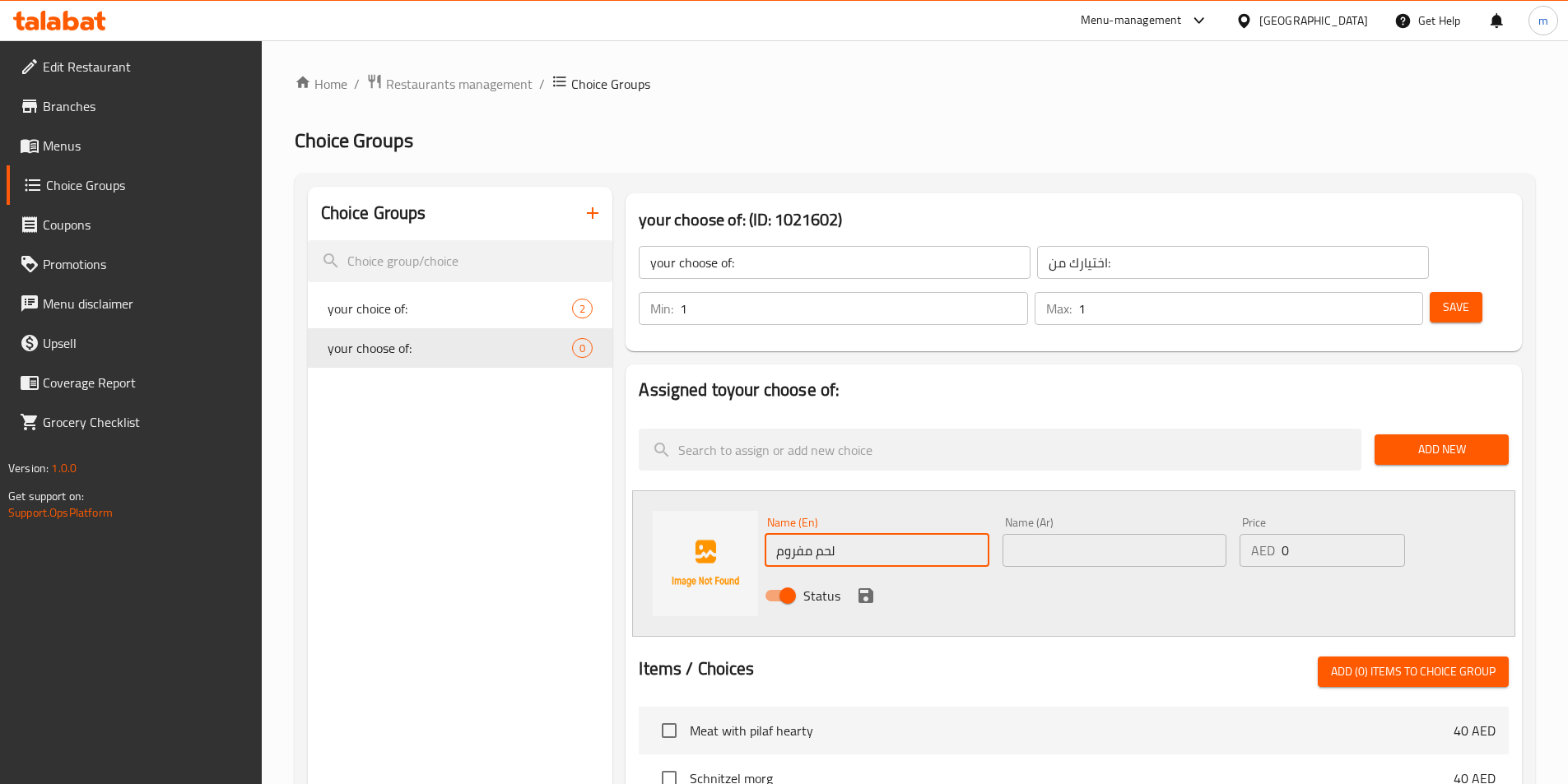
click at [882, 534] on input "لحم مفروم" at bounding box center [876, 551] width 224 height 33
paste input "Minced meat"
type input "Minced meat"
click at [1057, 534] on input "text" at bounding box center [1114, 551] width 224 height 33
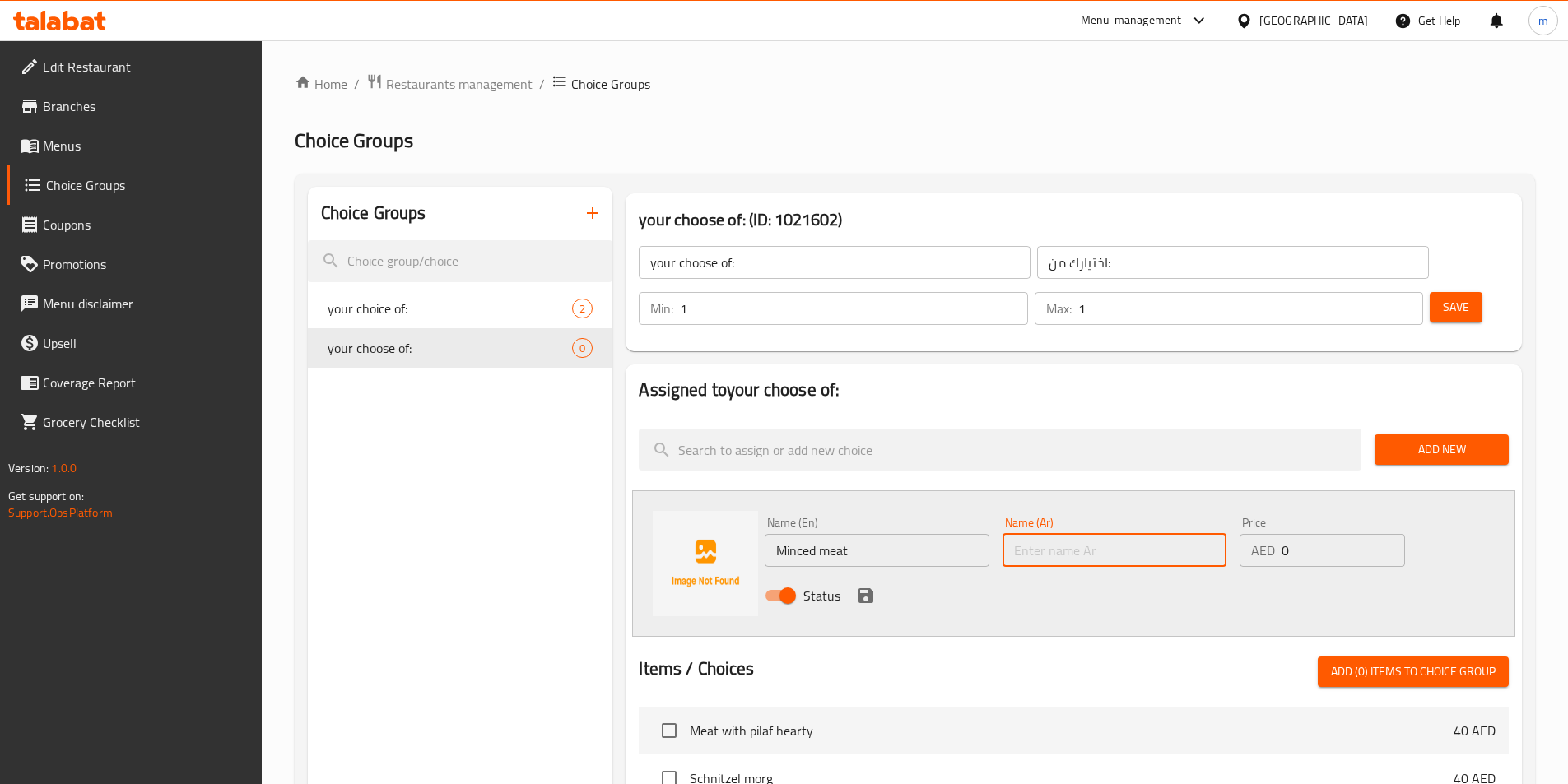
click at [1057, 534] on input "text" at bounding box center [1114, 551] width 224 height 33
paste input "لحم مفروم"
type input "لحم مفروم"
click at [864, 586] on icon "save" at bounding box center [866, 596] width 20 height 20
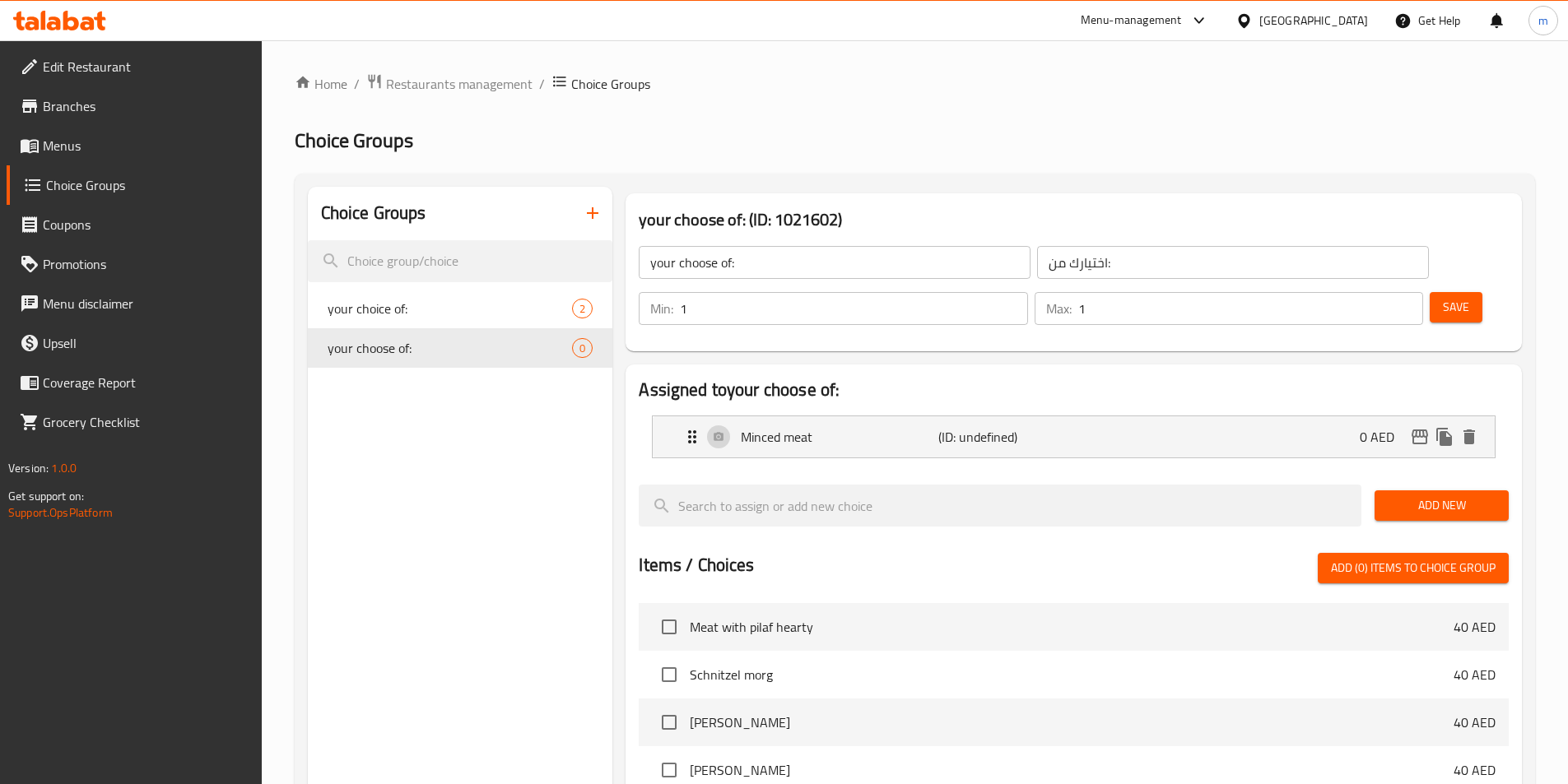
click at [1439, 491] on button "Add New" at bounding box center [1442, 505] width 135 height 30
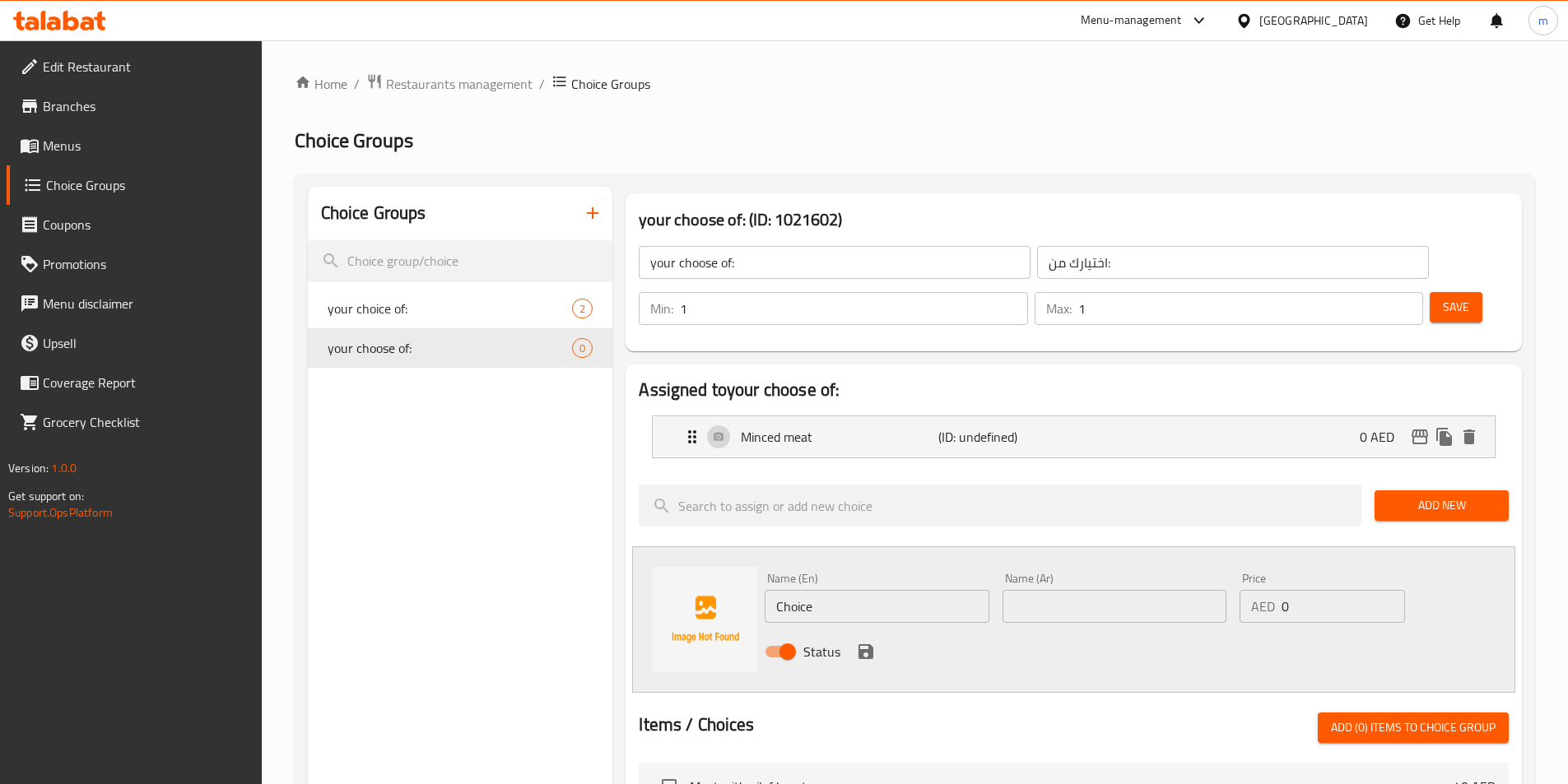
click at [882, 590] on input "Choice" at bounding box center [876, 606] width 224 height 33
paste input "cutlets"
click at [776, 590] on input "cutlets" at bounding box center [876, 606] width 224 height 33
paste input "Minced meat"
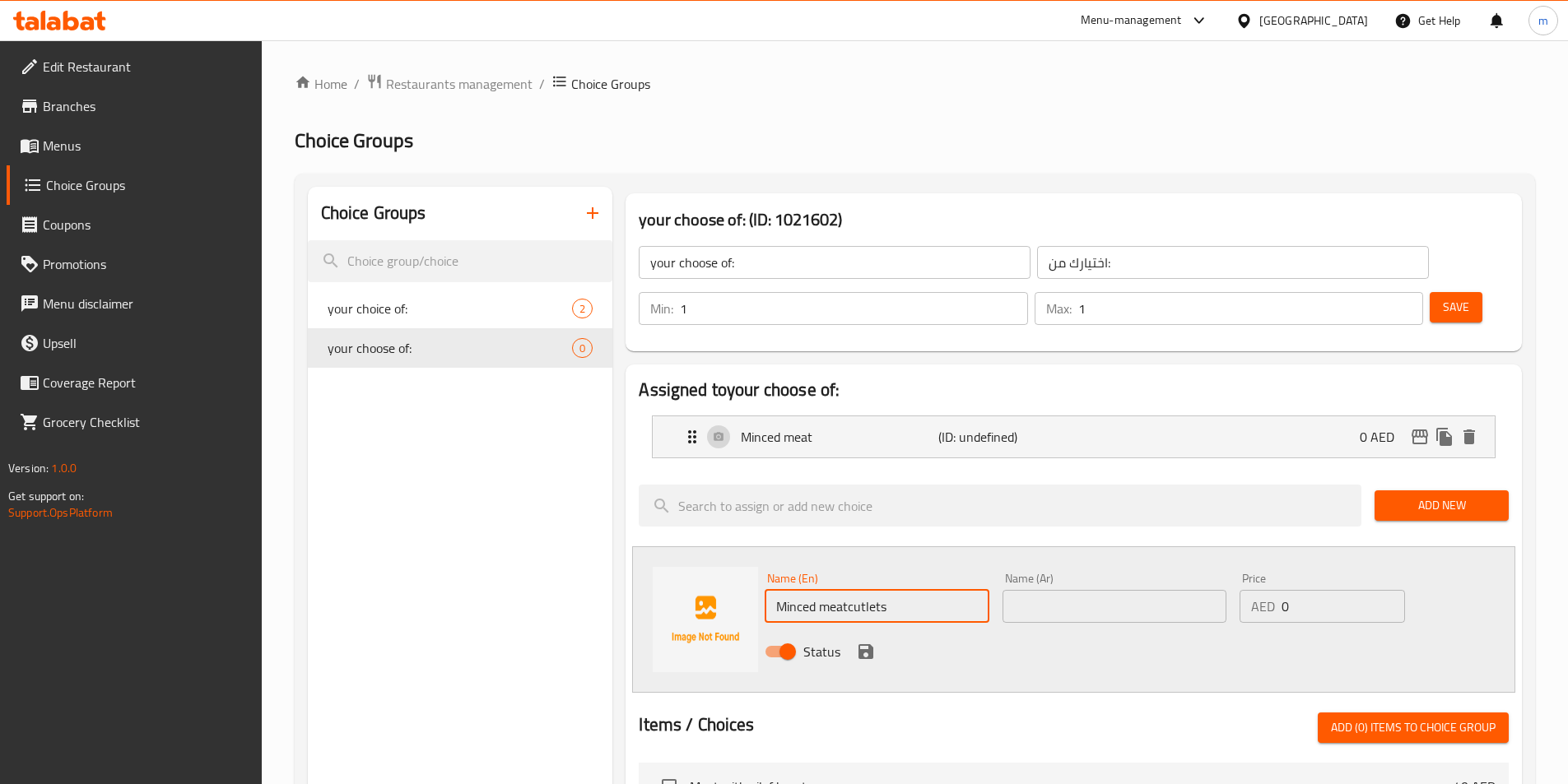
click at [833, 590] on input "Minced meatcutlets" at bounding box center [876, 606] width 224 height 33
drag, startPoint x: 843, startPoint y: 566, endPoint x: 818, endPoint y: 573, distance: 26.0
click at [818, 590] on input "Minced meatcutlets" at bounding box center [876, 606] width 224 height 33
click at [909, 590] on input "Mincedcutlets" at bounding box center [876, 606] width 224 height 33
paste input "meat"
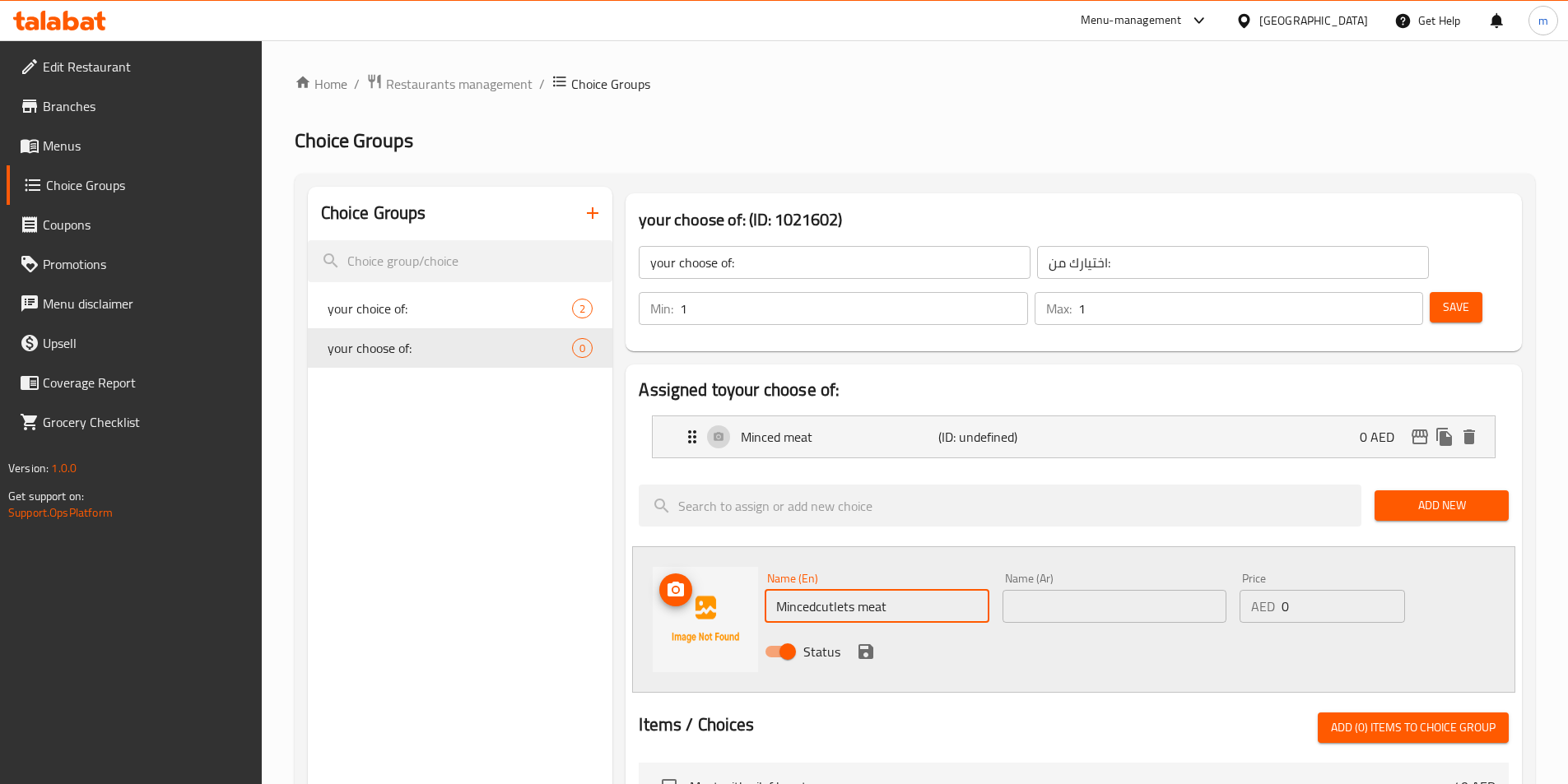
drag, startPoint x: 814, startPoint y: 561, endPoint x: 728, endPoint y: 565, distance: 86.1
click at [728, 565] on div "Name (En) Mincedcutlets meat Name (En) Name (Ar) Name (Ar) Price AED 0 Price St…" at bounding box center [1073, 619] width 883 height 146
type input "cutlets meat"
click at [1032, 590] on input "text" at bounding box center [1114, 606] width 224 height 33
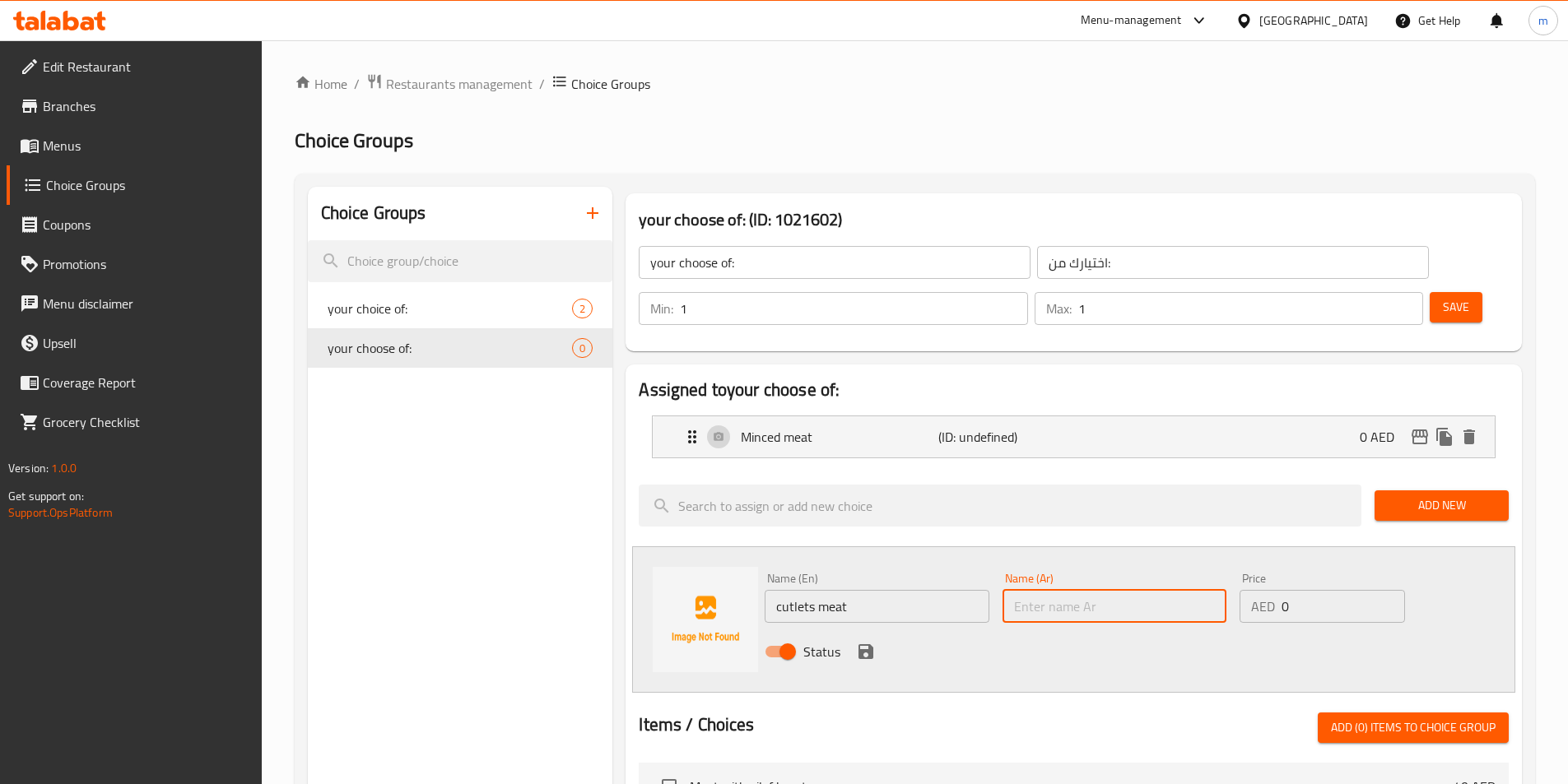
paste input "لحم مفروم"
drag, startPoint x: 1049, startPoint y: 562, endPoint x: 1005, endPoint y: 569, distance: 44.6
click at [1005, 590] on input "لحم مفروم" at bounding box center [1114, 606] width 224 height 33
type input "لحم شرحات"
click at [1459, 566] on div "Name (En) cutlets meat Name (En) Name (Ar) لحم شرحات Name (Ar) Price AED 0 Pric…" at bounding box center [1114, 620] width 713 height 108
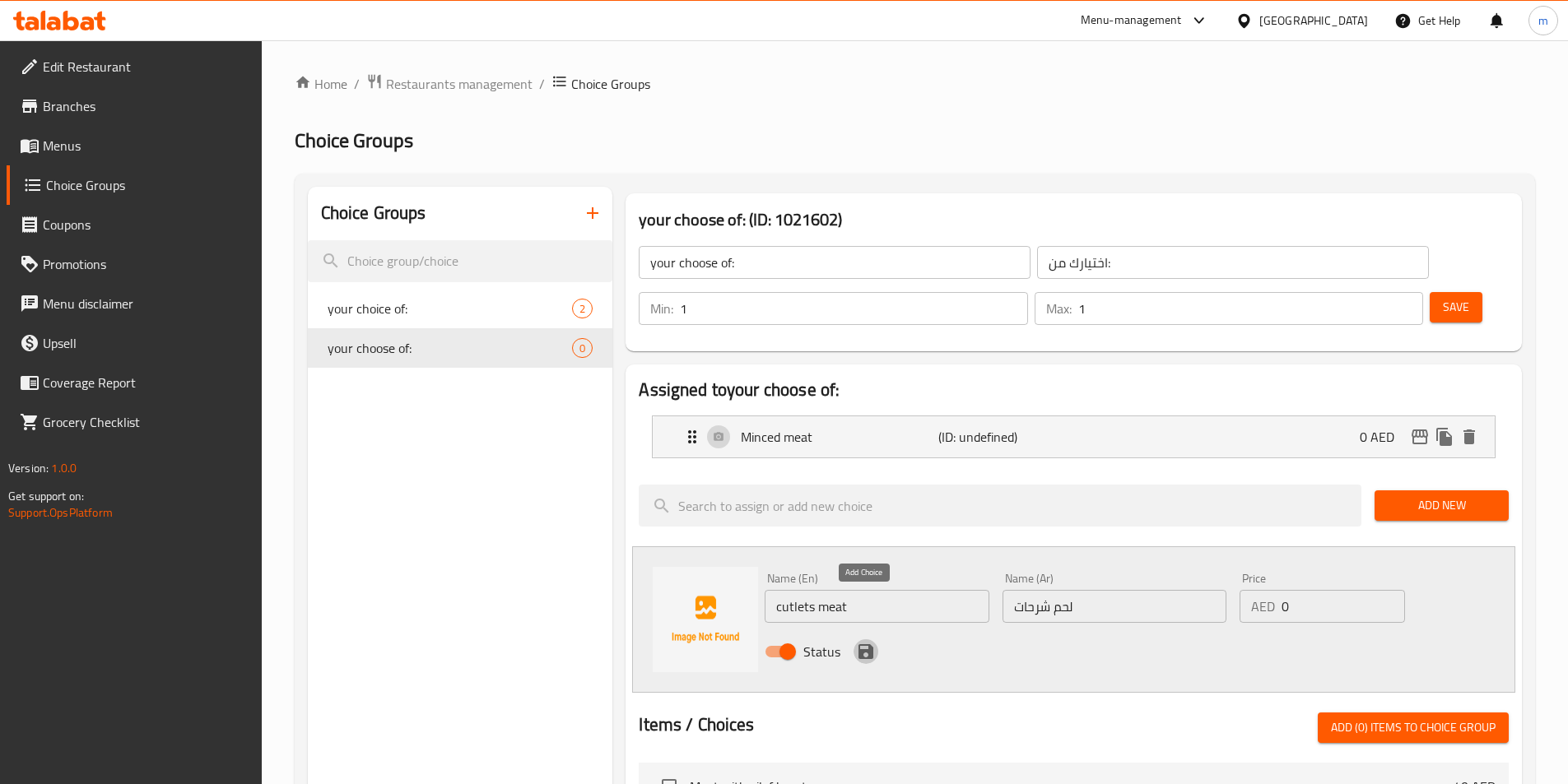
click at [863, 644] on icon "save" at bounding box center [865, 651] width 15 height 15
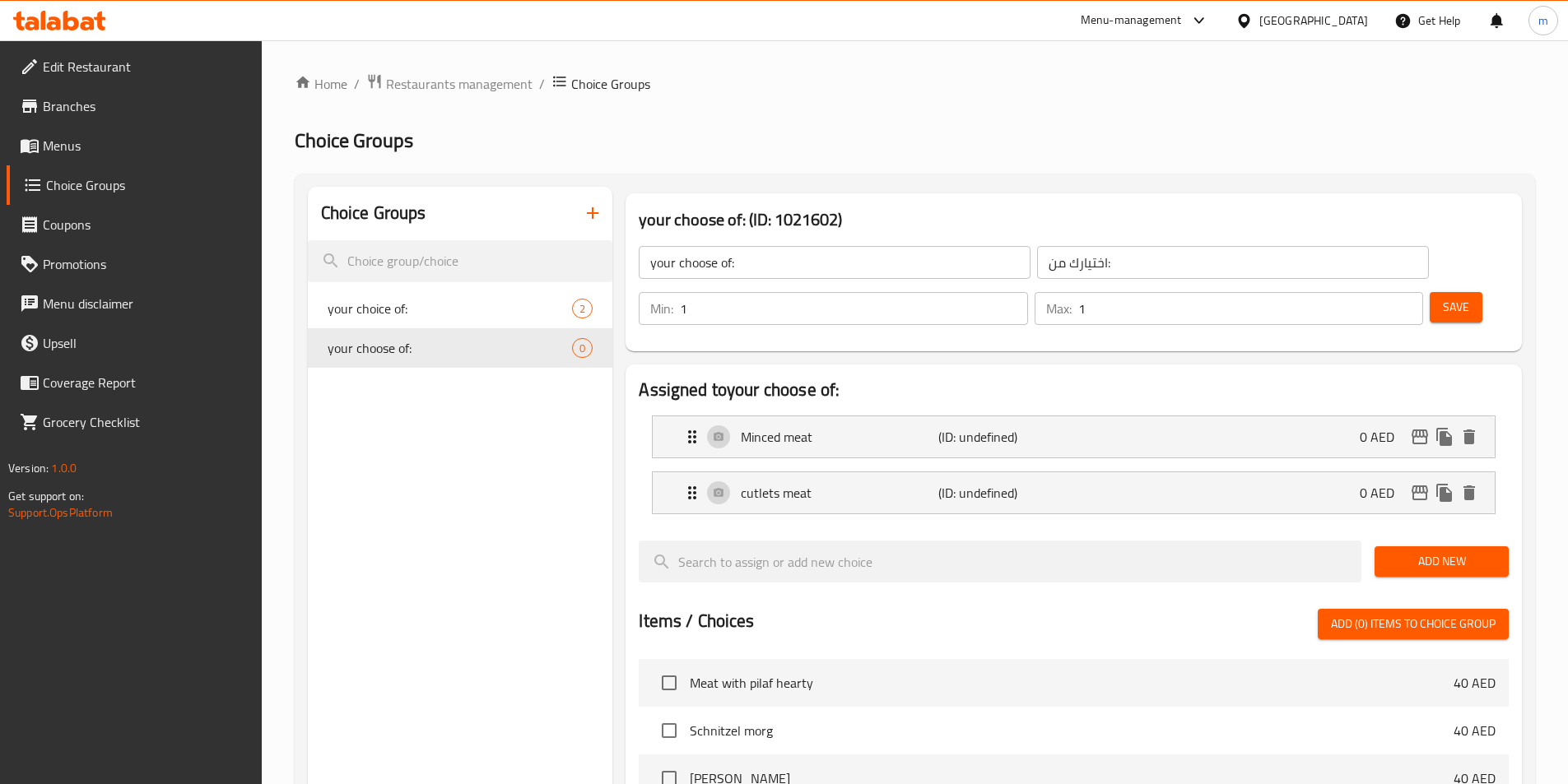
click at [1264, 527] on div at bounding box center [1074, 533] width 870 height 13
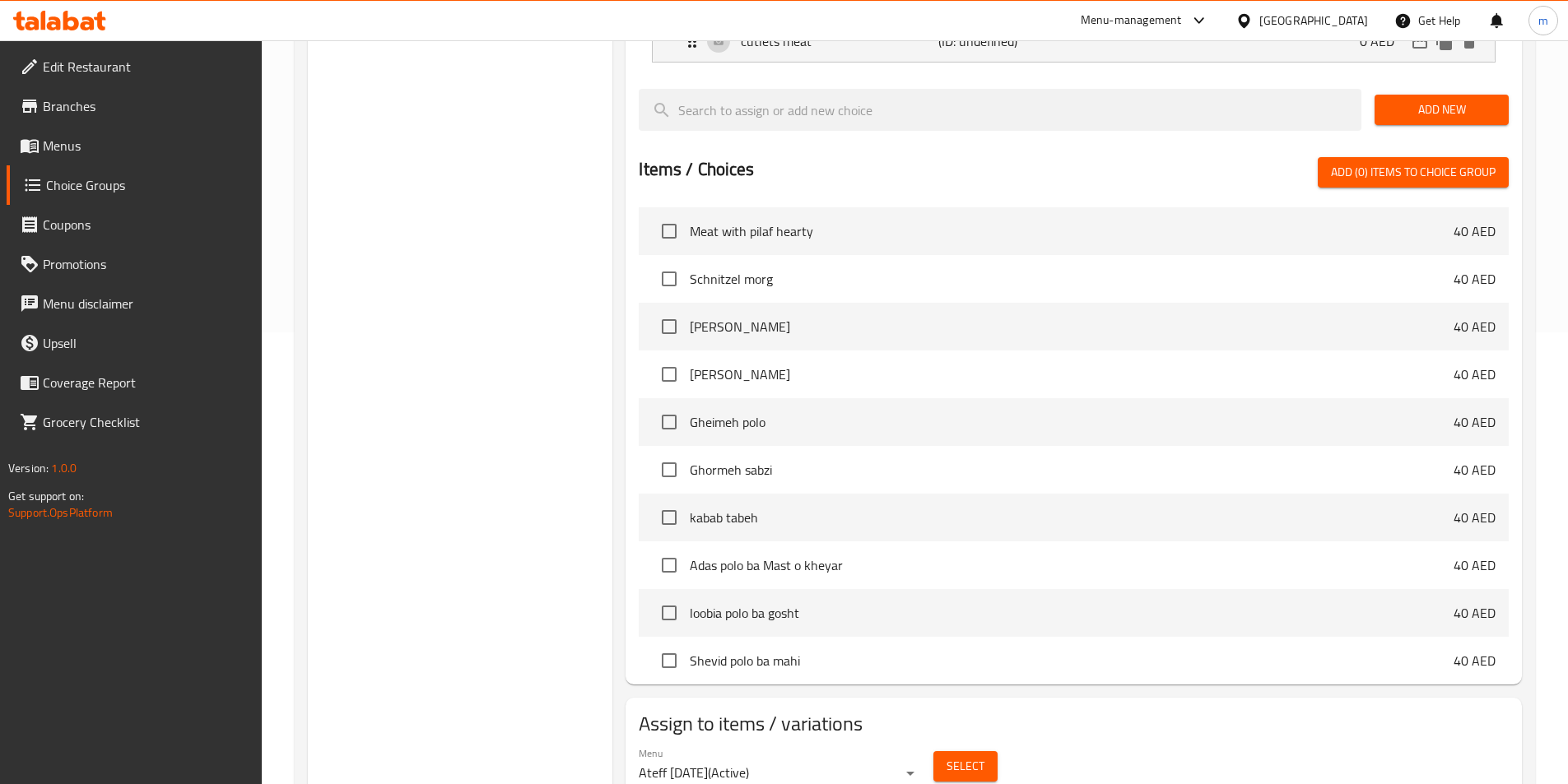
scroll to position [473, 0]
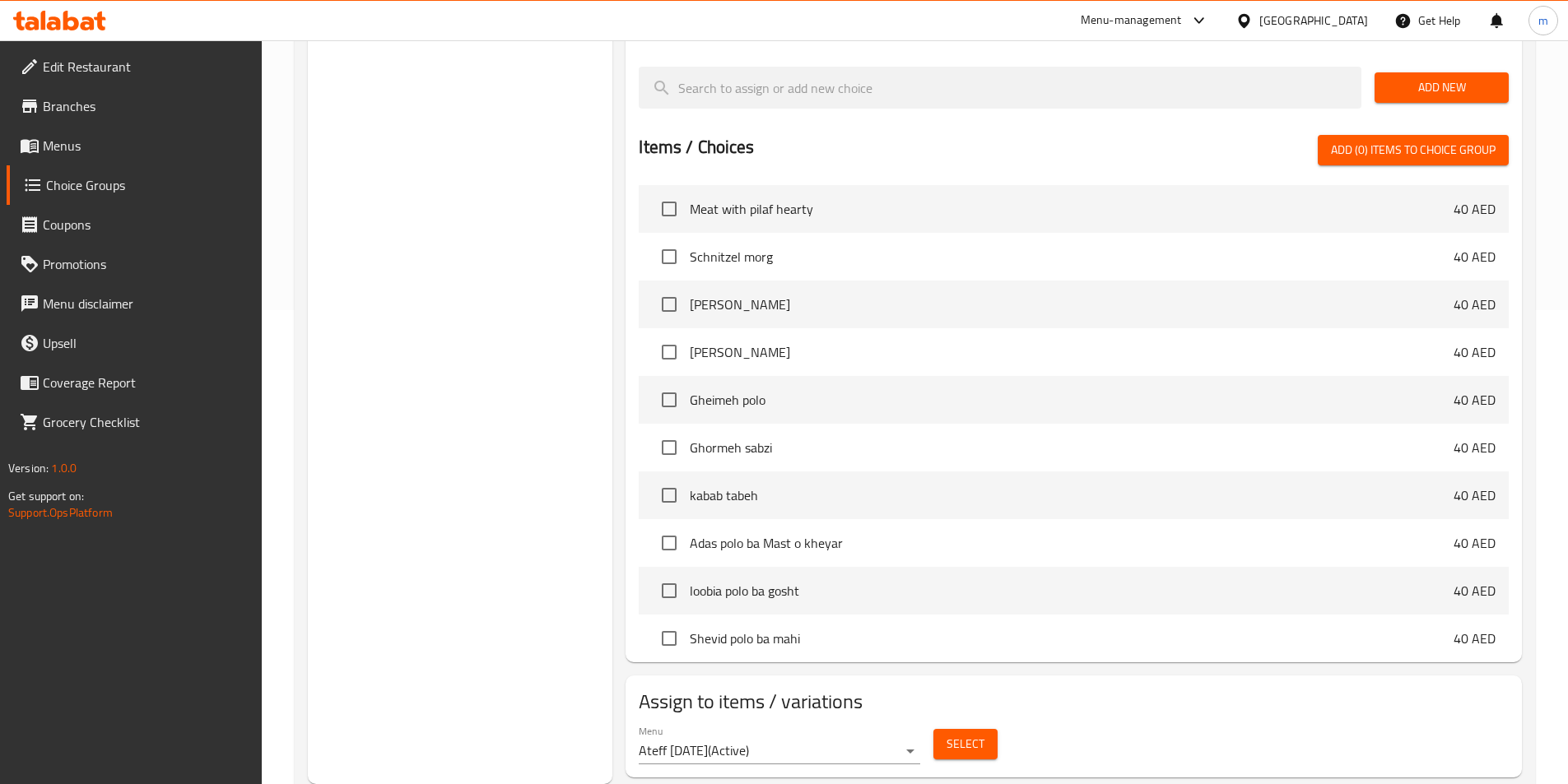
click at [953, 734] on span "Select" at bounding box center [965, 744] width 38 height 21
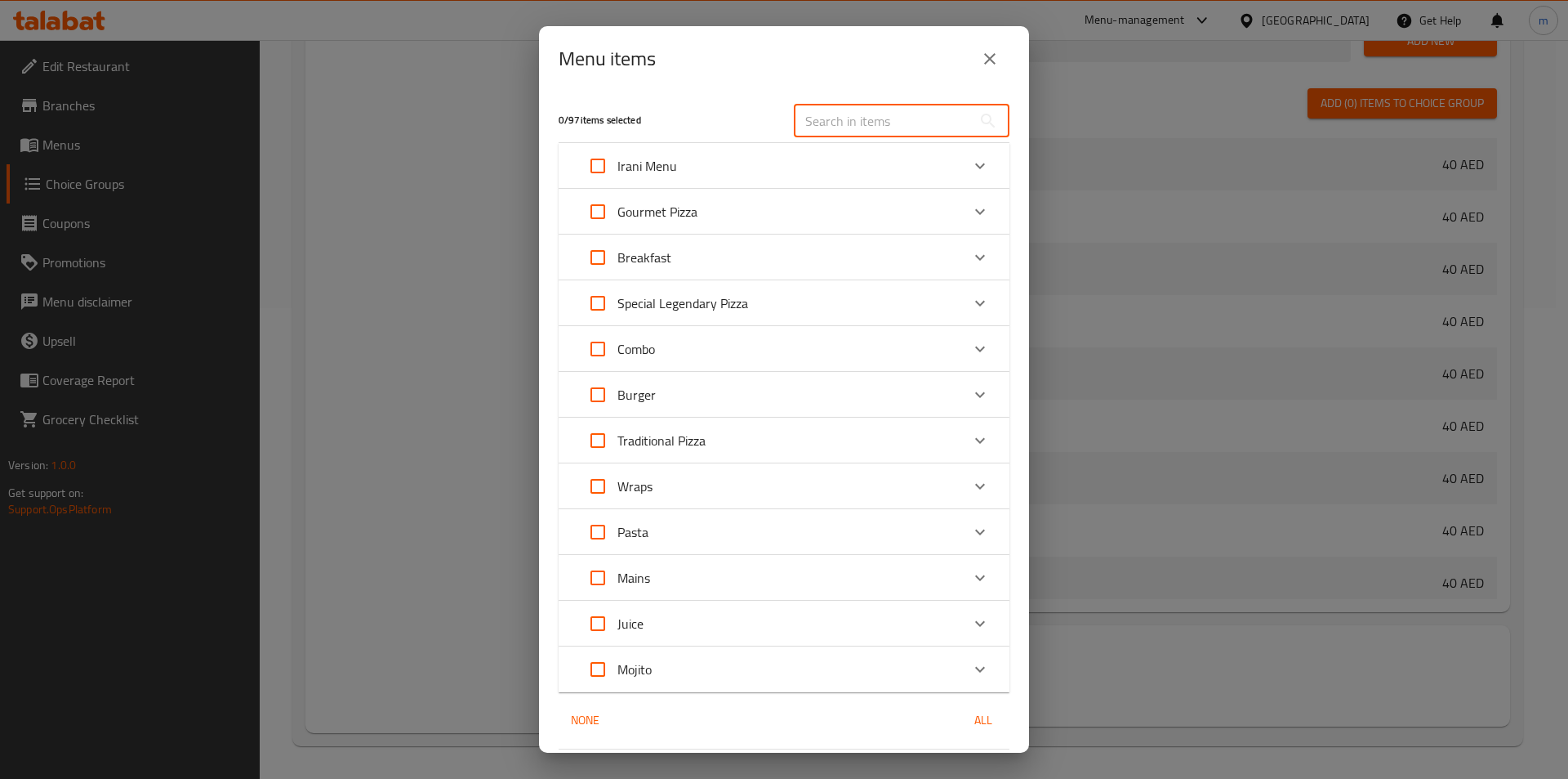
click at [849, 122] on input "text" at bounding box center [882, 121] width 178 height 32
click at [852, 121] on input "text" at bounding box center [882, 121] width 178 height 32
type input "shami kabab/kotlet"
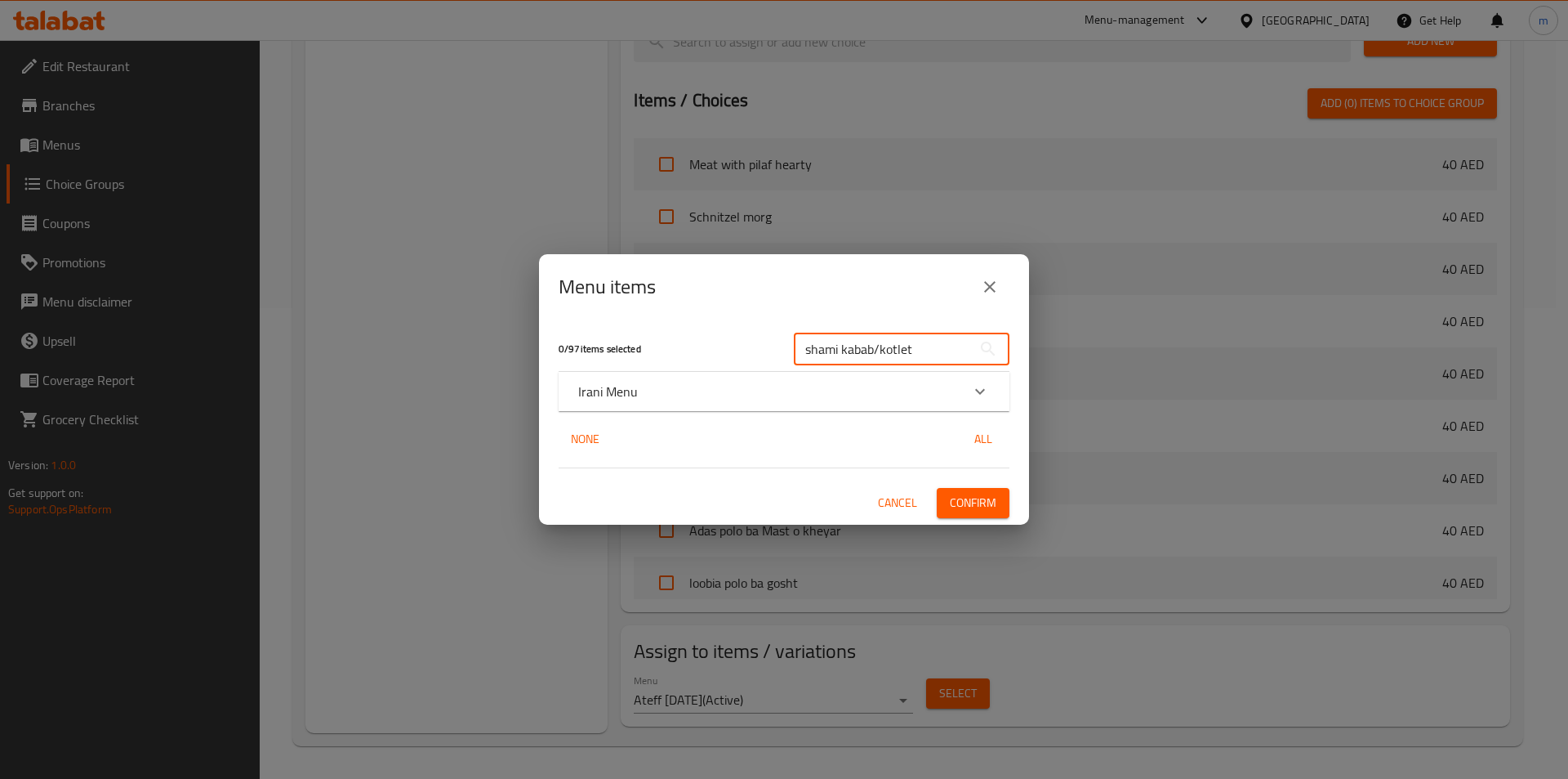
click at [669, 396] on div "Irani Menu" at bounding box center [770, 392] width 383 height 20
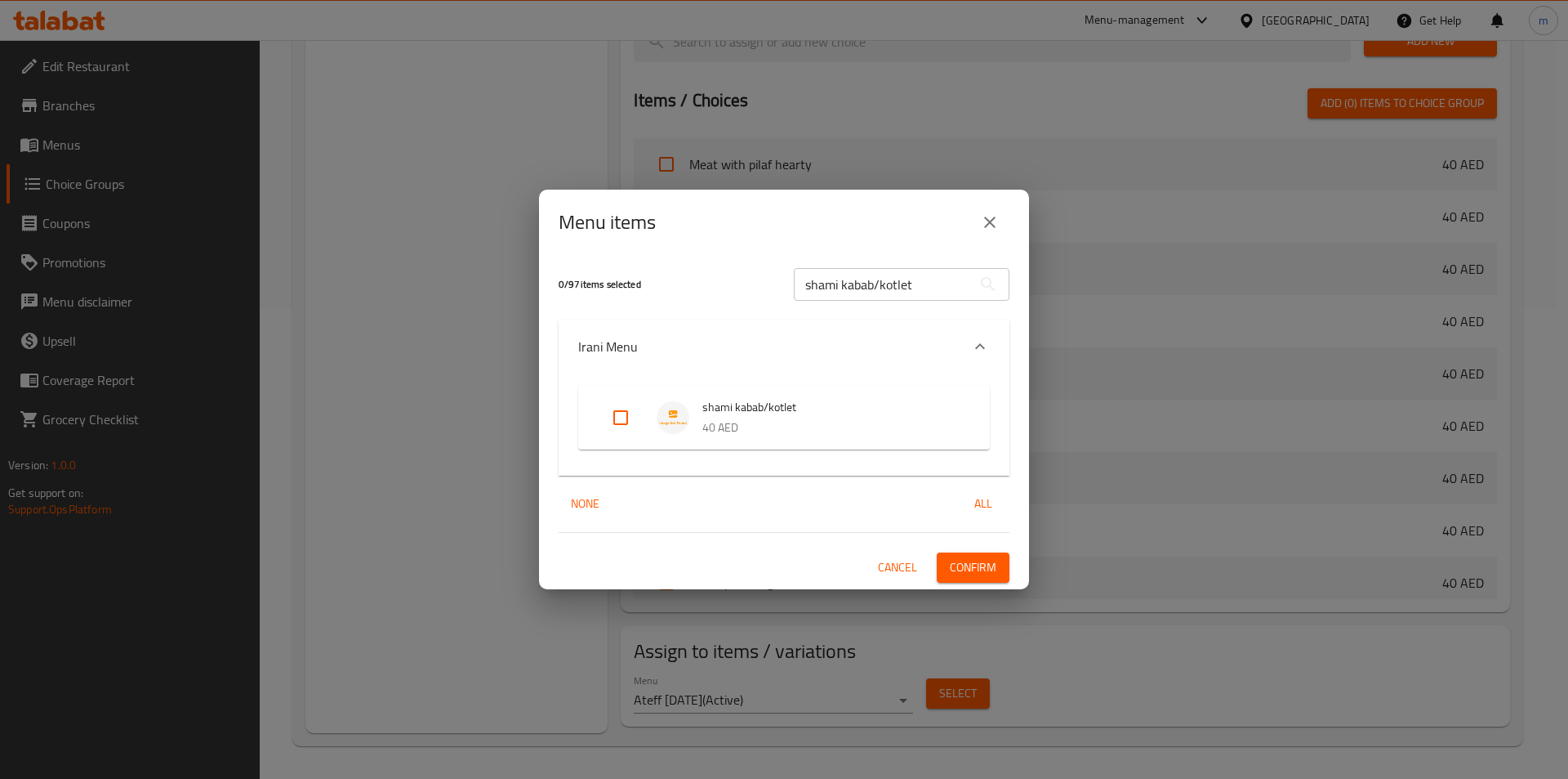
click at [620, 416] on input "Expand" at bounding box center [620, 417] width 39 height 39
checkbox input "true"
click at [971, 558] on span "Confirm" at bounding box center [973, 567] width 47 height 21
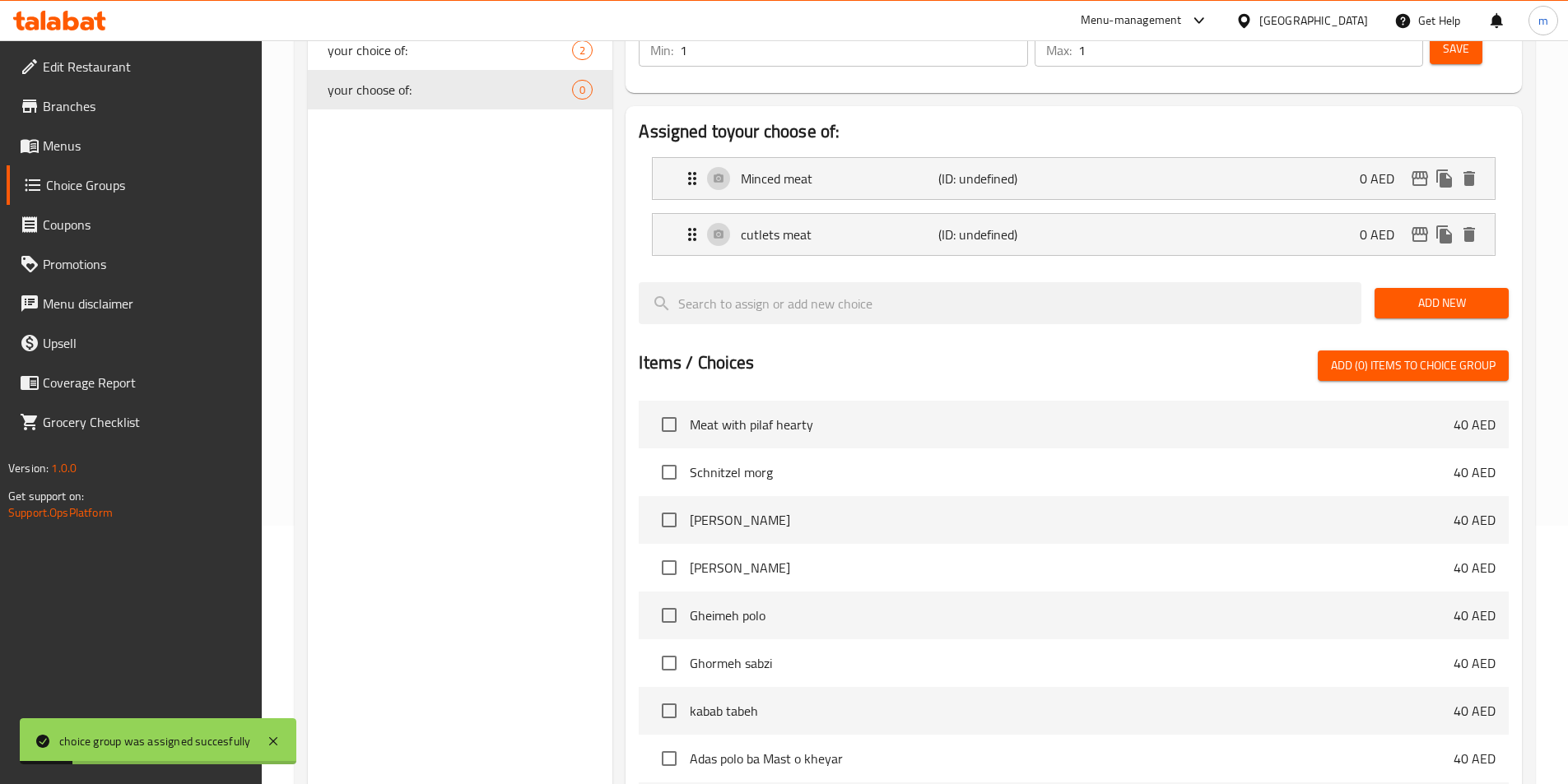
scroll to position [0, 0]
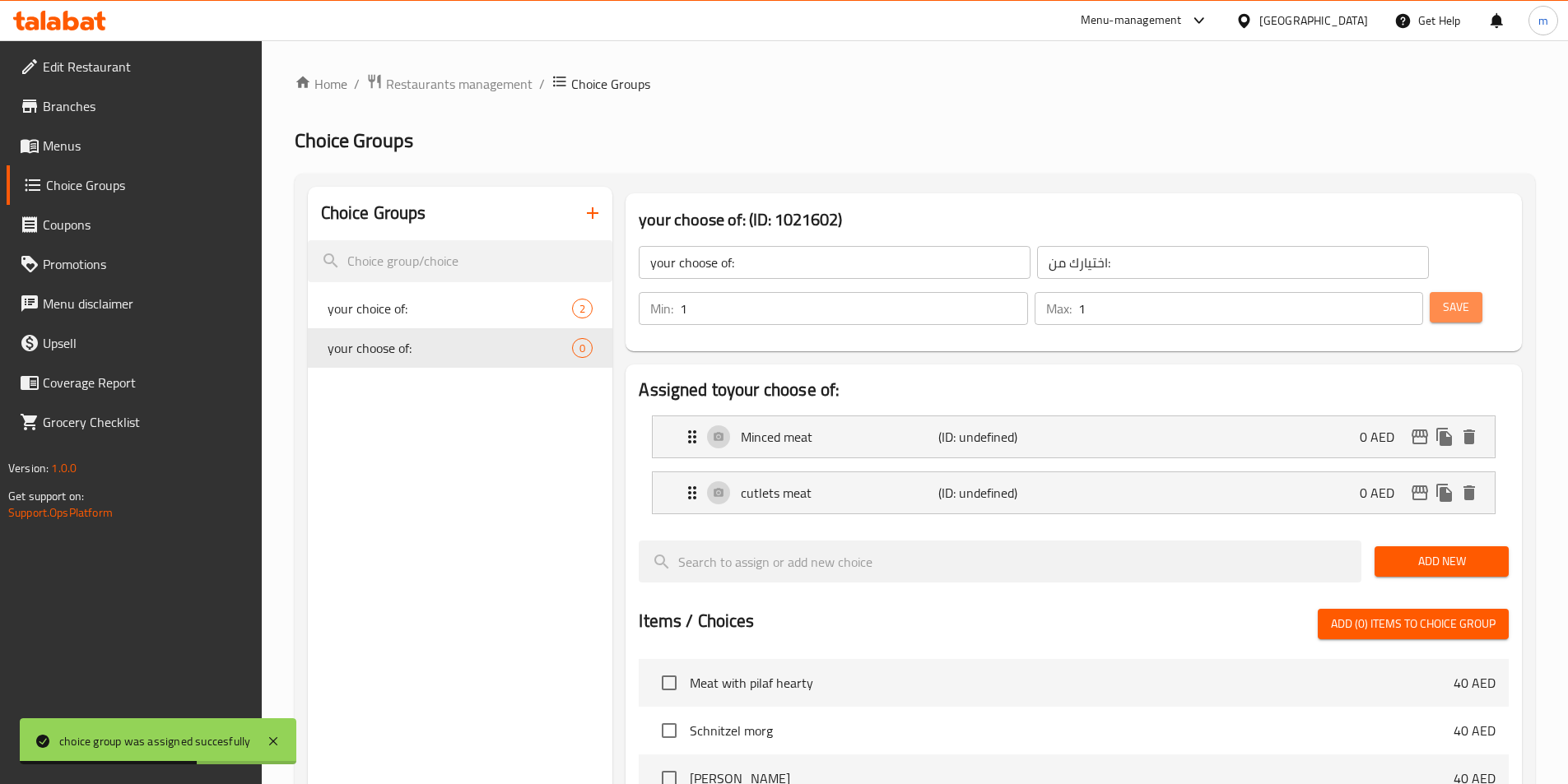
click at [1443, 297] on span "Save" at bounding box center [1455, 307] width 26 height 21
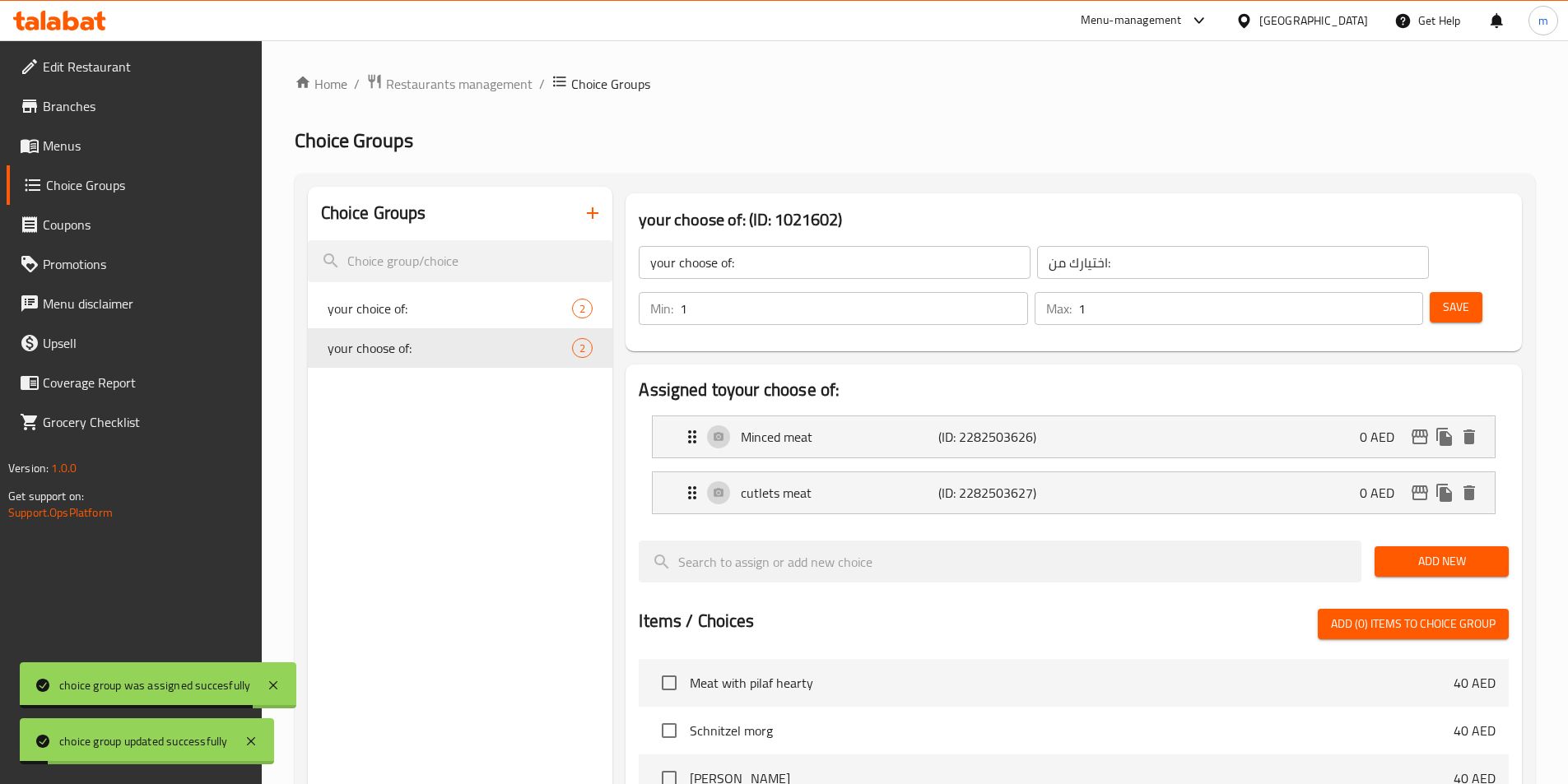
click at [854, 161] on div "Home / Restaurants management / Choice Groups Choice Groups Choice Groups your …" at bounding box center [914, 672] width 1240 height 1197
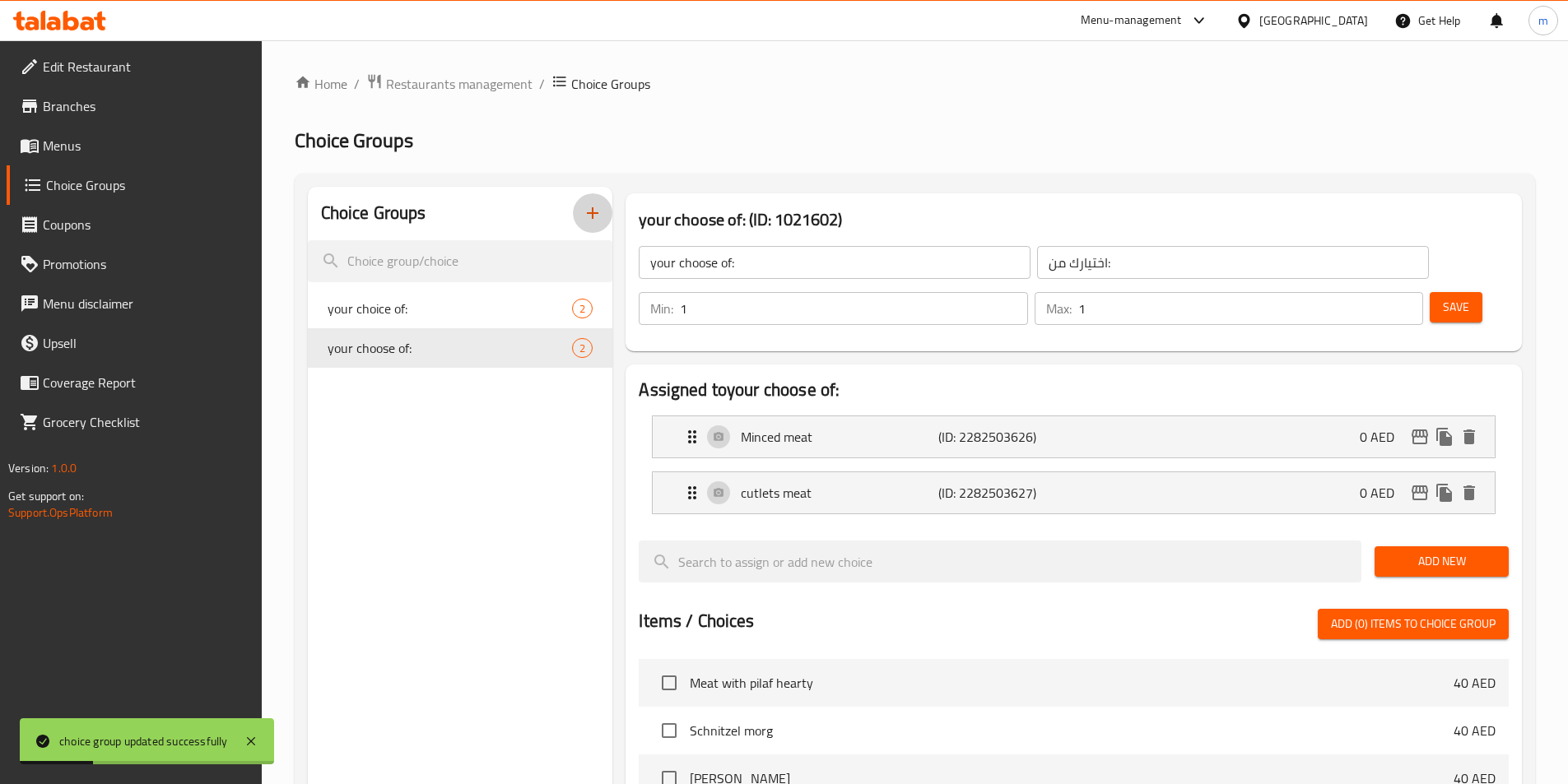
click at [594, 219] on icon "button" at bounding box center [592, 213] width 12 height 12
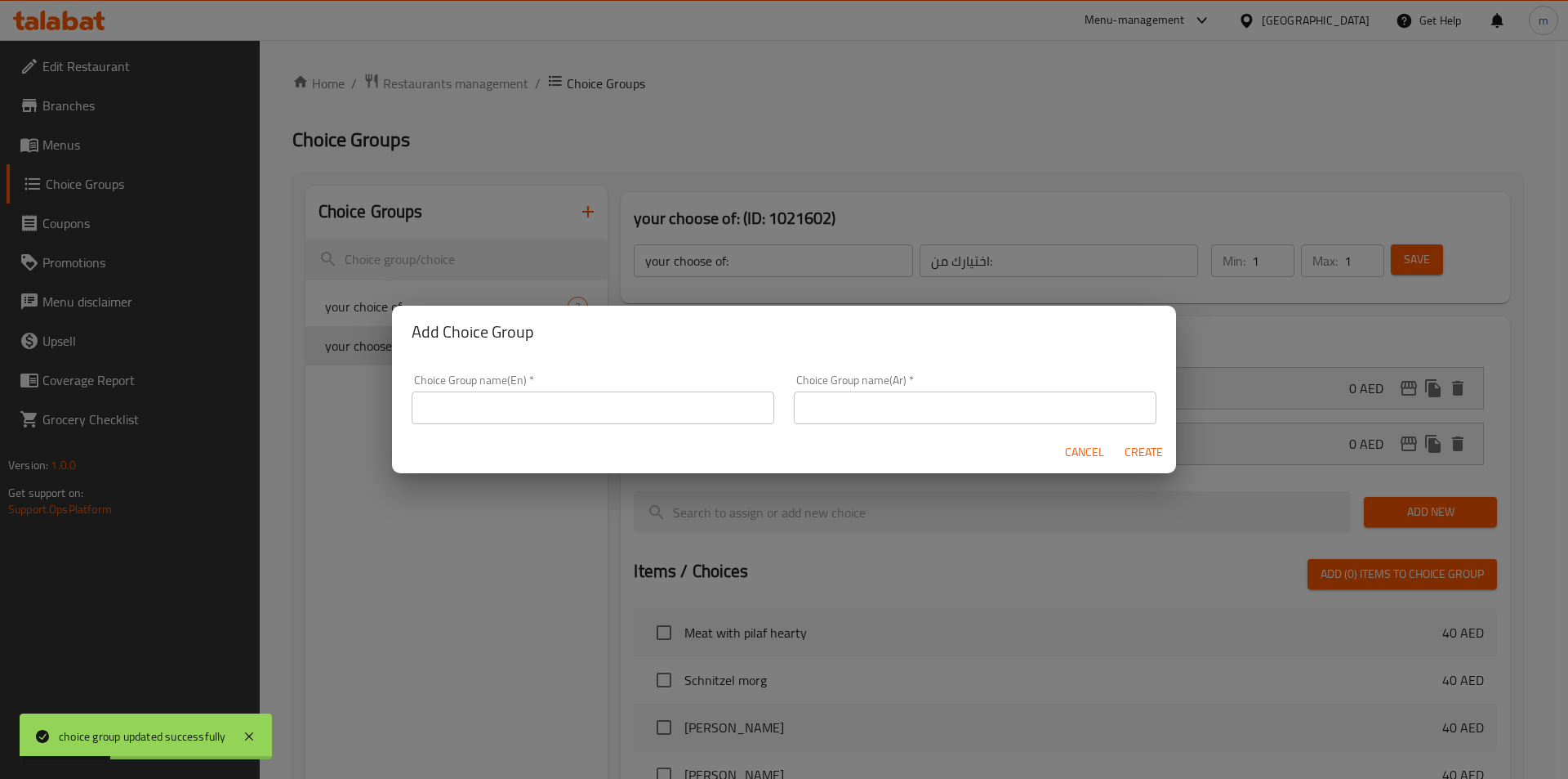
click at [504, 401] on input "text" at bounding box center [593, 408] width 363 height 32
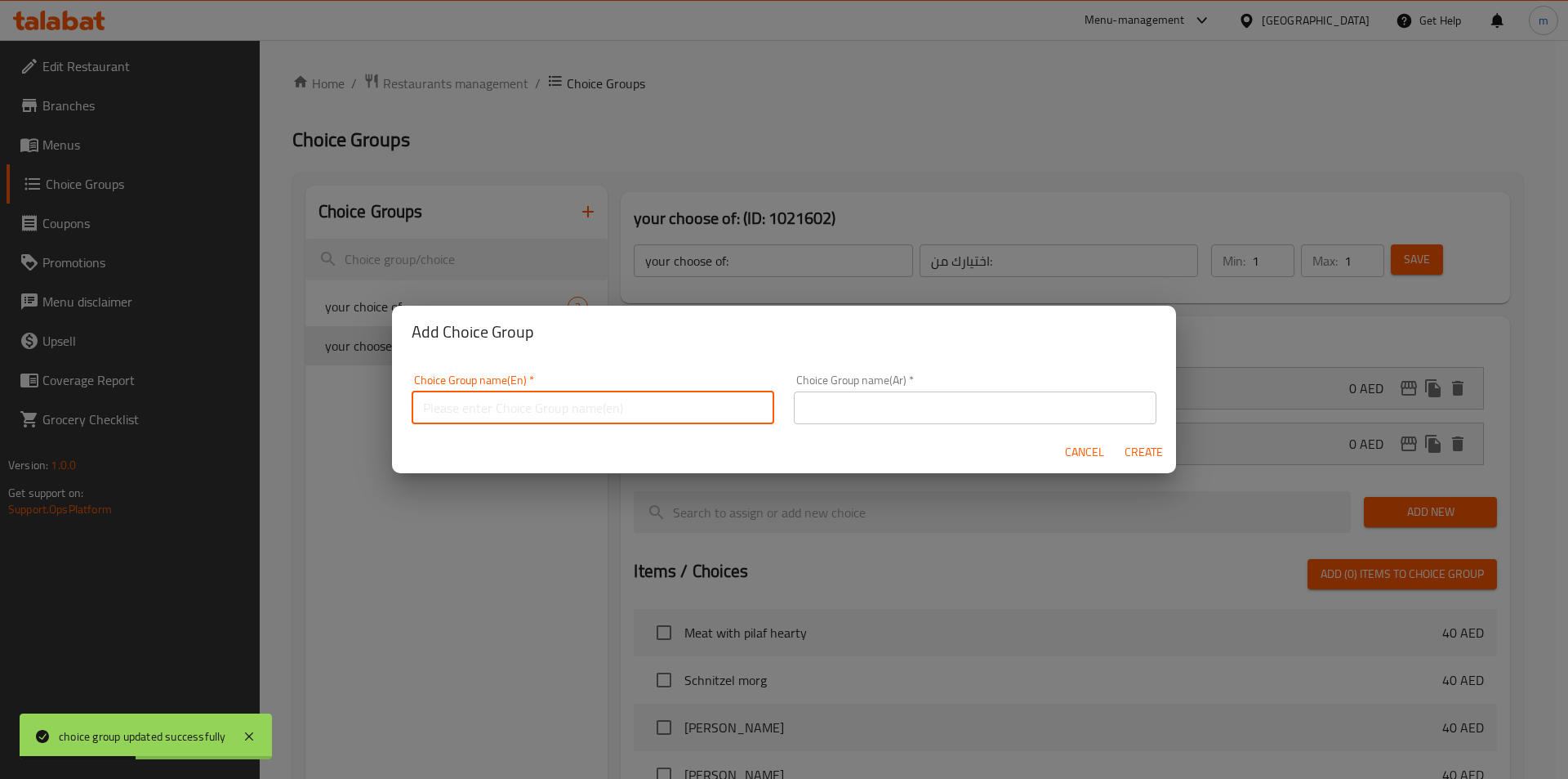
type input "your choose of:"
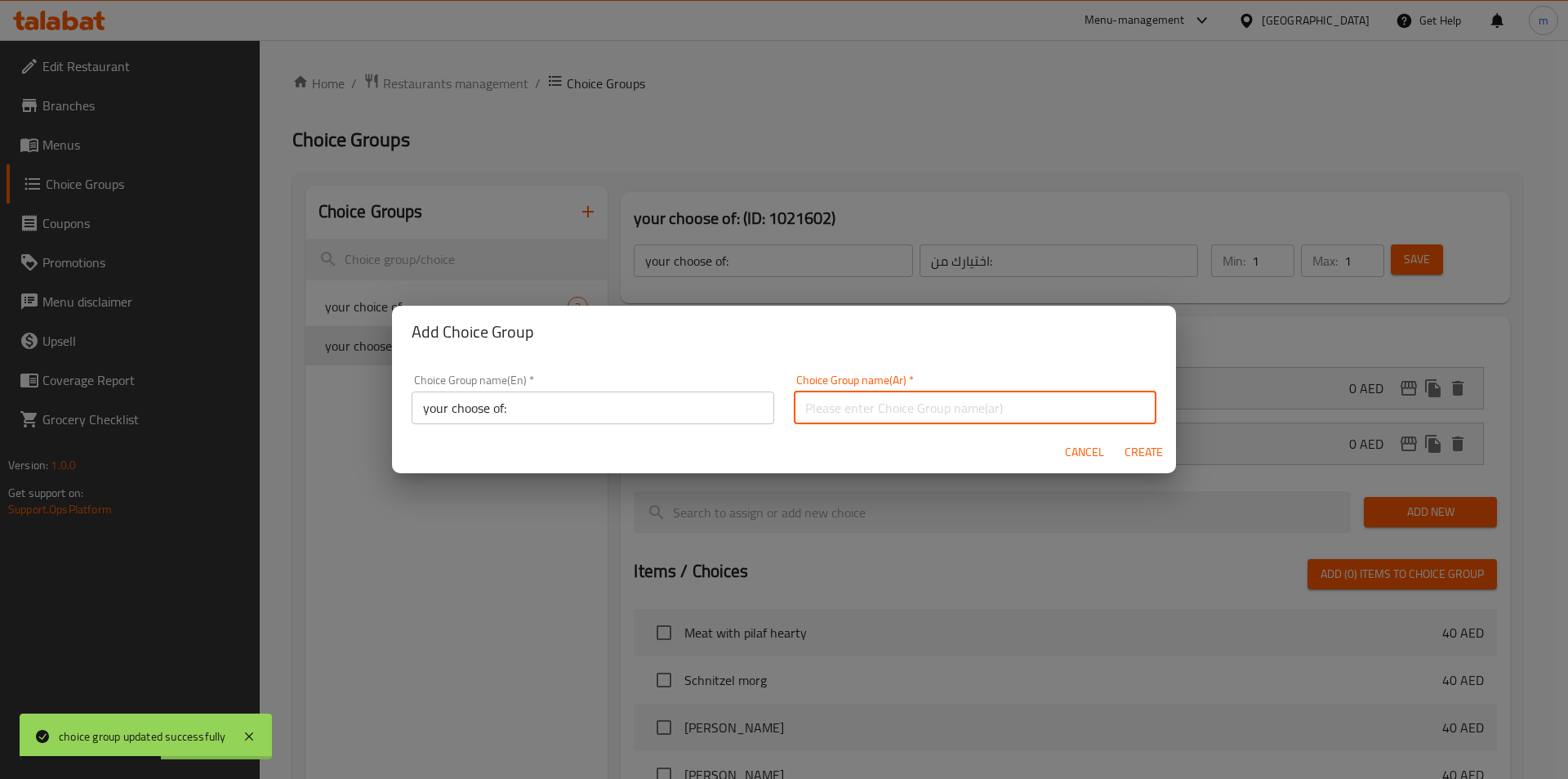
click at [816, 413] on input "text" at bounding box center [975, 408] width 363 height 32
type input "اختيارك من:"
click at [1148, 456] on span "Create" at bounding box center [1143, 452] width 39 height 21
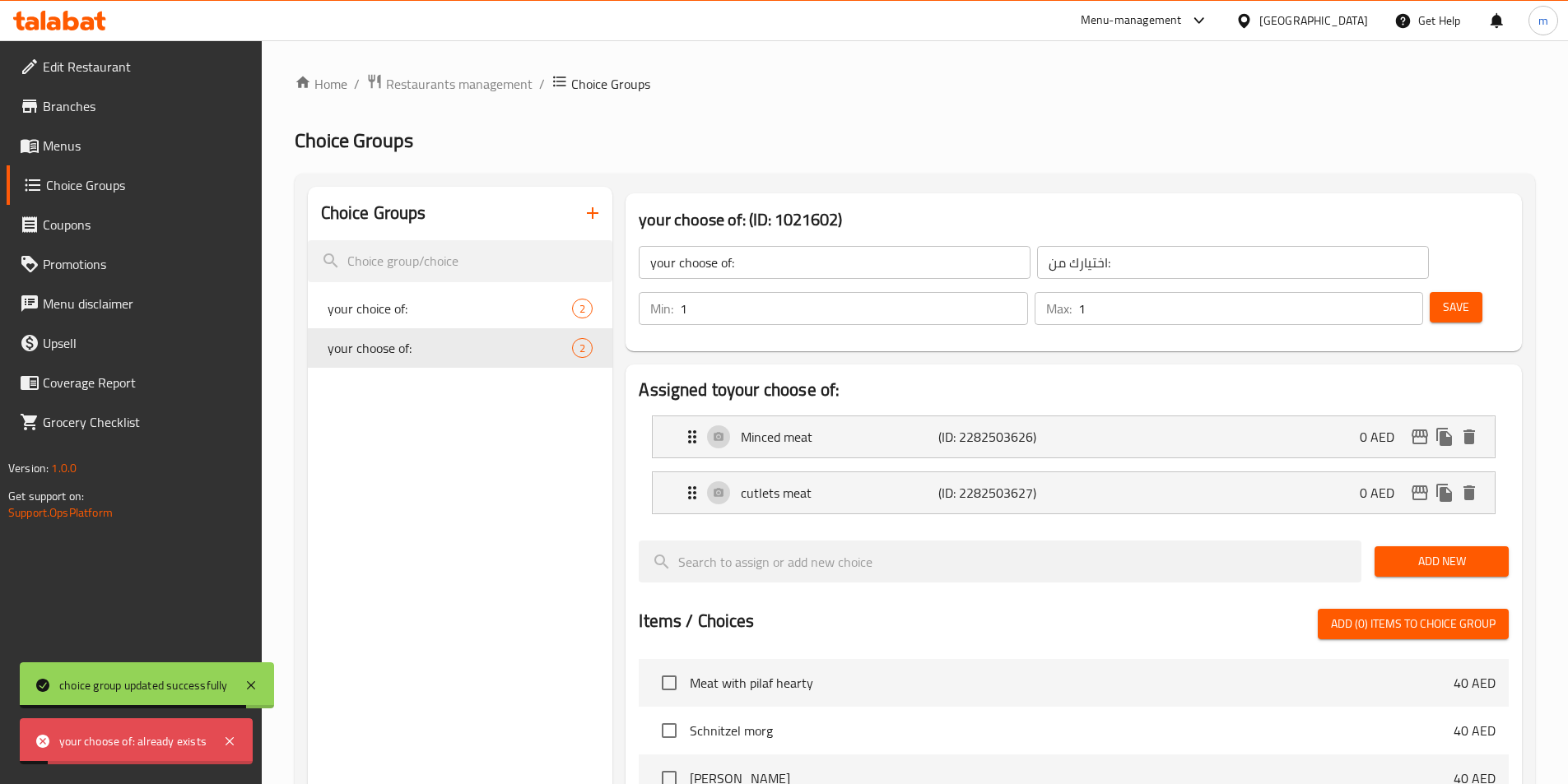
click at [453, 500] on div "Choice Groups your choice of: 2 your choose of: 2" at bounding box center [461, 722] width 305 height 1071
click at [591, 220] on icon "button" at bounding box center [593, 213] width 20 height 20
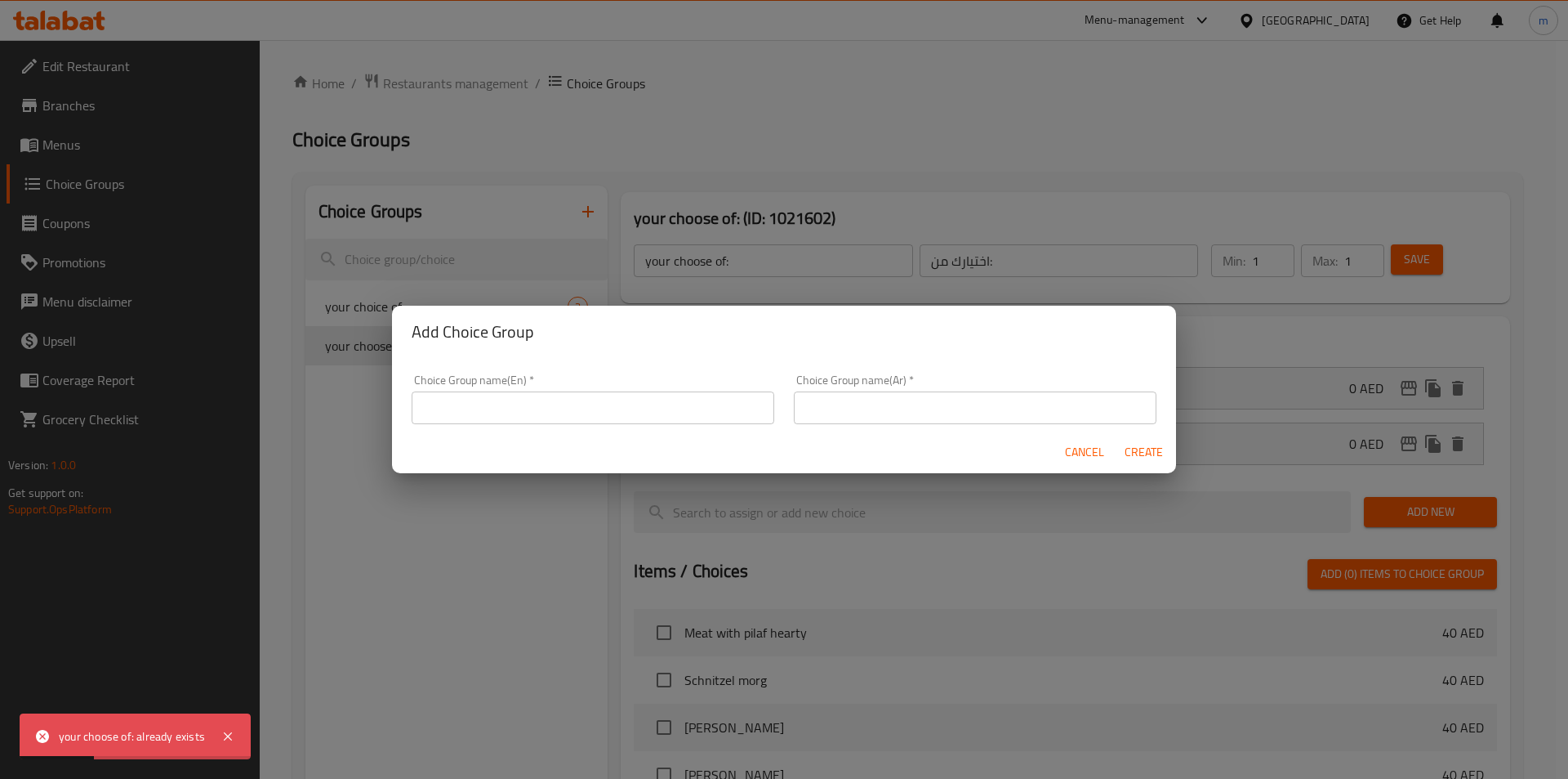
click at [702, 414] on input "text" at bounding box center [593, 408] width 363 height 32
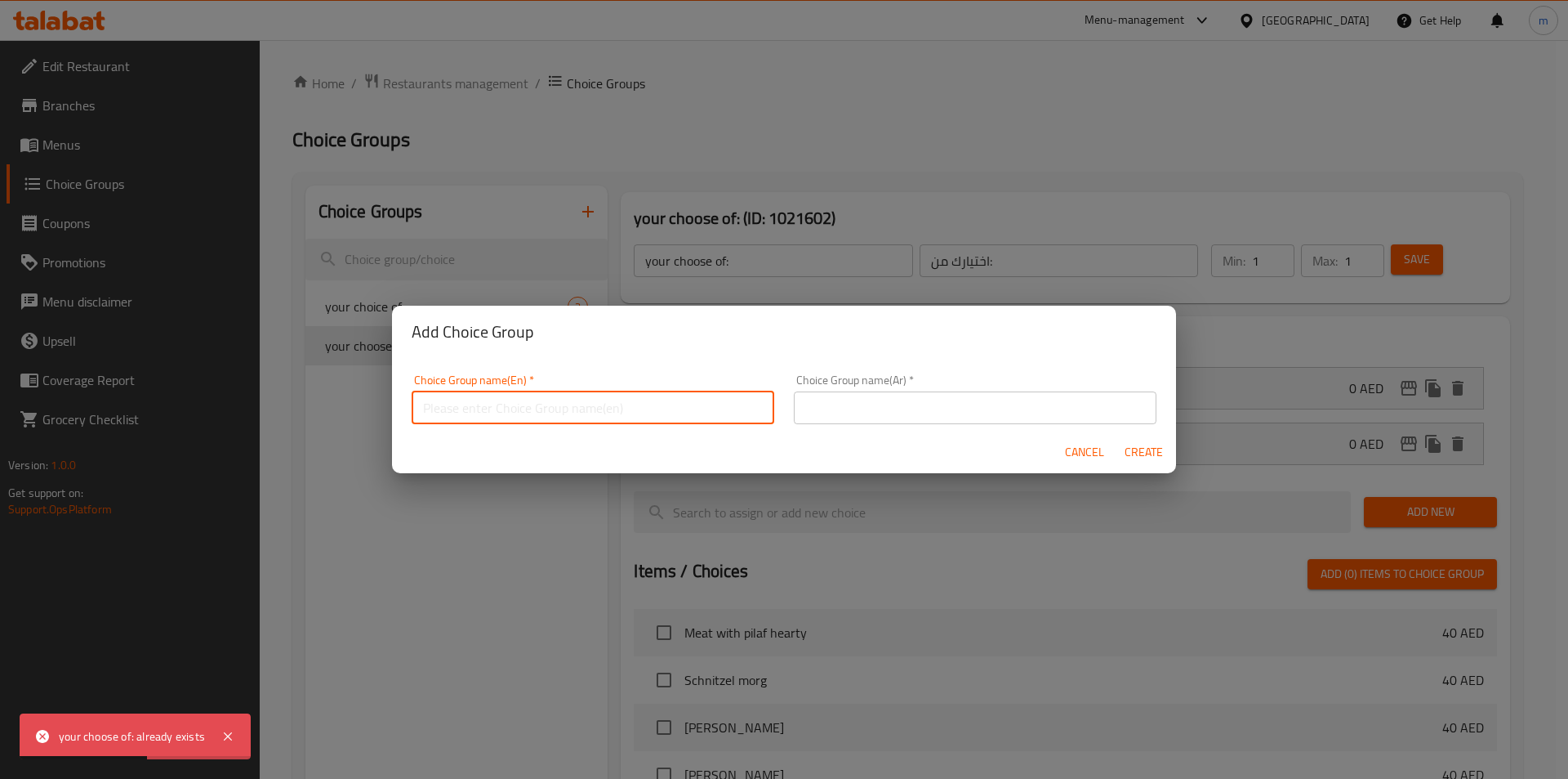
type input "your choice of :"
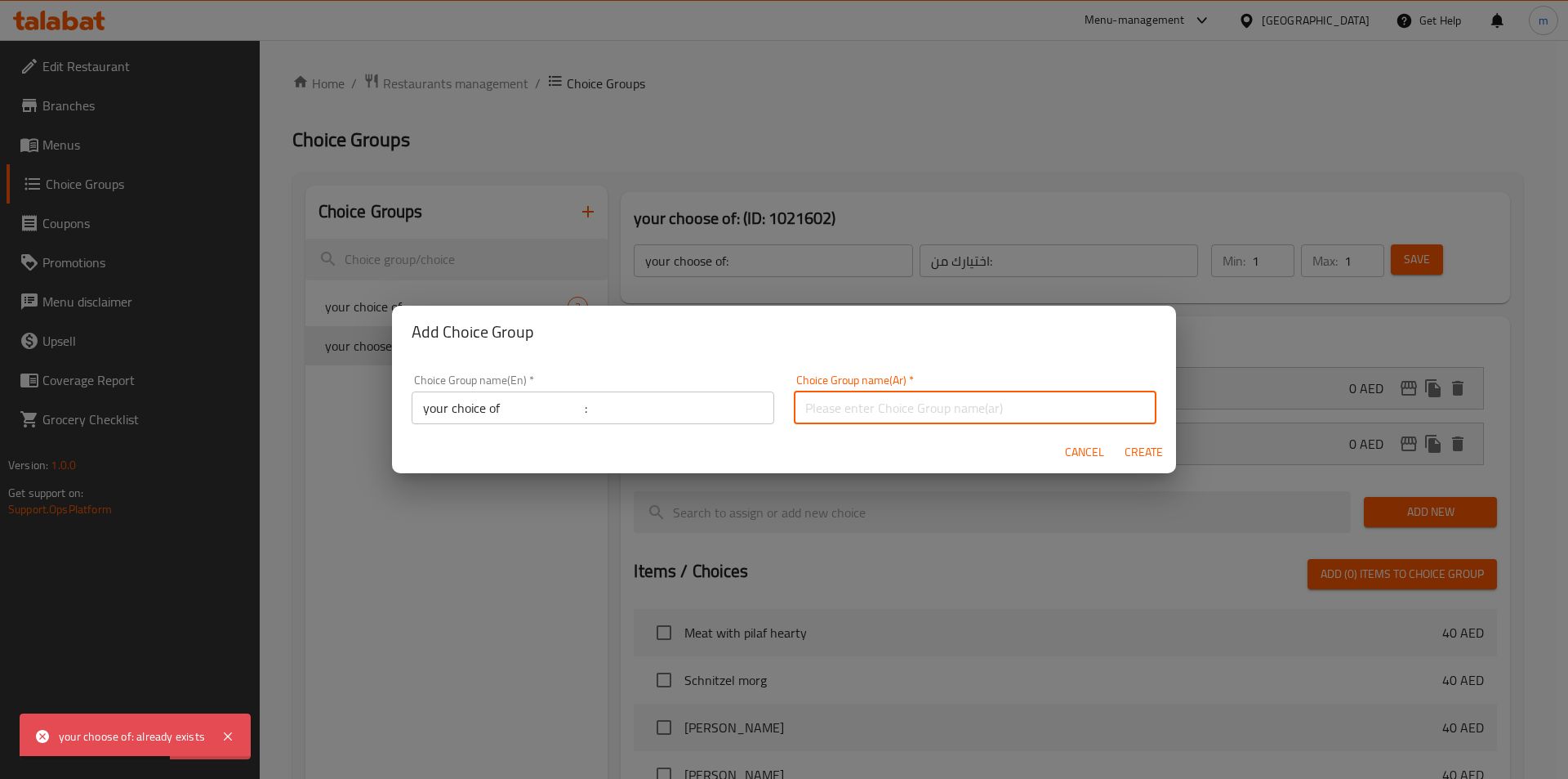
click at [866, 413] on input "text" at bounding box center [975, 408] width 363 height 32
click at [913, 403] on input "اختيارك من :" at bounding box center [975, 408] width 363 height 32
type input "اختيارك من:"
click at [521, 415] on input "your choice of :" at bounding box center [593, 408] width 363 height 32
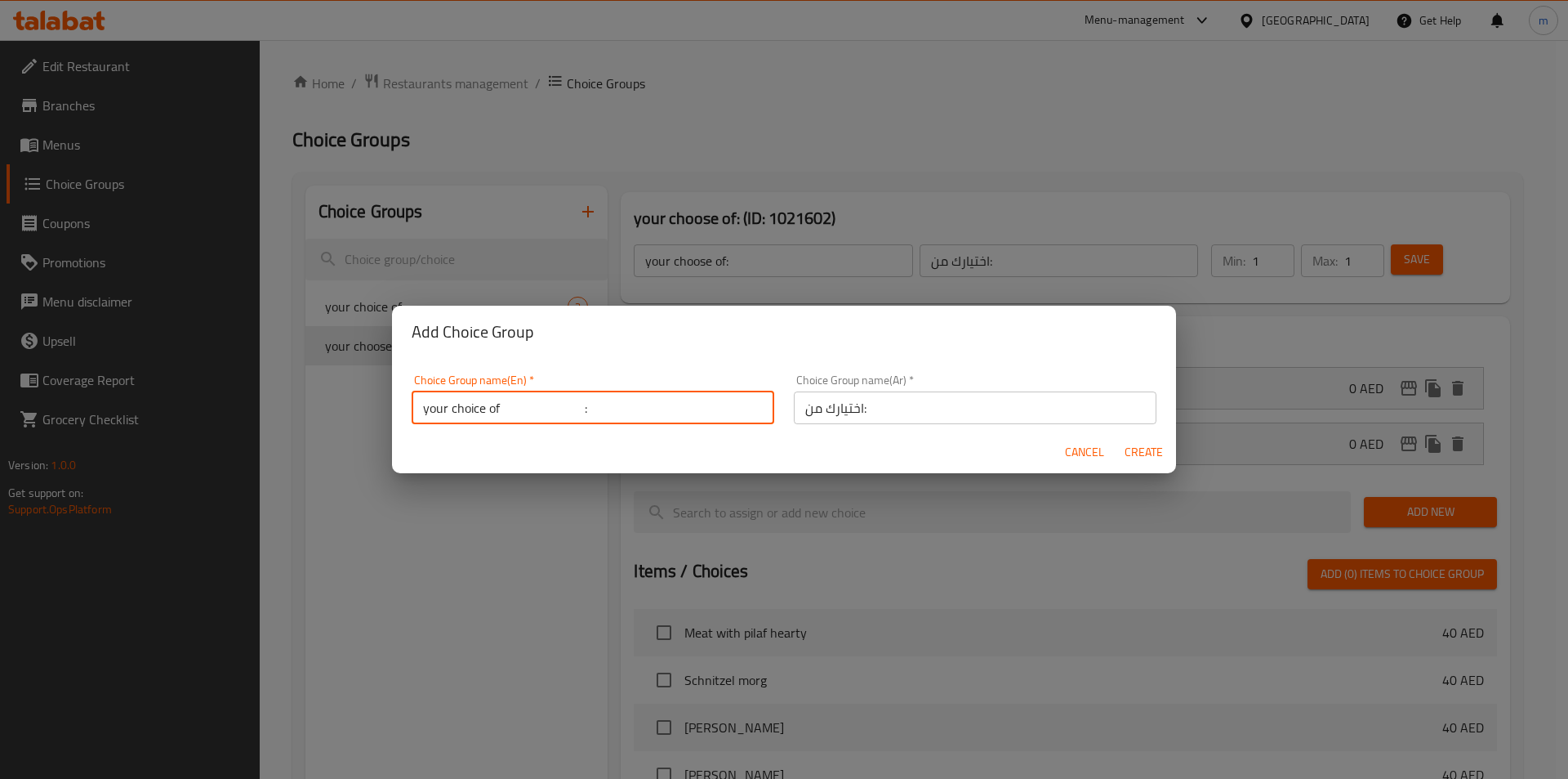
click at [521, 415] on input "your choice of :" at bounding box center [593, 408] width 363 height 32
type input "your choice of:"
click at [1148, 452] on span "Create" at bounding box center [1143, 452] width 39 height 21
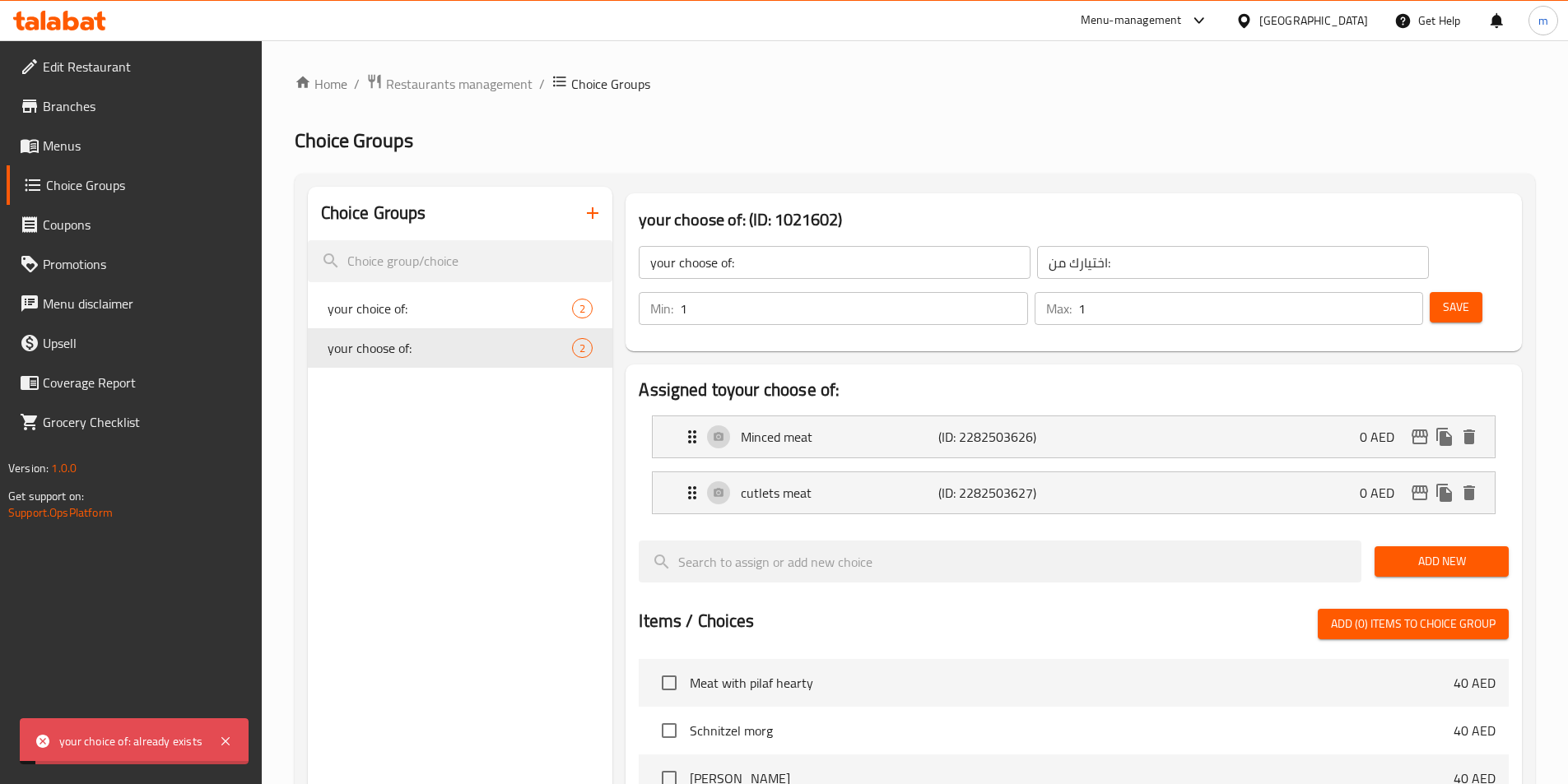
click at [491, 427] on div "Choice Groups your choice of: 2 your choose of: 2" at bounding box center [461, 722] width 305 height 1071
click at [433, 358] on div "your choose of: 2" at bounding box center [461, 347] width 305 height 39
click at [430, 310] on span "your choice of:" at bounding box center [424, 309] width 195 height 20
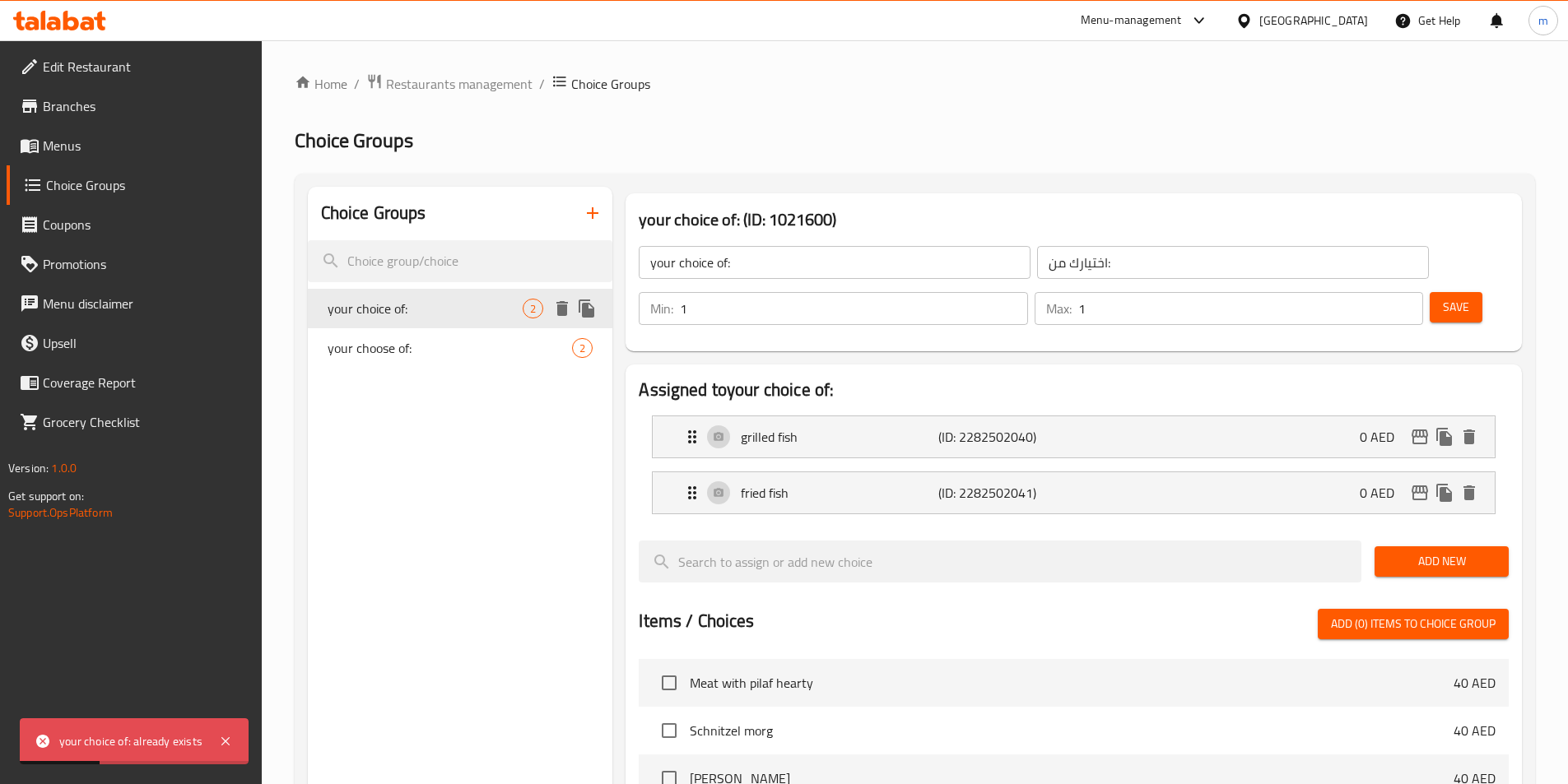
click at [452, 329] on div "your choose of: 2" at bounding box center [461, 347] width 305 height 39
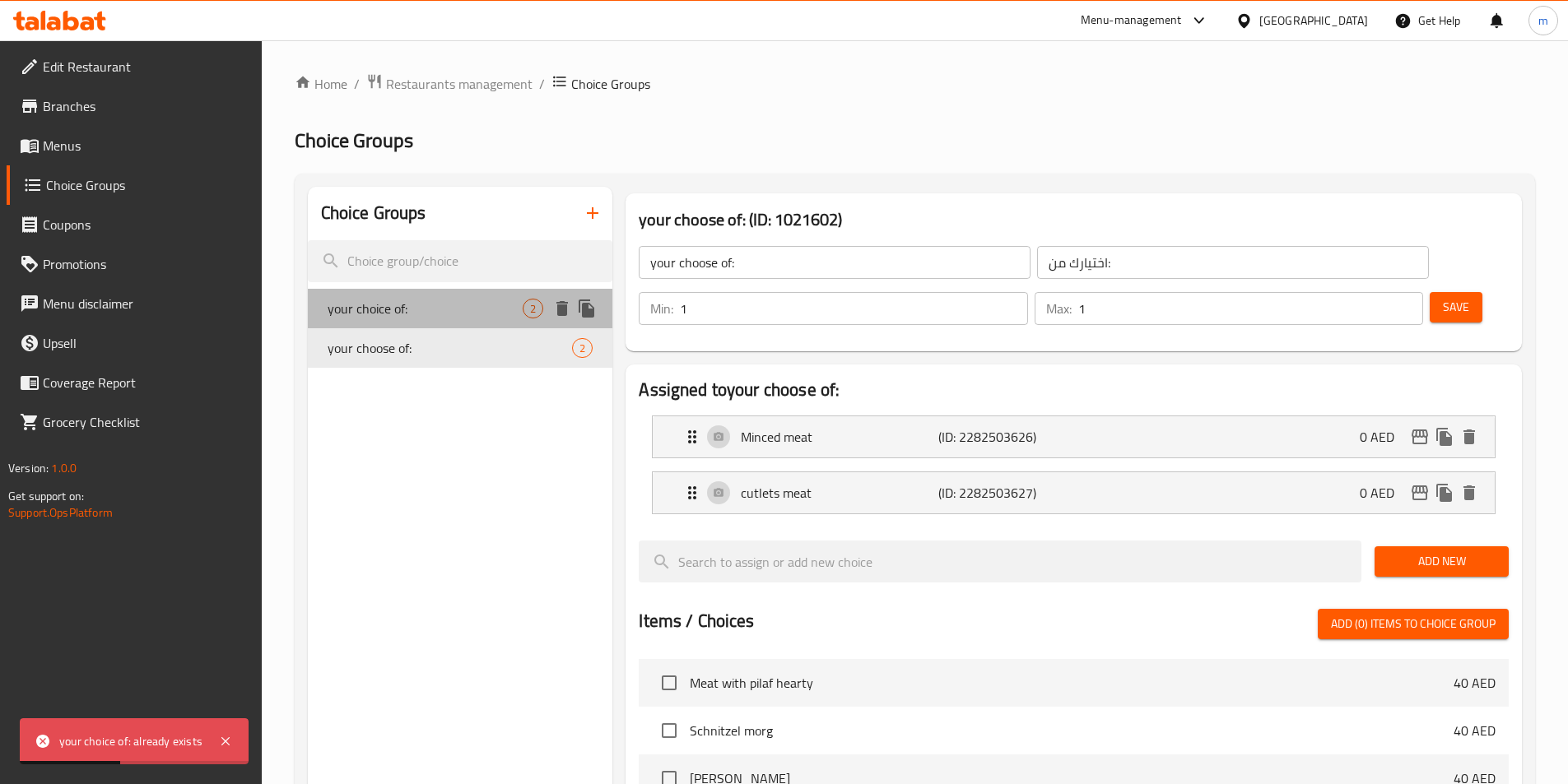
click at [444, 304] on span "your choice of:" at bounding box center [424, 309] width 195 height 20
type input "your choice of:"
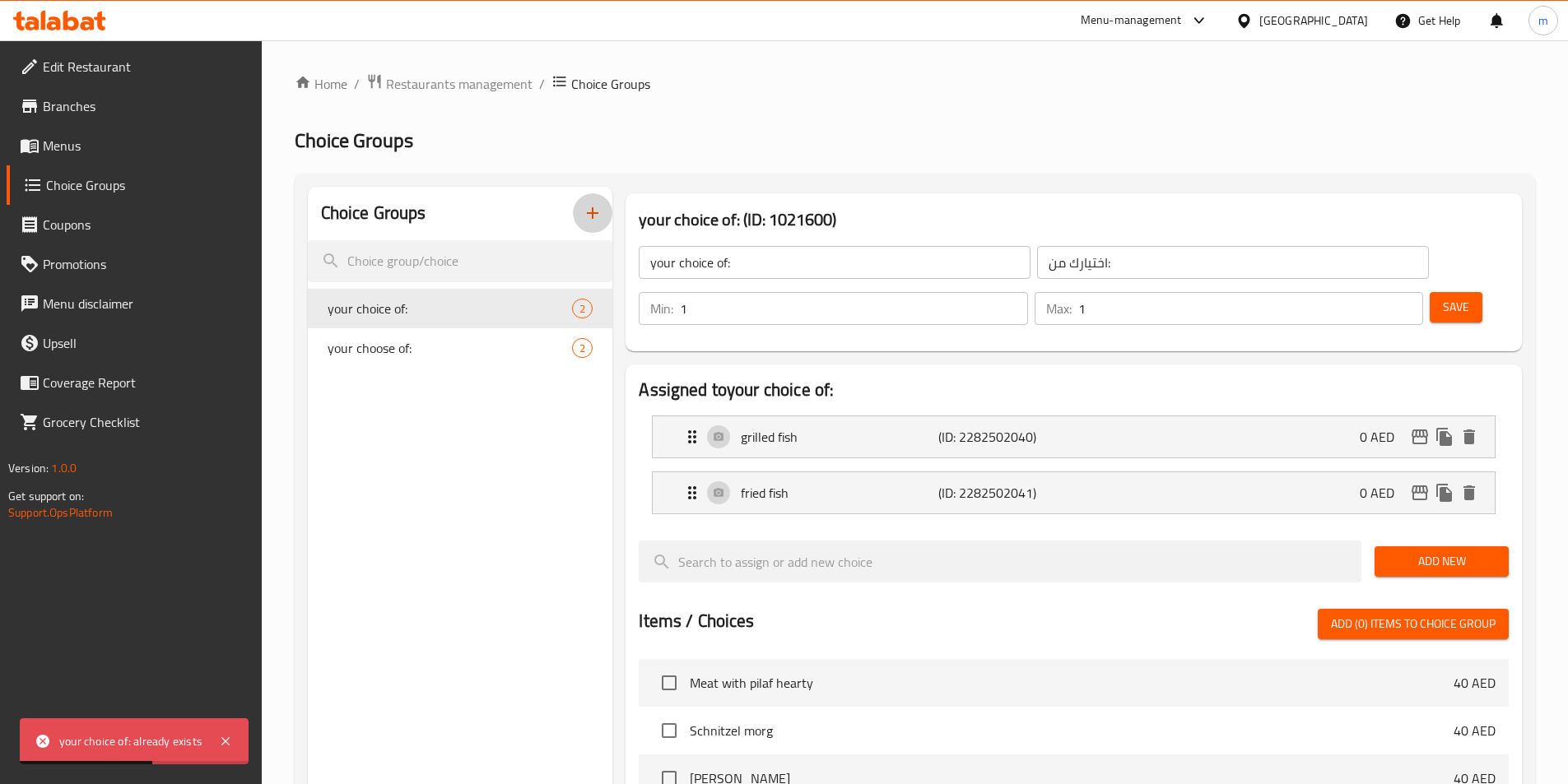
click at [593, 208] on icon "button" at bounding box center [592, 213] width 12 height 12
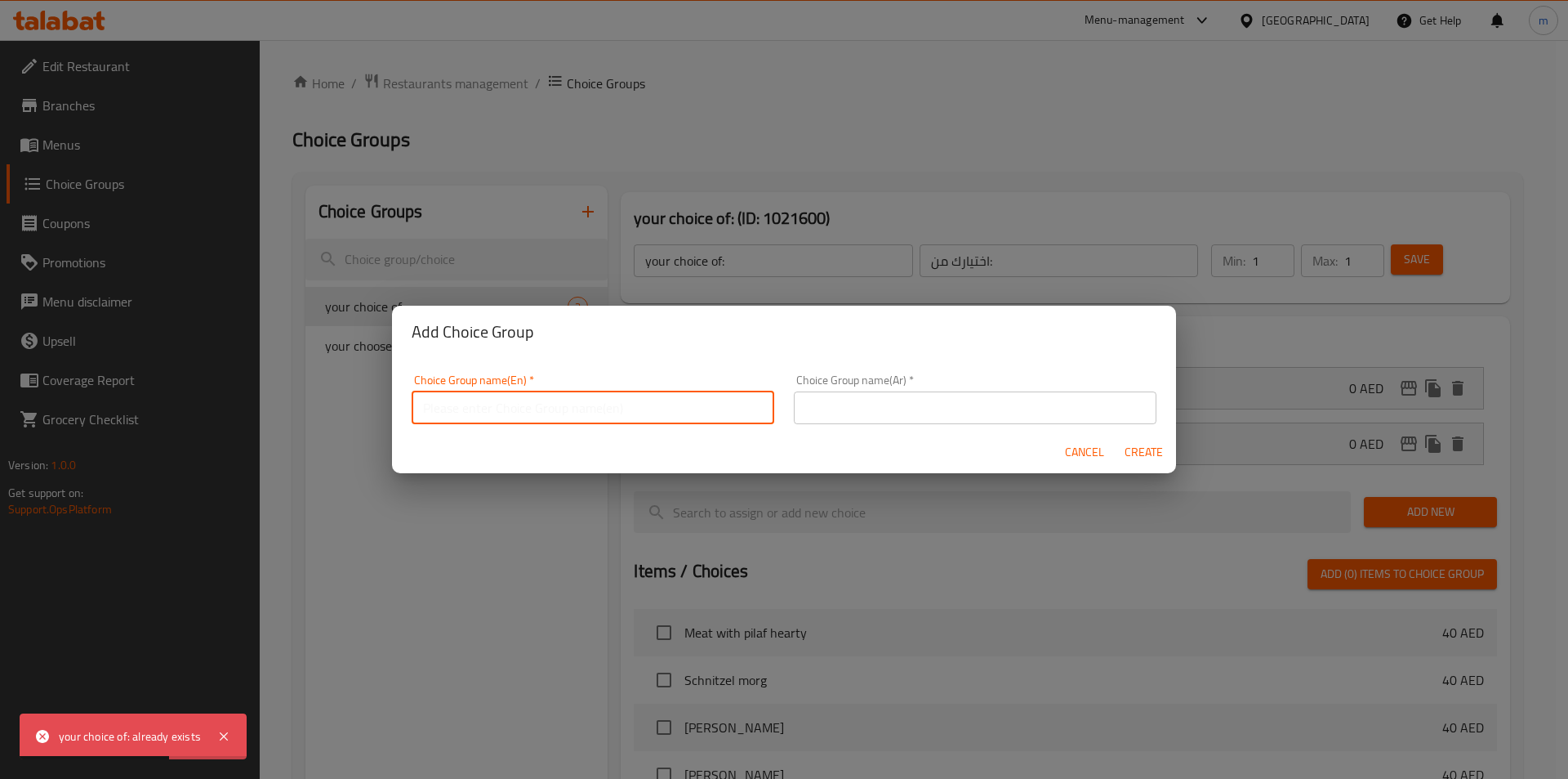
click at [676, 415] on input "text" at bounding box center [593, 408] width 363 height 32
type input "your choose of :"
click at [868, 412] on input "text" at bounding box center [975, 408] width 363 height 32
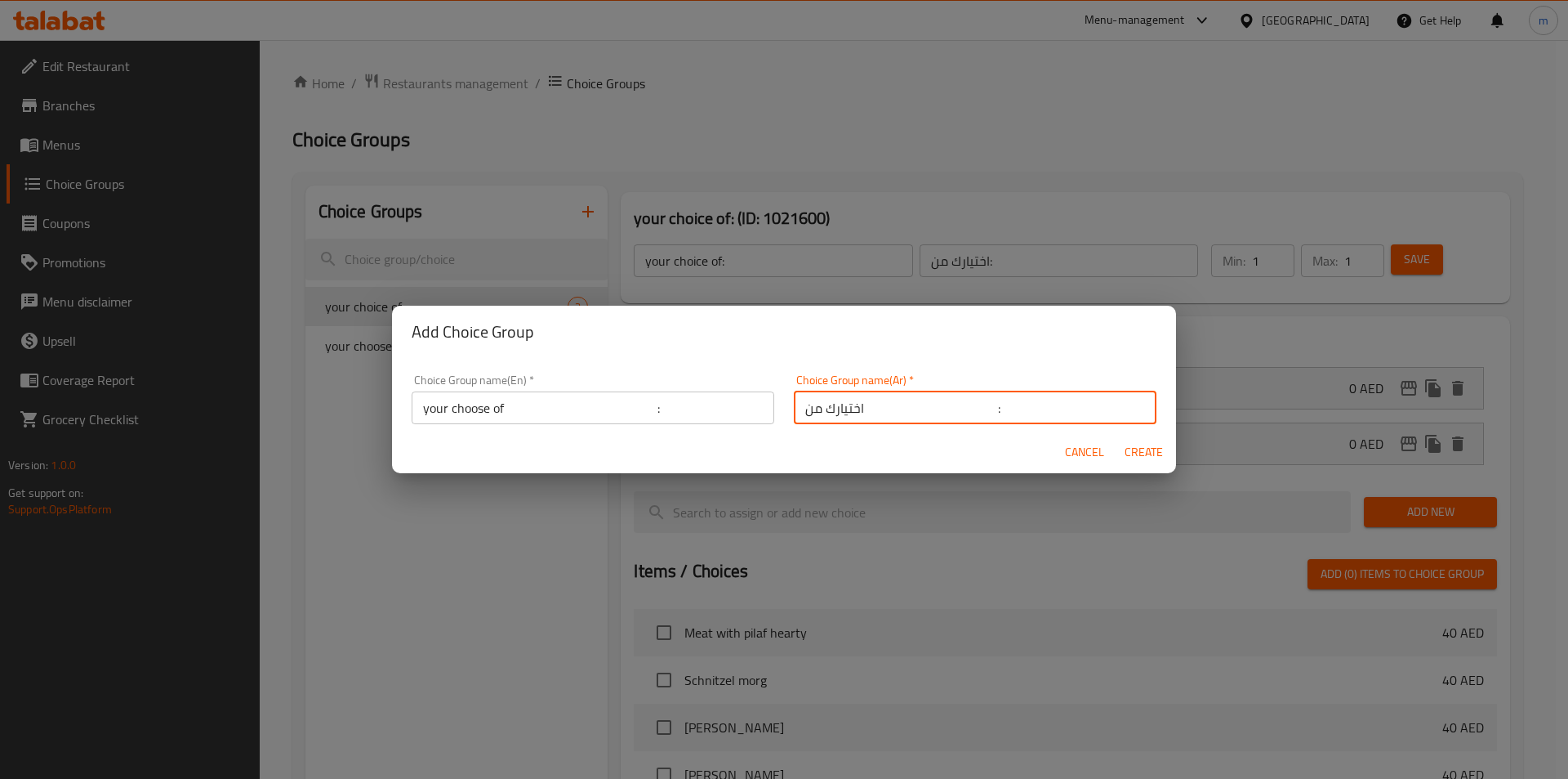
click at [881, 413] on input "اختيارك من :" at bounding box center [975, 408] width 363 height 32
type input "اختيارك من:"
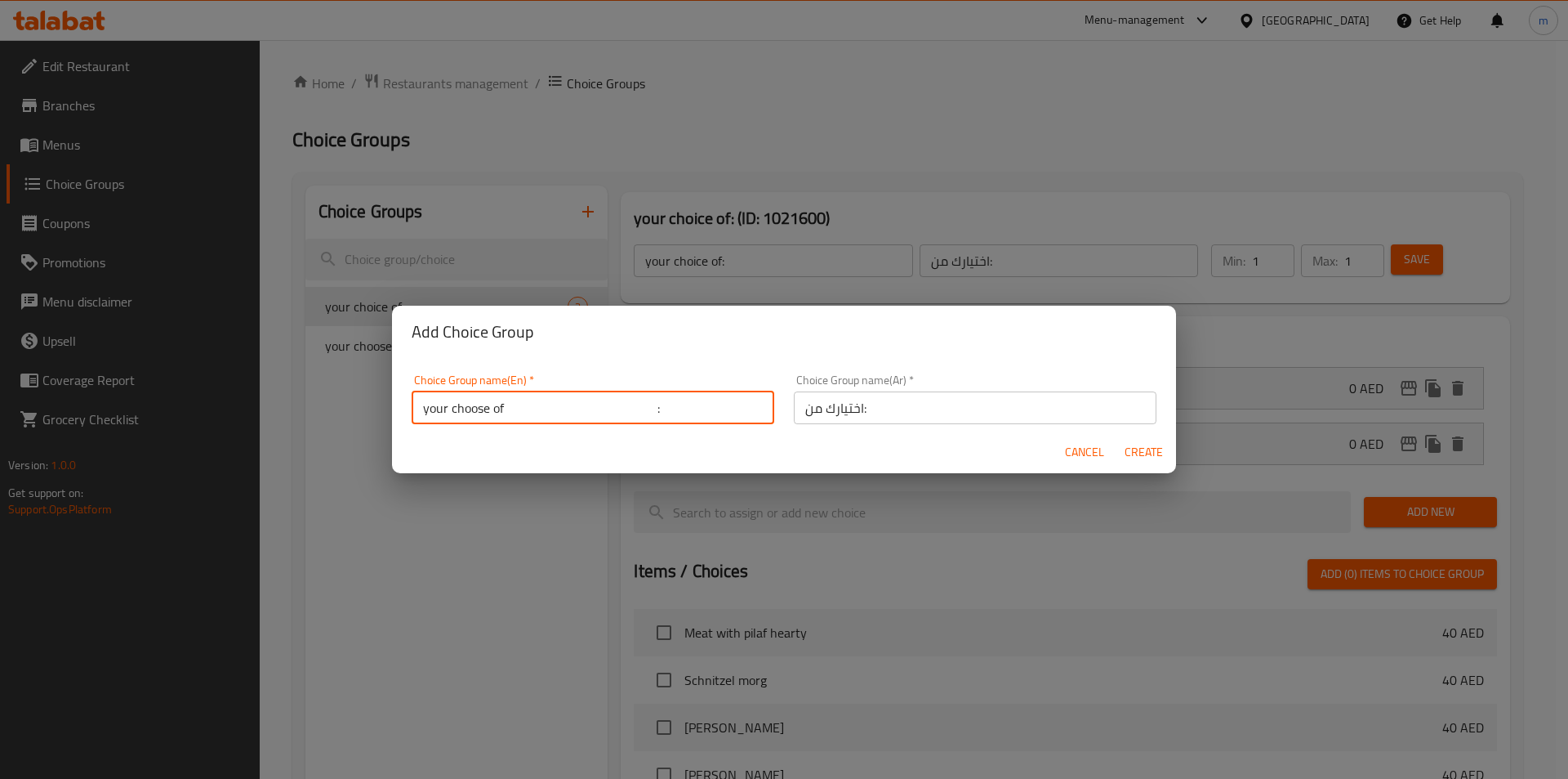
click at [562, 403] on input "your choose of :" at bounding box center [593, 408] width 363 height 32
click at [552, 409] on input "your choose of :" at bounding box center [593, 408] width 363 height 32
click at [556, 409] on input "your choose of :" at bounding box center [593, 408] width 363 height 32
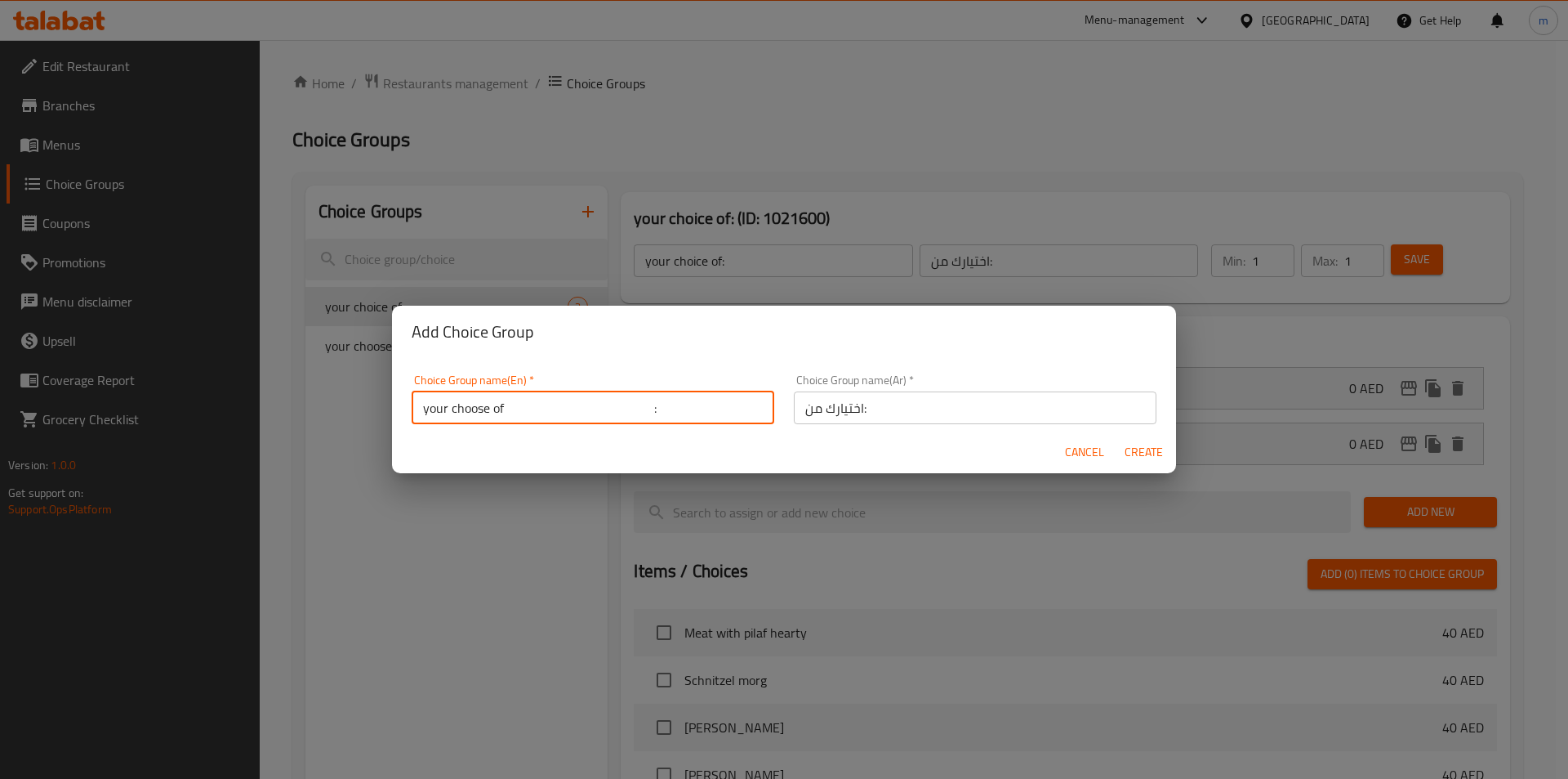
click at [564, 414] on input "your choose of :" at bounding box center [593, 408] width 363 height 32
click at [467, 407] on input "your choose of:" at bounding box center [593, 408] width 363 height 32
type input "your chose of:"
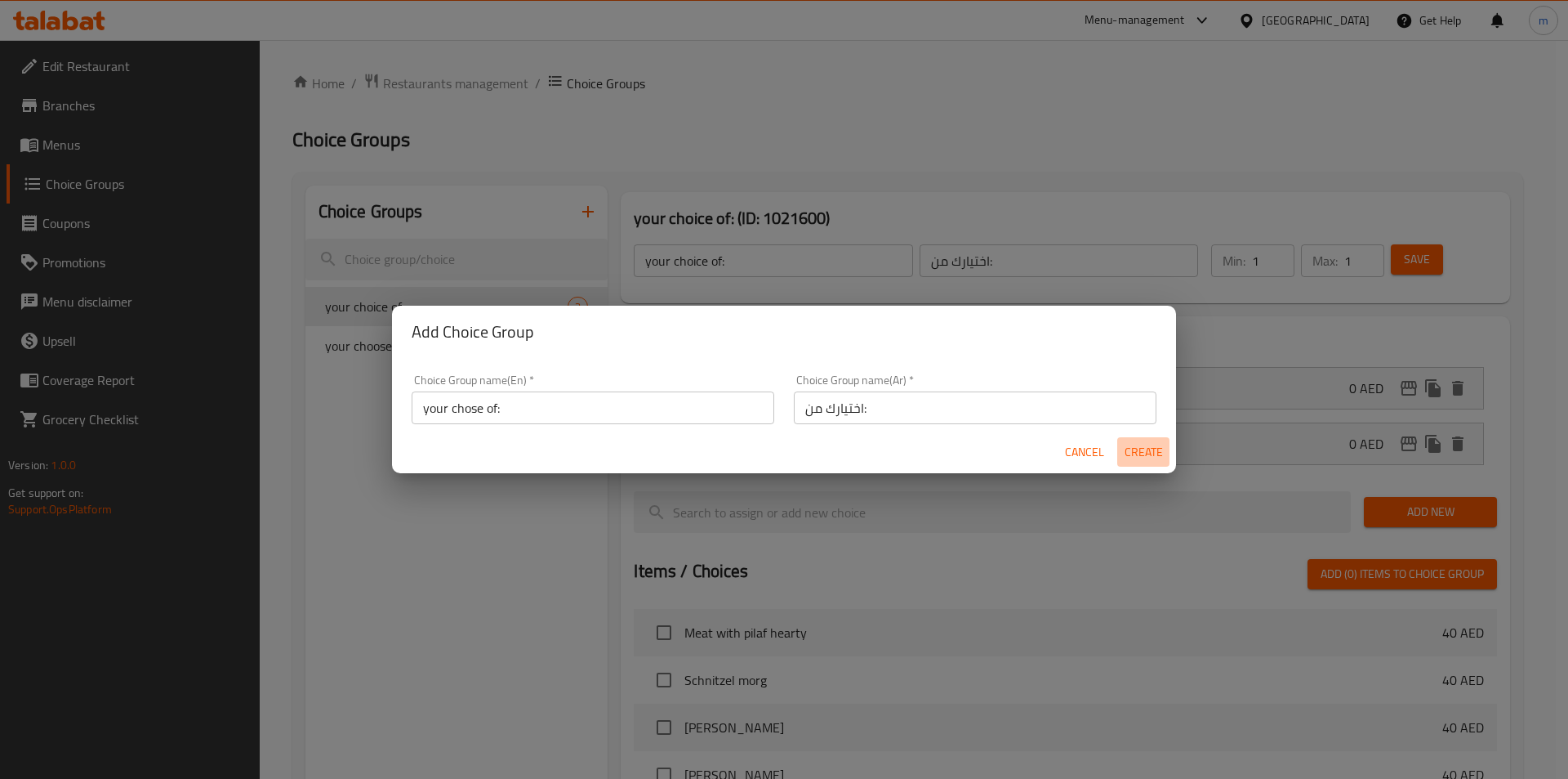
click at [1131, 444] on span "Create" at bounding box center [1143, 452] width 39 height 21
type input "your chose of:"
type input "0"
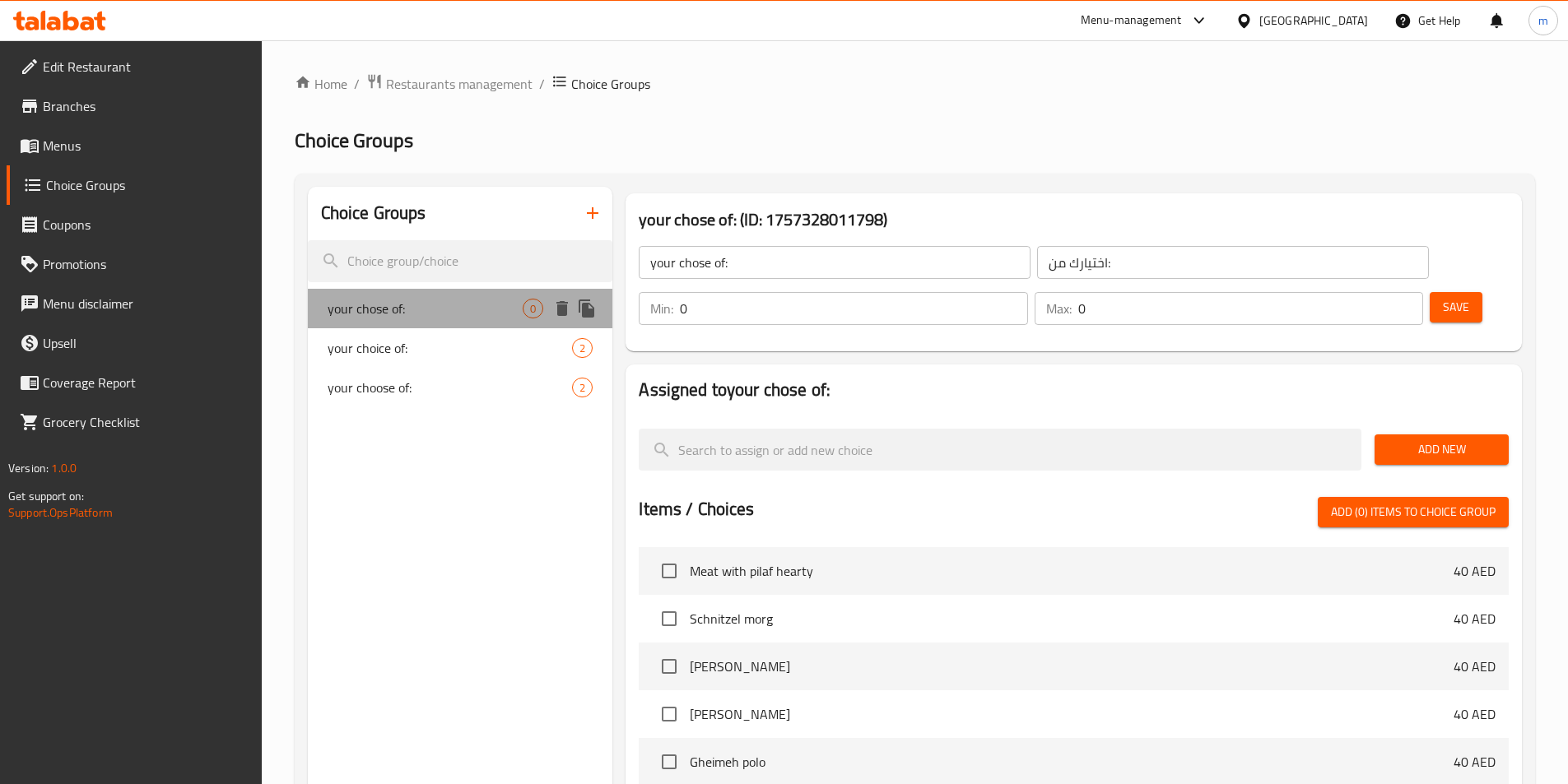
click at [410, 316] on span "your chose of:" at bounding box center [424, 309] width 195 height 20
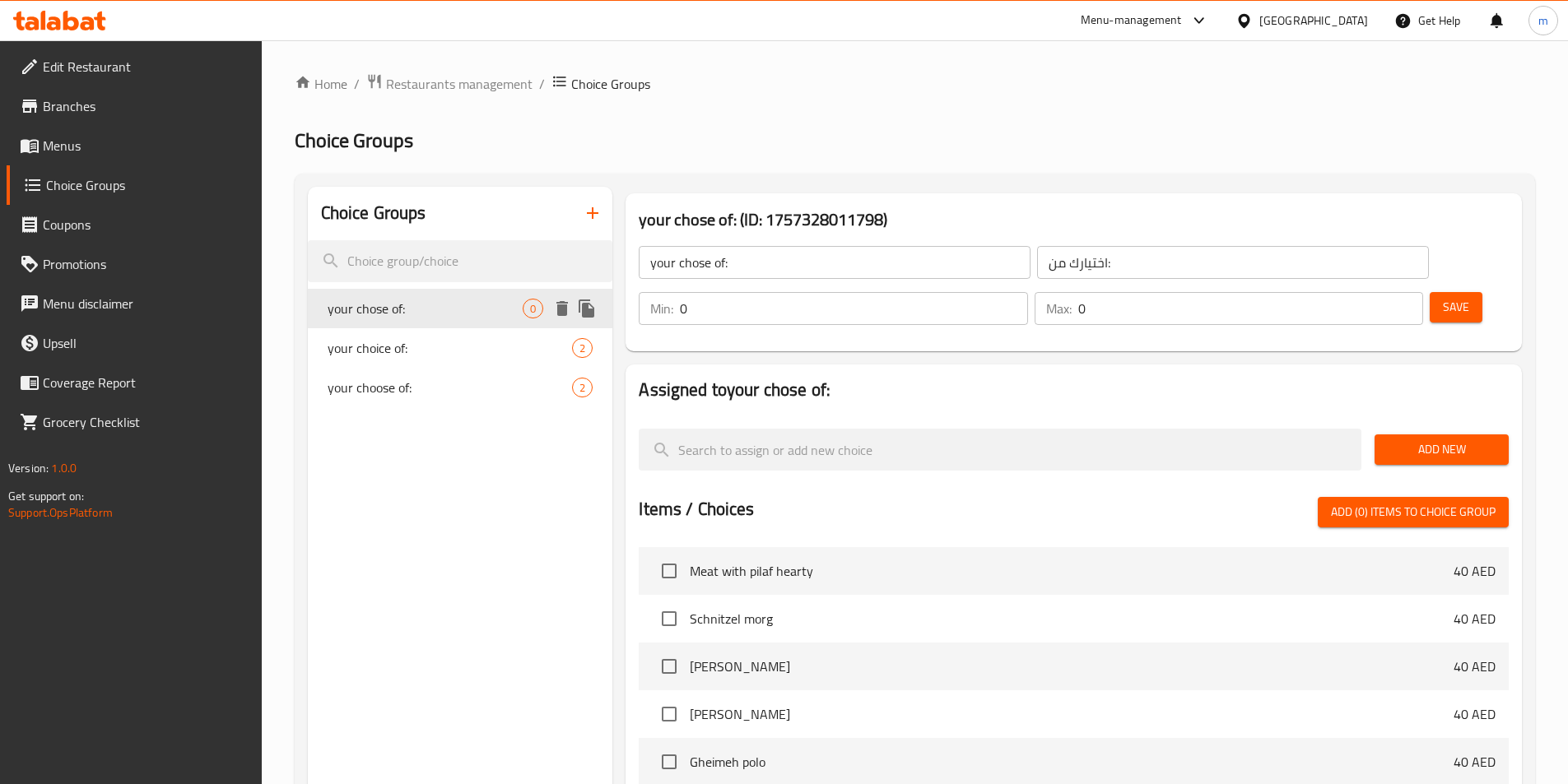
click at [489, 308] on span "your chose of:" at bounding box center [424, 309] width 195 height 20
click at [1456, 439] on span "Add New" at bounding box center [1441, 449] width 108 height 21
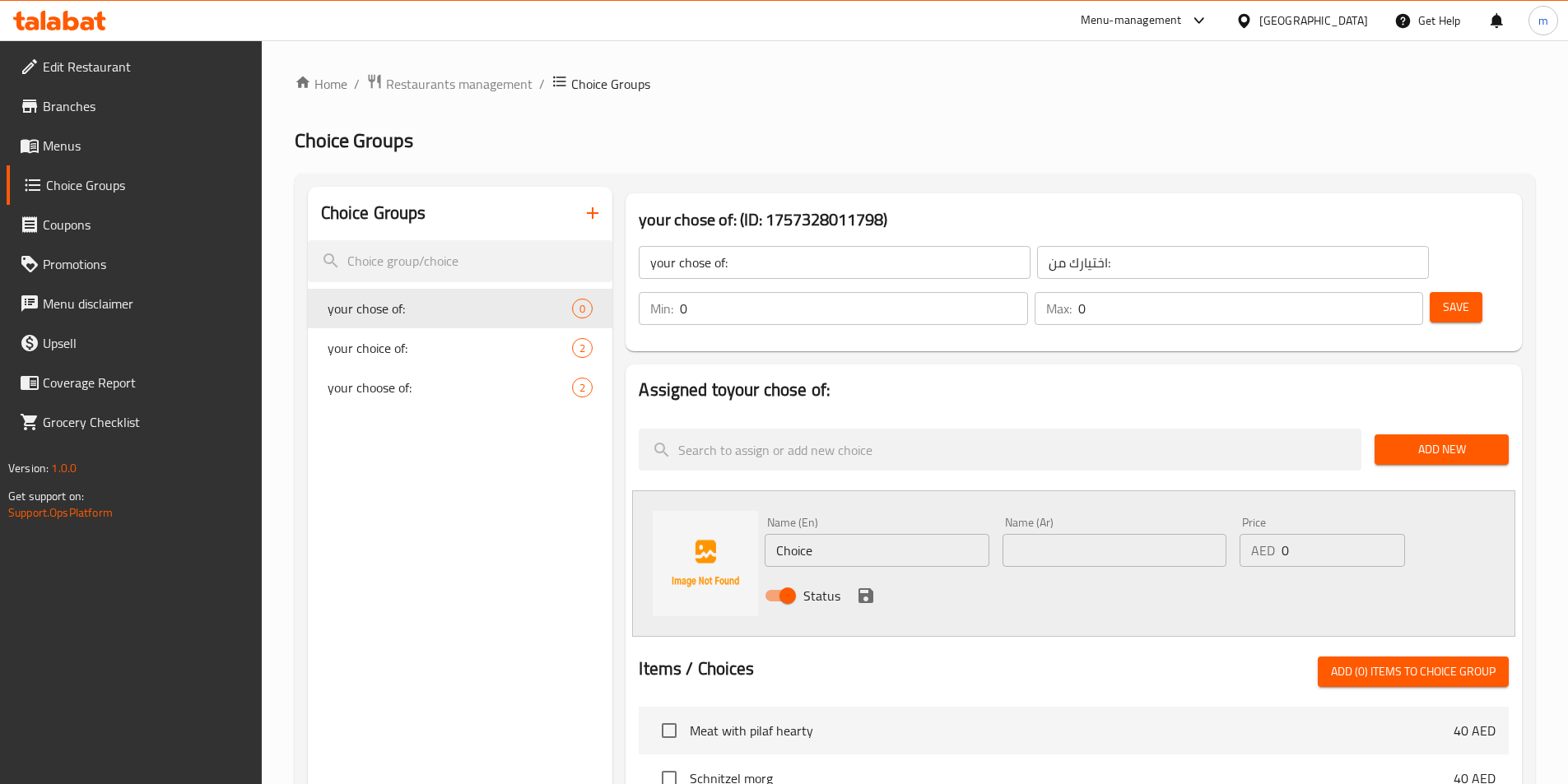
click at [909, 534] on input "Choice" at bounding box center [876, 551] width 224 height 33
paste input "سمك المقلية"
click at [835, 534] on input "سمك المقلية" at bounding box center [876, 551] width 224 height 33
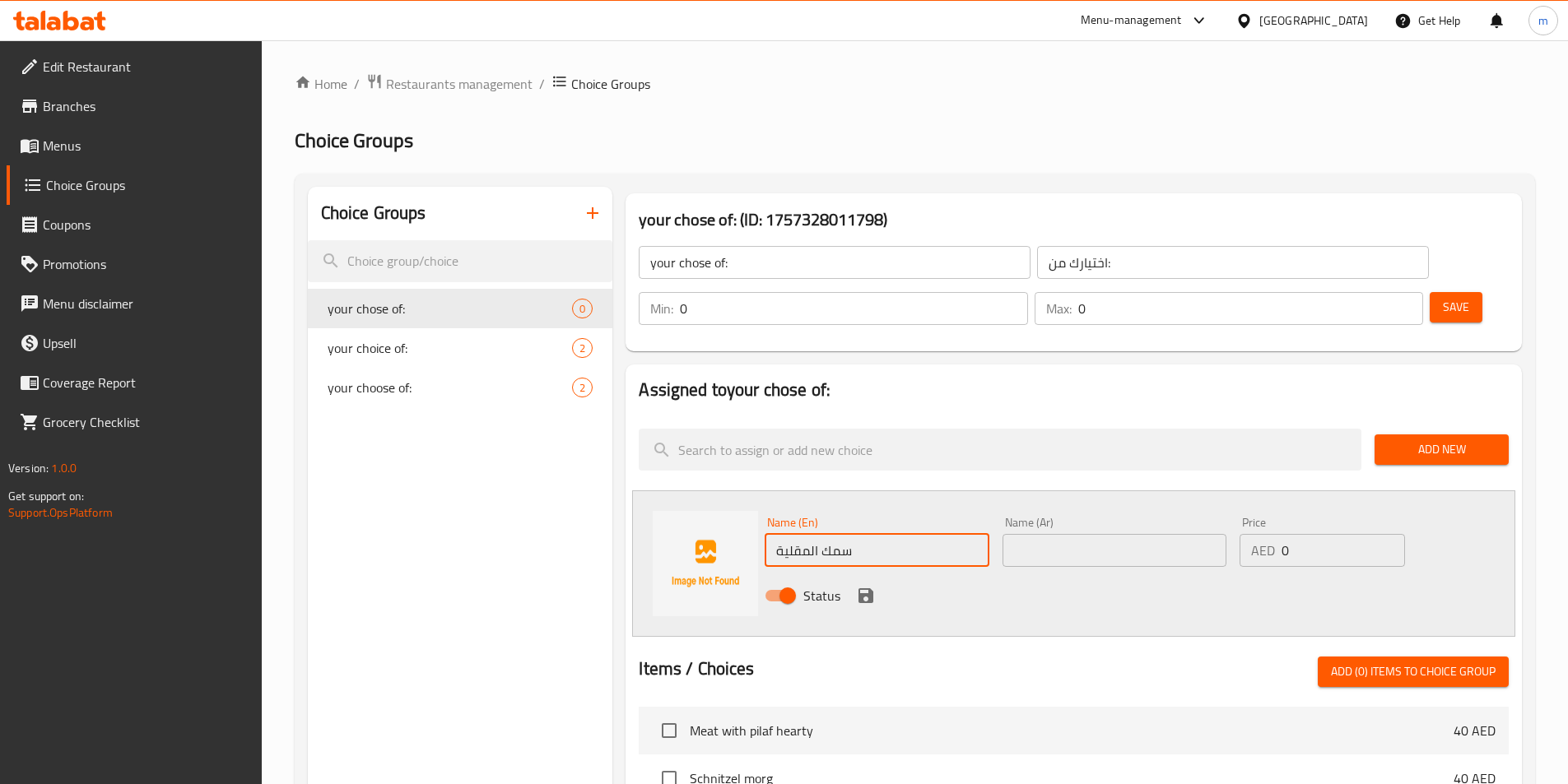
click at [835, 534] on input "سمك المقلية" at bounding box center [876, 551] width 224 height 33
click at [837, 534] on input "سمك المقلية" at bounding box center [876, 551] width 224 height 33
paste input "fried fish"
type input "fried fish"
click at [1052, 534] on input "text" at bounding box center [1114, 551] width 224 height 33
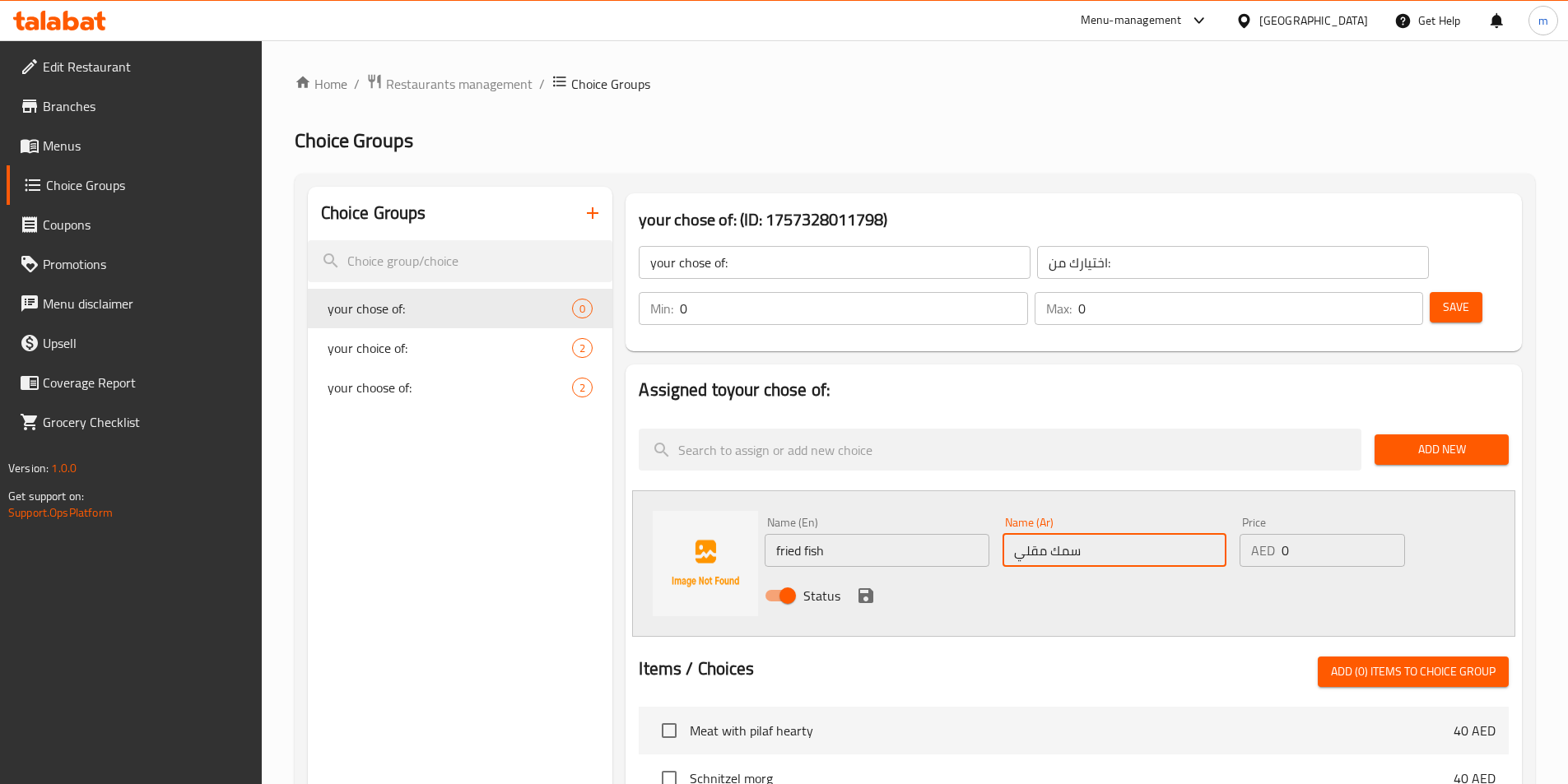
type input "سمك مقلي"
click at [1234, 573] on div "Status" at bounding box center [1114, 595] width 713 height 45
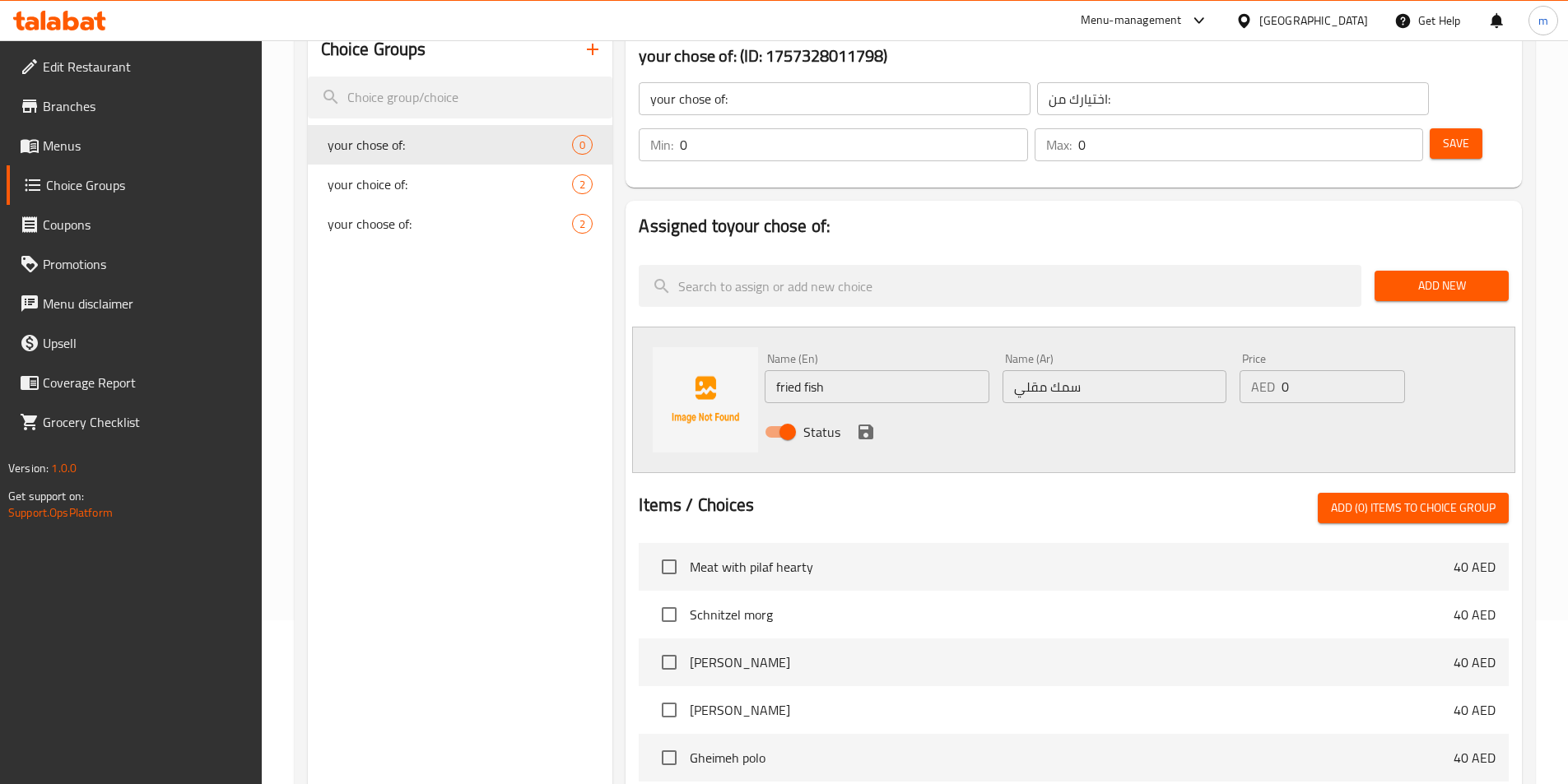
scroll to position [164, 0]
click at [868, 423] on icon "save" at bounding box center [865, 431] width 15 height 15
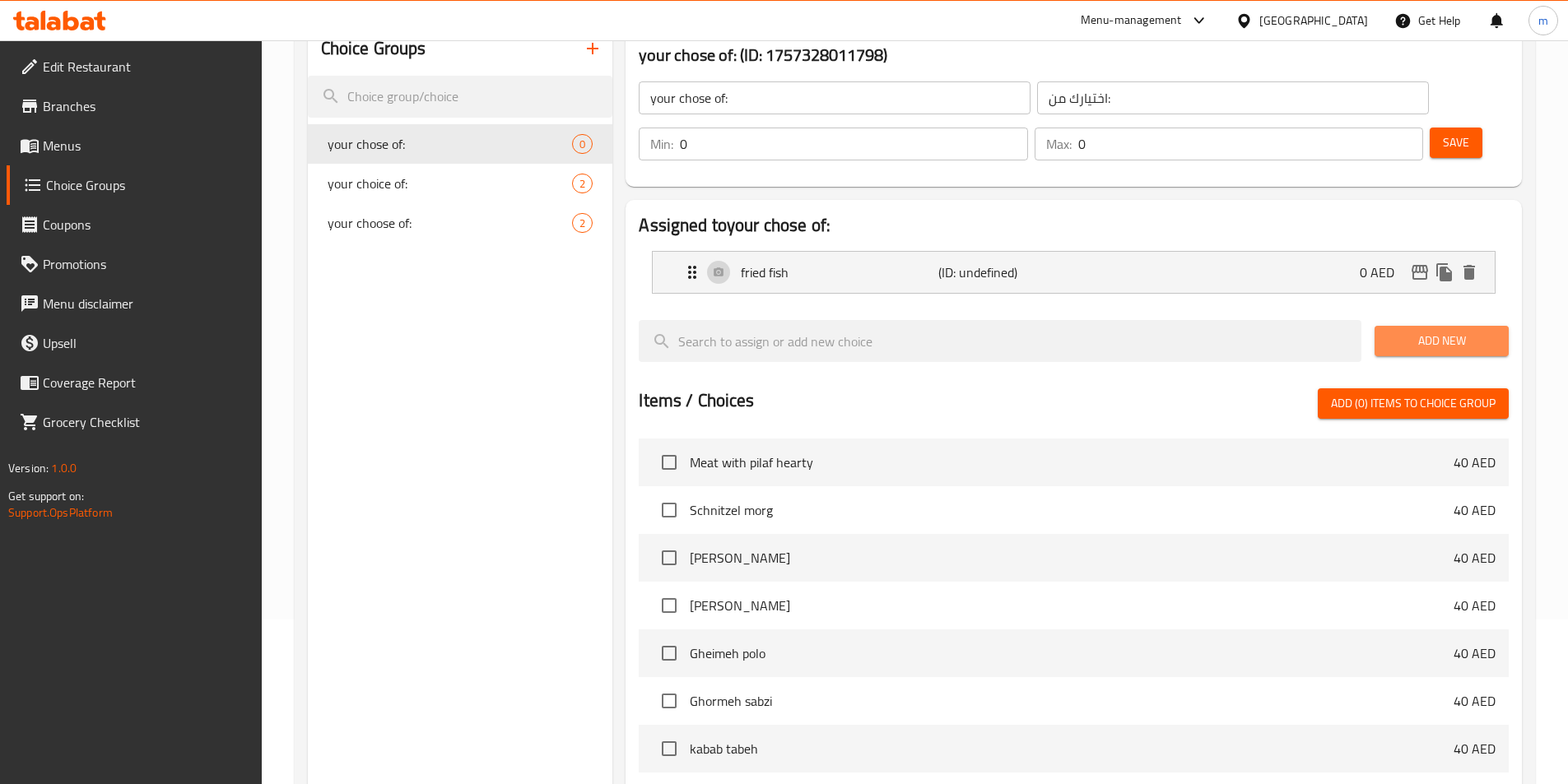
click at [1420, 331] on span "Add New" at bounding box center [1441, 341] width 108 height 21
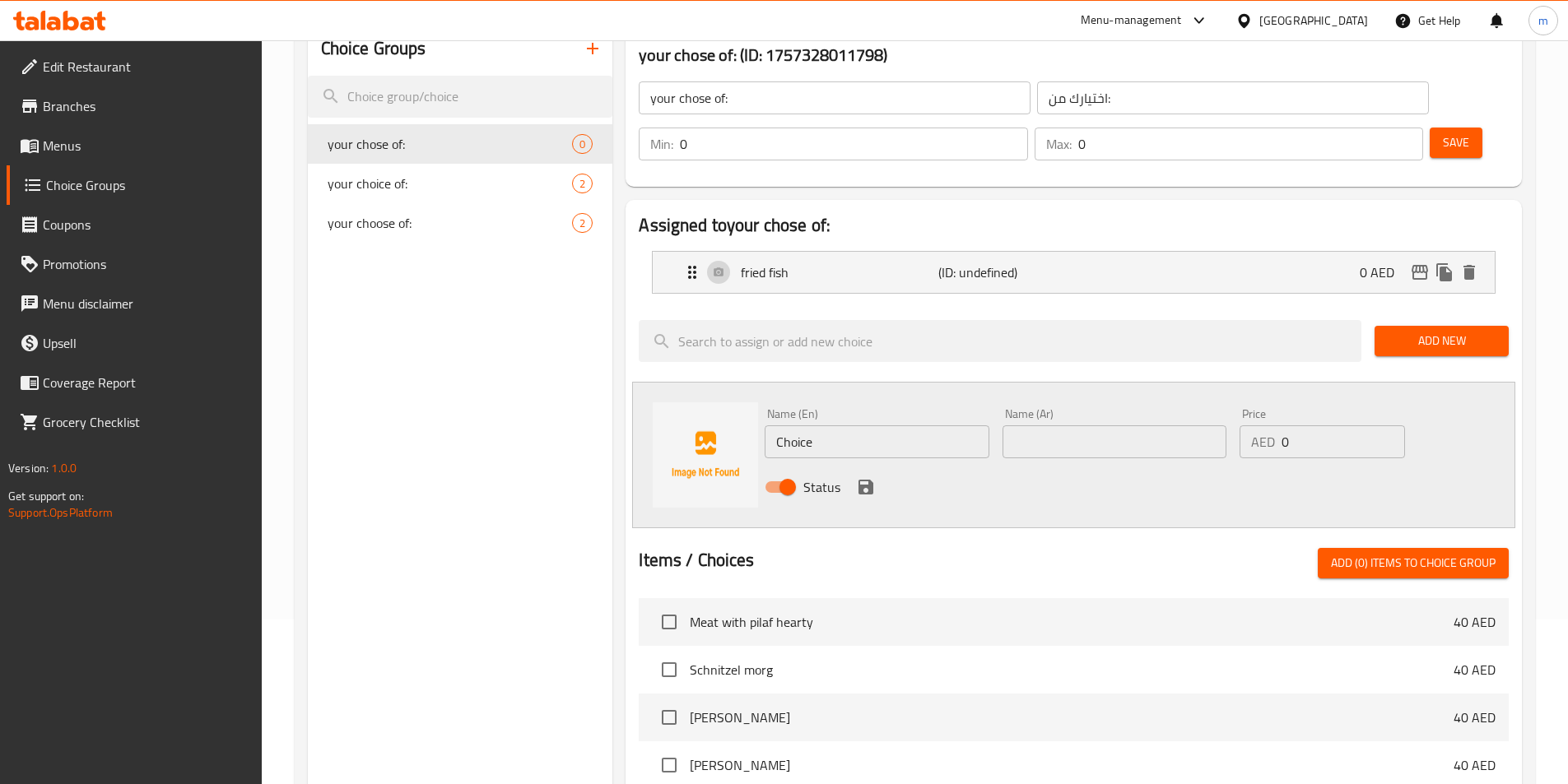
click at [891, 425] on input "Choice" at bounding box center [876, 442] width 224 height 33
paste input "سمك مشوي"
type input "سمك مشوي"
click at [1054, 425] on input "text" at bounding box center [1114, 442] width 224 height 33
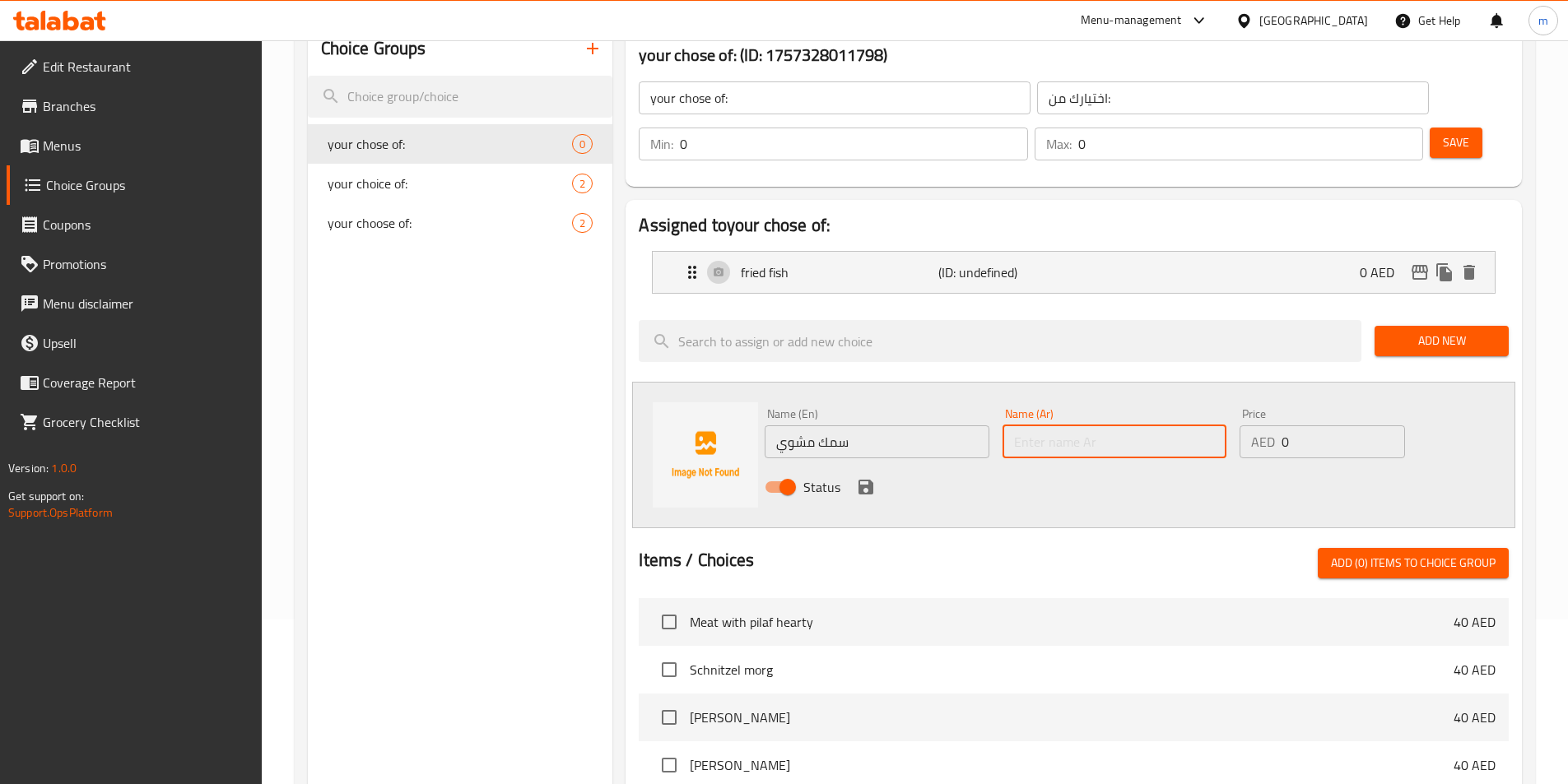
paste input "grilled fish"
type input "grilled fish"
click at [1157, 464] on div "Status" at bounding box center [1114, 486] width 713 height 45
click at [866, 480] on icon "save" at bounding box center [865, 487] width 15 height 15
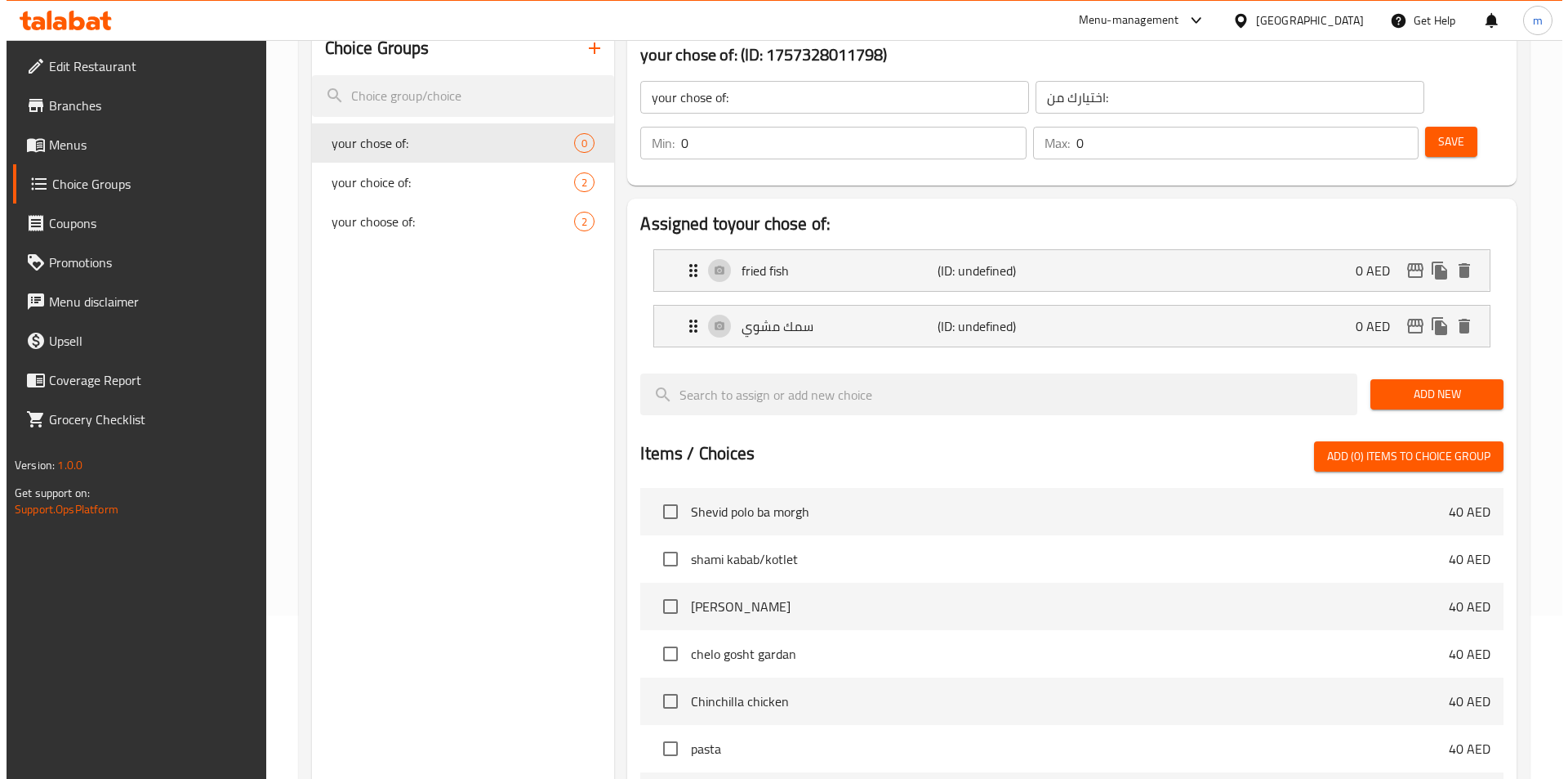
scroll to position [470, 0]
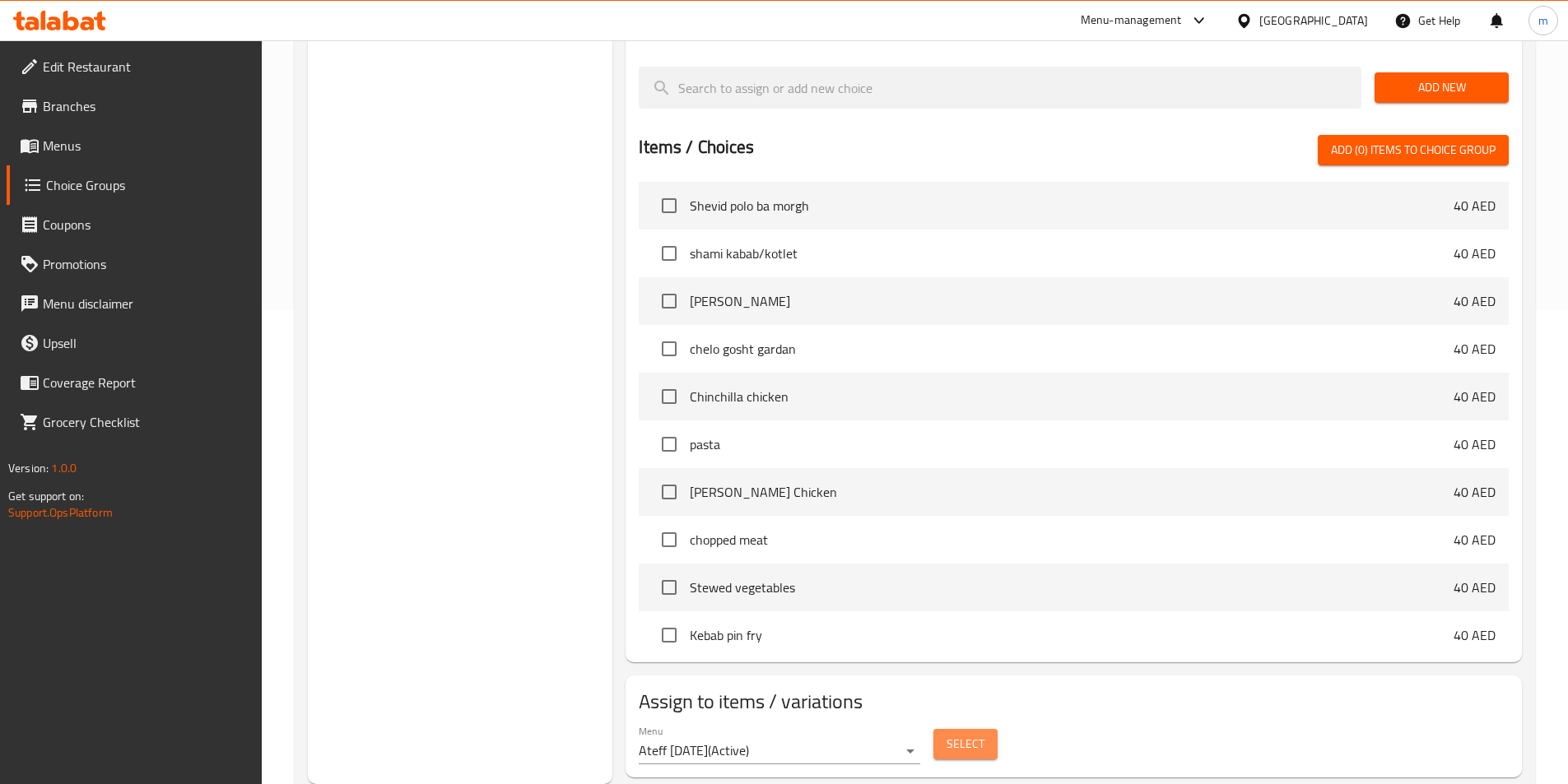
click at [964, 734] on span "Select" at bounding box center [965, 744] width 38 height 21
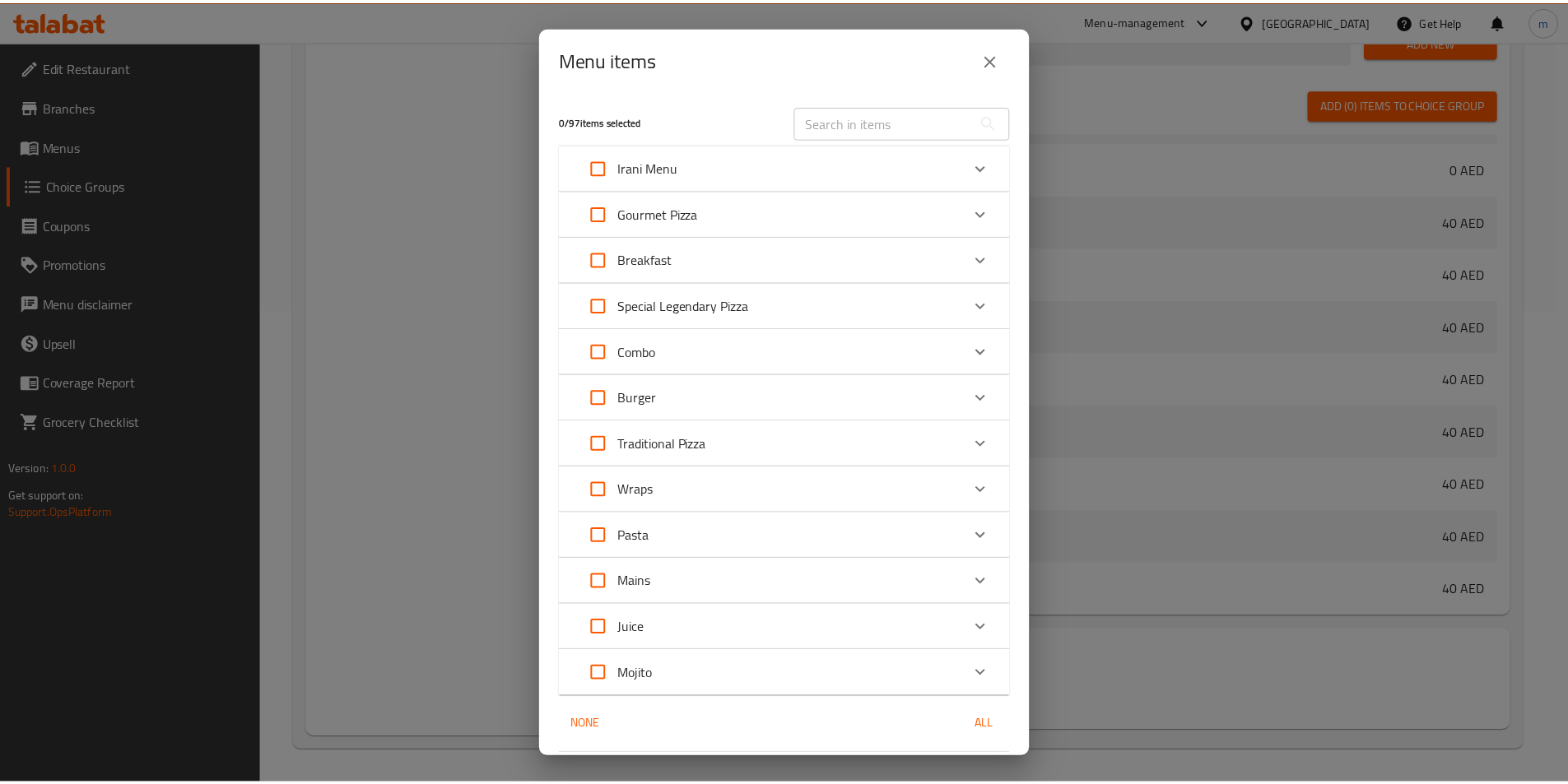
scroll to position [630, 0]
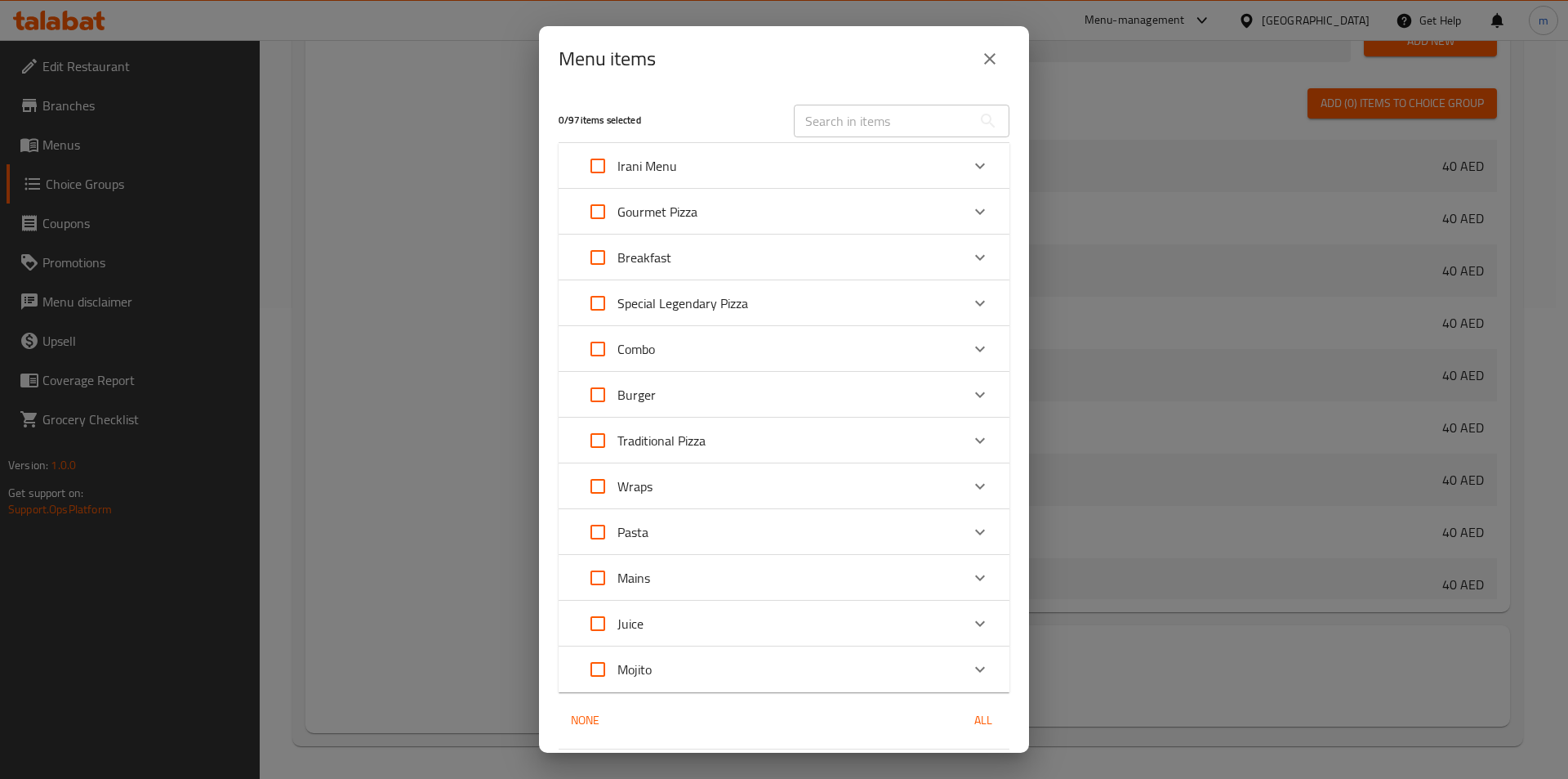
click at [819, 121] on input "text" at bounding box center [882, 121] width 178 height 32
paste input "fish"
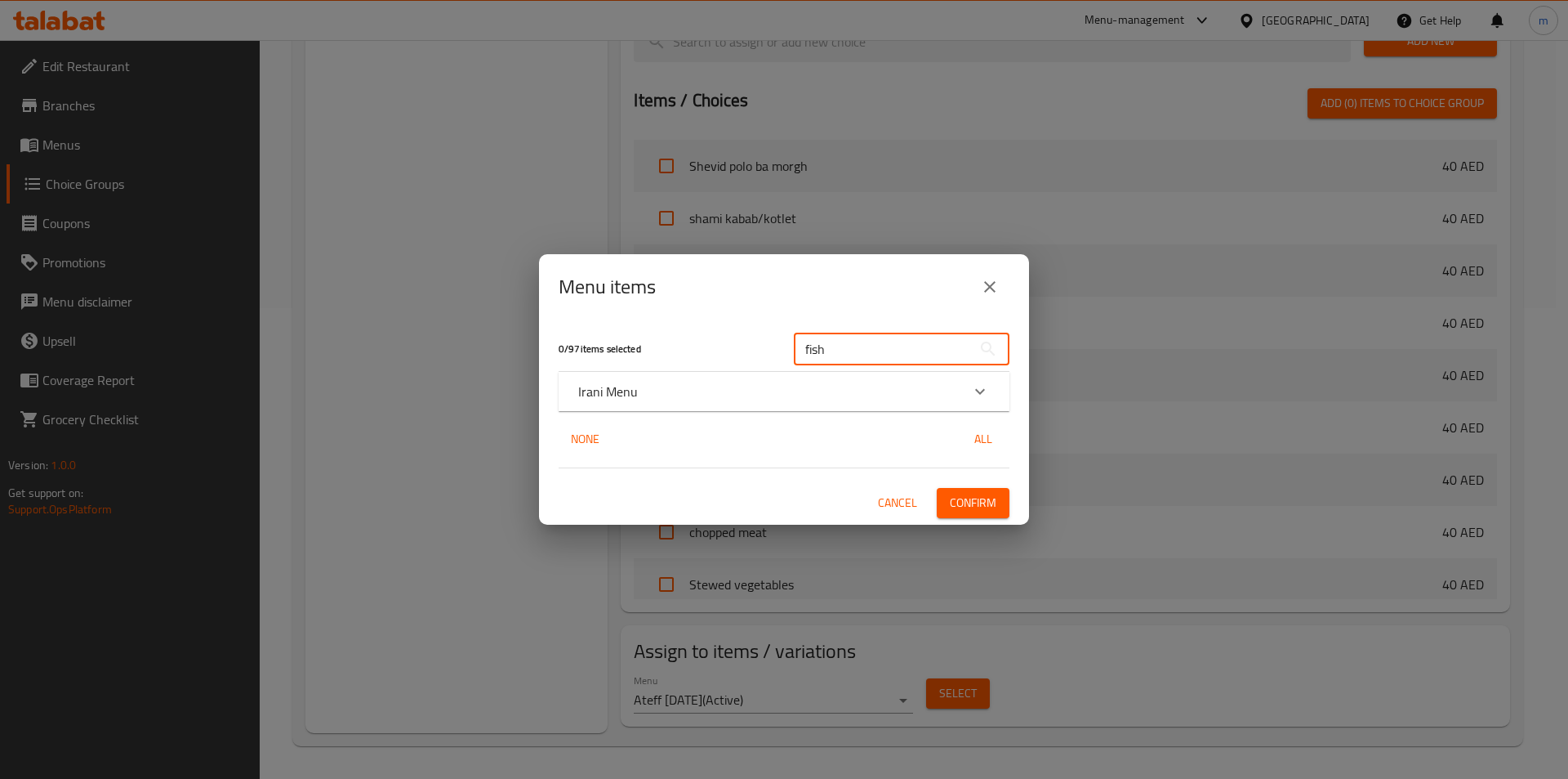
type input "fish"
click at [870, 404] on div "Irani Menu" at bounding box center [784, 391] width 451 height 39
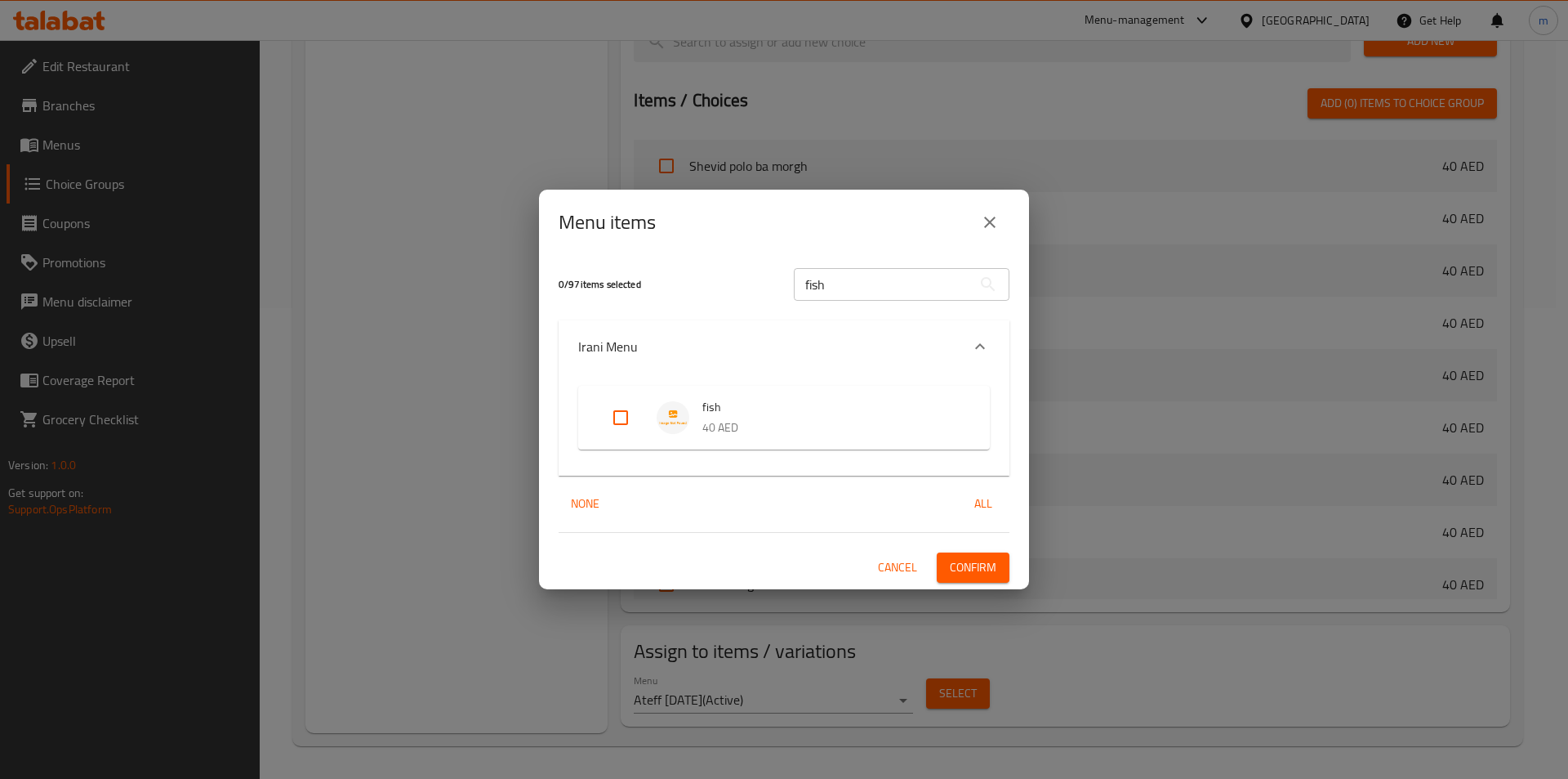
click at [616, 433] on input "Expand" at bounding box center [620, 417] width 39 height 39
checkbox input "true"
click at [971, 568] on span "Confirm" at bounding box center [973, 567] width 47 height 21
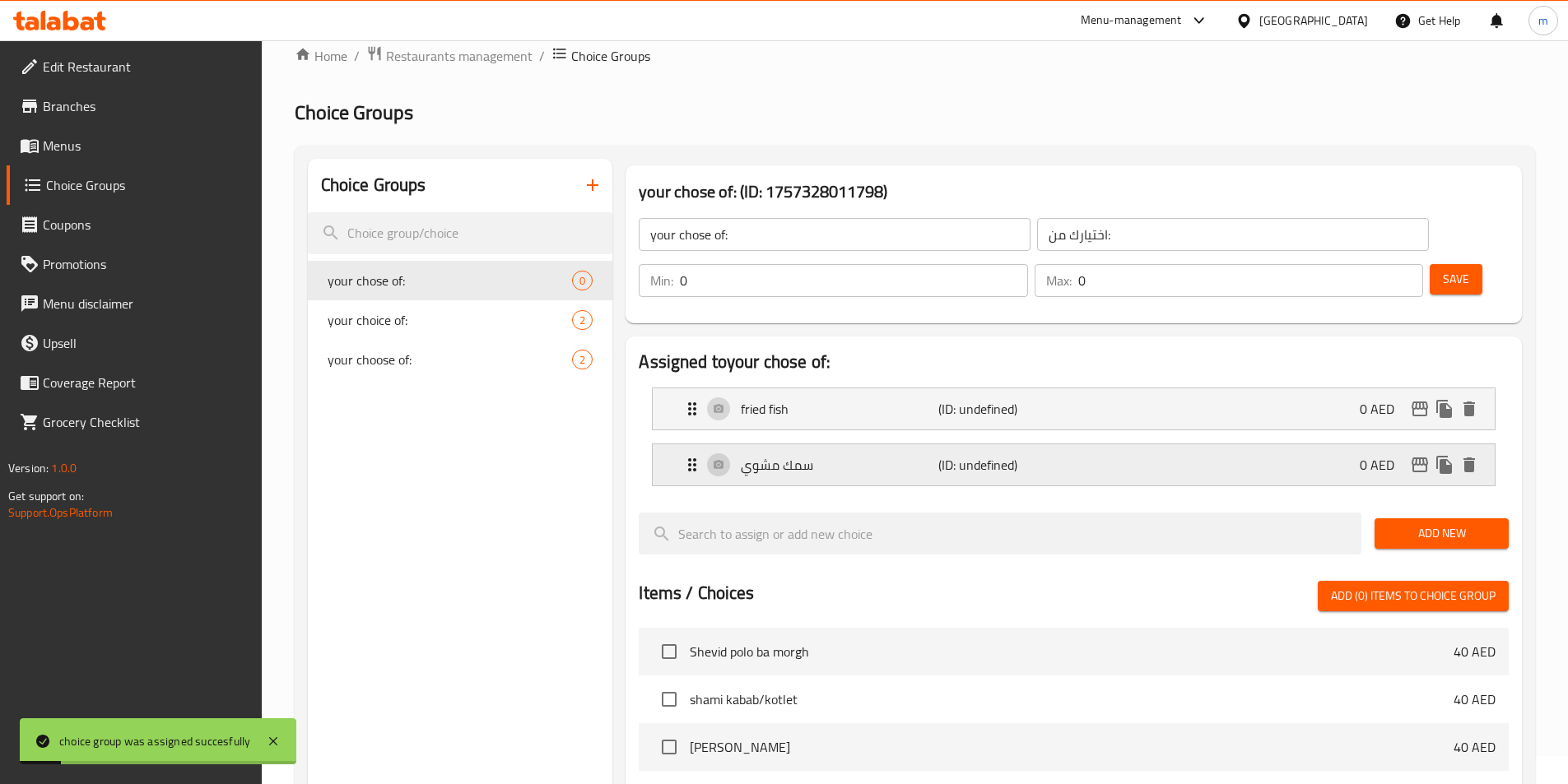
scroll to position [0, 0]
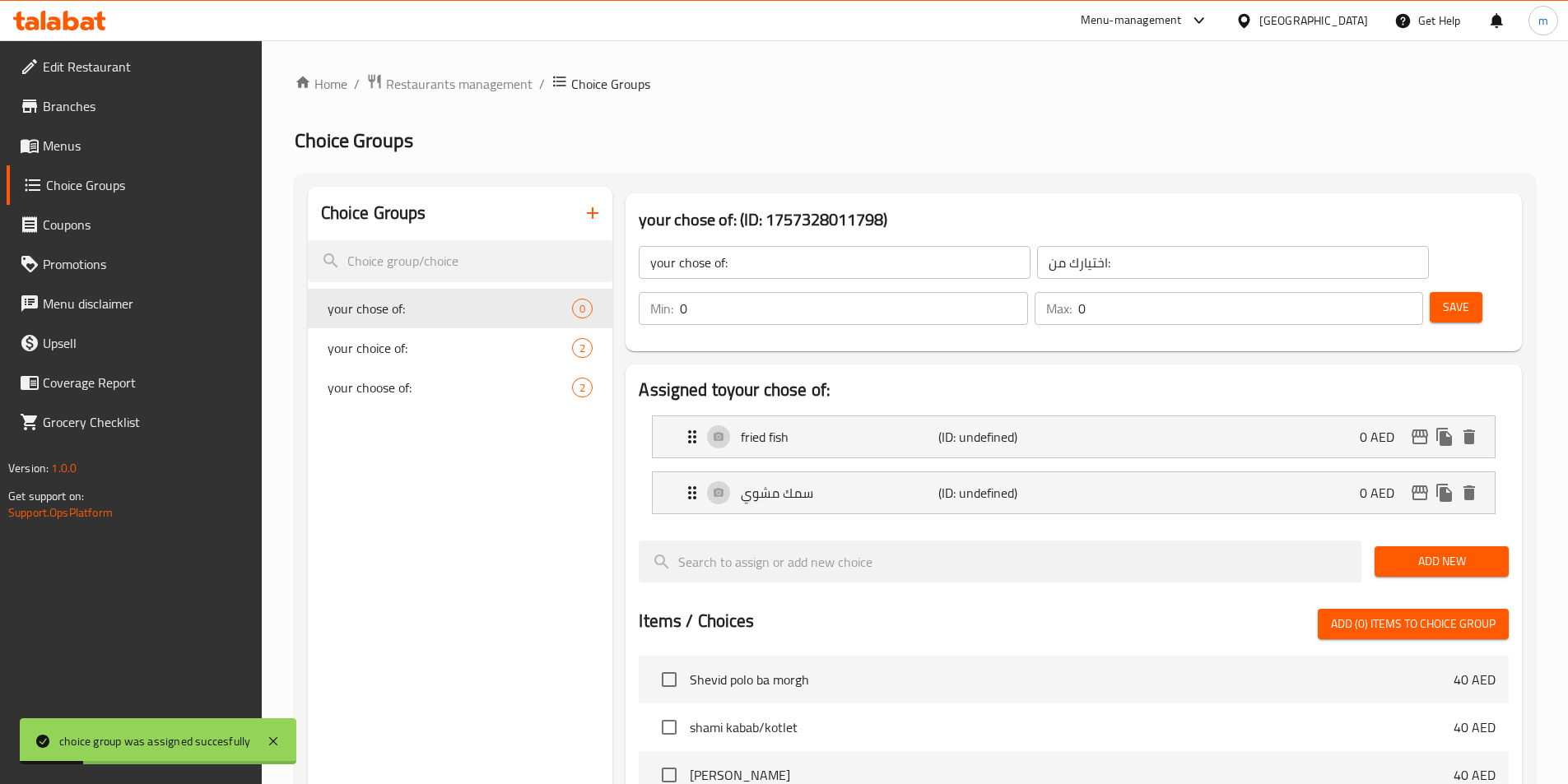
click at [1429, 289] on div "Save" at bounding box center [1463, 308] width 73 height 39
click at [1431, 292] on button "Save" at bounding box center [1455, 306] width 53 height 30
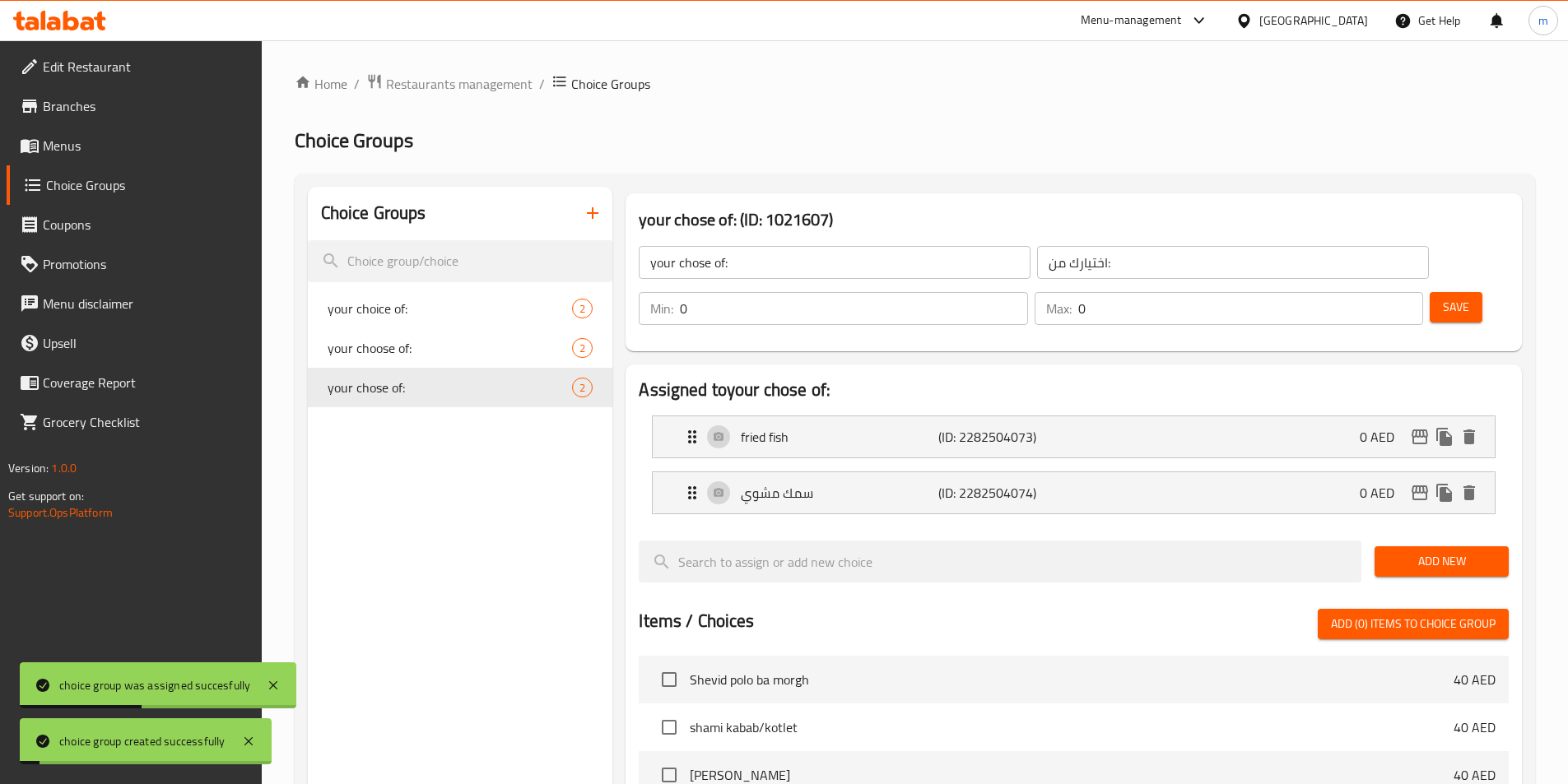
click at [568, 458] on div "Choice Groups your choice of: 2 your choose of: 2 your chose of: 2" at bounding box center [461, 722] width 305 height 1071
click at [596, 196] on button "button" at bounding box center [592, 213] width 39 height 39
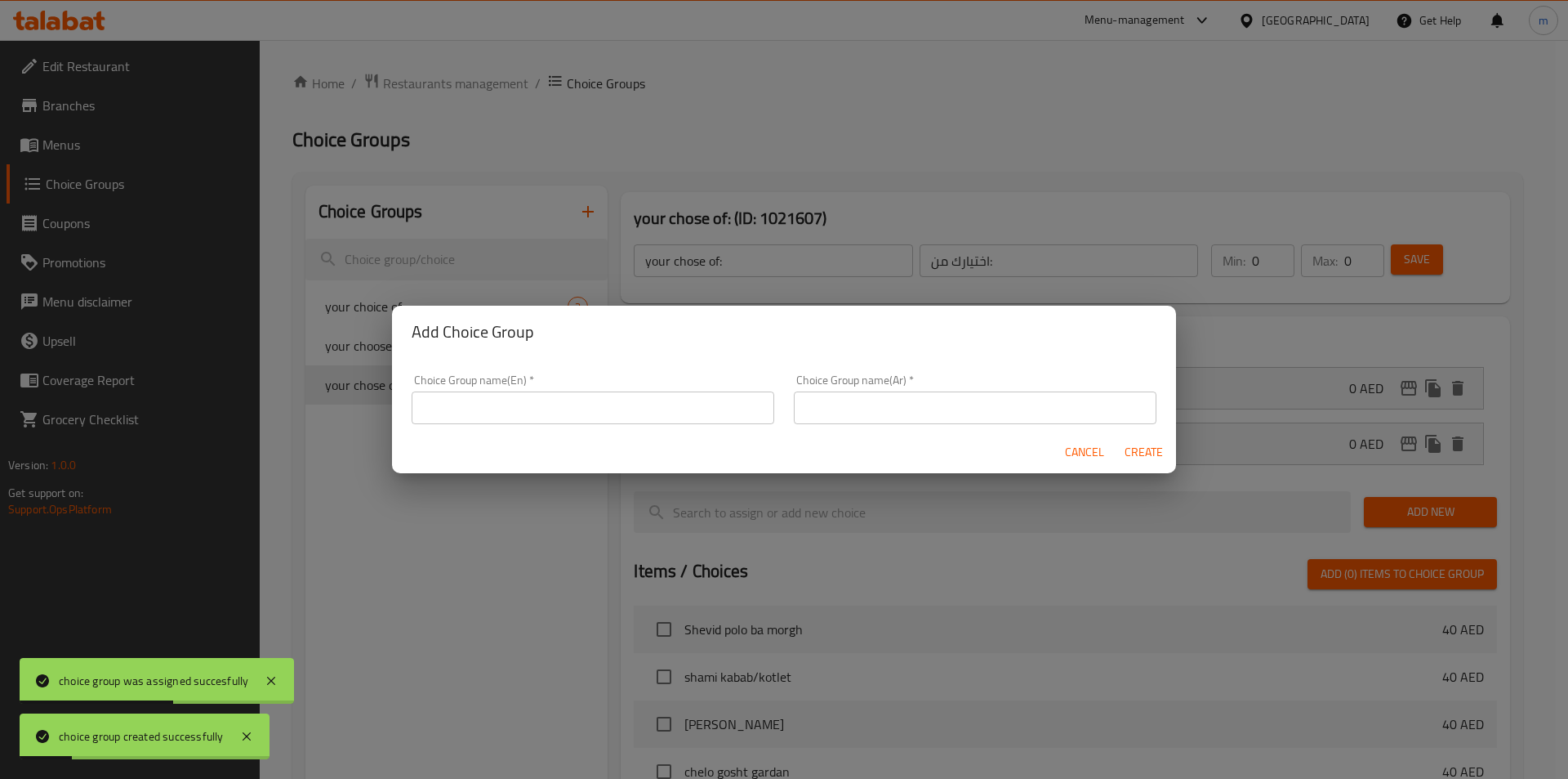
click at [595, 394] on input "text" at bounding box center [593, 408] width 363 height 32
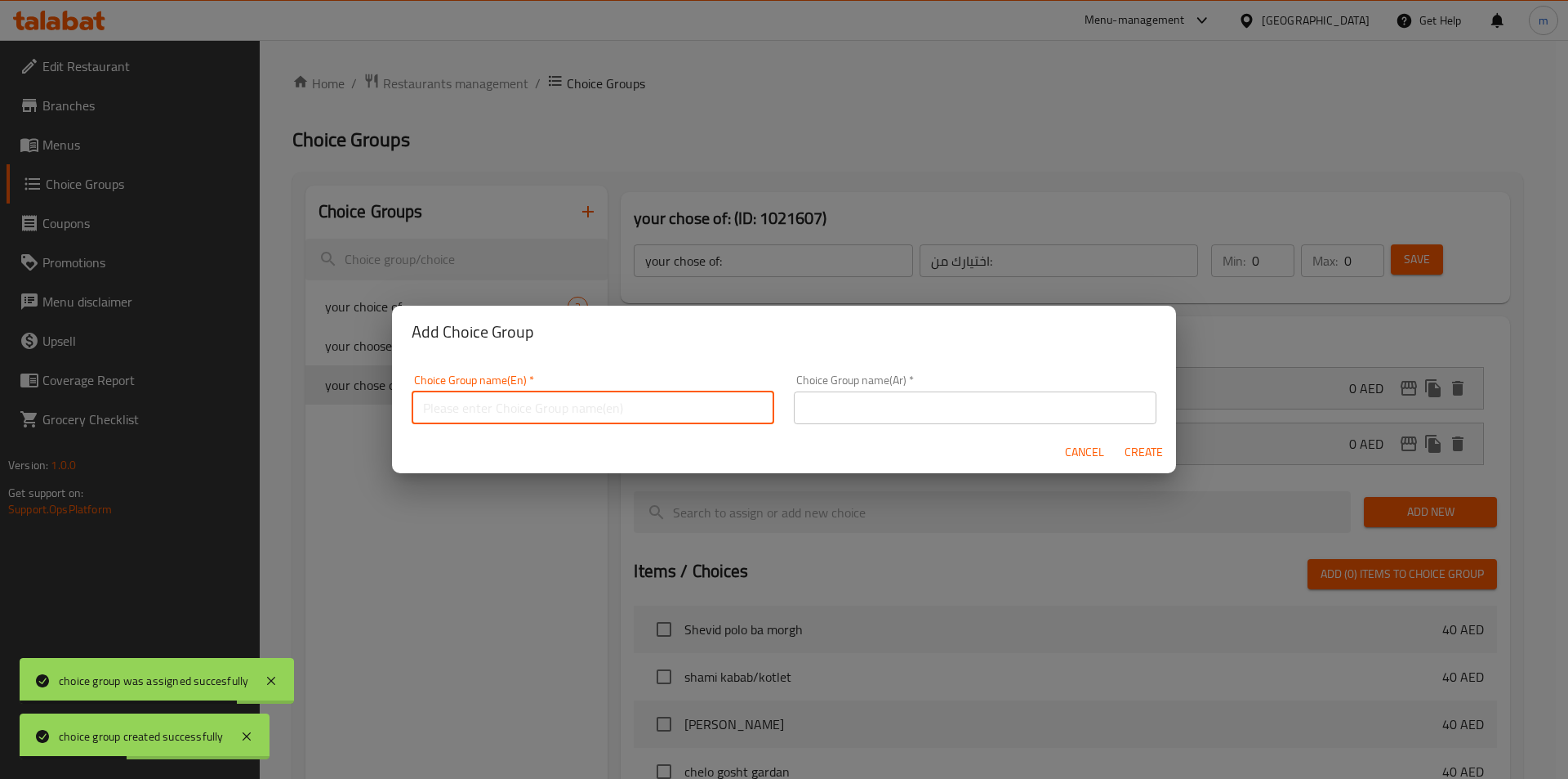
type input "your choice of :"
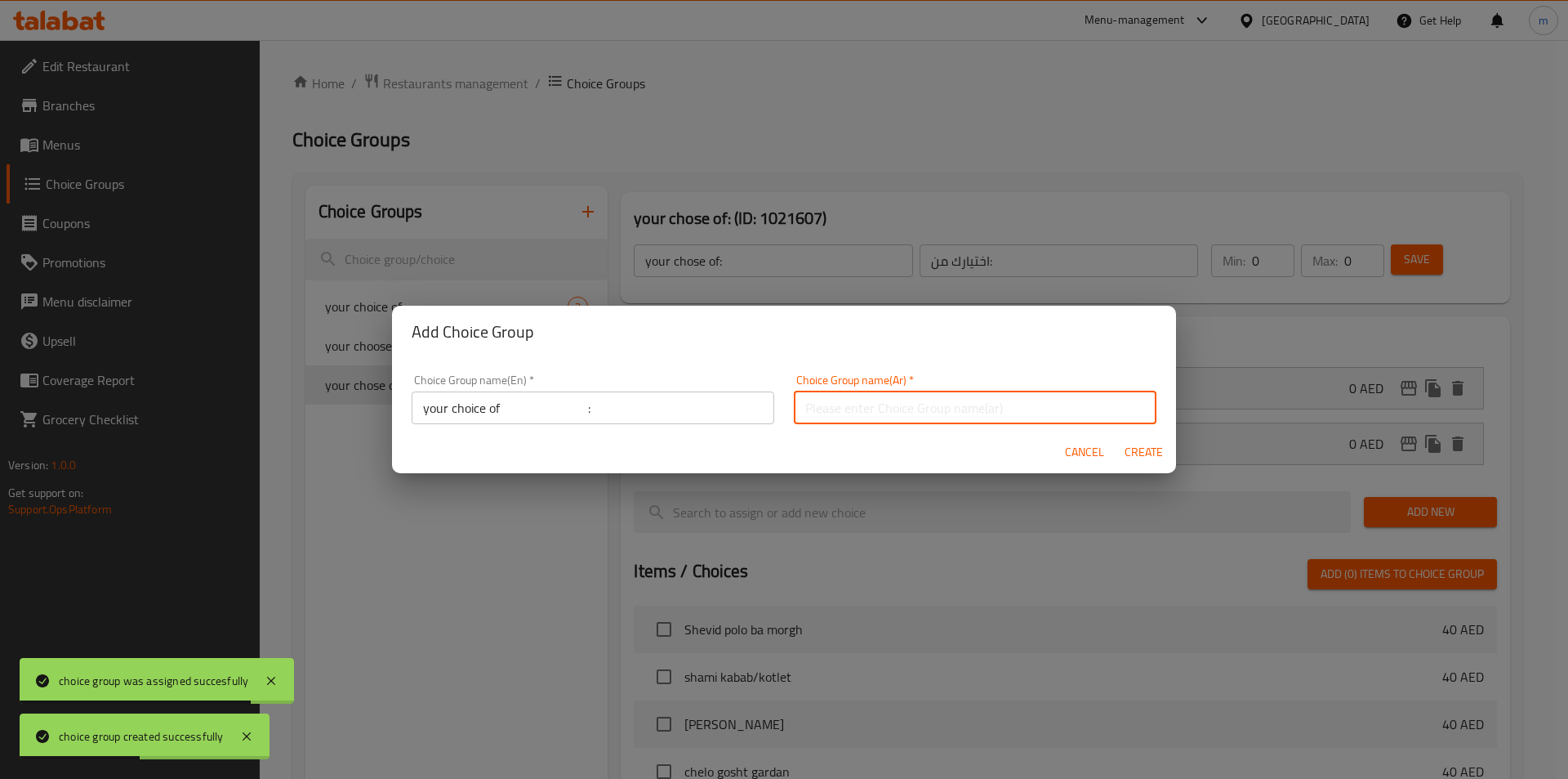
drag, startPoint x: 853, startPoint y: 412, endPoint x: 853, endPoint y: 452, distance: 40.0
click at [853, 412] on input "text" at bounding box center [975, 408] width 363 height 32
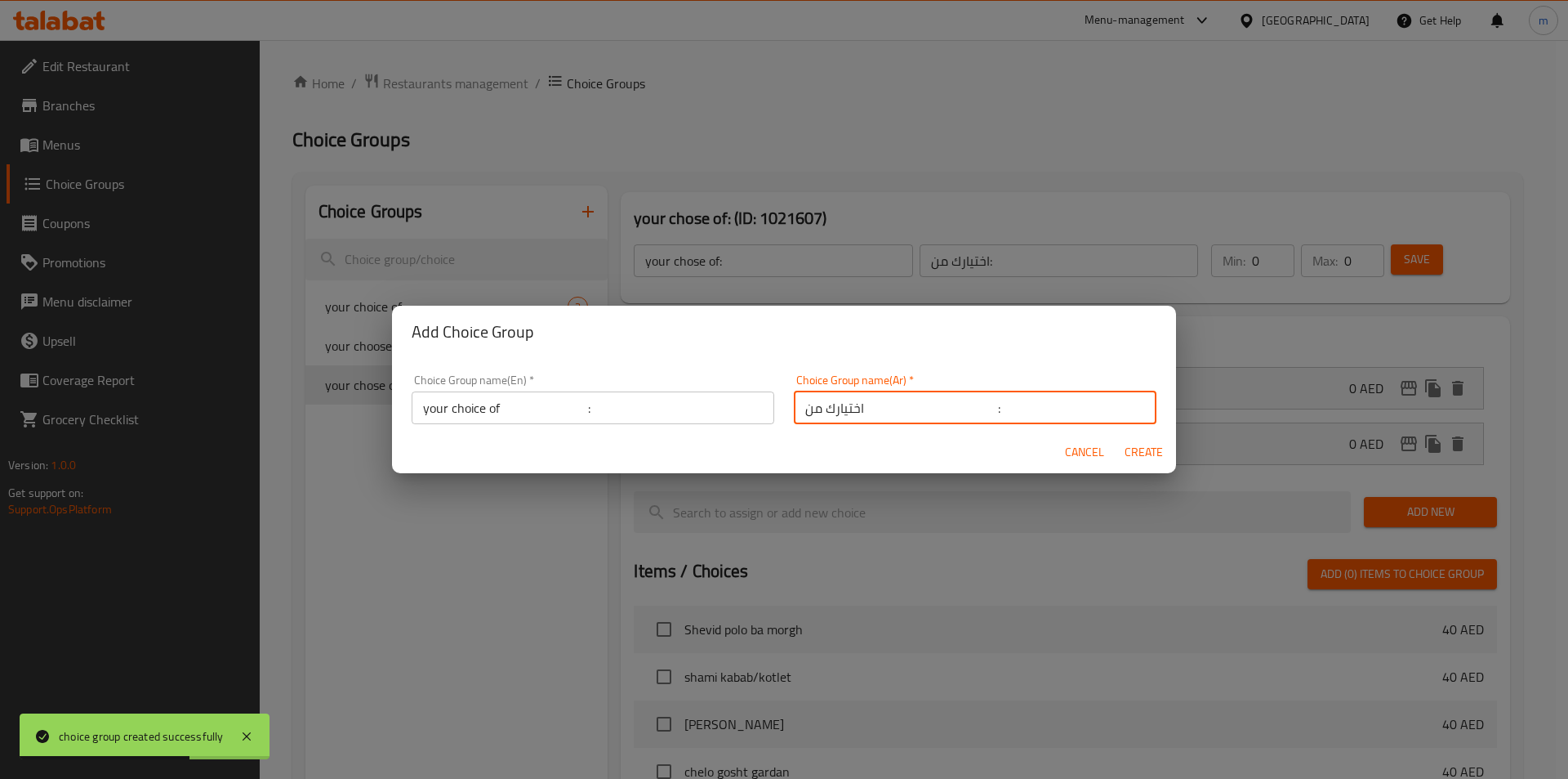
click at [898, 413] on input "اختيارك من :" at bounding box center [975, 408] width 363 height 32
type input "اختيارك من:"
click at [543, 403] on input "your choice of :" at bounding box center [593, 408] width 363 height 32
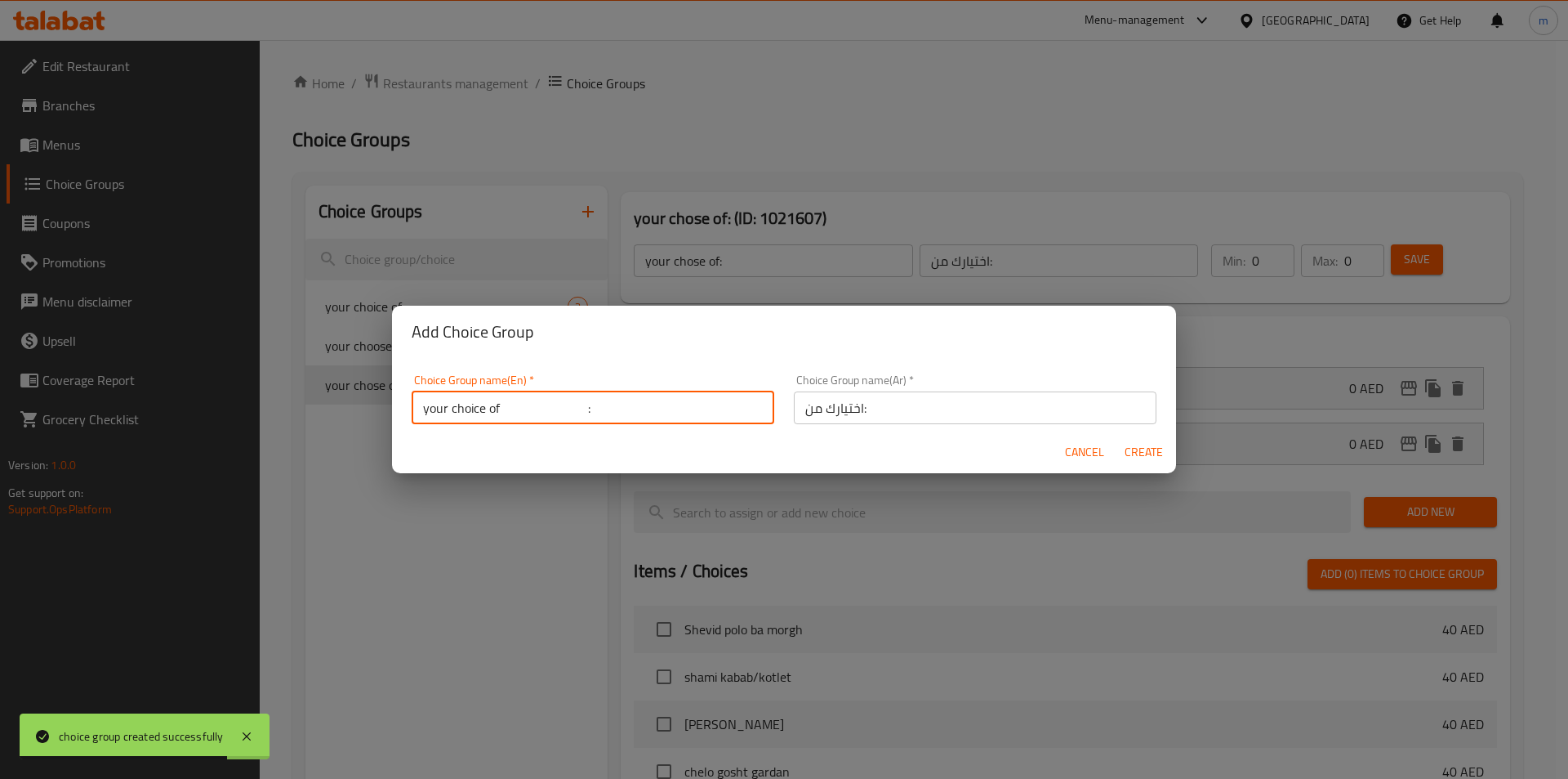
click at [543, 403] on input "your choice of :" at bounding box center [593, 408] width 363 height 32
type input "your choice of:"
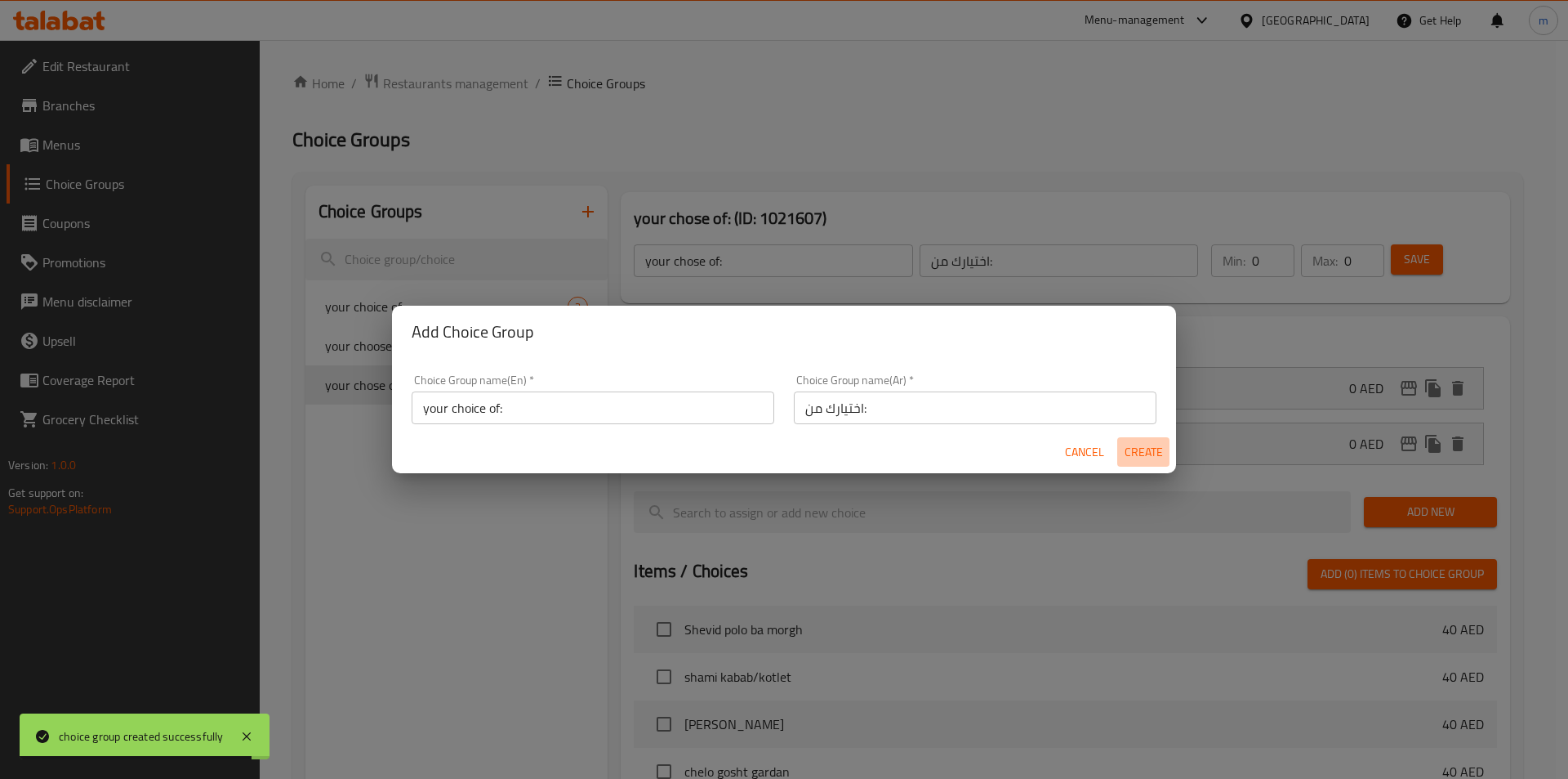
click at [1140, 446] on span "Create" at bounding box center [1143, 452] width 39 height 21
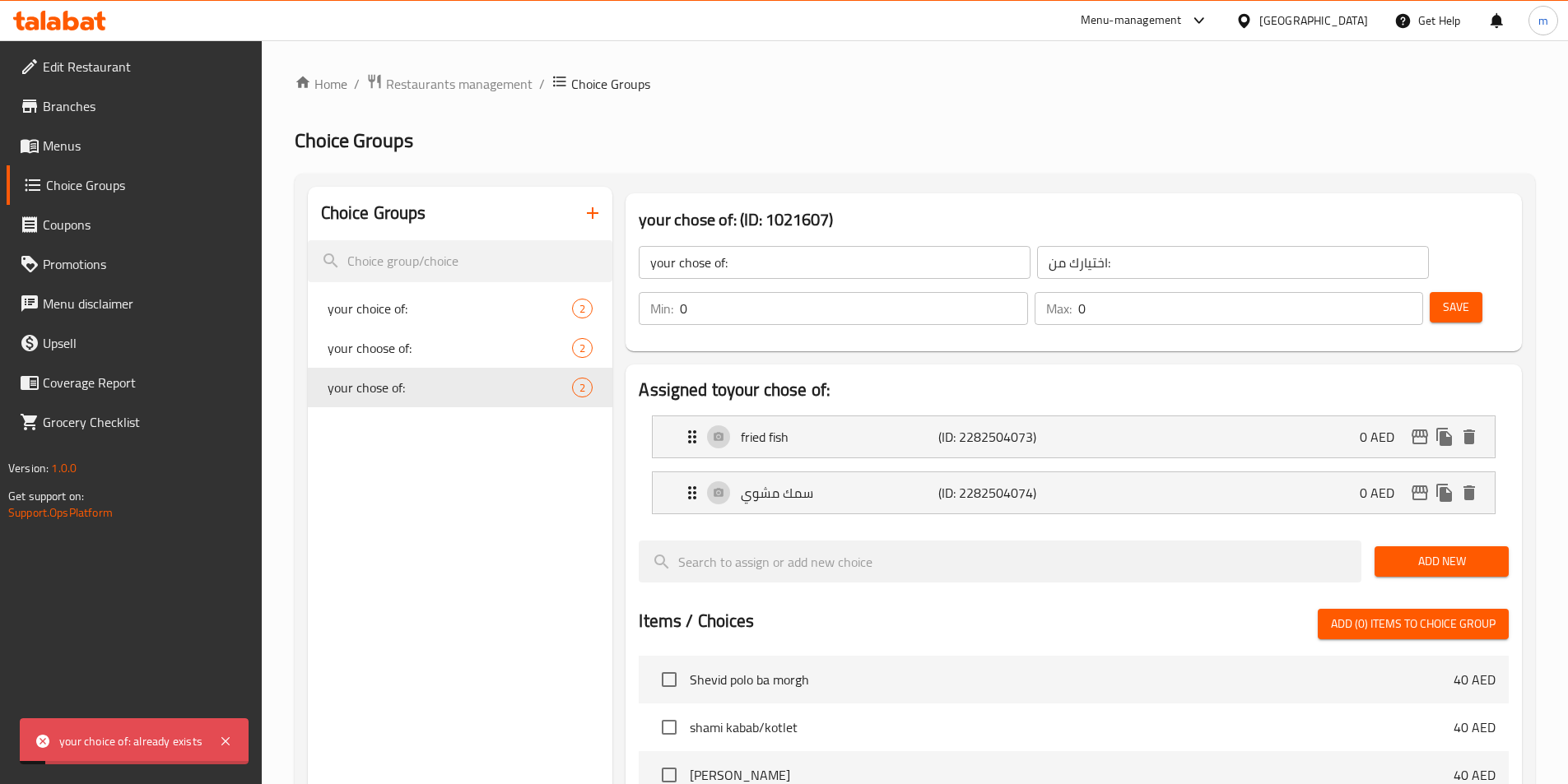
click at [592, 208] on icon "button" at bounding box center [593, 213] width 20 height 20
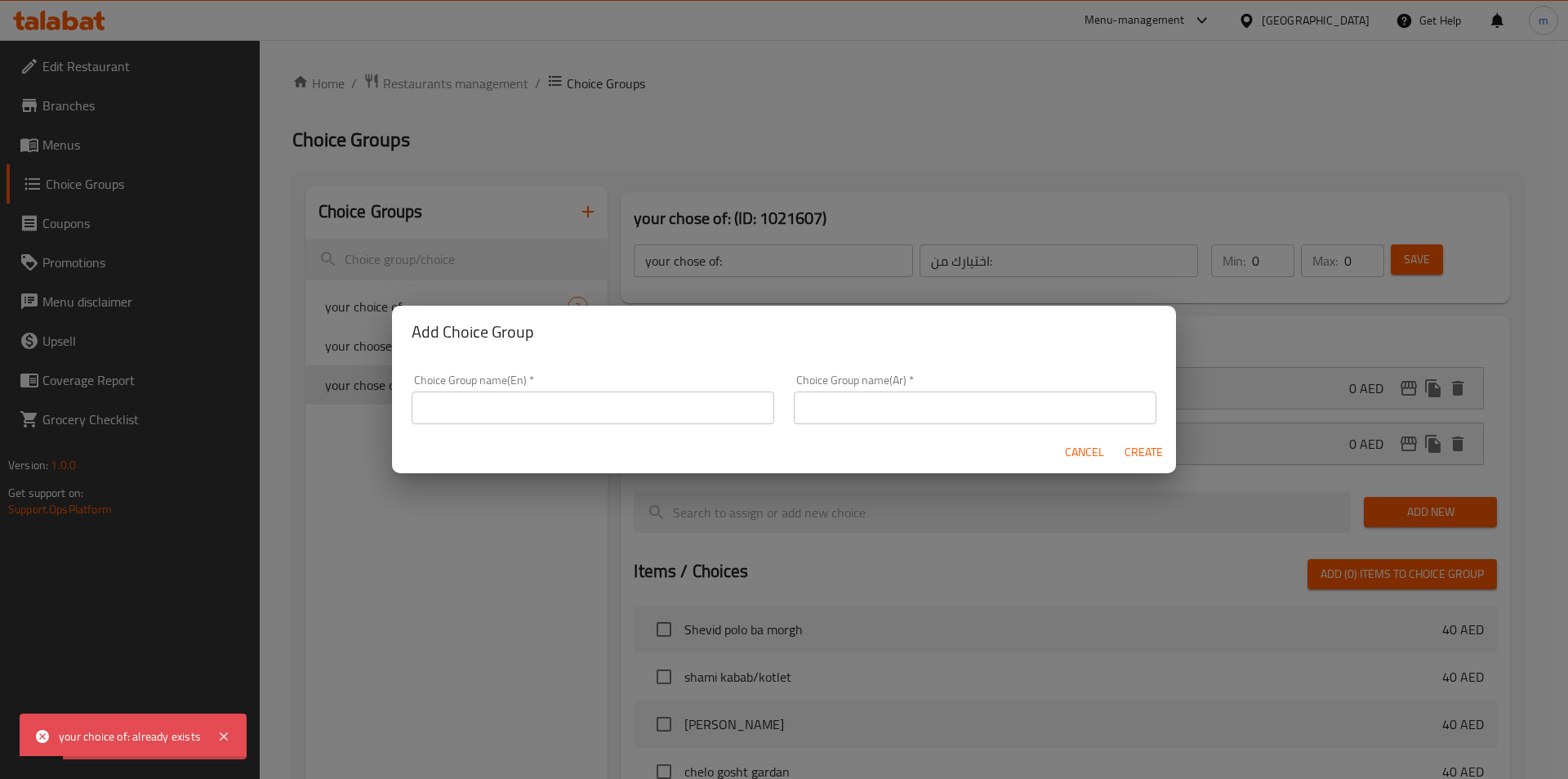
click at [549, 389] on div "Choice Group name(En)   * Choice Group name(En) *" at bounding box center [593, 399] width 363 height 50
click at [554, 403] on input "text" at bounding box center [593, 408] width 363 height 32
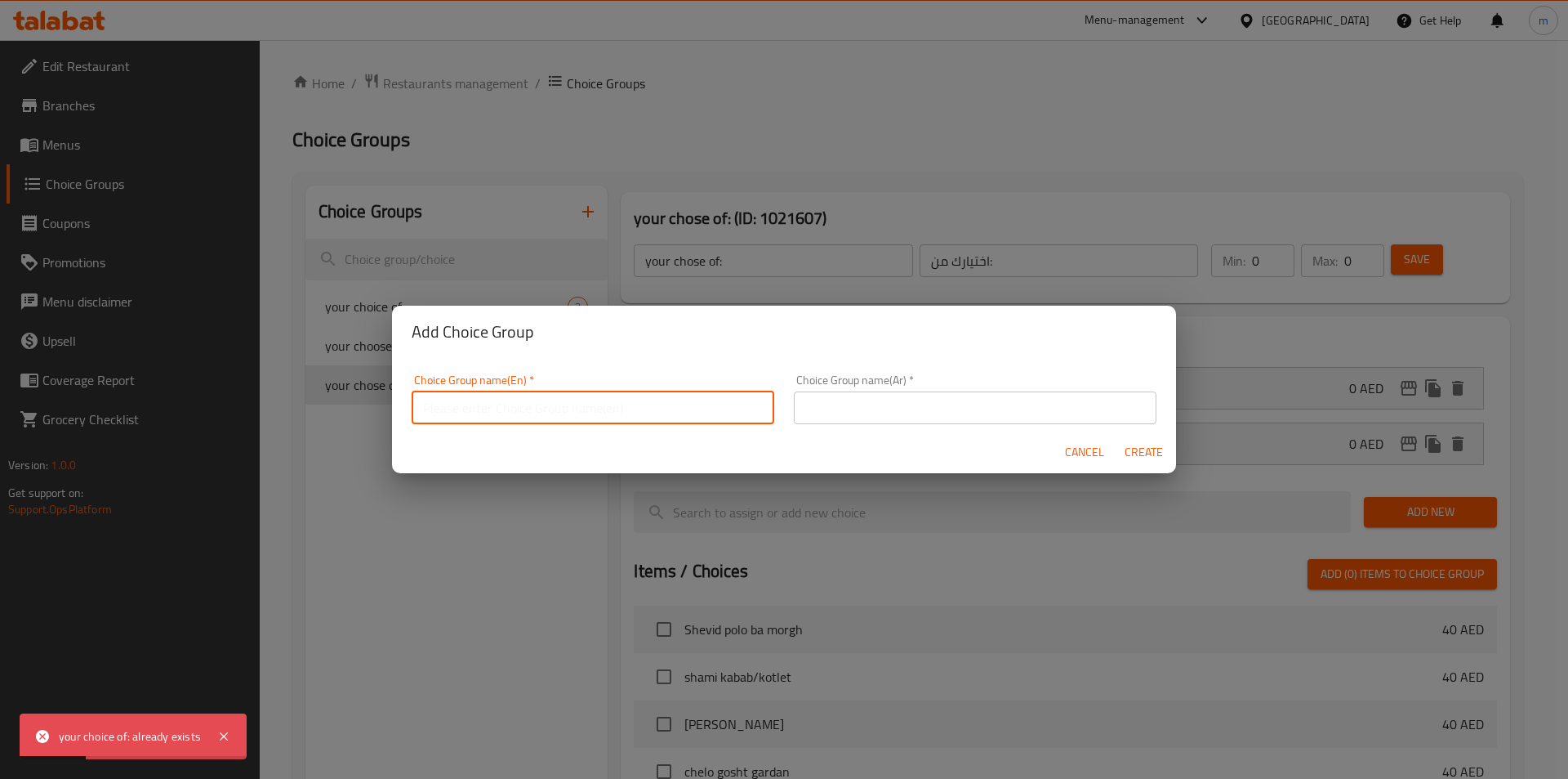
type input "your choice of:"
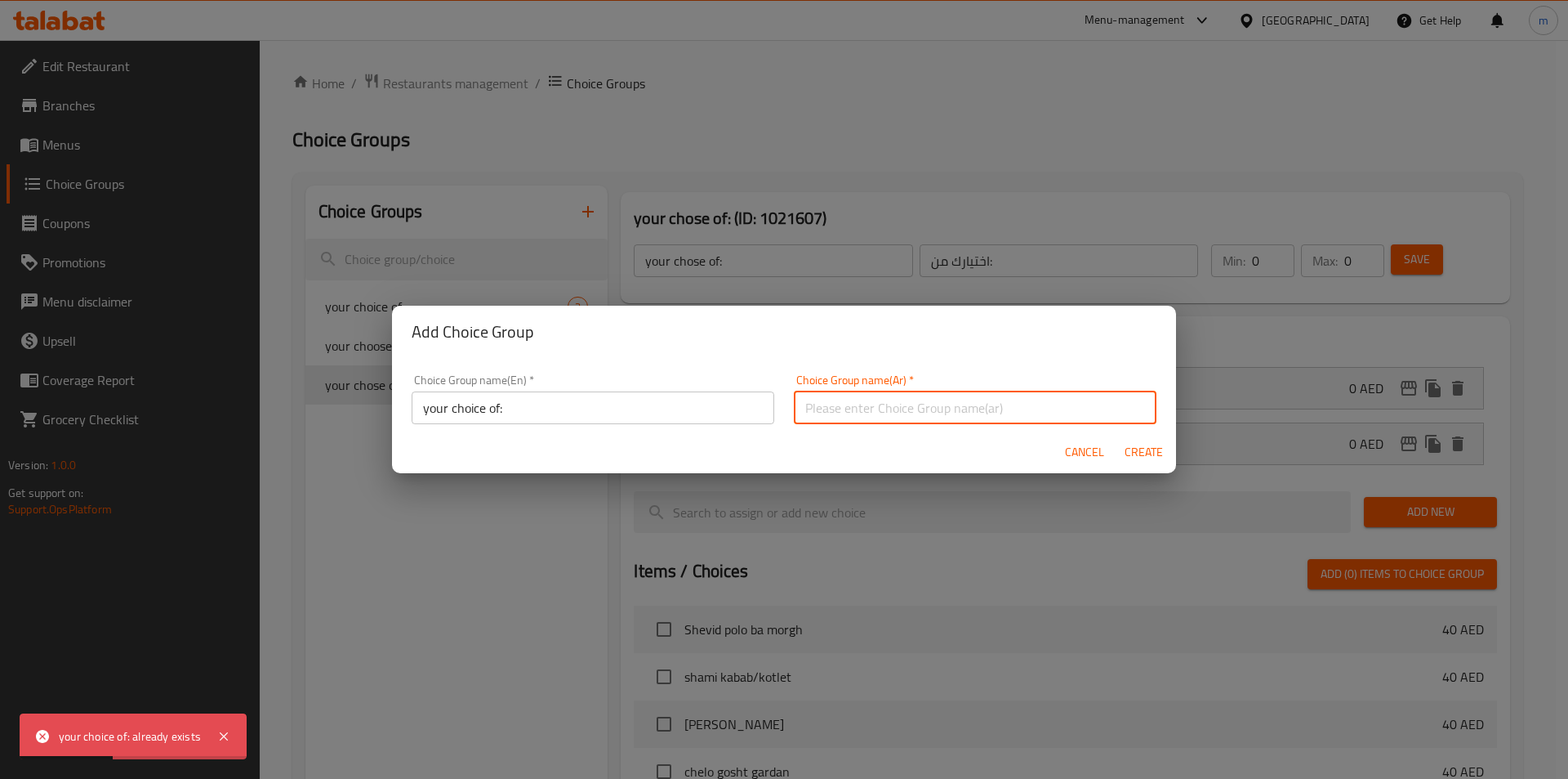
drag, startPoint x: 841, startPoint y: 410, endPoint x: 862, endPoint y: 441, distance: 37.4
click at [841, 410] on input "text" at bounding box center [975, 408] width 363 height 32
type input "اختيارك من:"
click at [1143, 455] on span "Create" at bounding box center [1143, 452] width 39 height 21
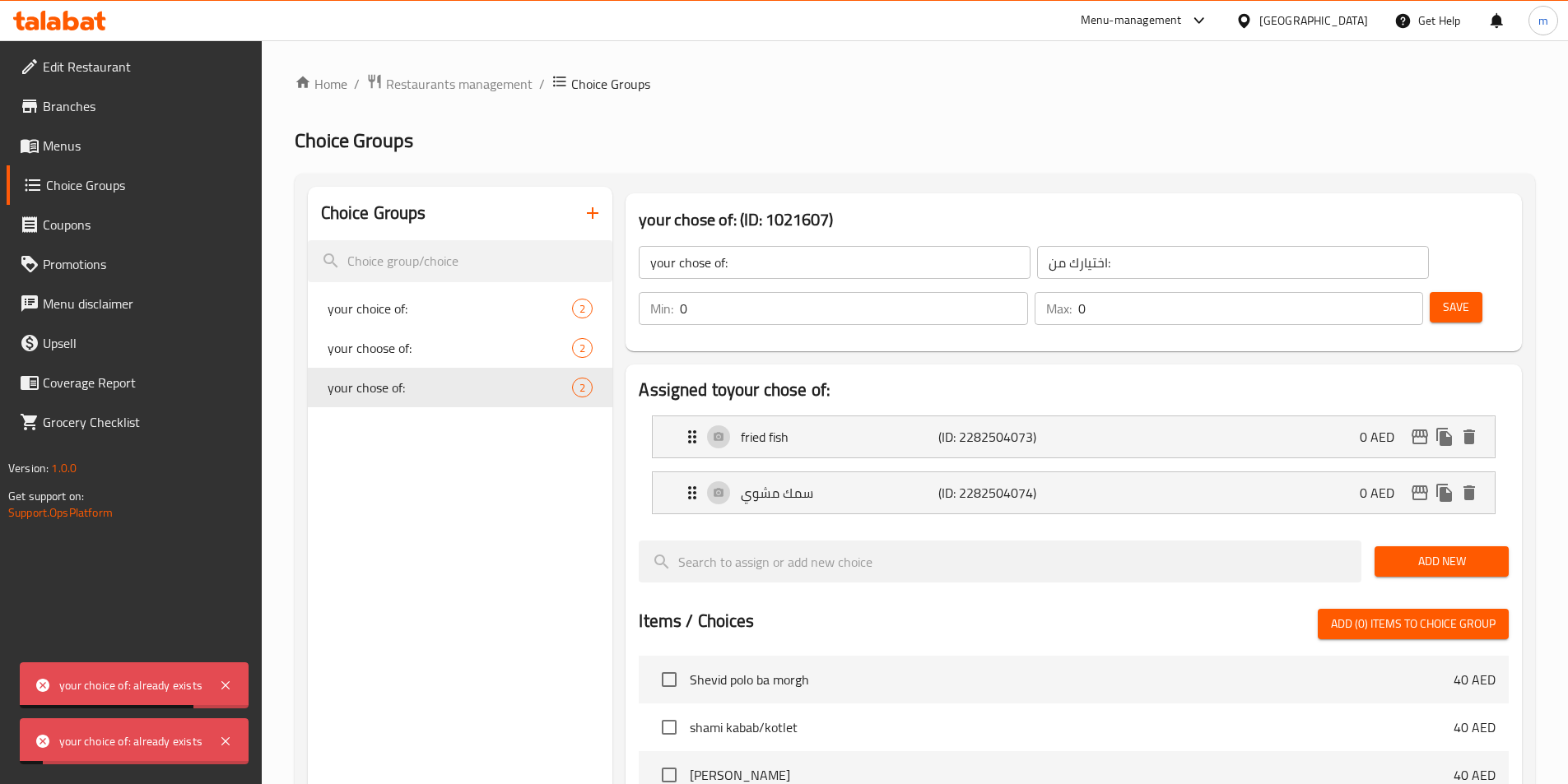
click at [590, 221] on icon "button" at bounding box center [593, 213] width 20 height 20
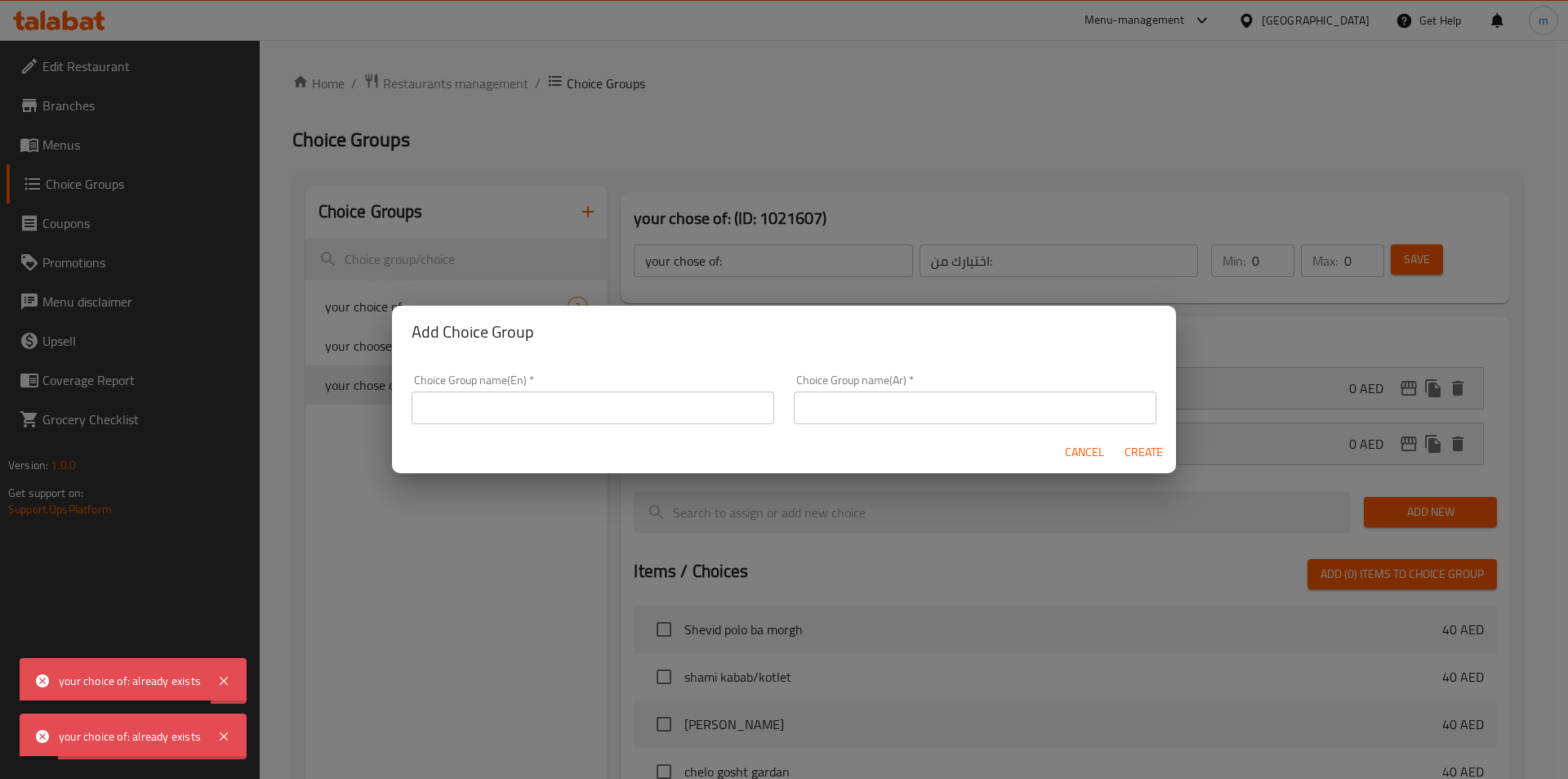
click at [659, 409] on input "text" at bounding box center [593, 408] width 363 height 32
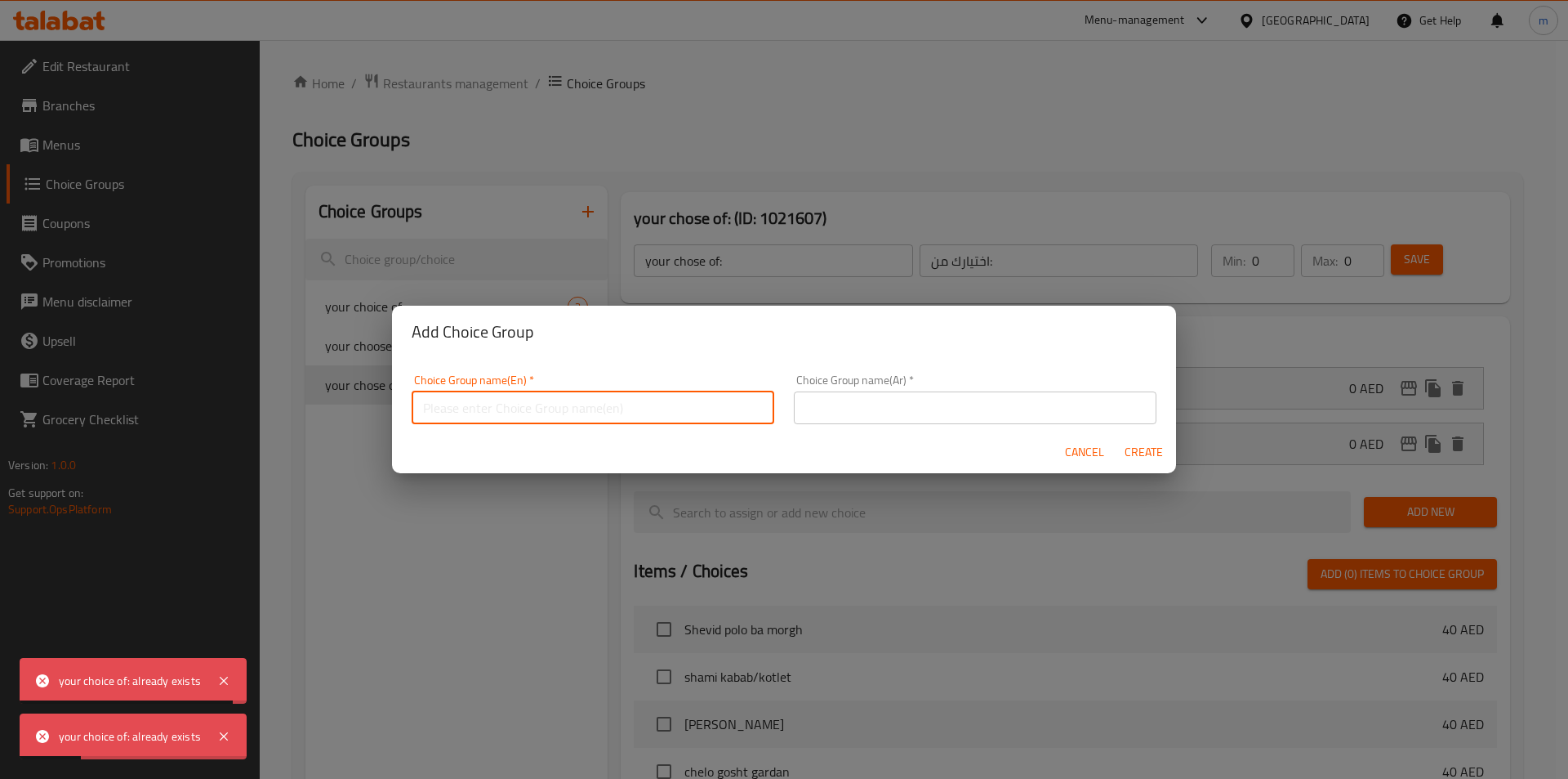
type input "your choice of:"
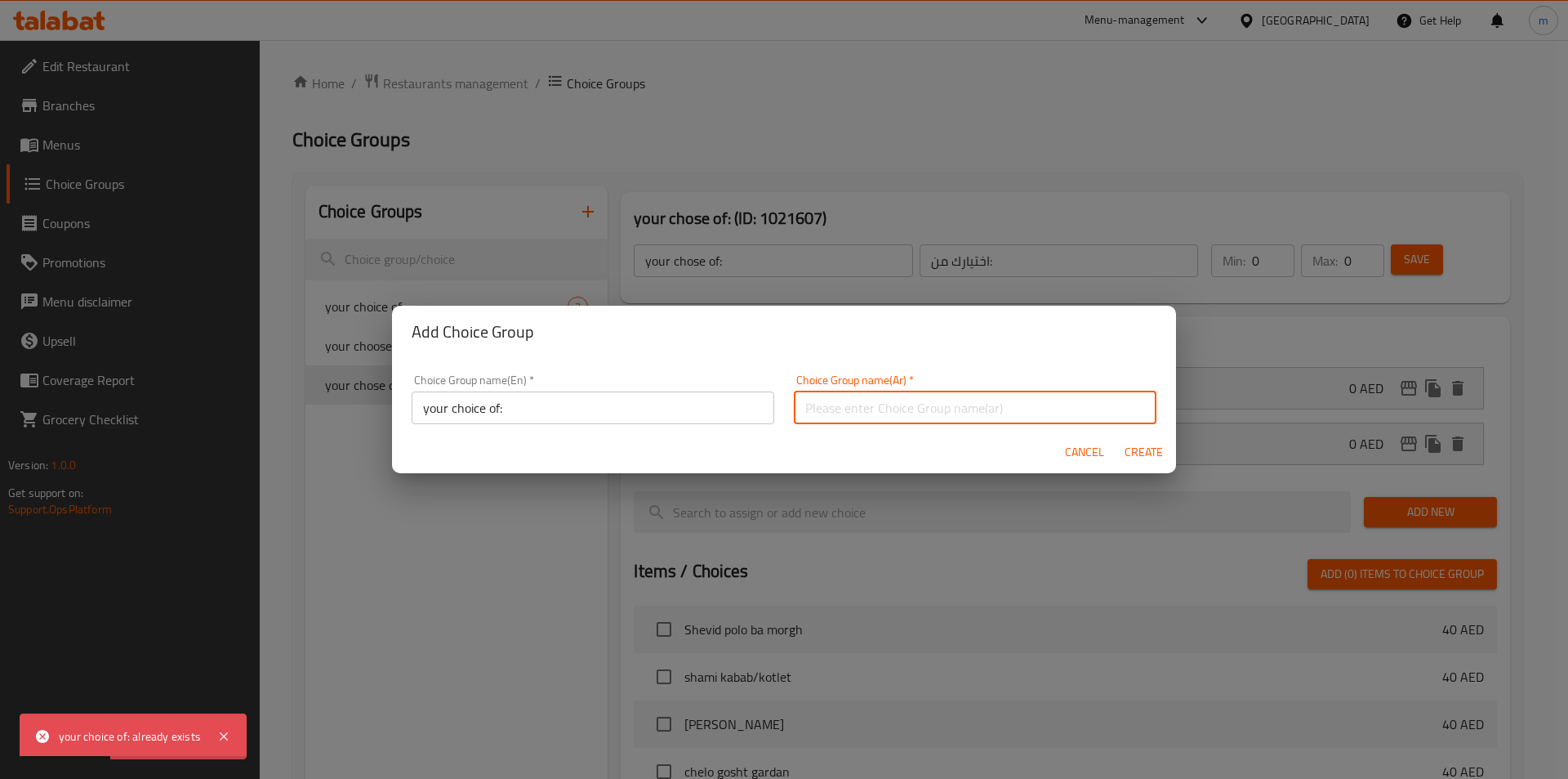
click at [827, 410] on input "text" at bounding box center [975, 408] width 363 height 32
click at [833, 414] on input "اختيارك من:" at bounding box center [975, 408] width 363 height 32
type input "اختياارك من:"
click at [1130, 459] on span "Create" at bounding box center [1143, 452] width 39 height 21
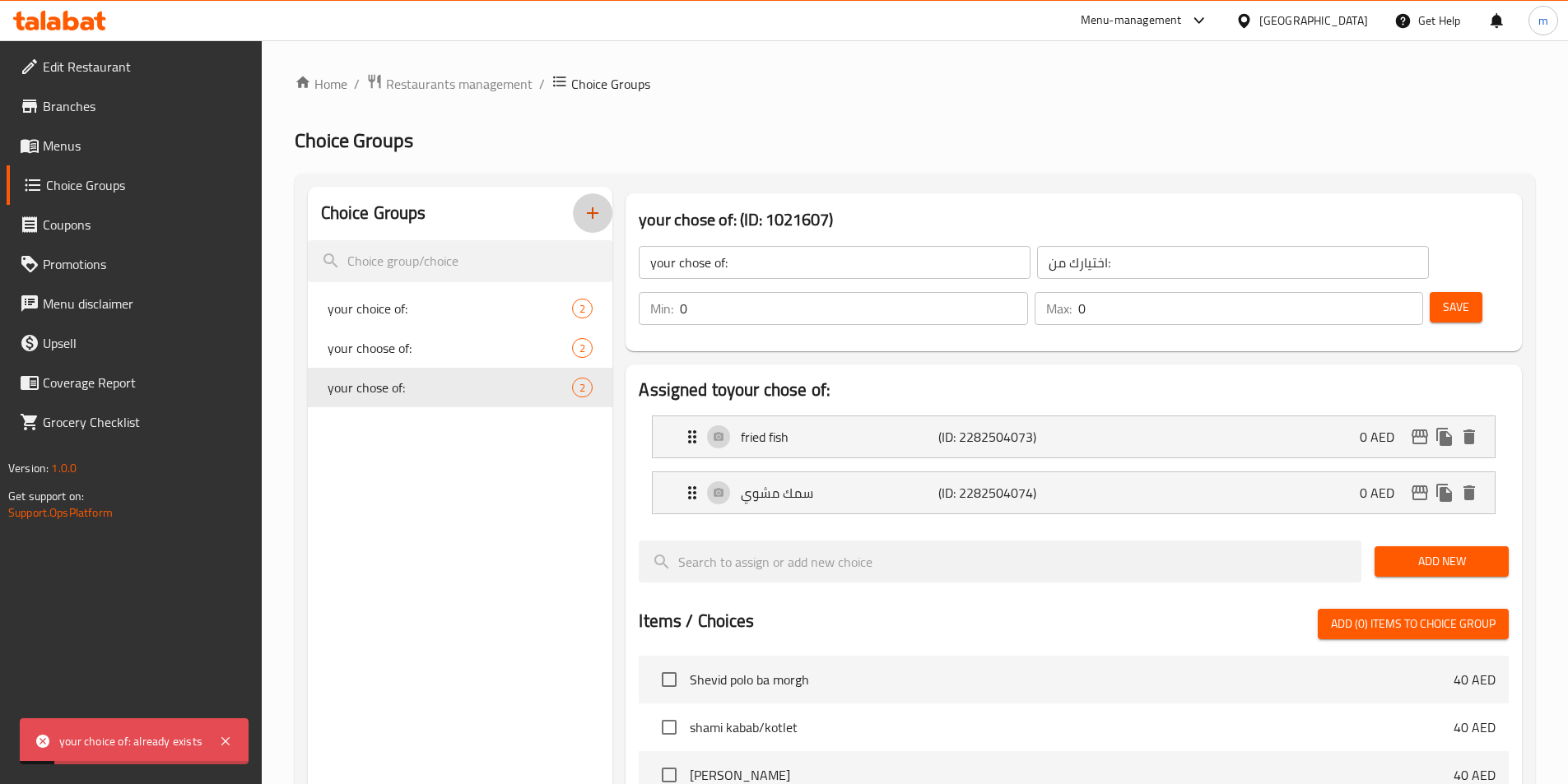
click at [601, 215] on icon "button" at bounding box center [593, 213] width 20 height 20
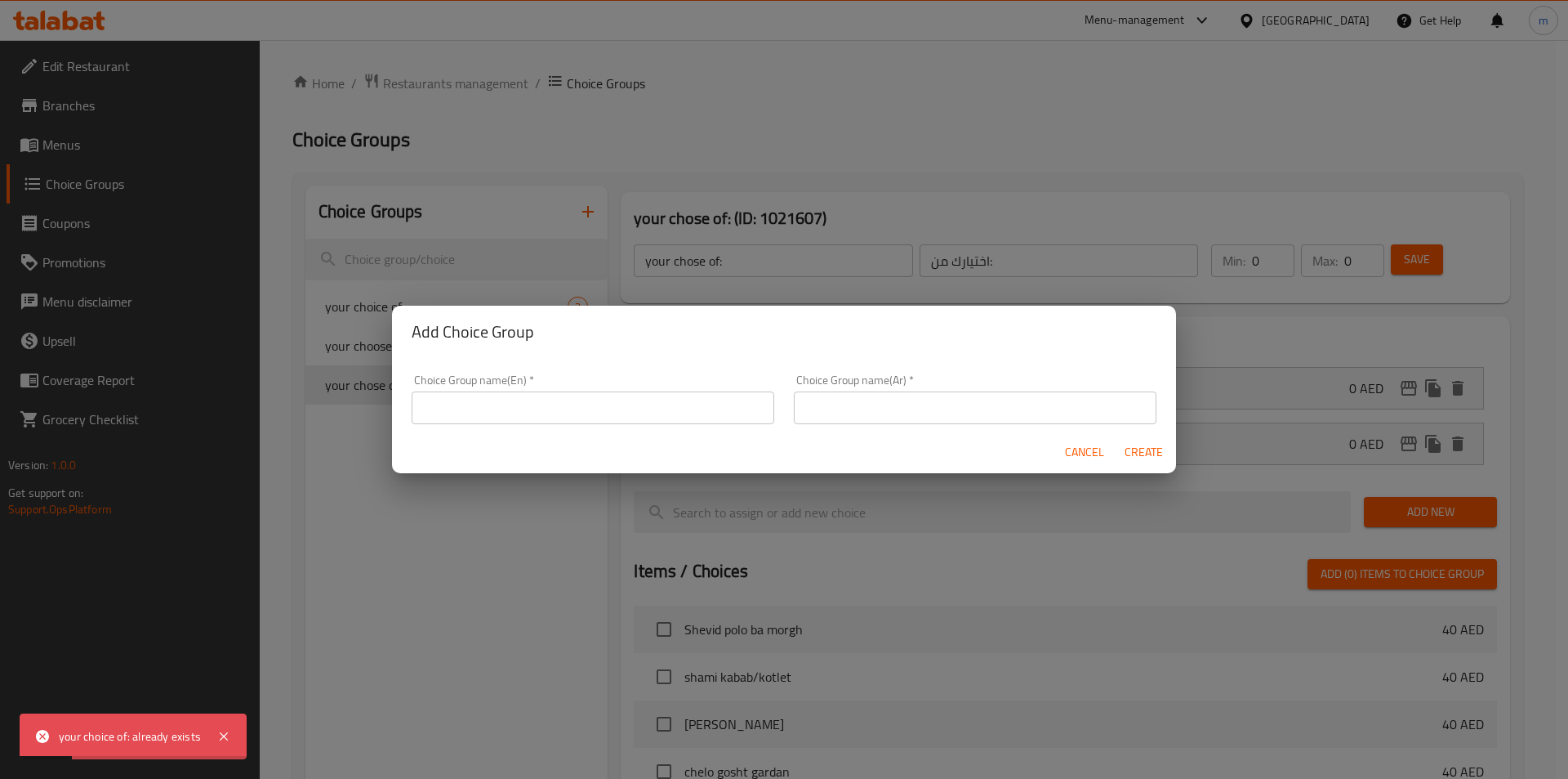
click at [607, 411] on input "text" at bounding box center [593, 408] width 363 height 32
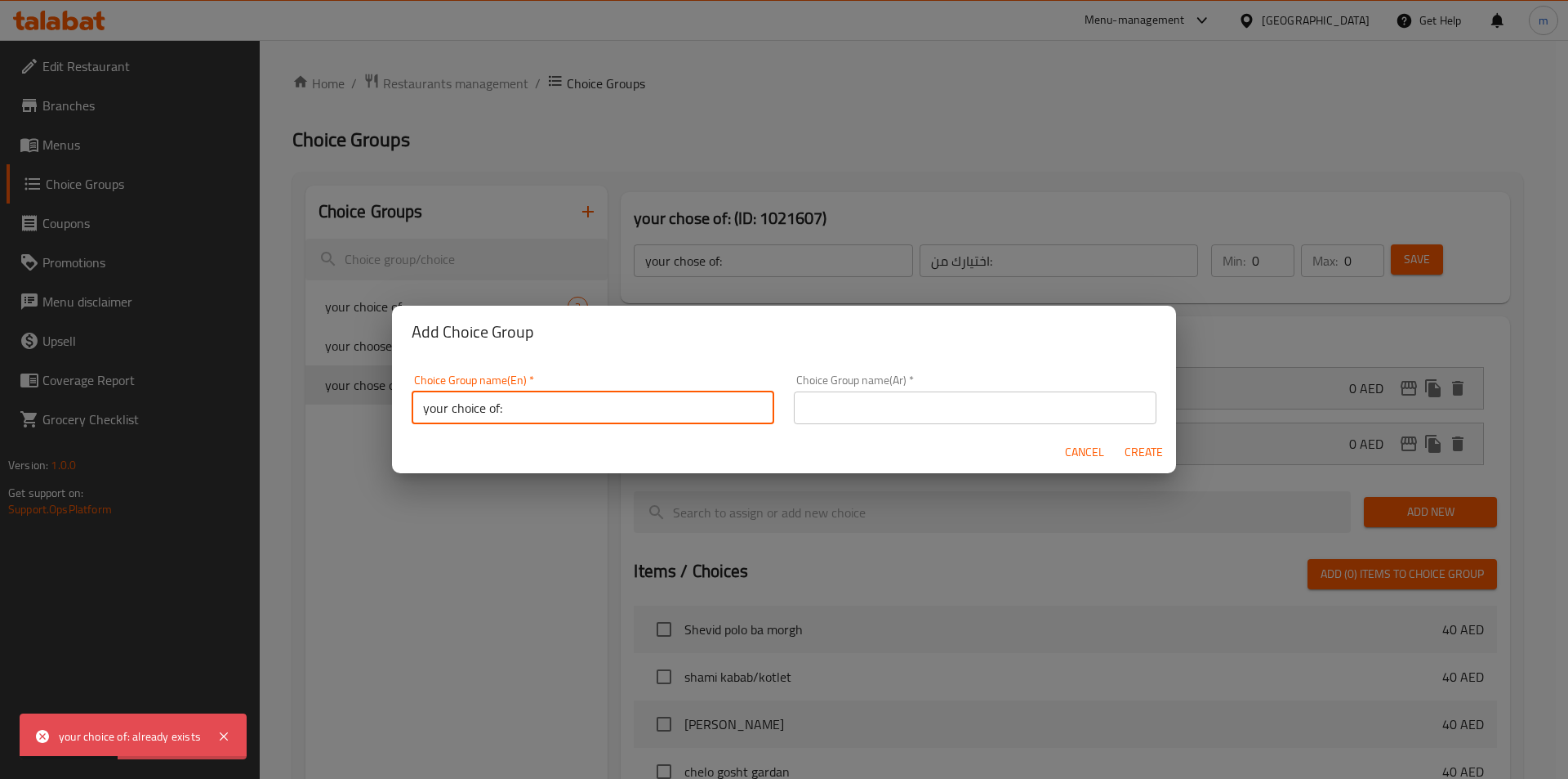
click at [469, 407] on input "your choice of:" at bounding box center [593, 408] width 363 height 32
type input "your chooice of:"
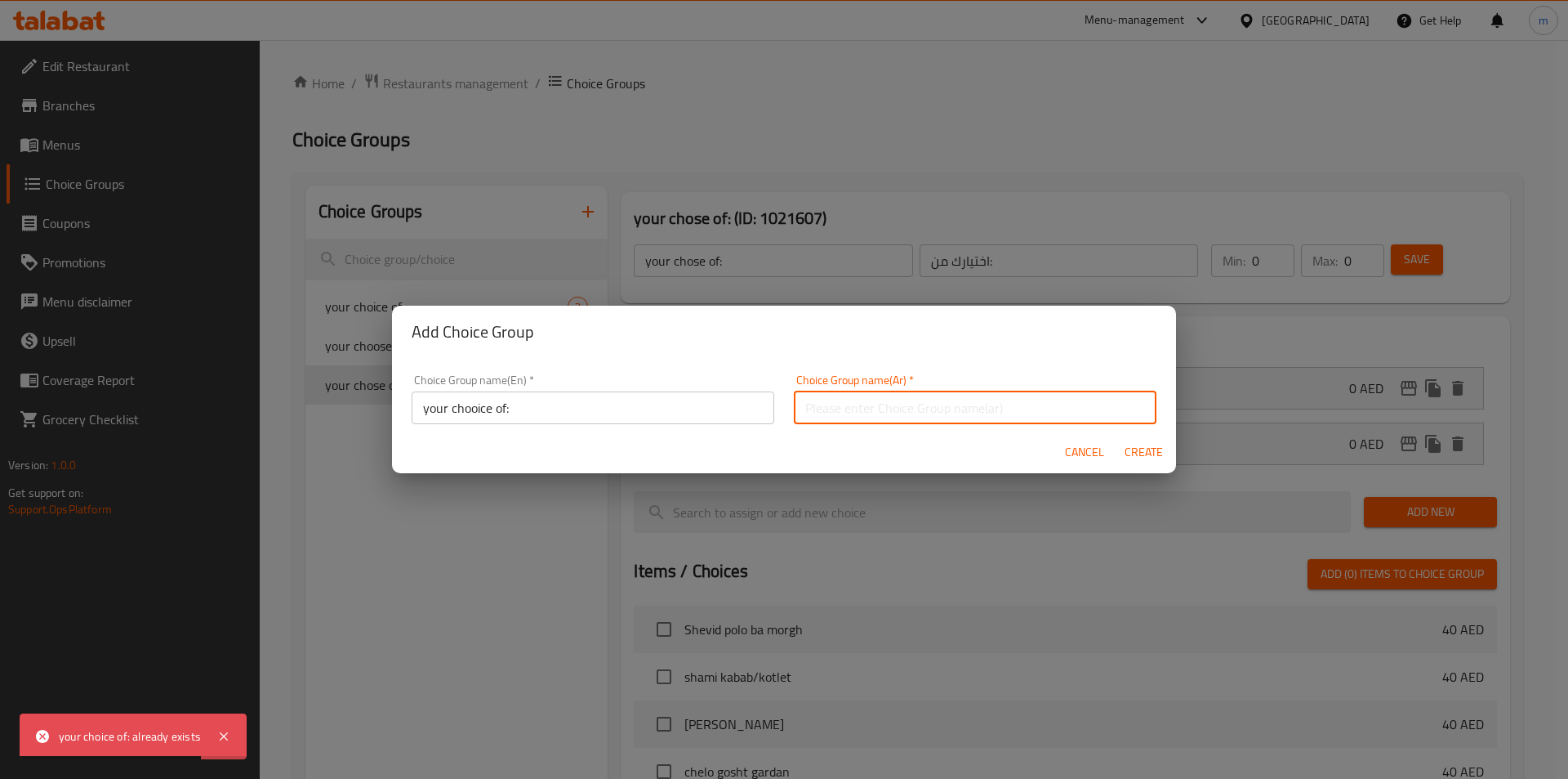
click at [804, 409] on input "text" at bounding box center [975, 408] width 363 height 32
type input "اختيارك من:"
click at [1128, 453] on span "Create" at bounding box center [1143, 452] width 39 height 21
type input "your chooice of:"
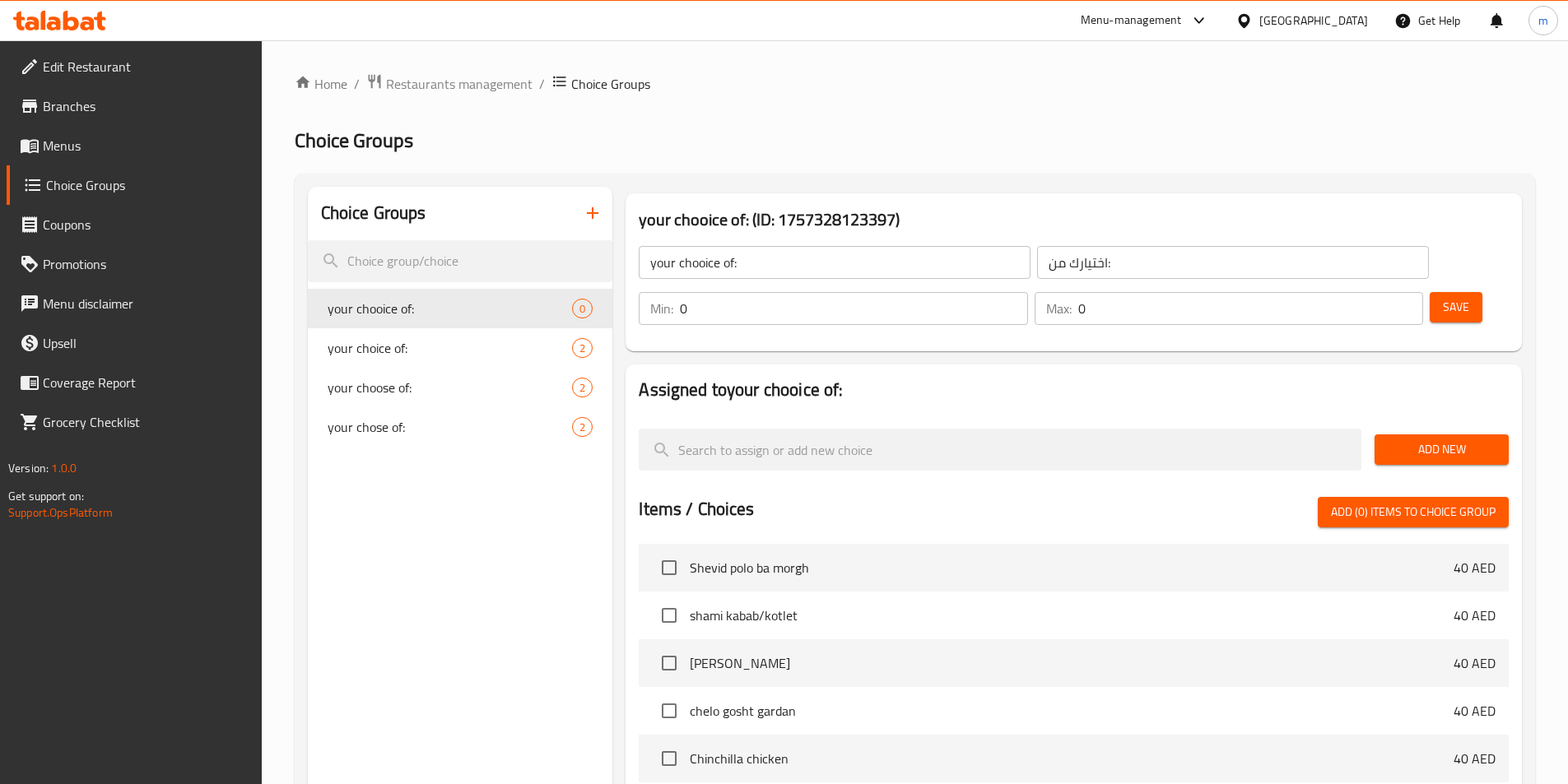
click at [568, 521] on div "Choice Groups your chooice of: 0 your choice of: 2 your choose of: 2 your chose…" at bounding box center [461, 667] width 305 height 959
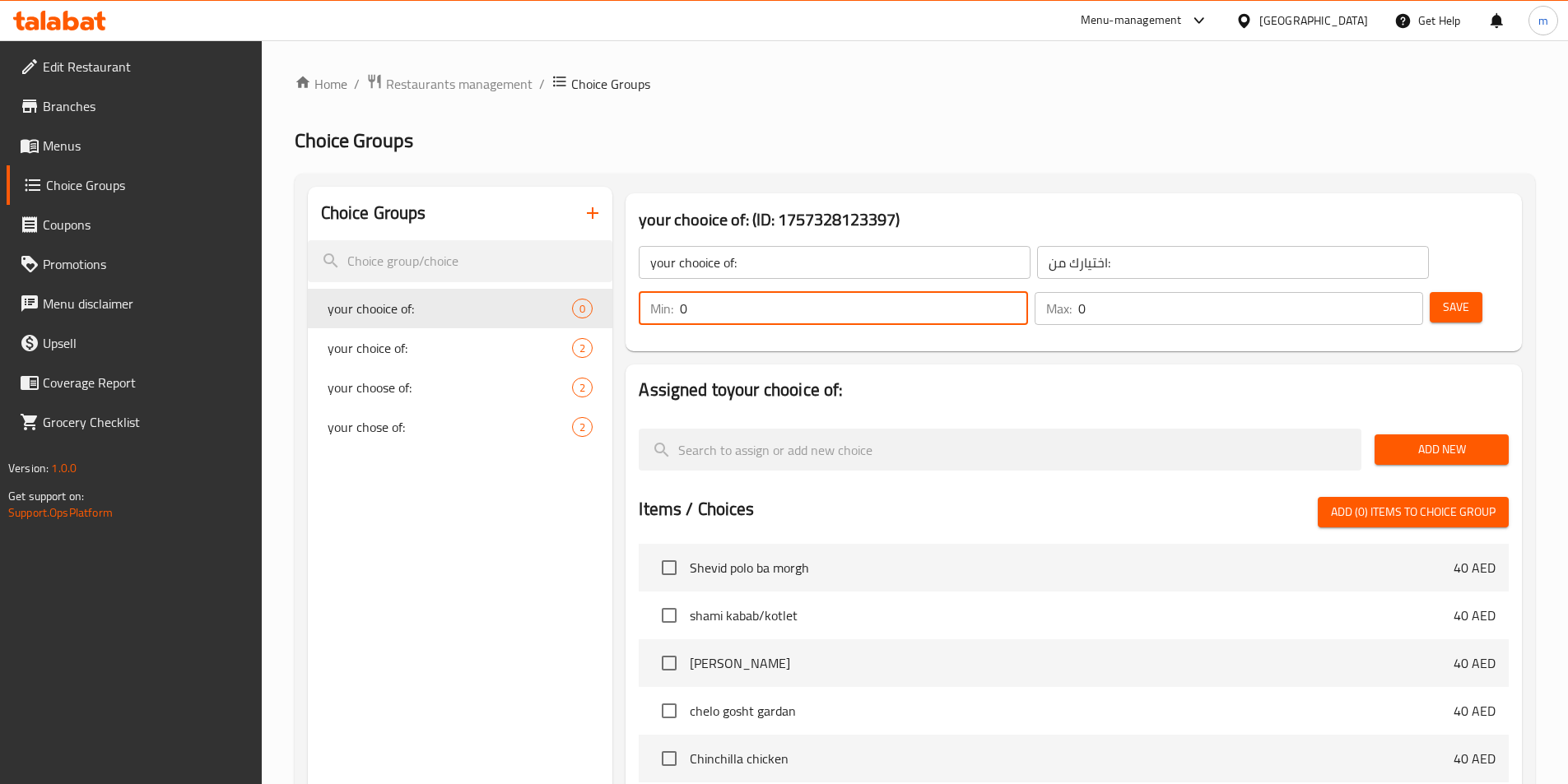
click at [1027, 292] on input "0" at bounding box center [854, 308] width 347 height 33
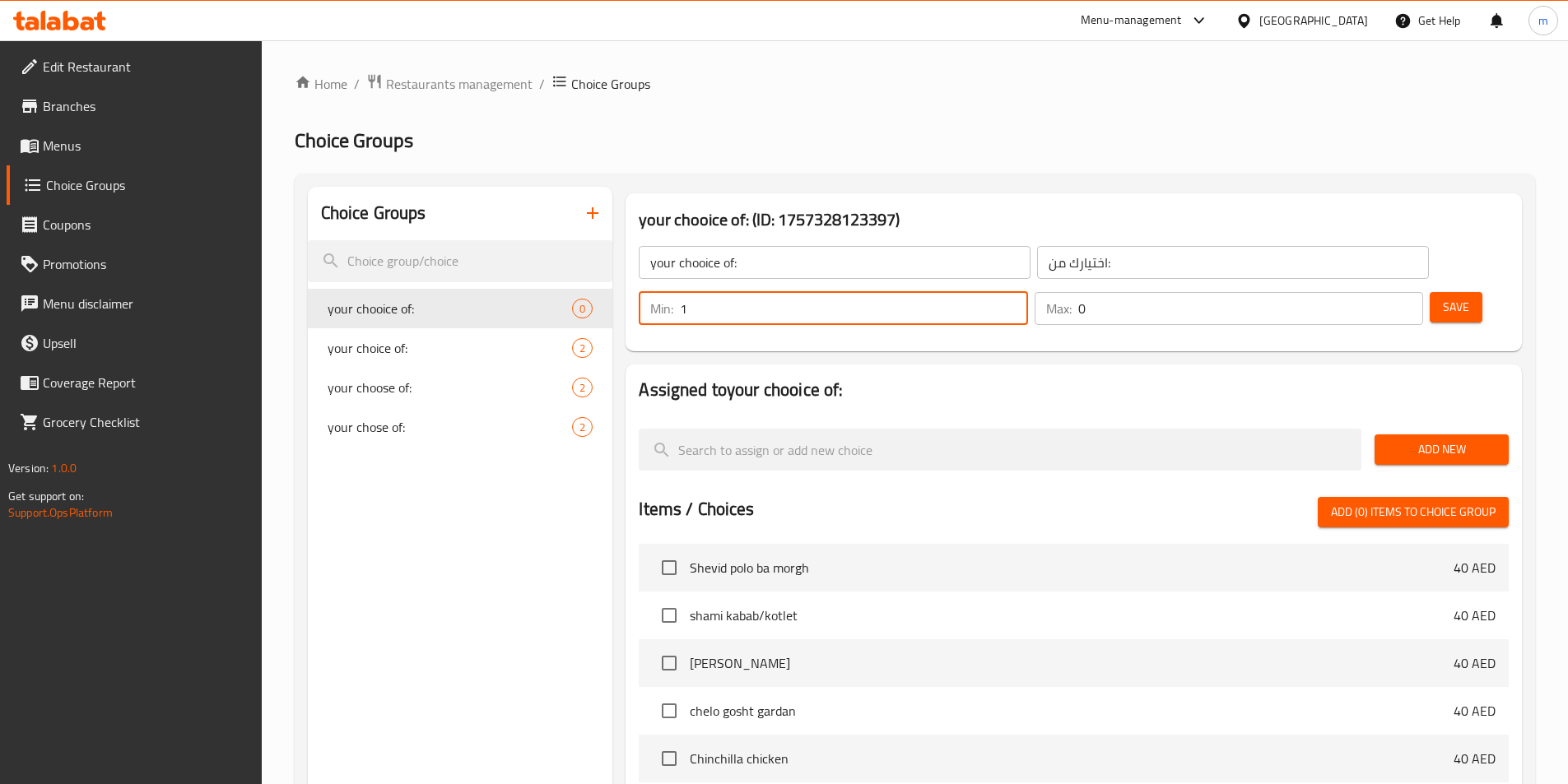
type input "1"
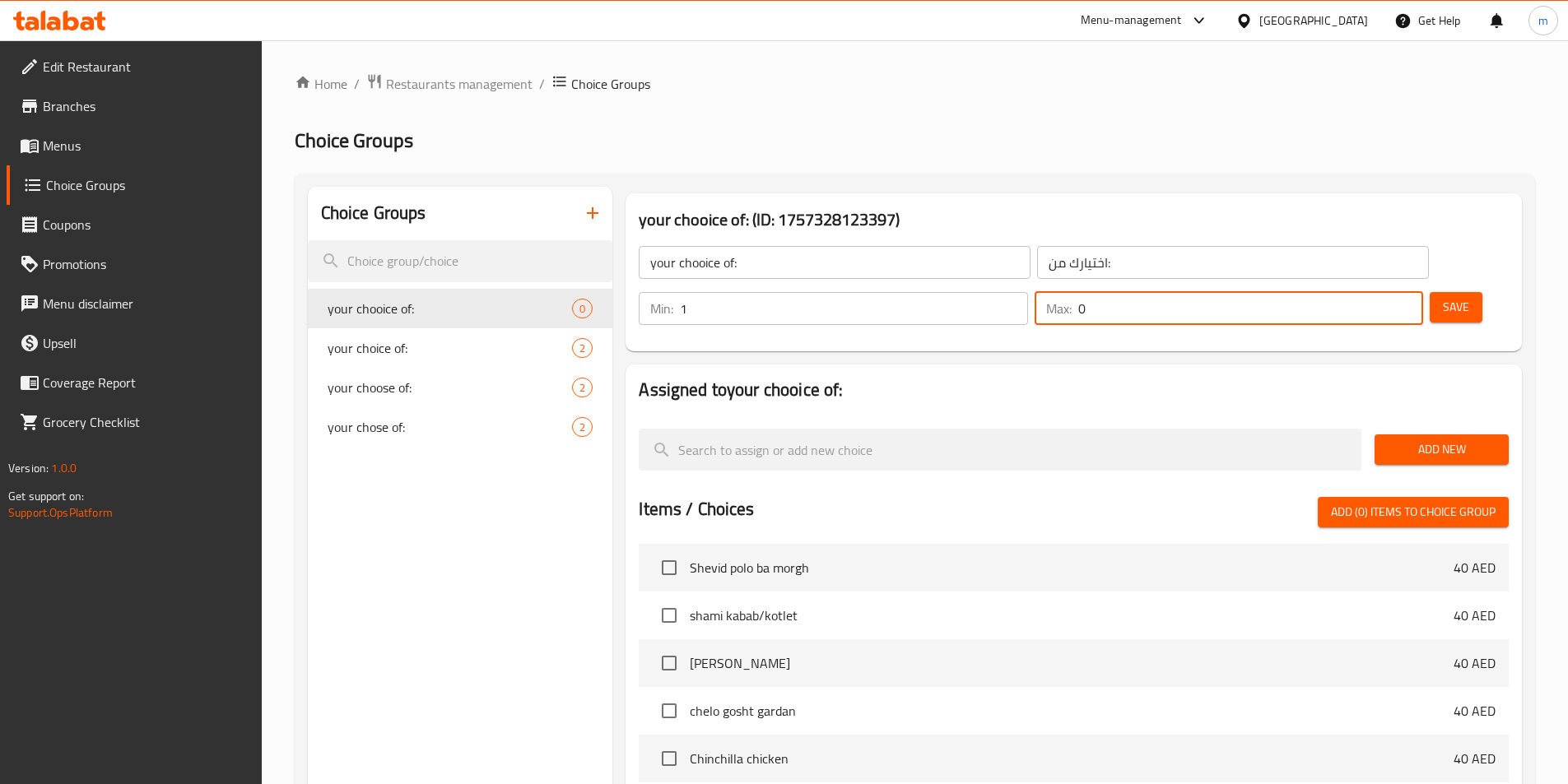
click at [1363, 292] on input "0" at bounding box center [1250, 308] width 345 height 33
click at [1359, 292] on input "01" at bounding box center [1250, 308] width 345 height 33
type input "1"
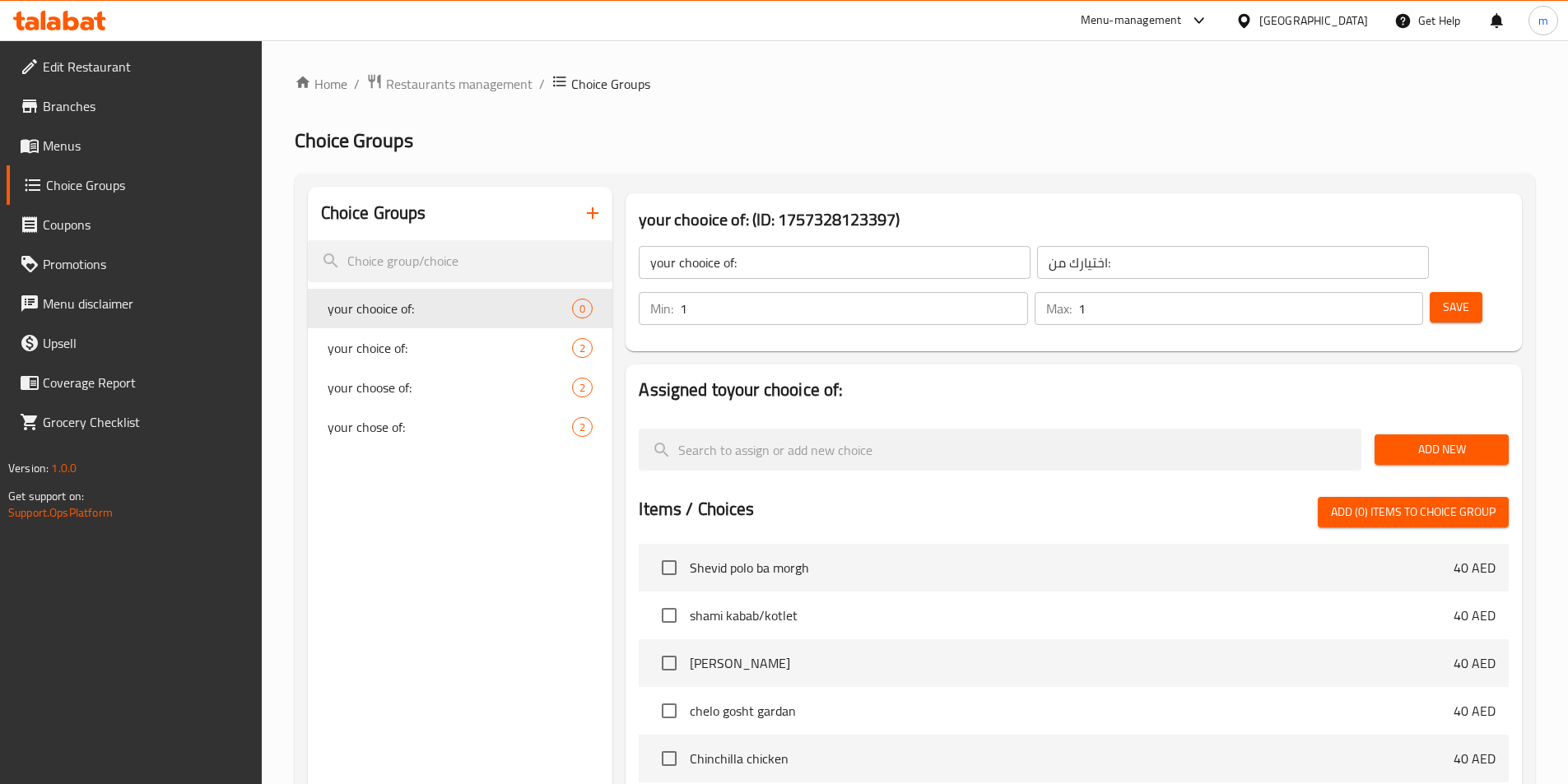
click at [1334, 358] on div "Assigned to your chooice of: Add New Items / Choices Add (0) items to choice gr…" at bounding box center [1074, 694] width 909 height 673
drag, startPoint x: 1426, startPoint y: 269, endPoint x: 1416, endPoint y: 311, distance: 43.2
click at [1443, 297] on span "Save" at bounding box center [1455, 307] width 26 height 21
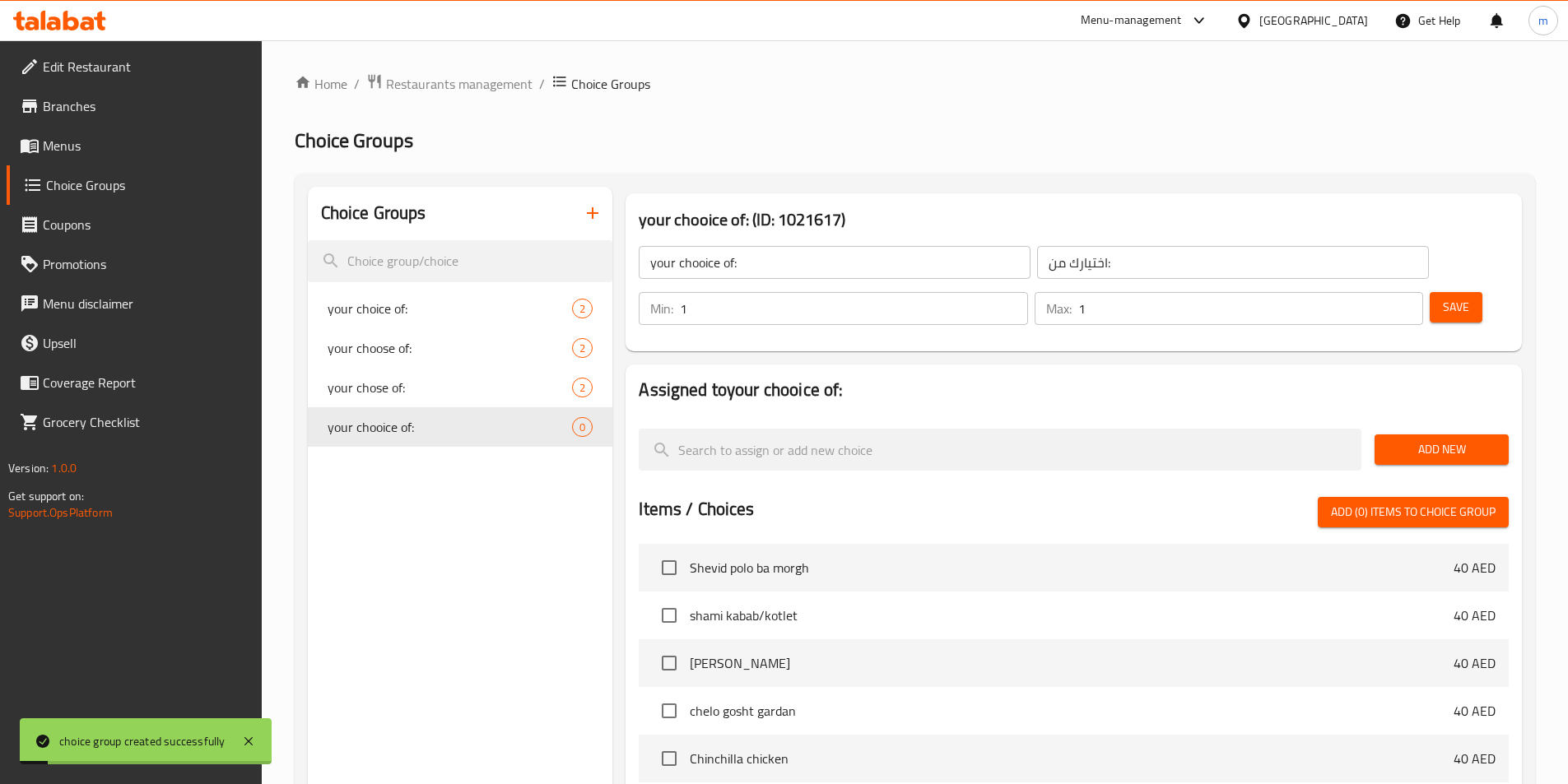
click at [1455, 434] on button "Add New" at bounding box center [1442, 449] width 135 height 30
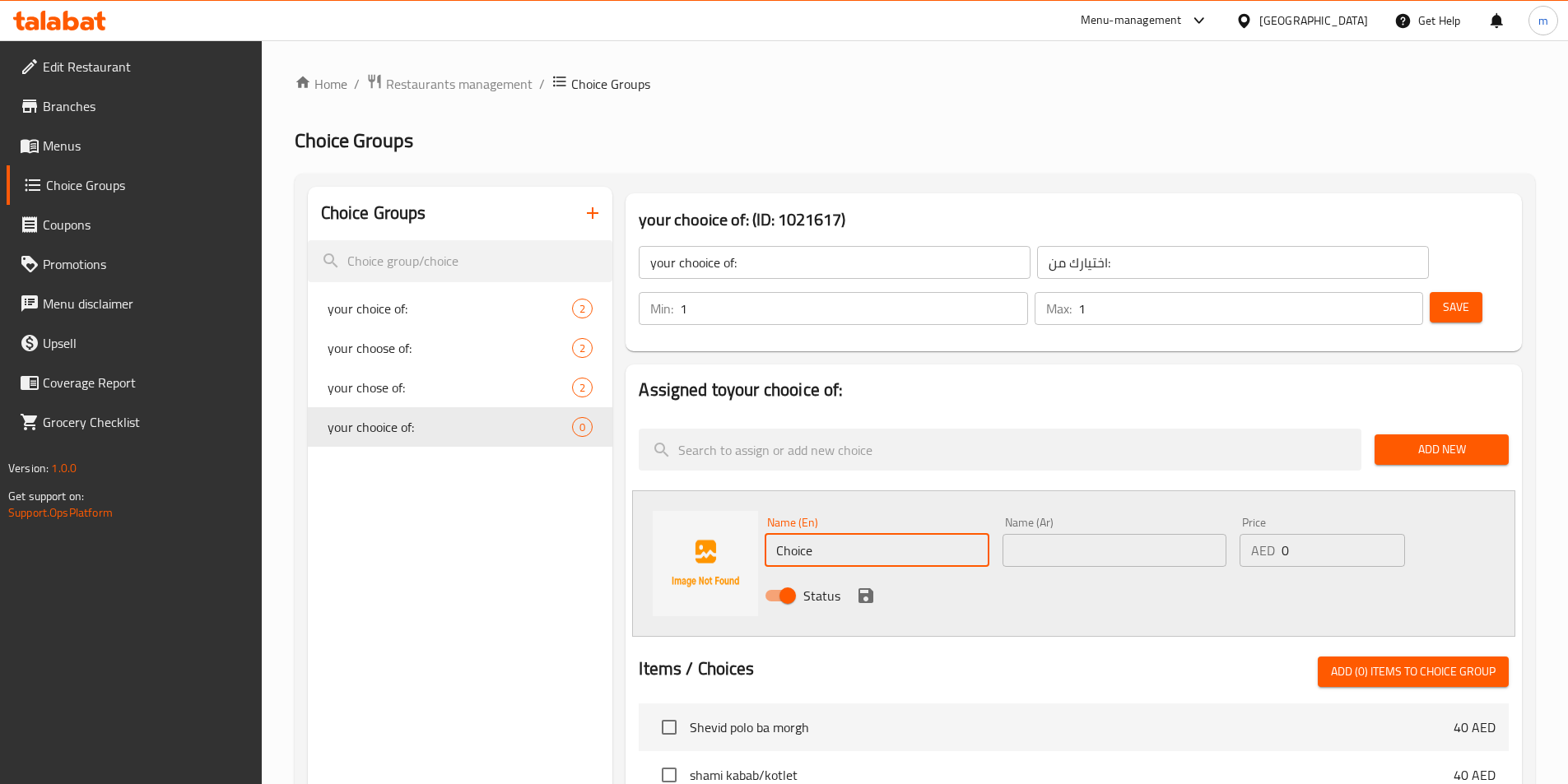
click at [835, 534] on input "Choice" at bounding box center [876, 551] width 224 height 33
click at [806, 534] on input "Choice" at bounding box center [876, 551] width 224 height 33
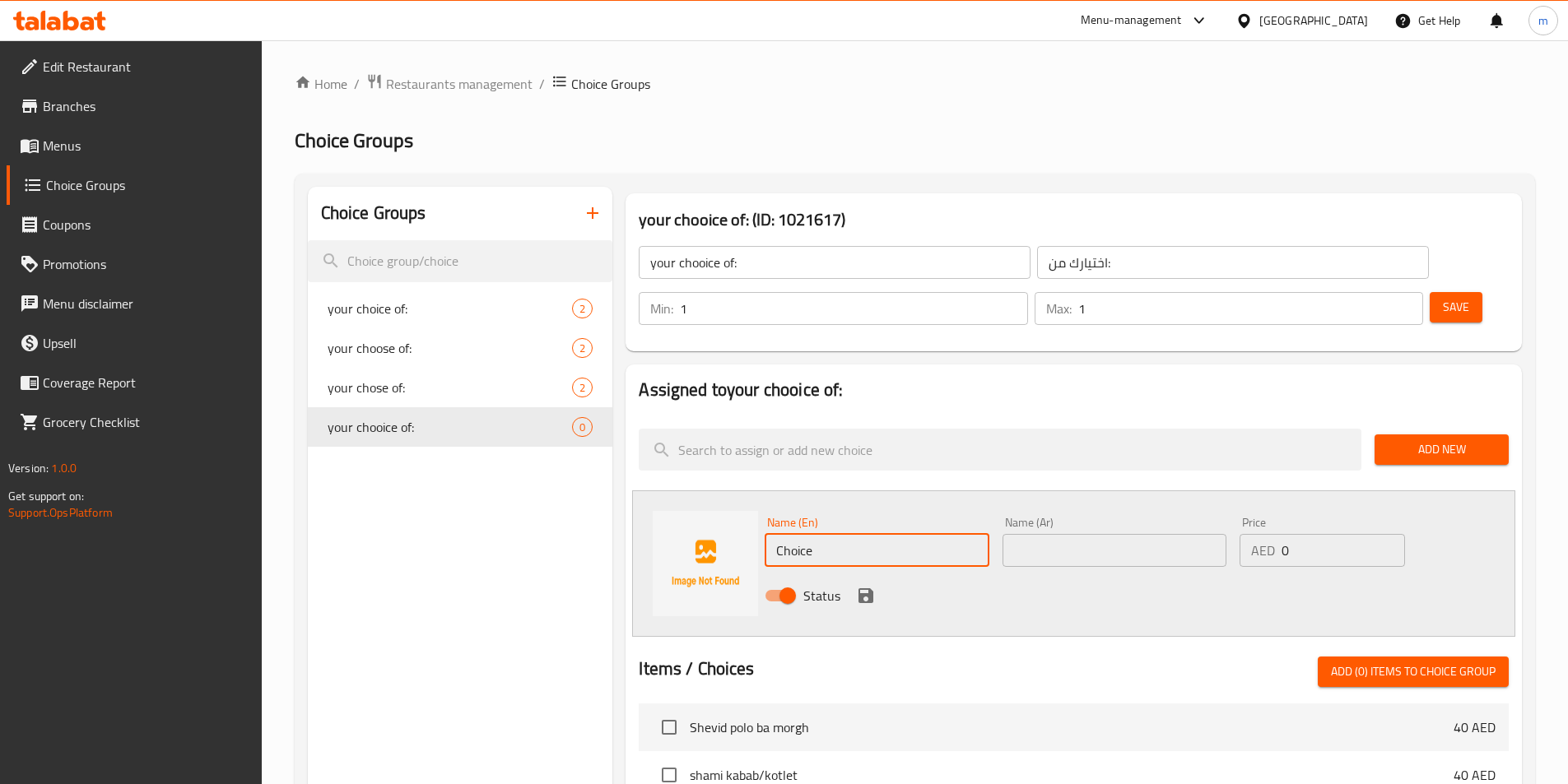
click at [850, 534] on input "Choice" at bounding box center [876, 551] width 224 height 33
paste input "Minced meat"
type input "Minced meat"
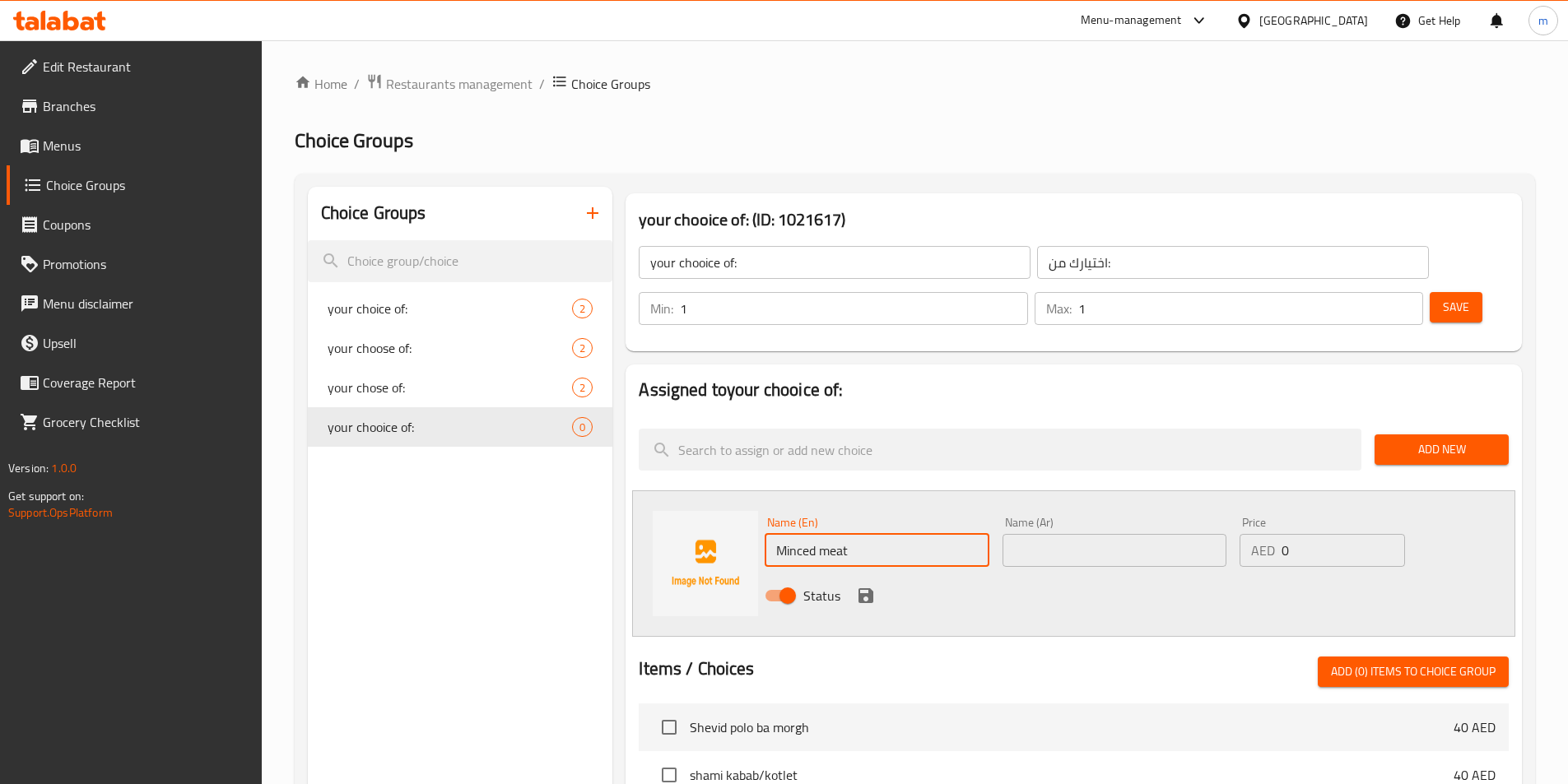
click at [1099, 534] on input "text" at bounding box center [1114, 551] width 224 height 33
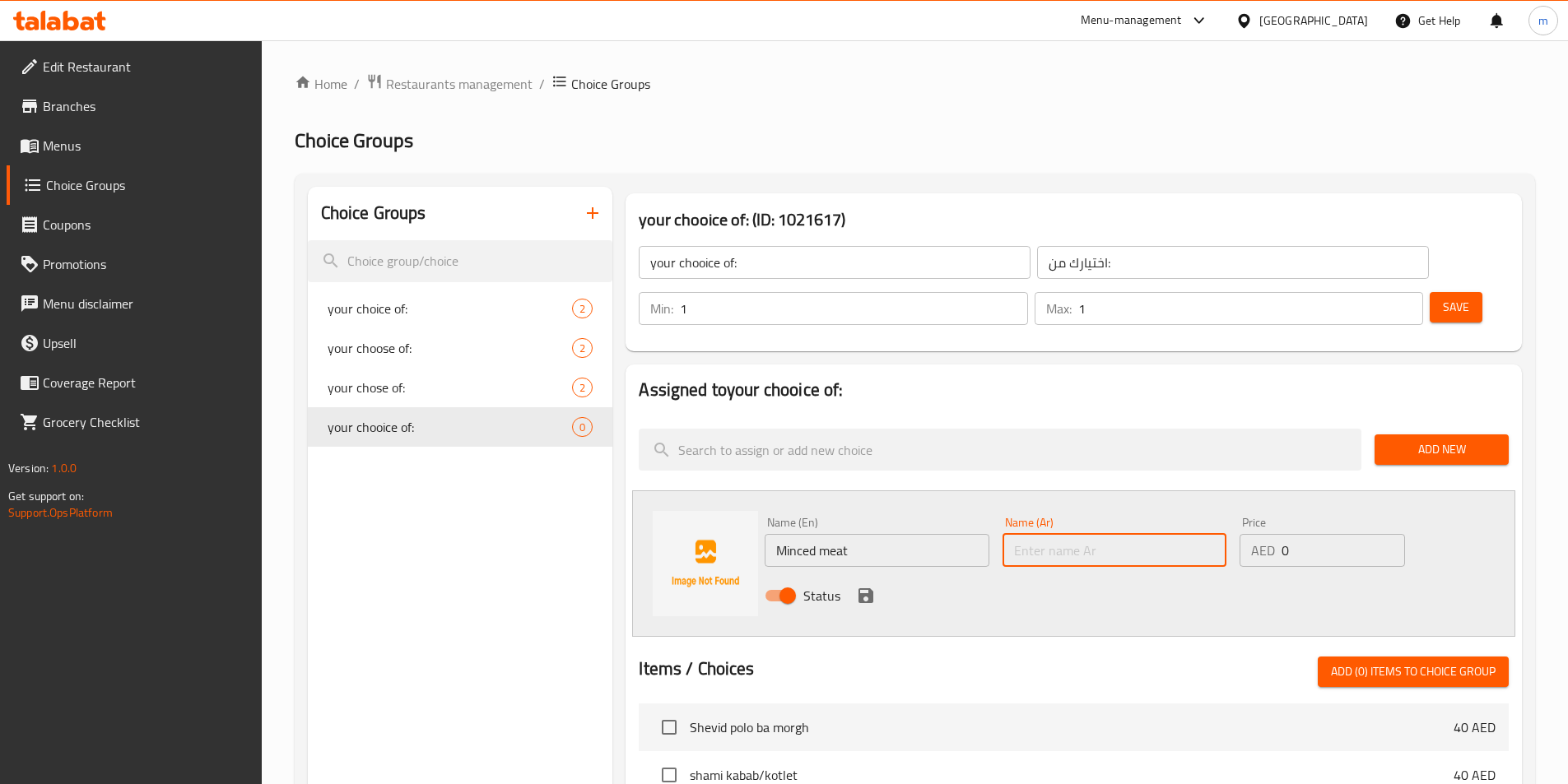
paste input "لحم مفروم"
type input "لحم مفروم"
click at [1257, 573] on div "Status" at bounding box center [1114, 595] width 713 height 45
click at [874, 586] on icon "save" at bounding box center [866, 596] width 20 height 20
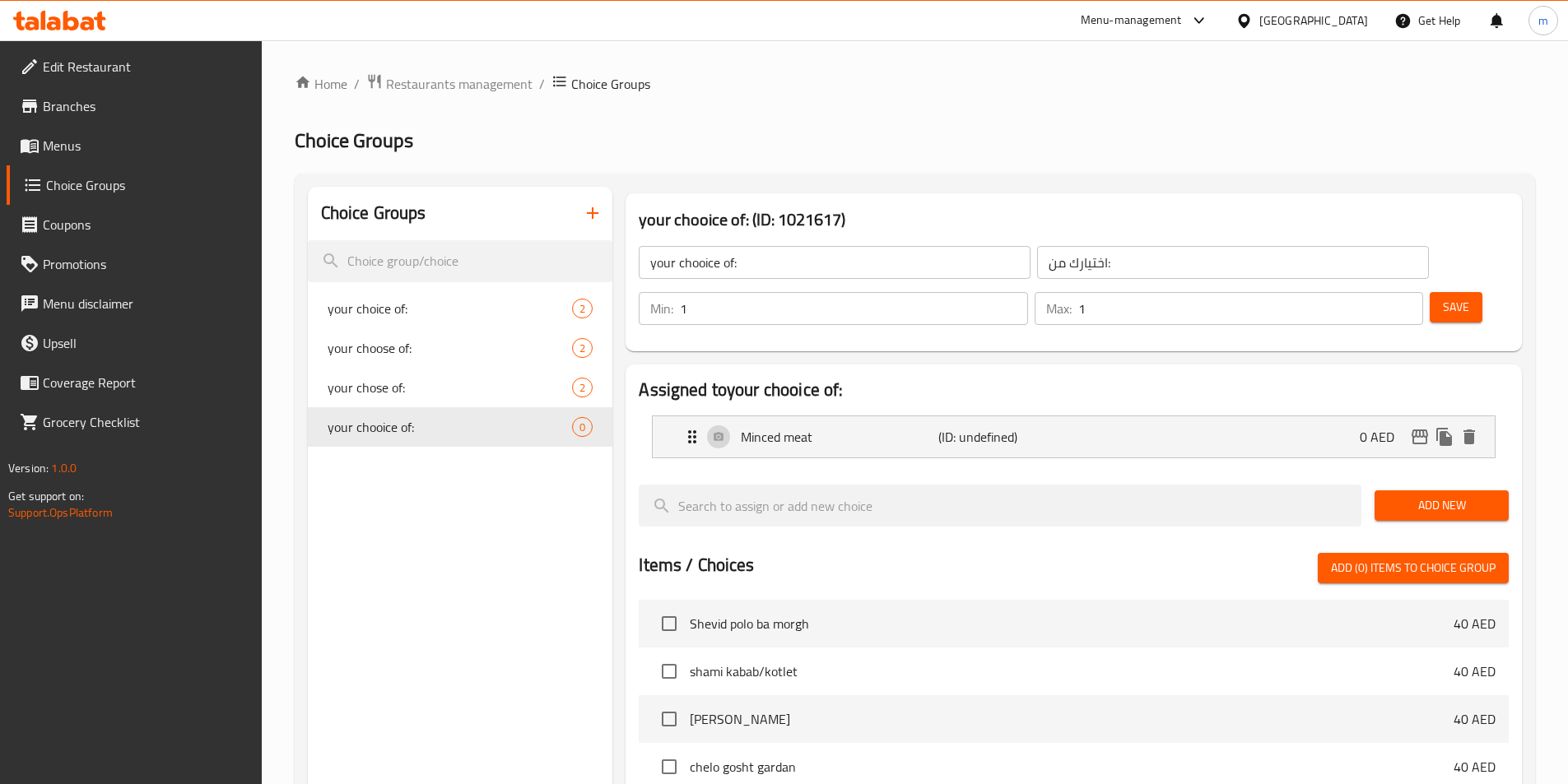
click at [1417, 495] on span "Add New" at bounding box center [1441, 505] width 108 height 21
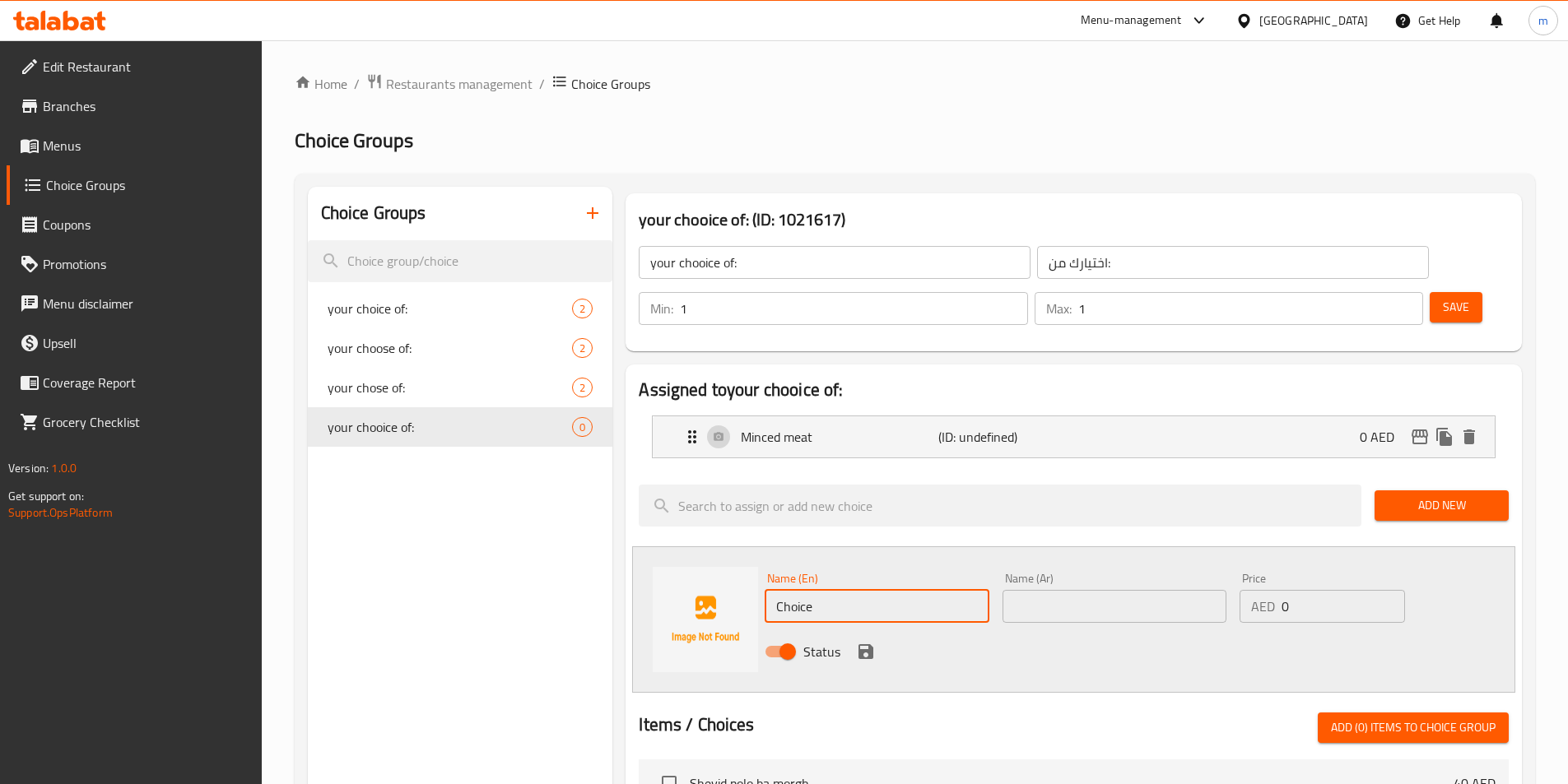
click at [844, 590] on input "Choice" at bounding box center [876, 606] width 224 height 33
click at [883, 590] on input "Choice" at bounding box center [876, 606] width 224 height 33
click at [864, 590] on input "Choice" at bounding box center [876, 606] width 224 height 33
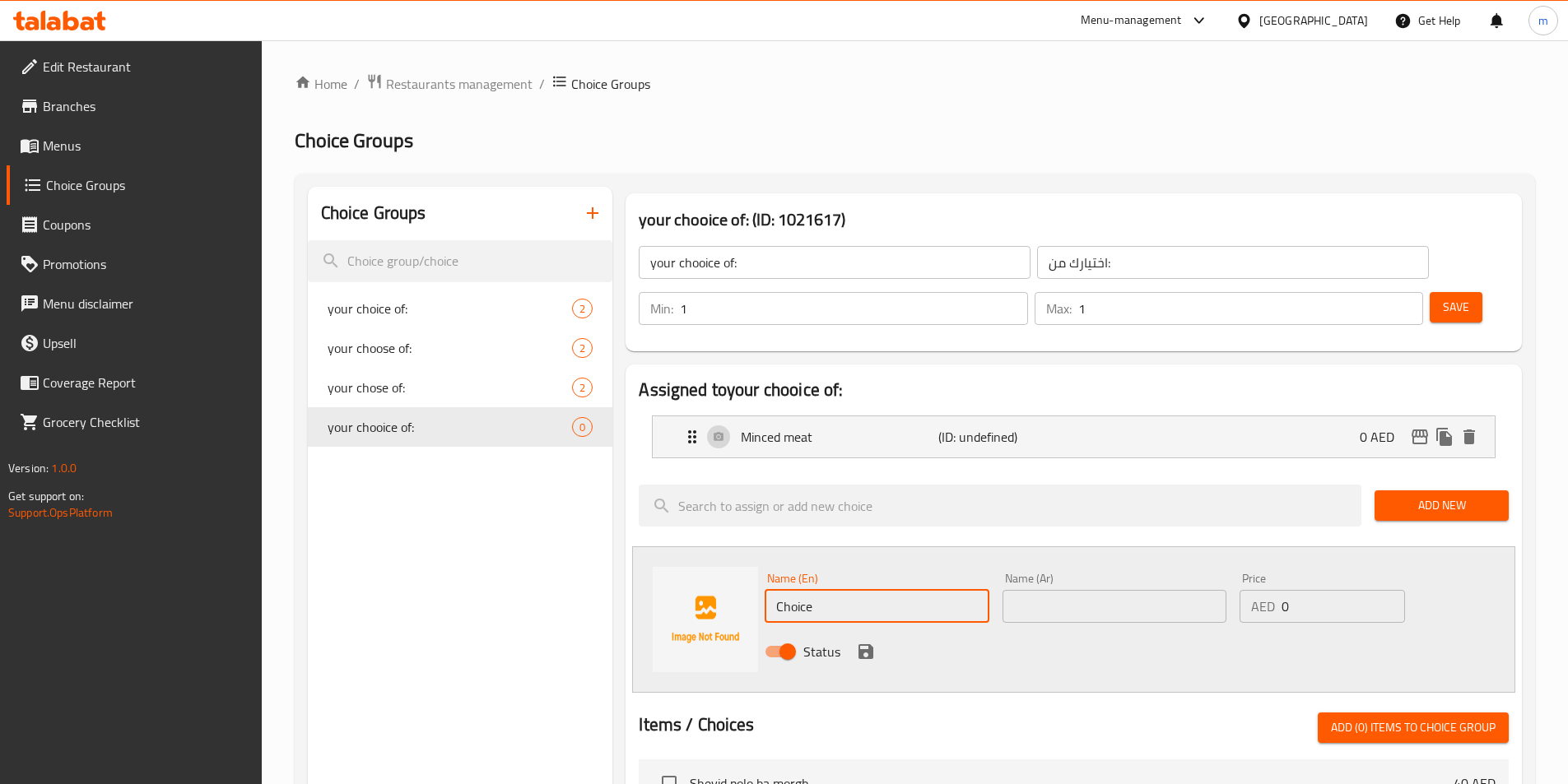
click at [864, 590] on input "Choice" at bounding box center [876, 606] width 224 height 33
paste input "cutlets"
type input "cutlets meat"
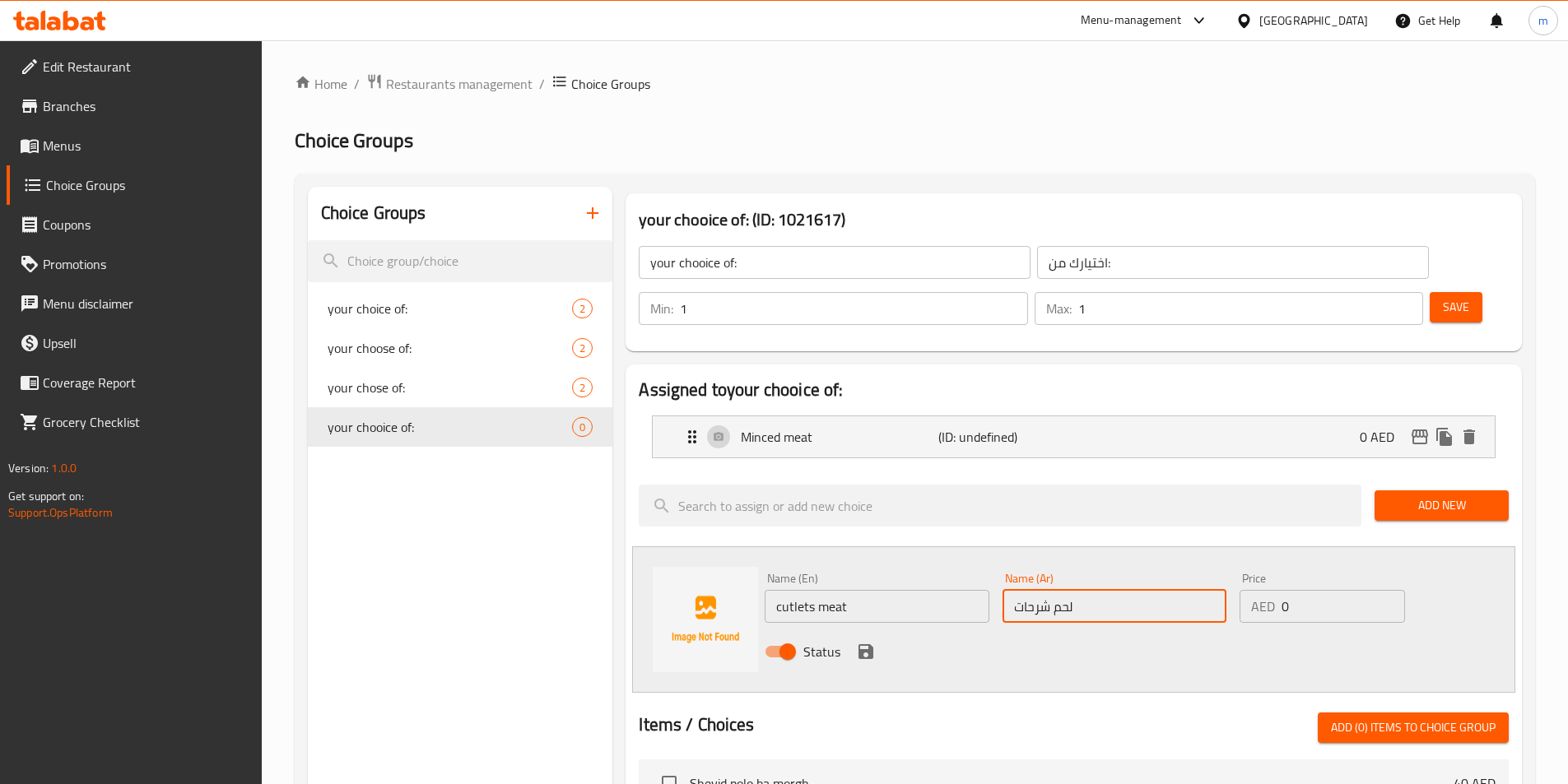
type input "لحم شرحات"
drag, startPoint x: 1261, startPoint y: 632, endPoint x: 1243, endPoint y: 631, distance: 18.0
click at [1259, 632] on div "Name (En) cutlets meat Name (En) Name (Ar) لحم شرحات Name (Ar) Price AED 0 Pric…" at bounding box center [1073, 619] width 883 height 146
click at [860, 644] on icon "save" at bounding box center [865, 651] width 15 height 15
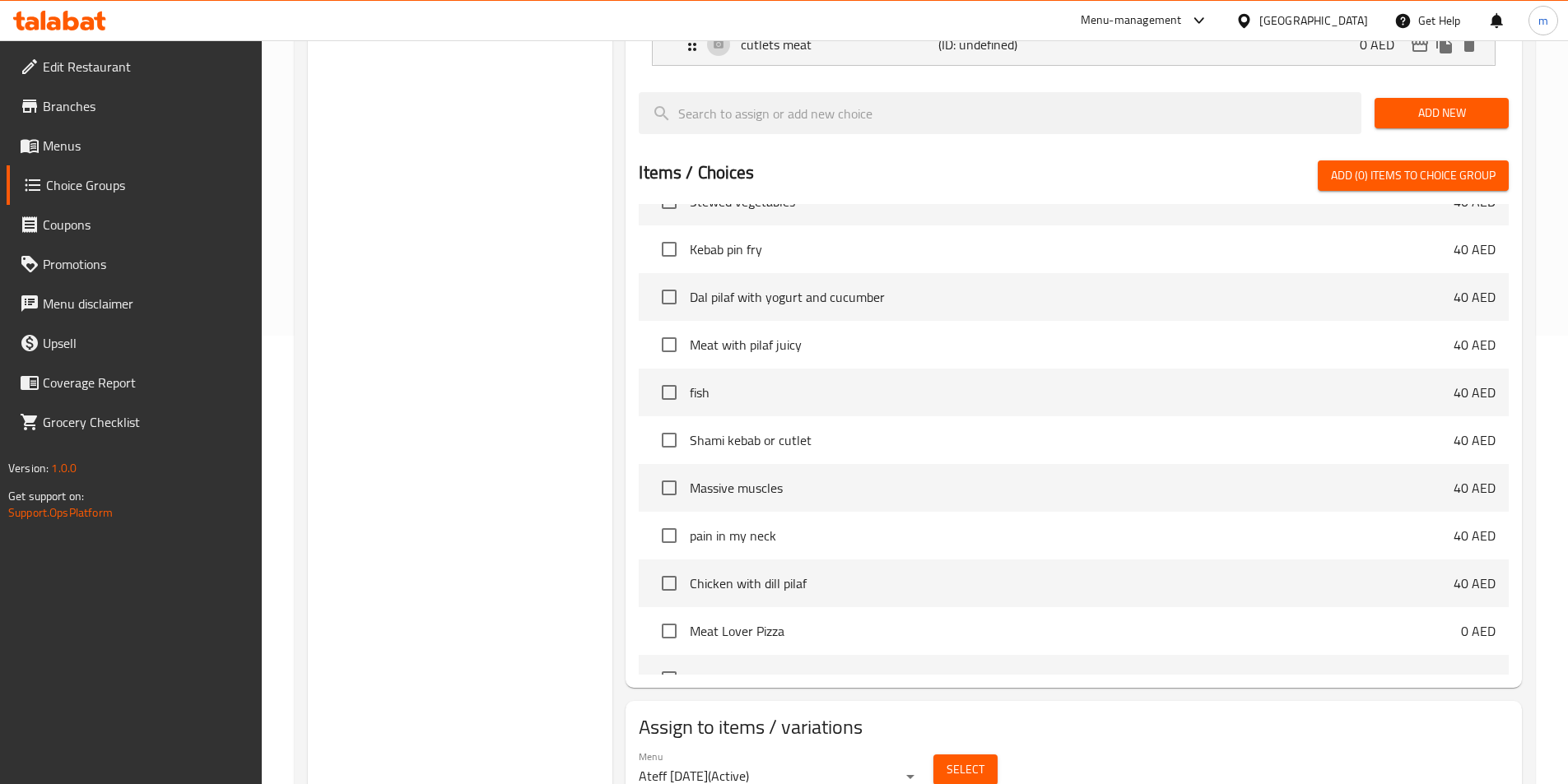
scroll to position [473, 0]
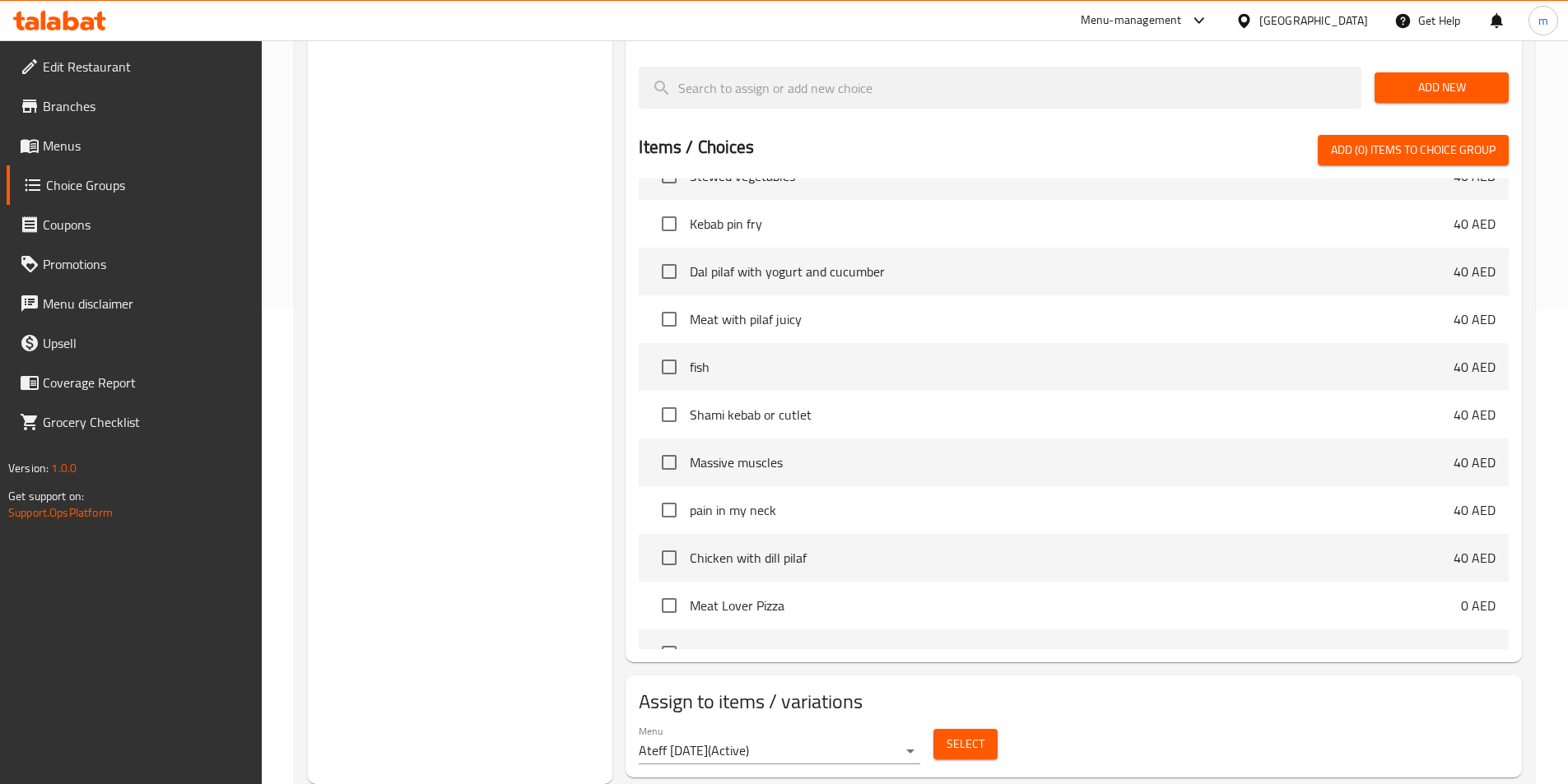
click at [955, 734] on span "Select" at bounding box center [965, 744] width 38 height 21
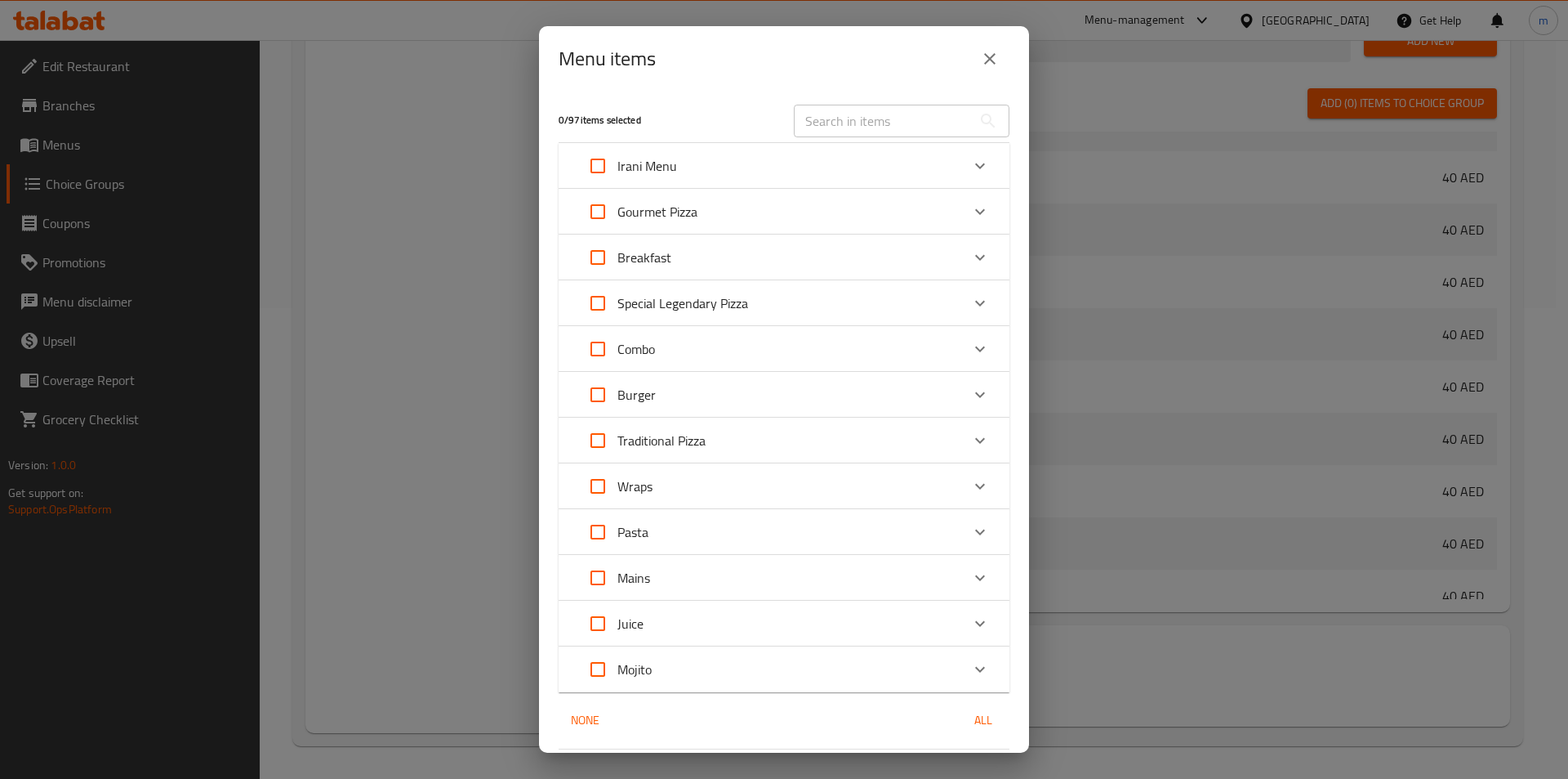
click at [807, 125] on input "text" at bounding box center [882, 121] width 178 height 32
paste input "Shami kebab or cutlet"
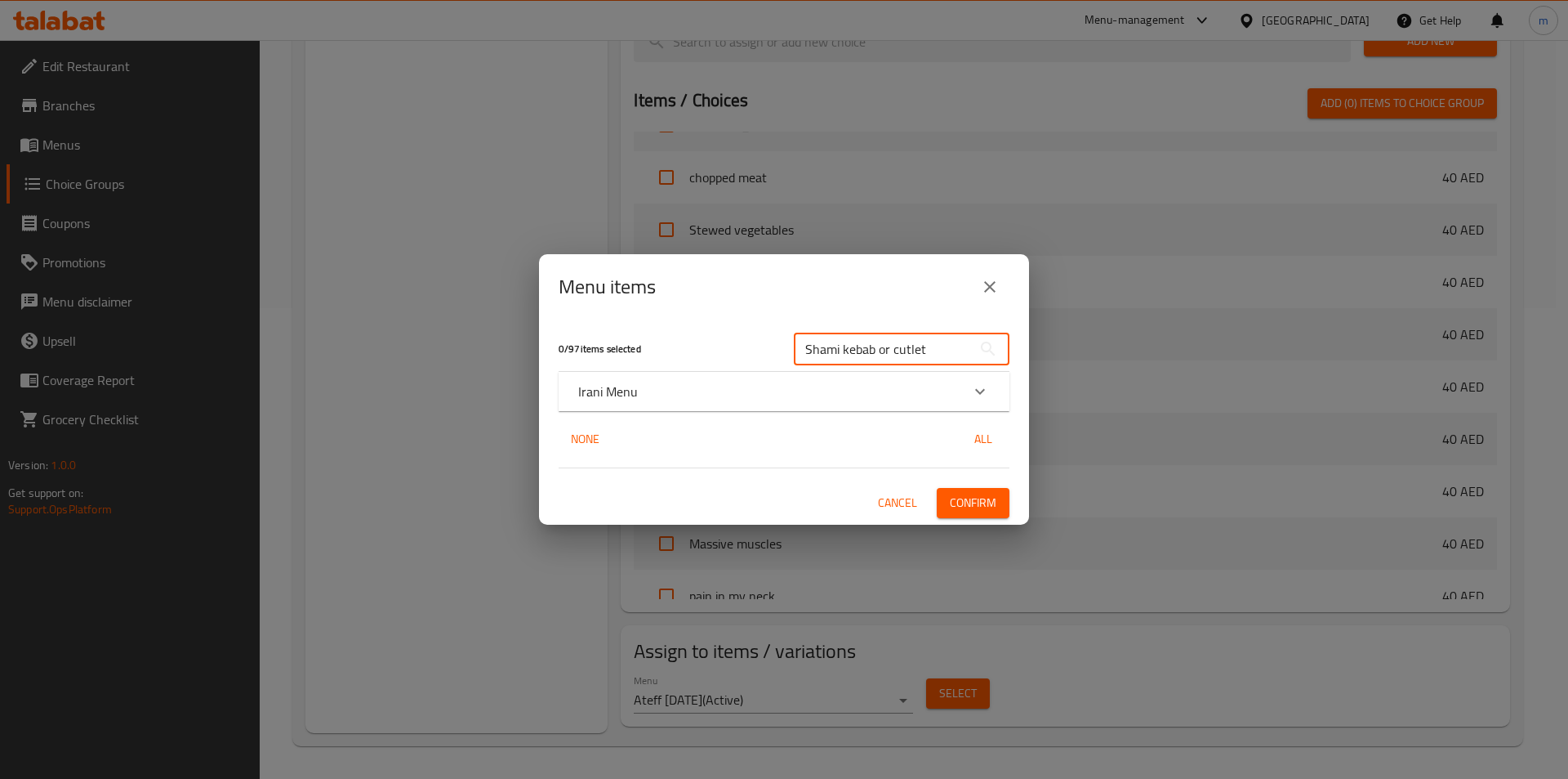
type input "Shami kebab or cutlet"
click at [669, 393] on div "Irani Menu" at bounding box center [770, 392] width 383 height 20
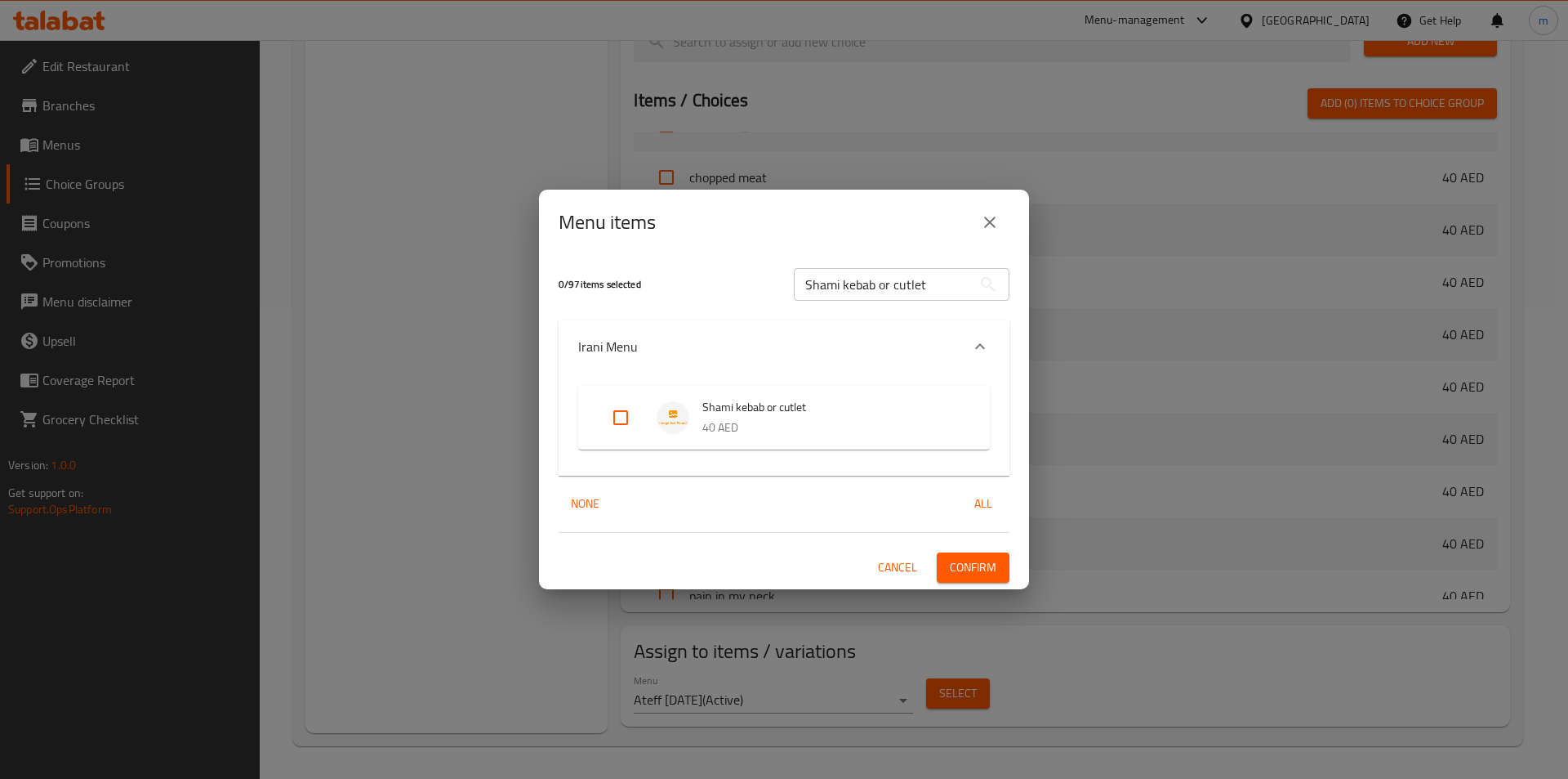
click at [598, 411] on div "Shami kebab or cutlet 40 AED" at bounding box center [784, 417] width 411 height 64
click at [615, 416] on input "Expand" at bounding box center [620, 417] width 39 height 39
checkbox input "true"
click at [987, 562] on span "Confirm" at bounding box center [973, 567] width 47 height 21
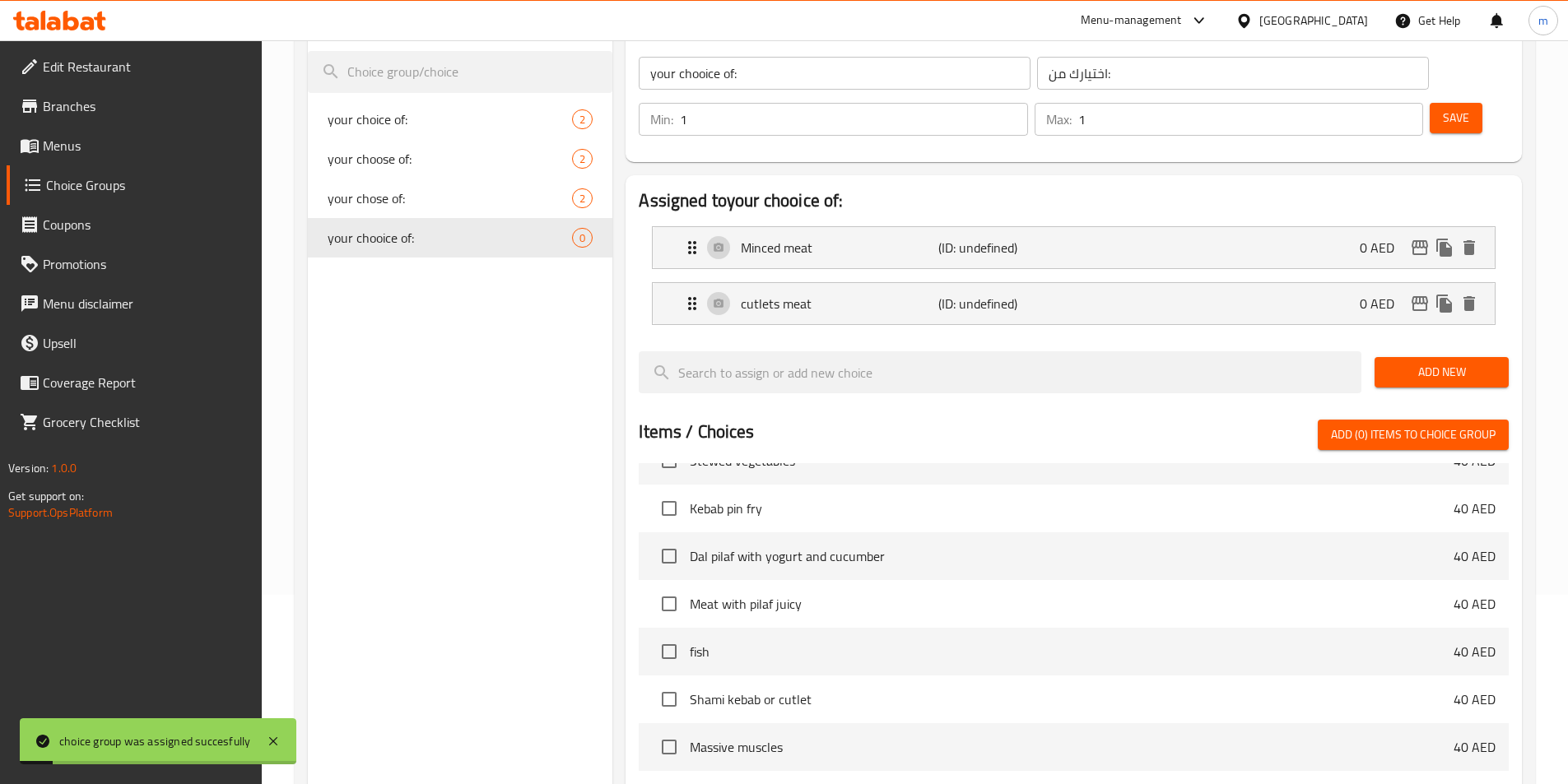
scroll to position [0, 0]
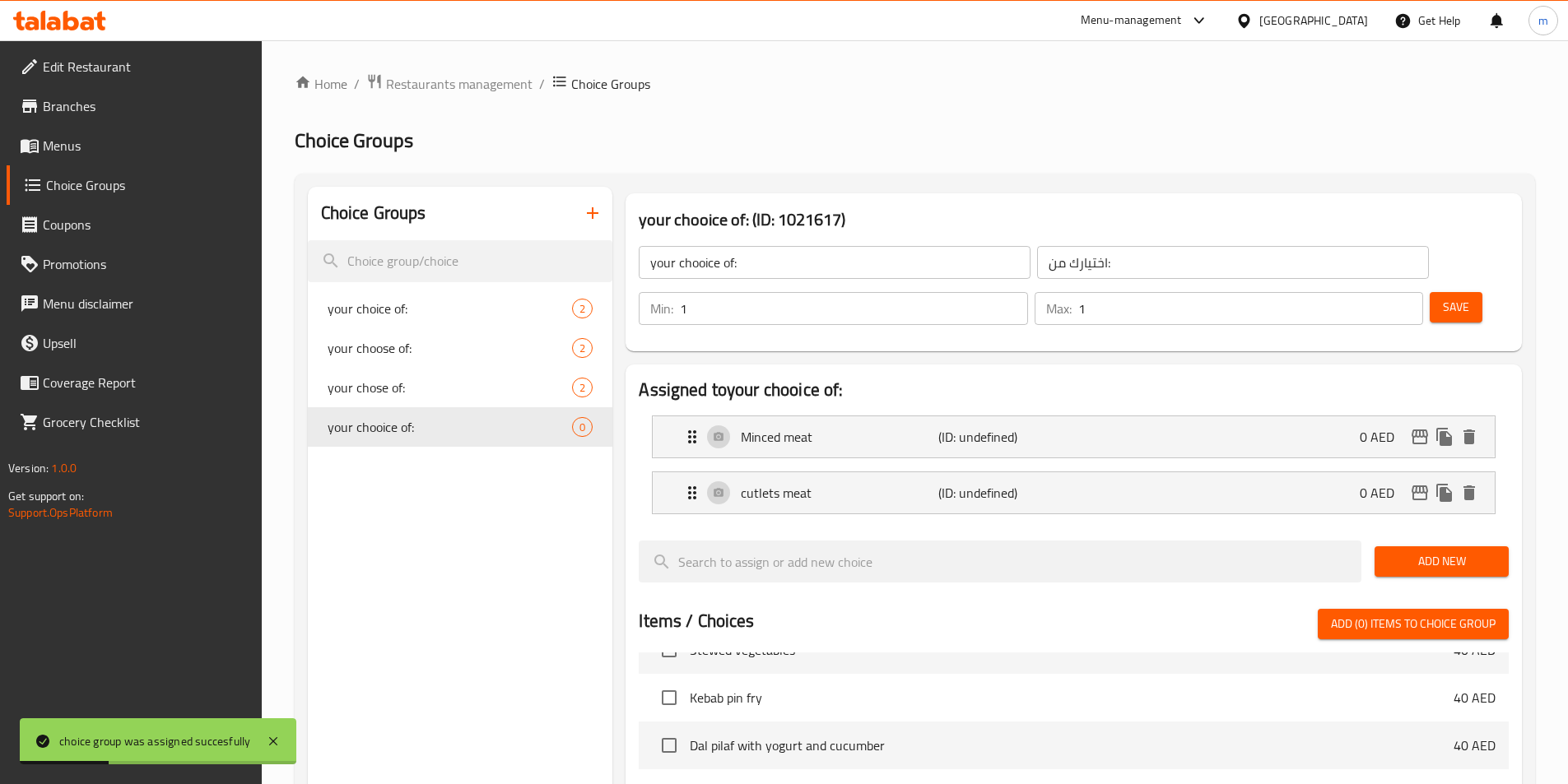
click at [1520, 364] on div "Assigned to your chooice of: Minced meat (ID: undefined) 0 AED Name (En) Minced…" at bounding box center [1074, 749] width 896 height 771
click at [974, 378] on h2 "Assigned to your chooice of:" at bounding box center [1074, 390] width 870 height 25
click at [1443, 297] on span "Save" at bounding box center [1455, 307] width 26 height 21
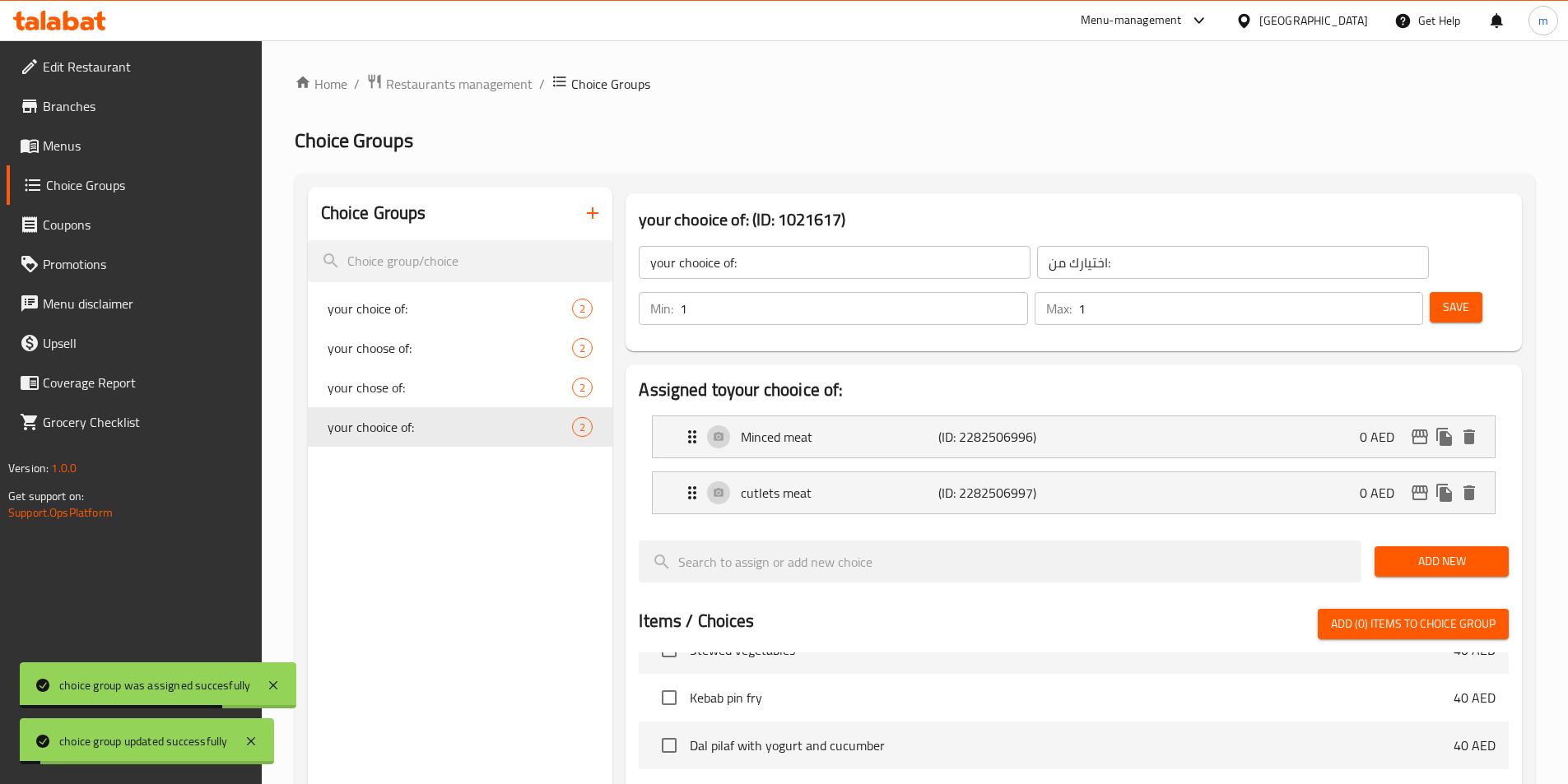
click at [543, 532] on div "Choice Groups your choice of: 2 your choose of: 2 your chose of: 2 your chooice…" at bounding box center [461, 722] width 305 height 1071
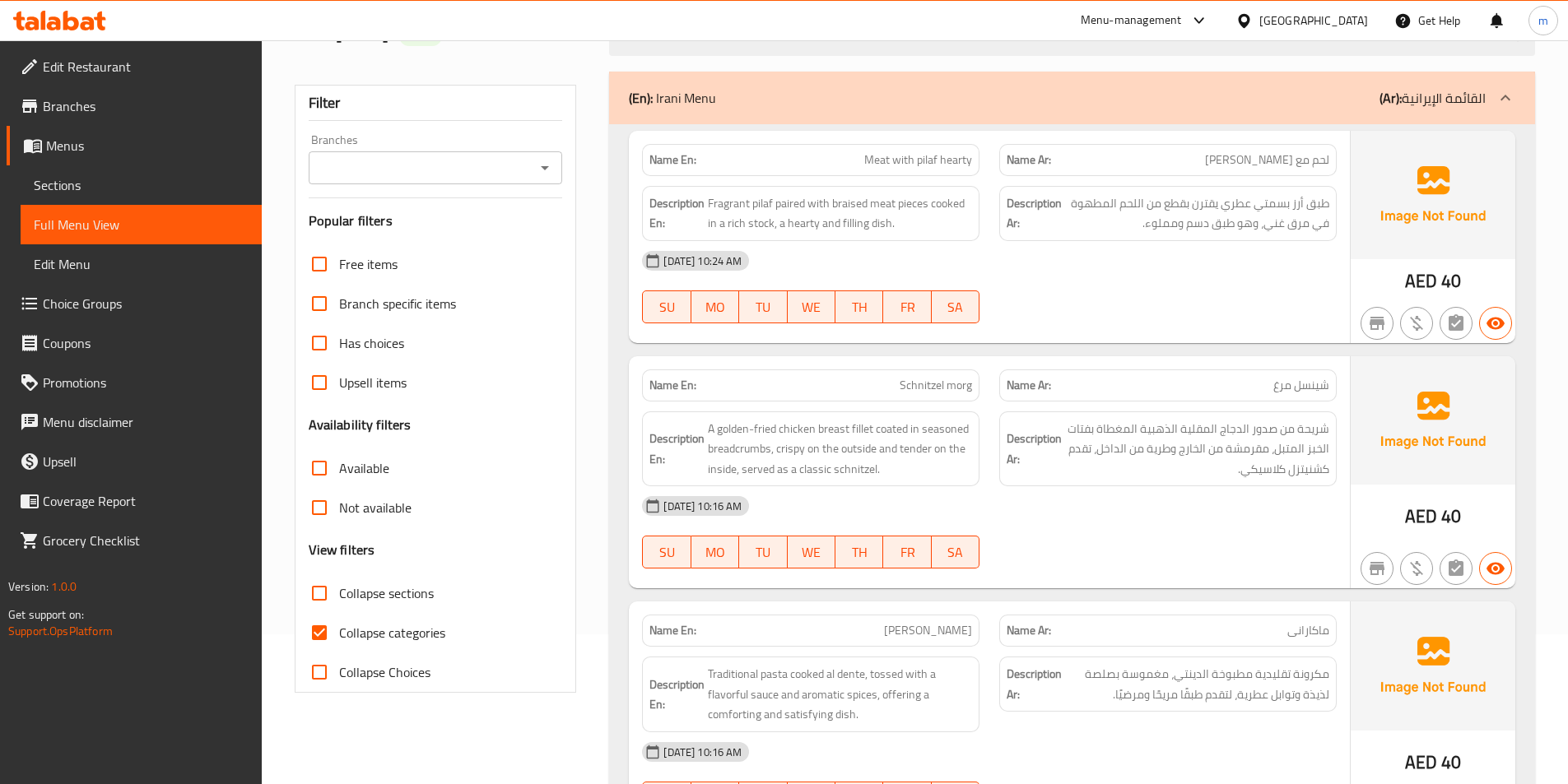
scroll to position [164, 0]
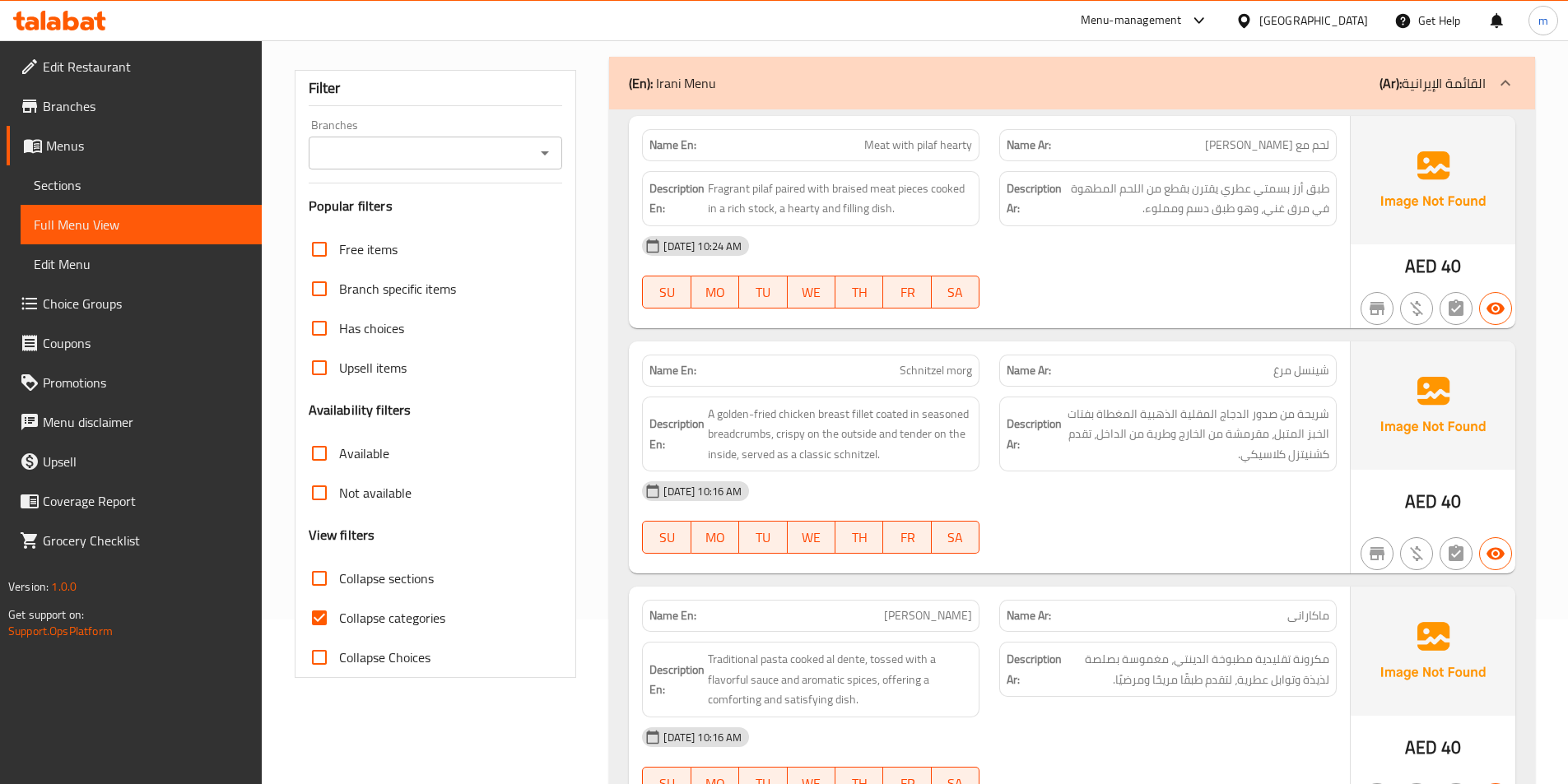
click at [355, 627] on span "Collapse categories" at bounding box center [392, 618] width 106 height 20
click at [339, 627] on input "Collapse categories" at bounding box center [319, 617] width 39 height 39
checkbox input "false"
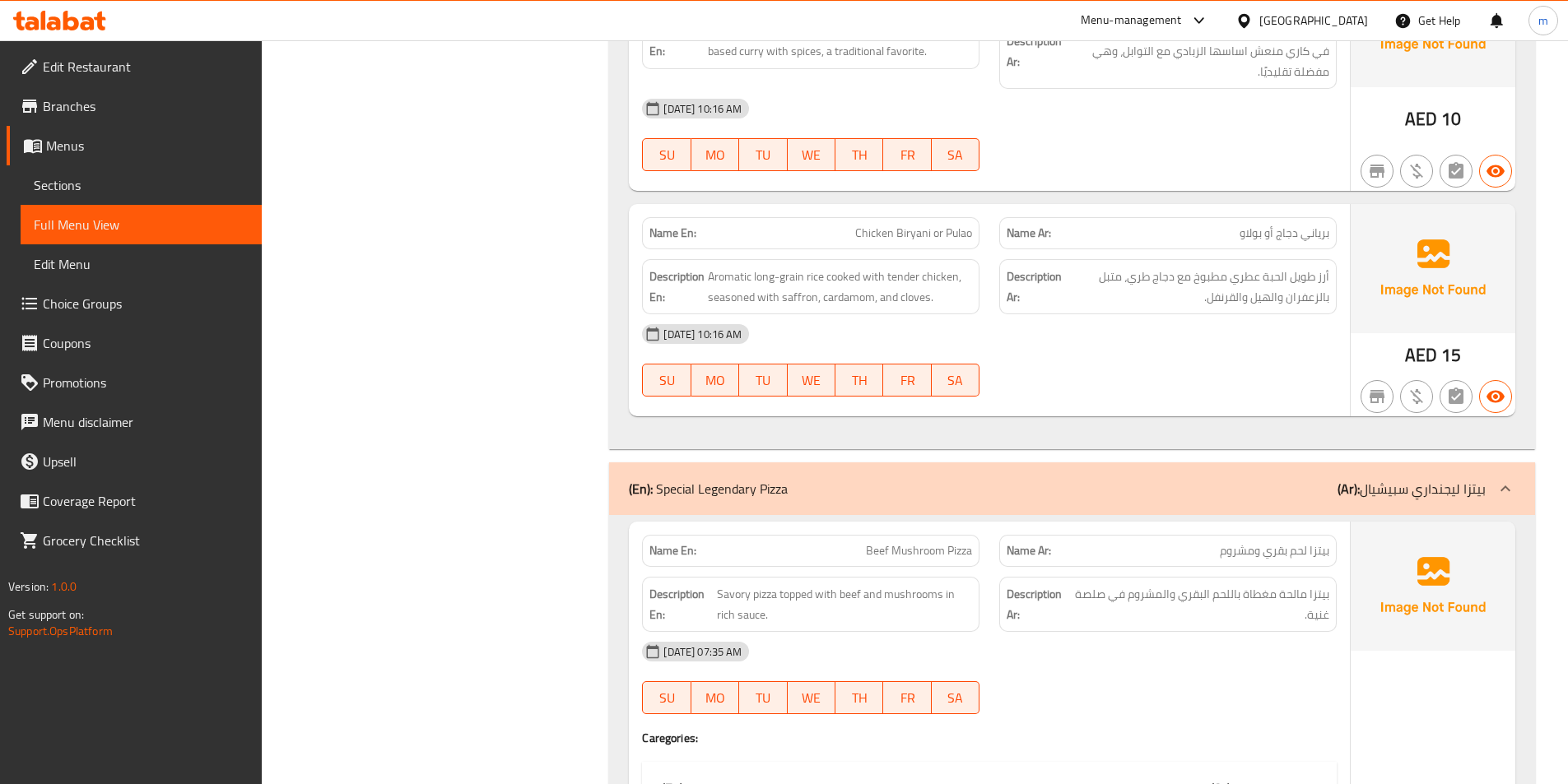
scroll to position [15919, 0]
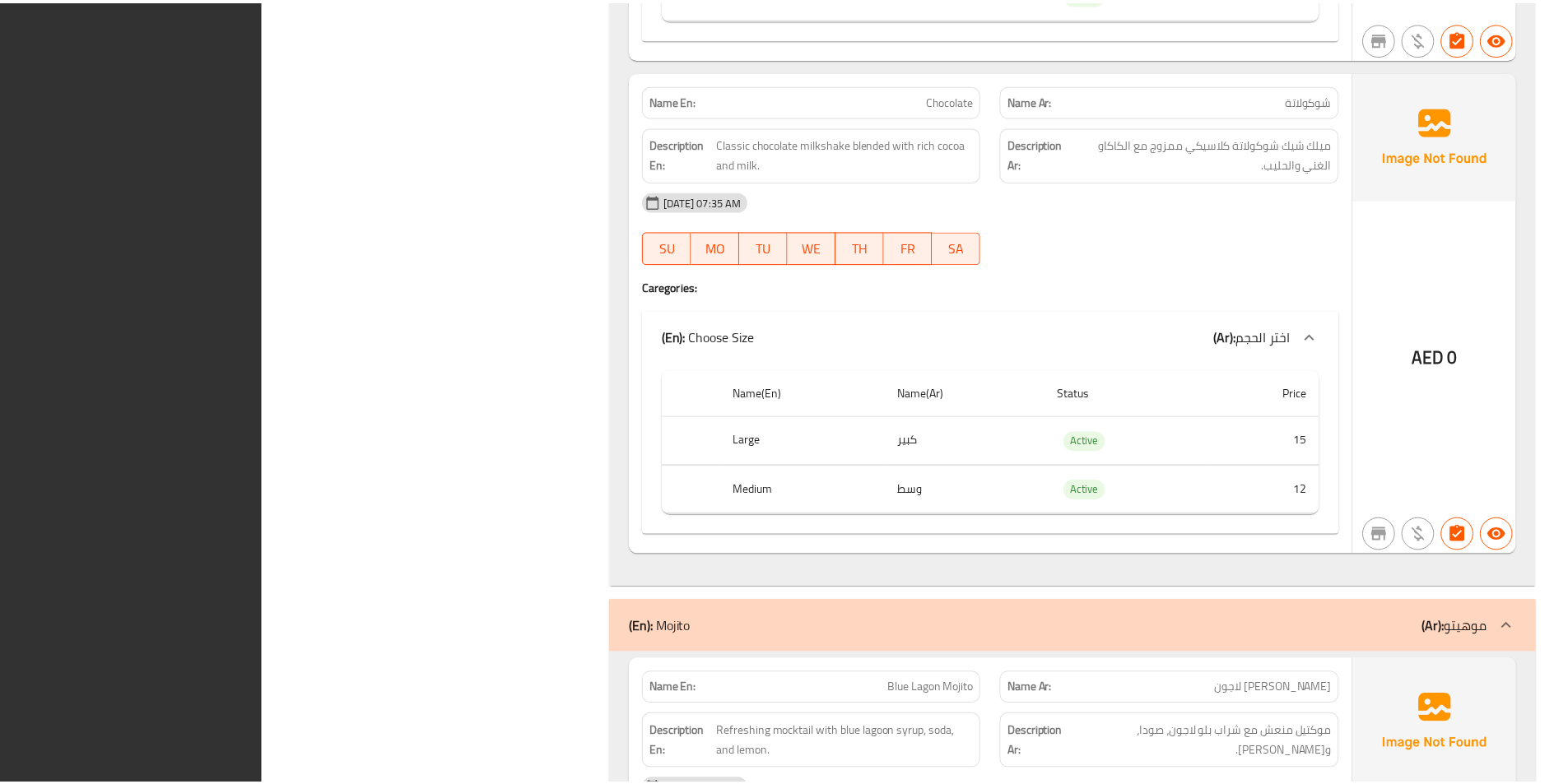
scroll to position [33363, 0]
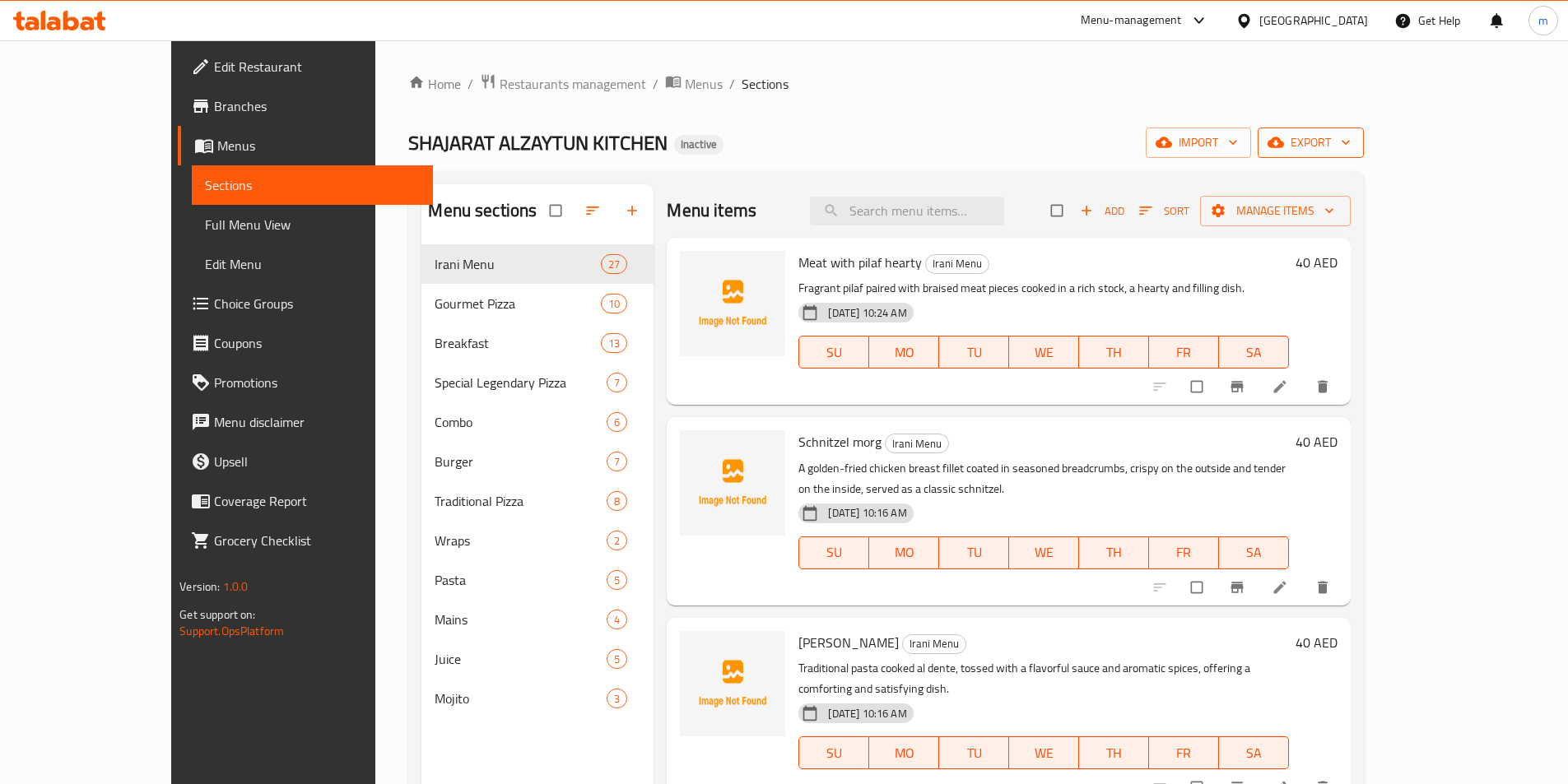
click at [1283, 151] on icon "button" at bounding box center [1275, 143] width 16 height 16
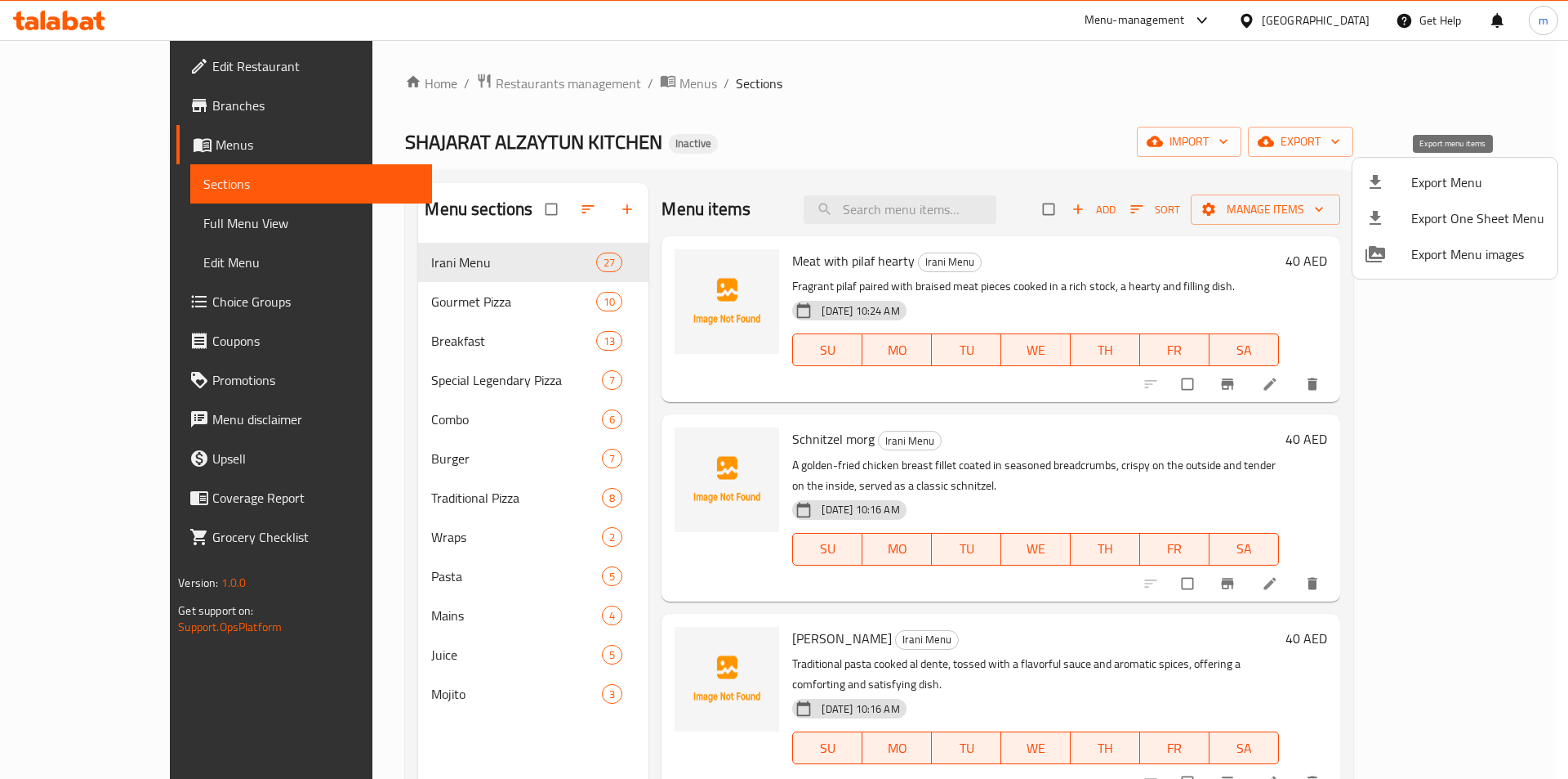
click at [1427, 187] on span "Export Menu" at bounding box center [1478, 182] width 134 height 20
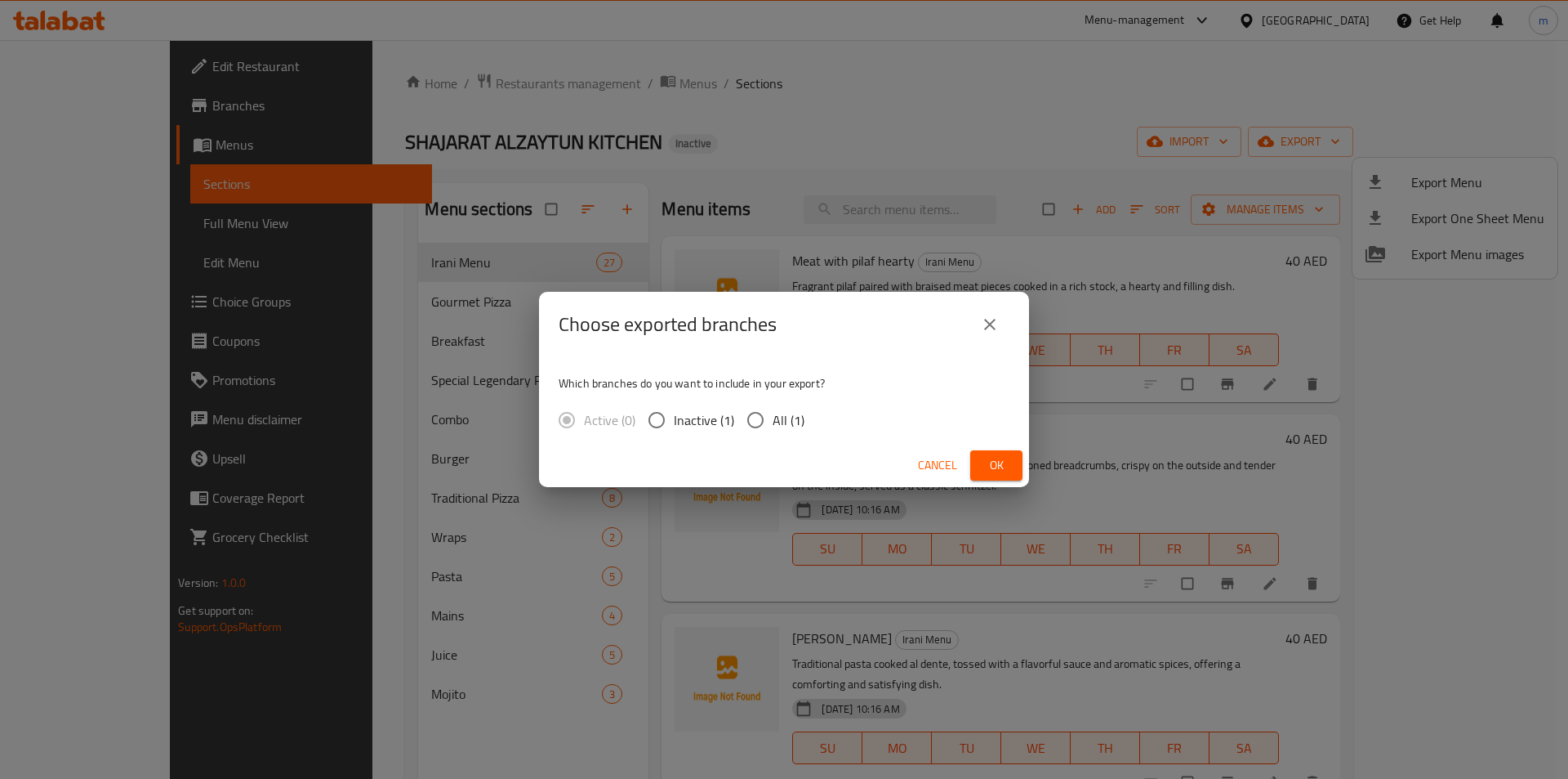
click at [772, 437] on label "All (1)" at bounding box center [770, 420] width 66 height 34
click at [772, 437] on input "All (1)" at bounding box center [755, 420] width 34 height 34
radio input "true"
click at [1005, 463] on span "Ok" at bounding box center [996, 465] width 26 height 21
